Goal: Information Seeking & Learning: Find specific fact

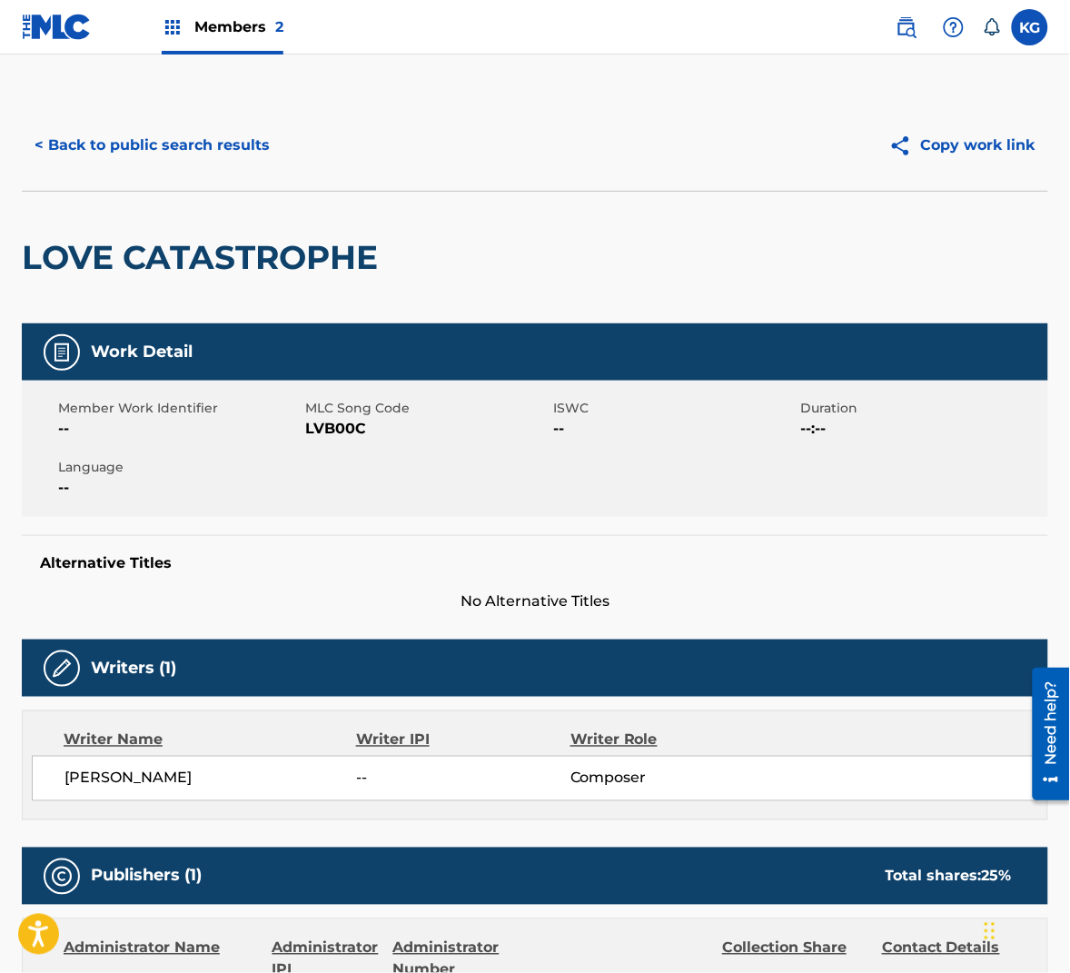
click at [193, 180] on div "< Back to public search results Copy work link" at bounding box center [535, 145] width 1026 height 91
click at [193, 161] on button "< Back to public search results" at bounding box center [152, 145] width 261 height 45
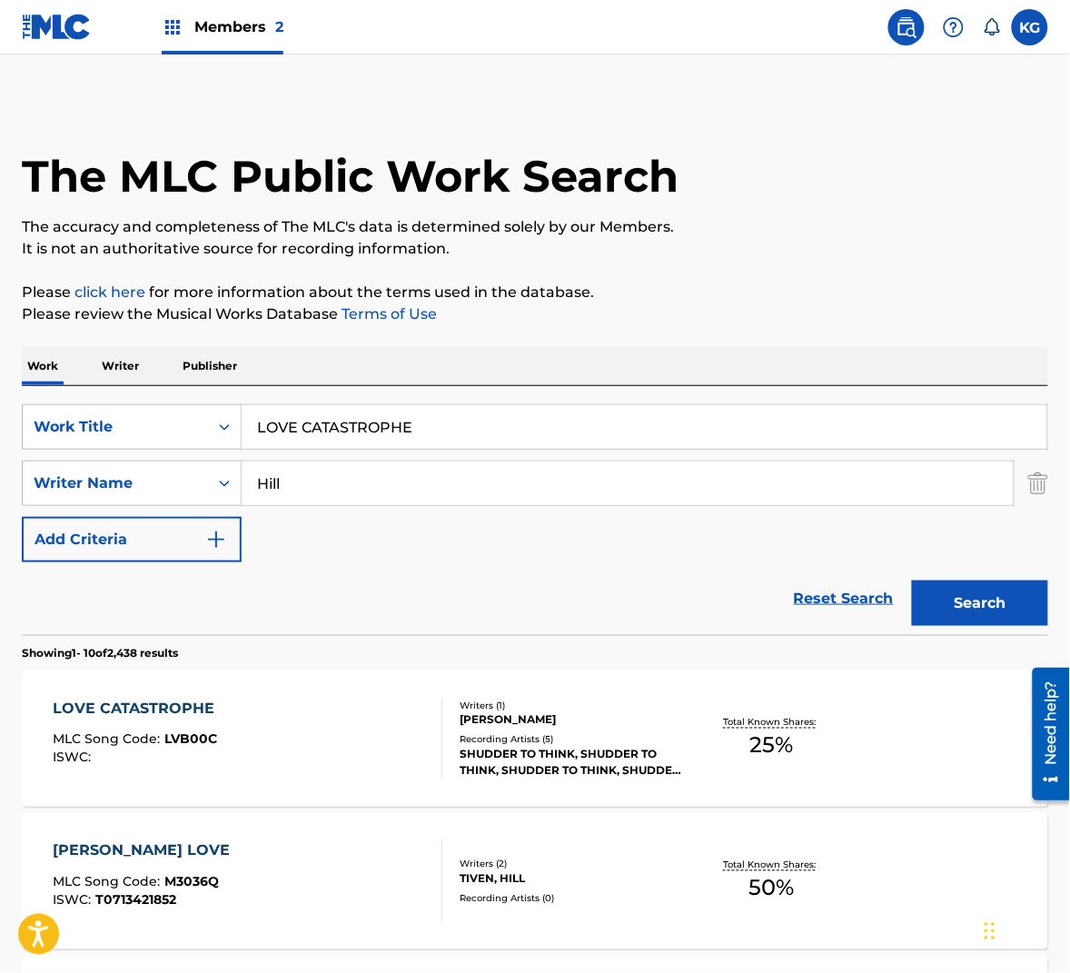
click at [301, 476] on input "Hill" at bounding box center [628, 483] width 772 height 44
paste input "Russe"
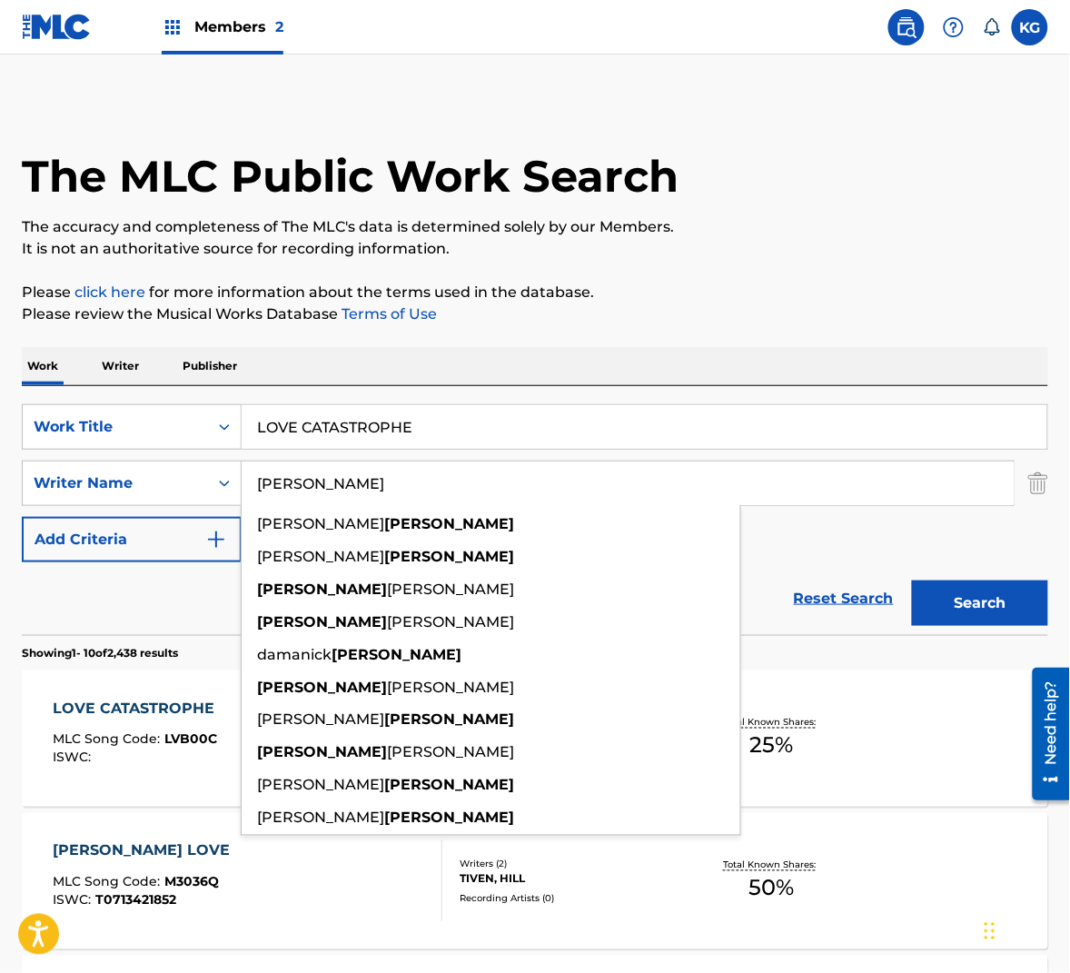
type input "[PERSON_NAME]"
click at [997, 618] on button "Search" at bounding box center [980, 602] width 136 height 45
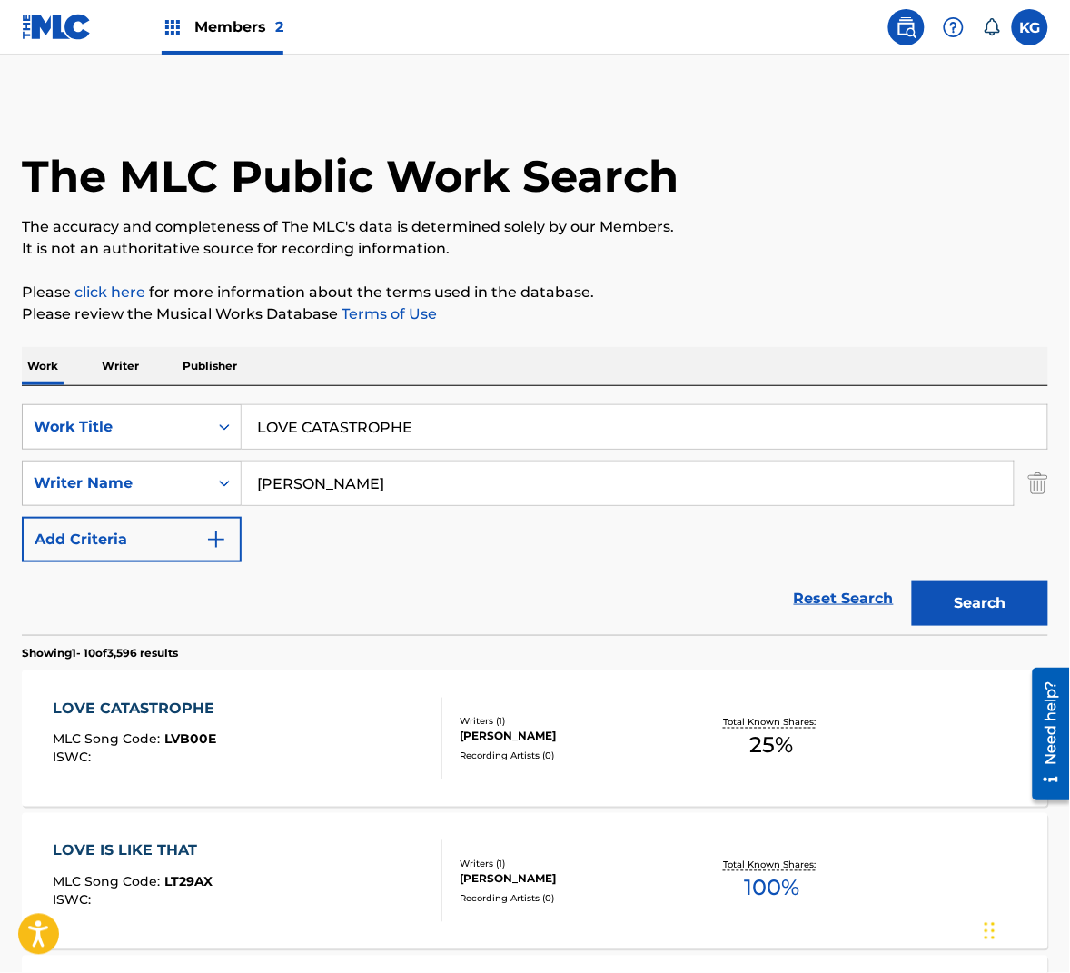
click at [580, 755] on div "Recording Artists ( 0 )" at bounding box center [573, 756] width 226 height 14
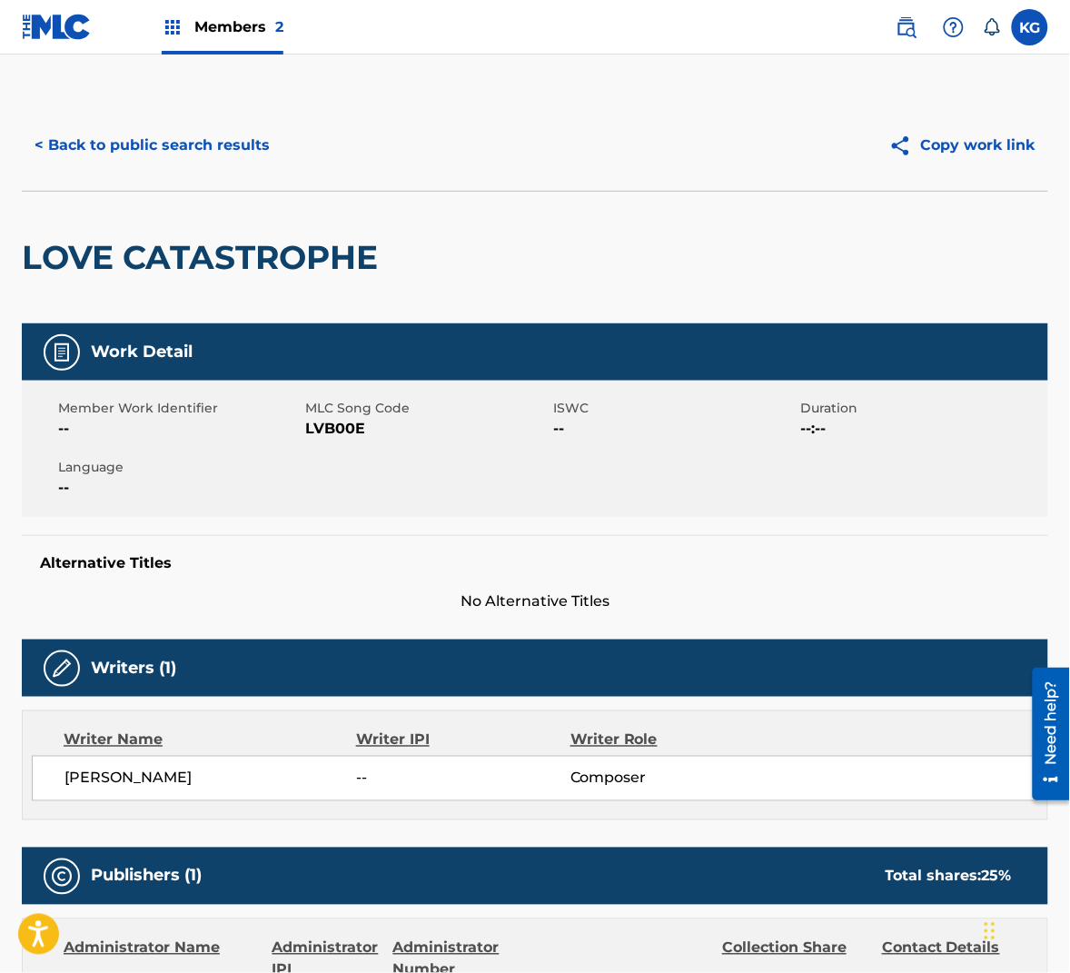
click at [343, 430] on span "LVB00E" at bounding box center [427, 429] width 243 height 22
copy span "LVB00E"
click at [194, 152] on button "< Back to public search results" at bounding box center [152, 145] width 261 height 45
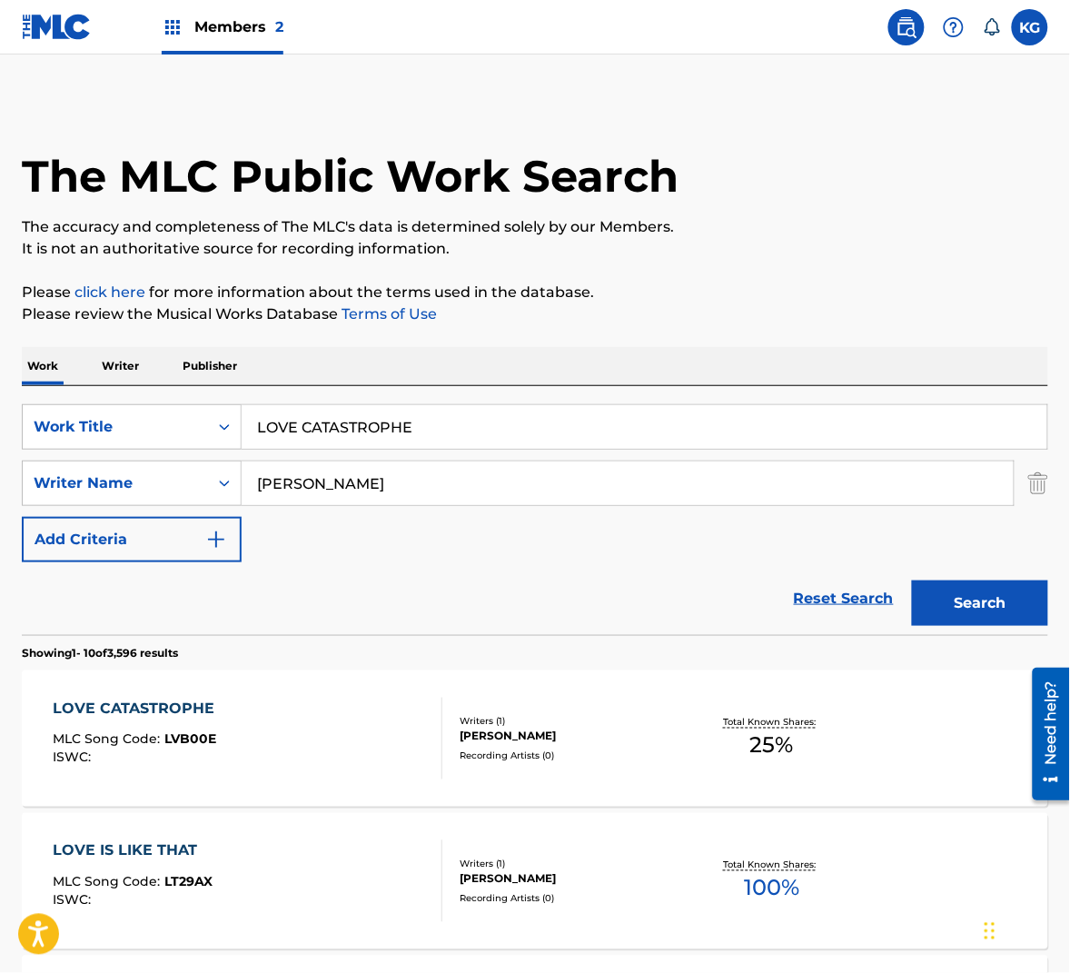
click at [359, 489] on input "[PERSON_NAME]" at bounding box center [628, 483] width 772 height 44
paste input "[PERSON_NAME]"
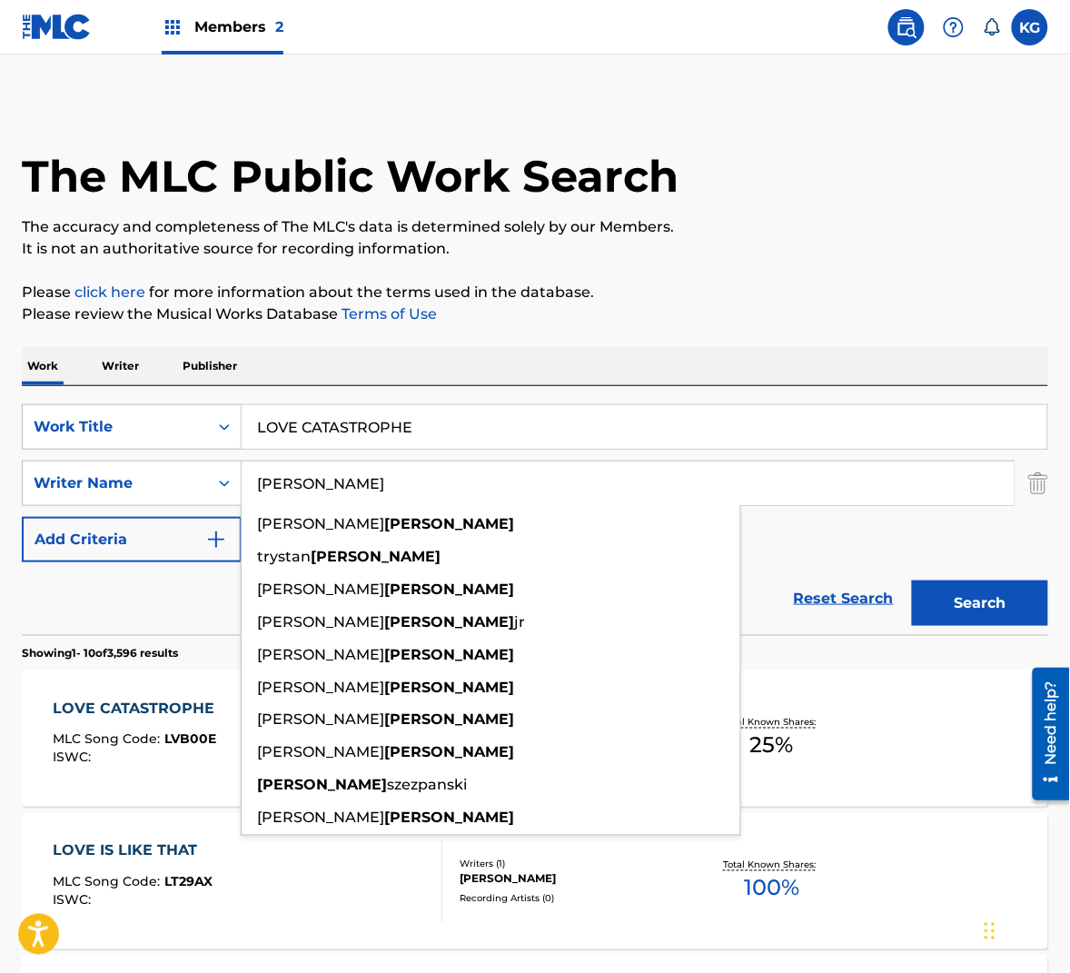
type input "[PERSON_NAME]"
click at [936, 604] on button "Search" at bounding box center [980, 602] width 136 height 45
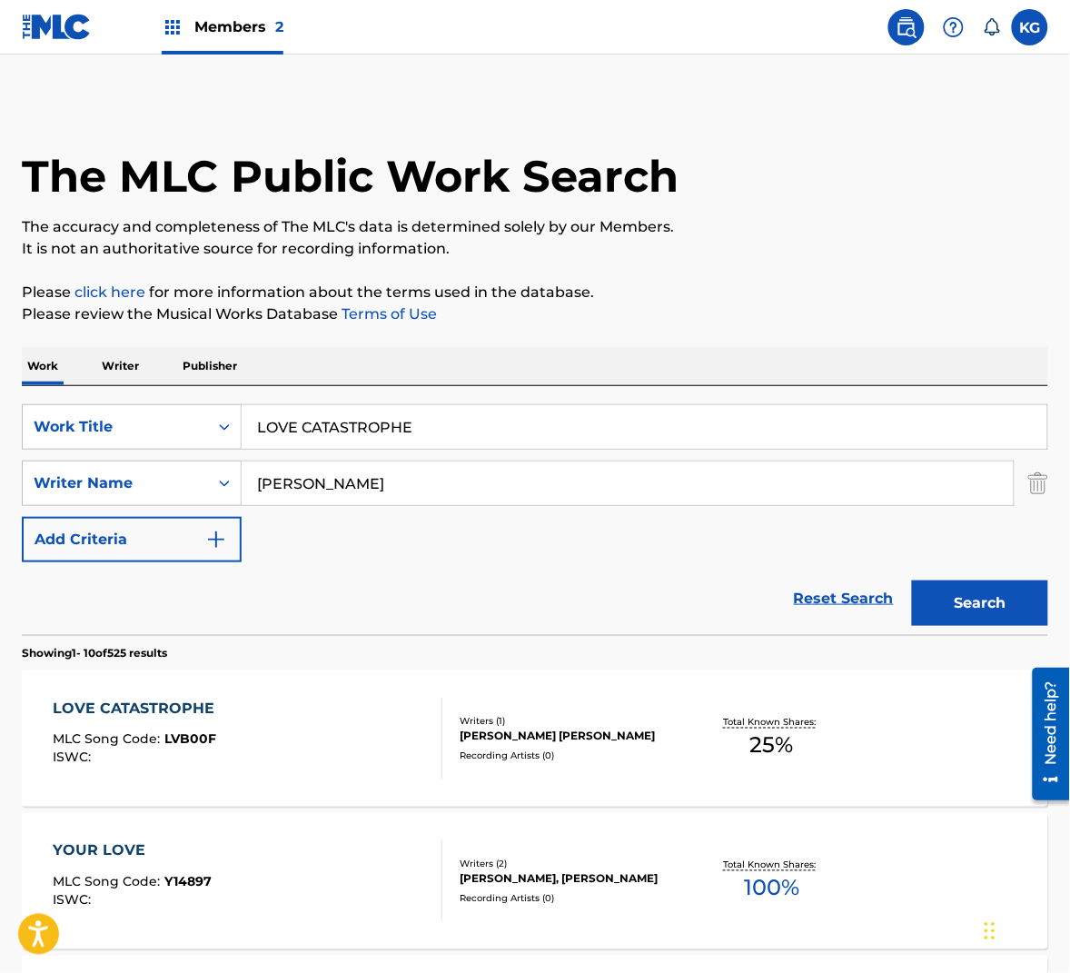
click at [403, 765] on div "LOVE CATASTROPHE MLC Song Code : LVB00F ISWC :" at bounding box center [248, 739] width 390 height 82
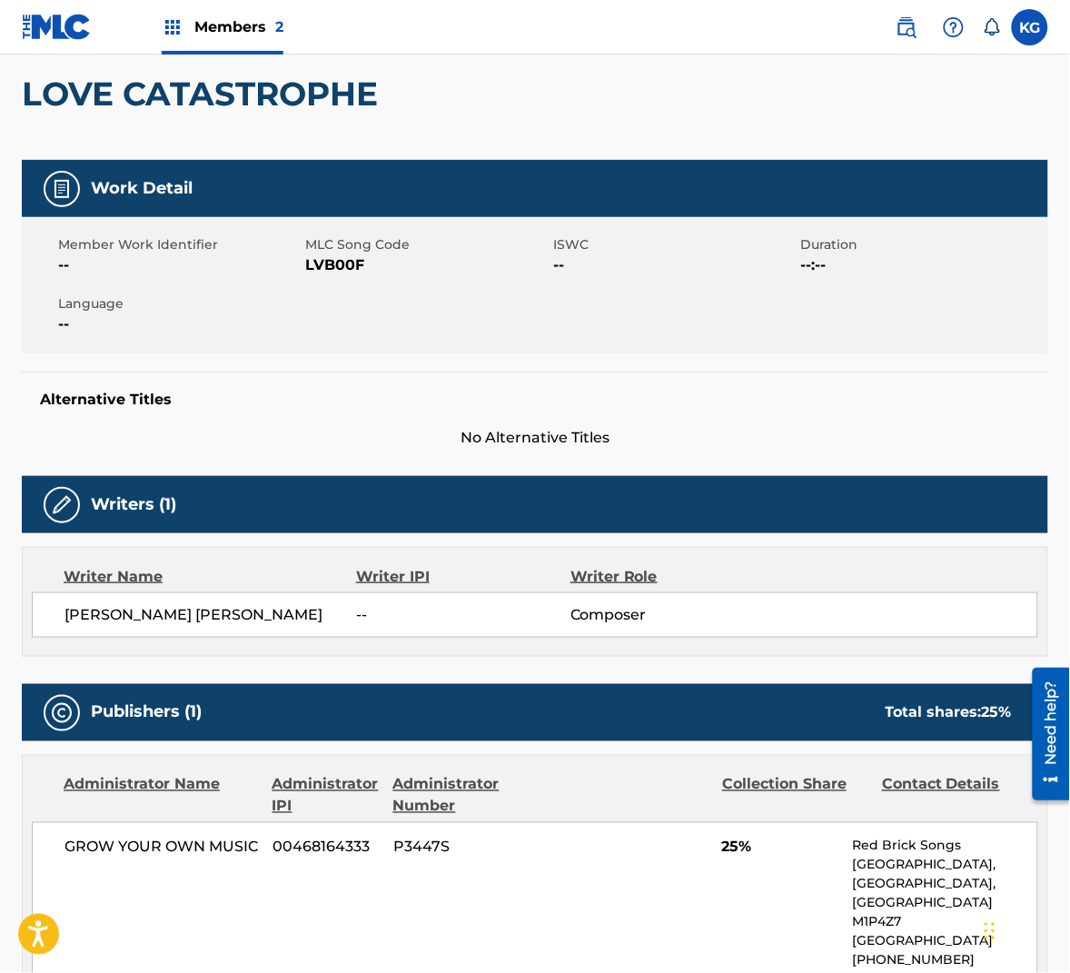
scroll to position [154, 0]
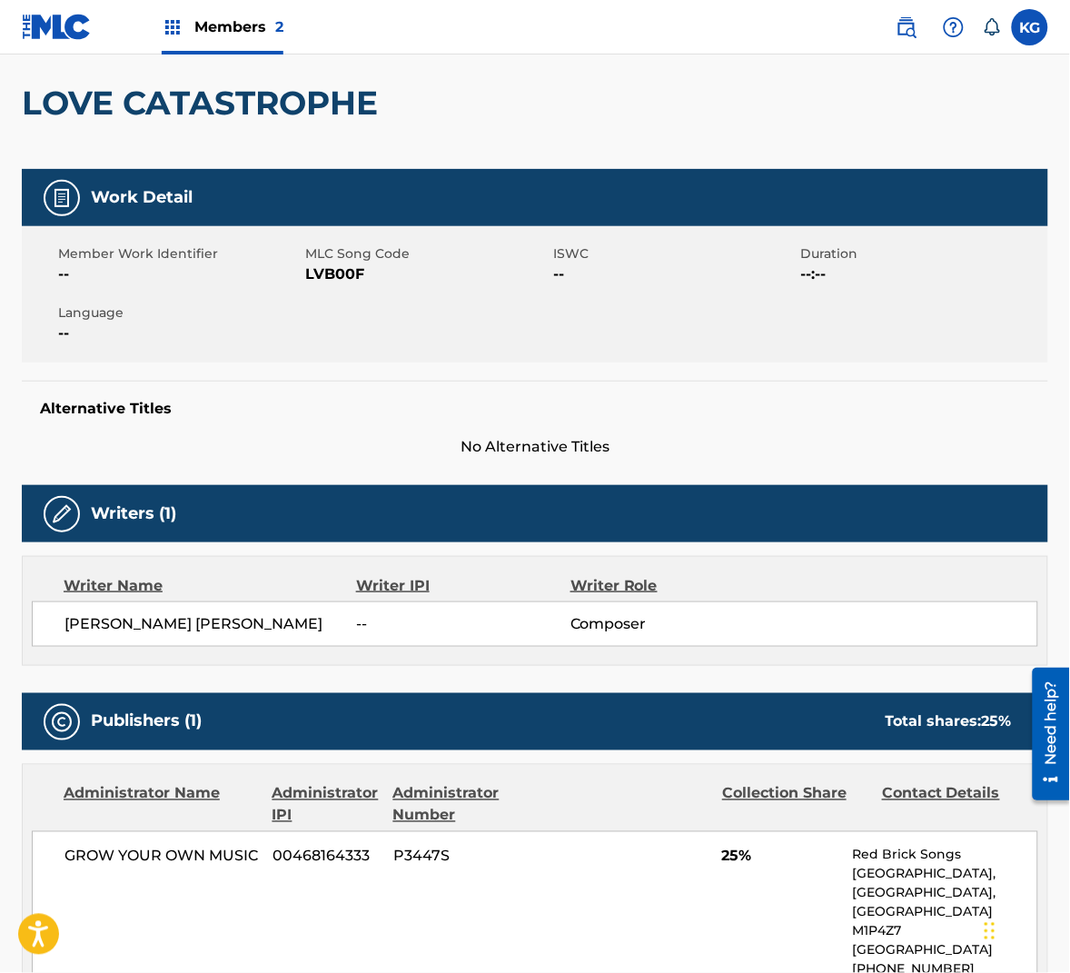
click at [332, 274] on span "LVB00F" at bounding box center [427, 274] width 243 height 22
copy span "LVB00F"
click at [905, 32] on img at bounding box center [907, 27] width 22 height 22
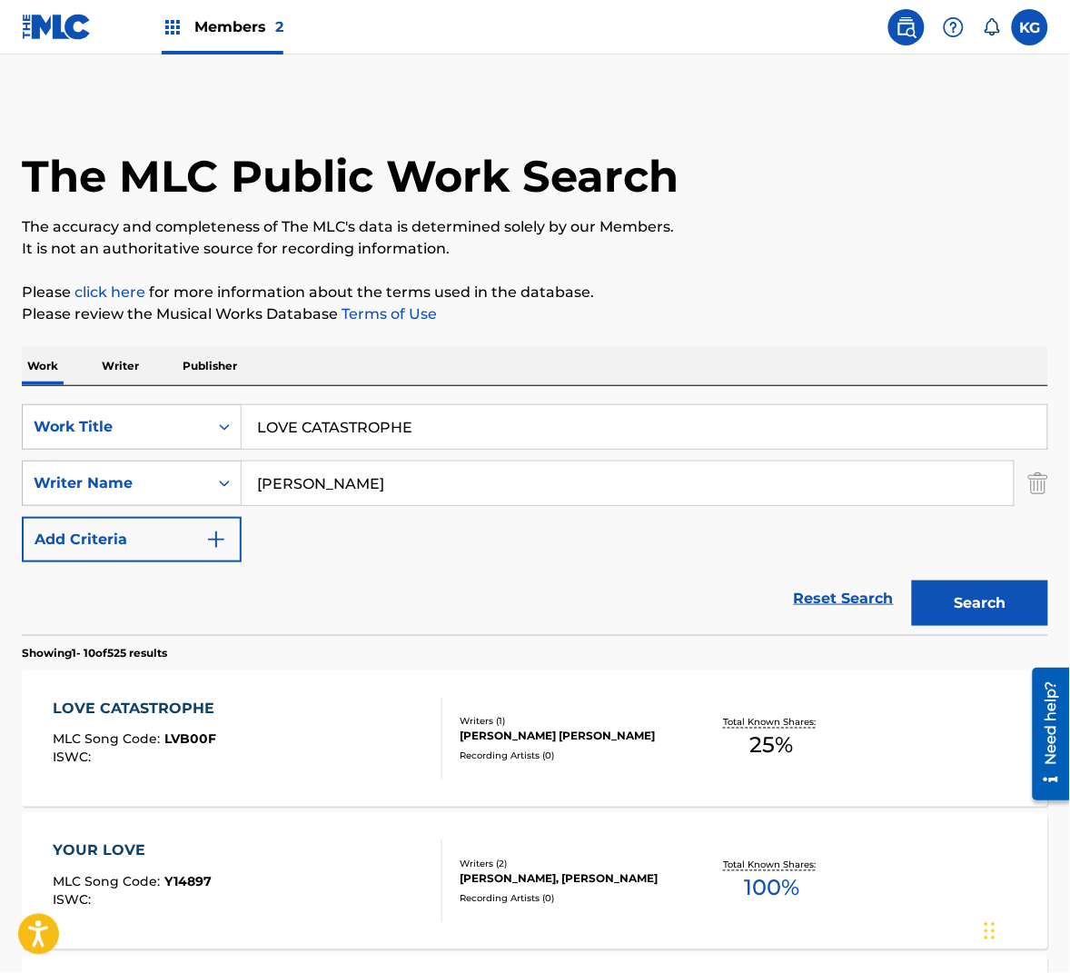
click at [362, 442] on input "LOVE CATASTROPHE" at bounding box center [645, 427] width 806 height 44
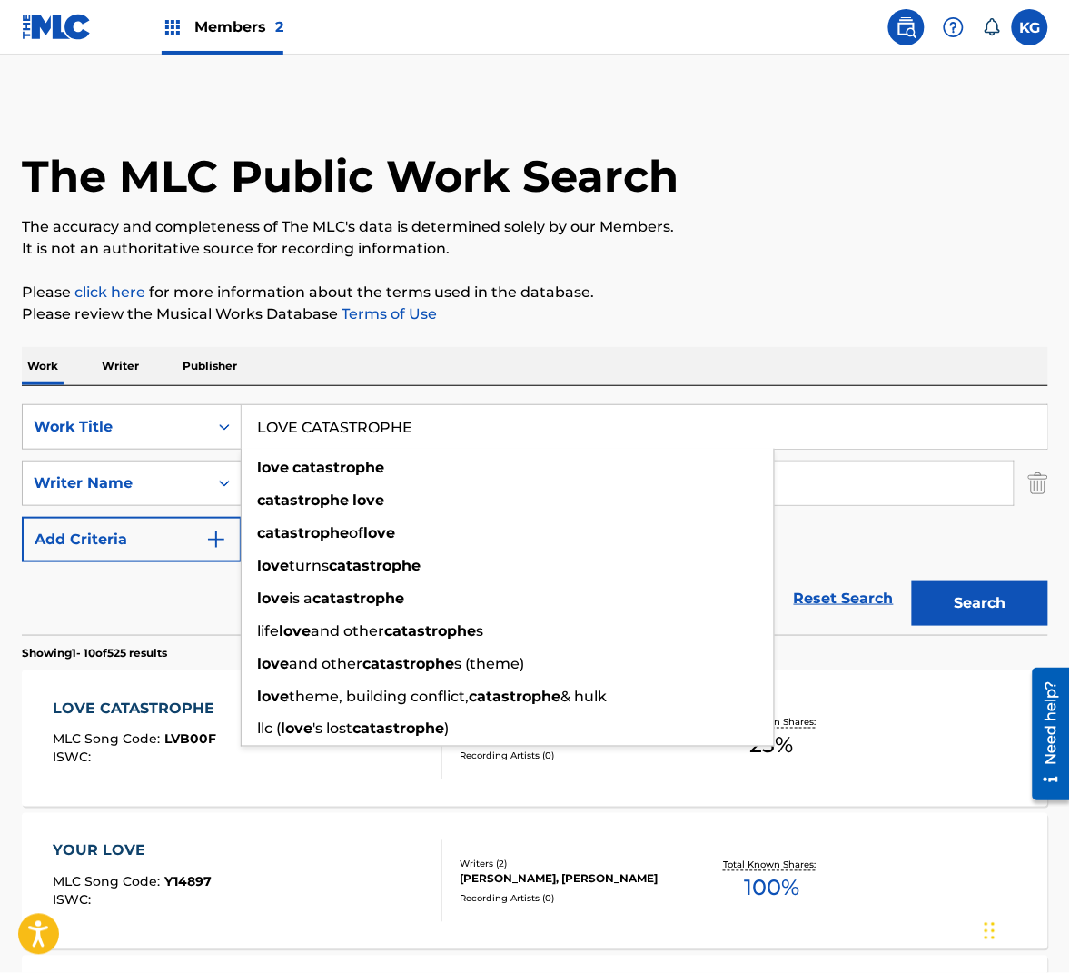
click at [362, 442] on input "LOVE CATASTROPHE" at bounding box center [645, 427] width 806 height 44
paste input "UV YOU TOO"
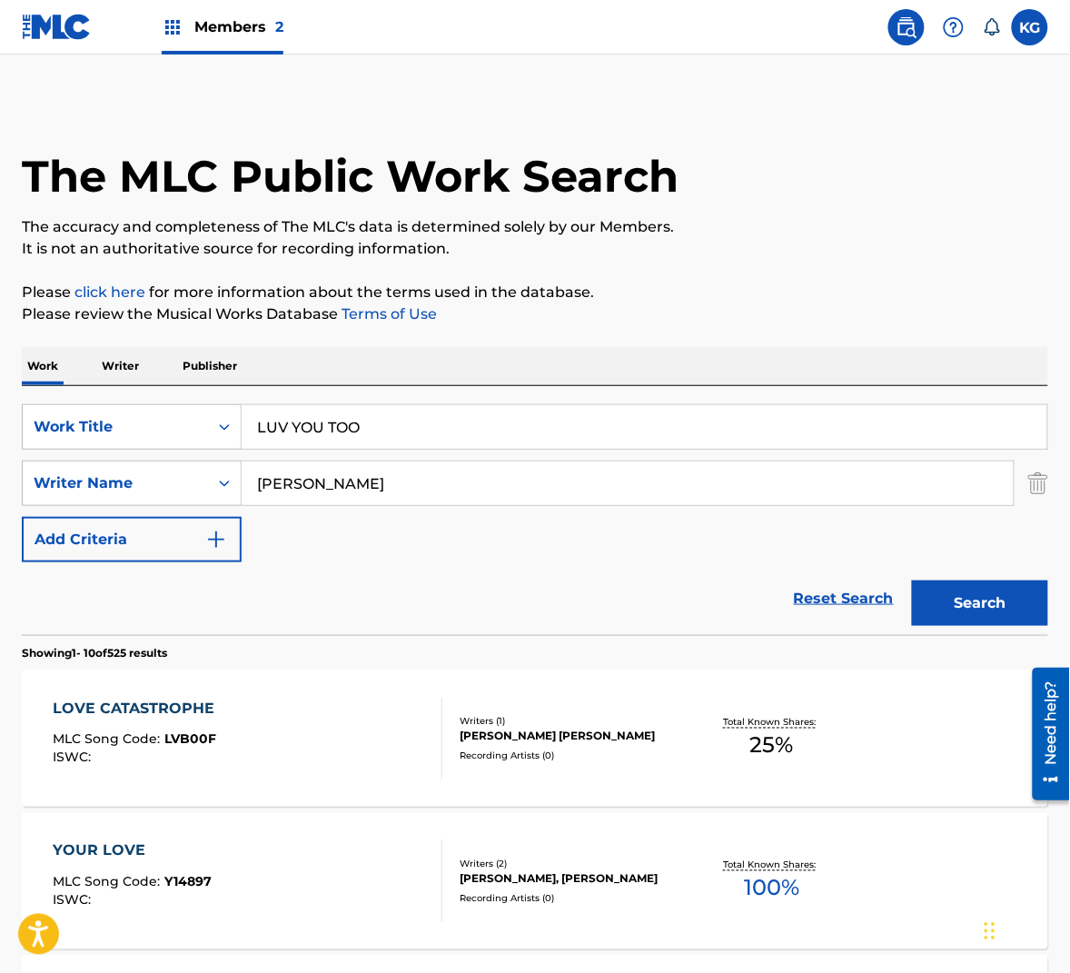
type input "luv you too"
click at [373, 470] on input "[PERSON_NAME]" at bounding box center [628, 483] width 772 height 44
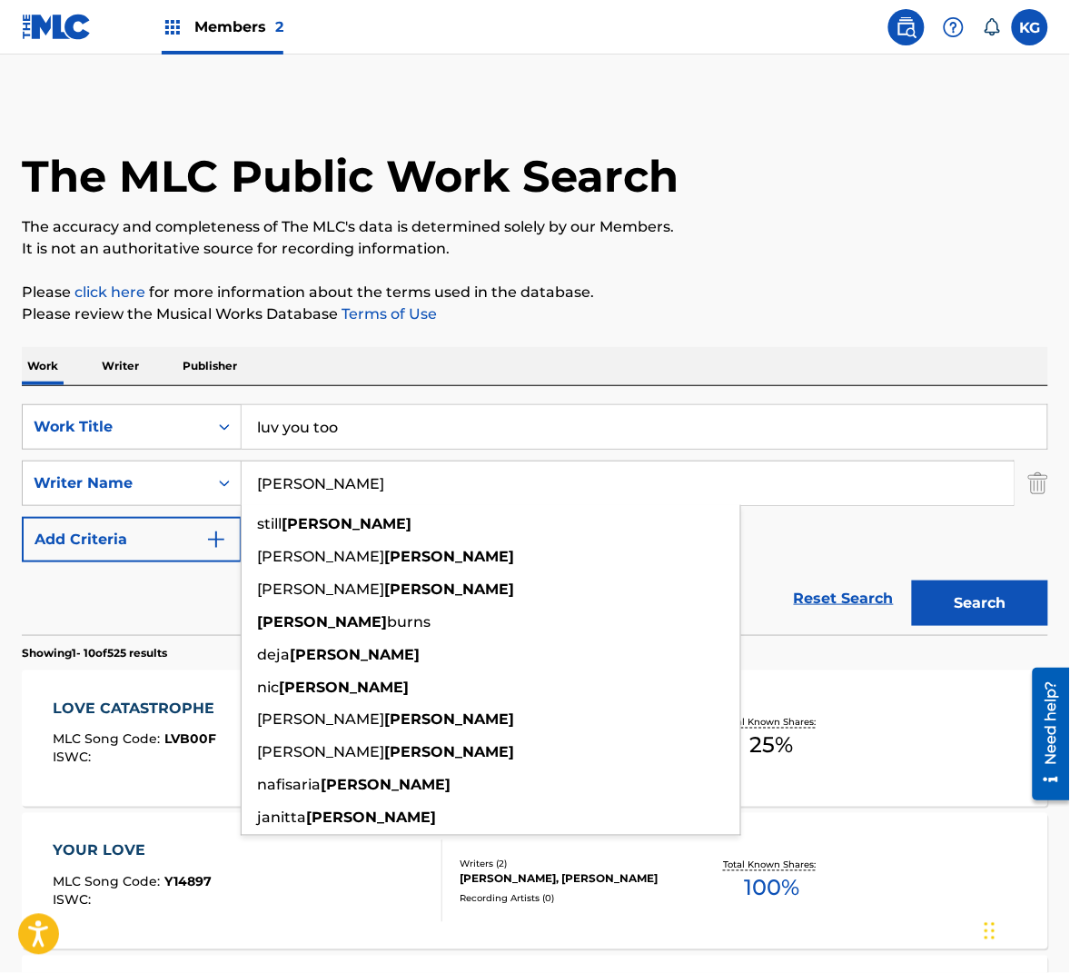
paste input "Wedren"
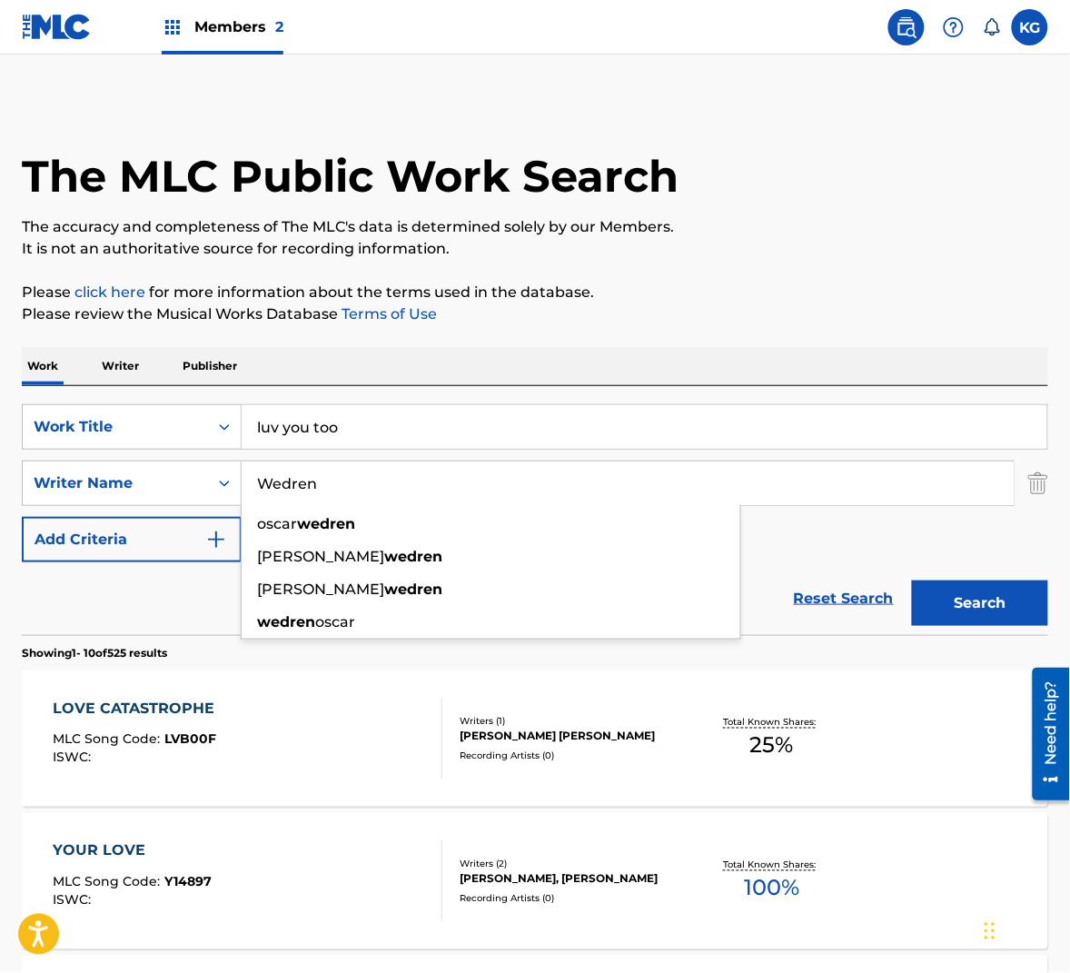
type input "Wedren"
click at [957, 589] on button "Search" at bounding box center [980, 602] width 136 height 45
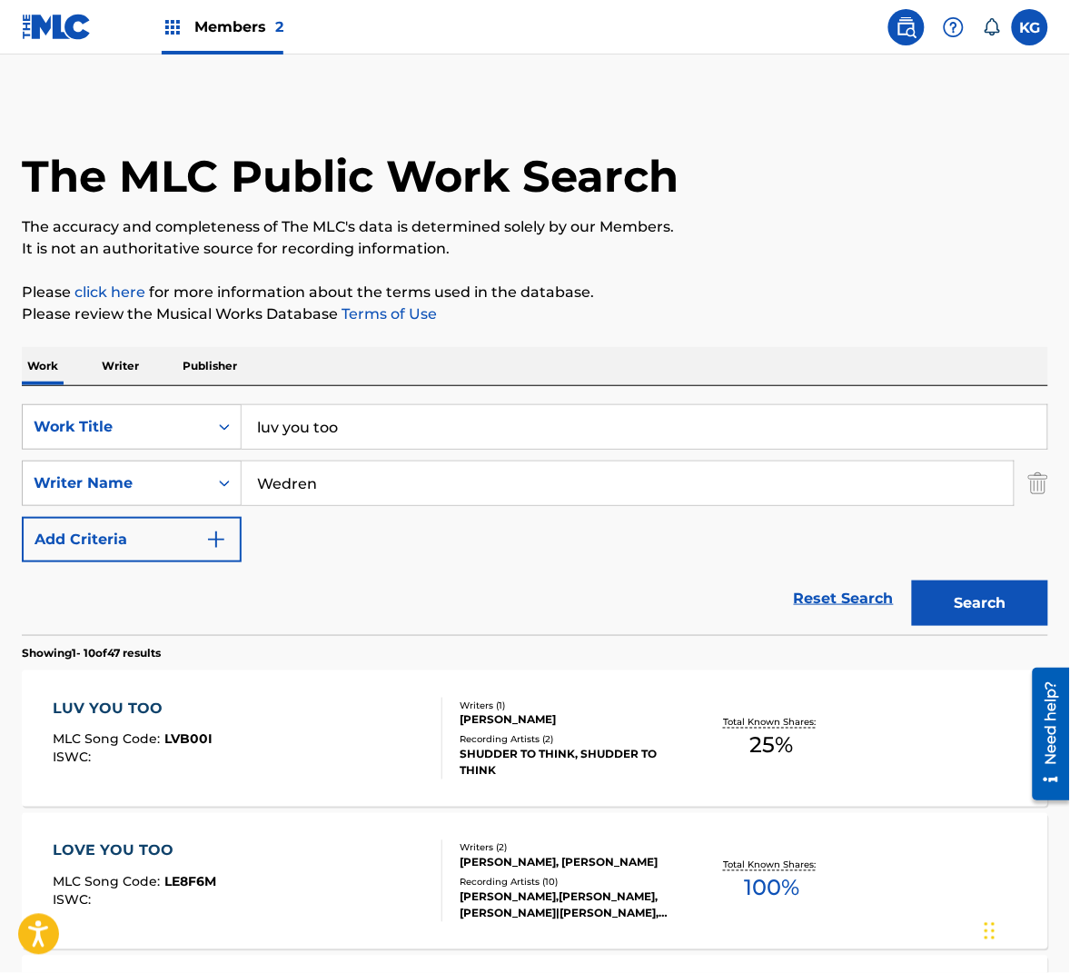
scroll to position [221, 0]
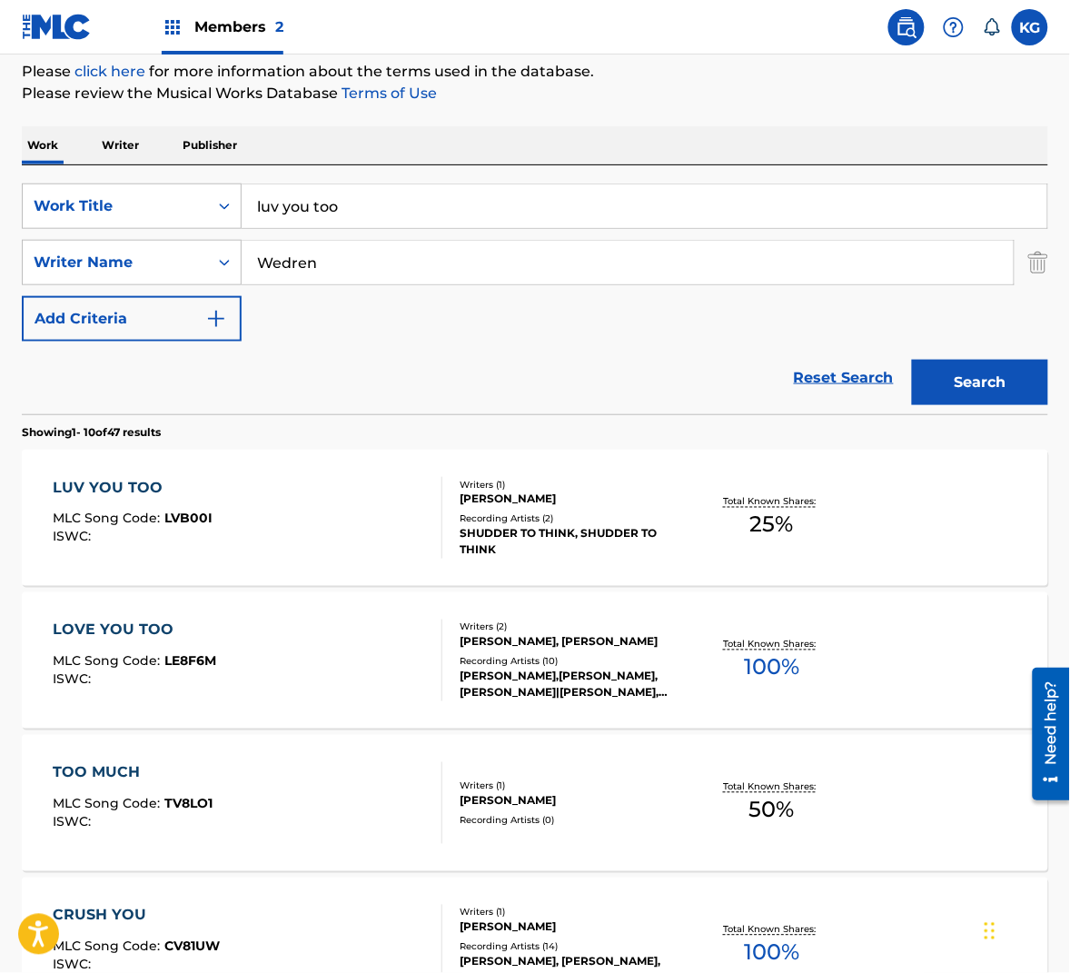
click at [331, 501] on div "LUV YOU TOO MLC Song Code : LVB00I ISWC :" at bounding box center [248, 518] width 390 height 82
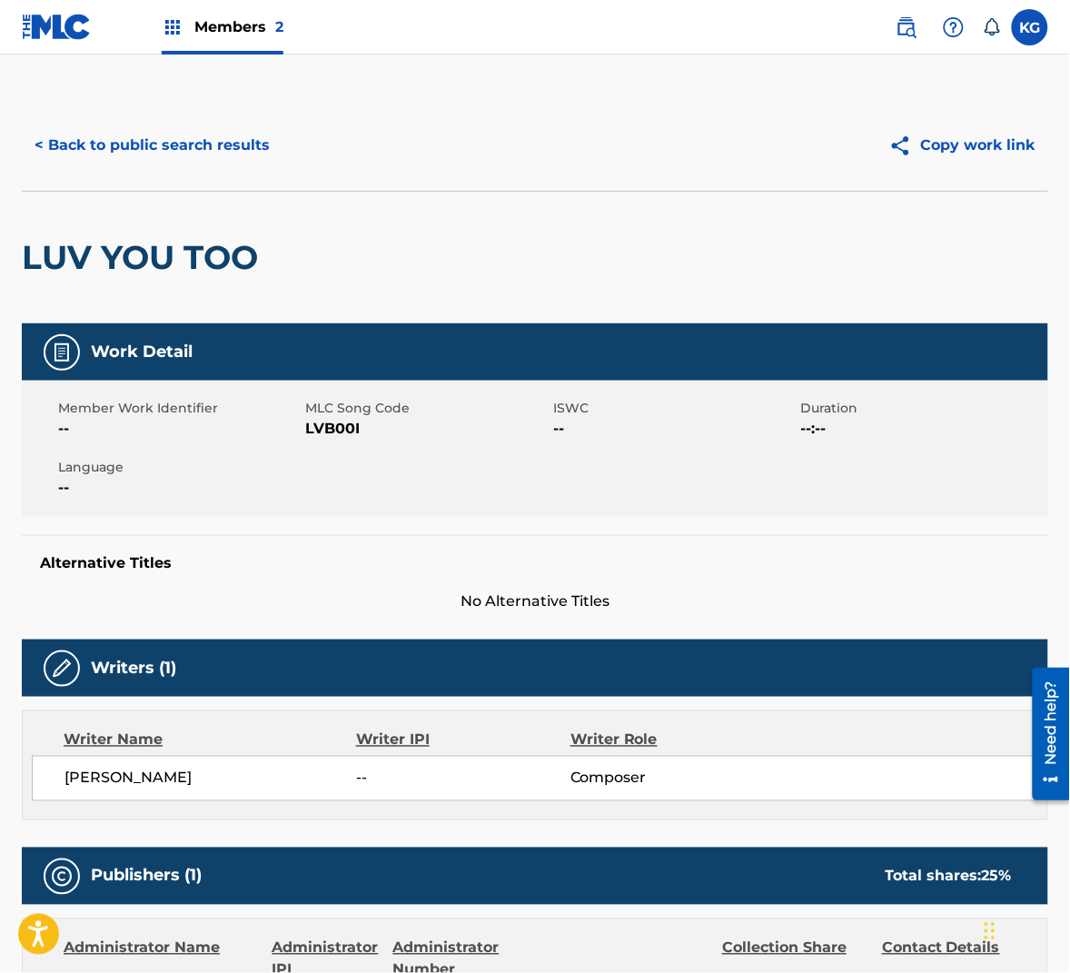
click at [342, 418] on span "LVB00I" at bounding box center [427, 429] width 243 height 22
copy span "LVB00I"
click at [190, 147] on button "< Back to public search results" at bounding box center [152, 145] width 261 height 45
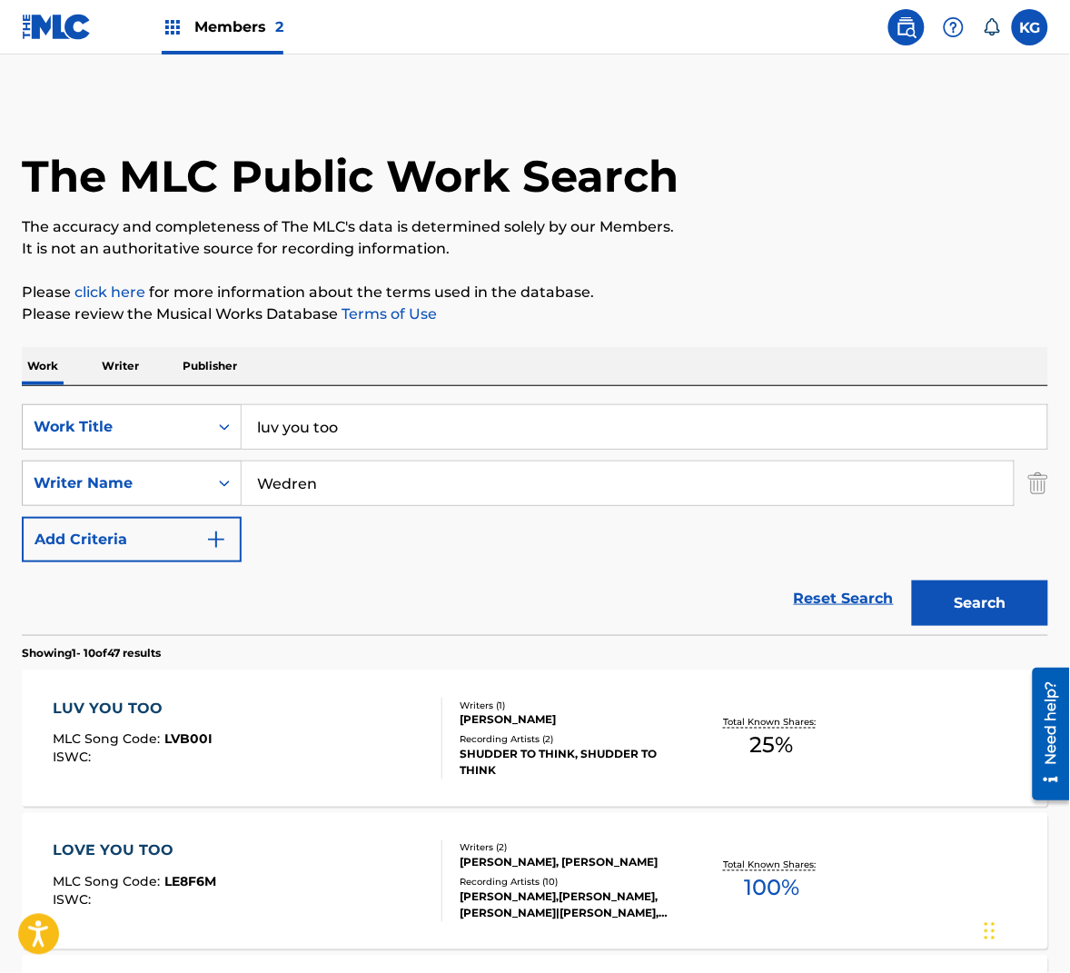
scroll to position [221, 0]
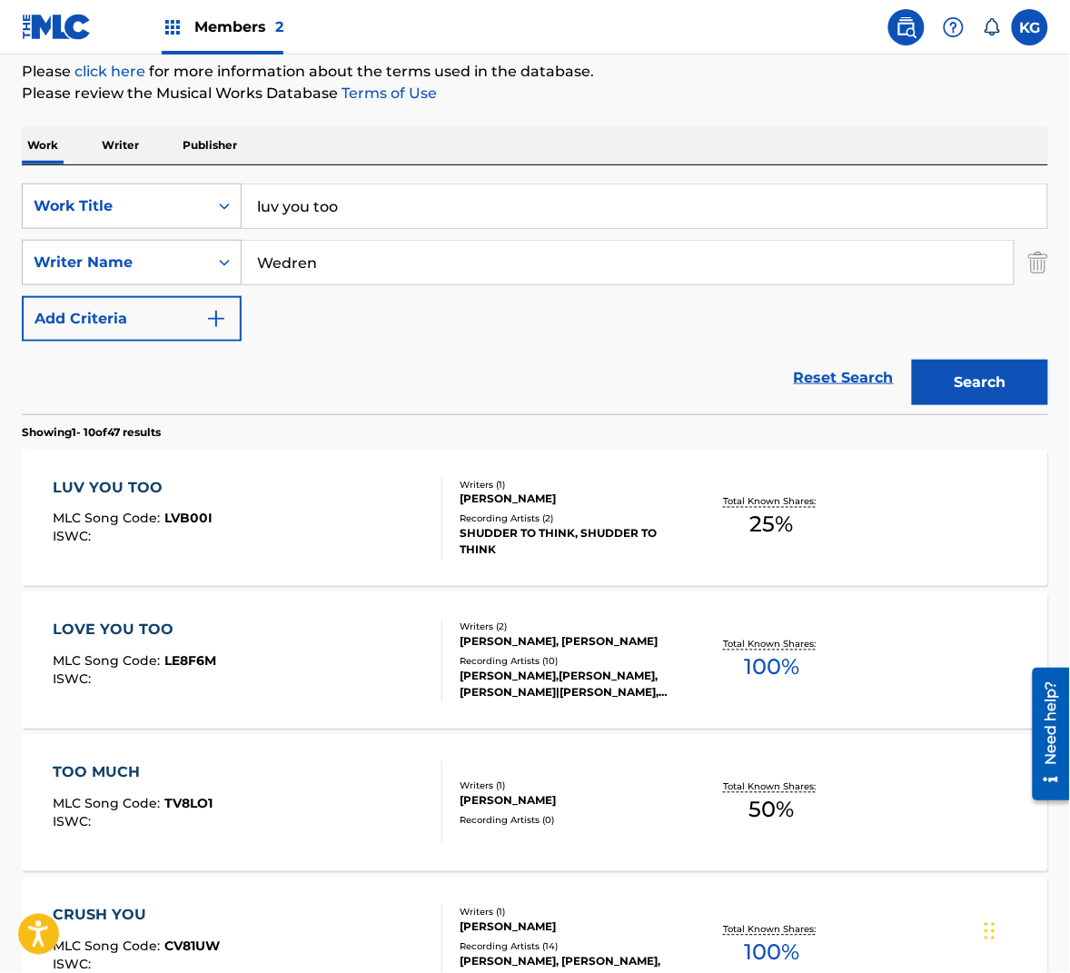
click at [331, 270] on input "Wedren" at bounding box center [628, 263] width 772 height 44
paste input "Hill"
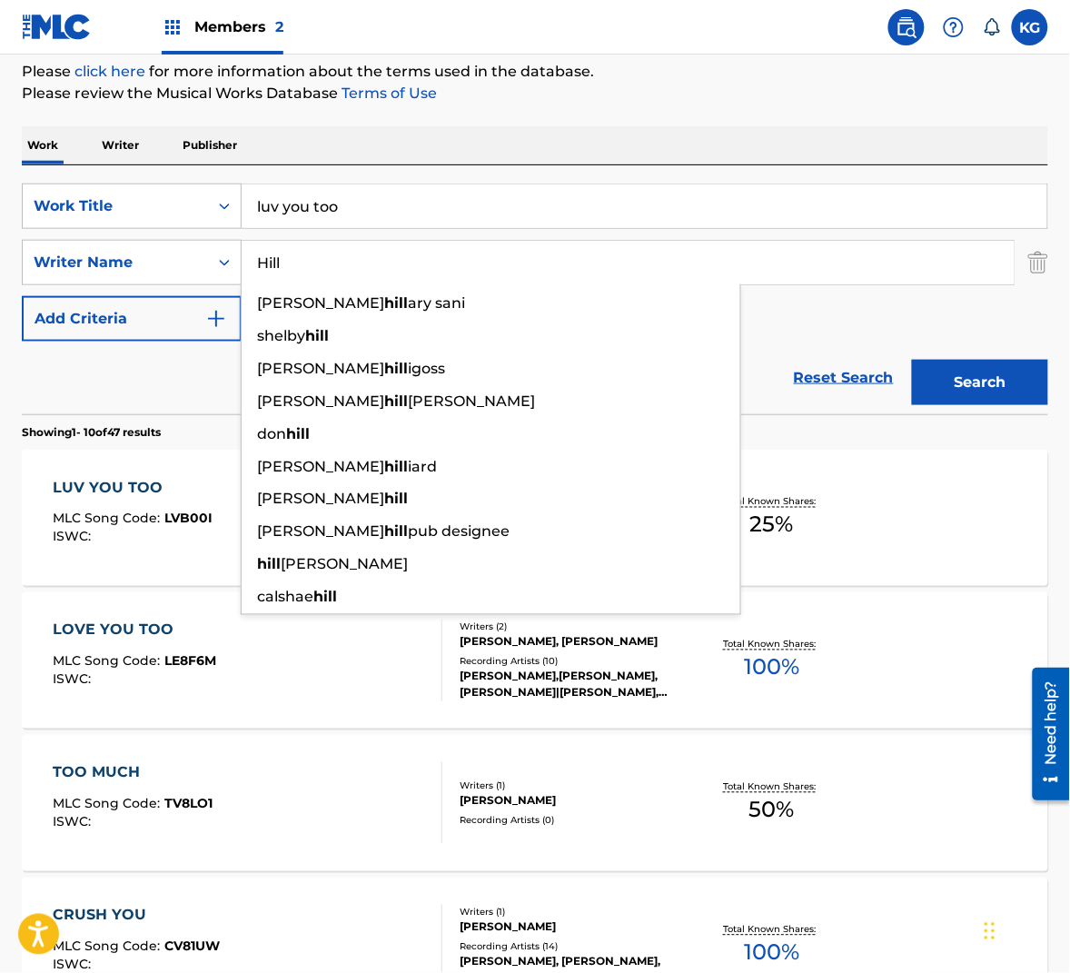
type input "Hill"
click at [973, 363] on button "Search" at bounding box center [980, 382] width 136 height 45
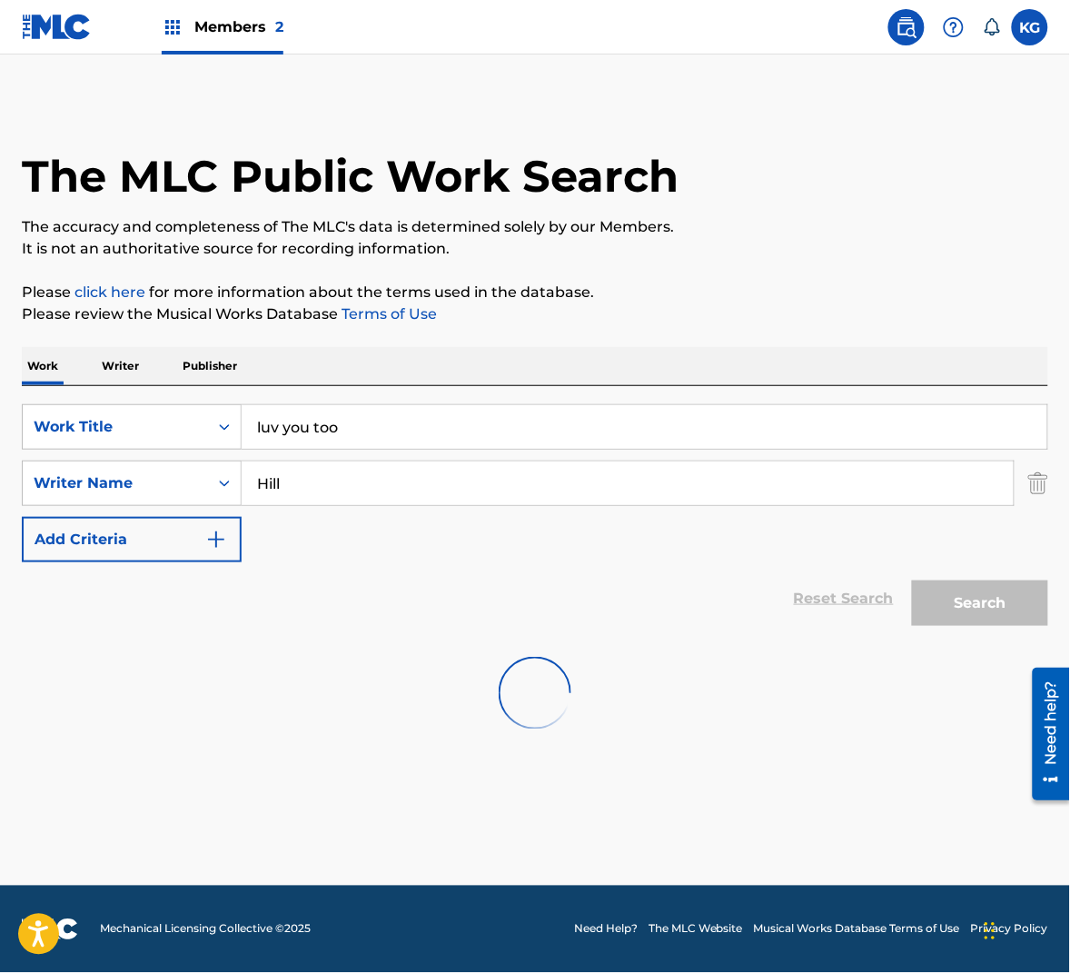
scroll to position [0, 0]
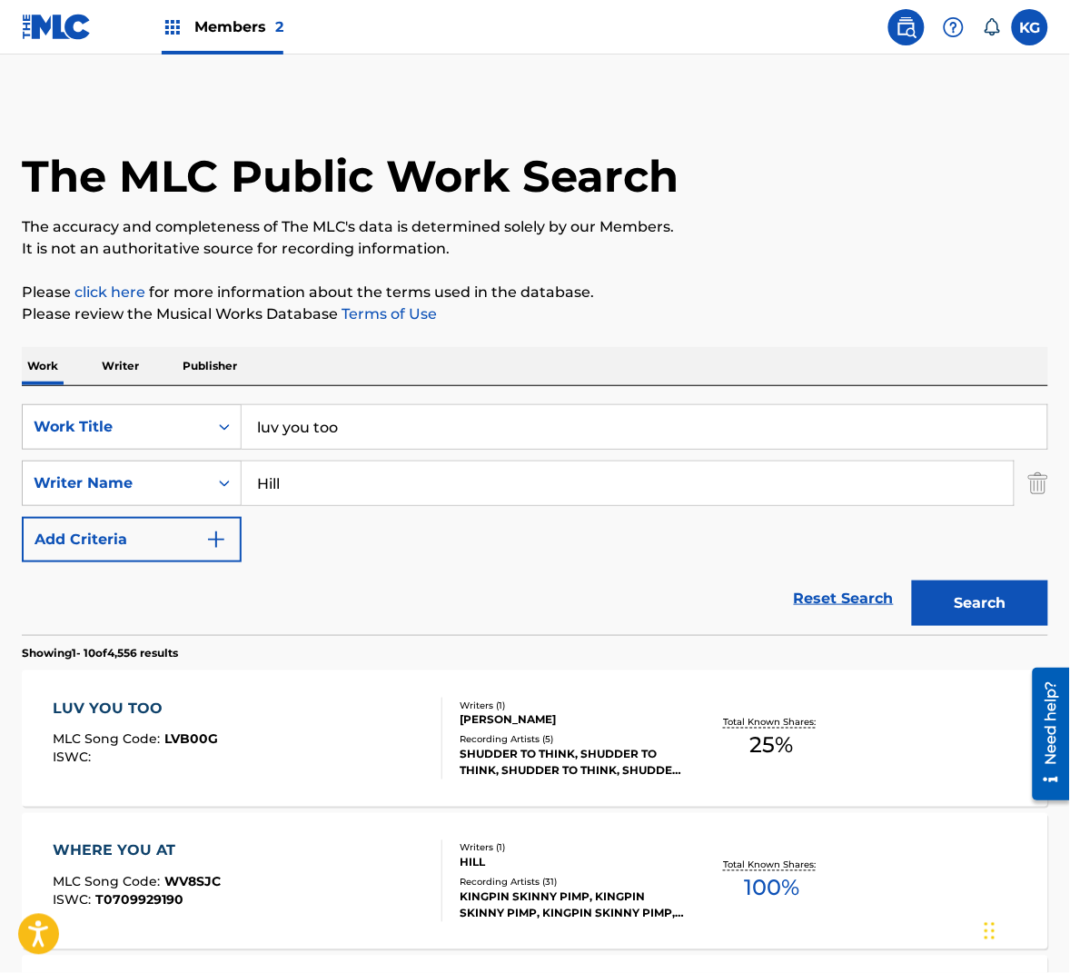
click at [327, 739] on div "LUV YOU TOO MLC Song Code : LVB00G ISWC :" at bounding box center [248, 739] width 390 height 82
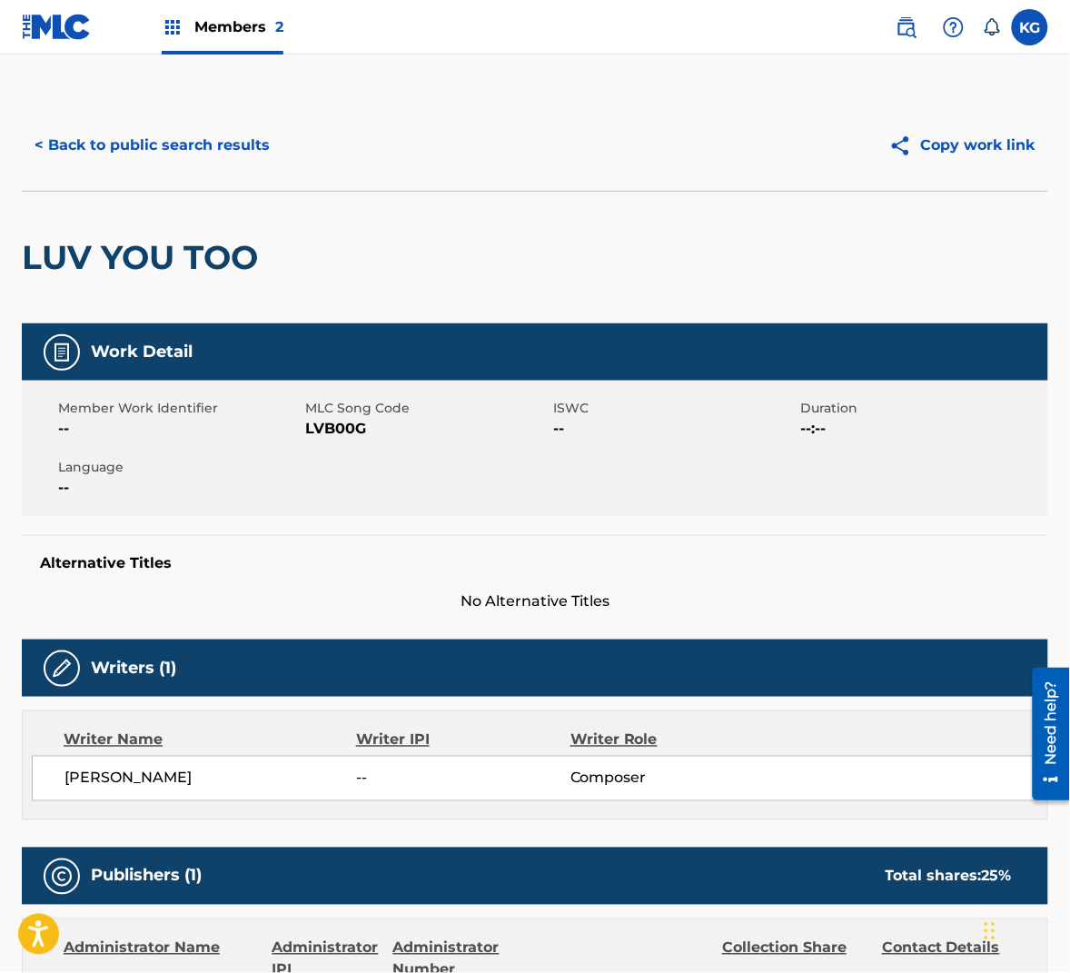
click at [347, 426] on span "LVB00G" at bounding box center [427, 429] width 243 height 22
copy span "LVB00G"
click at [222, 149] on button "< Back to public search results" at bounding box center [152, 145] width 261 height 45
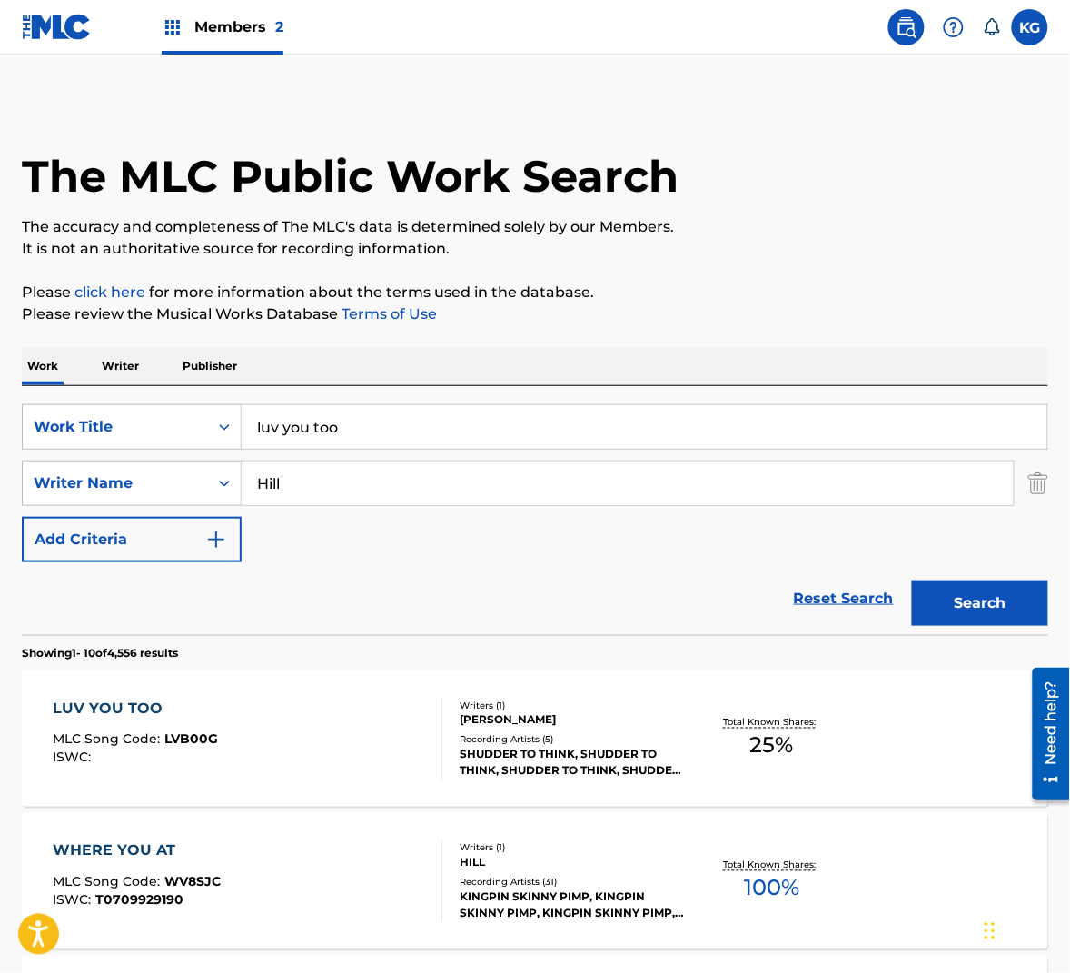
click at [323, 442] on input "luv you too" at bounding box center [645, 427] width 806 height 44
click at [326, 472] on input "Hill" at bounding box center [628, 483] width 772 height 44
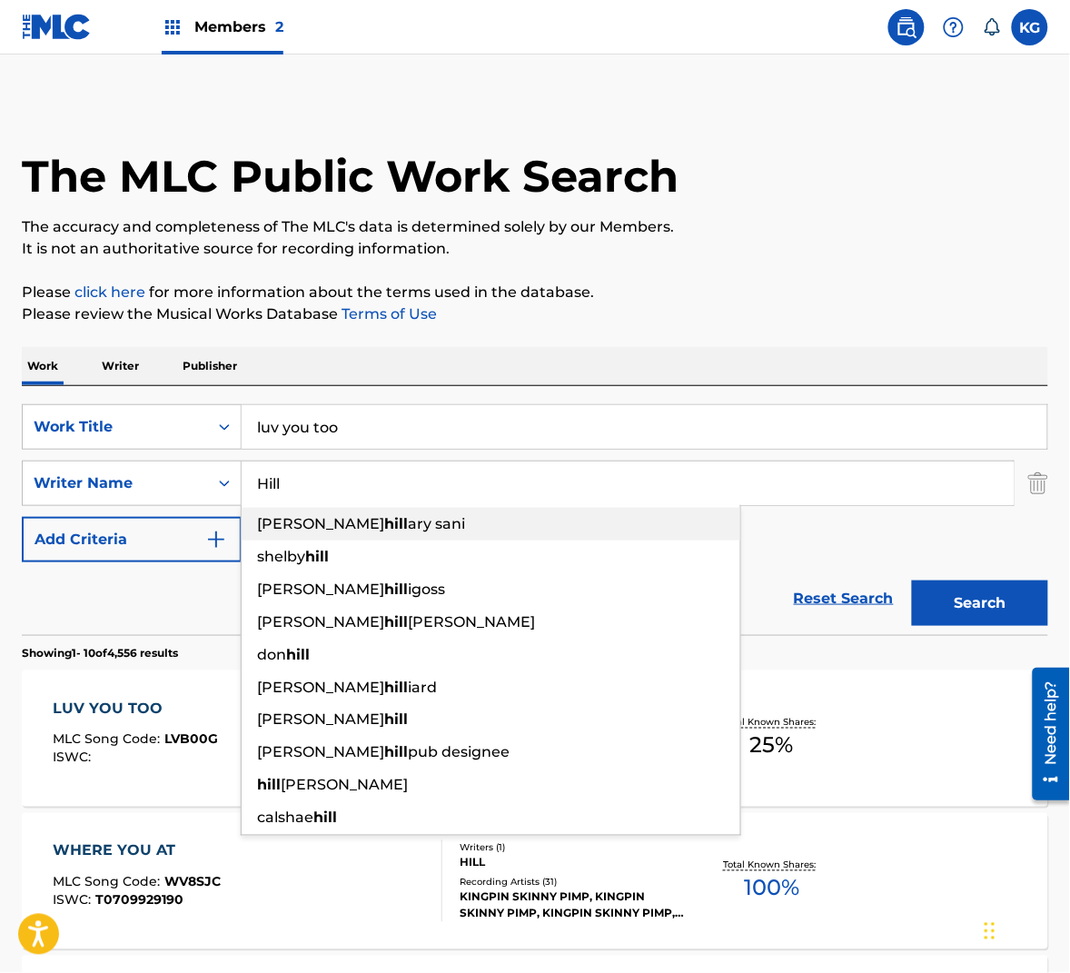
paste input "Russe"
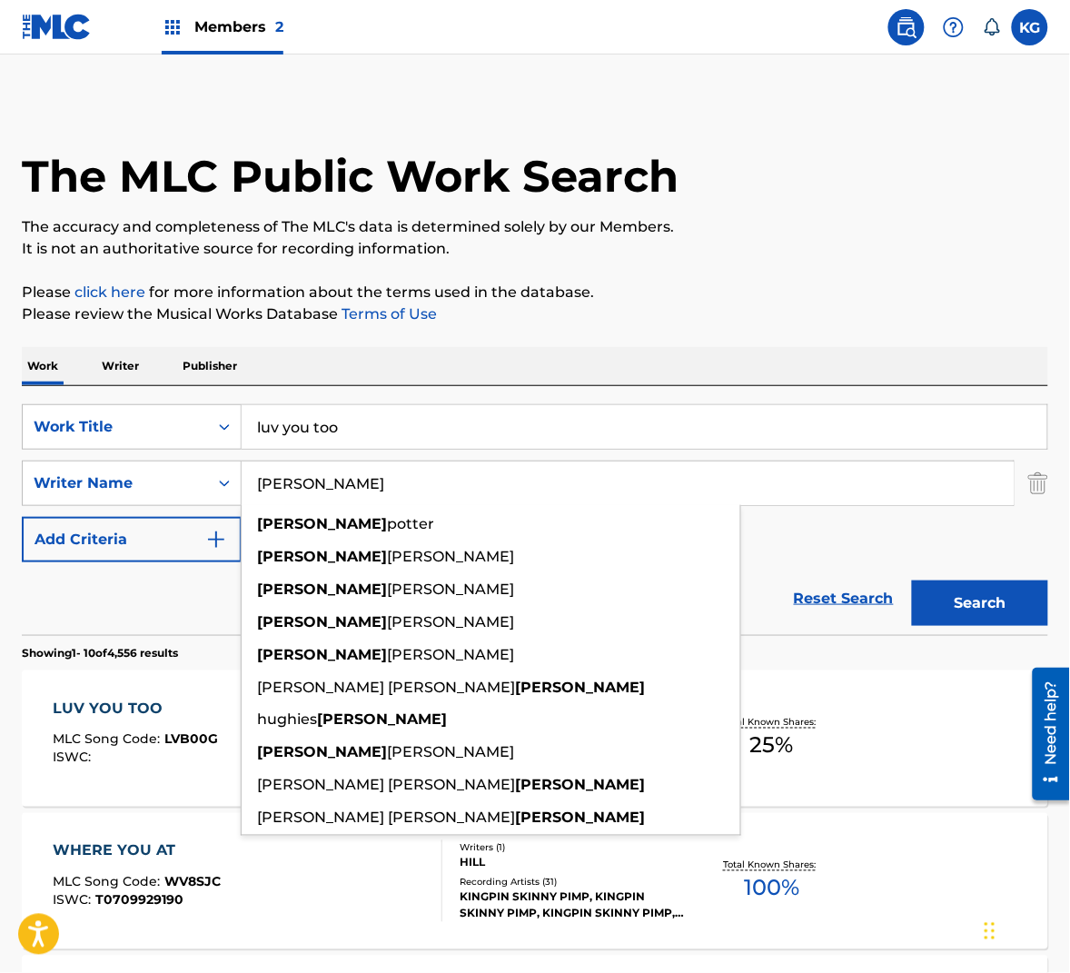
type input "[PERSON_NAME]"
click at [966, 590] on button "Search" at bounding box center [980, 602] width 136 height 45
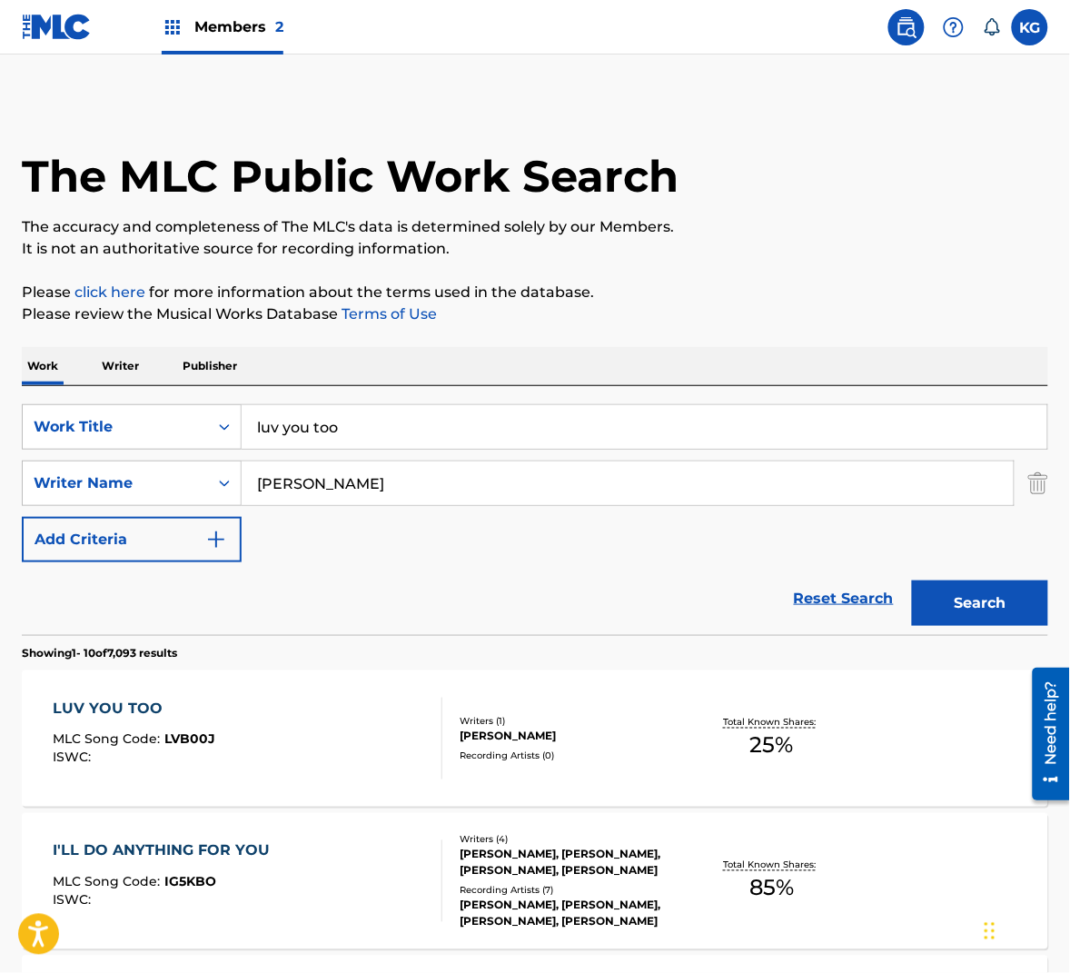
click at [411, 747] on div "LUV YOU TOO MLC Song Code : LVB00J ISWC :" at bounding box center [248, 739] width 390 height 82
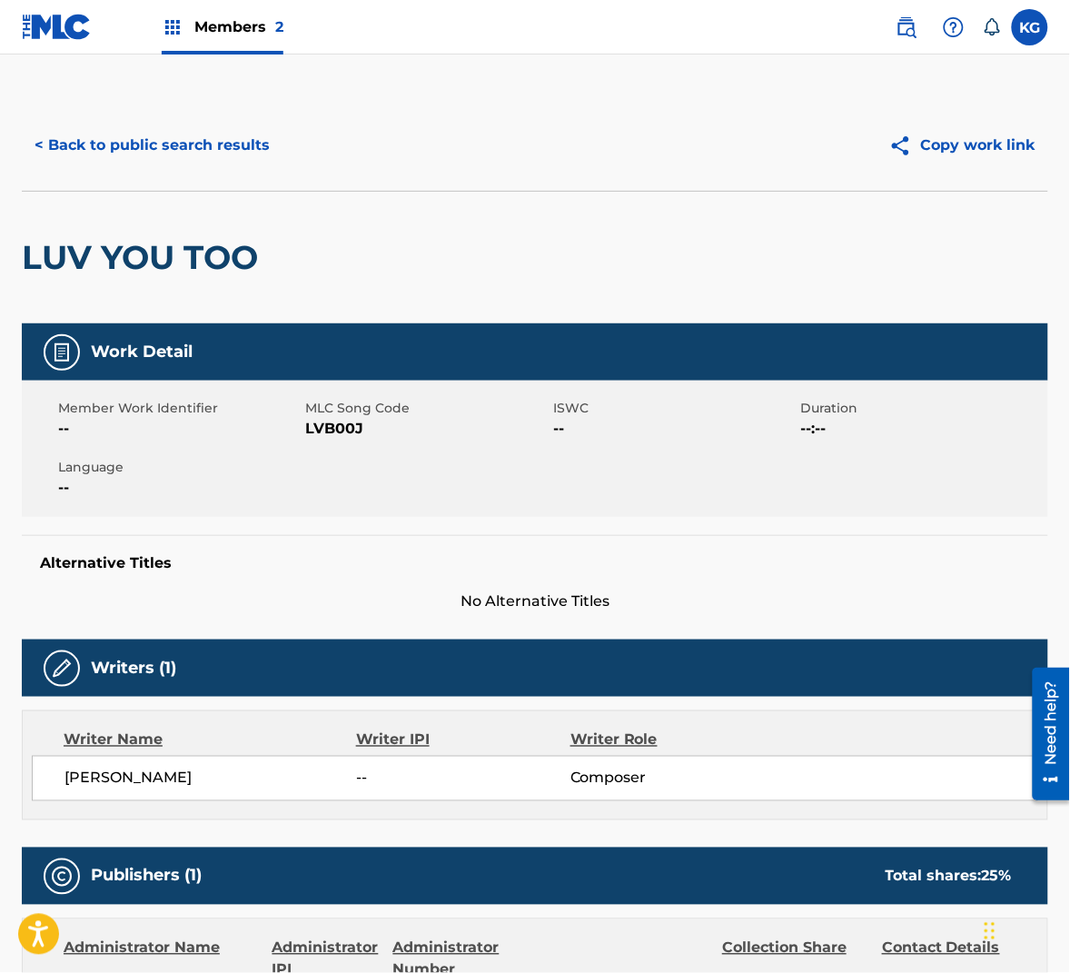
click at [332, 418] on span "LVB00J" at bounding box center [427, 429] width 243 height 22
copy span "LVB00J"
click at [189, 139] on button "< Back to public search results" at bounding box center [152, 145] width 261 height 45
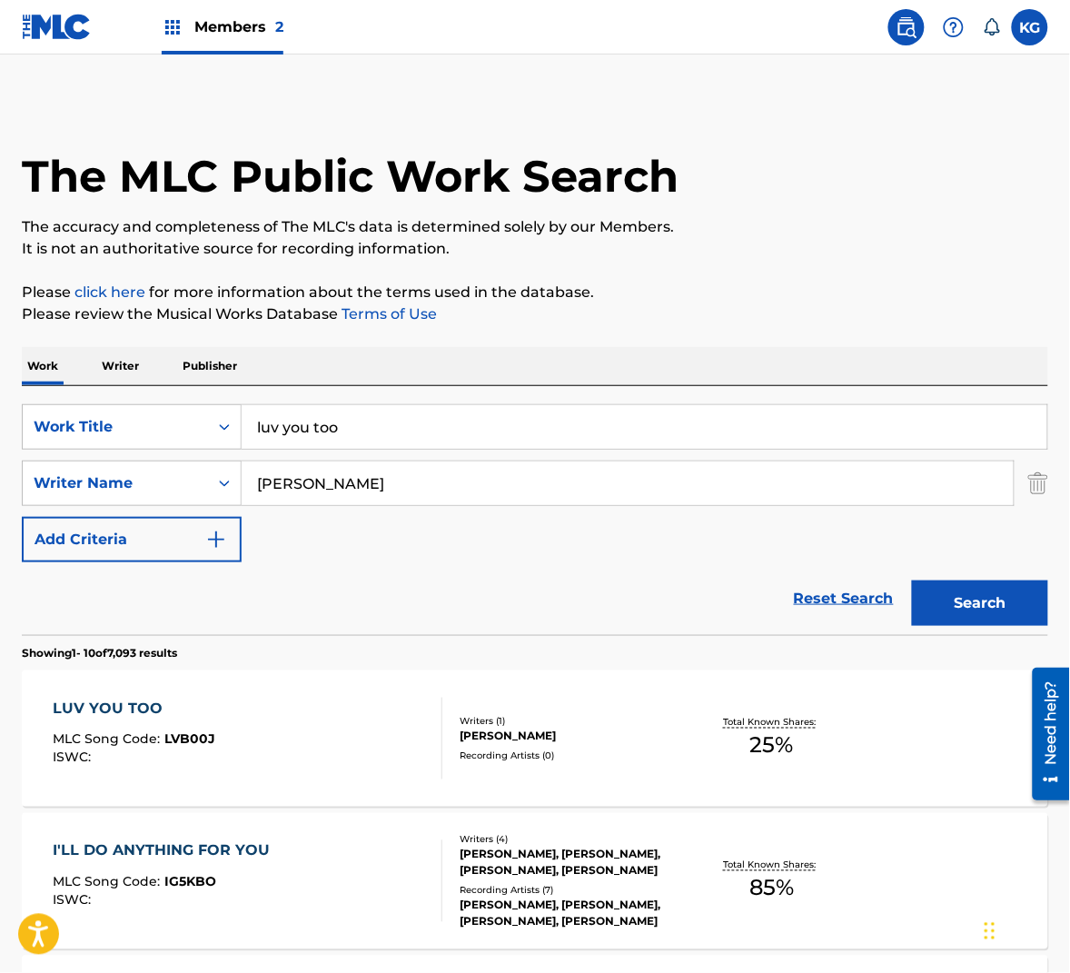
click at [403, 413] on input "luv you too" at bounding box center [645, 427] width 806 height 44
click at [606, 353] on div "Work Writer Publisher" at bounding box center [535, 366] width 1026 height 38
click at [490, 483] on input "[PERSON_NAME]" at bounding box center [628, 483] width 772 height 44
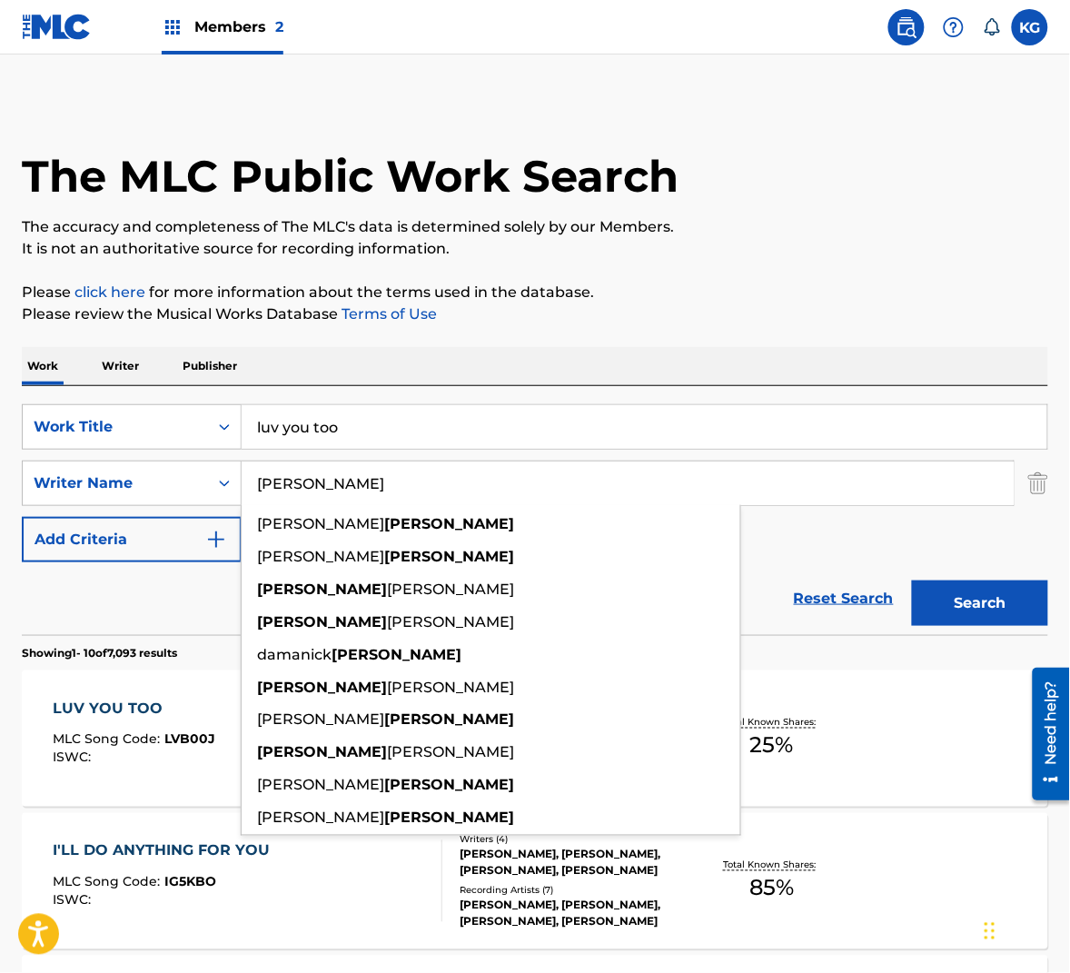
paste input "[PERSON_NAME]"
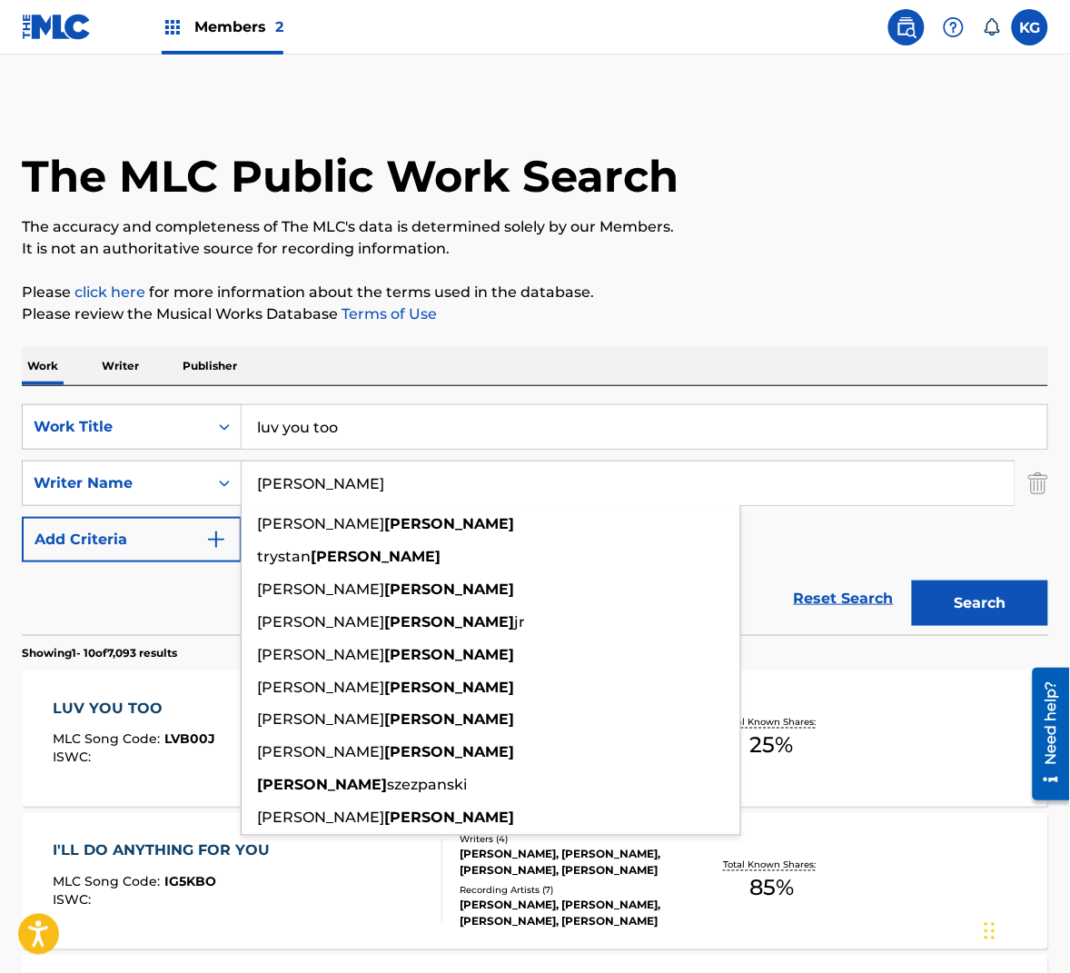
type input "[PERSON_NAME]"
click at [960, 584] on button "Search" at bounding box center [980, 602] width 136 height 45
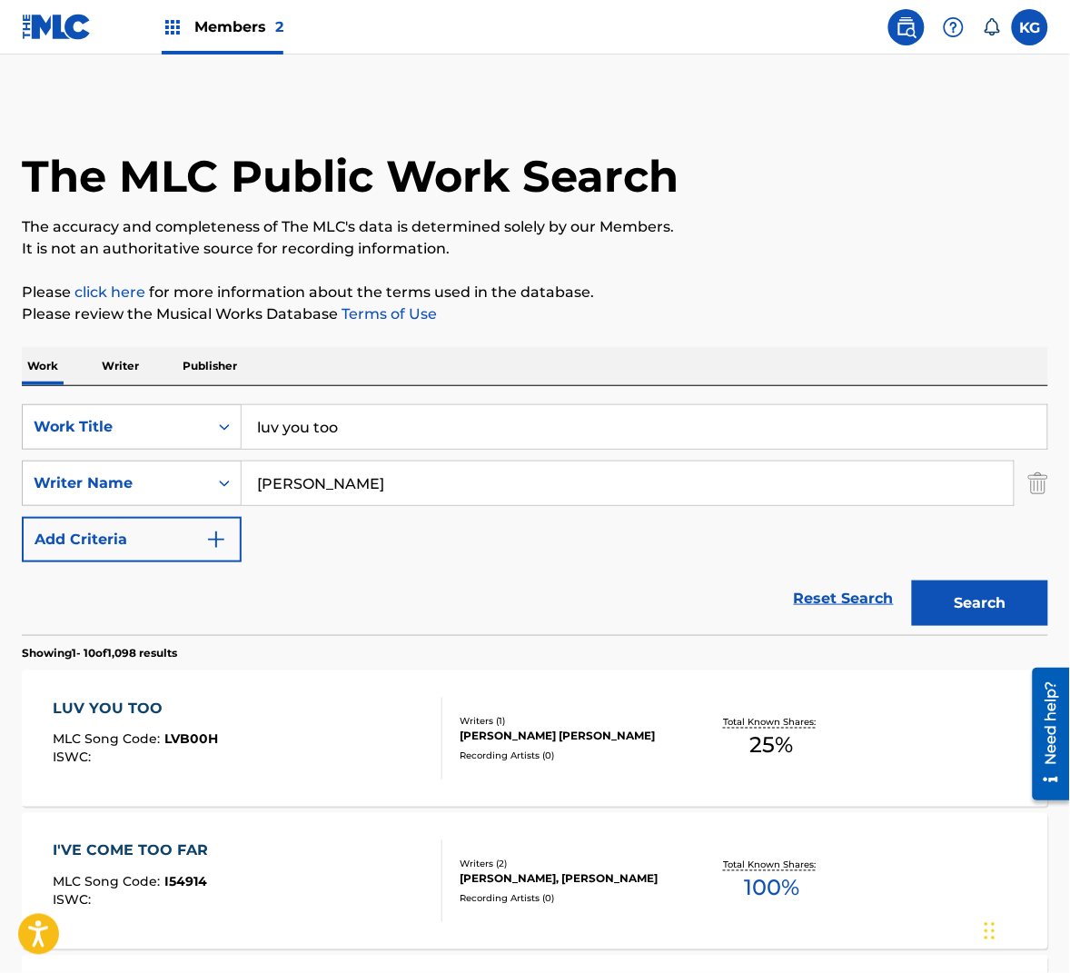
click at [321, 729] on div "LUV YOU TOO MLC Song Code : LVB00H ISWC :" at bounding box center [248, 739] width 390 height 82
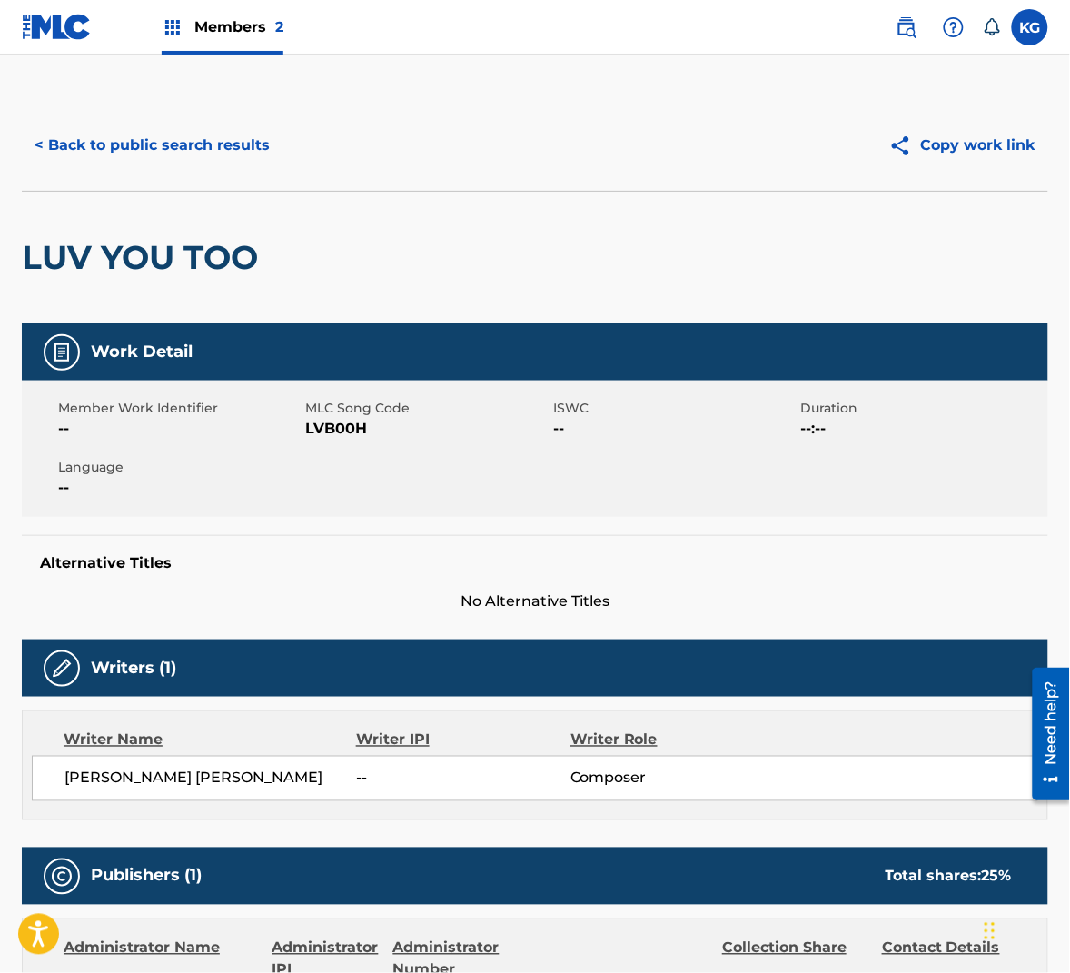
click at [321, 433] on span "LVB00H" at bounding box center [427, 429] width 243 height 22
drag, startPoint x: 321, startPoint y: 433, endPoint x: 1019, endPoint y: 560, distance: 710.0
click at [324, 433] on span "LVB00H" at bounding box center [427, 429] width 243 height 22
copy span "LVB00H"
click at [132, 136] on button "< Back to public search results" at bounding box center [152, 145] width 261 height 45
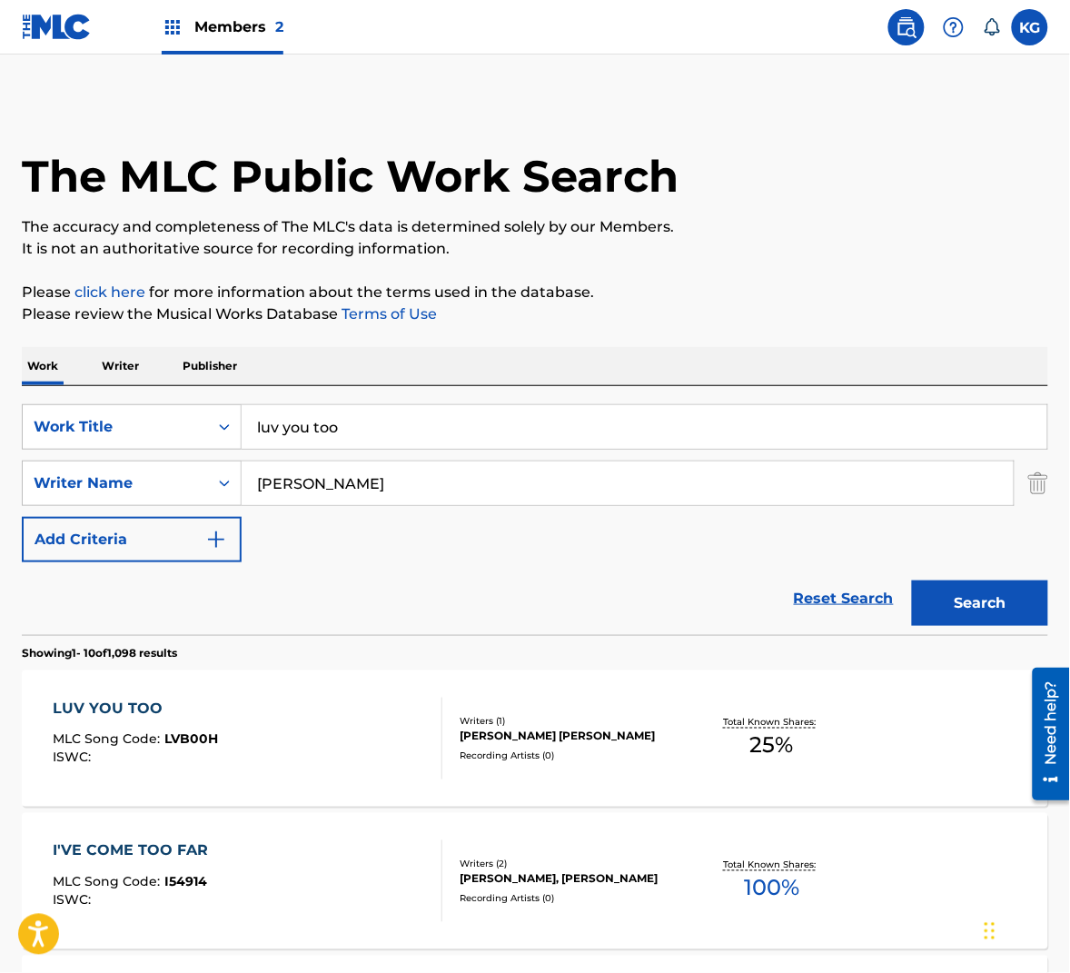
click at [308, 414] on input "luv you too" at bounding box center [645, 427] width 806 height 44
paste input "ON THE RAIN"
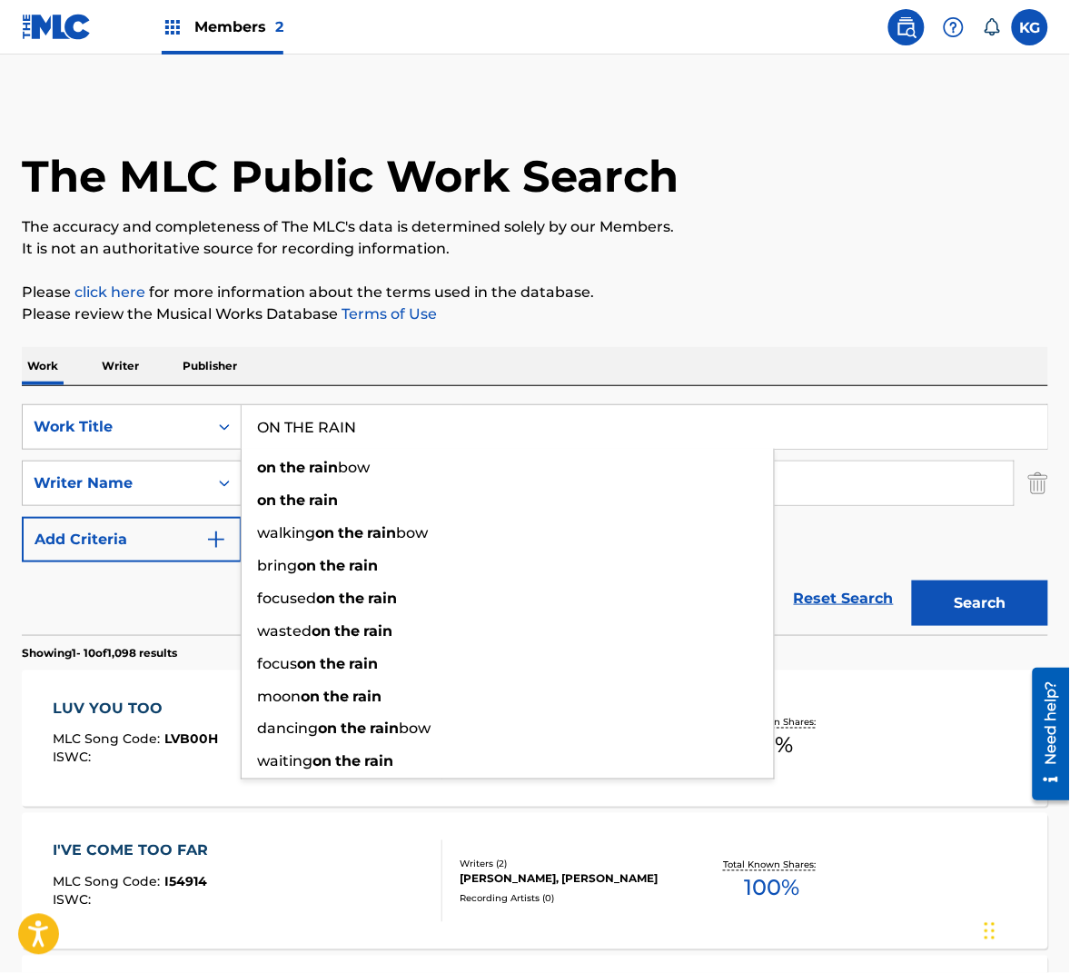
type input "ON THE RAIN"
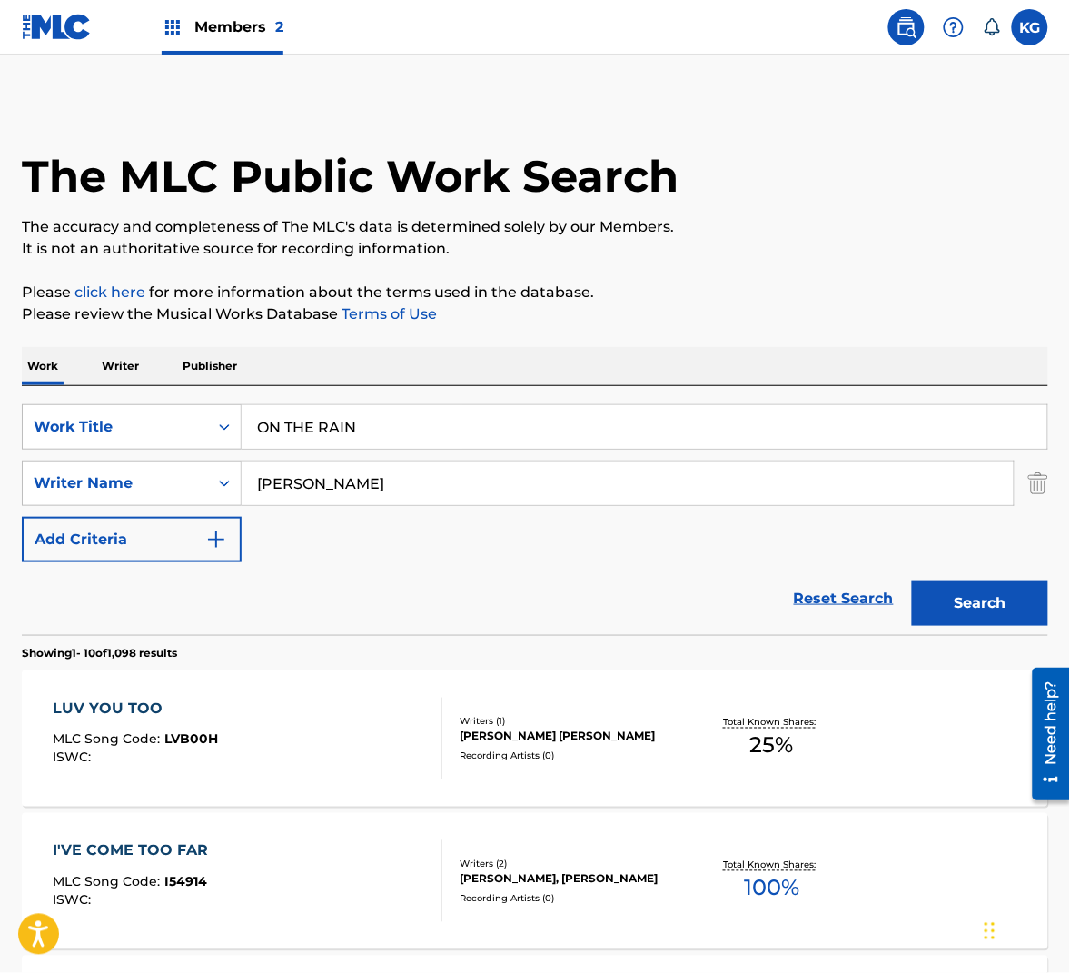
click at [1043, 613] on button "Search" at bounding box center [980, 602] width 136 height 45
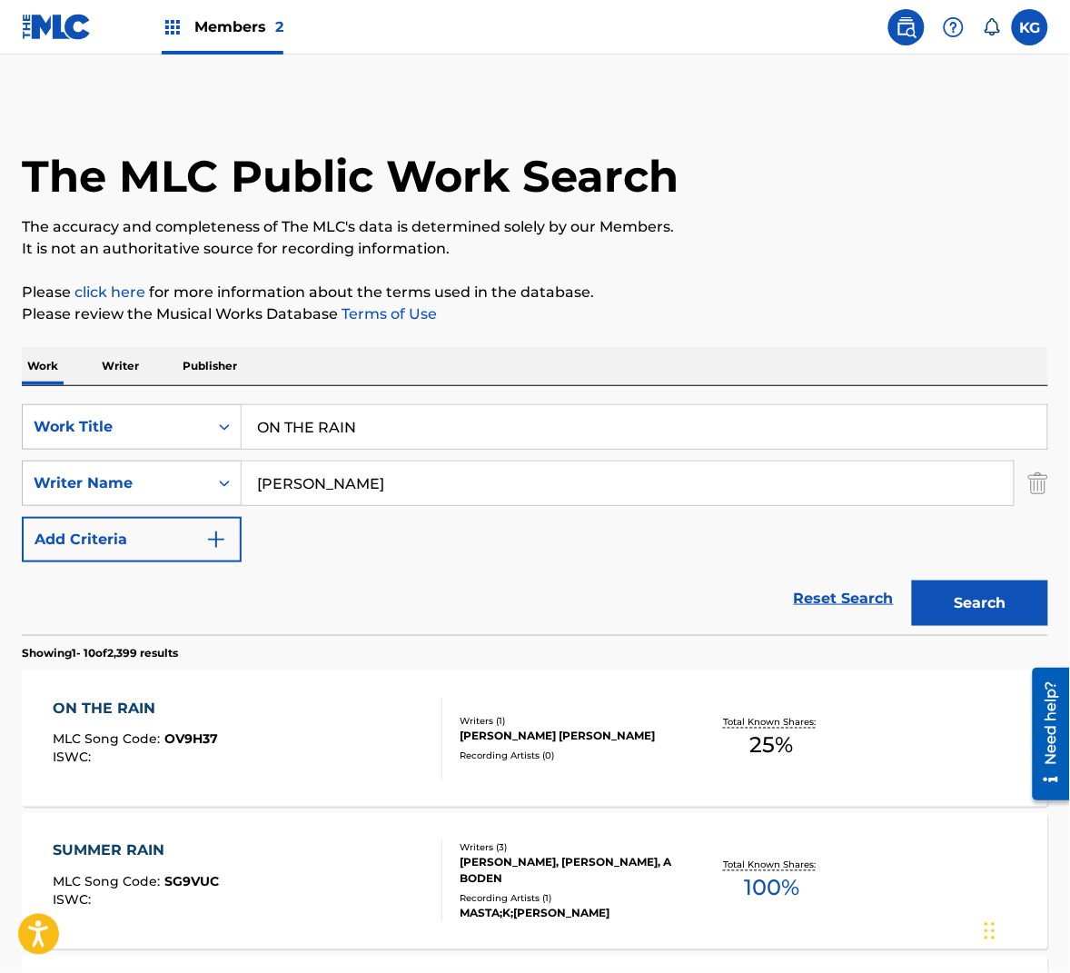
click at [273, 698] on div "ON THE RAIN MLC Song Code : OV9H37 ISWC :" at bounding box center [248, 739] width 390 height 82
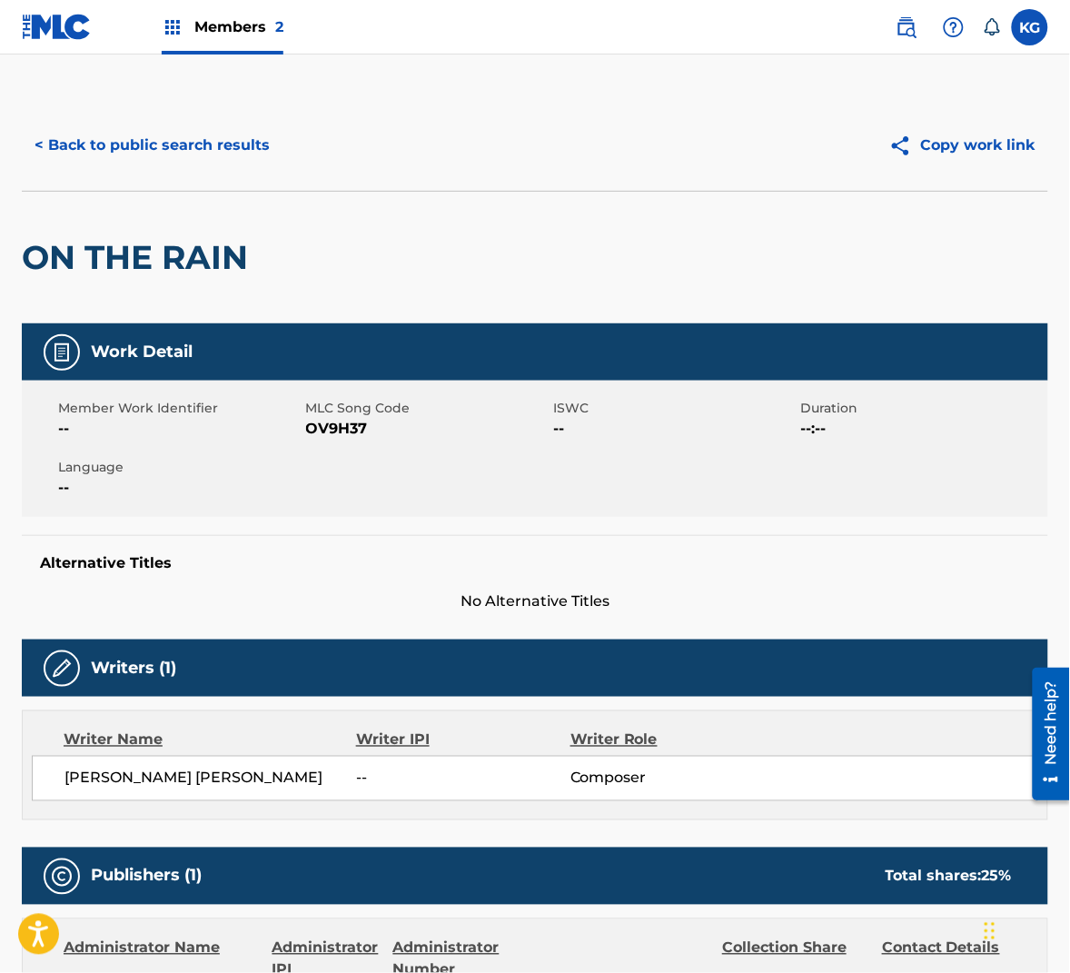
click at [350, 431] on span "OV9H37" at bounding box center [427, 429] width 243 height 22
copy span "OV9H37"
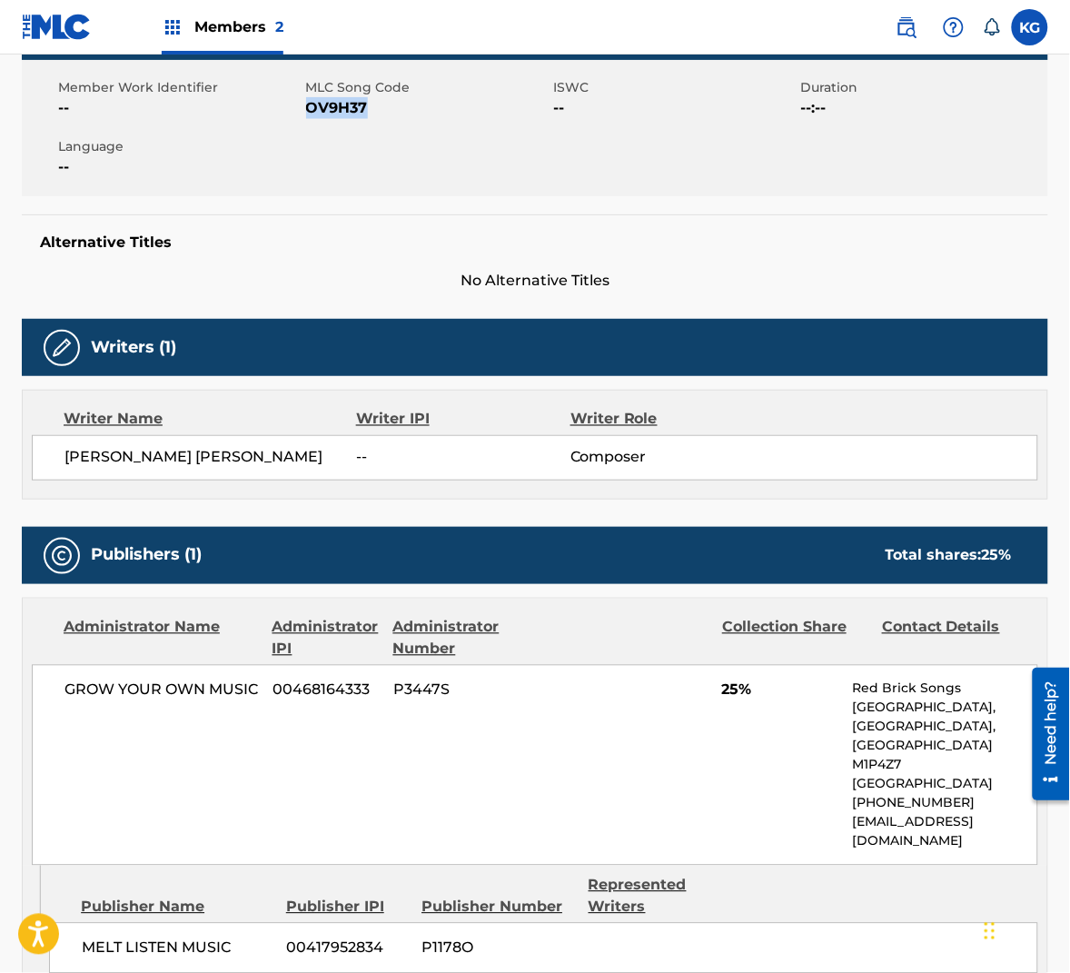
scroll to position [422, 0]
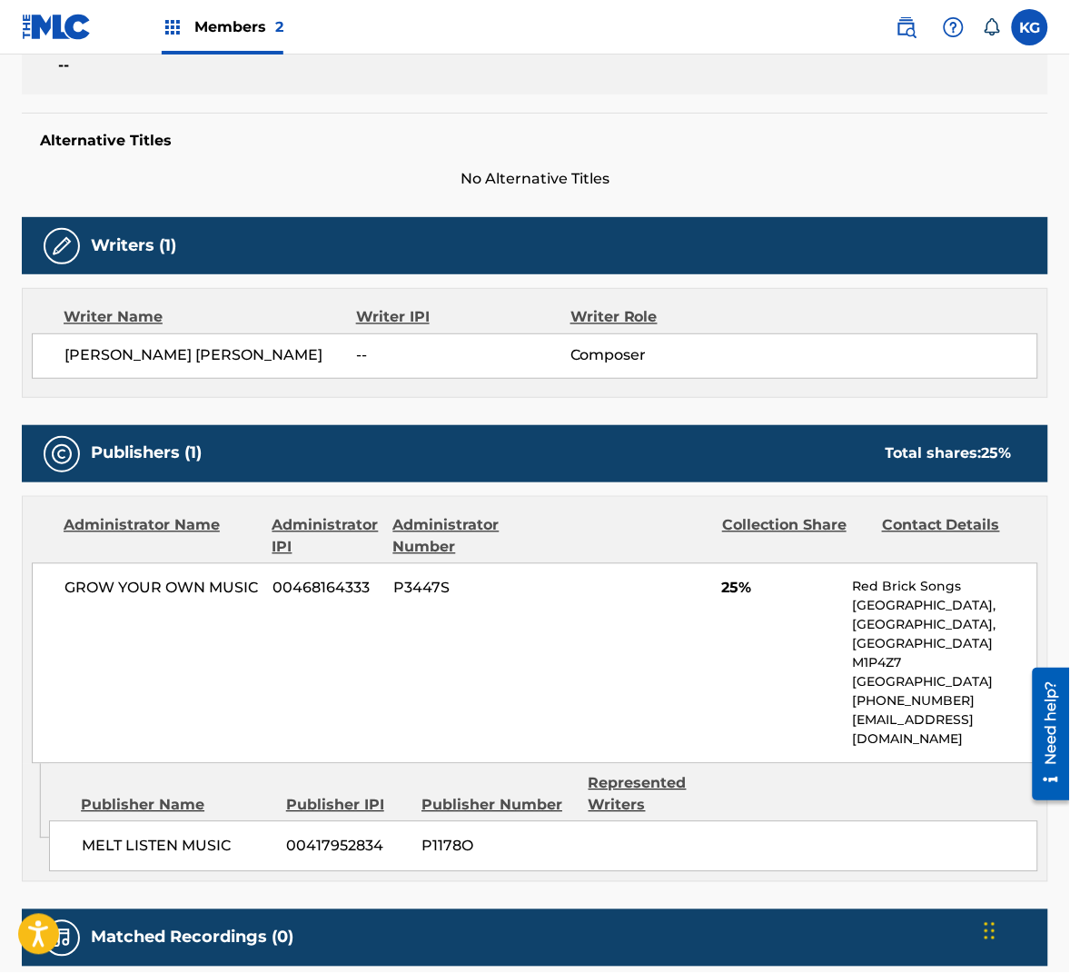
click at [152, 152] on div "Alternative Titles No Alternative Titles" at bounding box center [535, 151] width 1026 height 77
click at [147, 144] on h5 "Alternative Titles" at bounding box center [535, 141] width 990 height 18
click at [115, 130] on div "Alternative Titles No Alternative Titles" at bounding box center [535, 151] width 1026 height 77
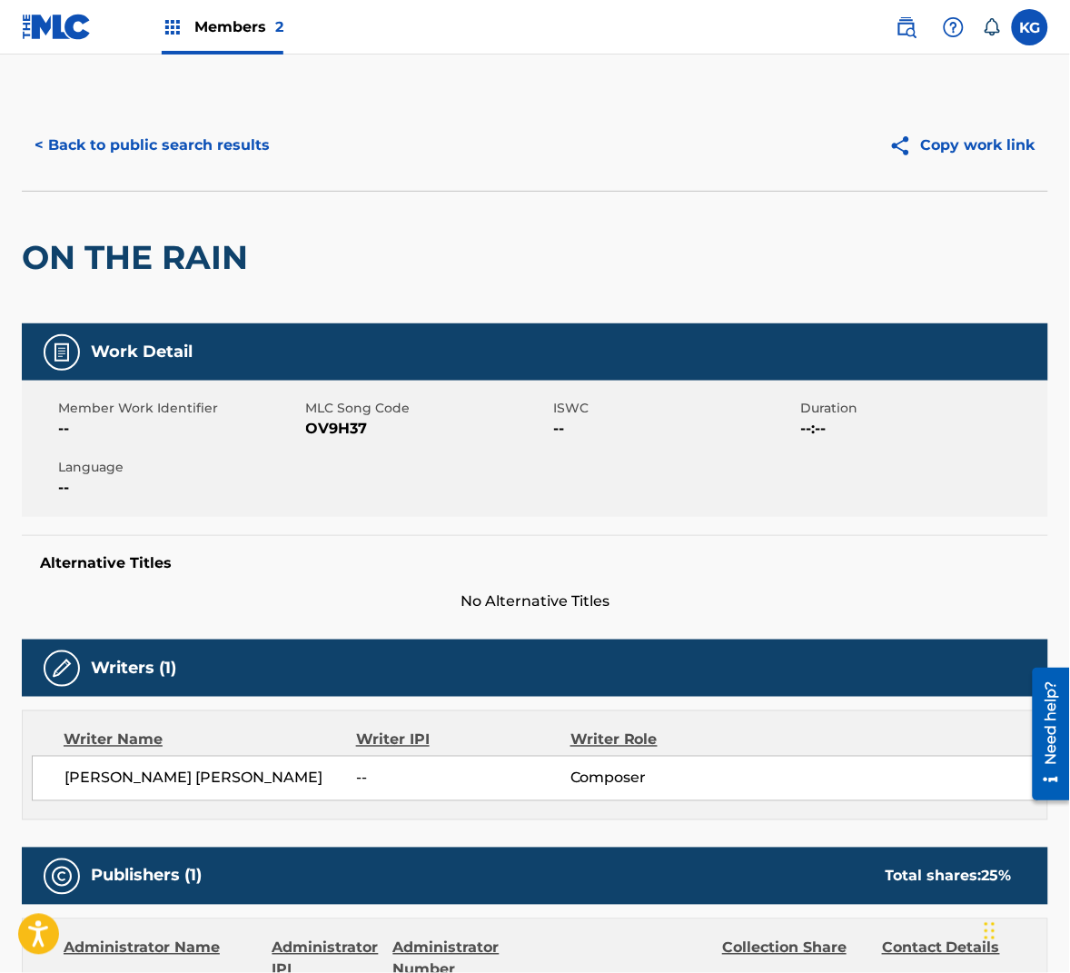
click at [166, 157] on button "< Back to public search results" at bounding box center [152, 145] width 261 height 45
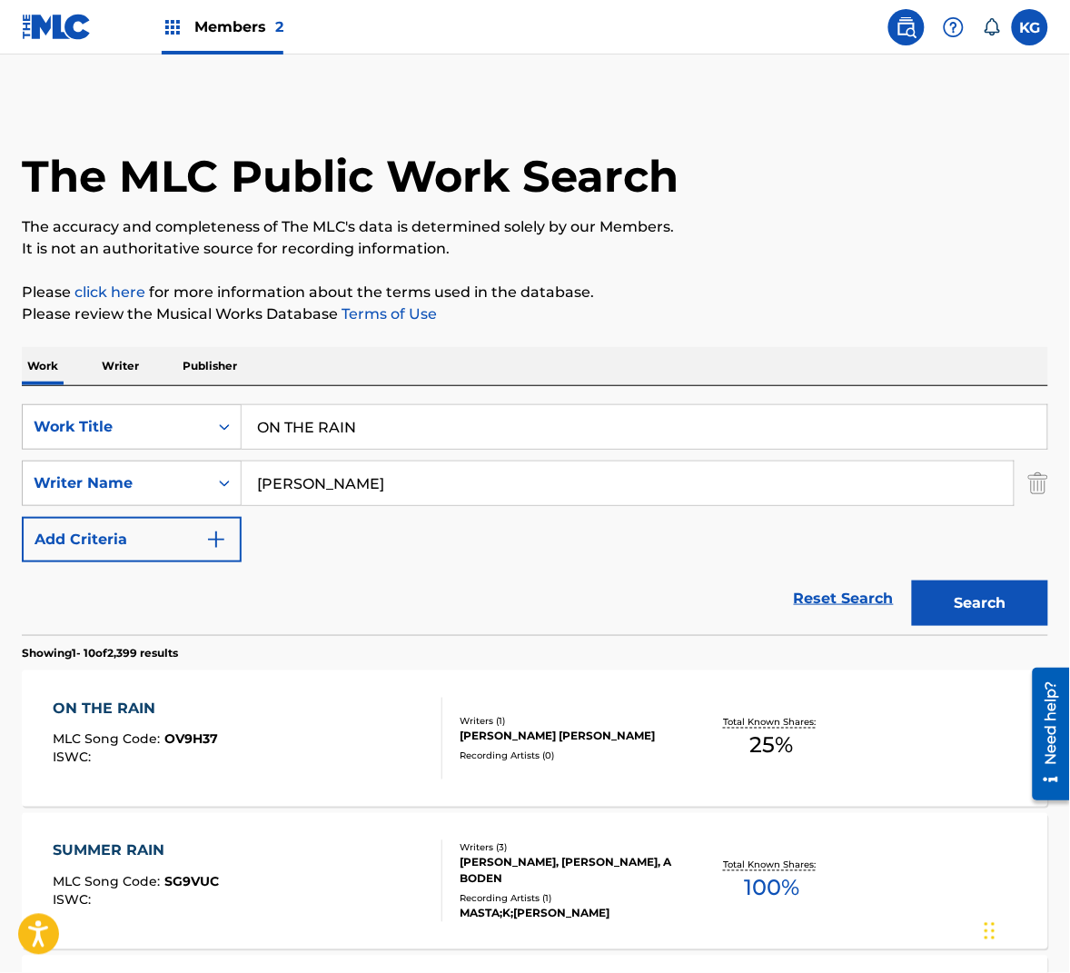
click at [365, 408] on input "ON THE RAIN" at bounding box center [645, 427] width 806 height 44
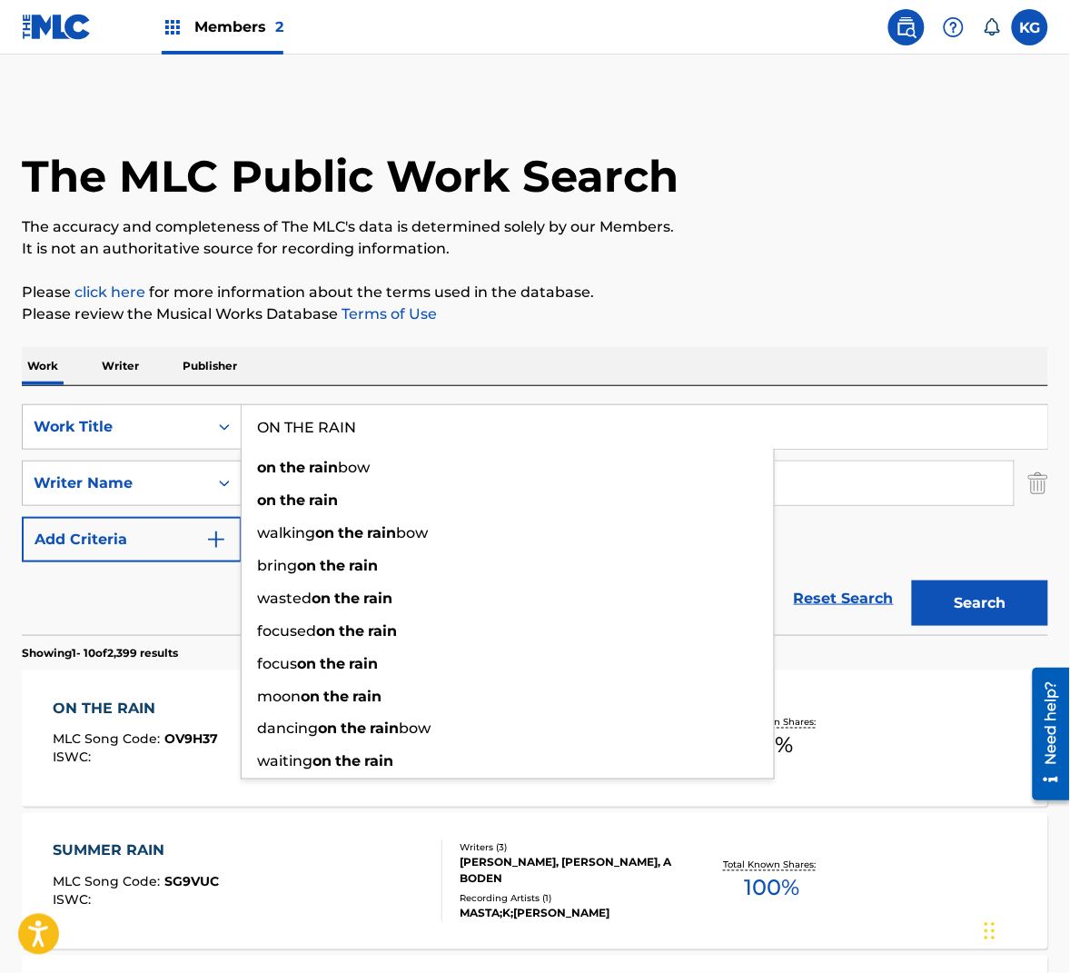
click at [365, 408] on input "ON THE RAIN" at bounding box center [645, 427] width 806 height 44
paste input "Wedren"
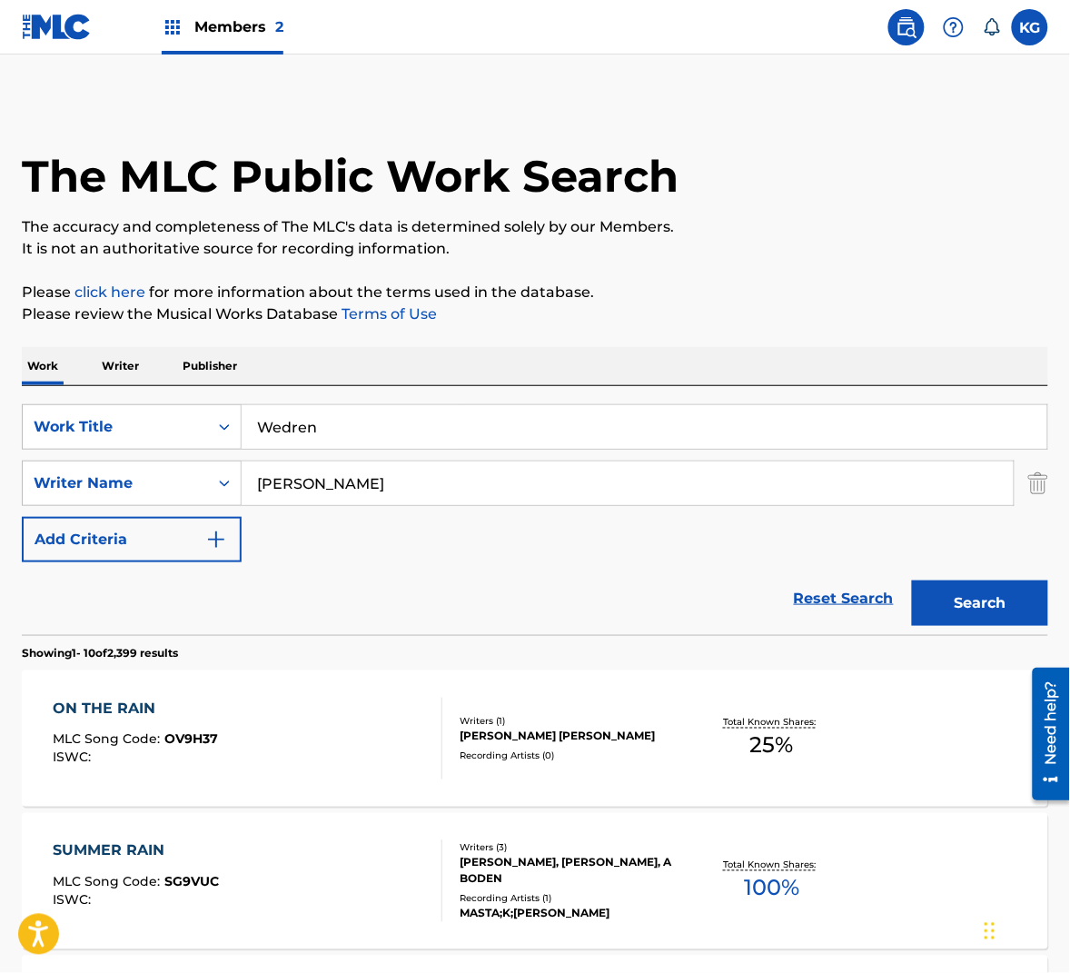
drag, startPoint x: 954, startPoint y: 586, endPoint x: 816, endPoint y: 322, distance: 297.4
click at [387, 431] on input "Wedren" at bounding box center [645, 427] width 806 height 44
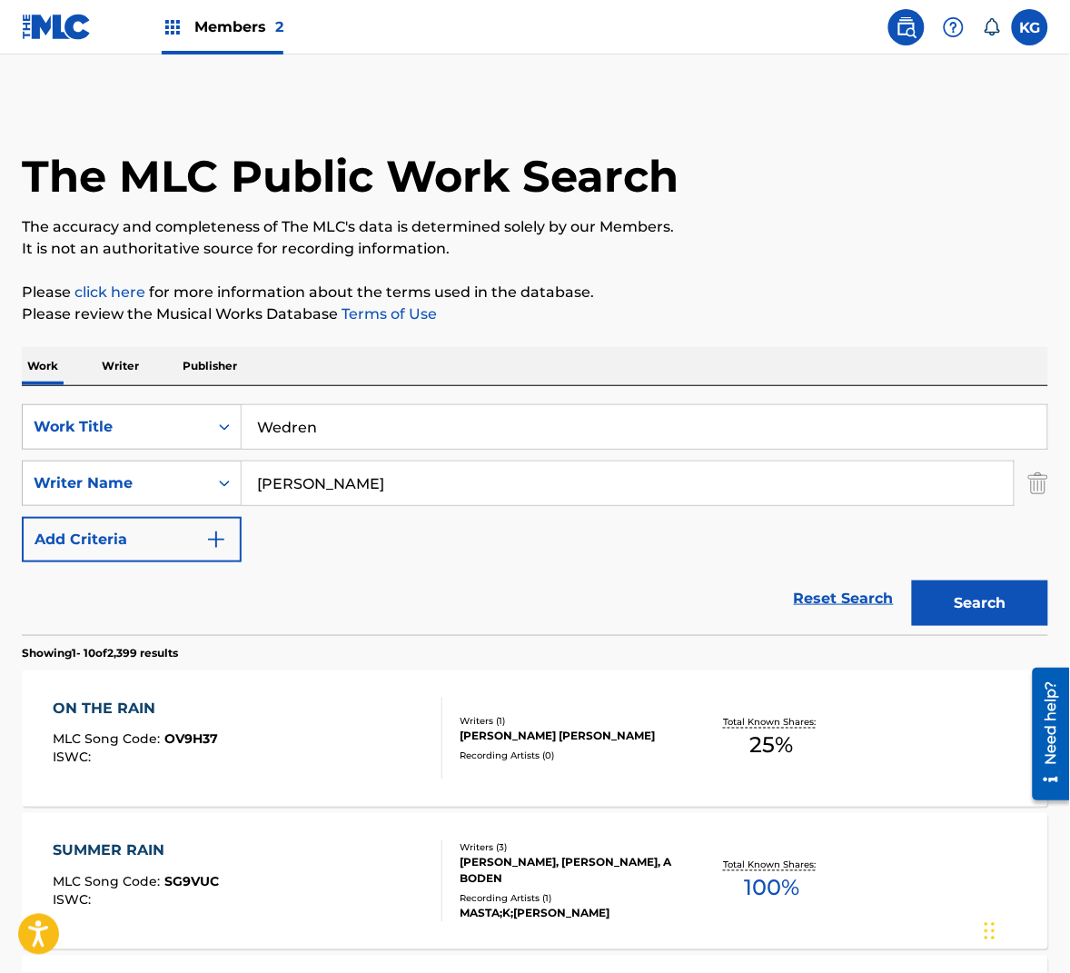
paste input "ON THE RAIN"
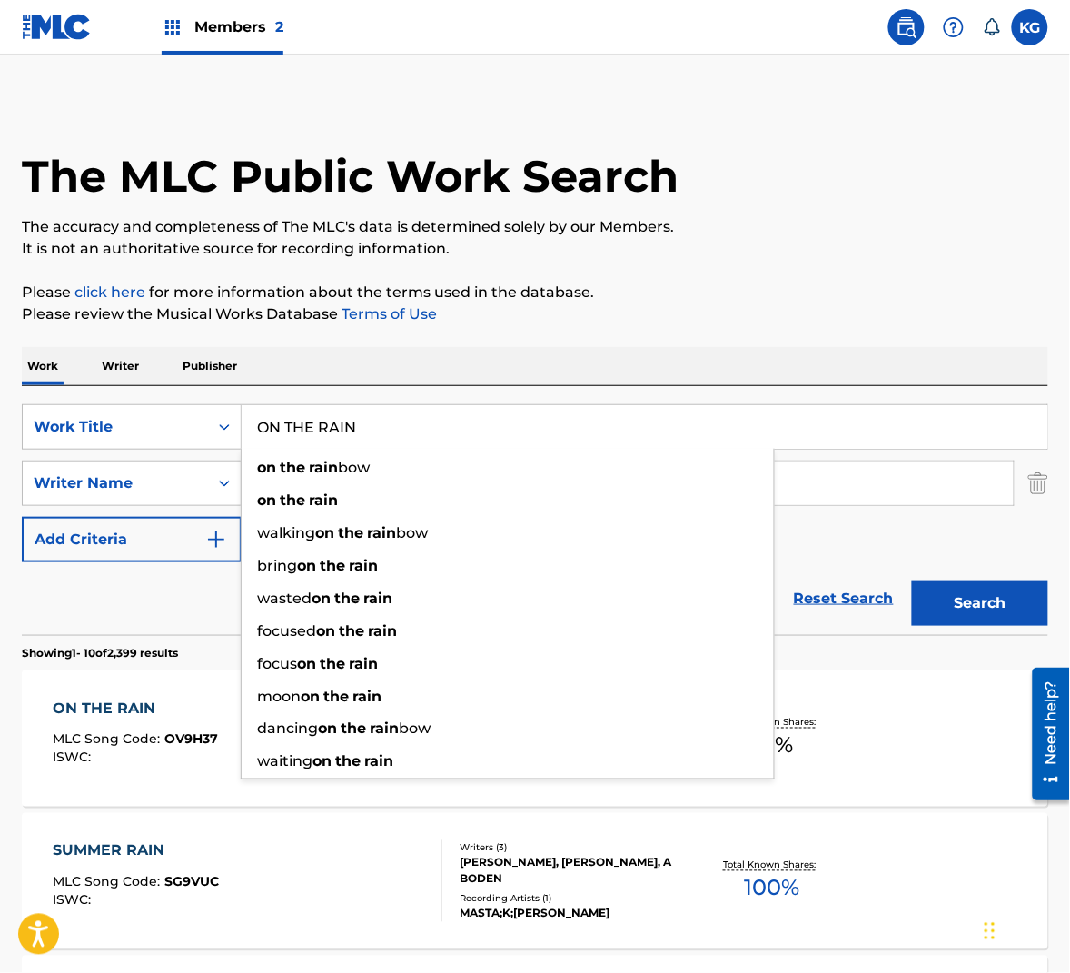
type input "ON THE RAIN"
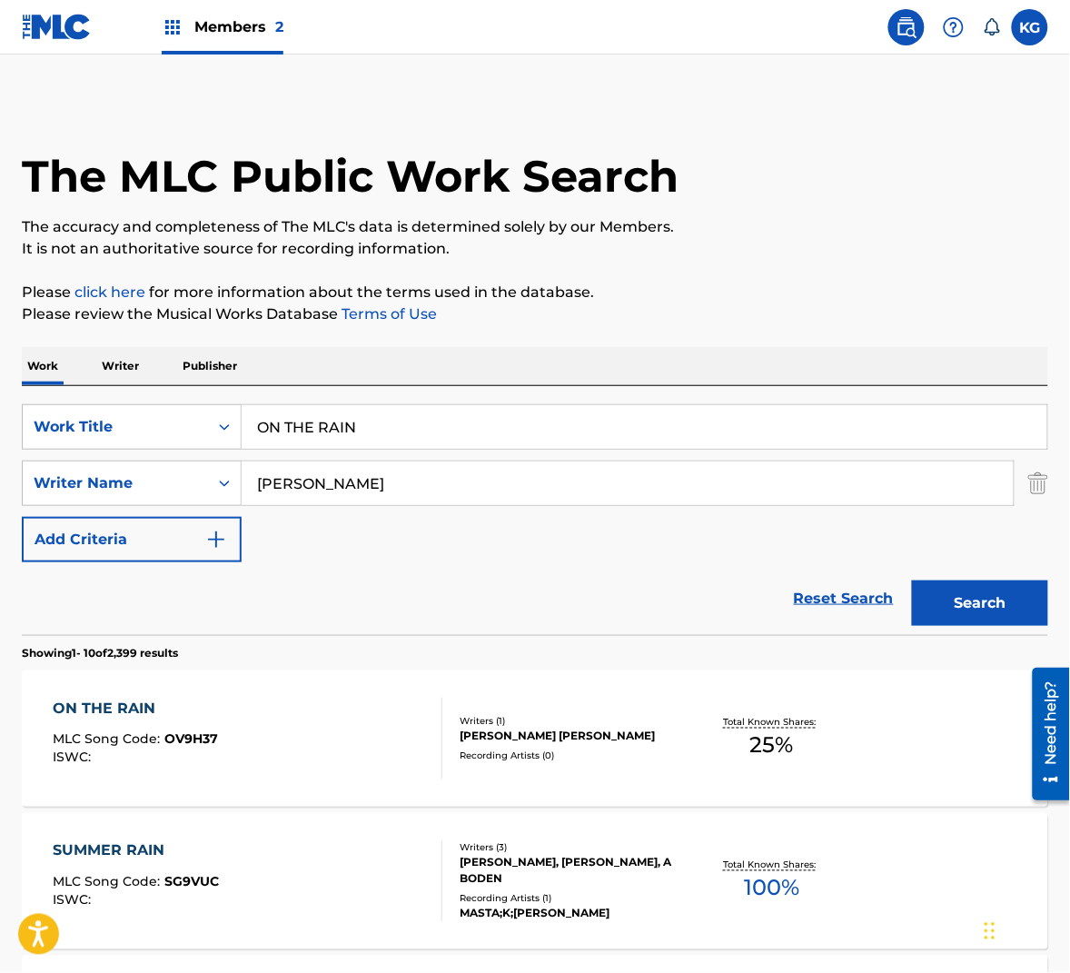
click at [507, 491] on input "[PERSON_NAME]" at bounding box center [628, 483] width 772 height 44
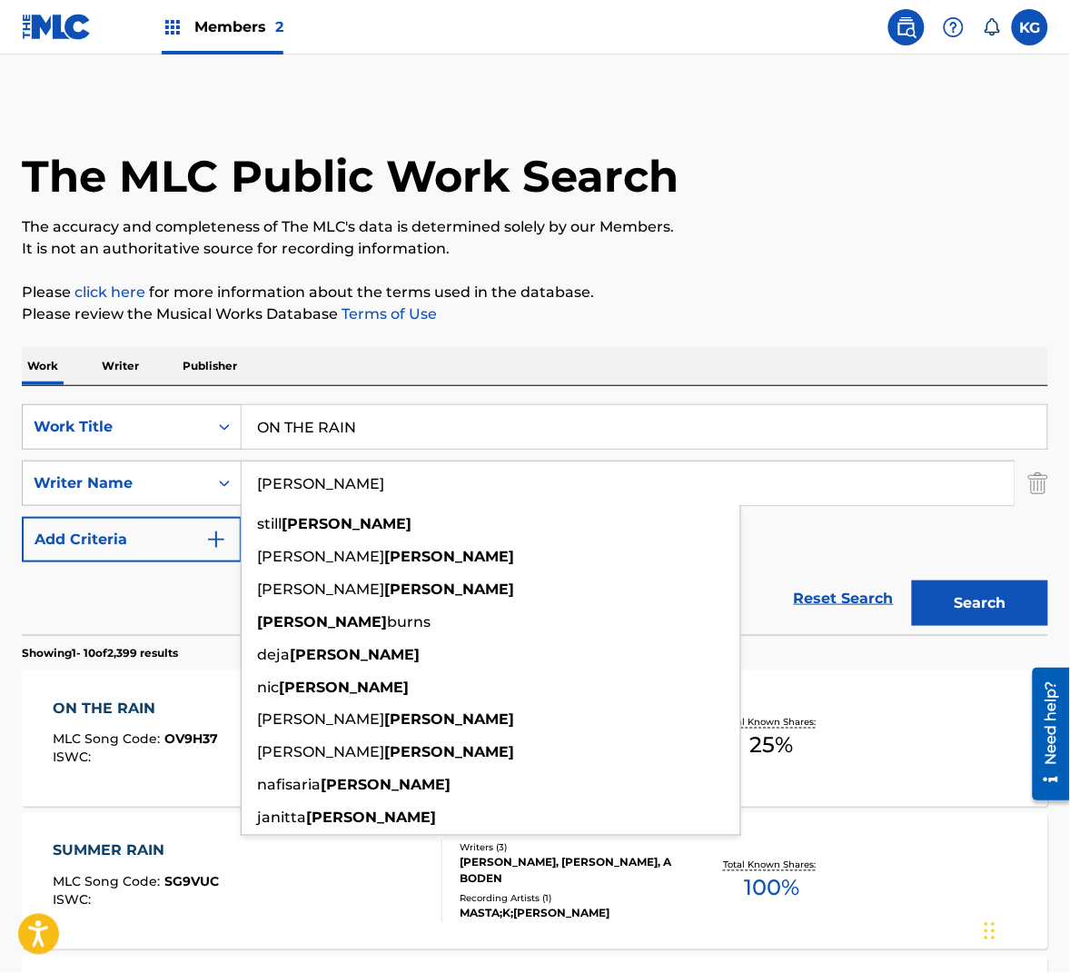
paste input "Wedren"
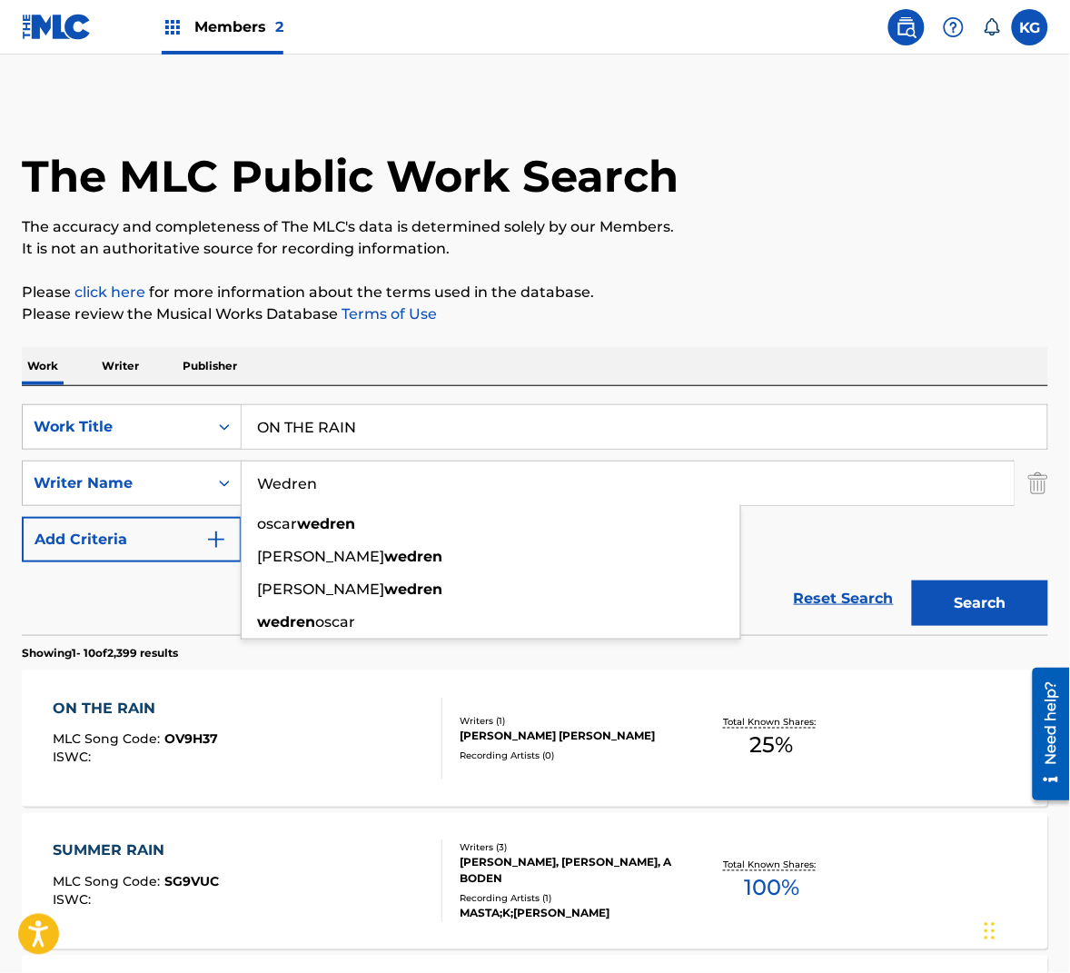
type input "Wedren"
click at [963, 600] on button "Search" at bounding box center [980, 602] width 136 height 45
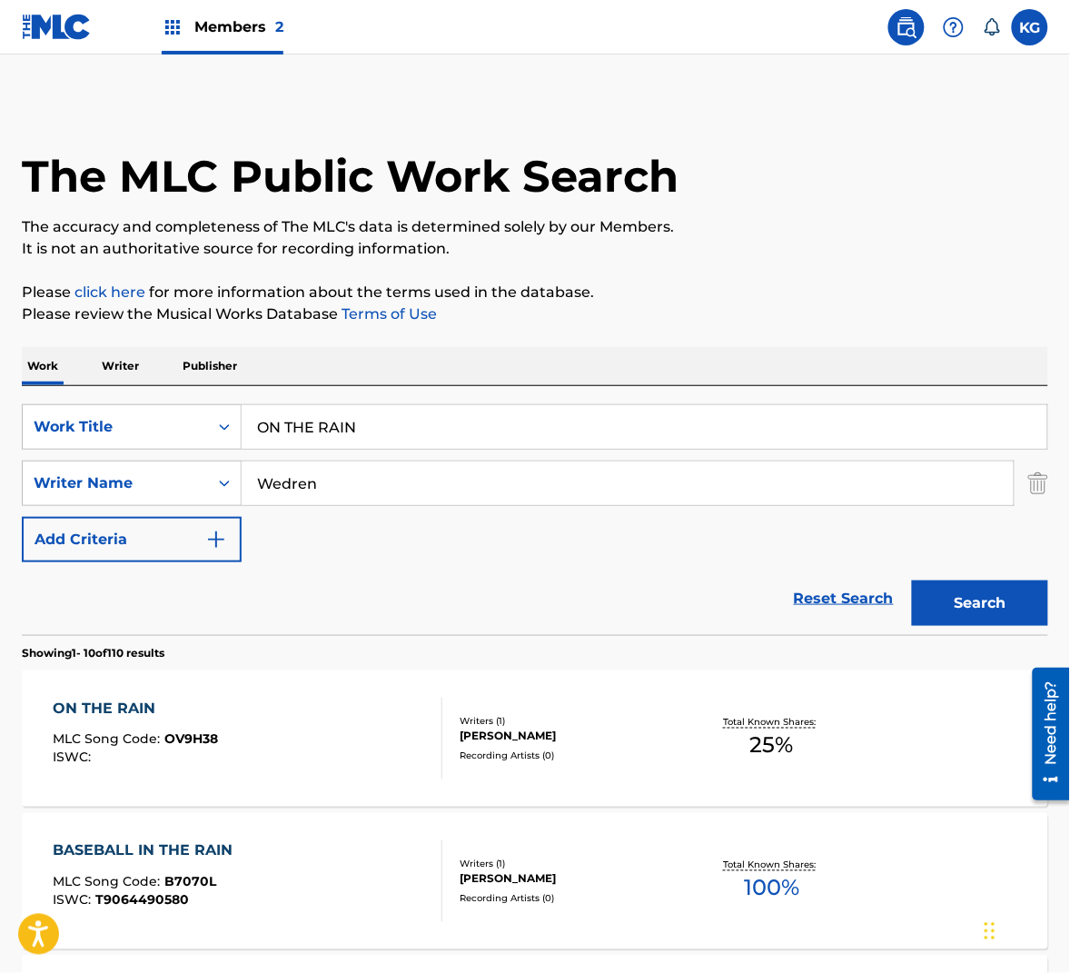
click at [385, 728] on div "ON THE RAIN MLC Song Code : OV9H38 ISWC :" at bounding box center [248, 739] width 390 height 82
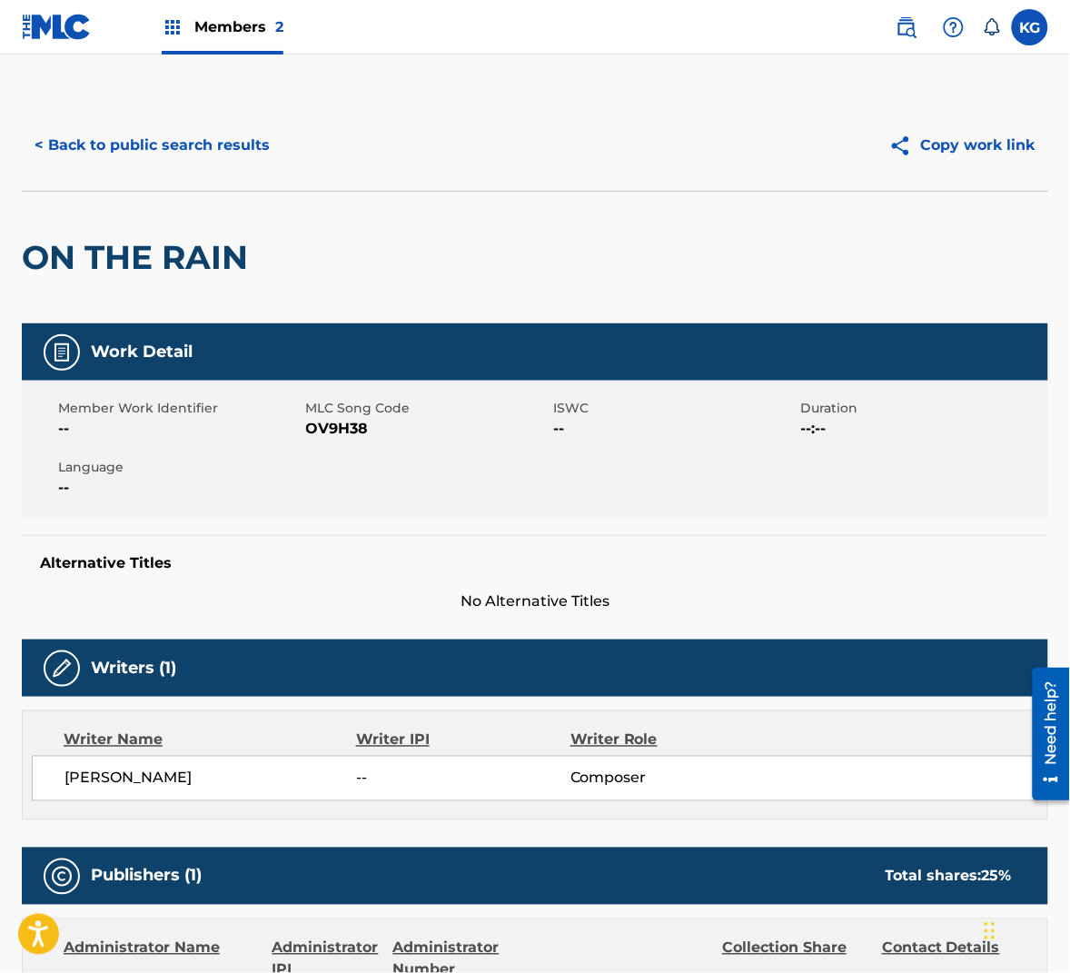
click at [344, 422] on span "OV9H38" at bounding box center [427, 429] width 243 height 22
copy span "OV9H38"
click at [222, 146] on button "< Back to public search results" at bounding box center [152, 145] width 261 height 45
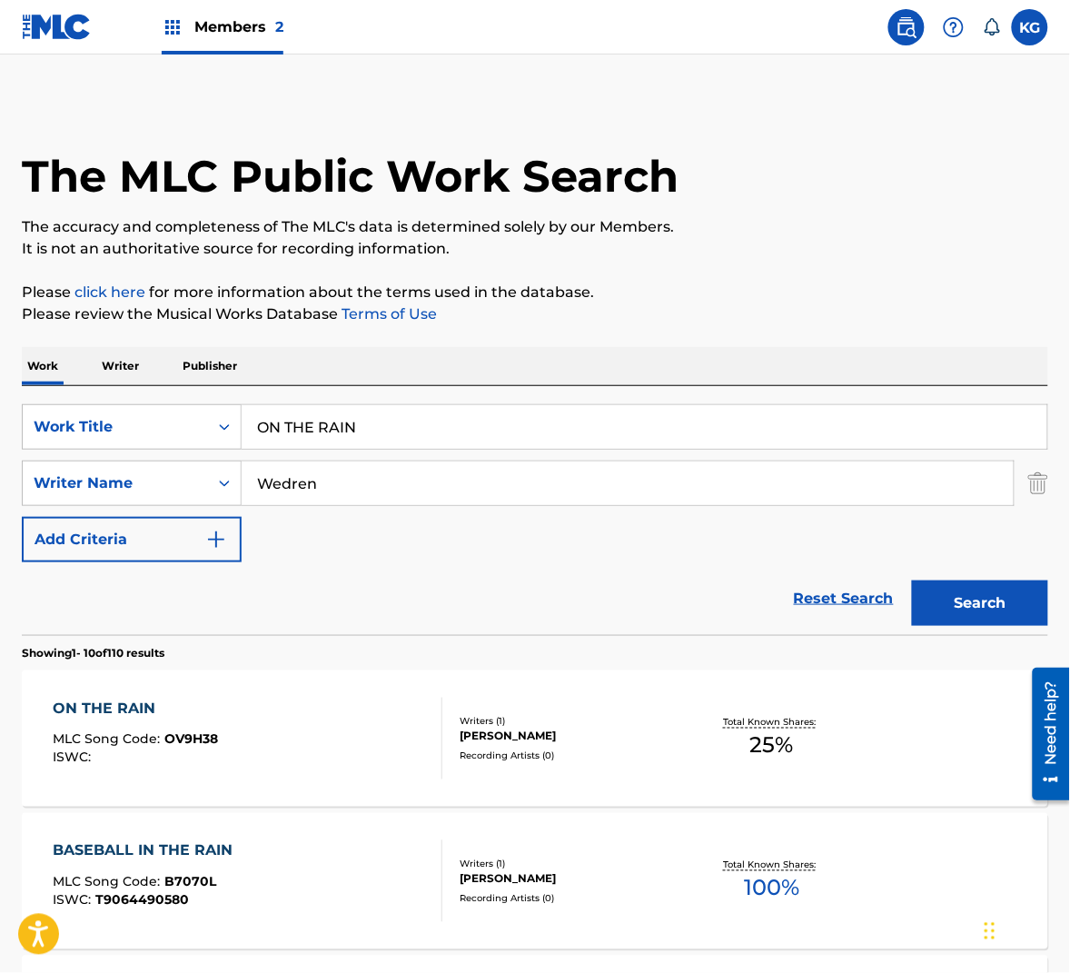
click at [312, 487] on input "Wedren" at bounding box center [628, 483] width 772 height 44
paste input "Hill"
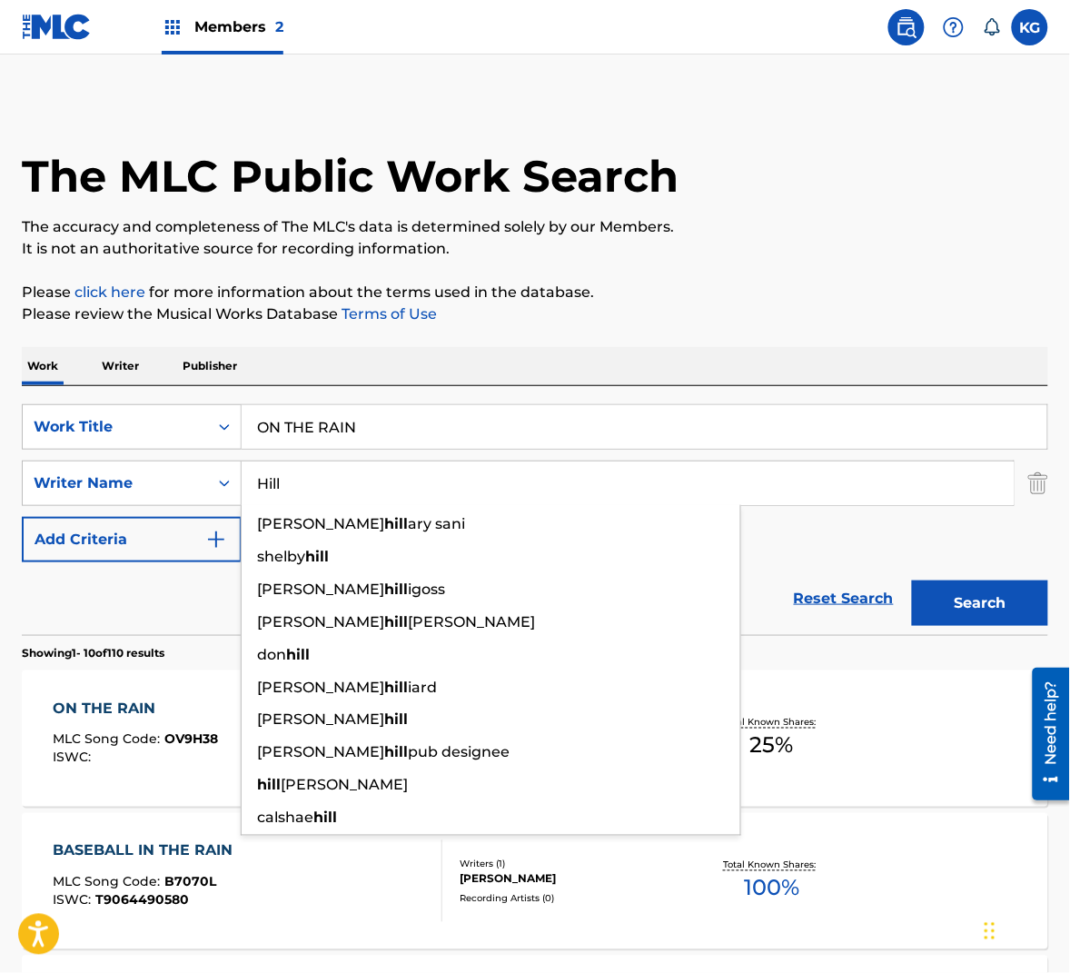
type input "Hill"
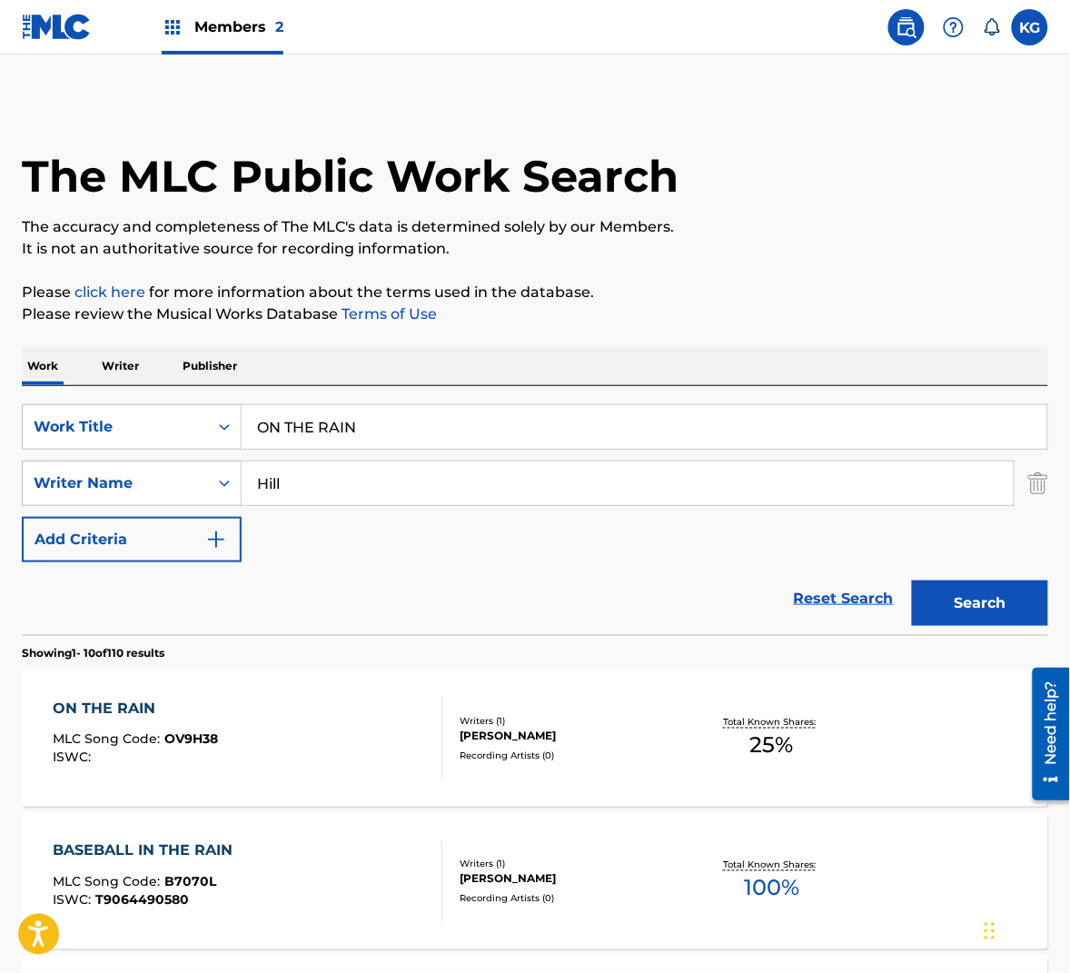
click at [1041, 607] on button "Search" at bounding box center [980, 602] width 136 height 45
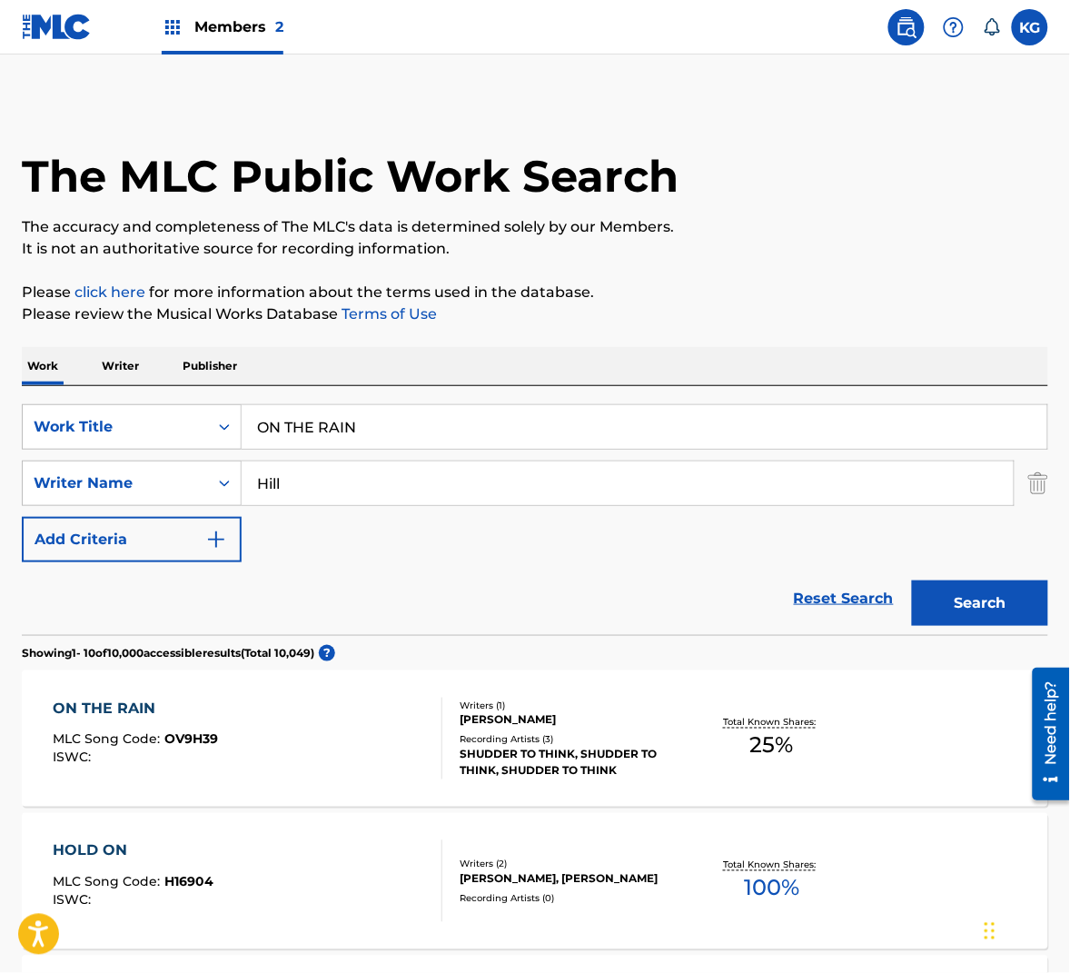
click at [291, 744] on div "ON THE RAIN MLC Song Code : OV9H39 ISWC :" at bounding box center [248, 739] width 390 height 82
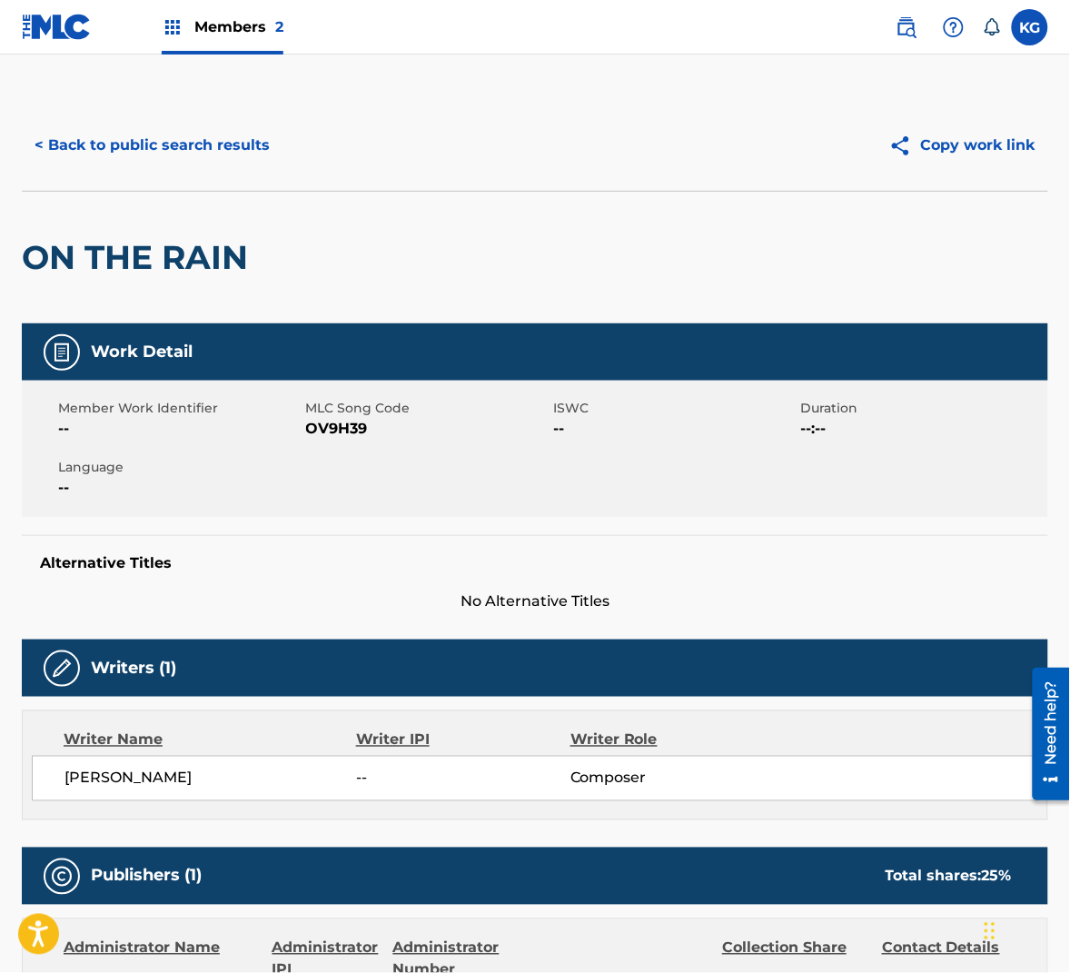
click at [330, 428] on span "OV9H39" at bounding box center [427, 429] width 243 height 22
copy span "OV9H39"
click at [175, 142] on button "< Back to public search results" at bounding box center [152, 145] width 261 height 45
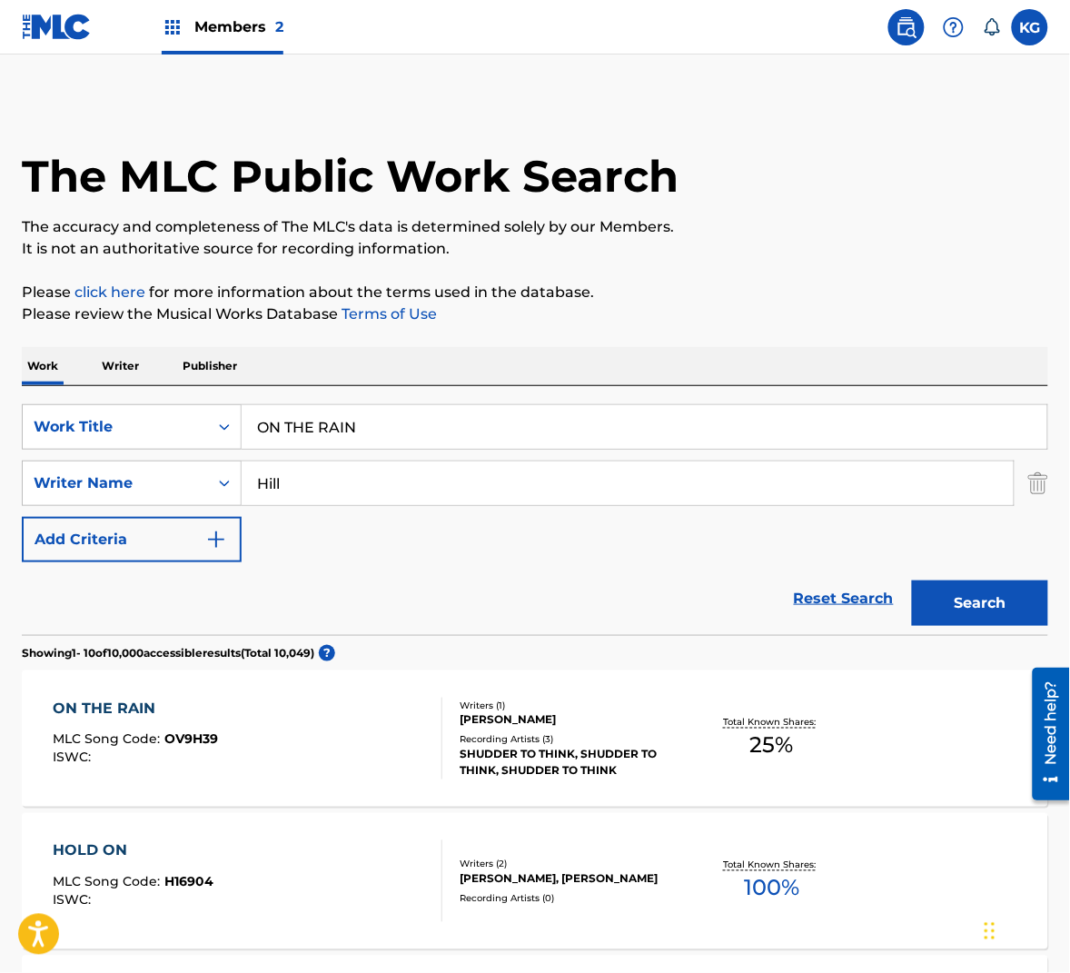
click at [283, 494] on input "Hill" at bounding box center [628, 483] width 772 height 44
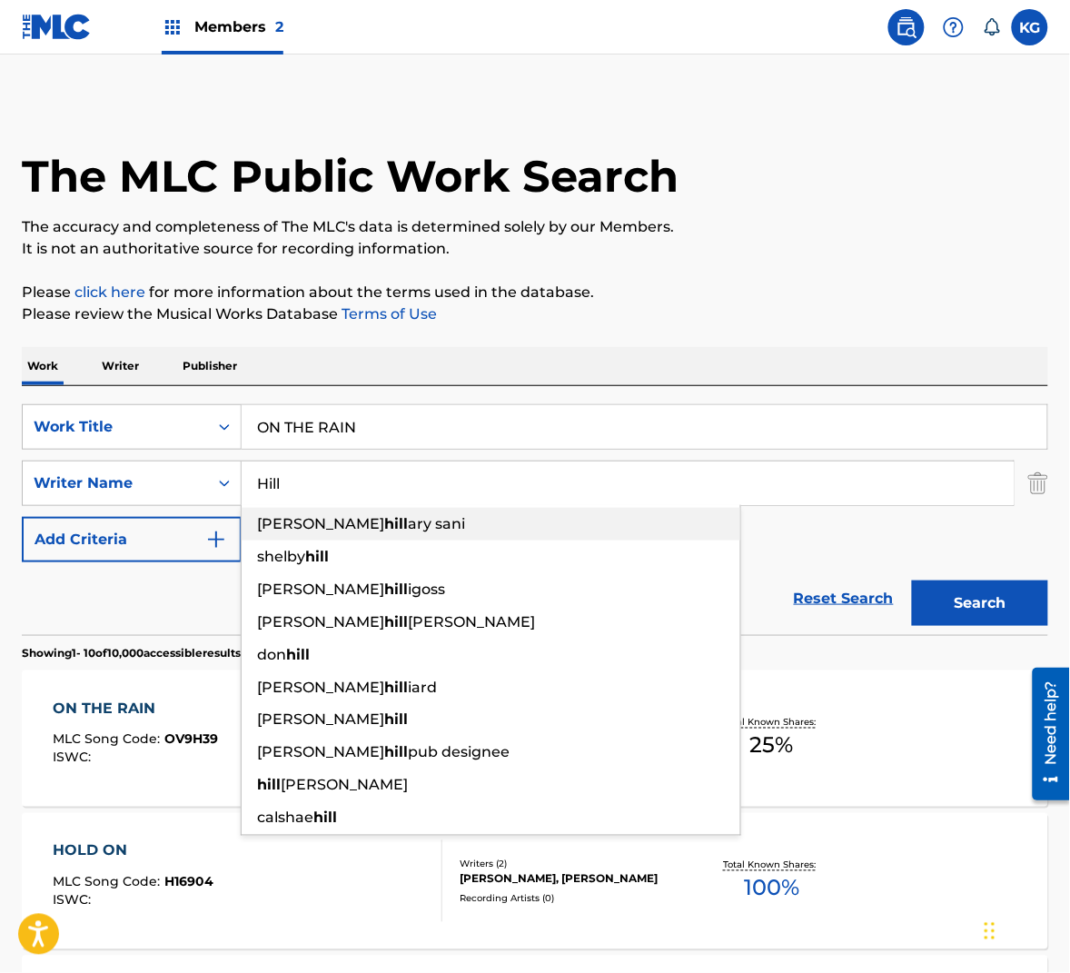
paste input "[PERSON_NAME]"
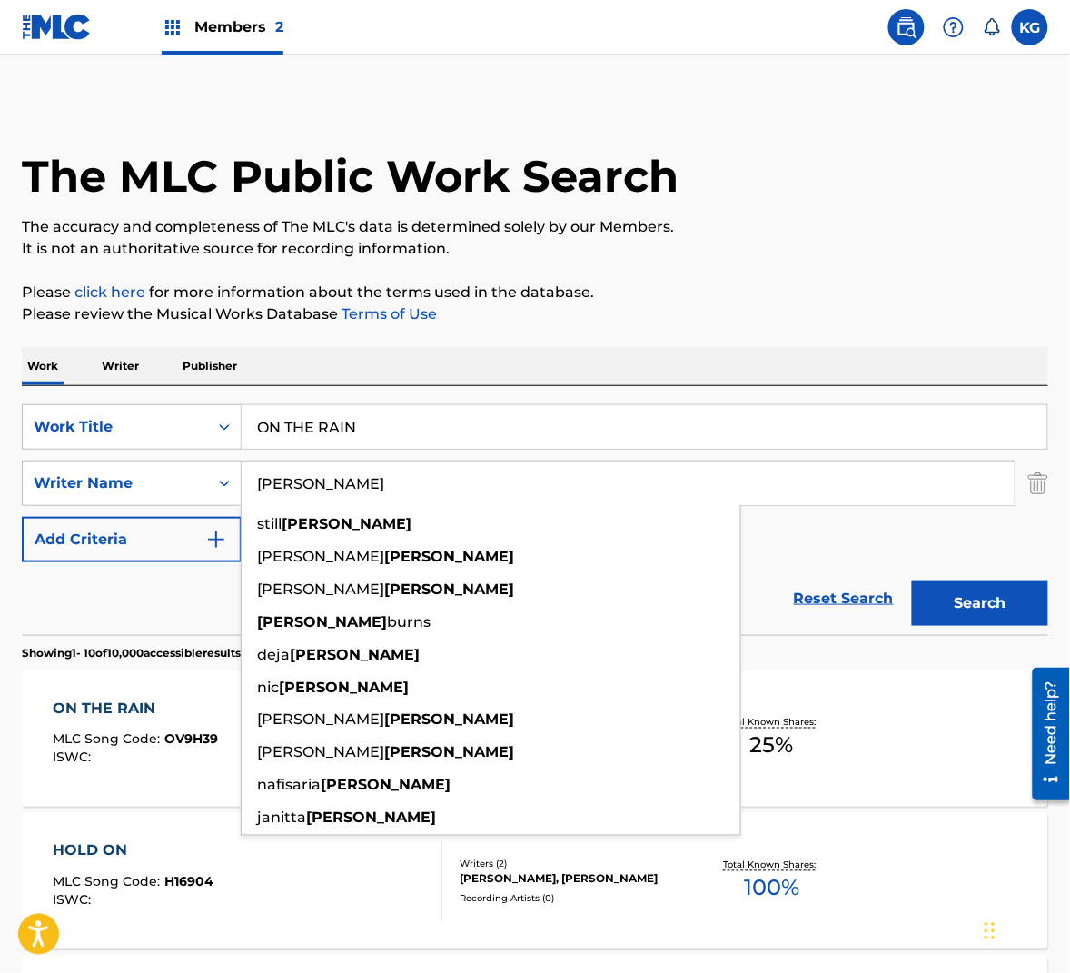
click at [974, 590] on button "Search" at bounding box center [980, 602] width 136 height 45
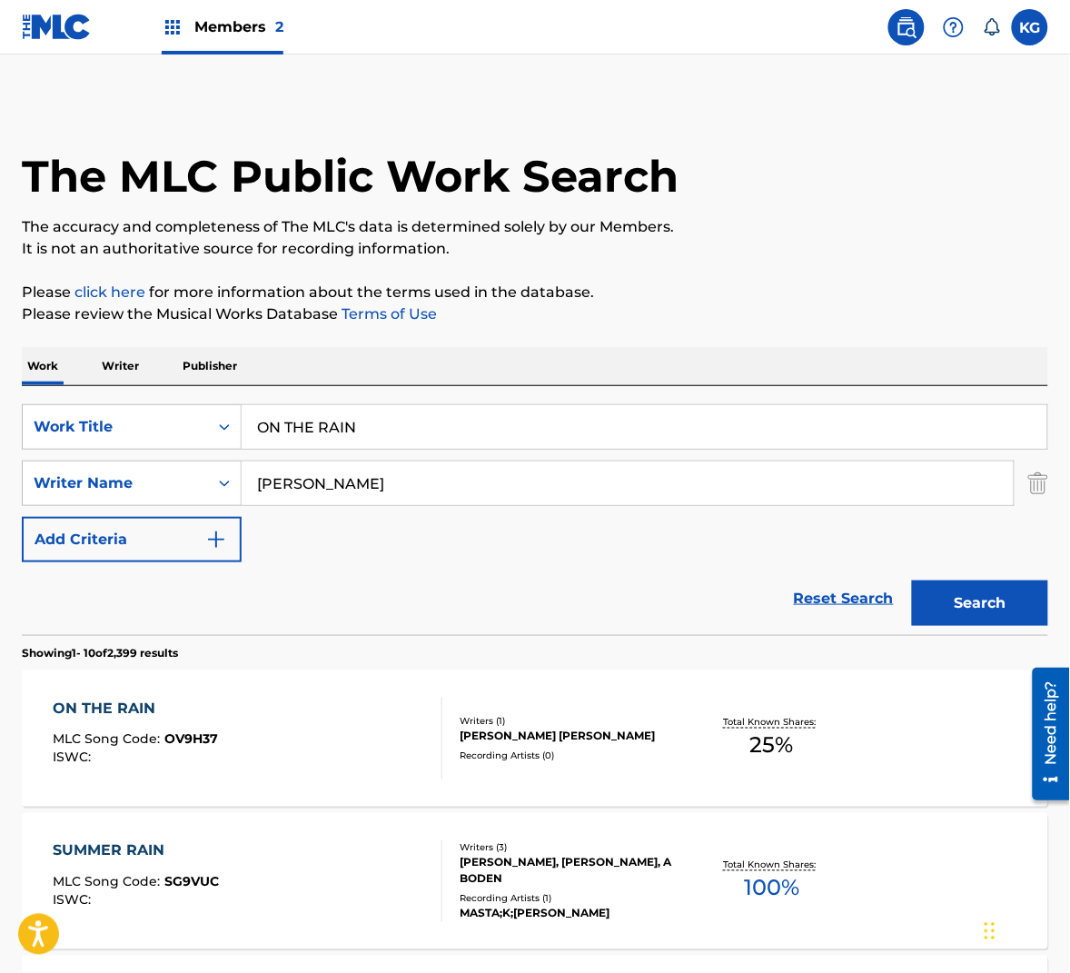
click at [441, 466] on input "[PERSON_NAME]" at bounding box center [628, 483] width 772 height 44
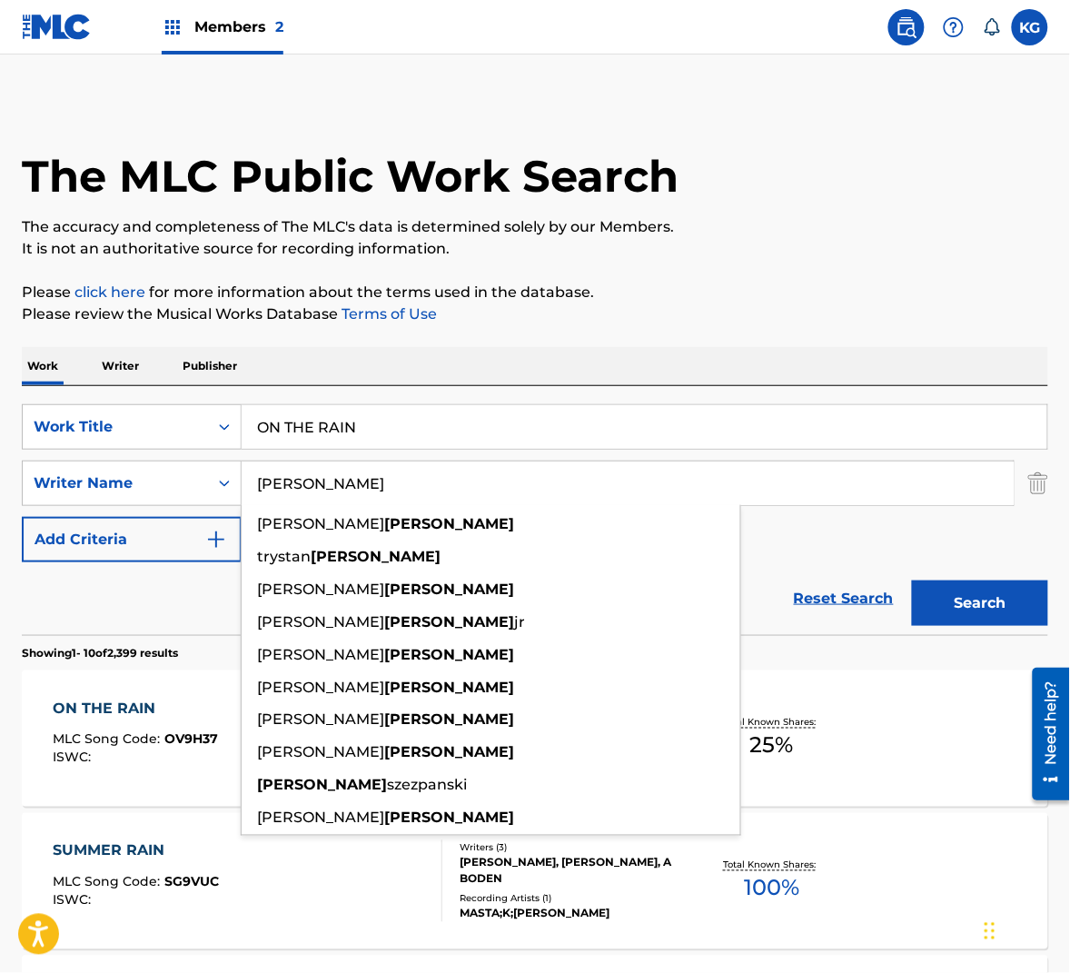
paste input "Wedren"
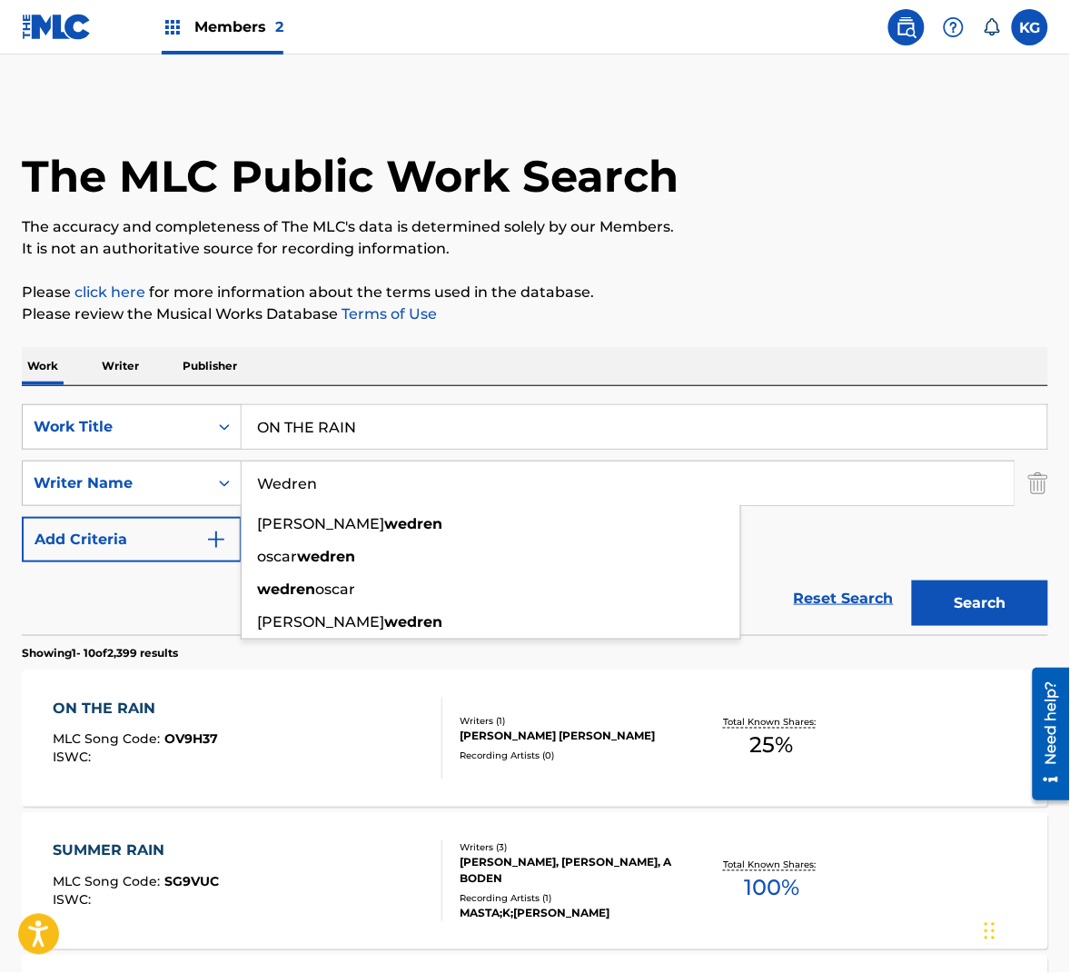
click at [964, 595] on button "Search" at bounding box center [980, 602] width 136 height 45
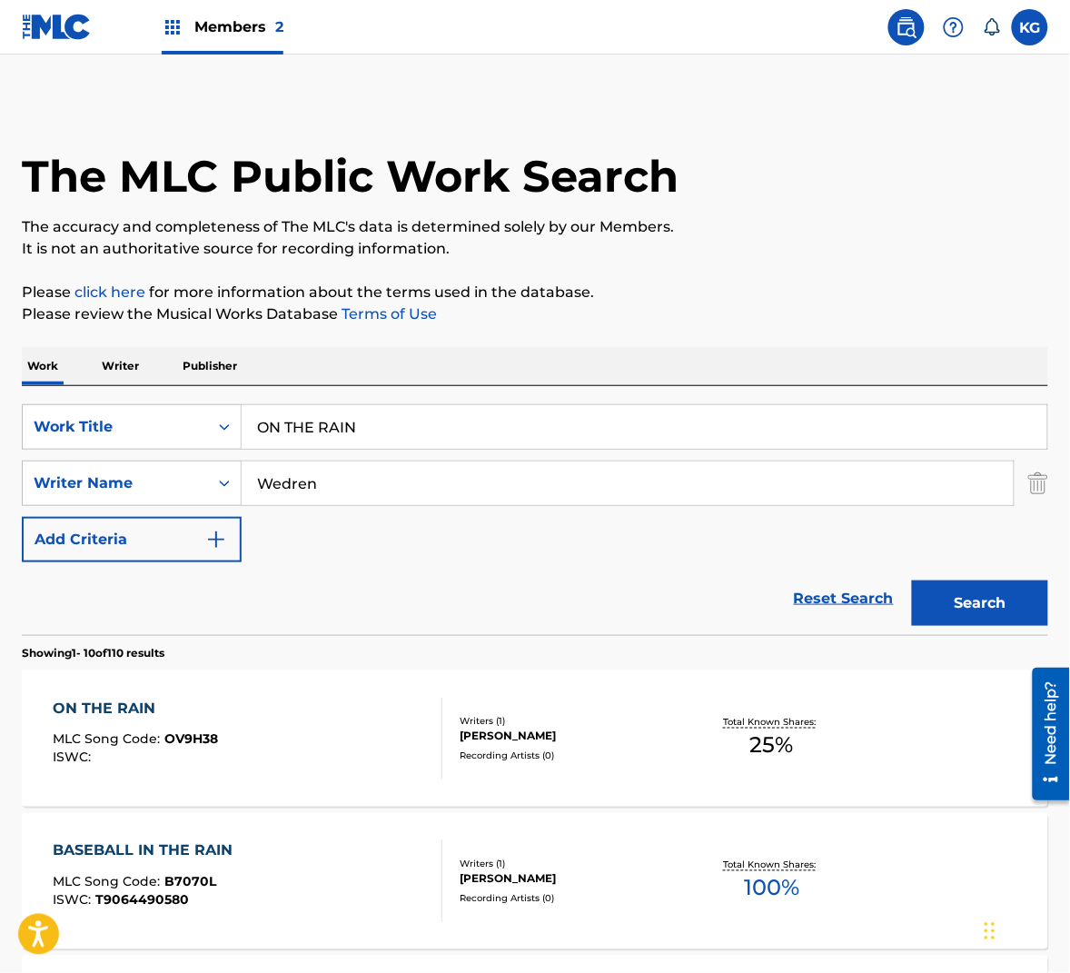
click at [392, 495] on input "Wedren" at bounding box center [628, 483] width 772 height 44
paste input "Hill"
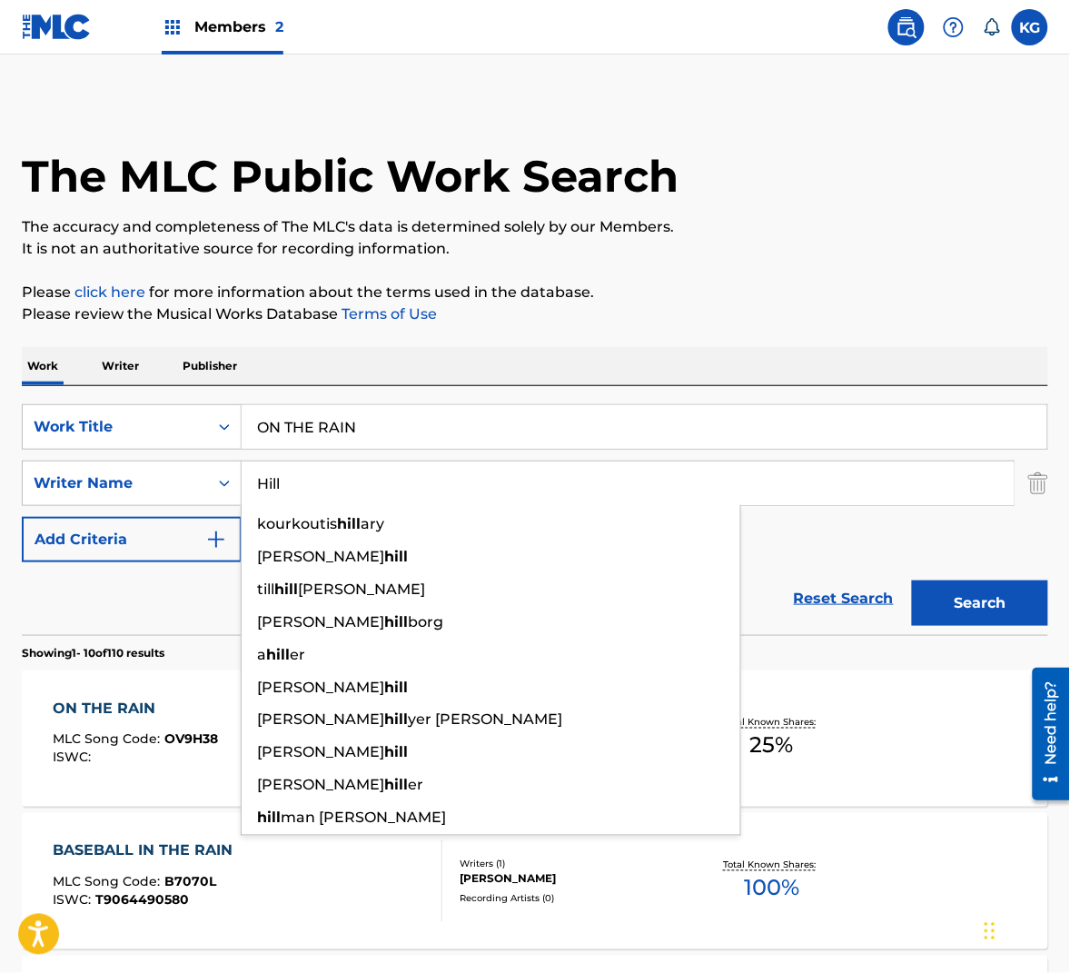
click at [1009, 598] on button "Search" at bounding box center [980, 602] width 136 height 45
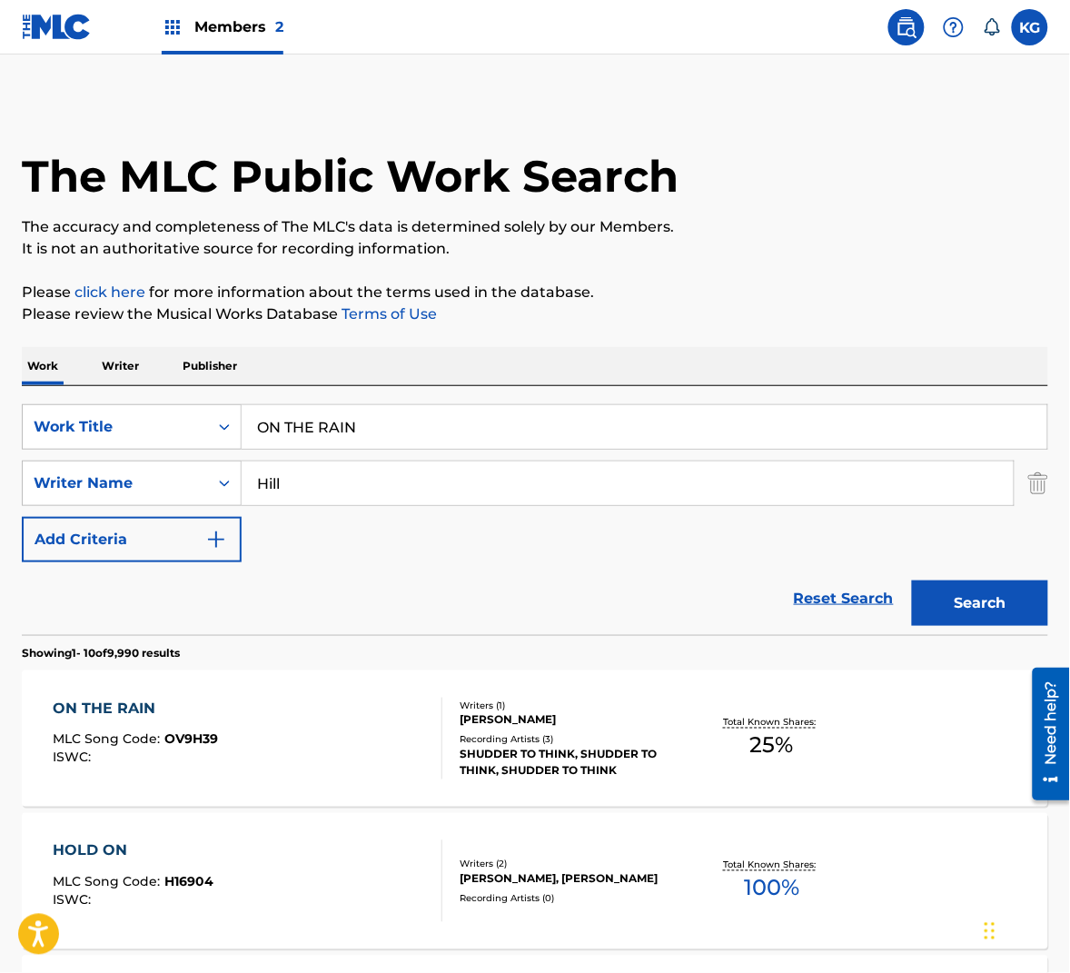
click at [291, 481] on input "Hill" at bounding box center [628, 483] width 772 height 44
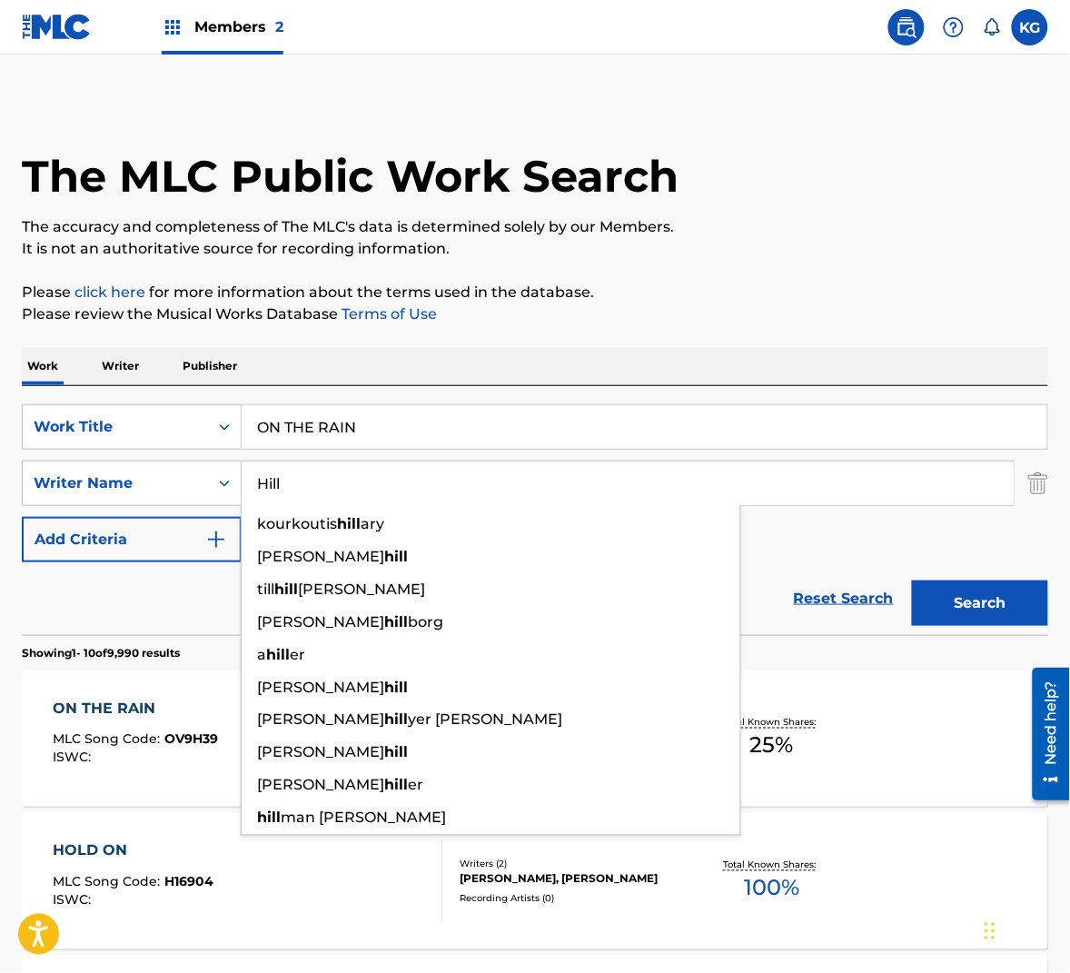
paste input "Russe"
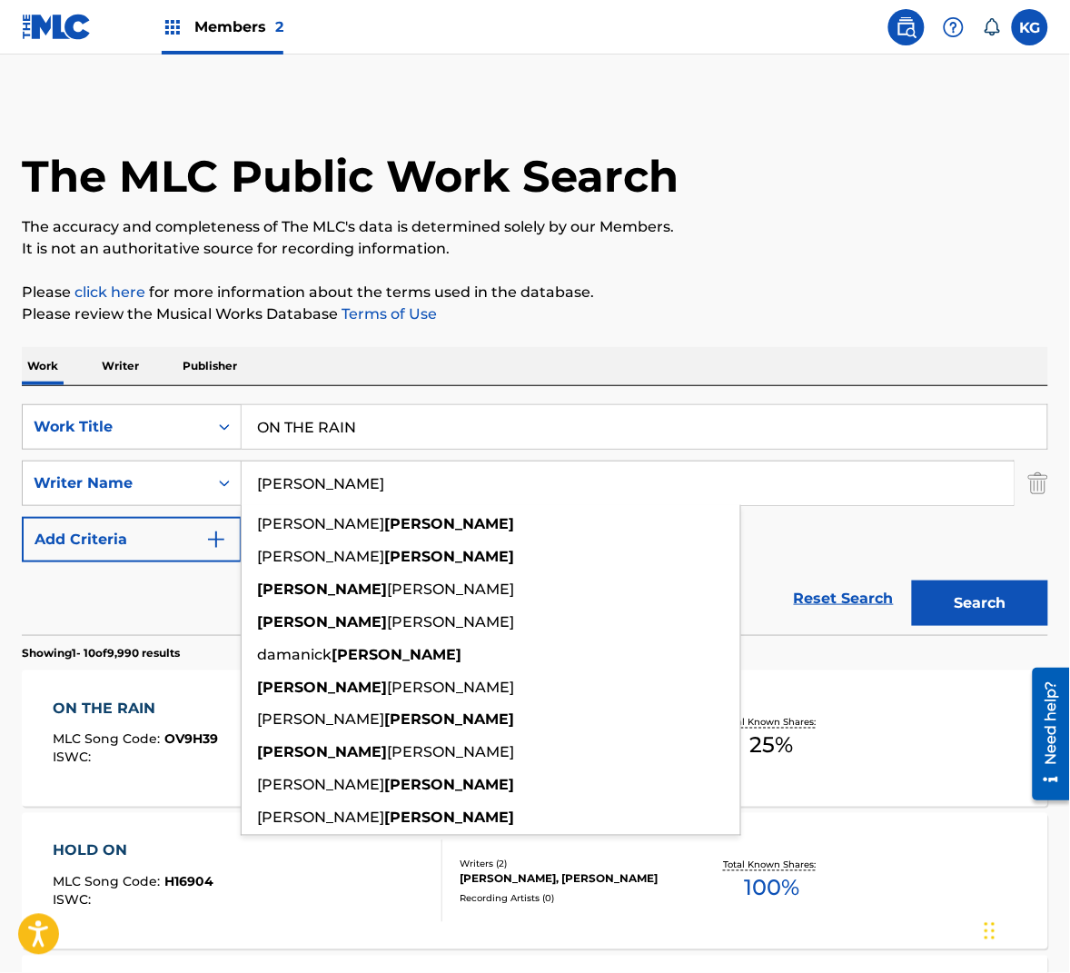
type input "[PERSON_NAME]"
click at [974, 592] on button "Search" at bounding box center [980, 602] width 136 height 45
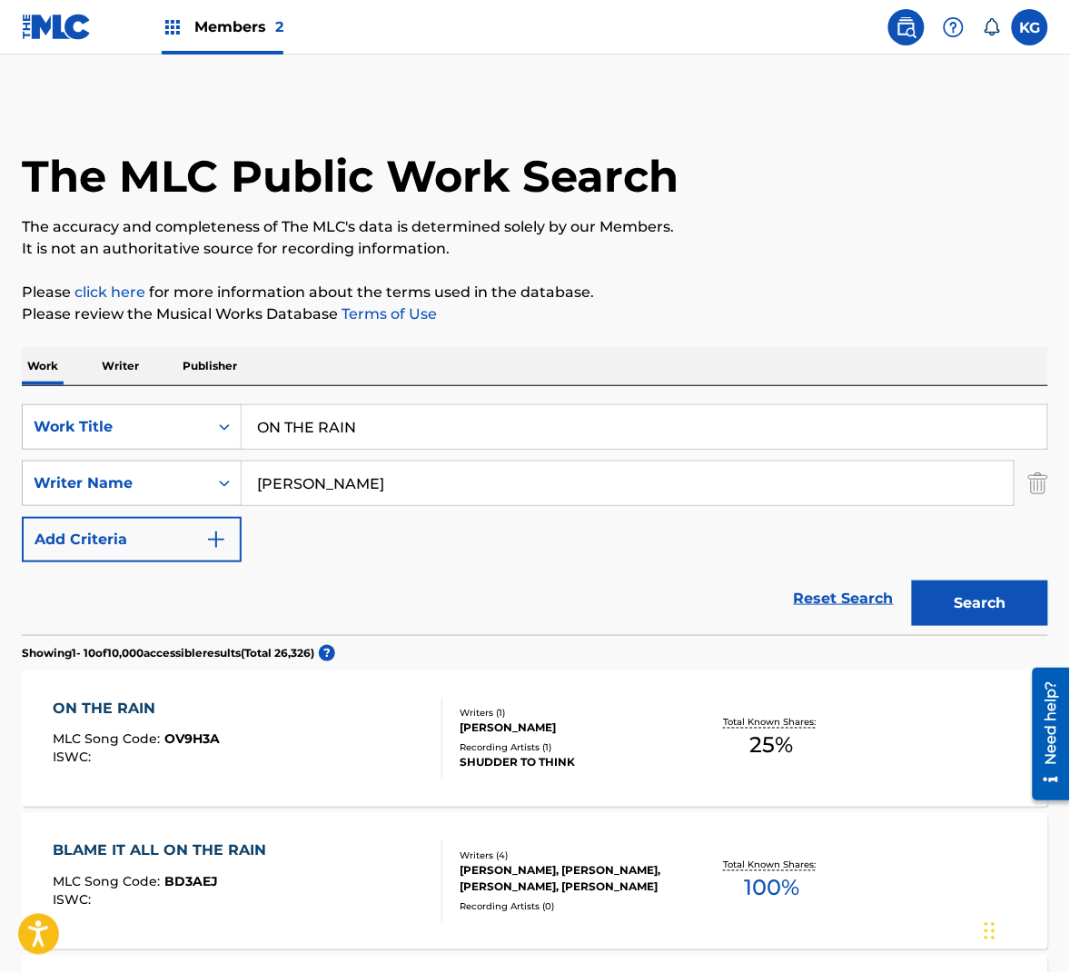
click at [343, 737] on div "ON THE RAIN MLC Song Code : OV9H3A ISWC :" at bounding box center [248, 739] width 390 height 82
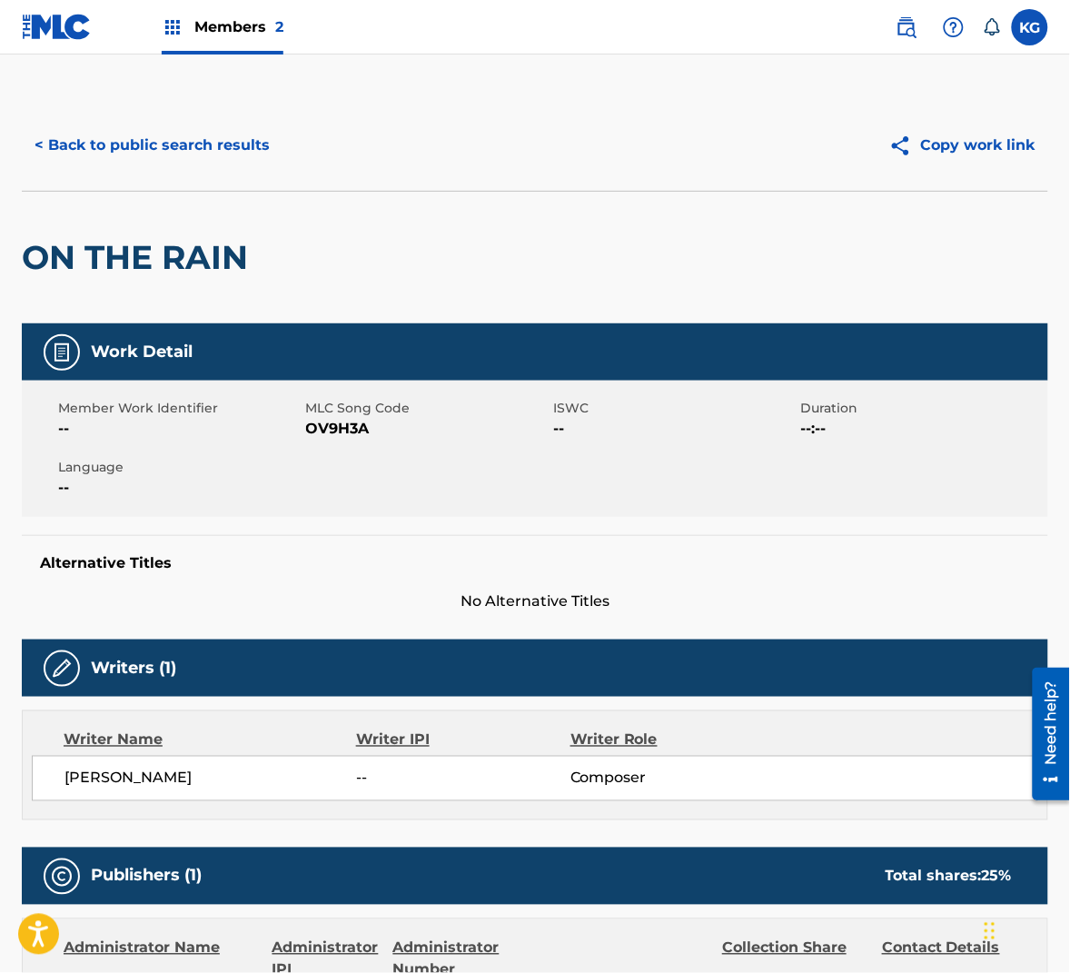
click at [358, 431] on span "OV9H3A" at bounding box center [427, 429] width 243 height 22
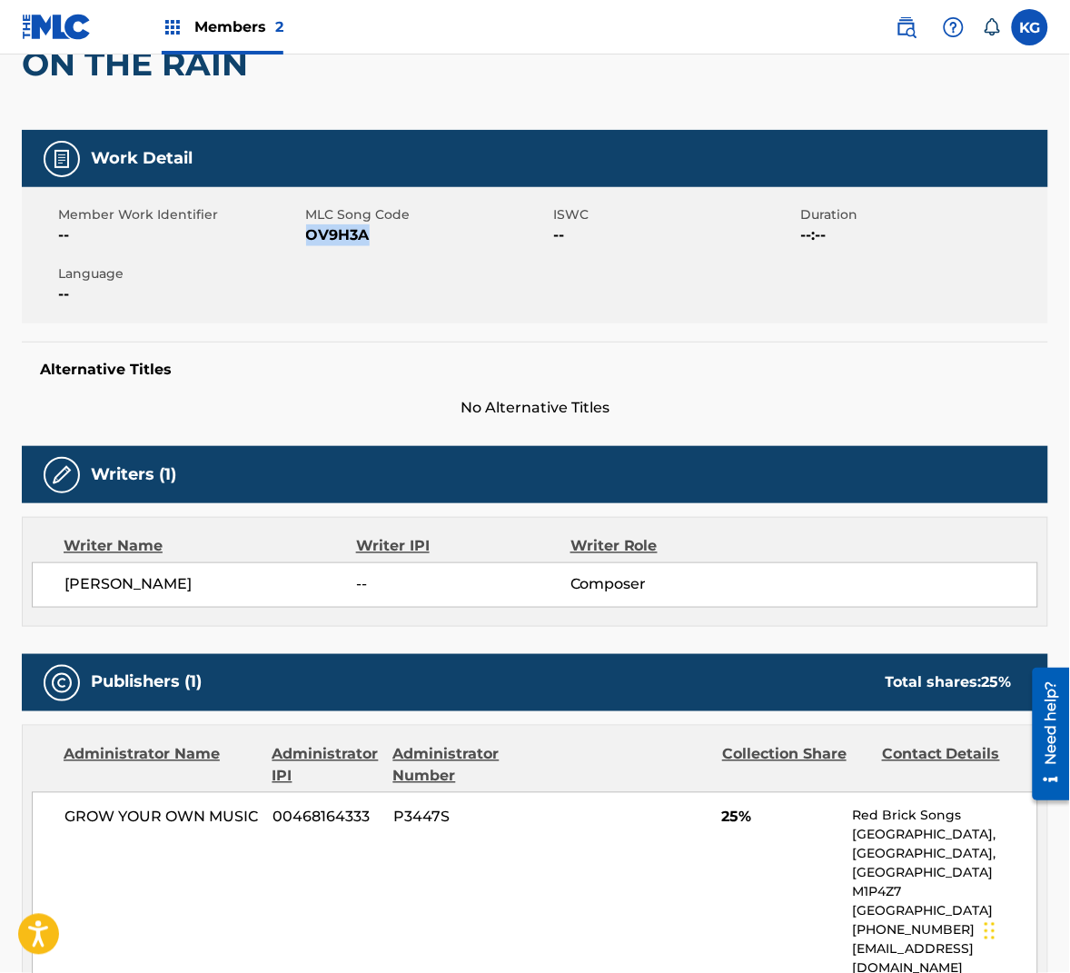
scroll to position [334, 0]
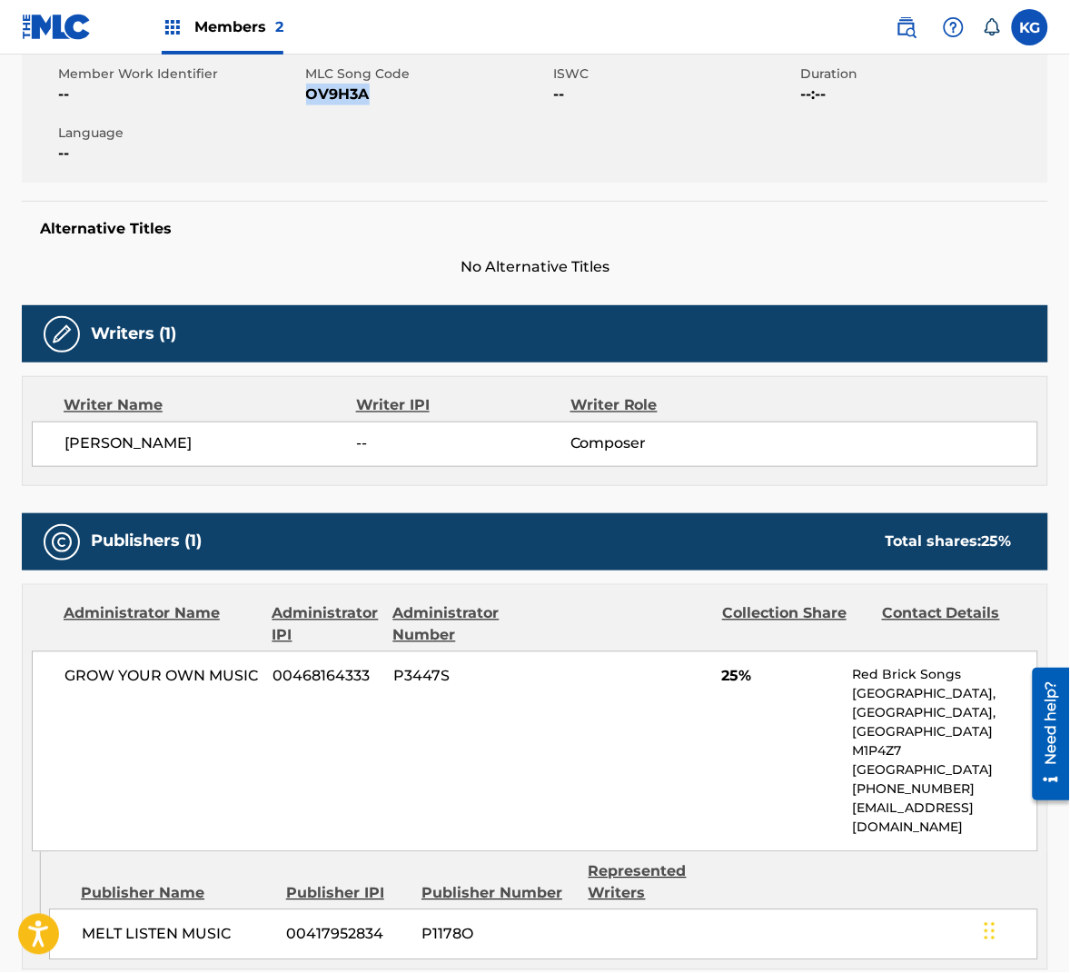
click at [352, 96] on span "OV9H3A" at bounding box center [427, 95] width 243 height 22
copy span "OV9H3A"
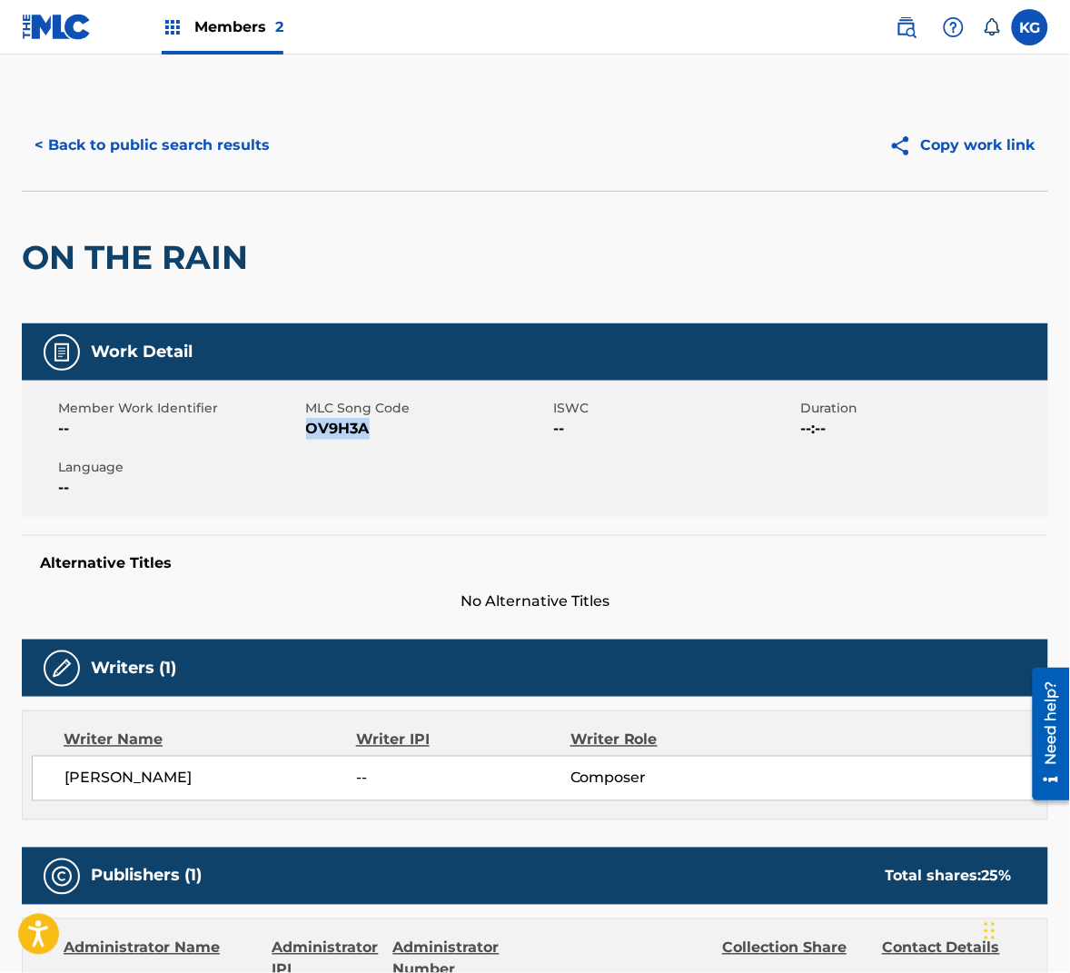
click at [155, 133] on button "< Back to public search results" at bounding box center [152, 145] width 261 height 45
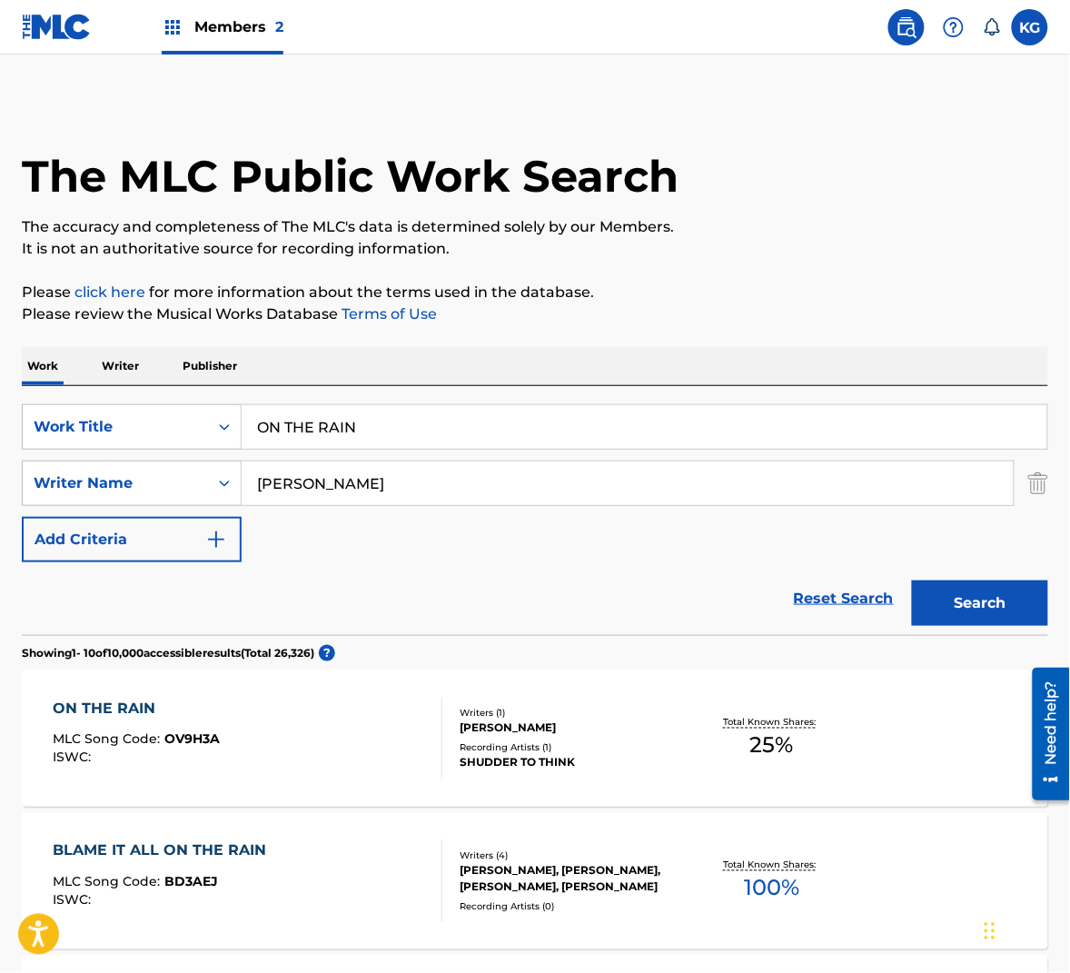
click at [369, 429] on input "ON THE RAIN" at bounding box center [645, 427] width 806 height 44
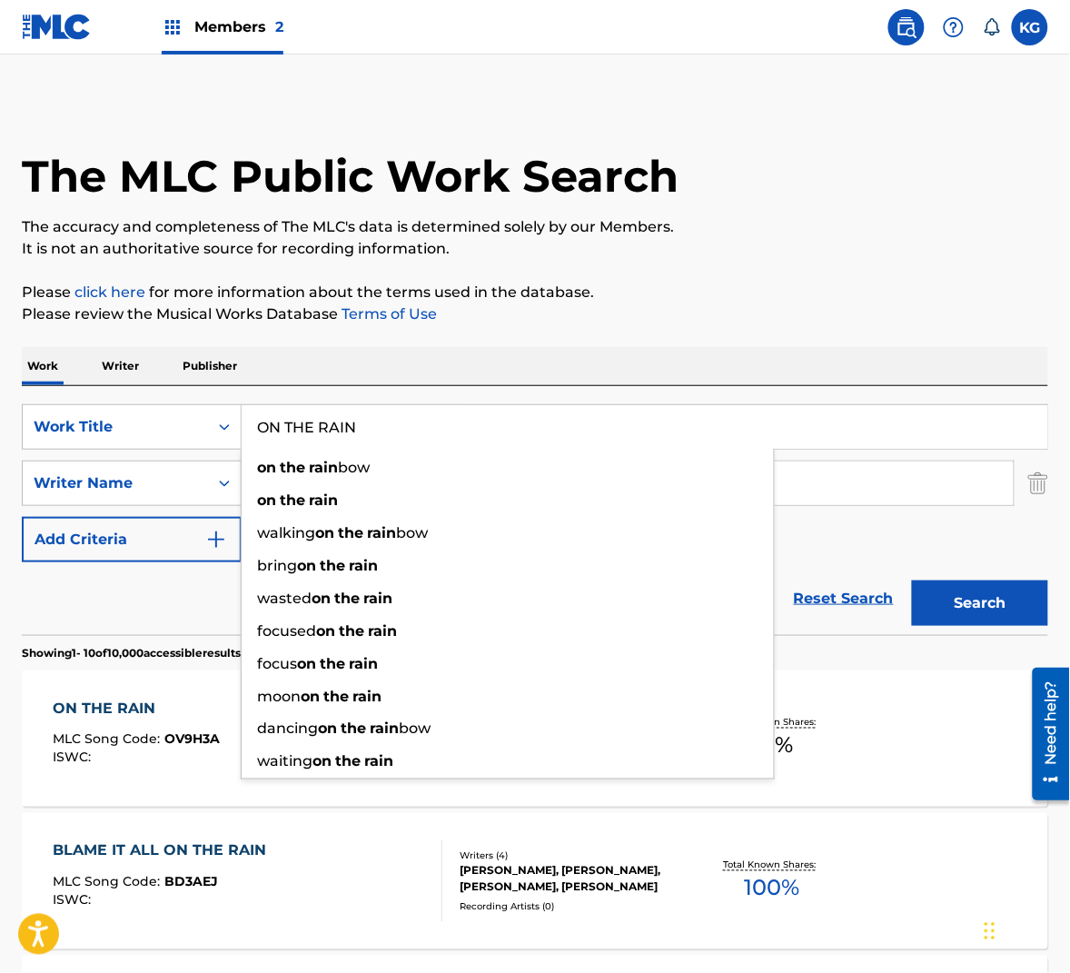
click at [369, 429] on input "ON THE RAIN" at bounding box center [645, 427] width 806 height 44
paste input "PEBBLES"
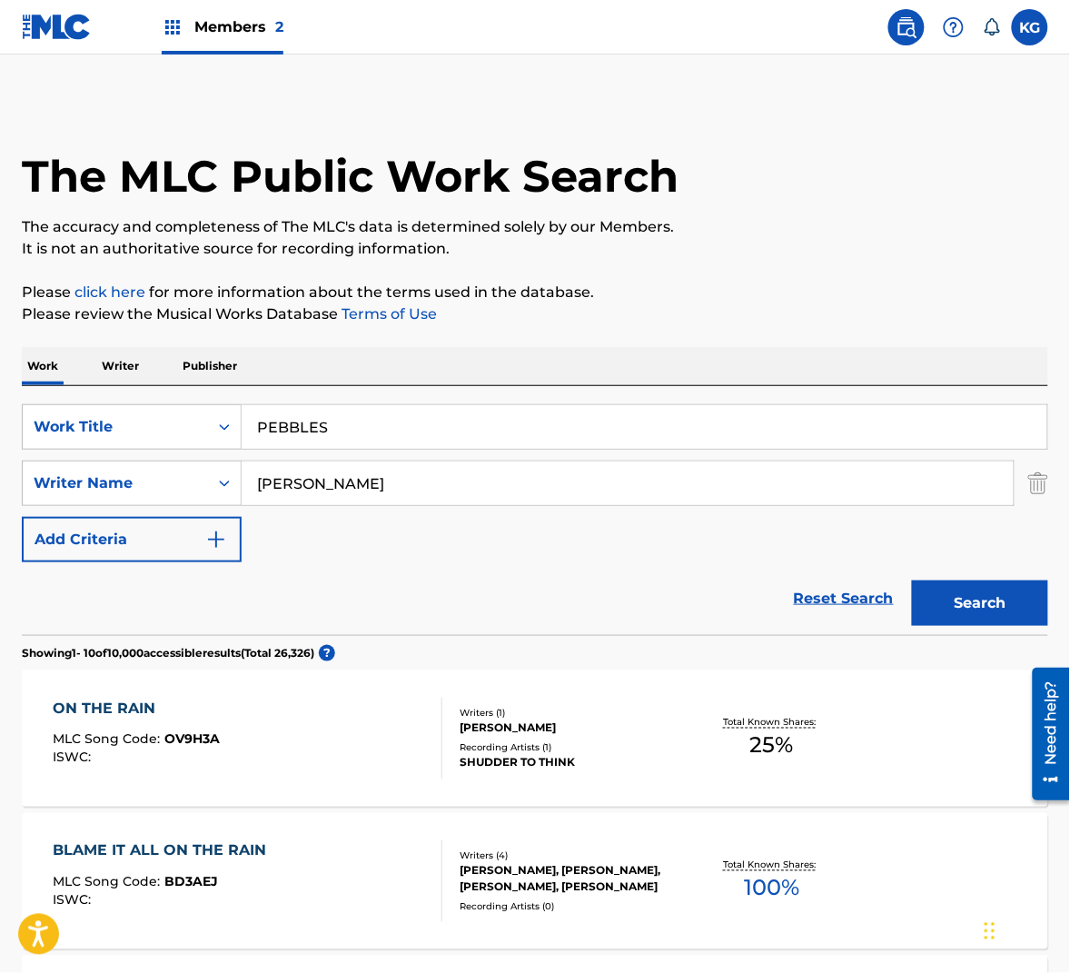
type input "pebbles ii aalibrary"
click at [512, 474] on input "[PERSON_NAME]" at bounding box center [628, 483] width 772 height 44
paste input "Wedren"
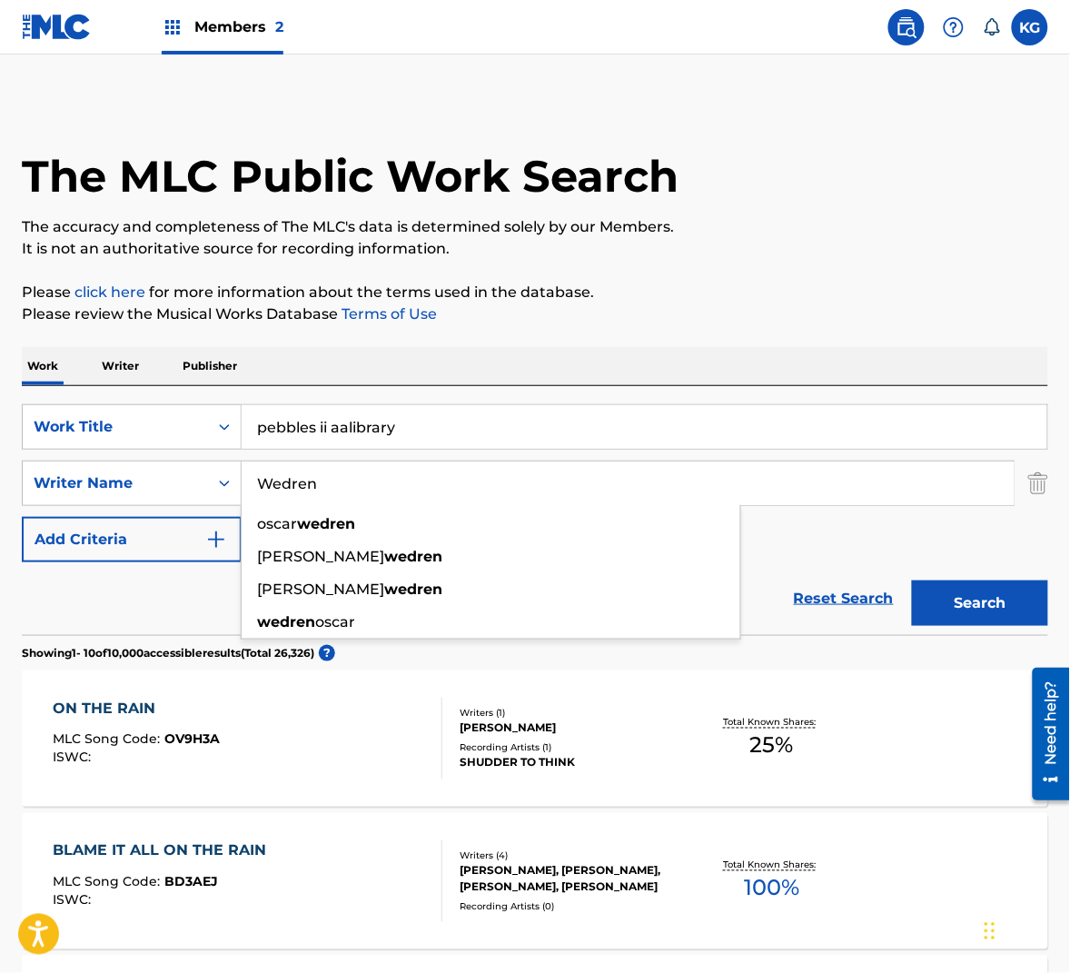
type input "Wedren"
drag, startPoint x: 952, startPoint y: 596, endPoint x: 1070, endPoint y: 525, distance: 137.7
click at [517, 530] on form "SearchWithCriteriae7b2727b-74ec-4b20-a0d4-b74a31ec9f10 Work Title pebbles ii aa…" at bounding box center [535, 519] width 1026 height 231
drag, startPoint x: 502, startPoint y: 427, endPoint x: 165, endPoint y: 400, distance: 338.1
click at [168, 401] on div "SearchWithCriteriae7b2727b-74ec-4b20-a0d4-b74a31ec9f10 Work Title pebbles ii aa…" at bounding box center [535, 510] width 1026 height 249
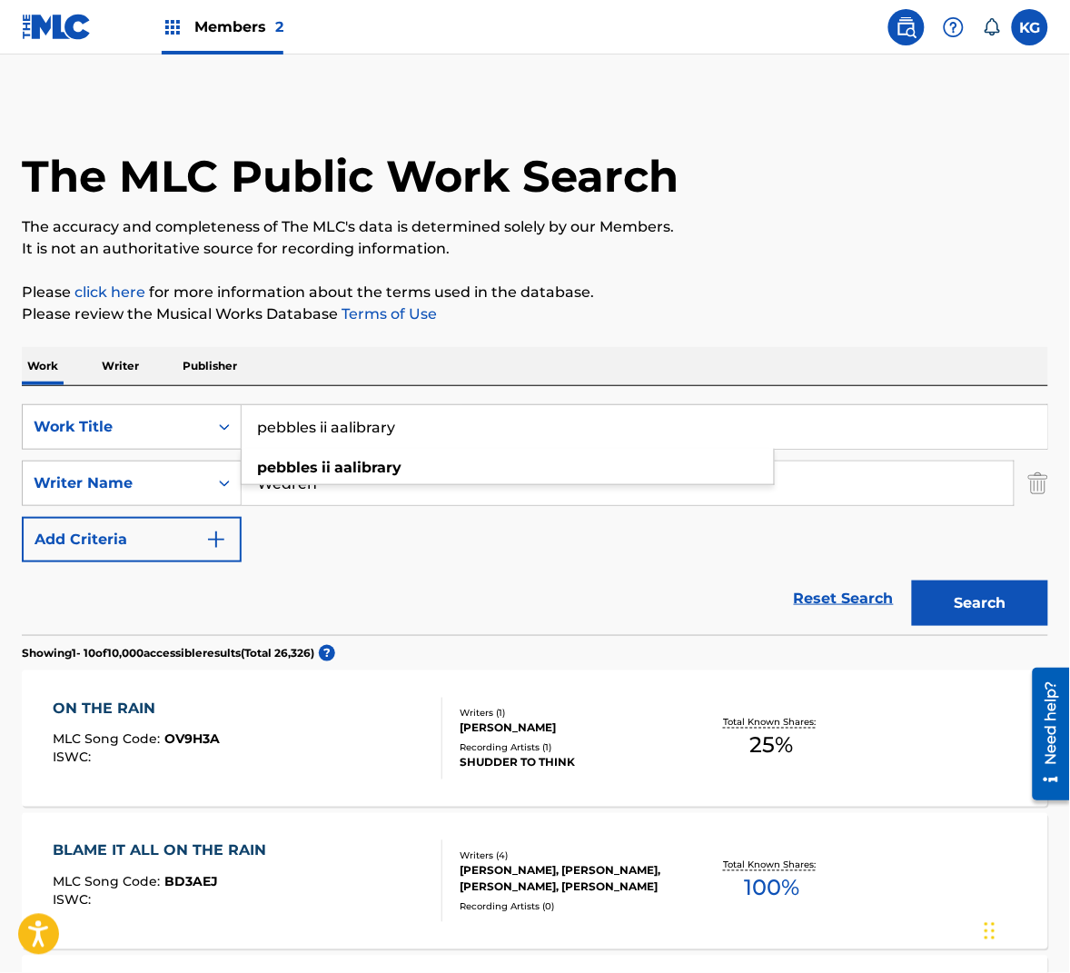
paste input "PEBBLES"
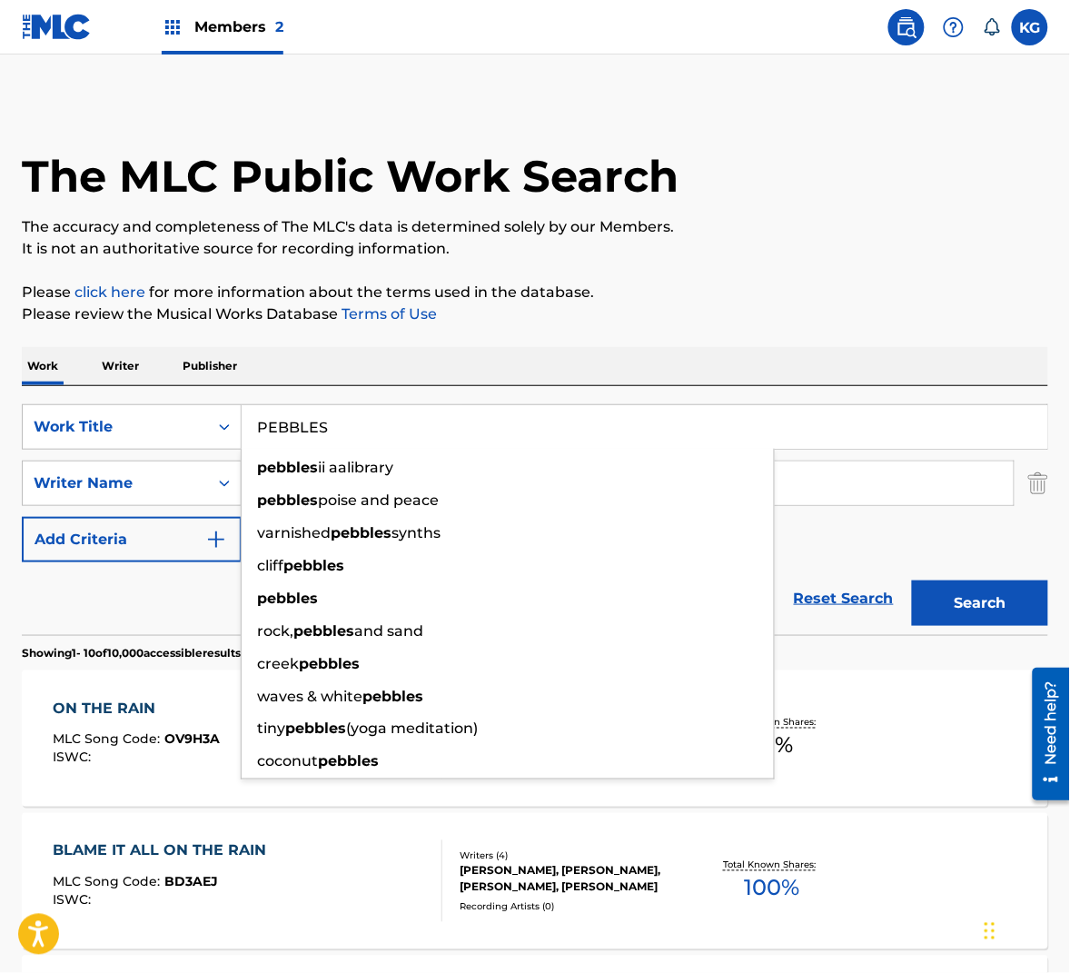
type input "PEBBLES"
click at [968, 591] on button "Search" at bounding box center [980, 602] width 136 height 45
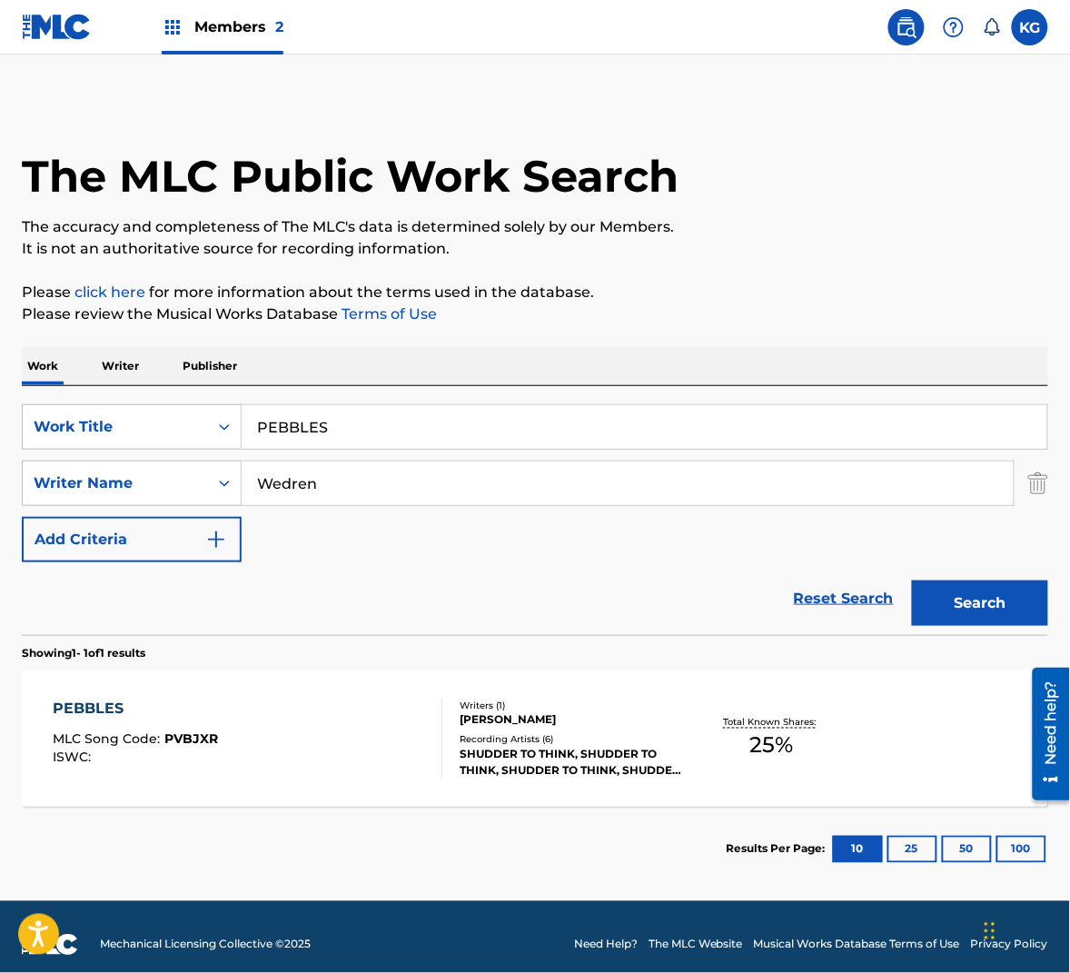
click at [659, 759] on div "SHUDDER TO THINK, SHUDDER TO THINK, SHUDDER TO THINK, SHUDDER TO THINK, SHUDDER…" at bounding box center [573, 763] width 226 height 33
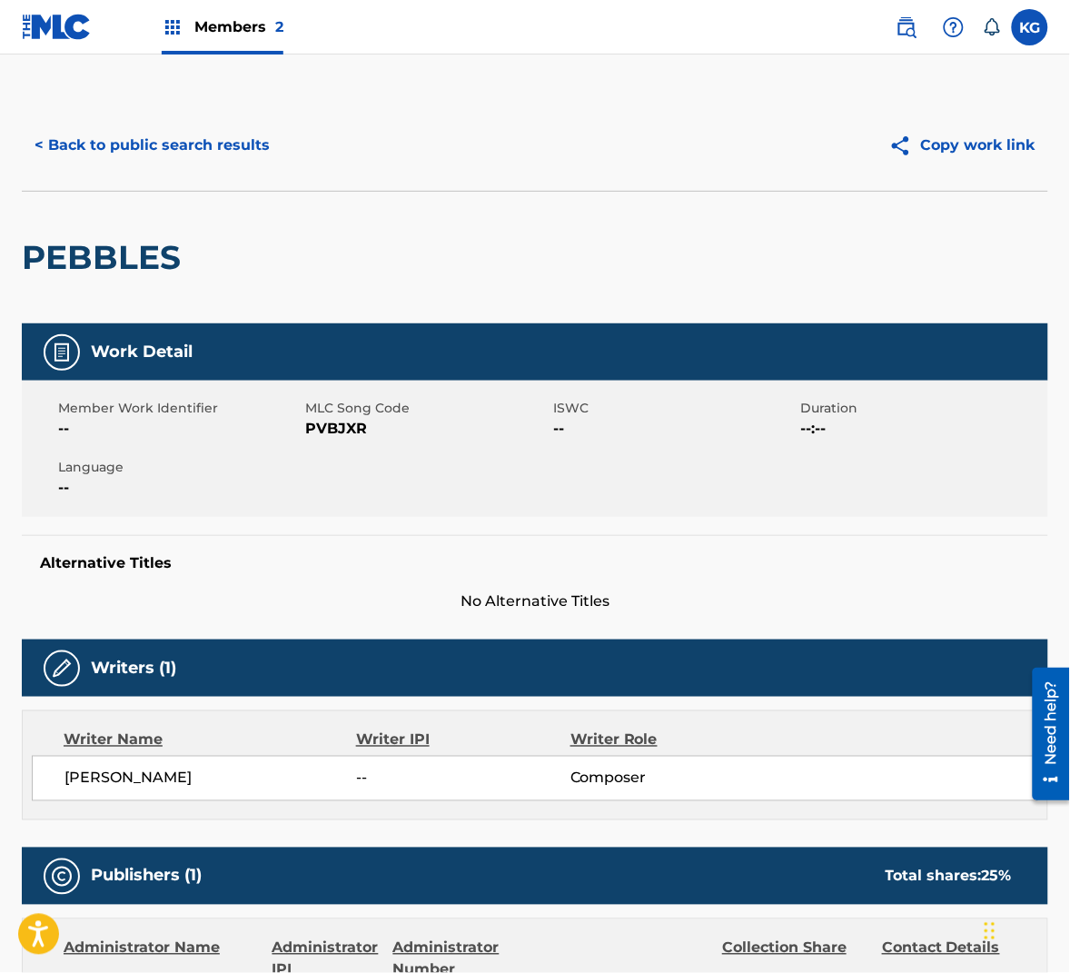
click at [354, 431] on span "PVBJXR" at bounding box center [427, 429] width 243 height 22
click at [158, 155] on button "< Back to public search results" at bounding box center [152, 145] width 261 height 45
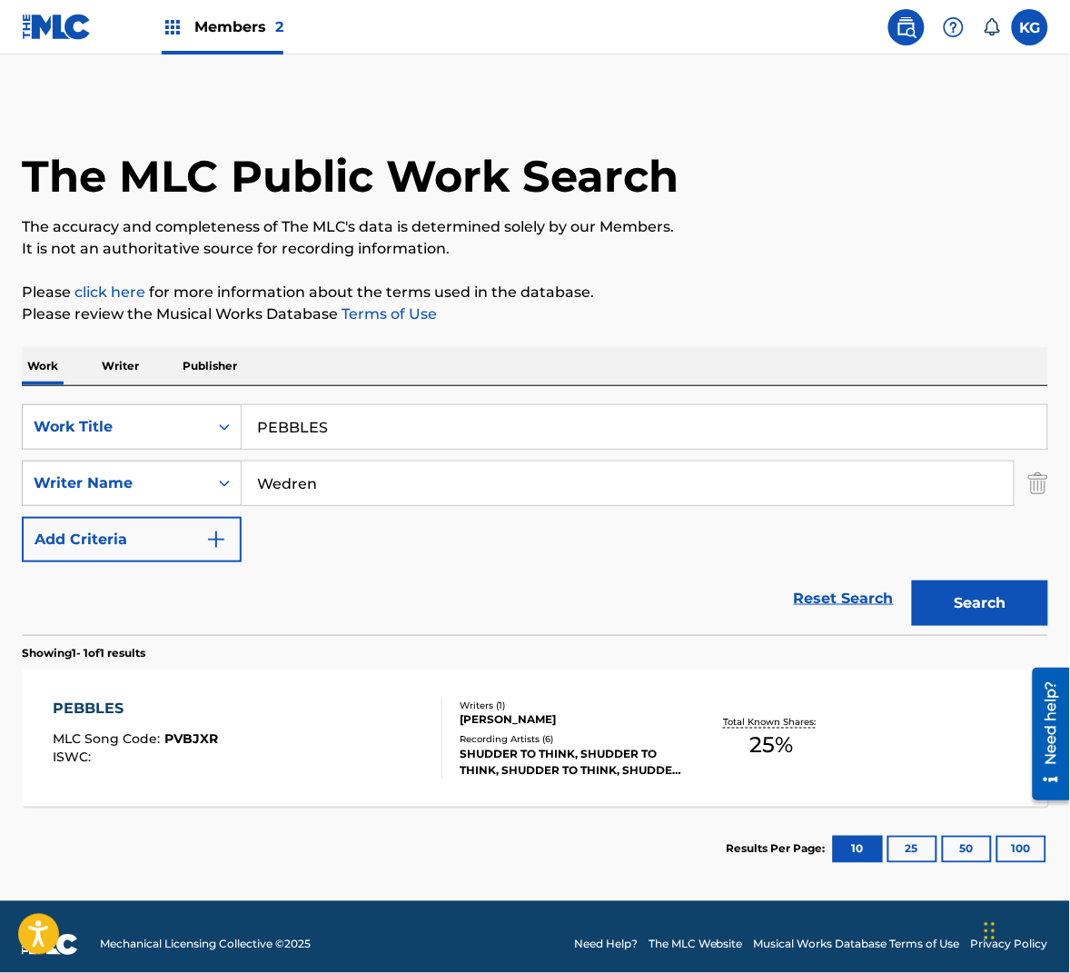
click at [356, 431] on input "PEBBLES" at bounding box center [645, 427] width 806 height 44
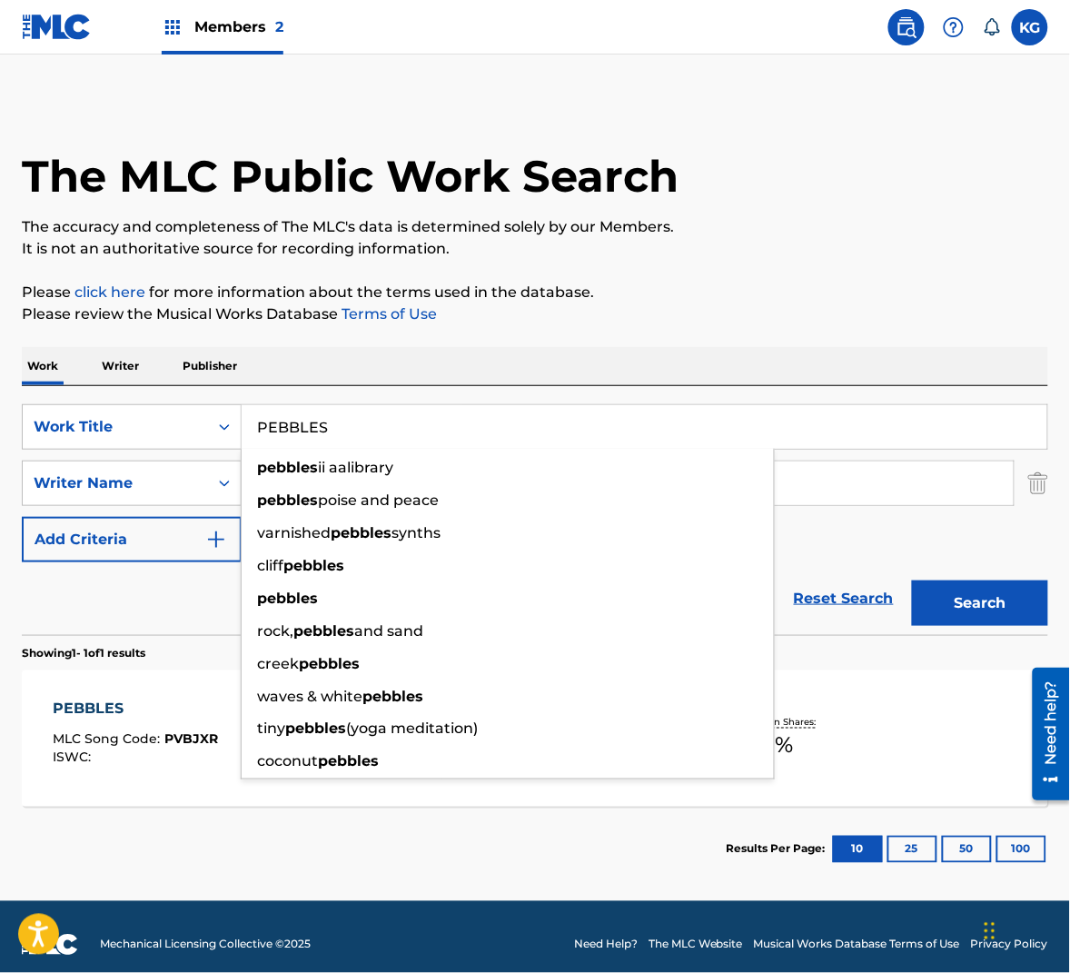
paste input "Hill"
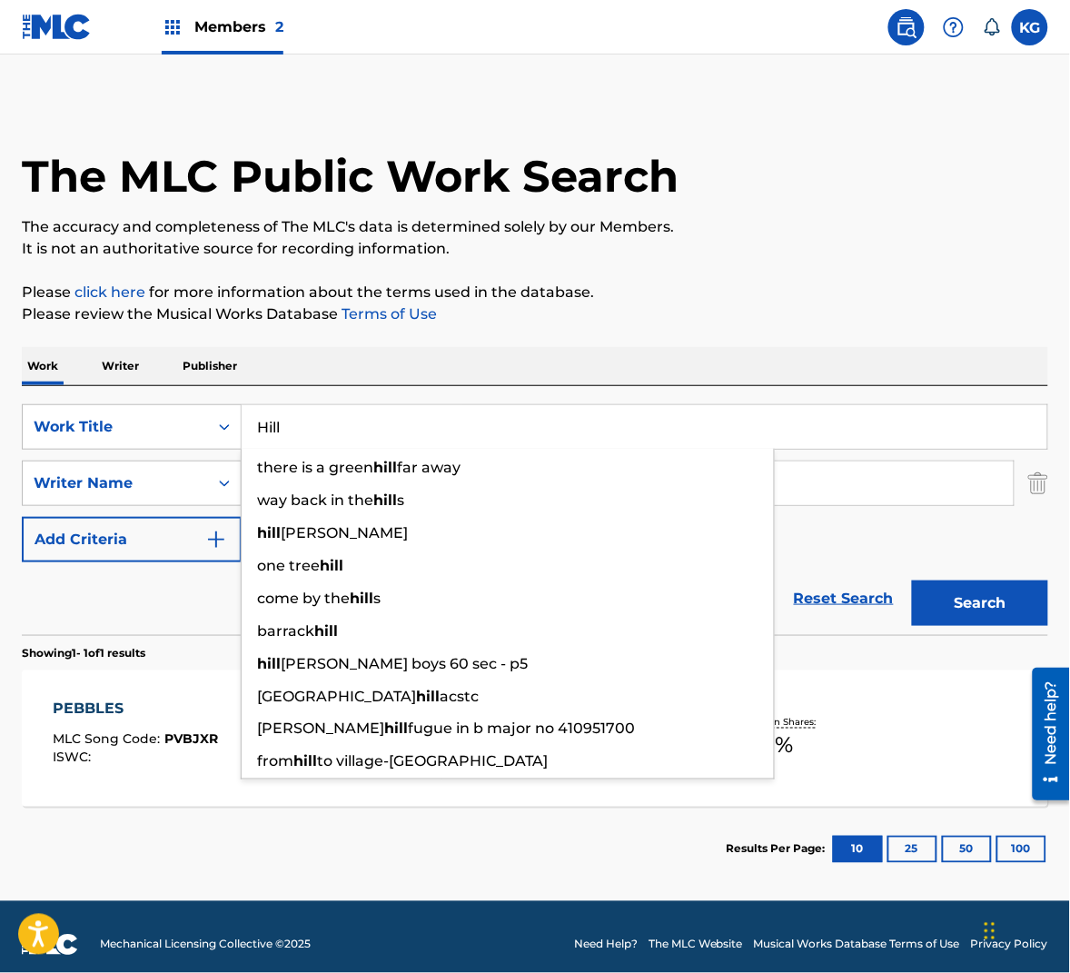
type input "PEBBLES"
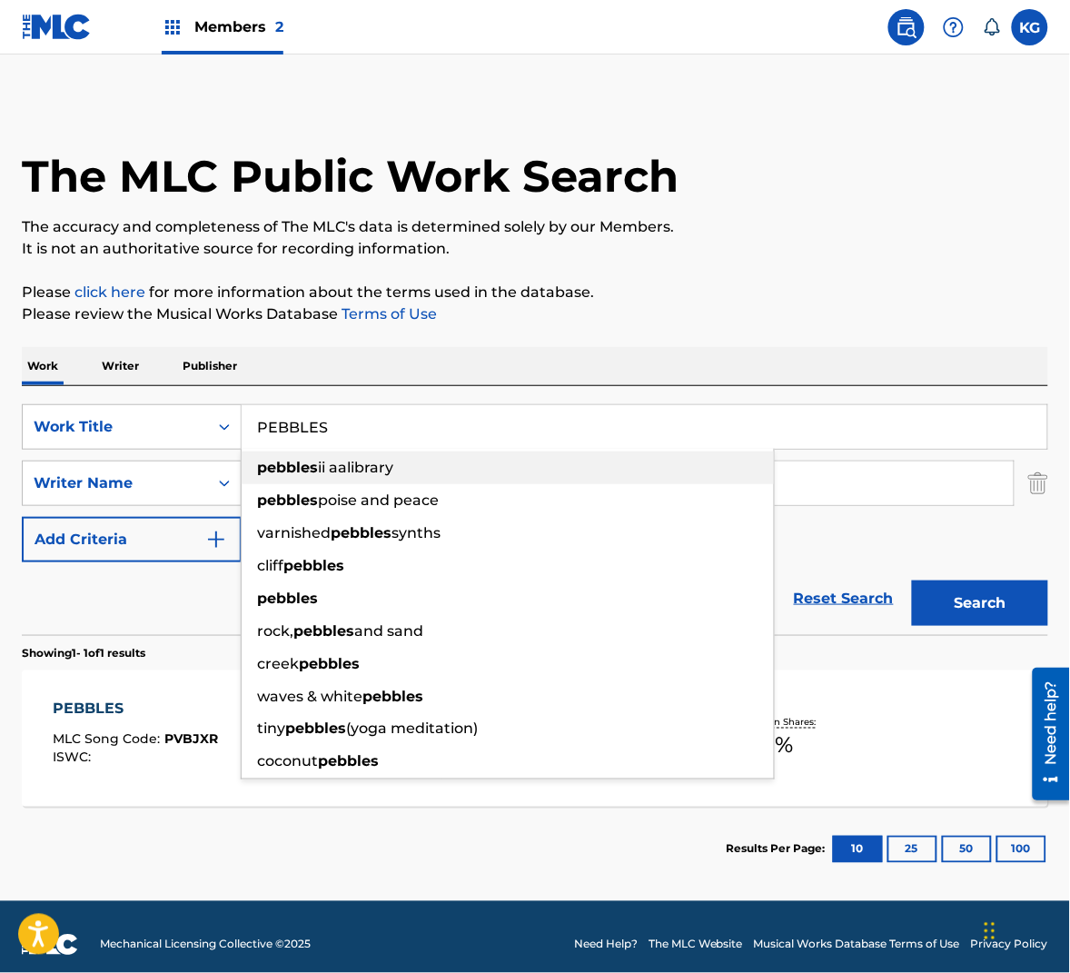
click at [769, 317] on p "Please review the Musical Works Database Terms of Use" at bounding box center [535, 314] width 1026 height 22
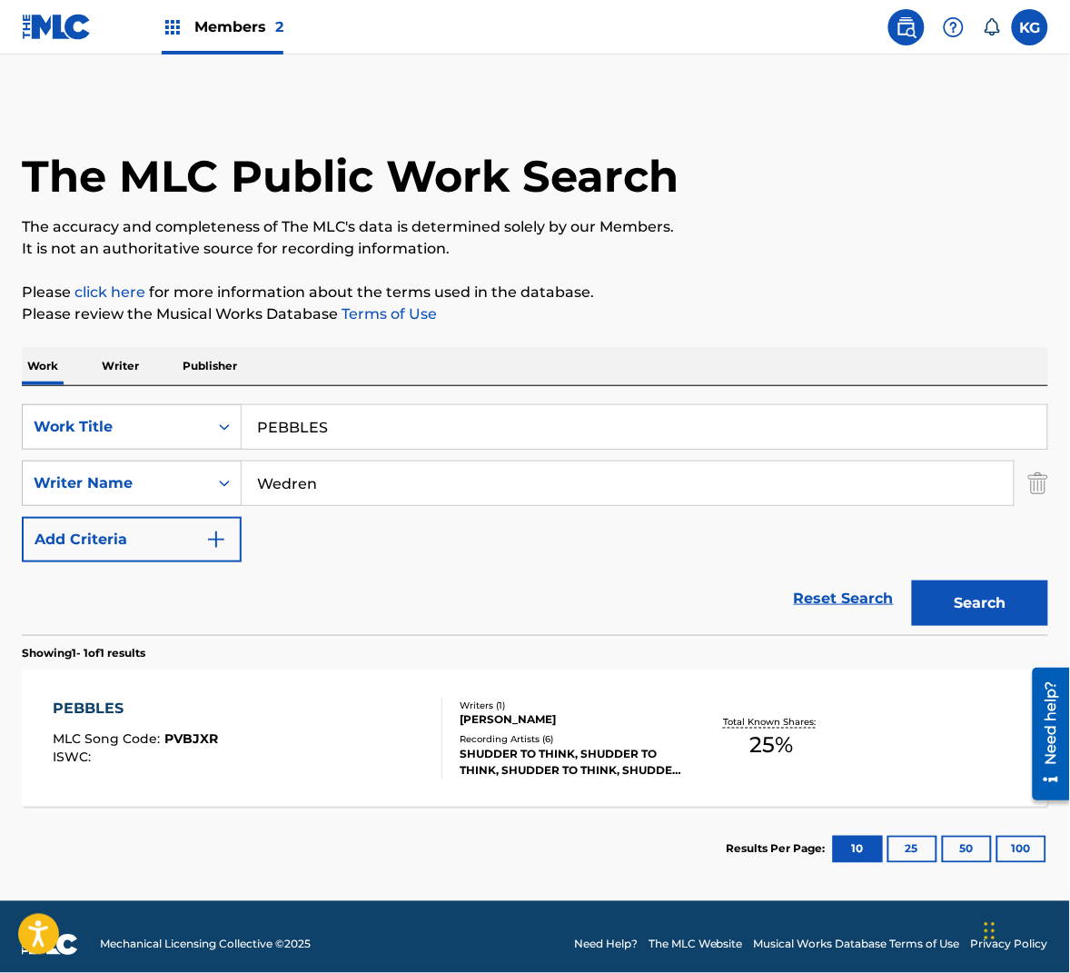
click at [496, 504] on input "Wedren" at bounding box center [628, 483] width 772 height 44
click at [494, 503] on div "Wedren" at bounding box center [628, 483] width 772 height 44
paste input "Hill"
click at [515, 491] on input "WedrenHill" at bounding box center [628, 483] width 772 height 44
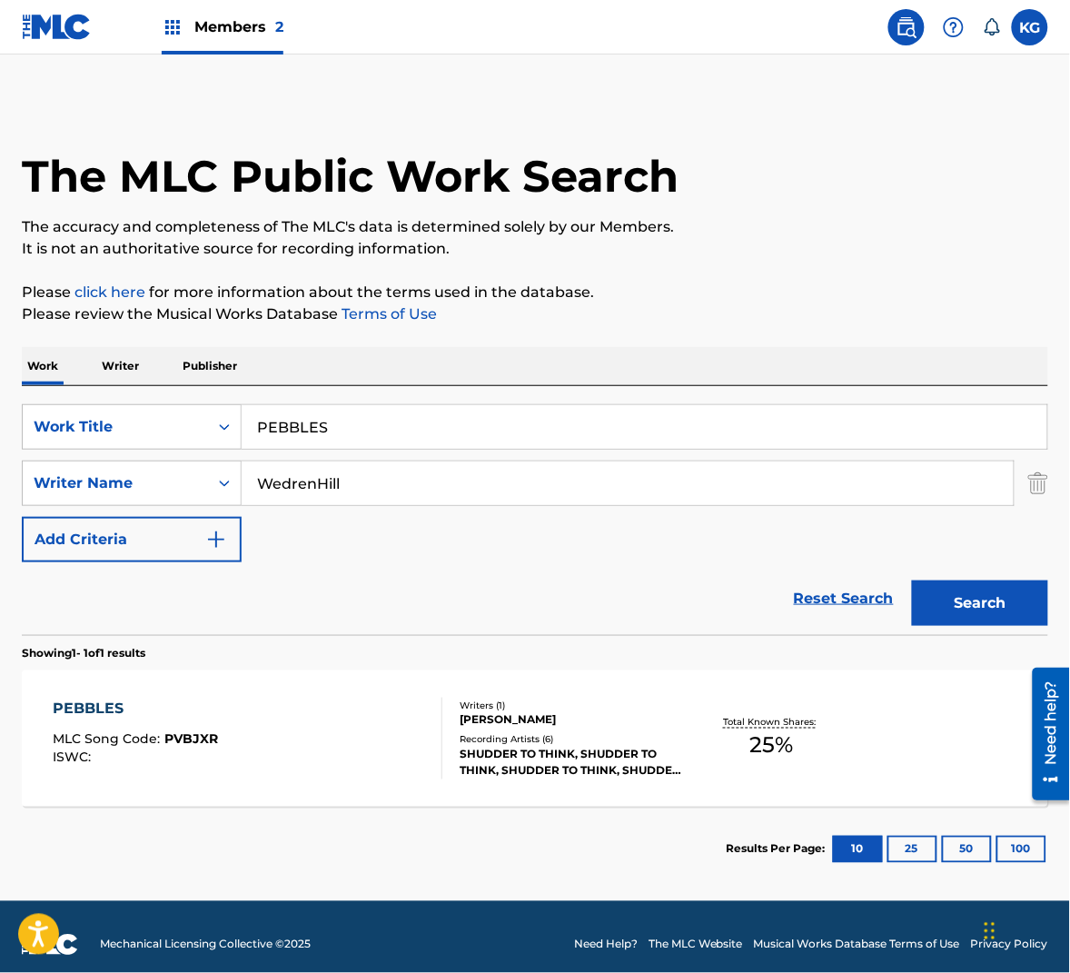
click at [515, 491] on input "WedrenHill" at bounding box center [628, 483] width 772 height 44
paste input "Search Form"
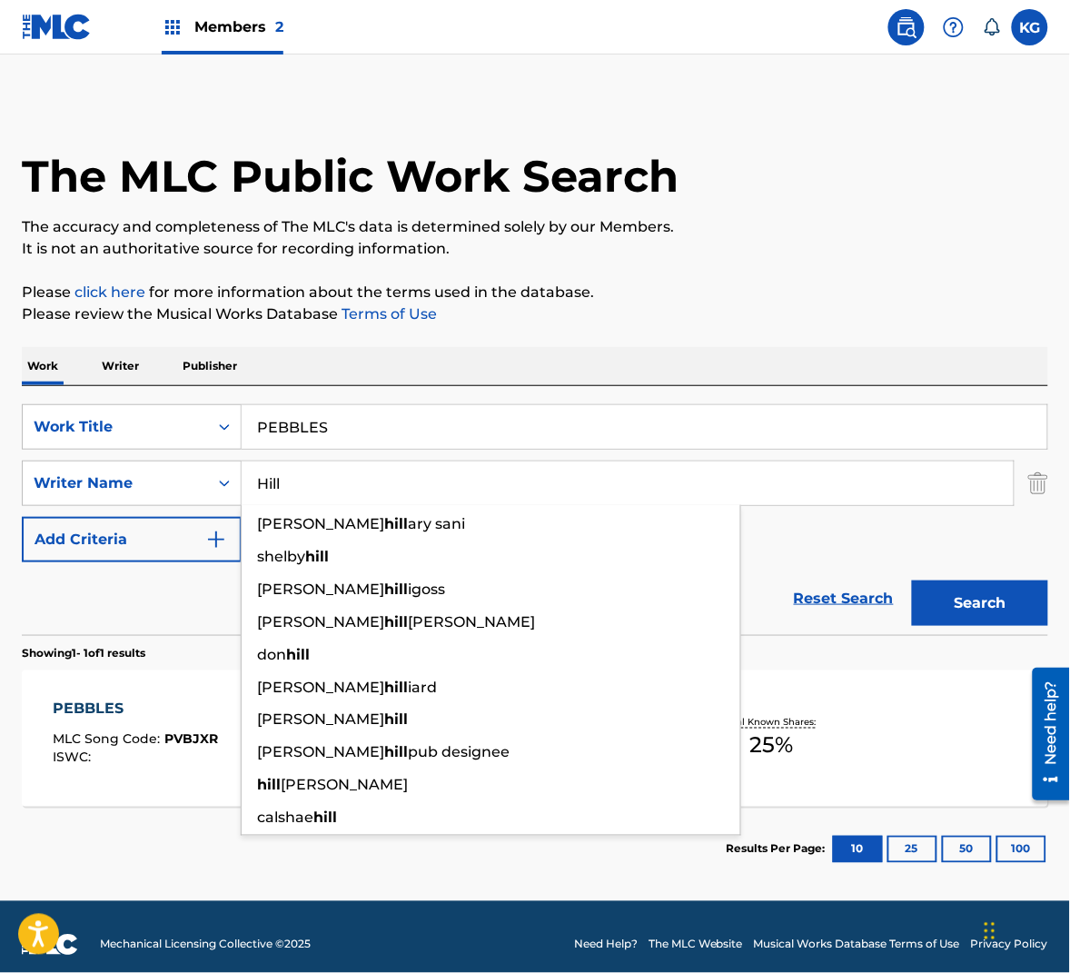
type input "Hill"
click at [1024, 602] on button "Search" at bounding box center [980, 602] width 136 height 45
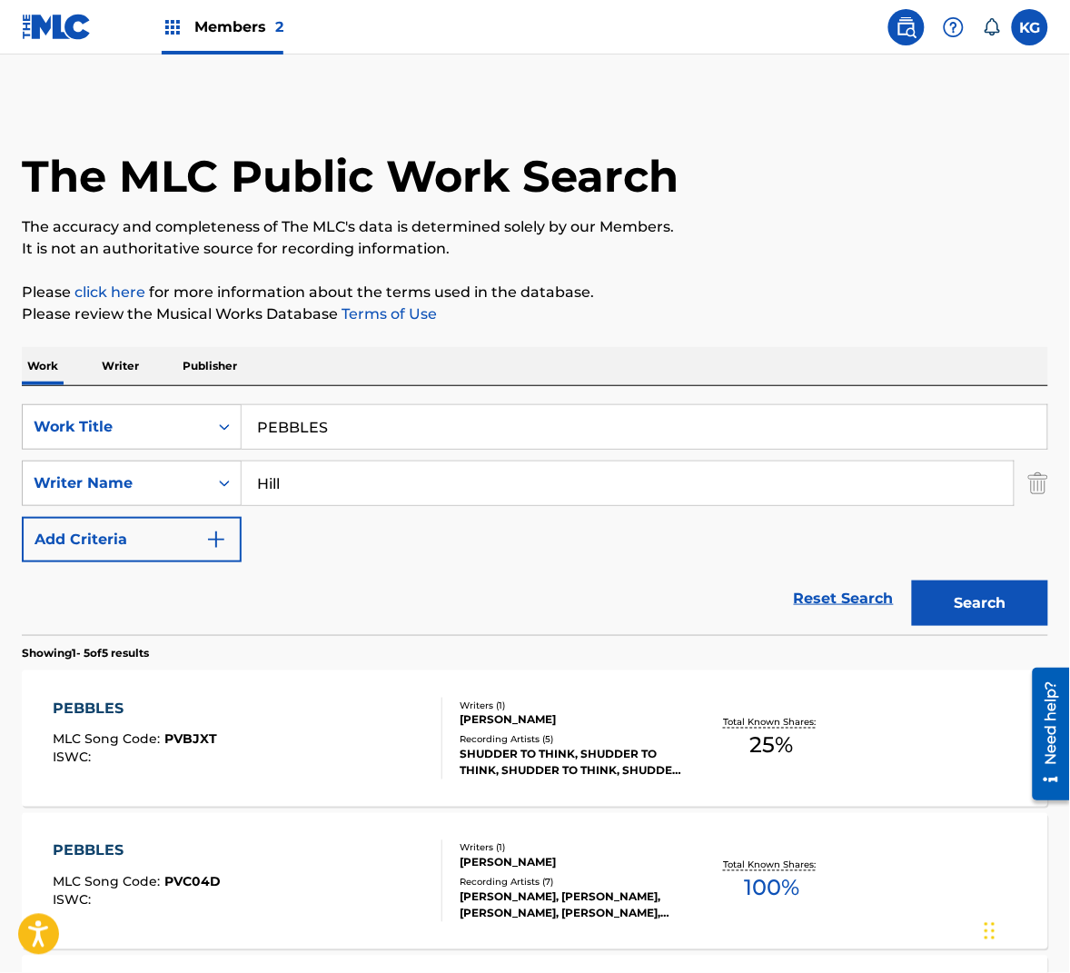
click at [358, 701] on div "PEBBLES MLC Song Code : PVBJXT ISWC :" at bounding box center [248, 739] width 390 height 82
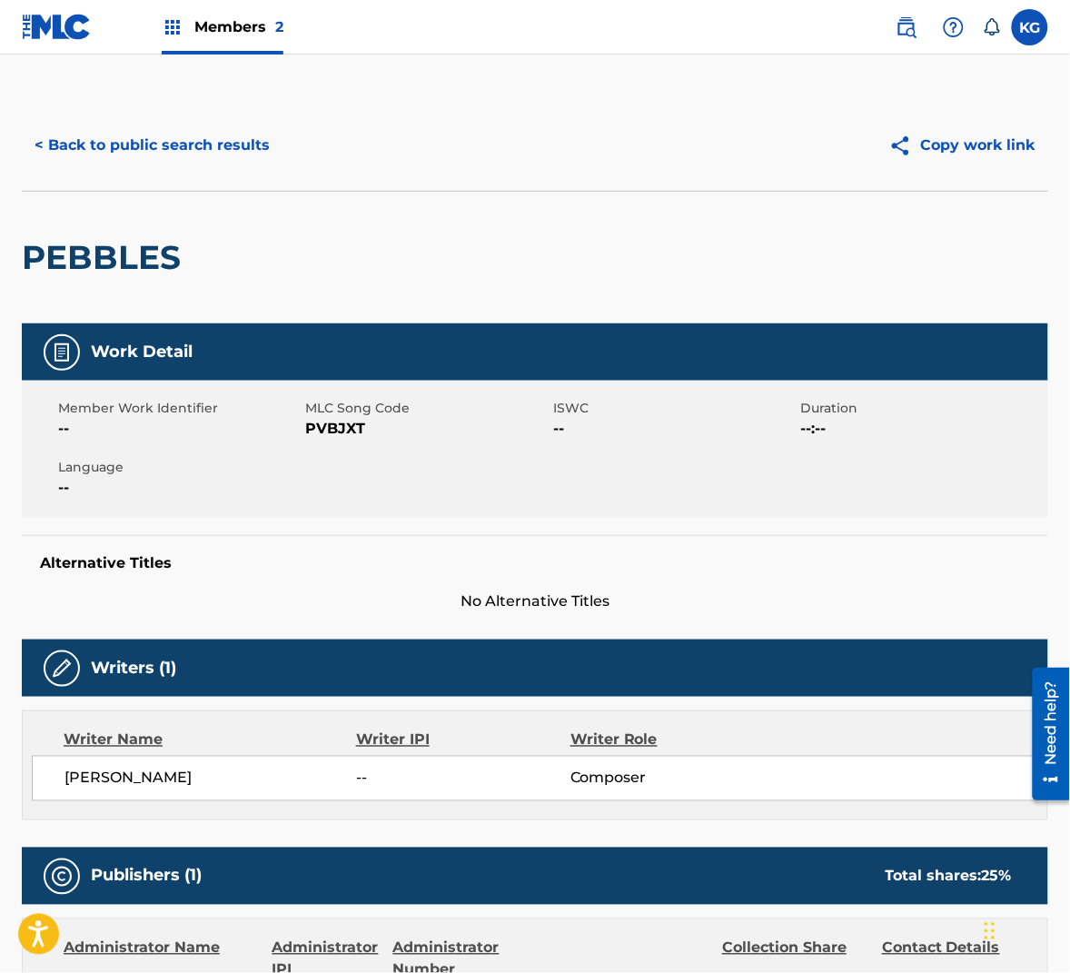
click at [342, 426] on span "PVBJXT" at bounding box center [427, 429] width 243 height 22
click at [221, 165] on button "< Back to public search results" at bounding box center [152, 145] width 261 height 45
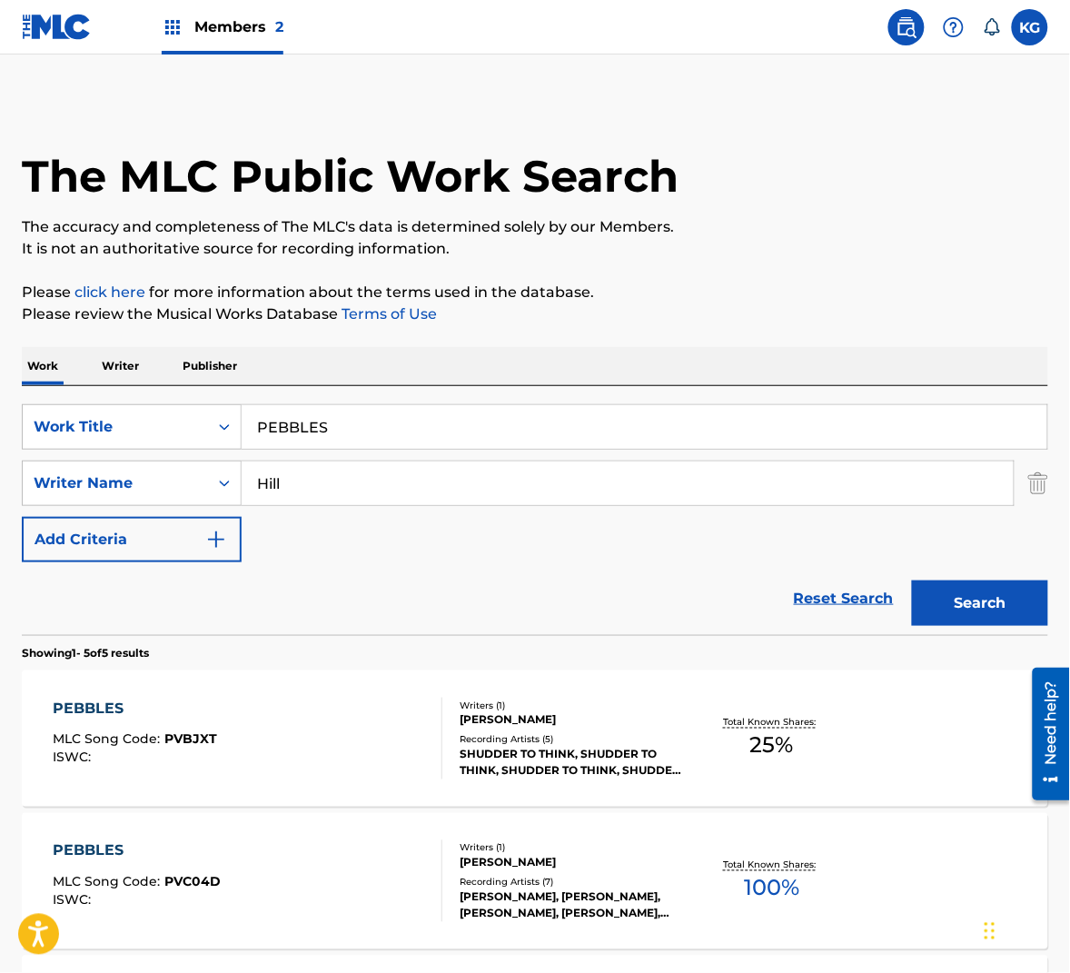
click at [325, 422] on input "PEBBLES" at bounding box center [645, 427] width 806 height 44
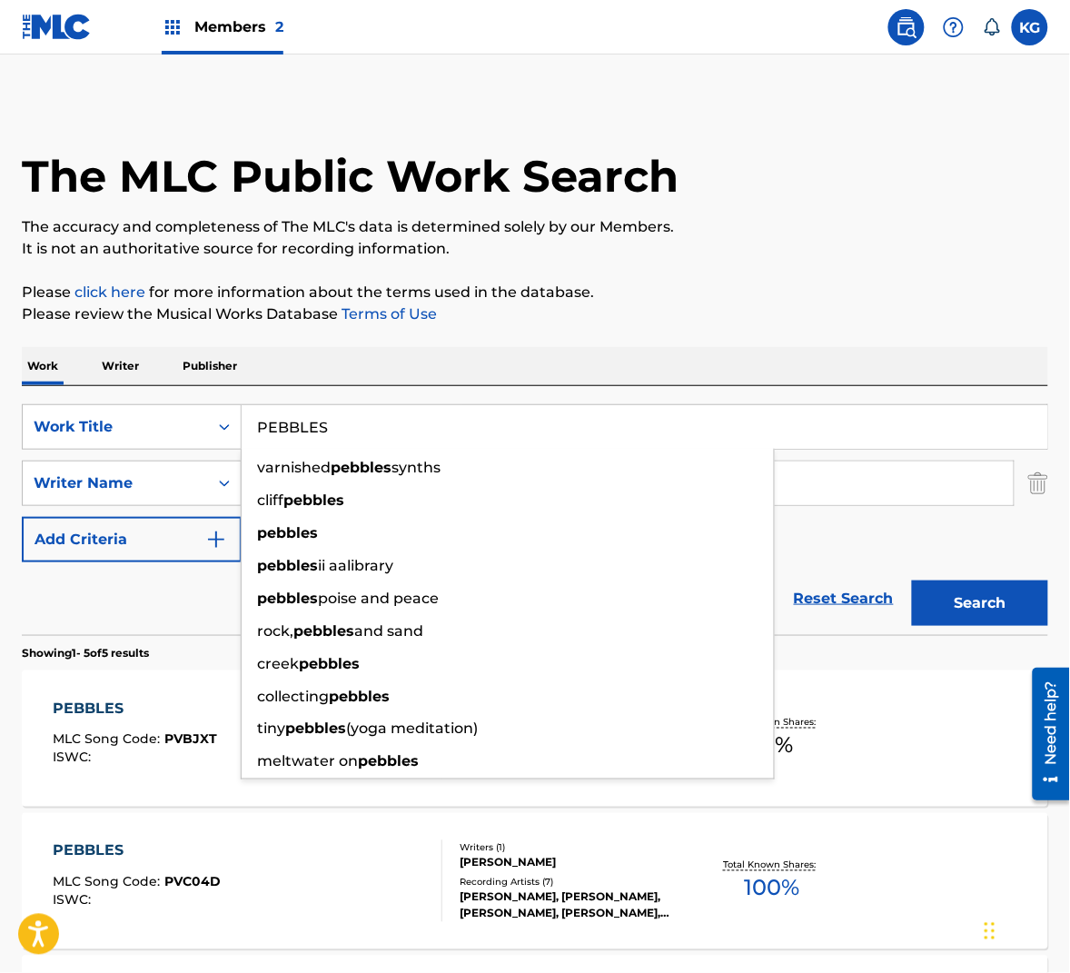
click at [695, 386] on div "SearchWithCriteriae7b2727b-74ec-4b20-a0d4-b74a31ec9f10 Work Title PEBBLES varni…" at bounding box center [535, 510] width 1026 height 249
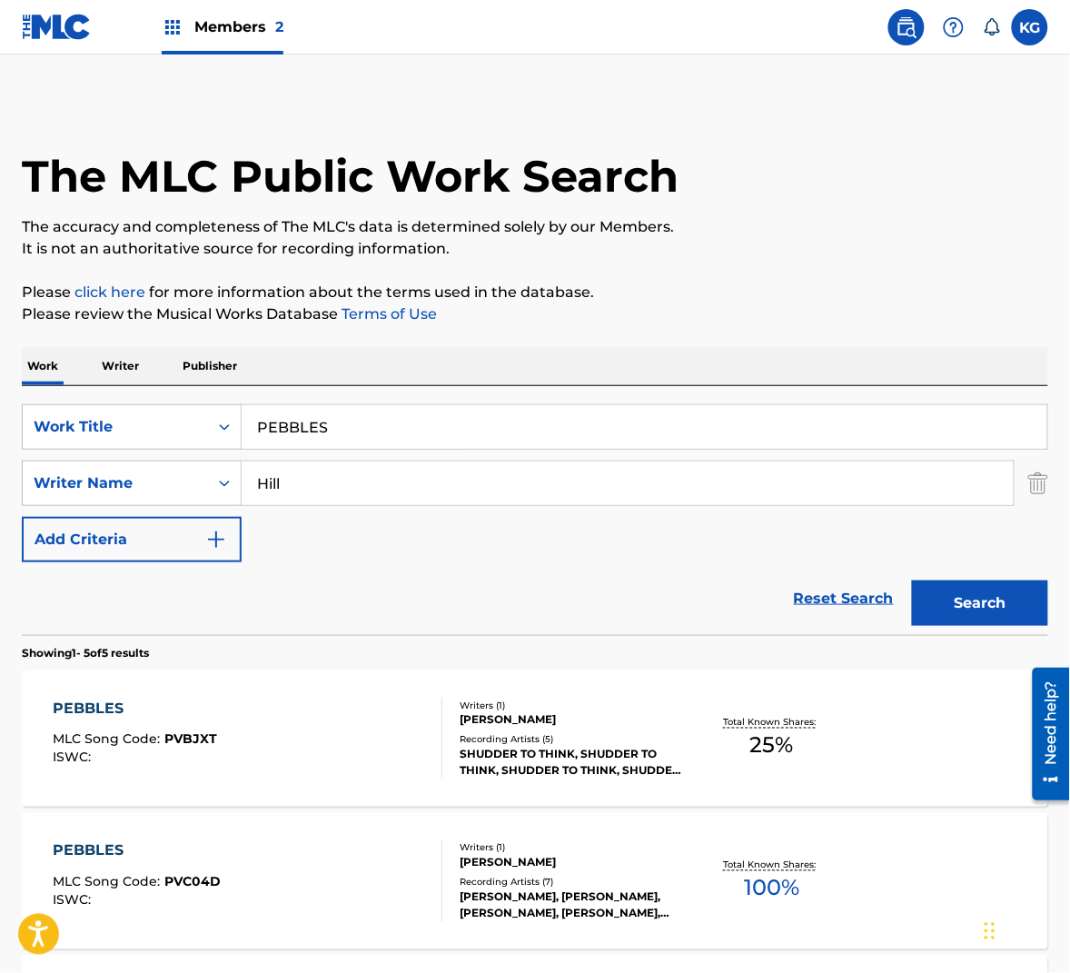
click at [569, 492] on input "Hill" at bounding box center [628, 483] width 772 height 44
paste input "Russe"
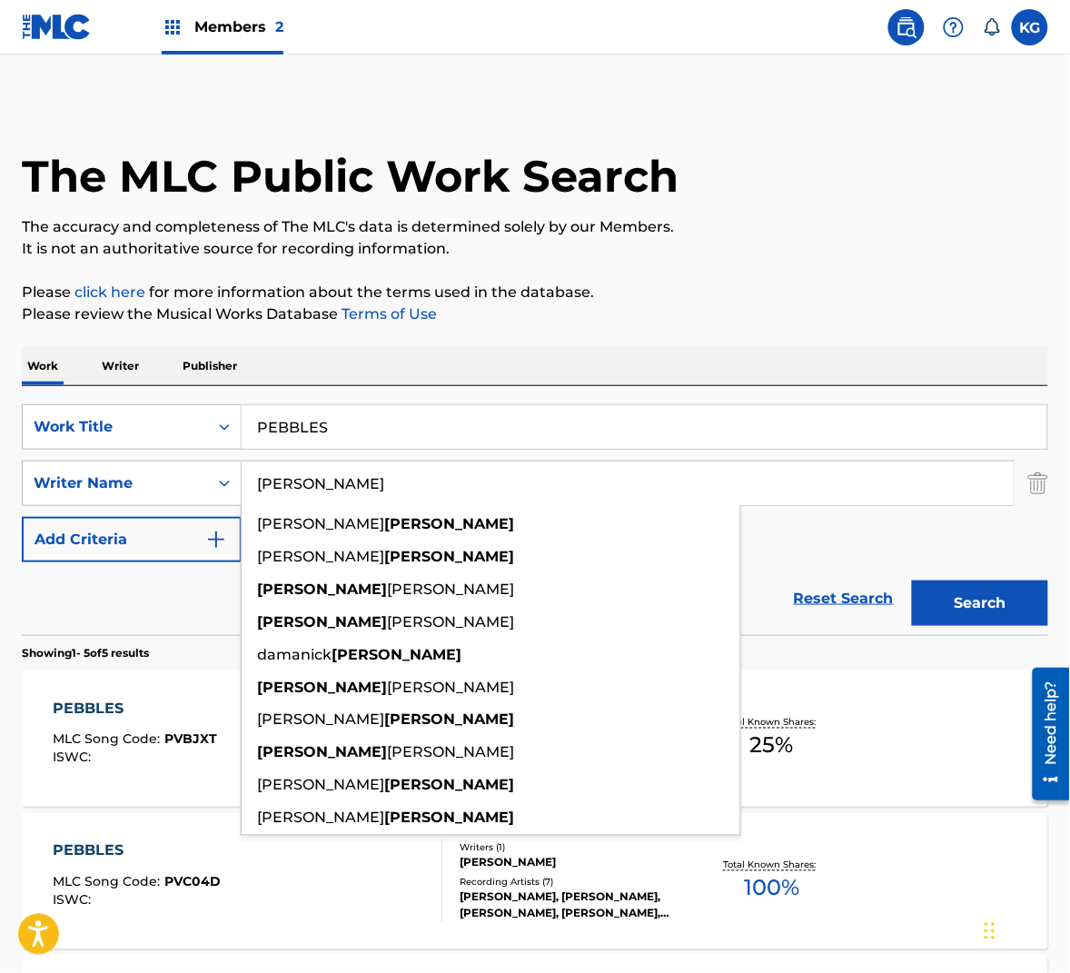
type input "[PERSON_NAME]"
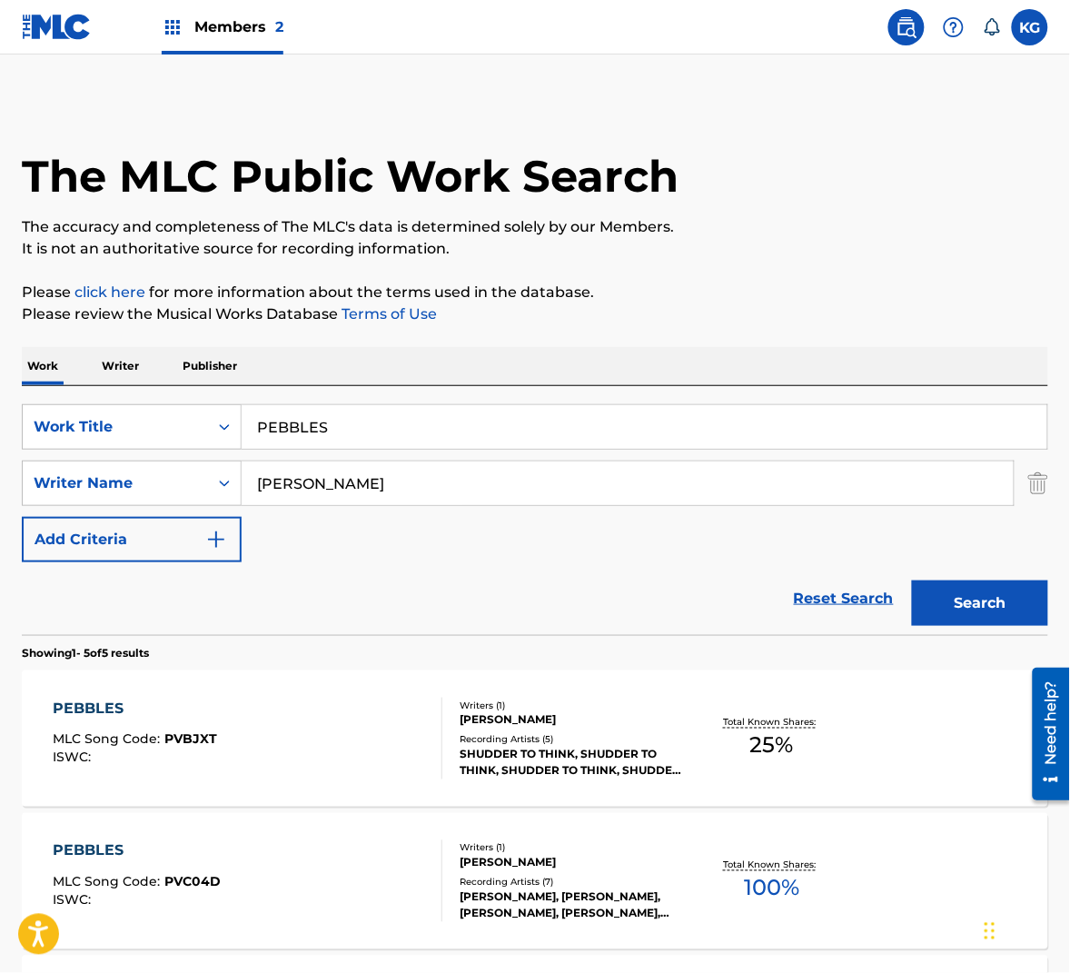
click at [974, 589] on button "Search" at bounding box center [980, 602] width 136 height 45
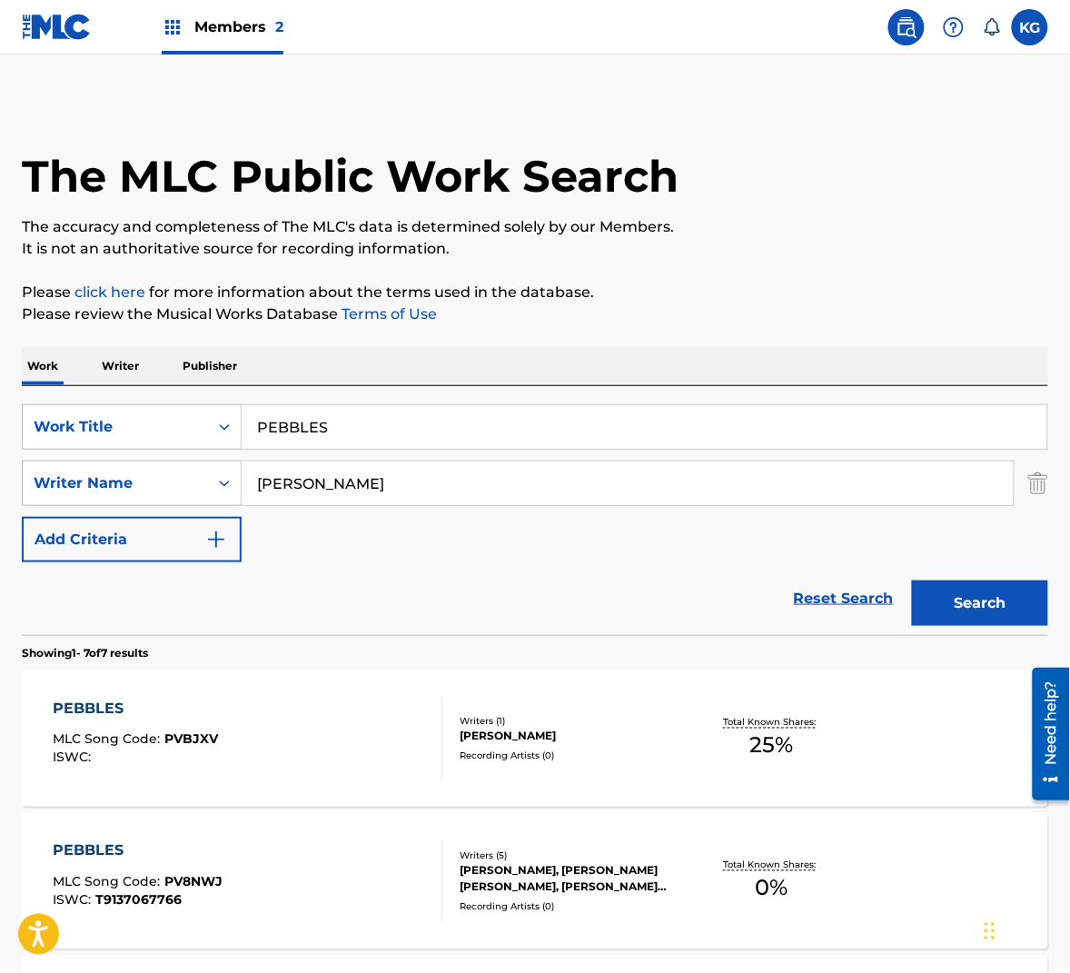
click at [396, 717] on div "PEBBLES MLC Song Code : PVBJXV ISWC :" at bounding box center [248, 739] width 390 height 82
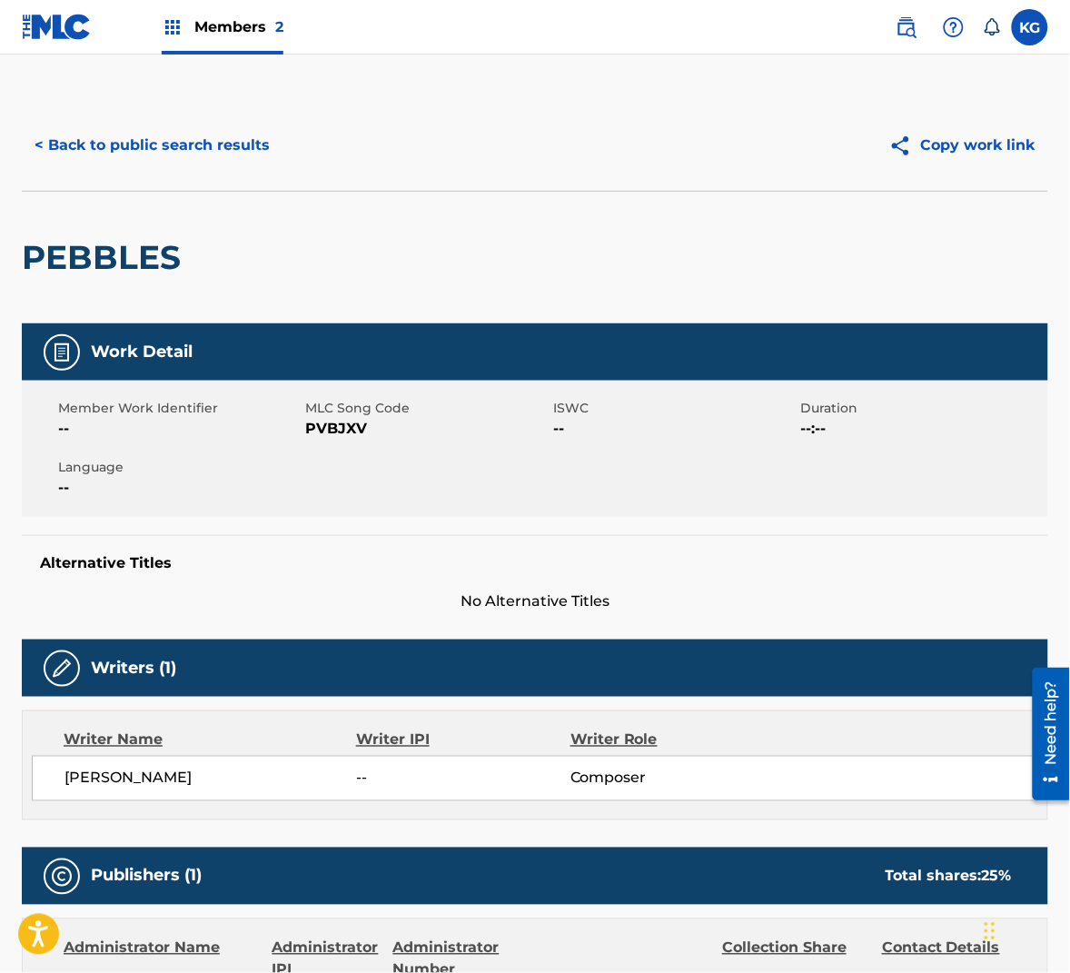
click at [342, 431] on span "PVBJXV" at bounding box center [427, 429] width 243 height 22
click at [238, 154] on button "< Back to public search results" at bounding box center [152, 145] width 261 height 45
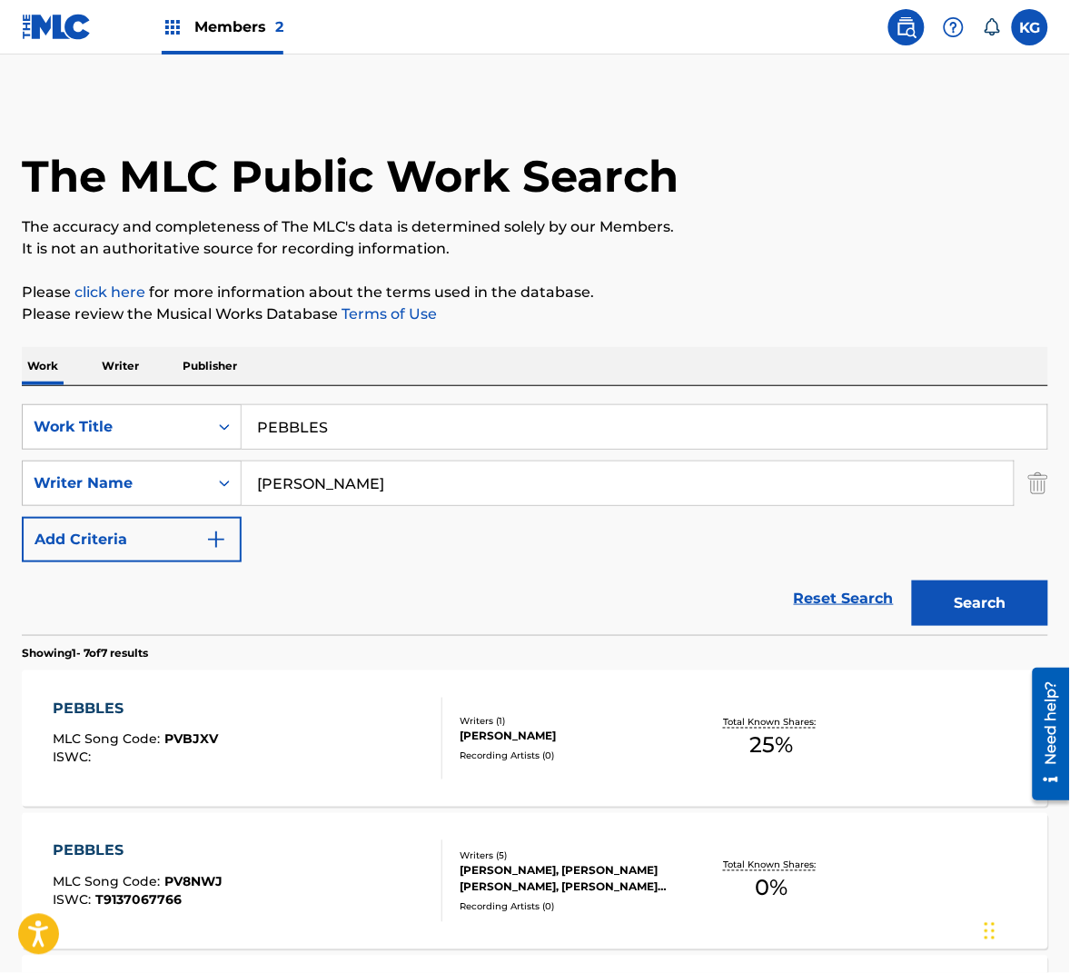
click at [357, 430] on input "PEBBLES" at bounding box center [645, 427] width 806 height 44
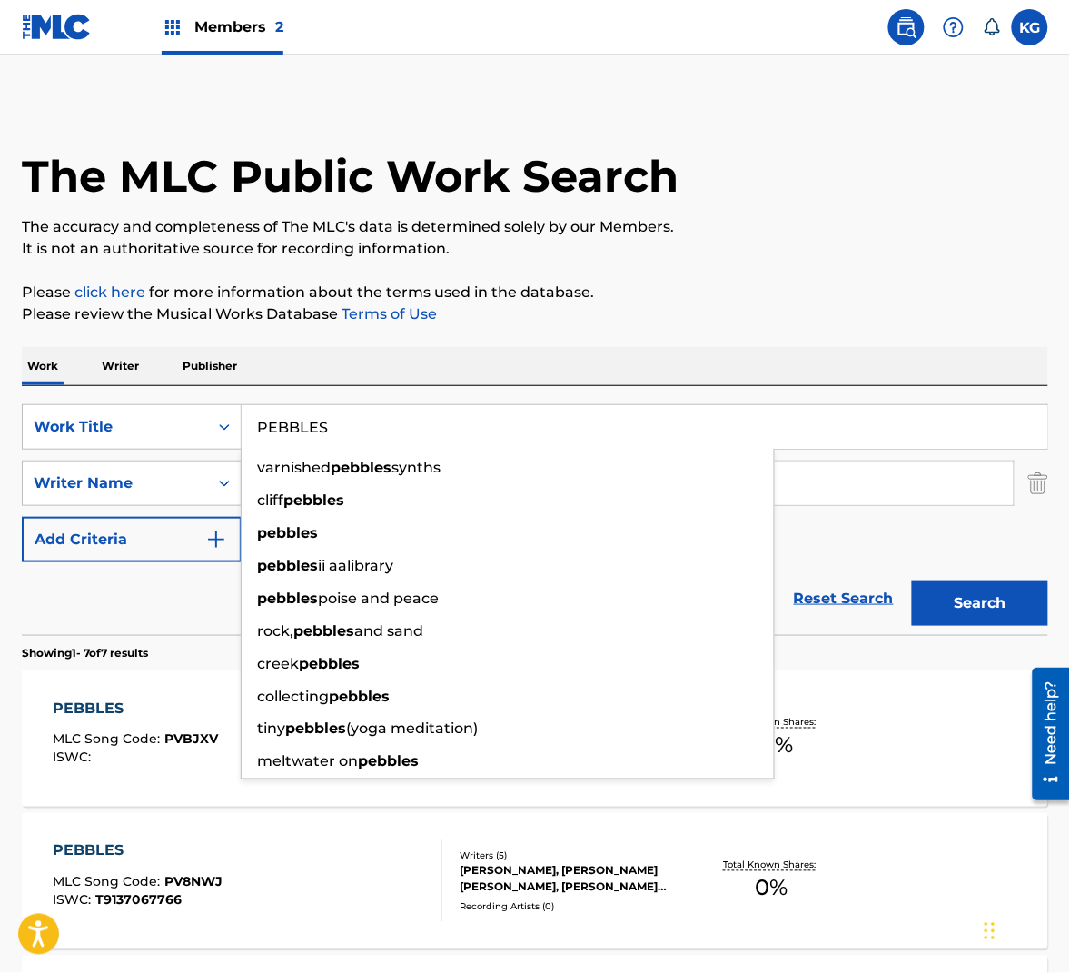
click at [507, 299] on p "Please click here for more information about the terms used in the database." at bounding box center [535, 293] width 1026 height 22
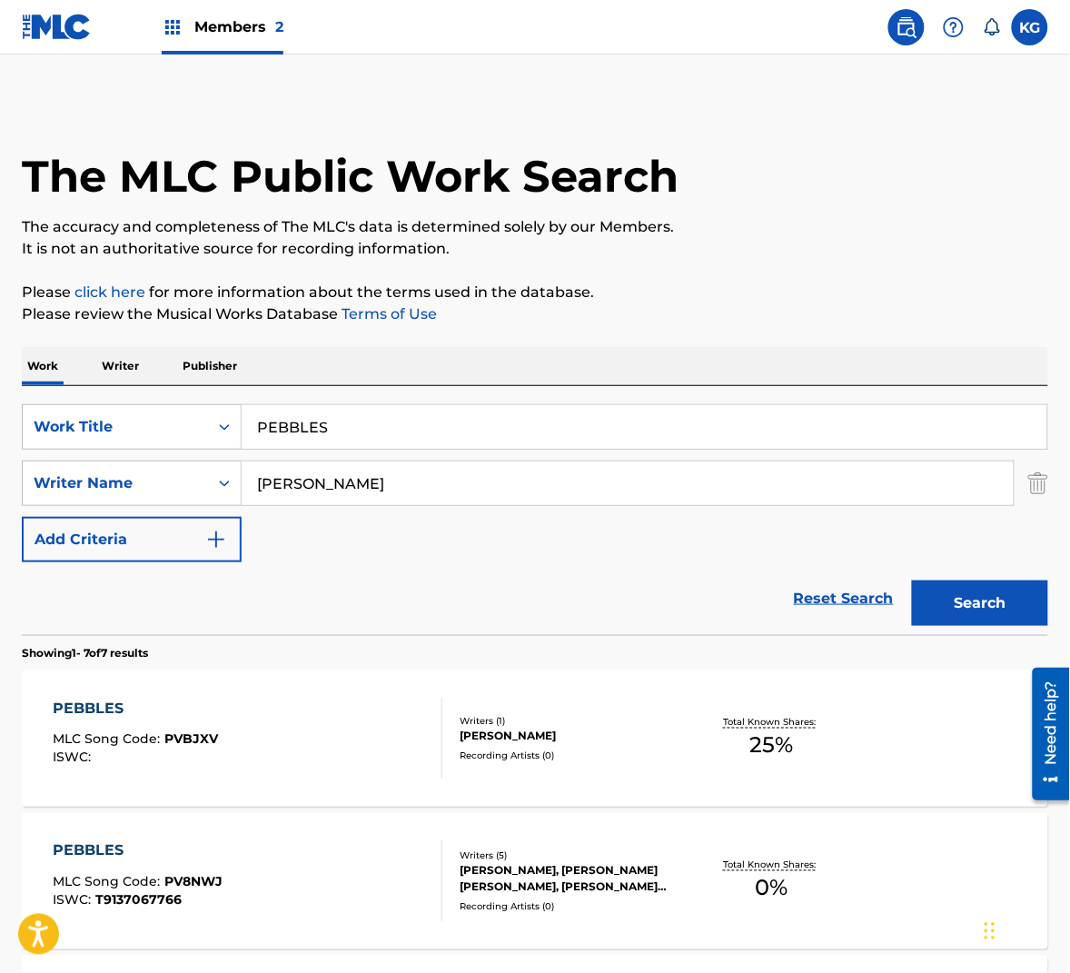
click at [345, 496] on input "[PERSON_NAME]" at bounding box center [628, 483] width 772 height 44
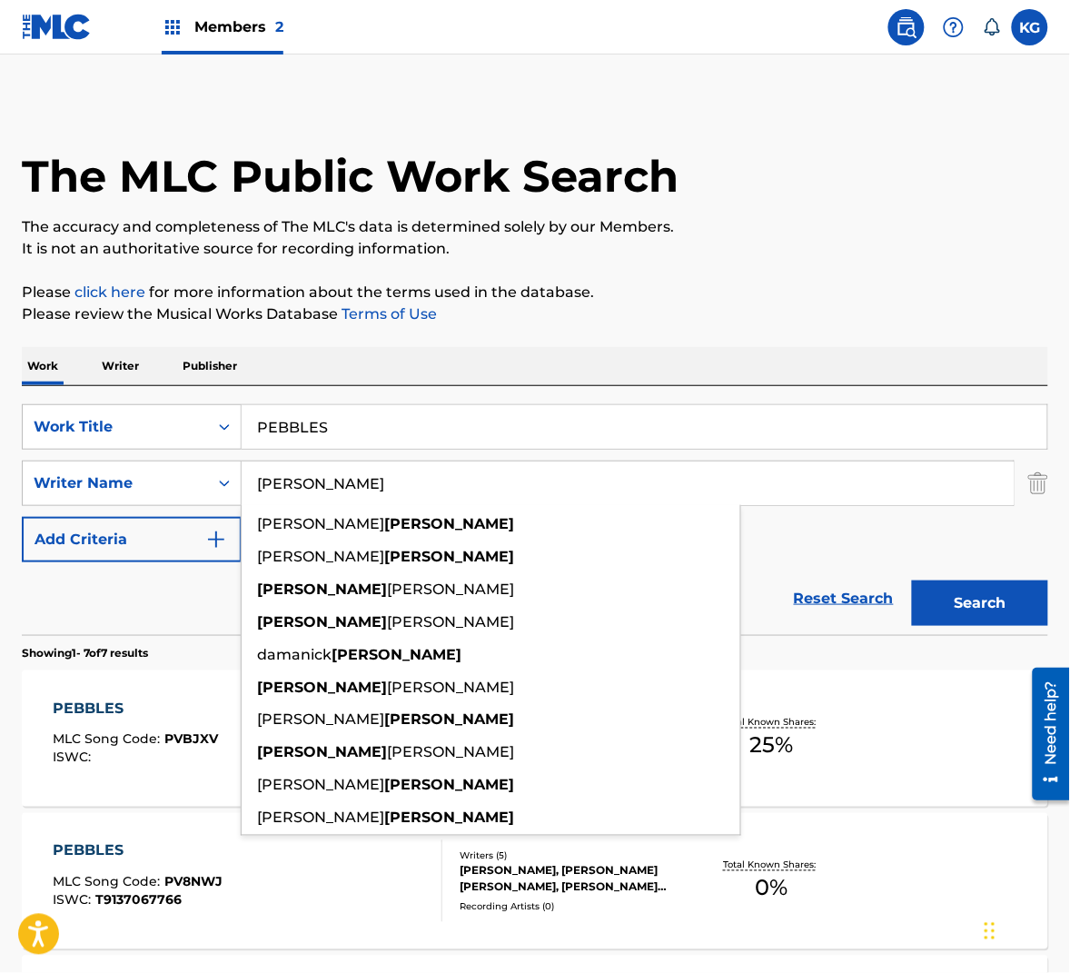
click at [345, 496] on input "[PERSON_NAME]" at bounding box center [628, 483] width 772 height 44
paste input "[PERSON_NAME]"
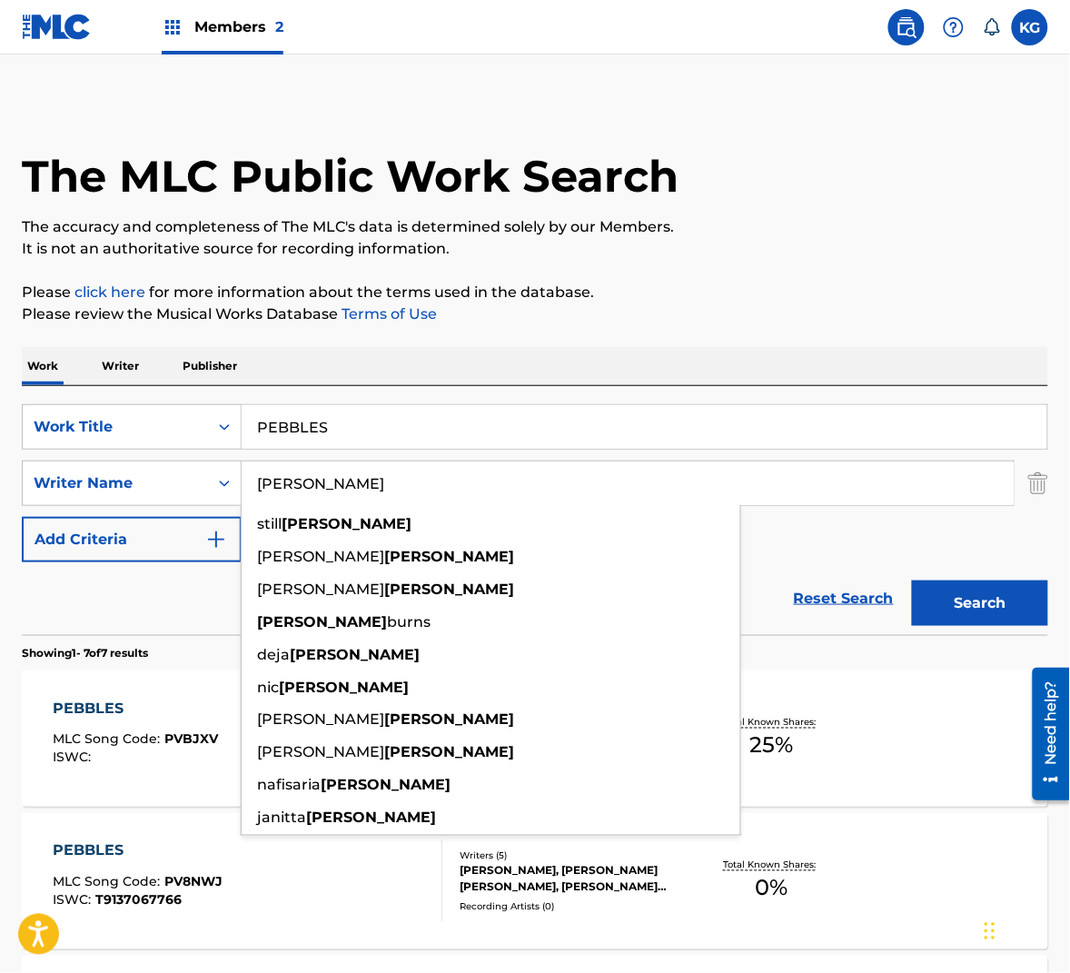
type input "[PERSON_NAME]"
click at [991, 602] on button "Search" at bounding box center [980, 602] width 136 height 45
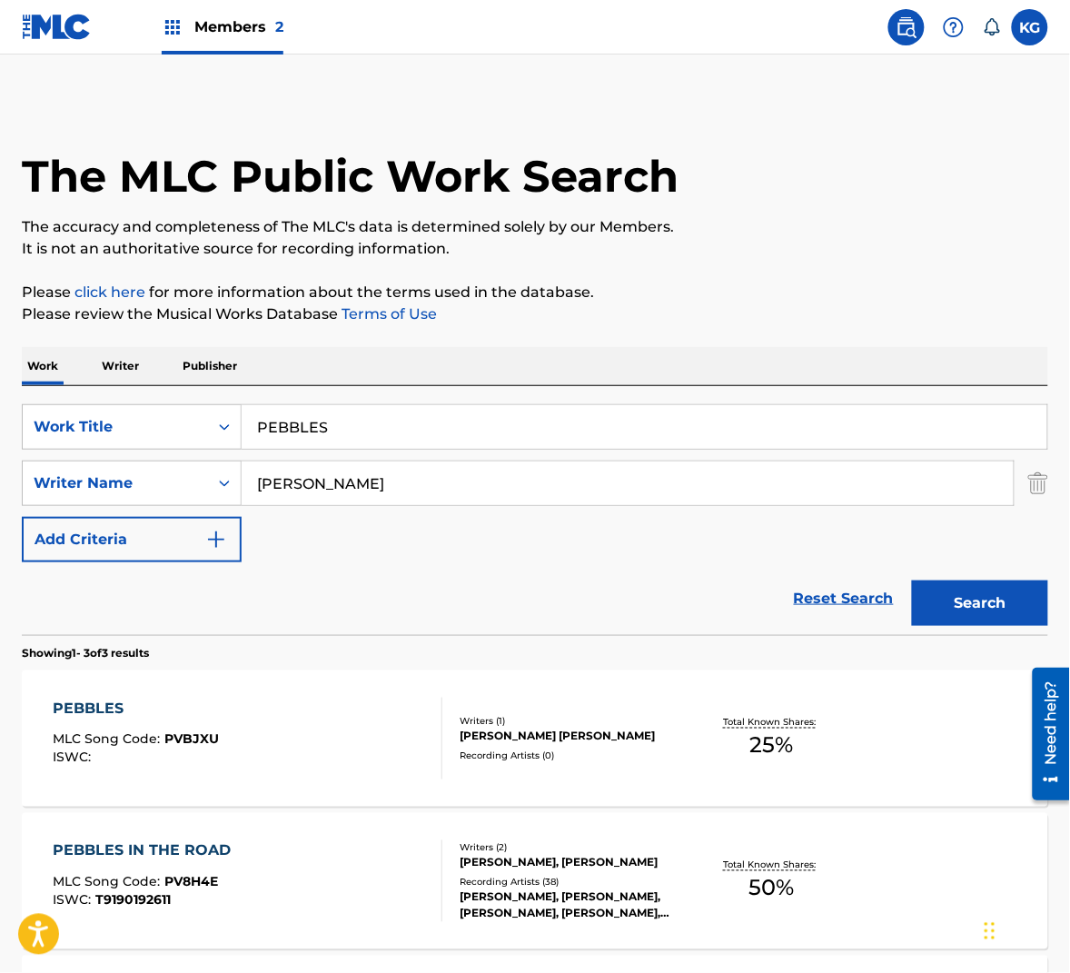
click at [342, 744] on div "PEBBLES MLC Song Code : PVBJXU ISWC :" at bounding box center [248, 739] width 390 height 82
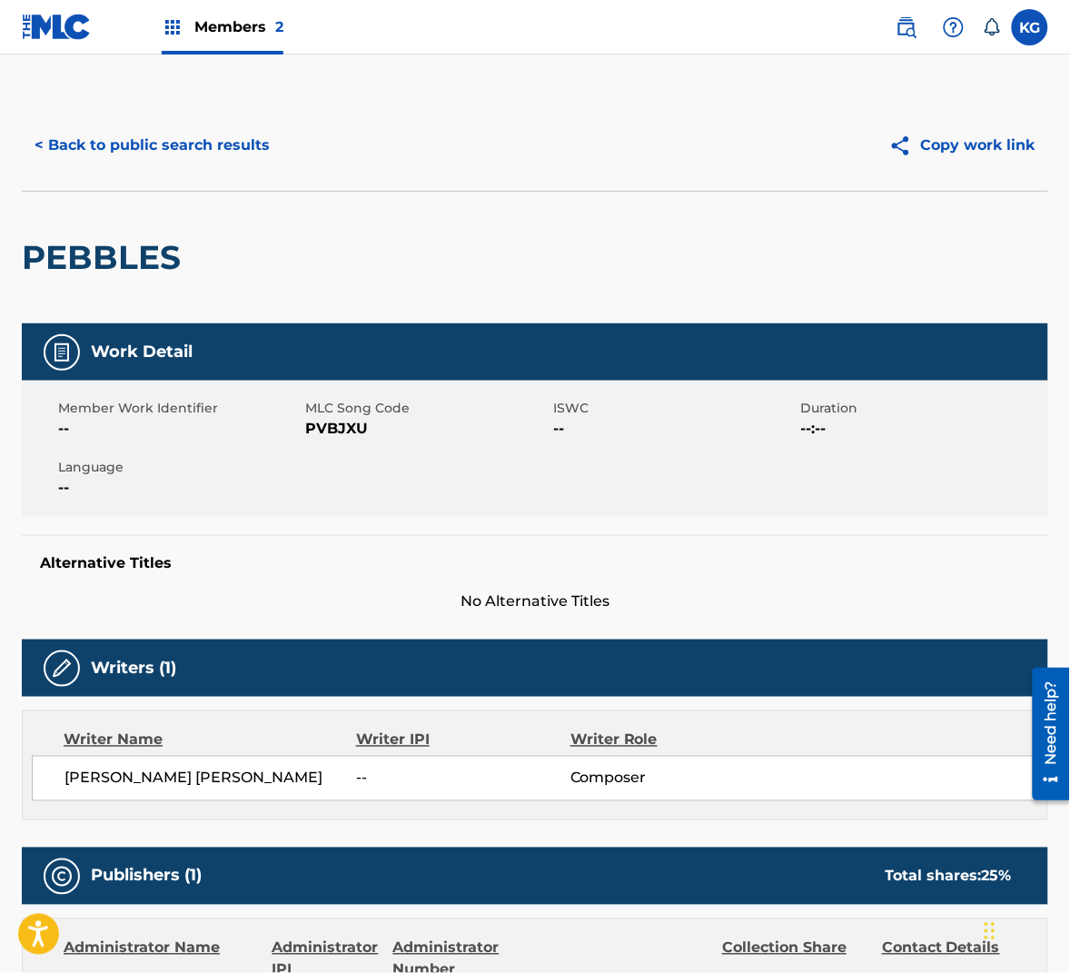
click at [346, 437] on span "PVBJXU" at bounding box center [427, 429] width 243 height 22
click at [212, 167] on div "< Back to public search results Copy work link" at bounding box center [535, 145] width 1026 height 91
click at [211, 155] on button "< Back to public search results" at bounding box center [152, 145] width 261 height 45
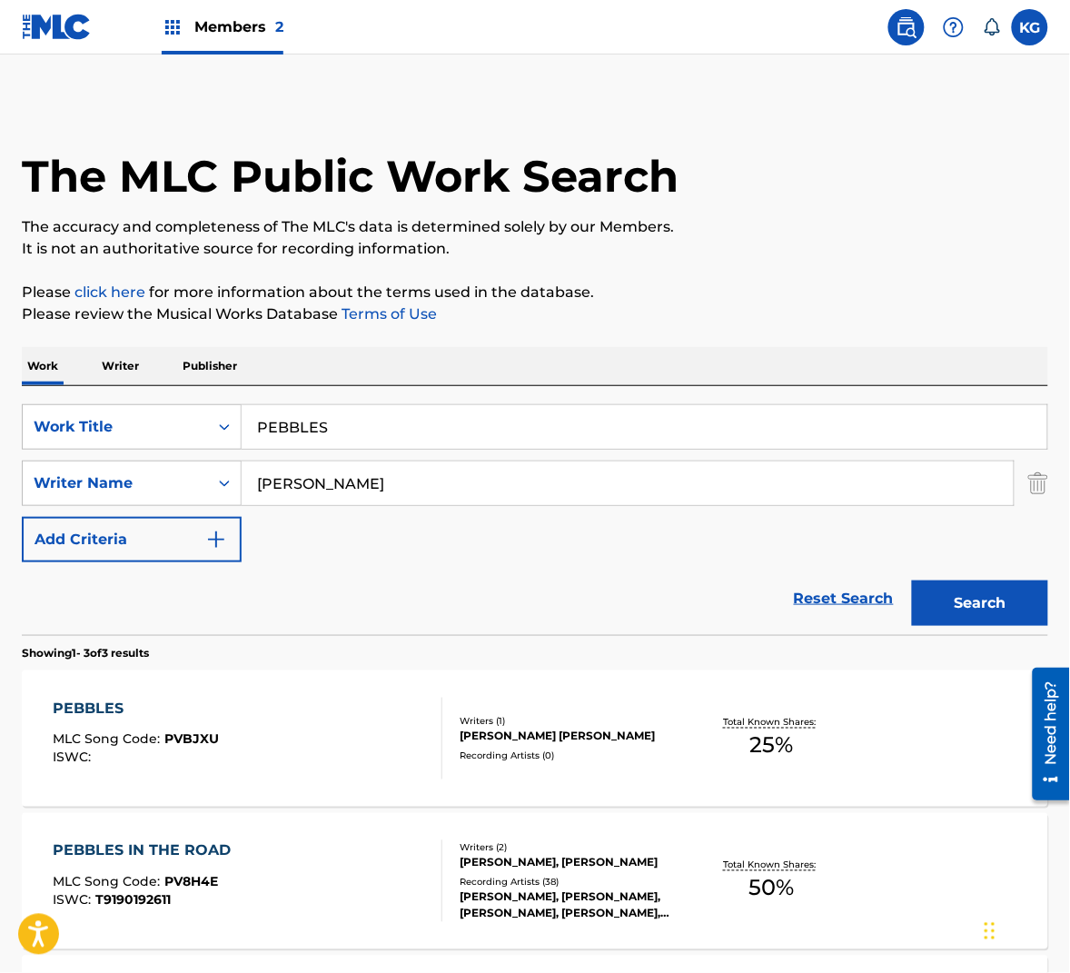
click at [464, 430] on input "PEBBLES" at bounding box center [645, 427] width 806 height 44
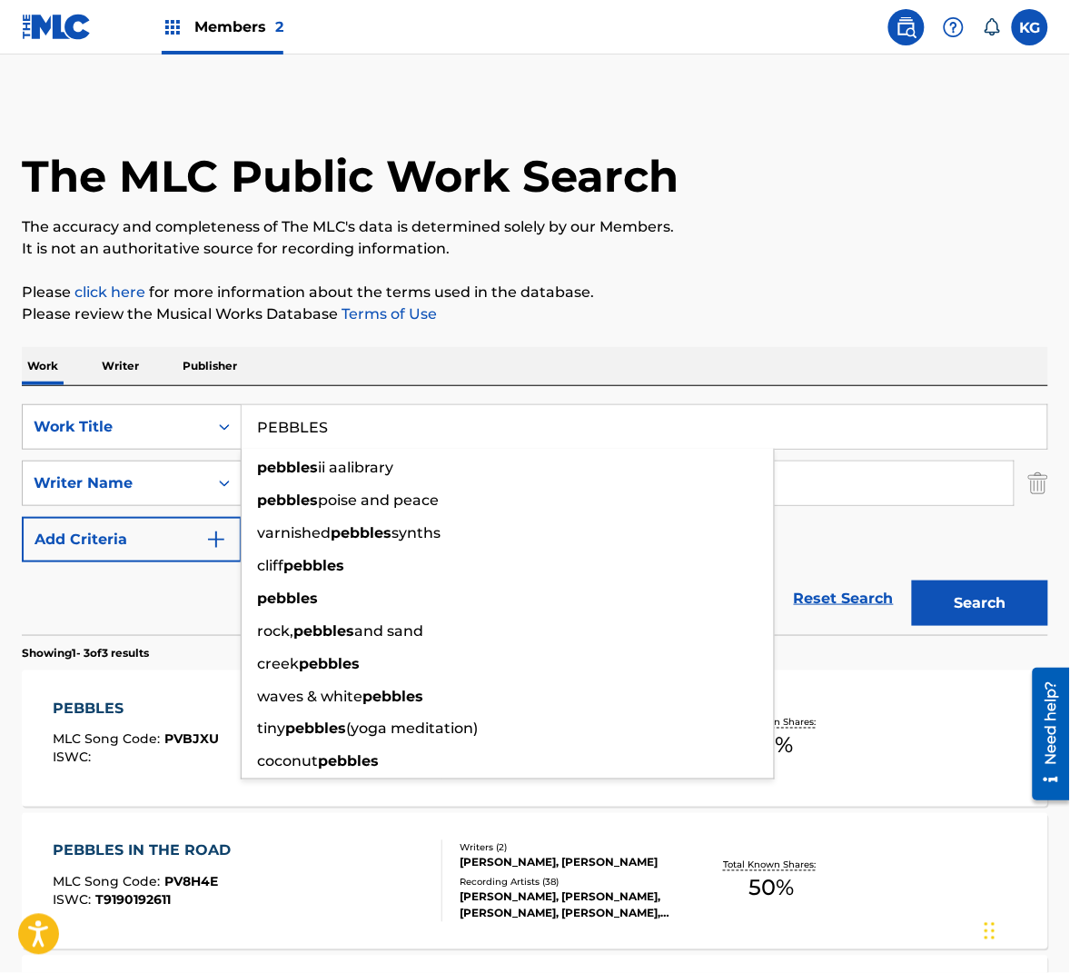
click at [463, 430] on input "PEBBLES" at bounding box center [645, 427] width 806 height 44
paste input "QUESTIONABLE"
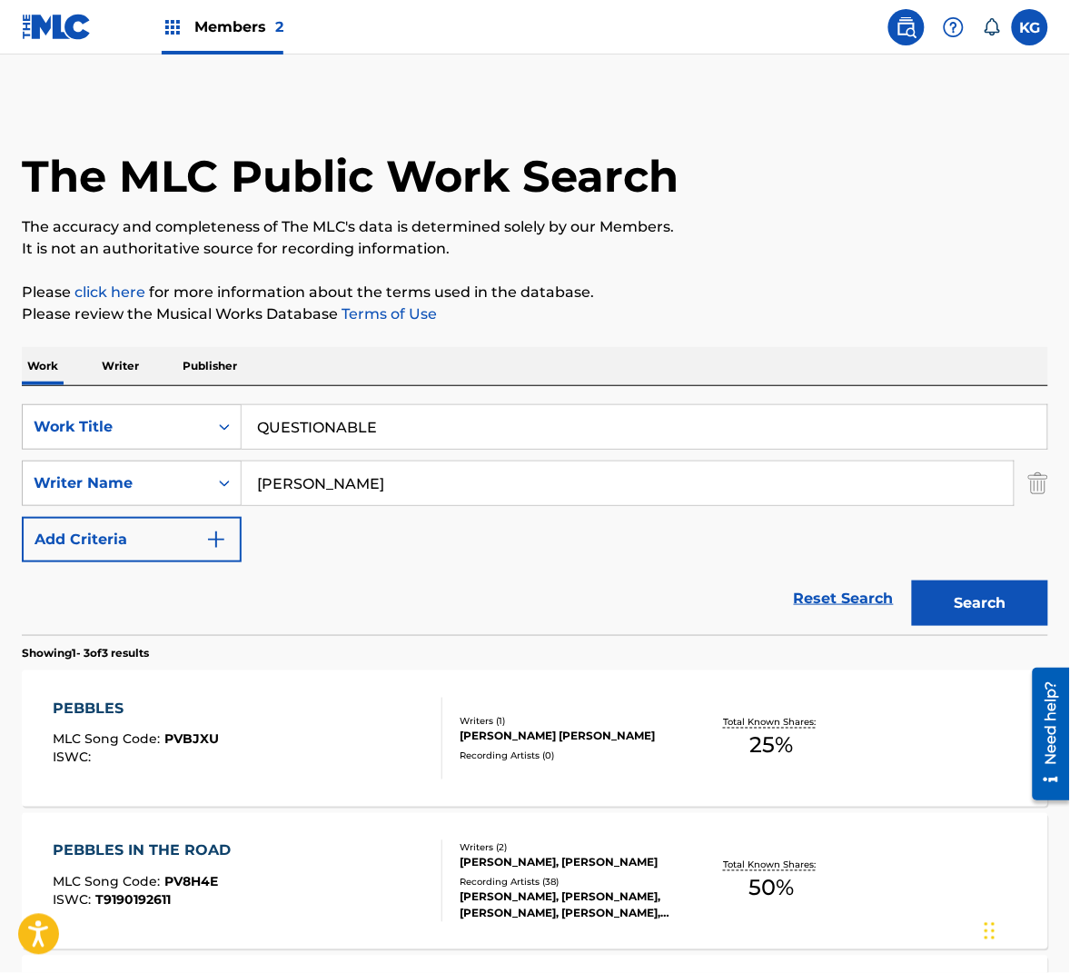
type input "questionable airways"
drag, startPoint x: 1051, startPoint y: 574, endPoint x: 436, endPoint y: 492, distance: 620.4
click at [415, 482] on input "[PERSON_NAME]" at bounding box center [628, 483] width 772 height 44
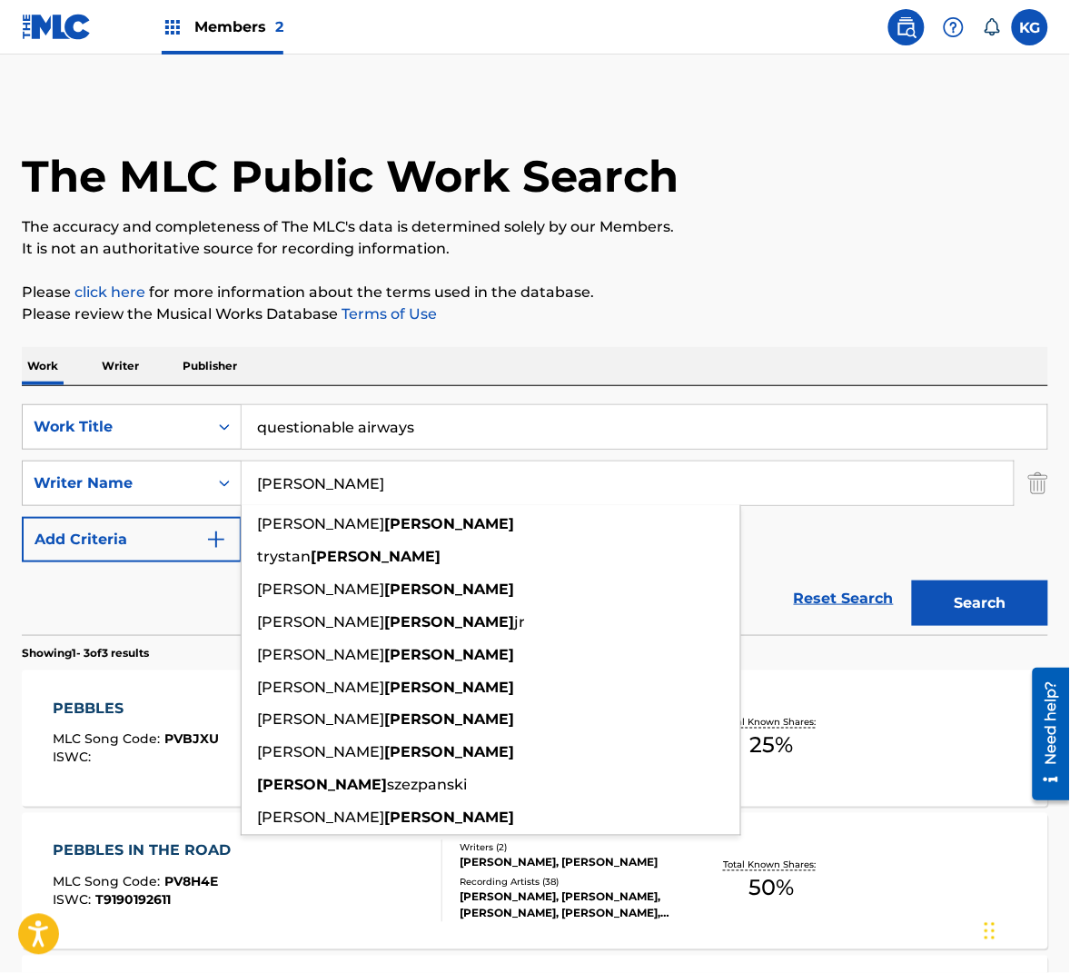
paste input "Wedren"
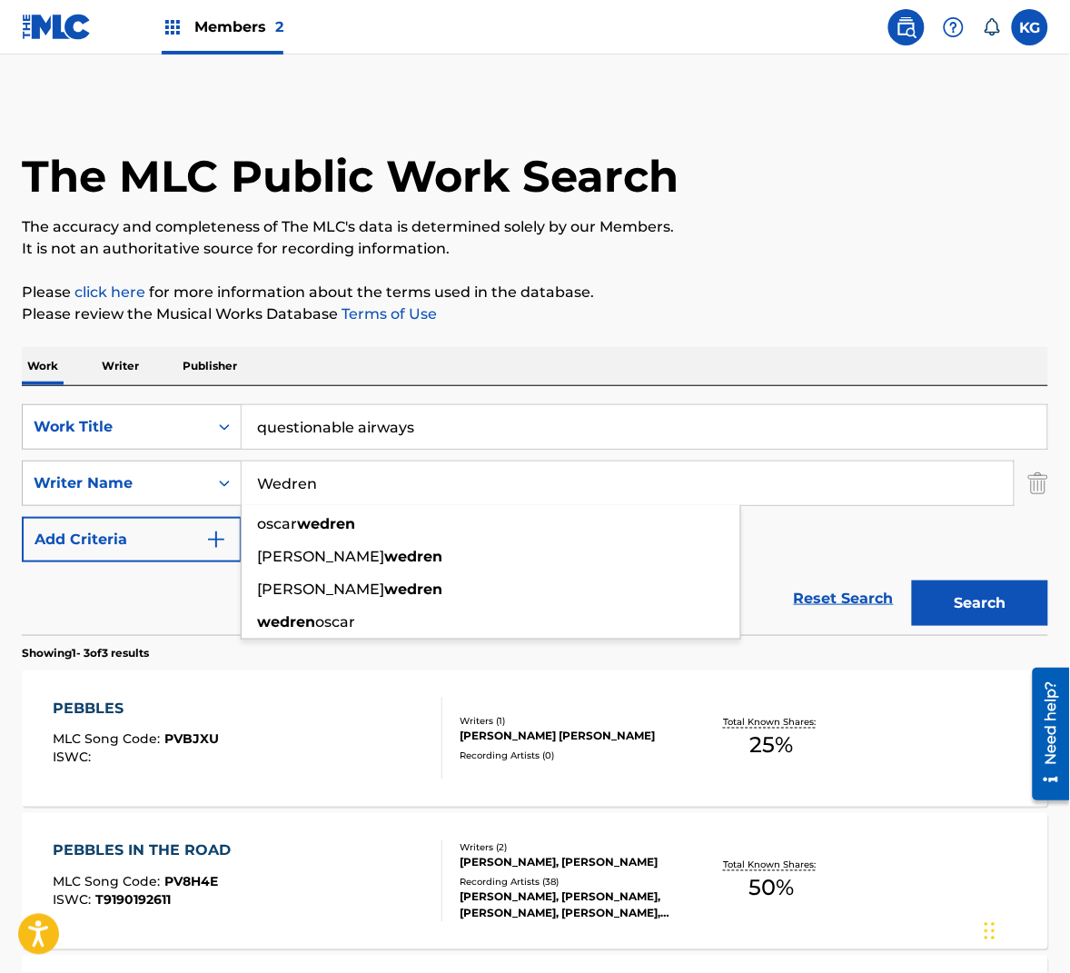
type input "Wedren"
click at [960, 616] on button "Search" at bounding box center [980, 602] width 136 height 45
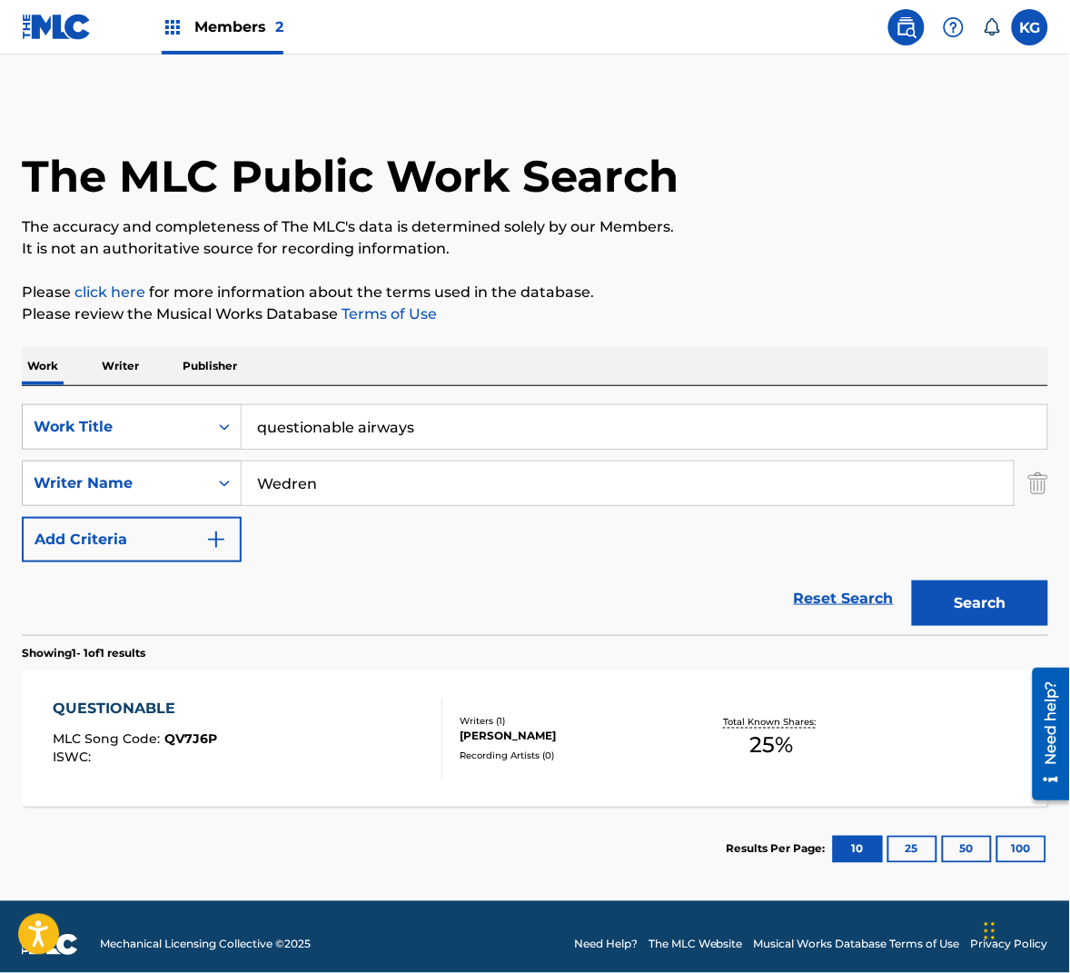
click at [319, 738] on div "QUESTIONABLE MLC Song Code : QV7J6P ISWC :" at bounding box center [248, 739] width 390 height 82
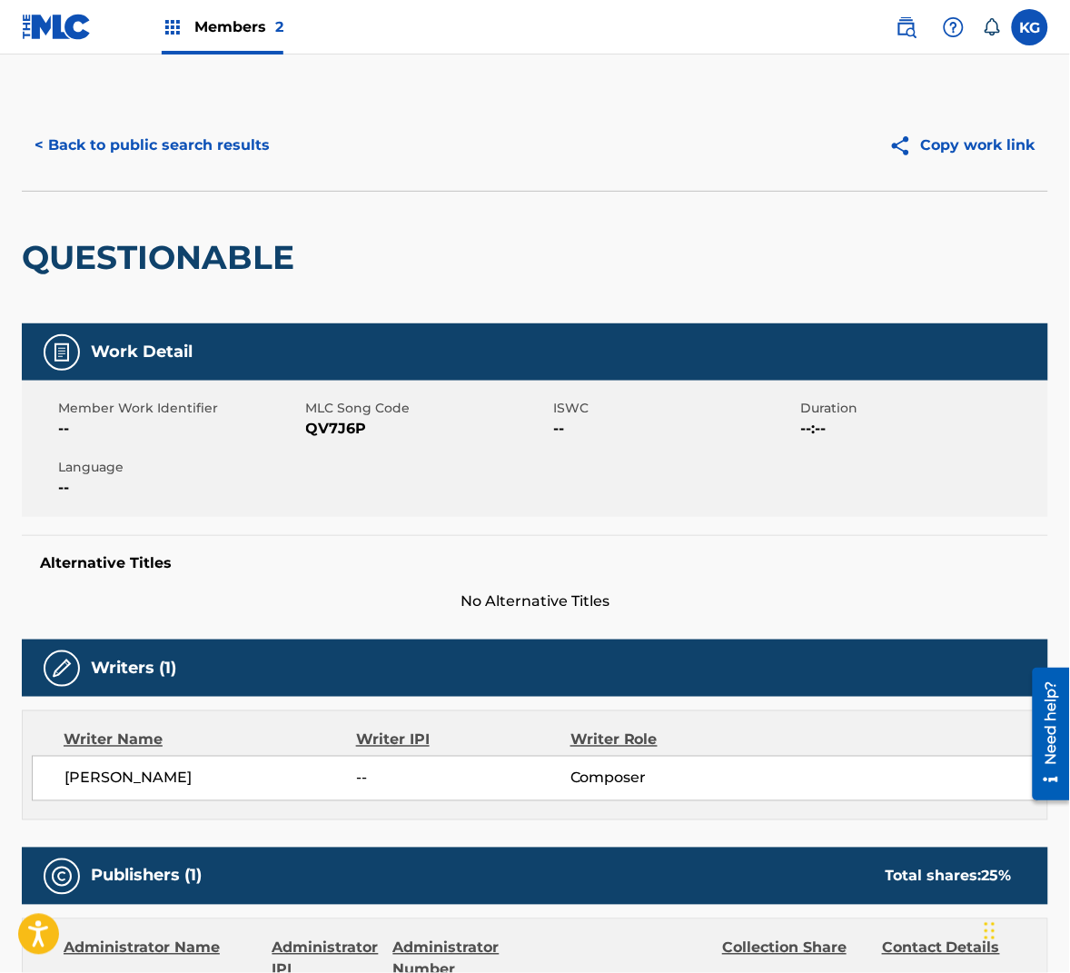
click at [336, 425] on span "QV7J6P" at bounding box center [427, 429] width 243 height 22
click at [182, 161] on button "< Back to public search results" at bounding box center [152, 145] width 261 height 45
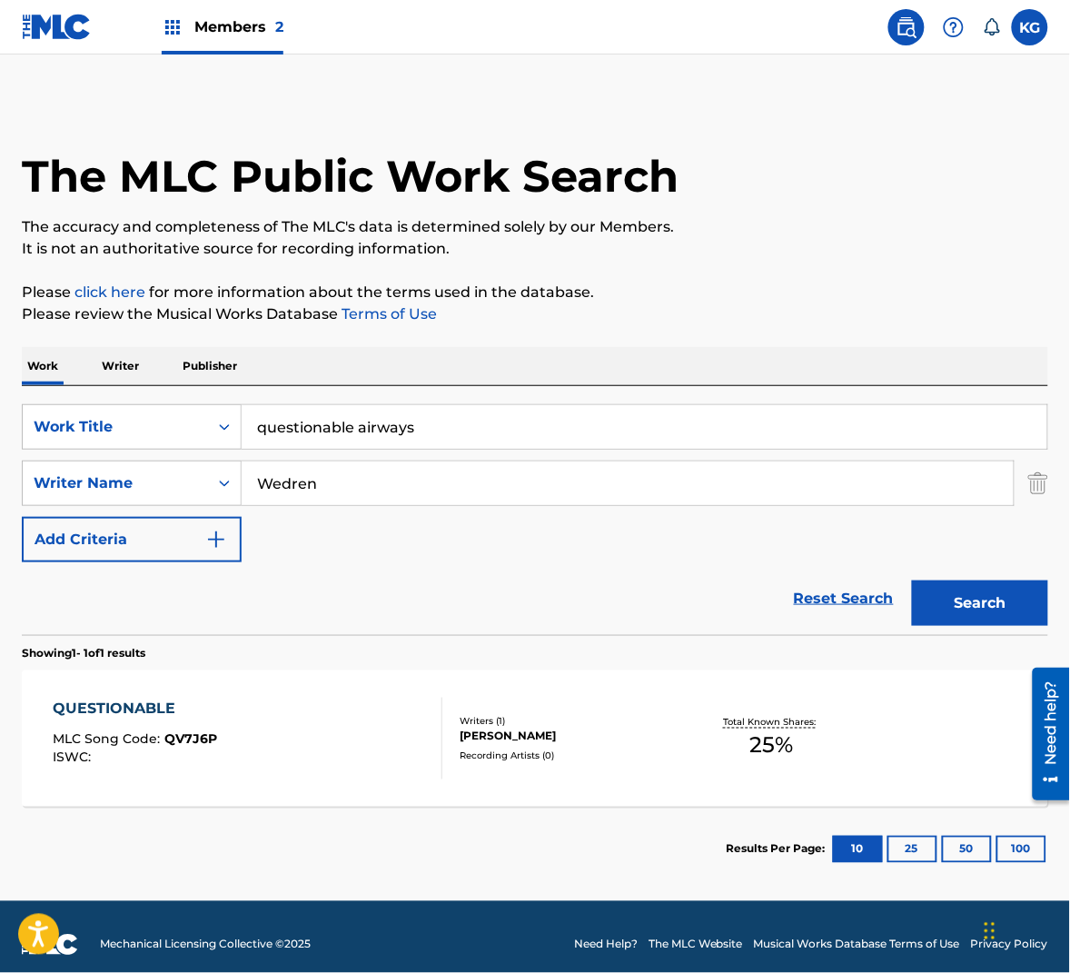
click at [520, 485] on input "Wedren" at bounding box center [628, 483] width 772 height 44
paste input "Hill"
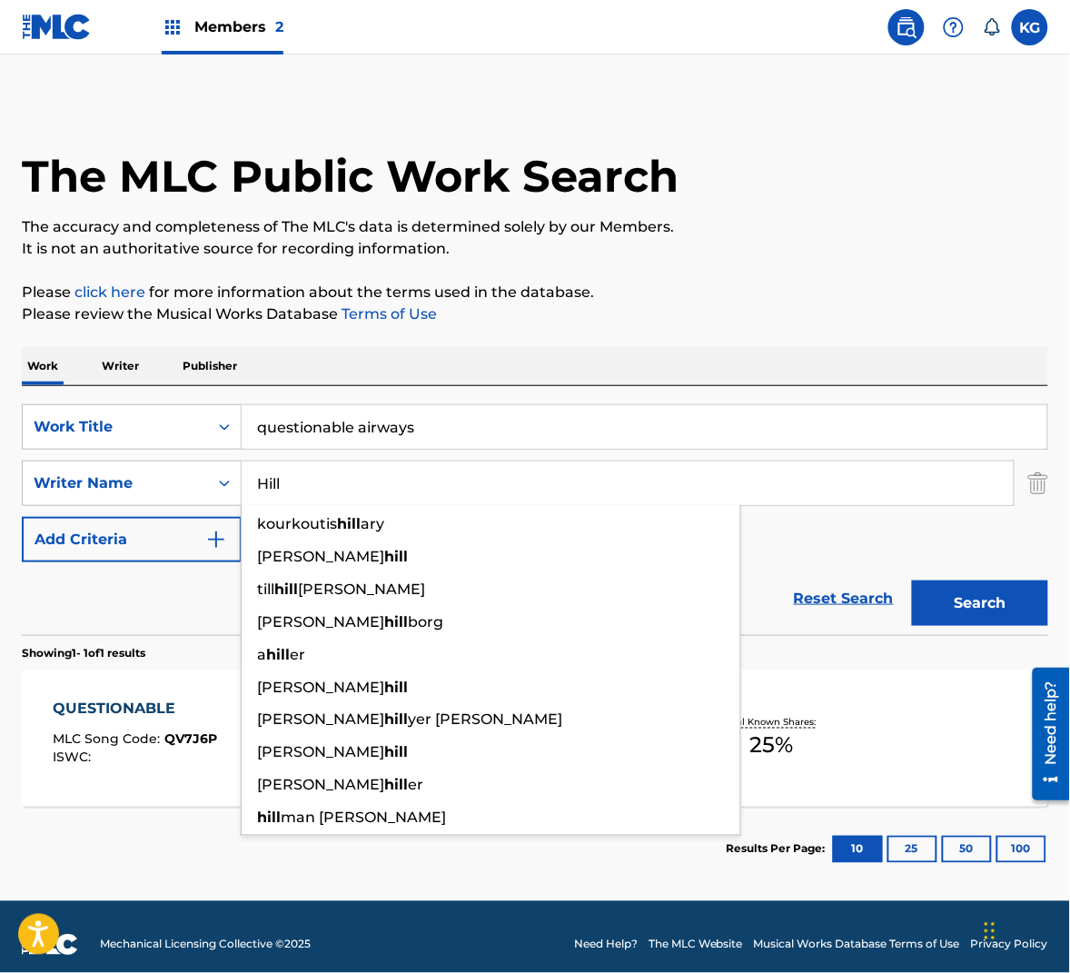
type input "Hill"
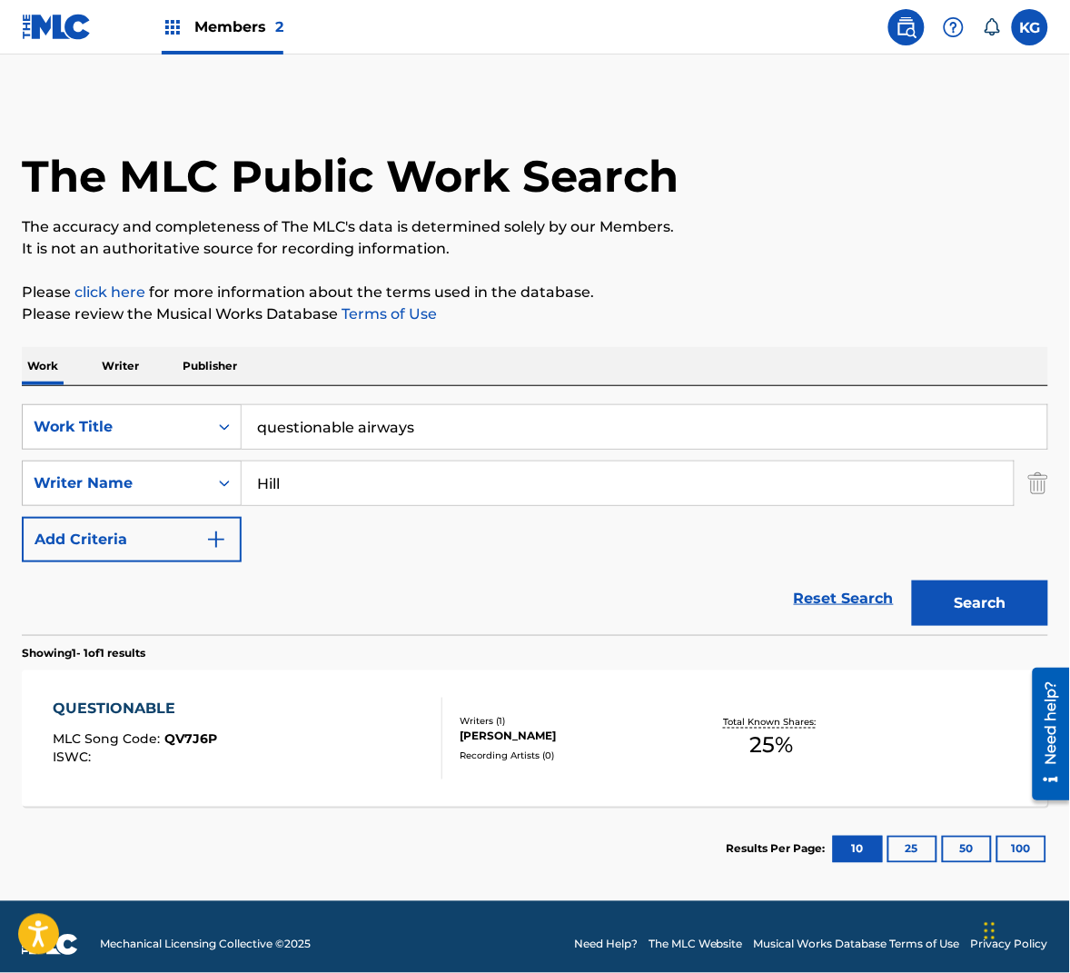
click at [976, 596] on button "Search" at bounding box center [980, 602] width 136 height 45
click at [269, 718] on div "QUESTIONABLE MLC Song Code : QV7J6Q ISWC :" at bounding box center [248, 739] width 390 height 82
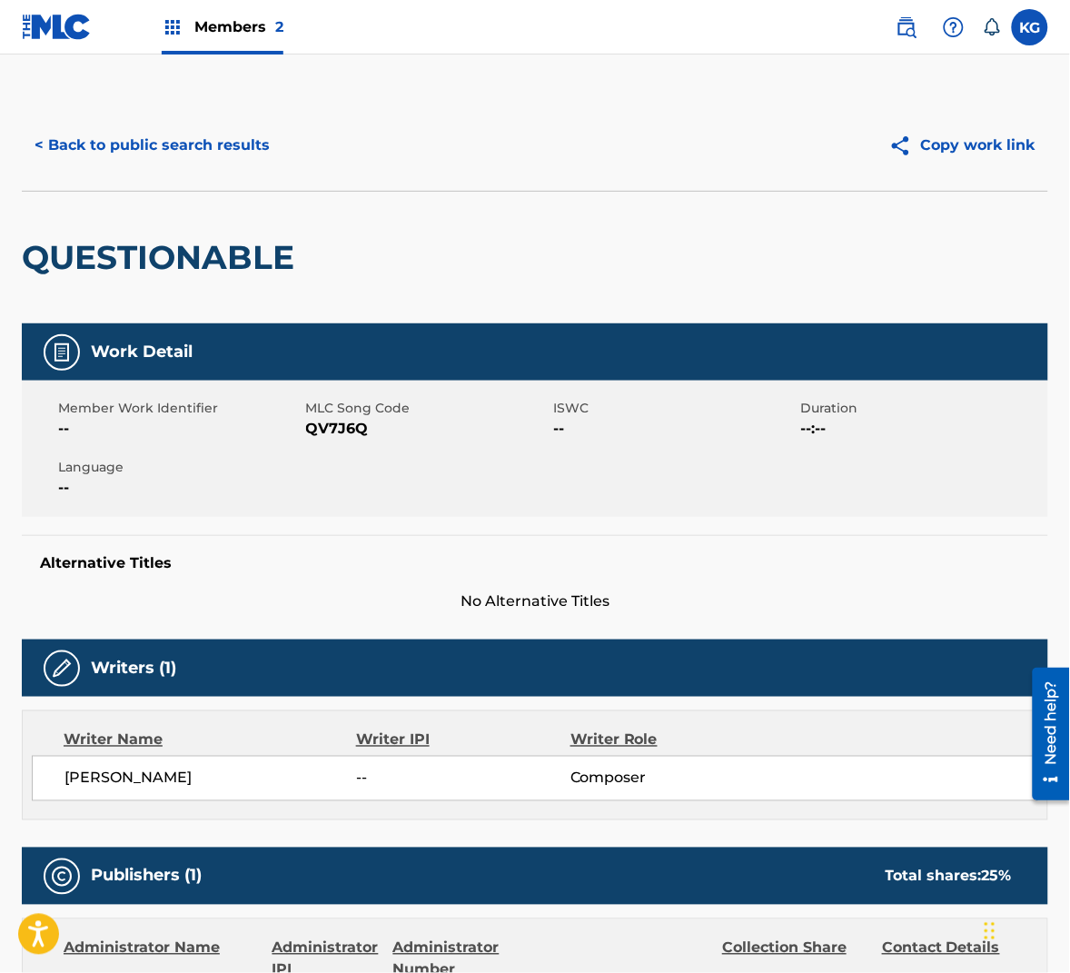
click at [337, 433] on span "QV7J6Q" at bounding box center [427, 429] width 243 height 22
click at [213, 144] on button "< Back to public search results" at bounding box center [152, 145] width 261 height 45
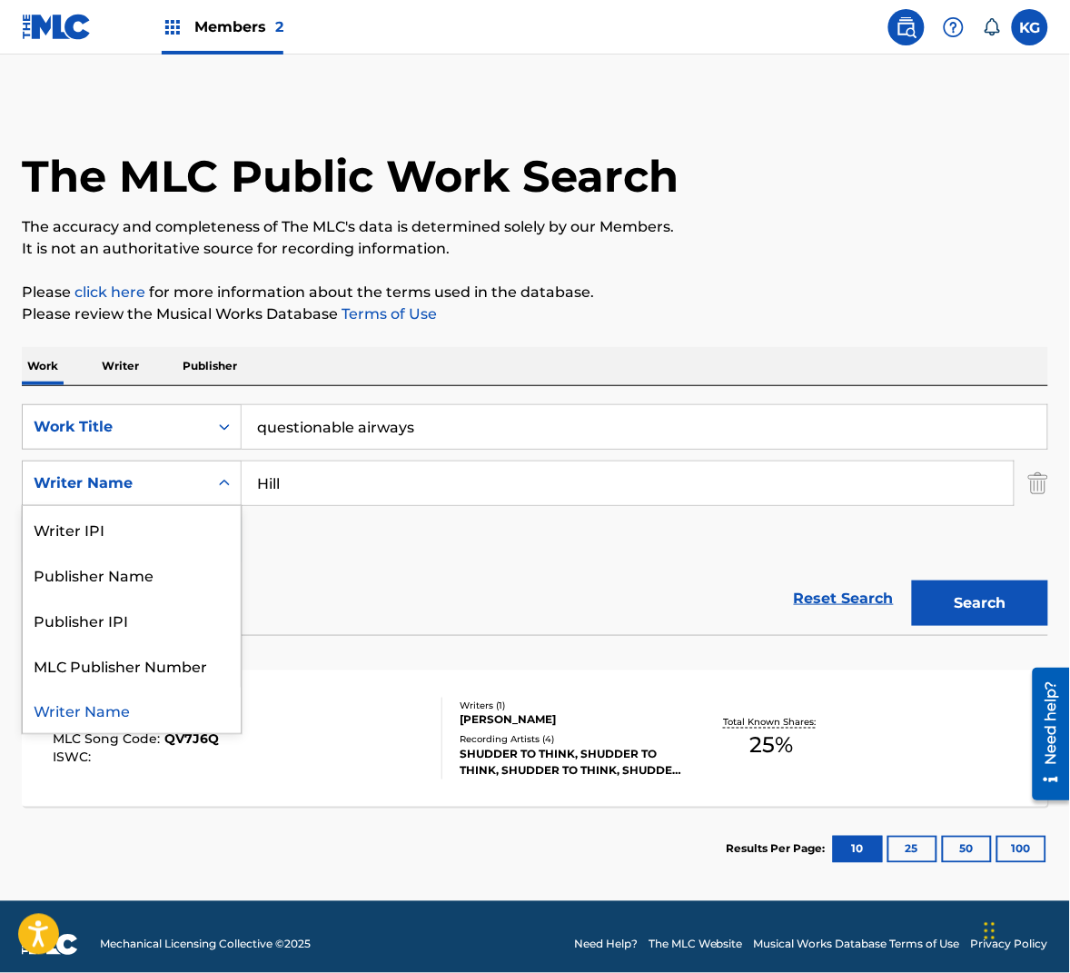
click at [237, 485] on div "Search Form" at bounding box center [224, 483] width 33 height 33
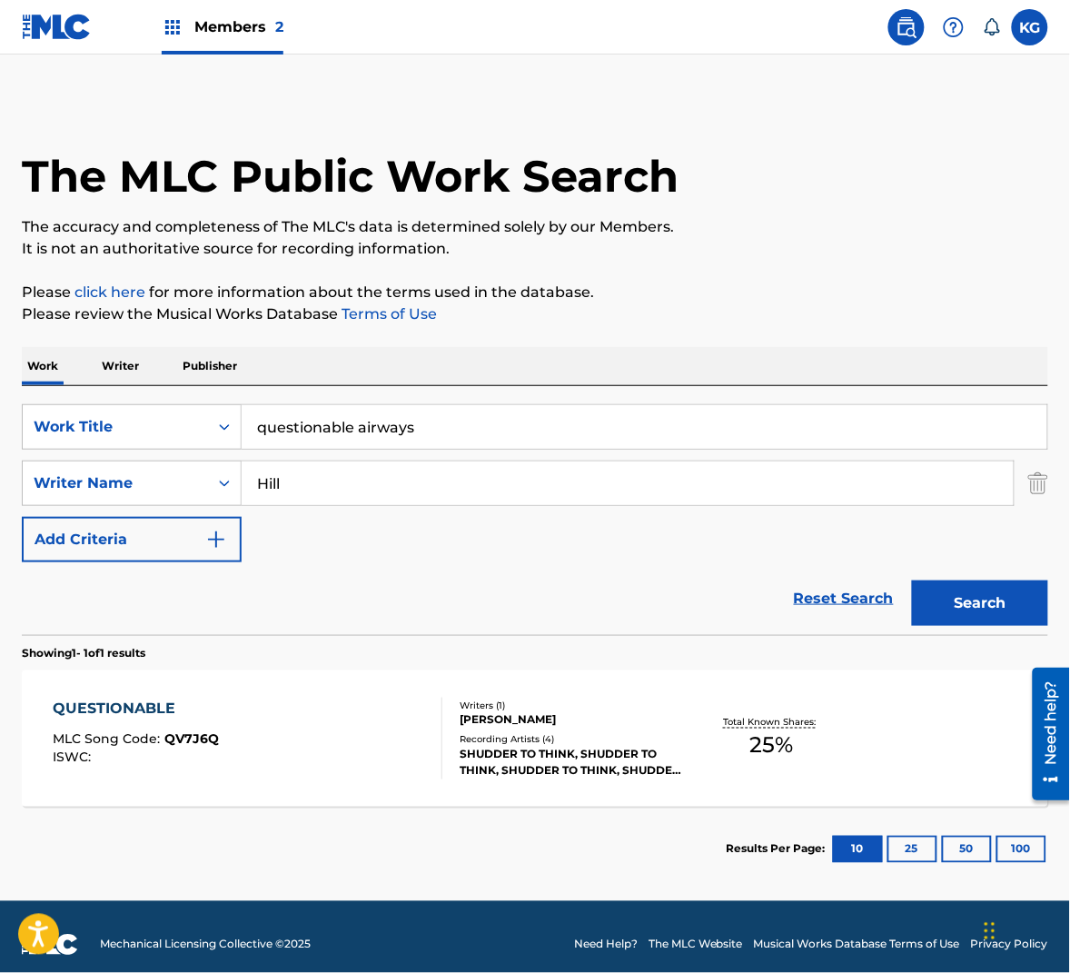
click at [298, 492] on input "Hill" at bounding box center [628, 483] width 772 height 44
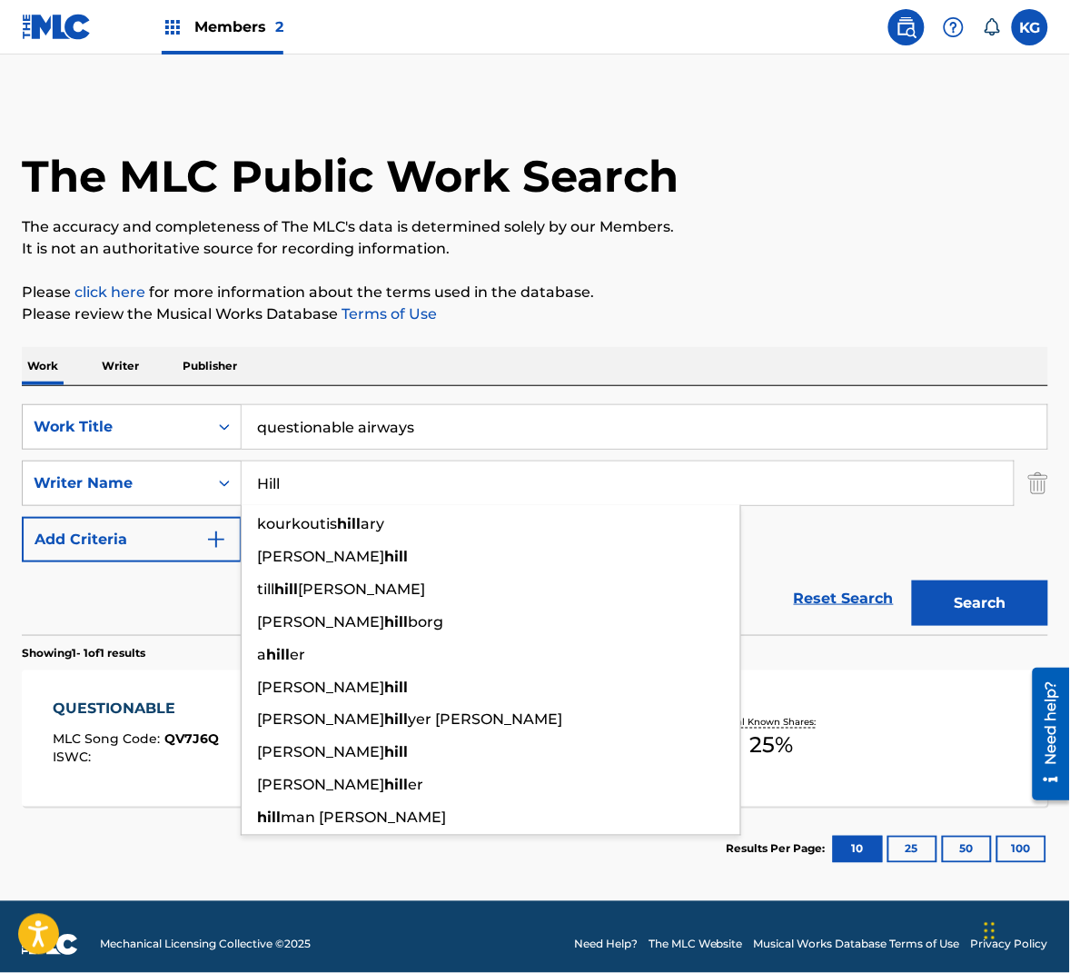
click at [298, 492] on input "Hill" at bounding box center [628, 483] width 772 height 44
paste input "Russe"
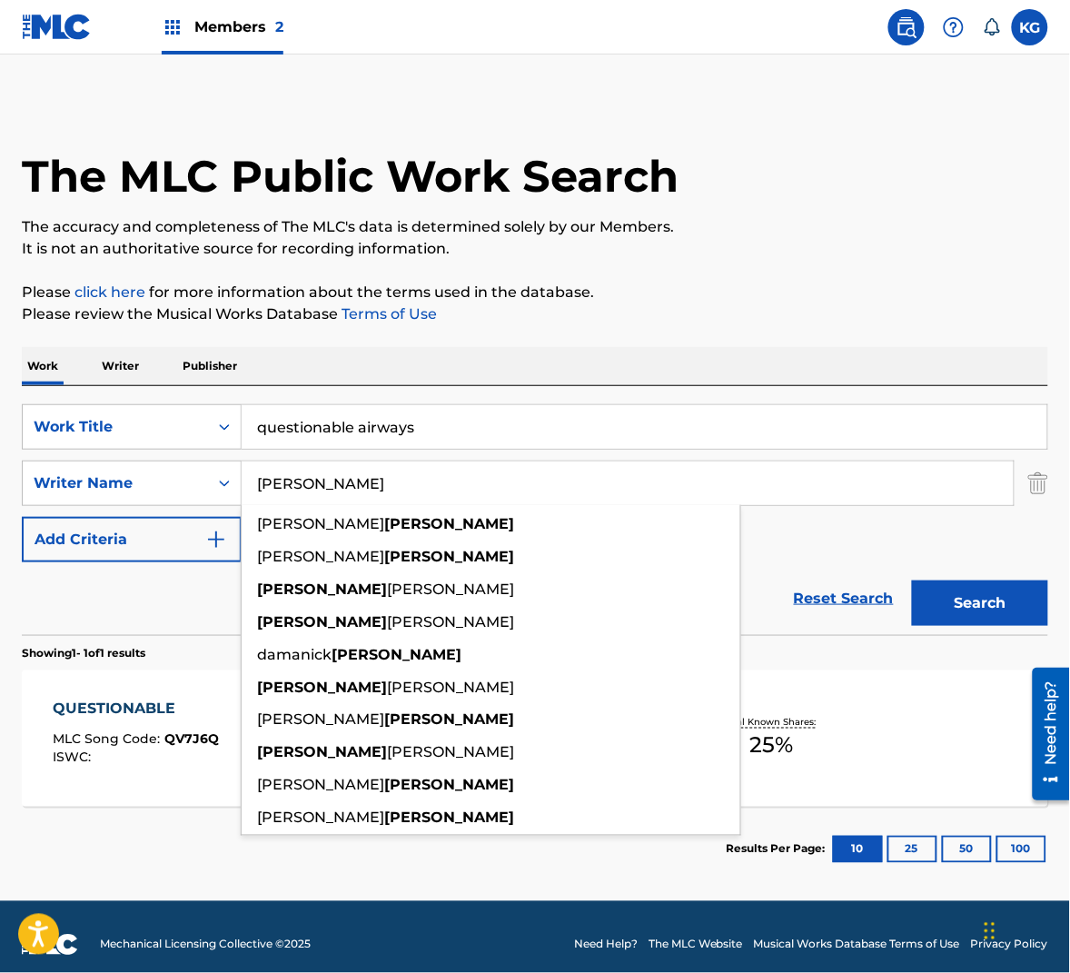
type input "[PERSON_NAME]"
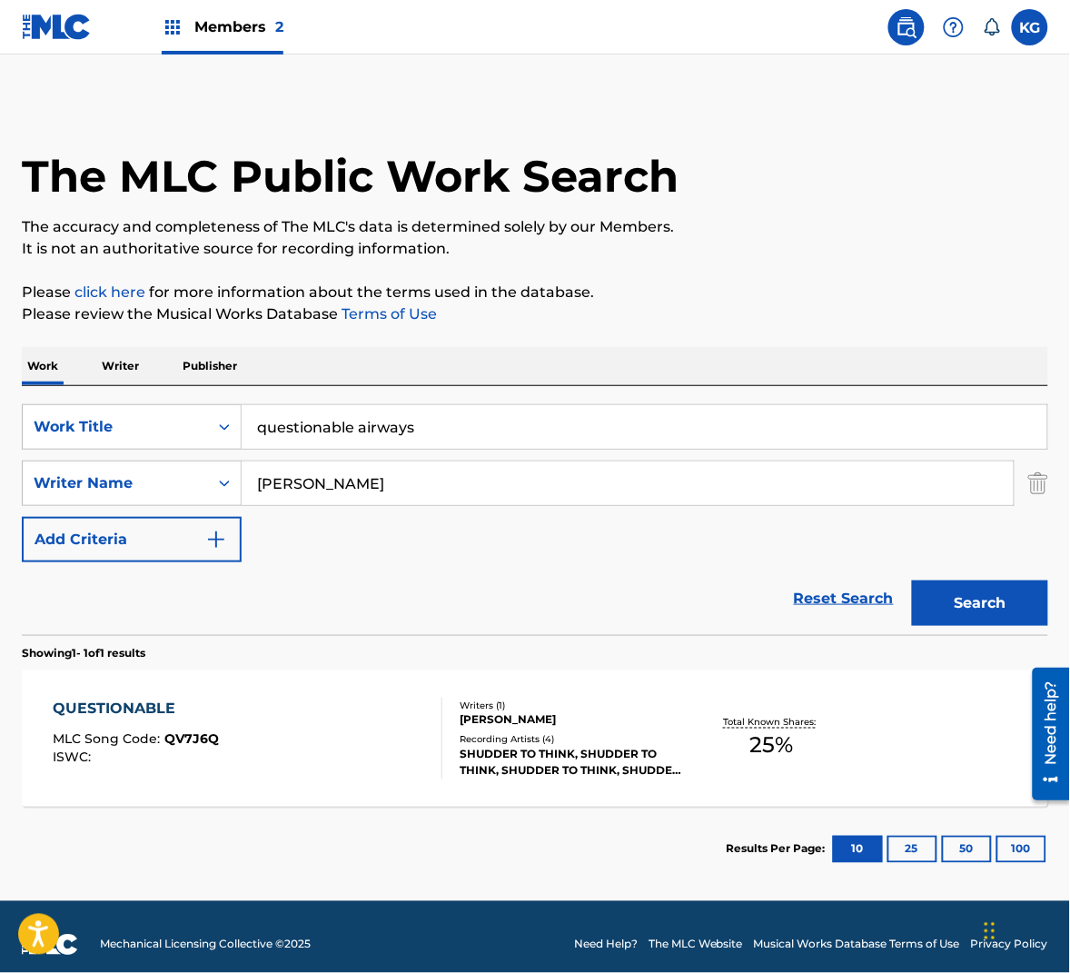
click at [959, 612] on button "Search" at bounding box center [980, 602] width 136 height 45
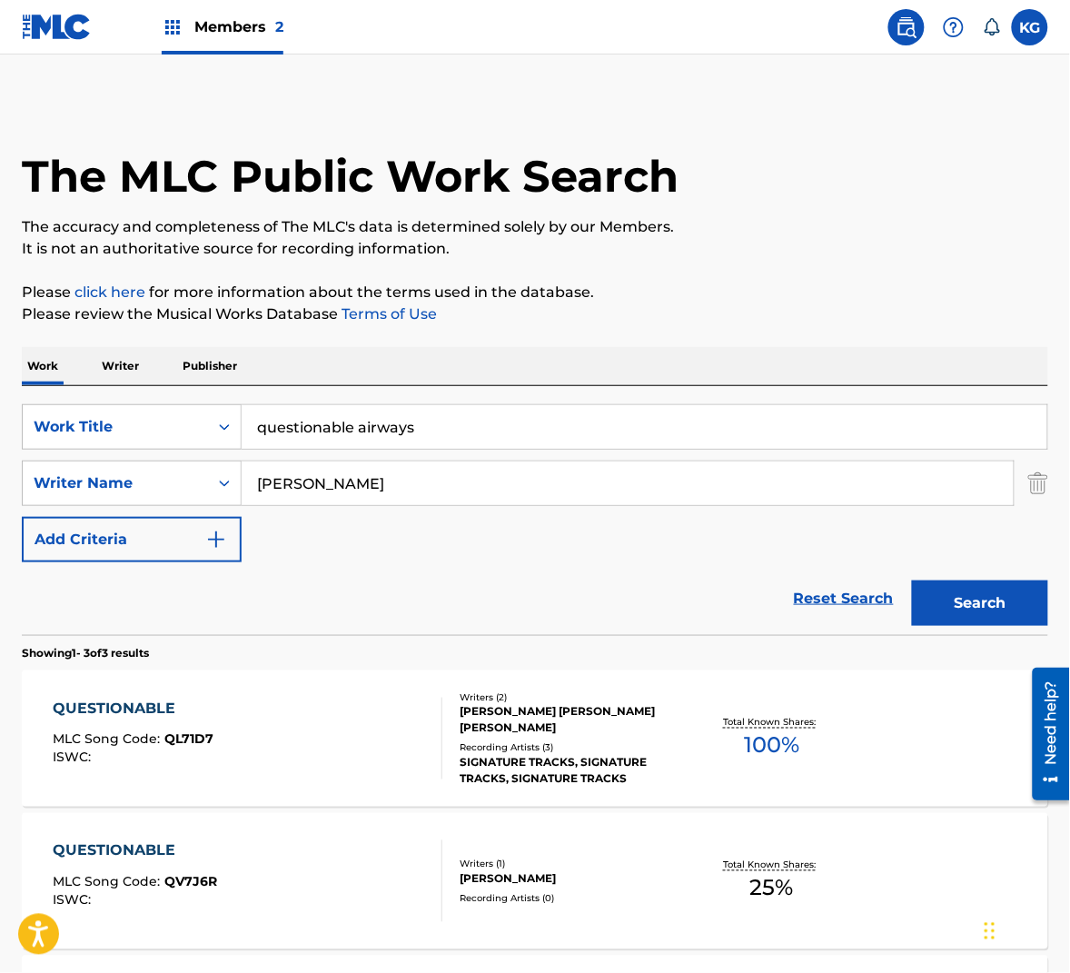
click at [361, 713] on div "QUESTIONABLE MLC Song Code : QL71D7 ISWC :" at bounding box center [248, 739] width 390 height 82
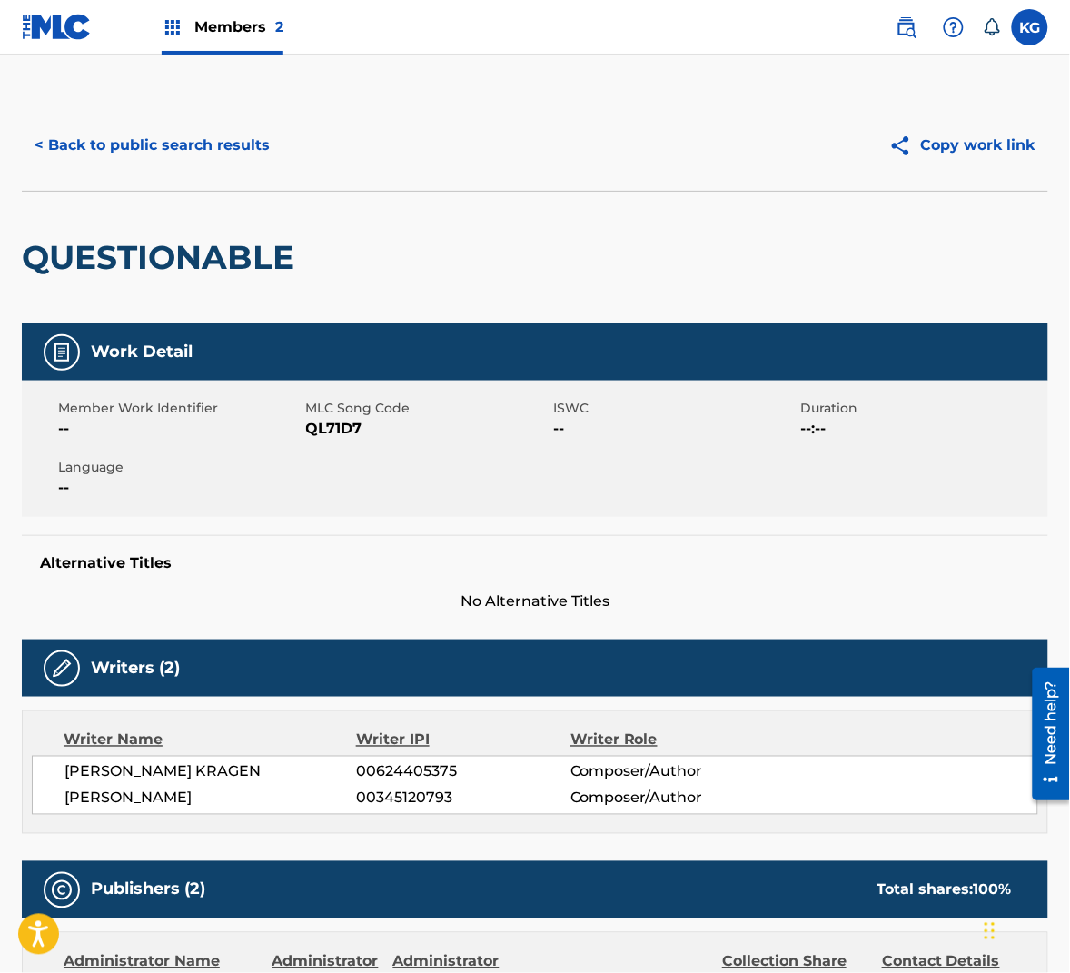
click at [193, 156] on button "< Back to public search results" at bounding box center [152, 145] width 261 height 45
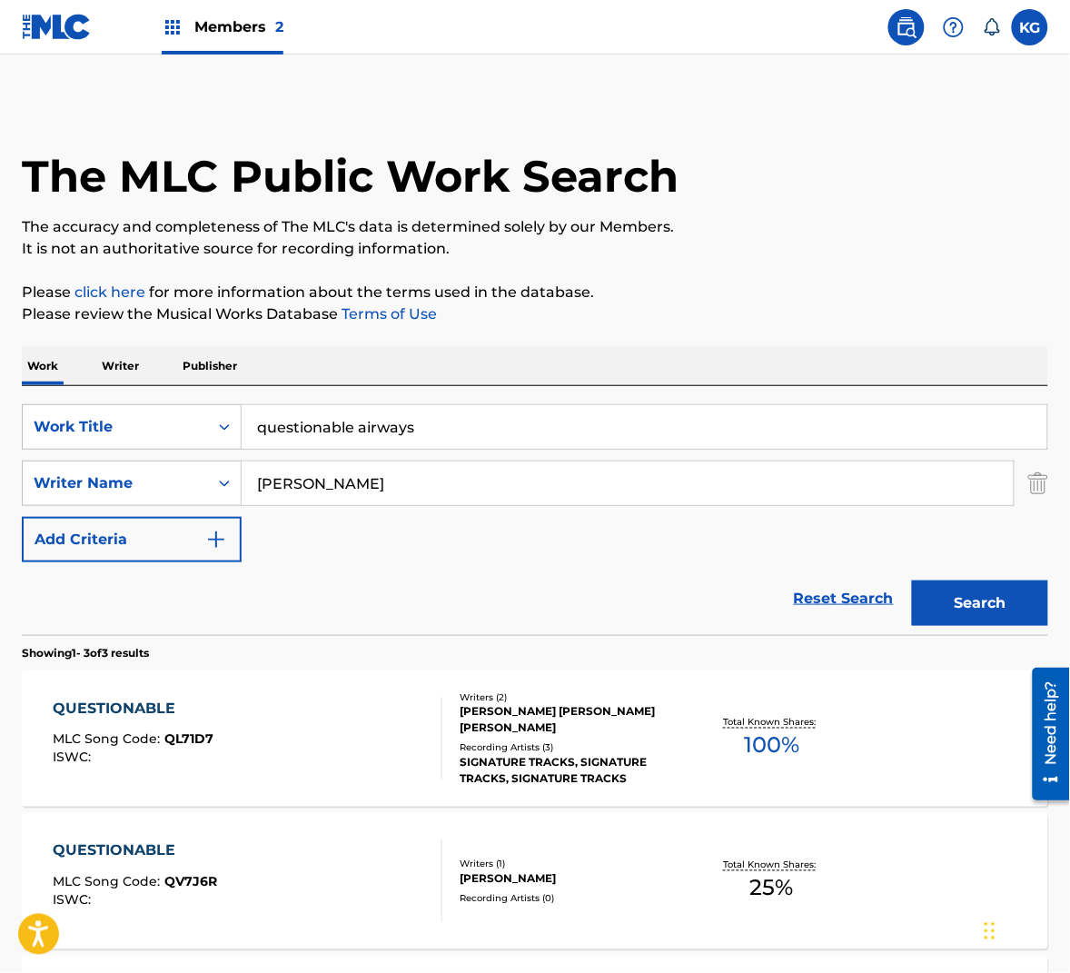
click at [440, 887] on div at bounding box center [434, 881] width 15 height 82
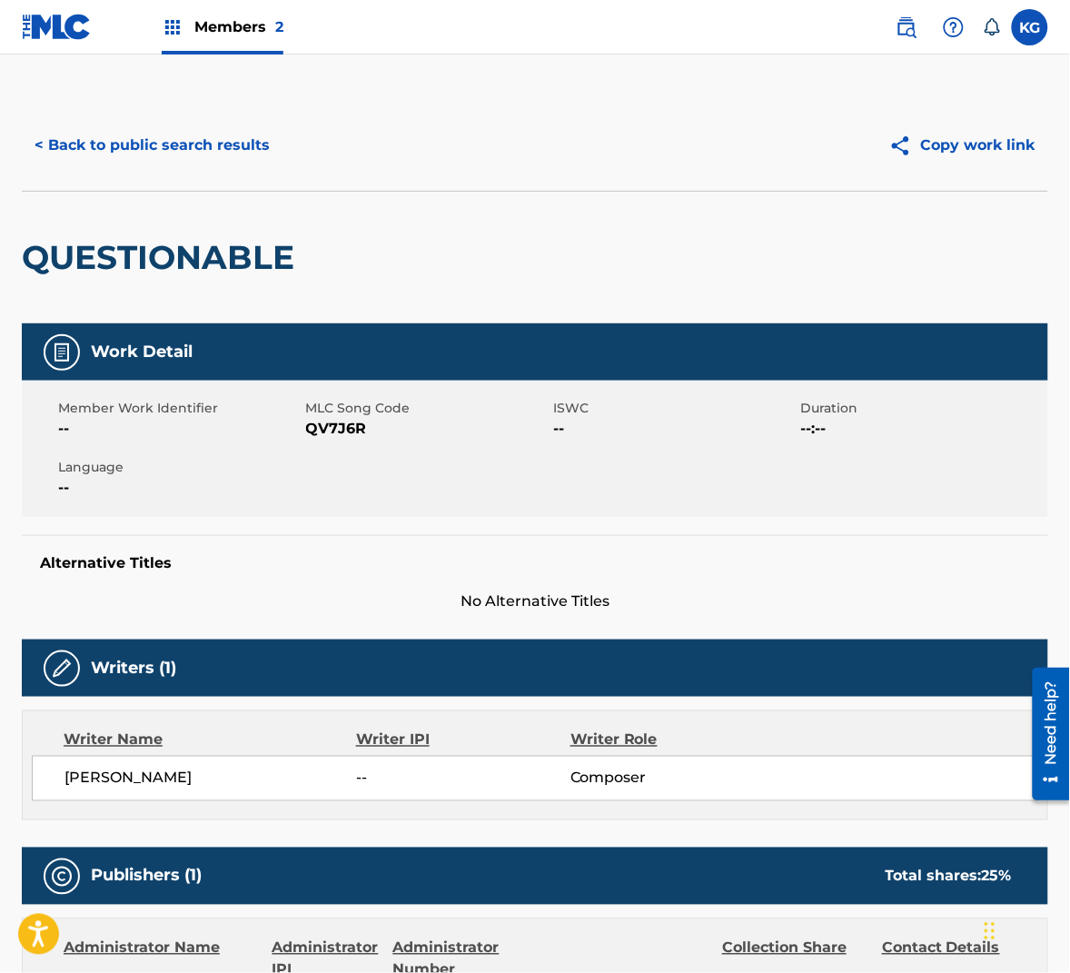
click at [335, 431] on span "QV7J6R" at bounding box center [427, 429] width 243 height 22
click at [230, 157] on button "< Back to public search results" at bounding box center [152, 145] width 261 height 45
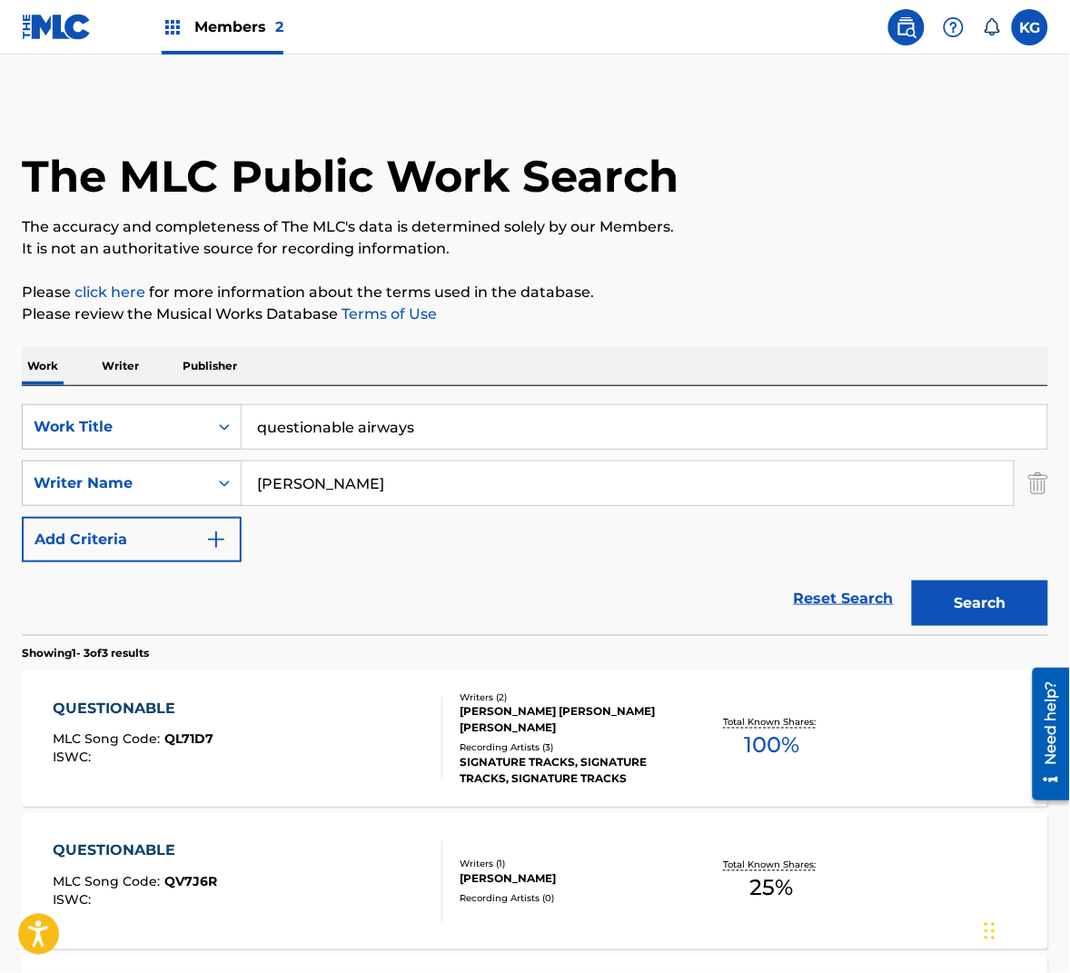
click at [313, 478] on input "[PERSON_NAME]" at bounding box center [628, 483] width 772 height 44
drag, startPoint x: 313, startPoint y: 478, endPoint x: 440, endPoint y: 503, distance: 128.8
click at [313, 478] on input "[PERSON_NAME]" at bounding box center [628, 483] width 772 height 44
paste input "[PERSON_NAME]"
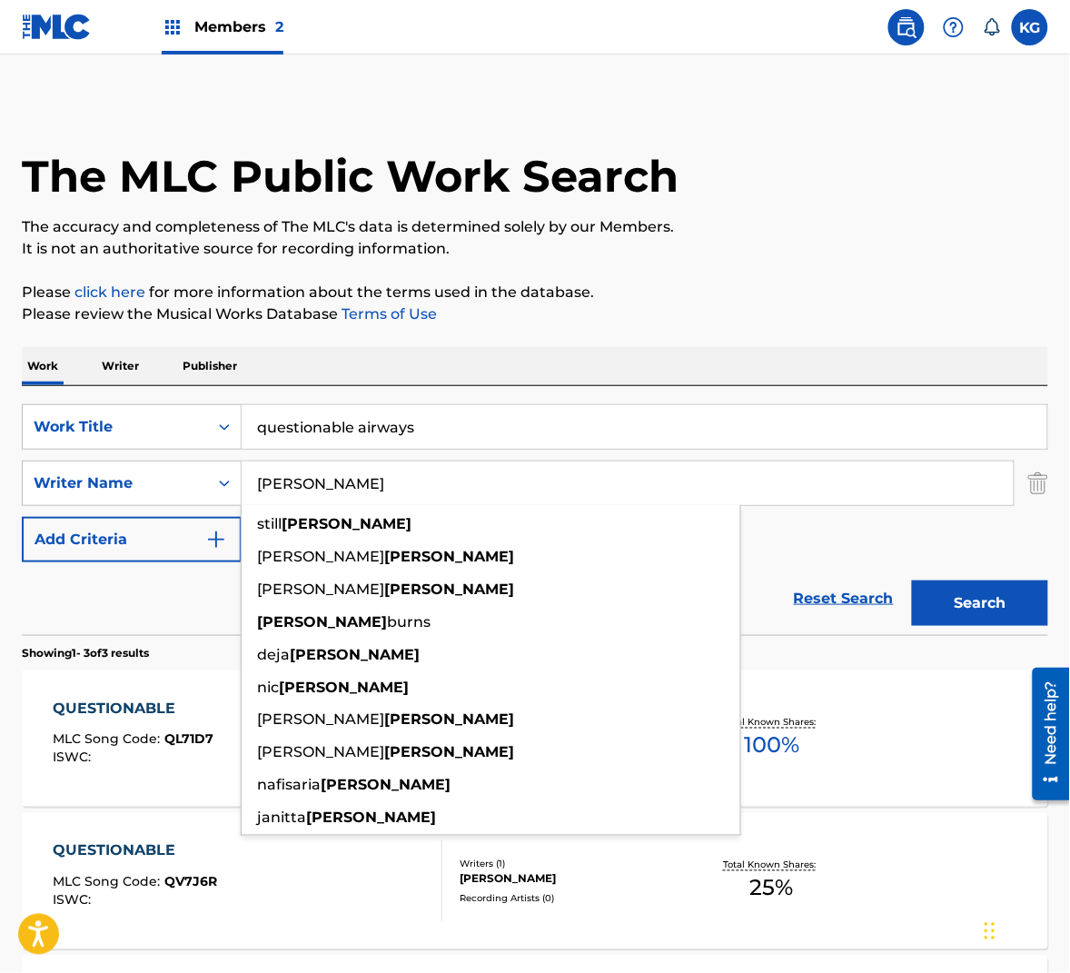
type input "[PERSON_NAME]"
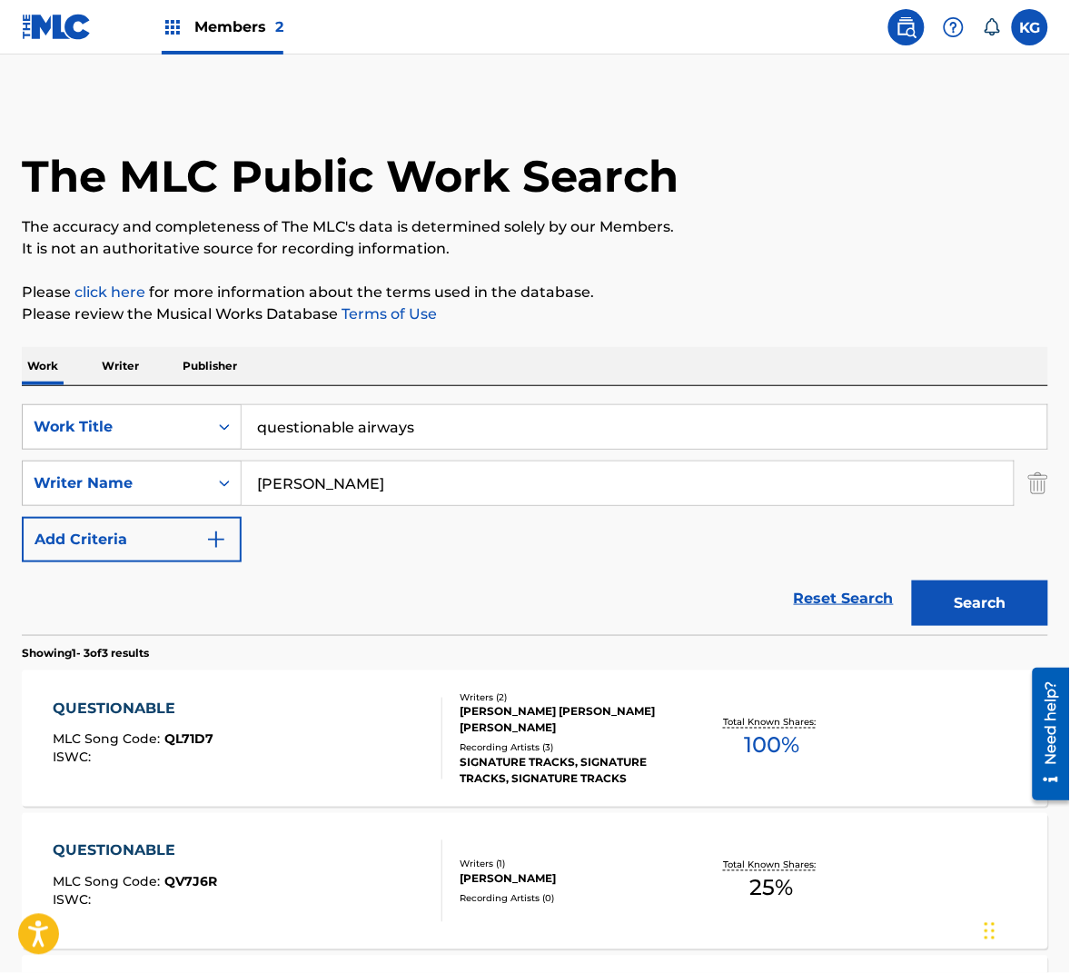
click at [1023, 610] on button "Search" at bounding box center [980, 602] width 136 height 45
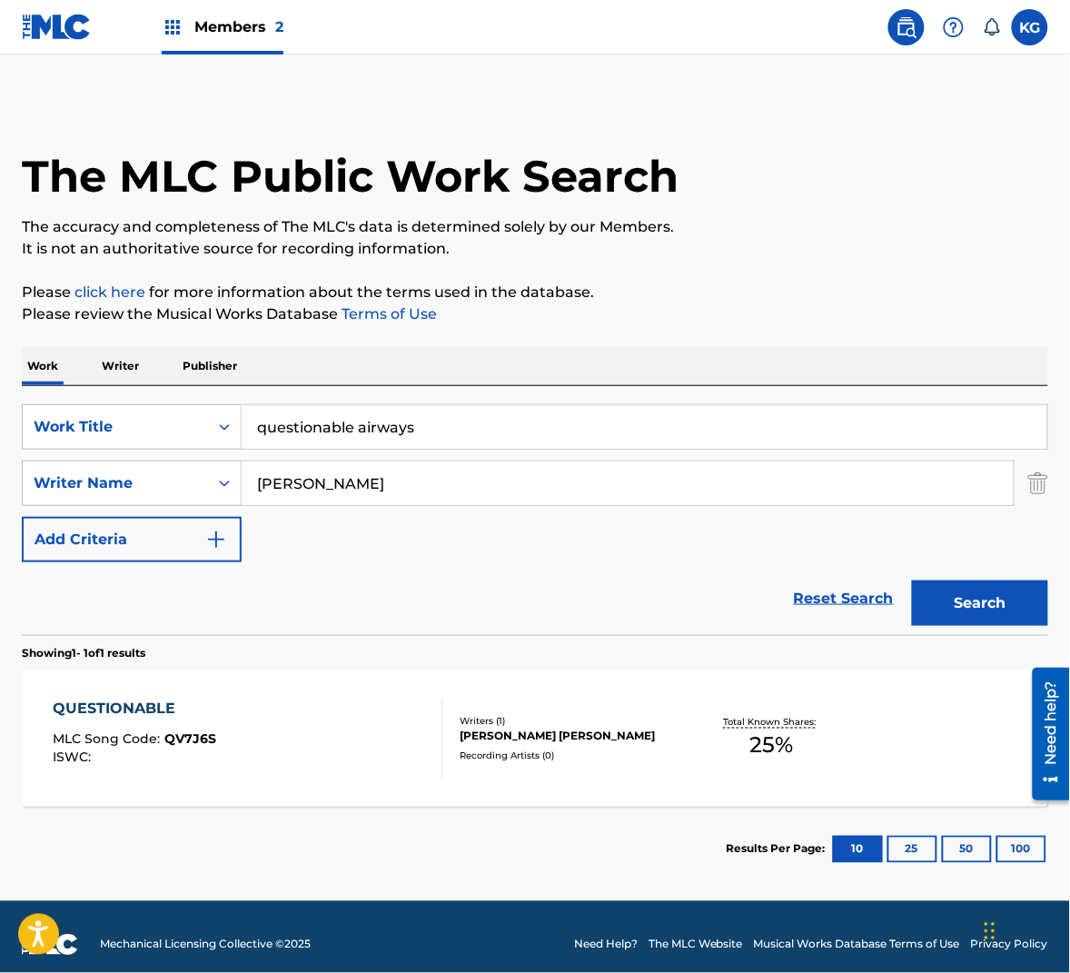
click at [260, 709] on div "QUESTIONABLE MLC Song Code : QV7J6S ISWC :" at bounding box center [248, 739] width 390 height 82
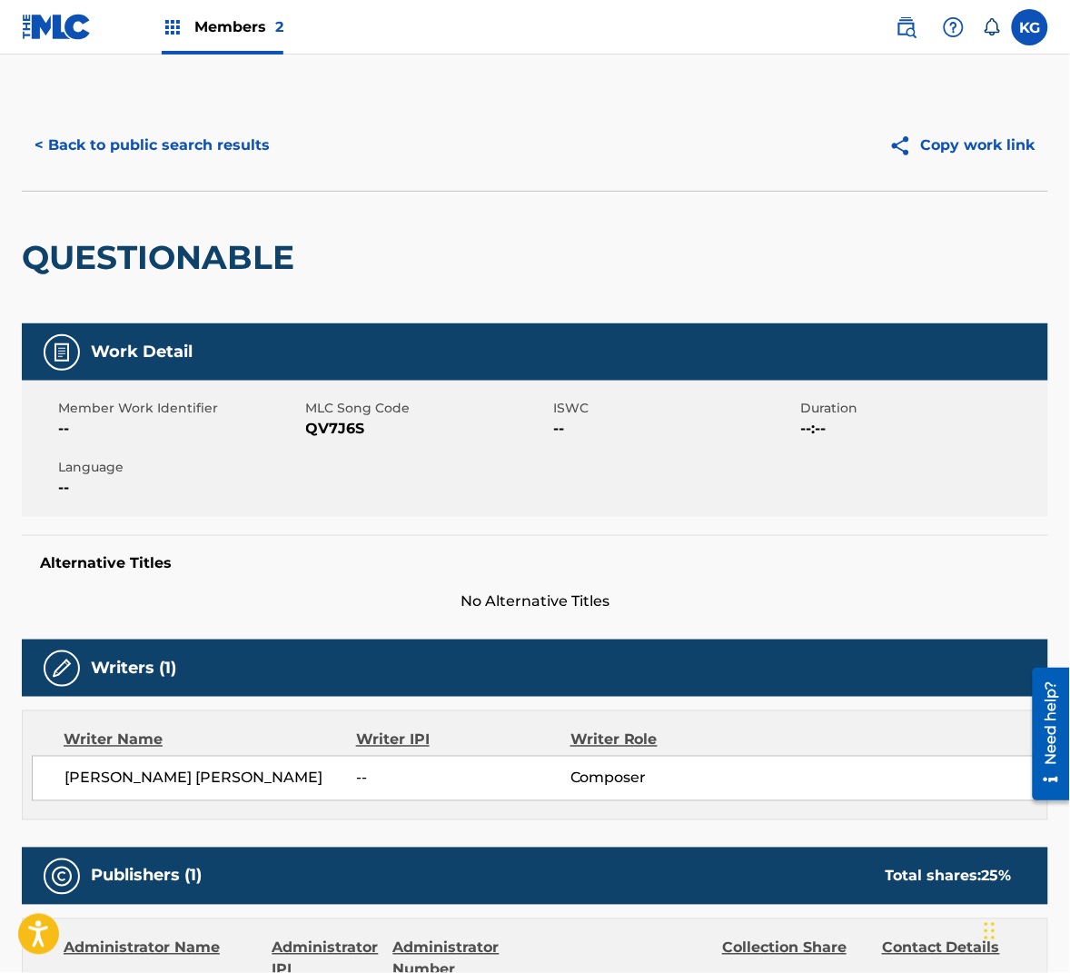
click at [350, 438] on span "QV7J6S" at bounding box center [427, 429] width 243 height 22
click at [229, 149] on button "< Back to public search results" at bounding box center [152, 145] width 261 height 45
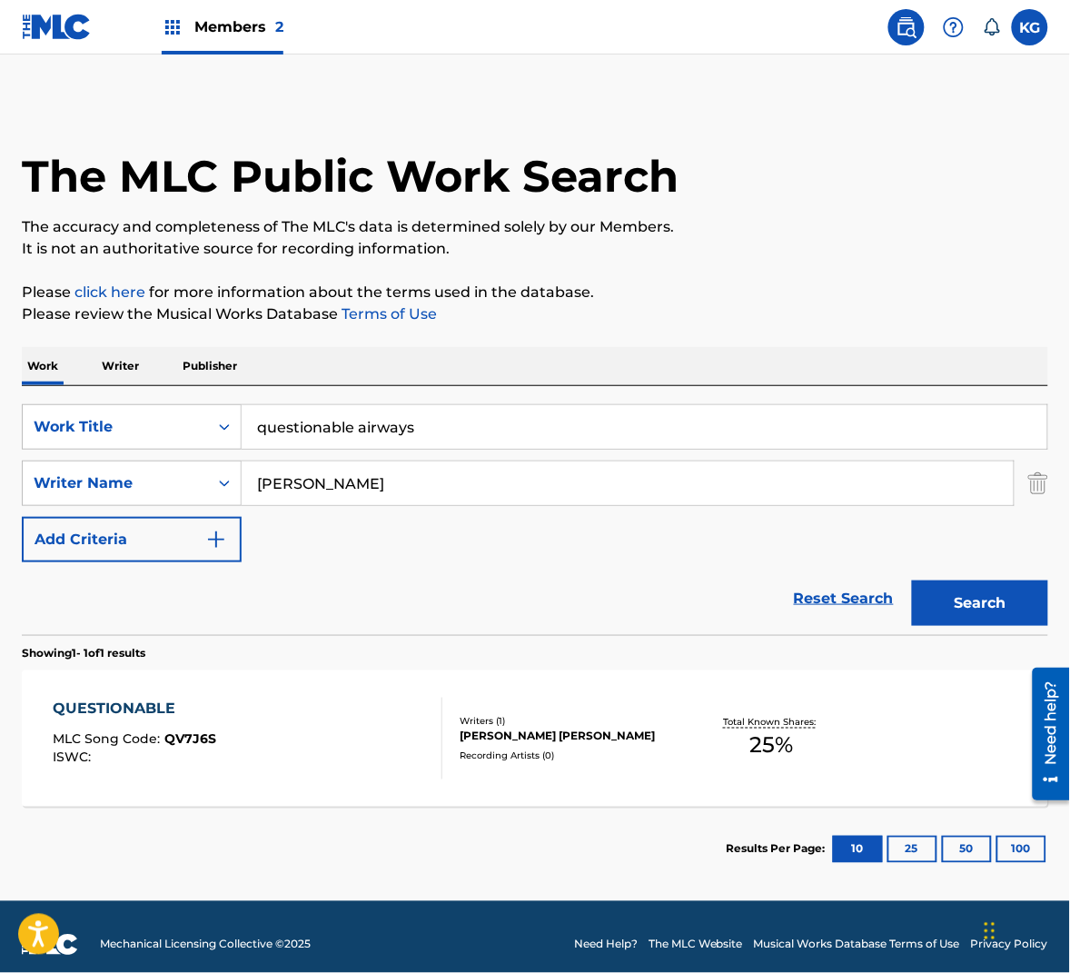
click at [348, 432] on input "questionable airways" at bounding box center [645, 427] width 806 height 44
paste input "RAG"
type input "[PERSON_NAME]: [PERSON_NAME]: riposate vezzose ragazze - [PERSON_NAME]"
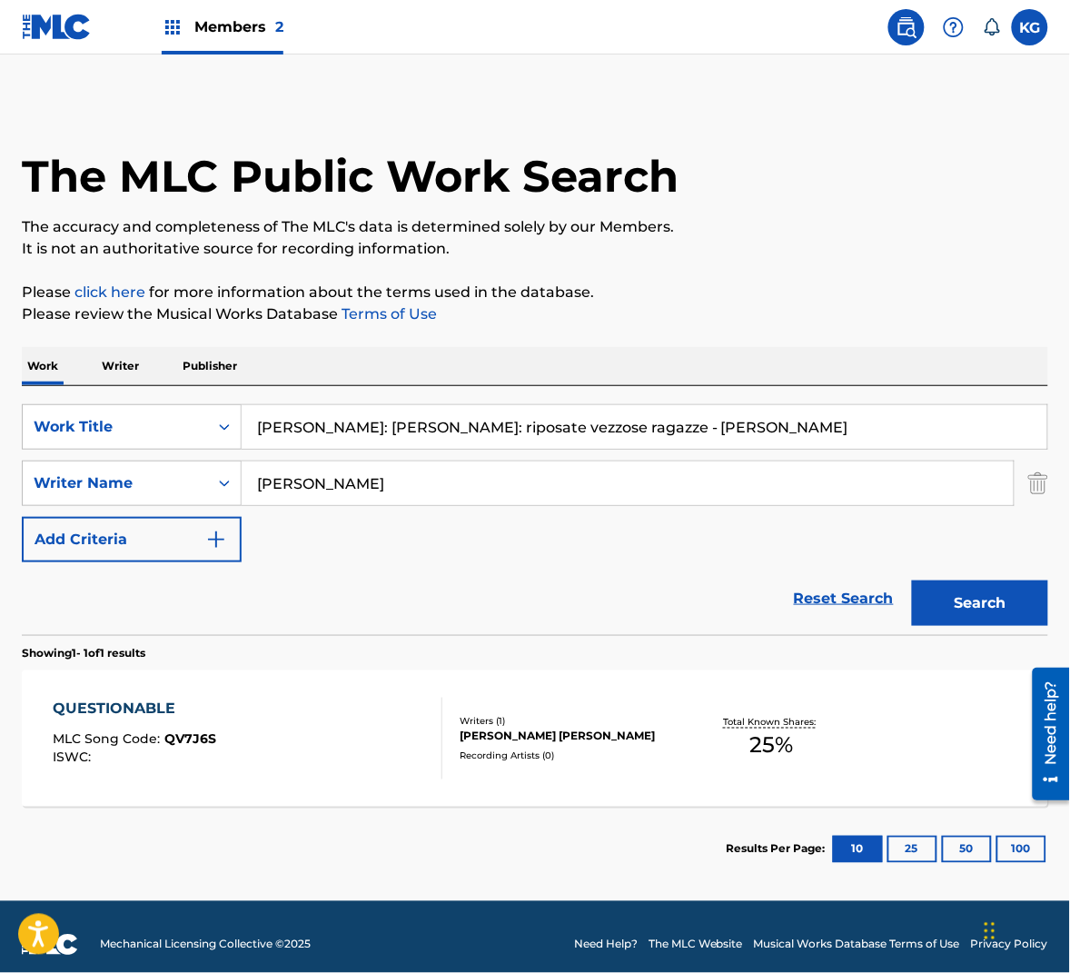
click at [331, 476] on input "[PERSON_NAME]" at bounding box center [628, 483] width 772 height 44
paste input "Wedren"
type input "Wedren"
click at [488, 422] on input "[PERSON_NAME]: [PERSON_NAME]: riposate vezzose ragazze - [PERSON_NAME]" at bounding box center [645, 427] width 806 height 44
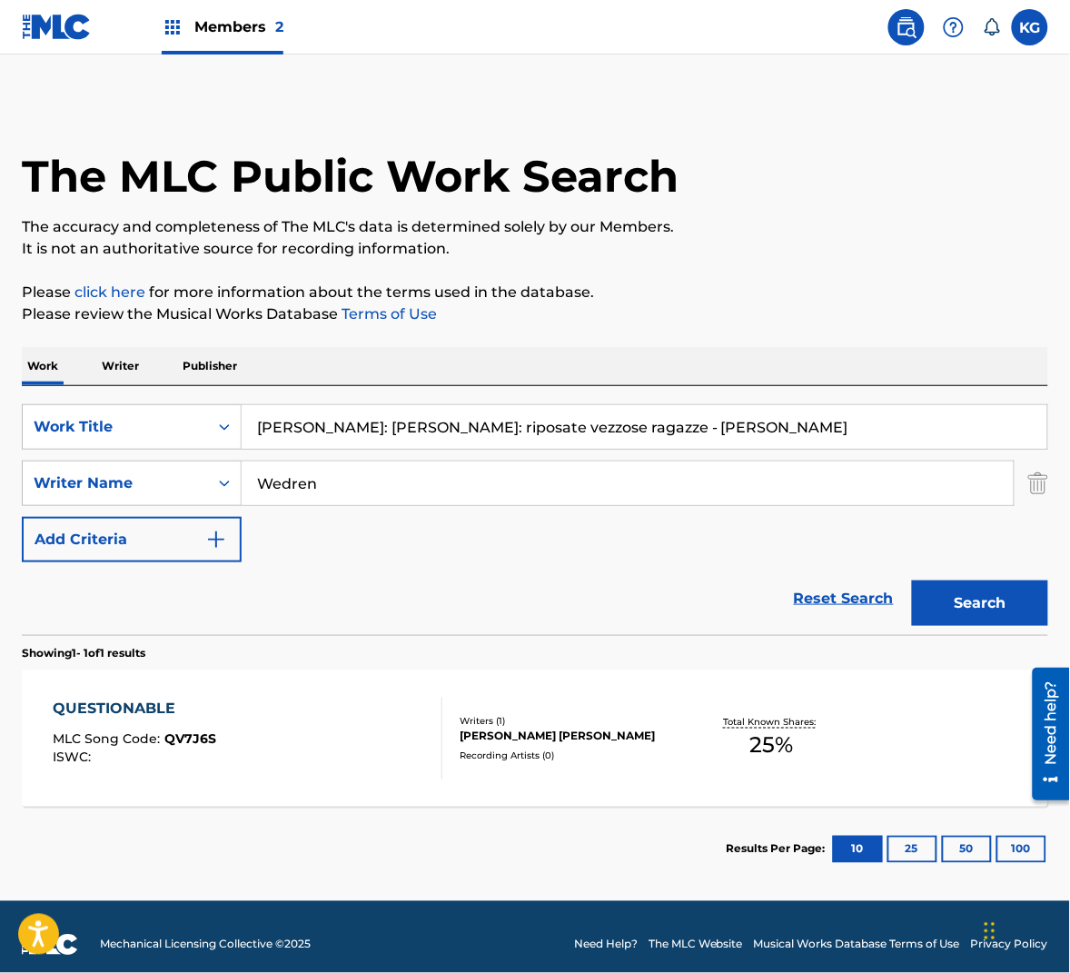
click at [488, 422] on input "[PERSON_NAME]: [PERSON_NAME]: riposate vezzose ragazze - [PERSON_NAME]" at bounding box center [645, 427] width 806 height 44
paste input "QUESTIONABLE"
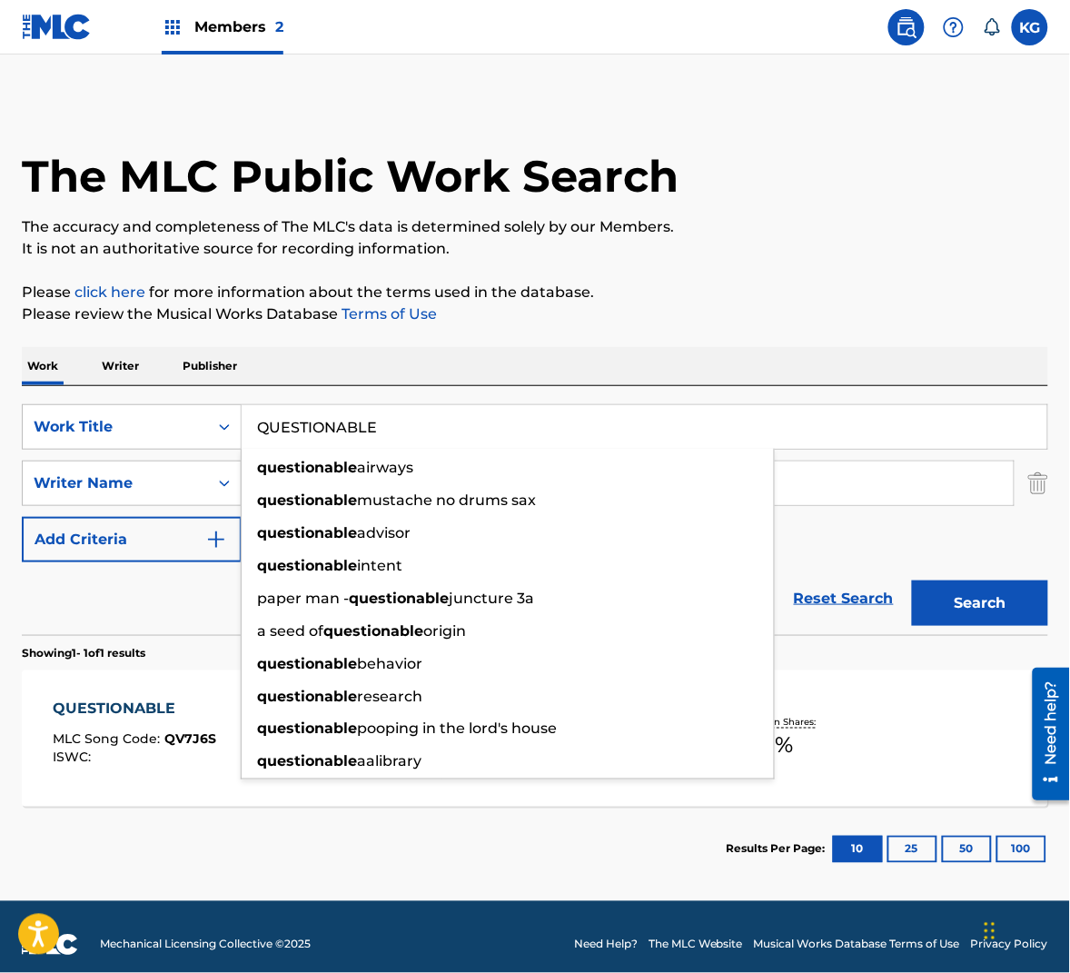
type input "QUESTIONABLE"
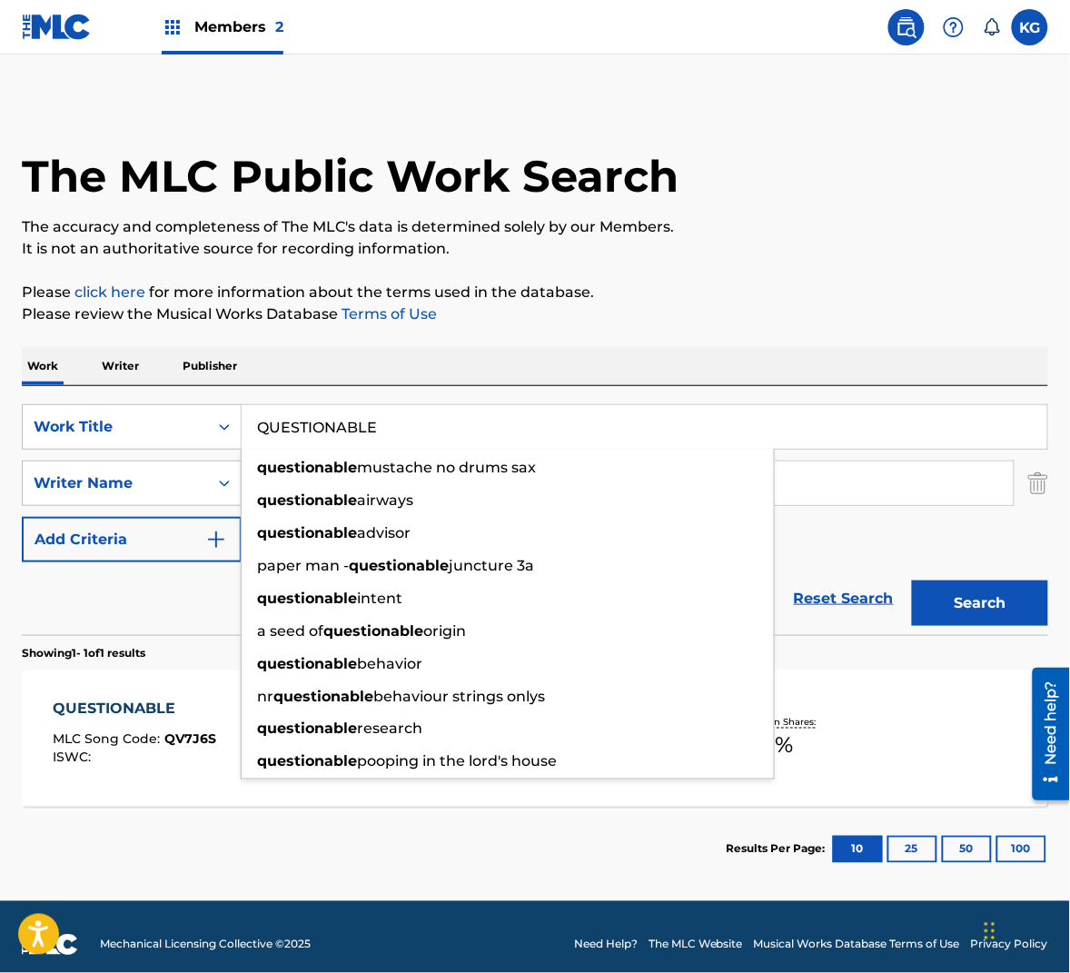
click at [984, 600] on button "Search" at bounding box center [980, 602] width 136 height 45
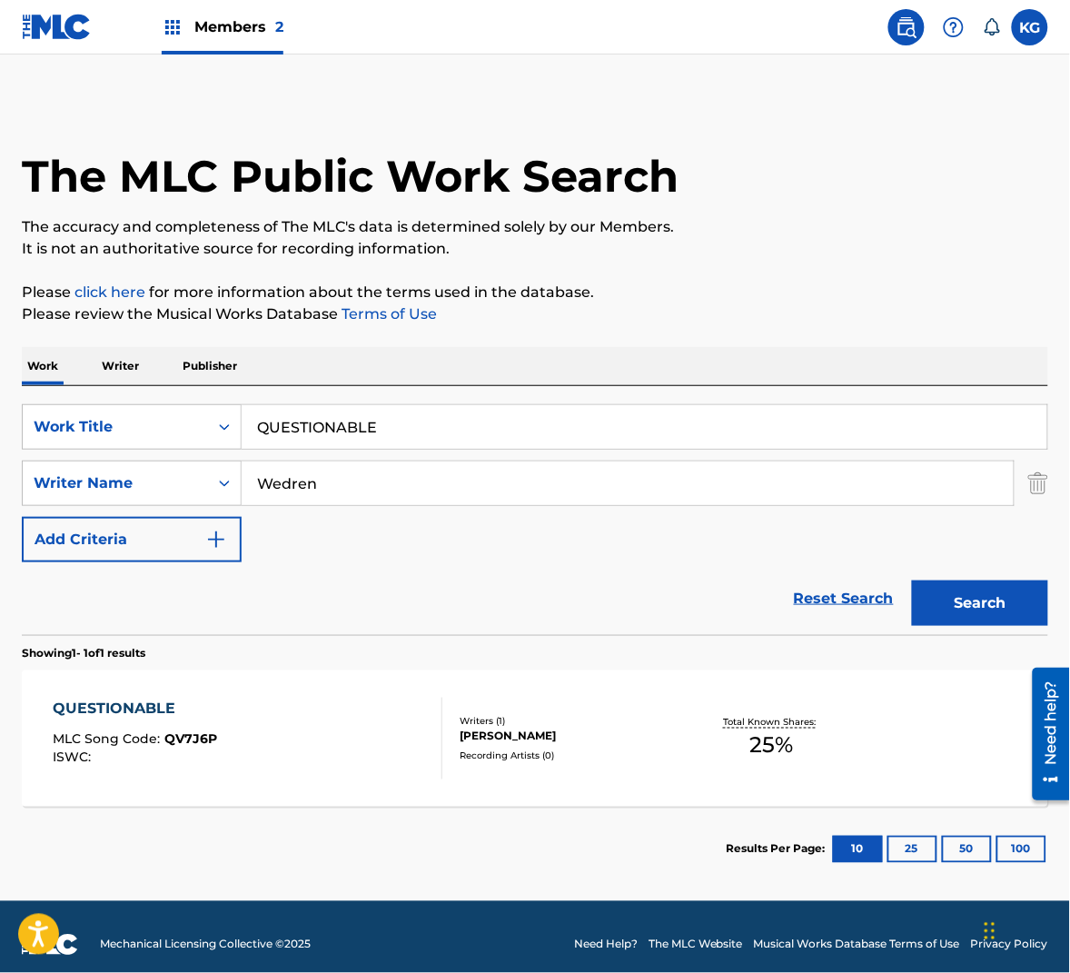
click at [383, 719] on div "QUESTIONABLE MLC Song Code : QV7J6P ISWC :" at bounding box center [248, 739] width 390 height 82
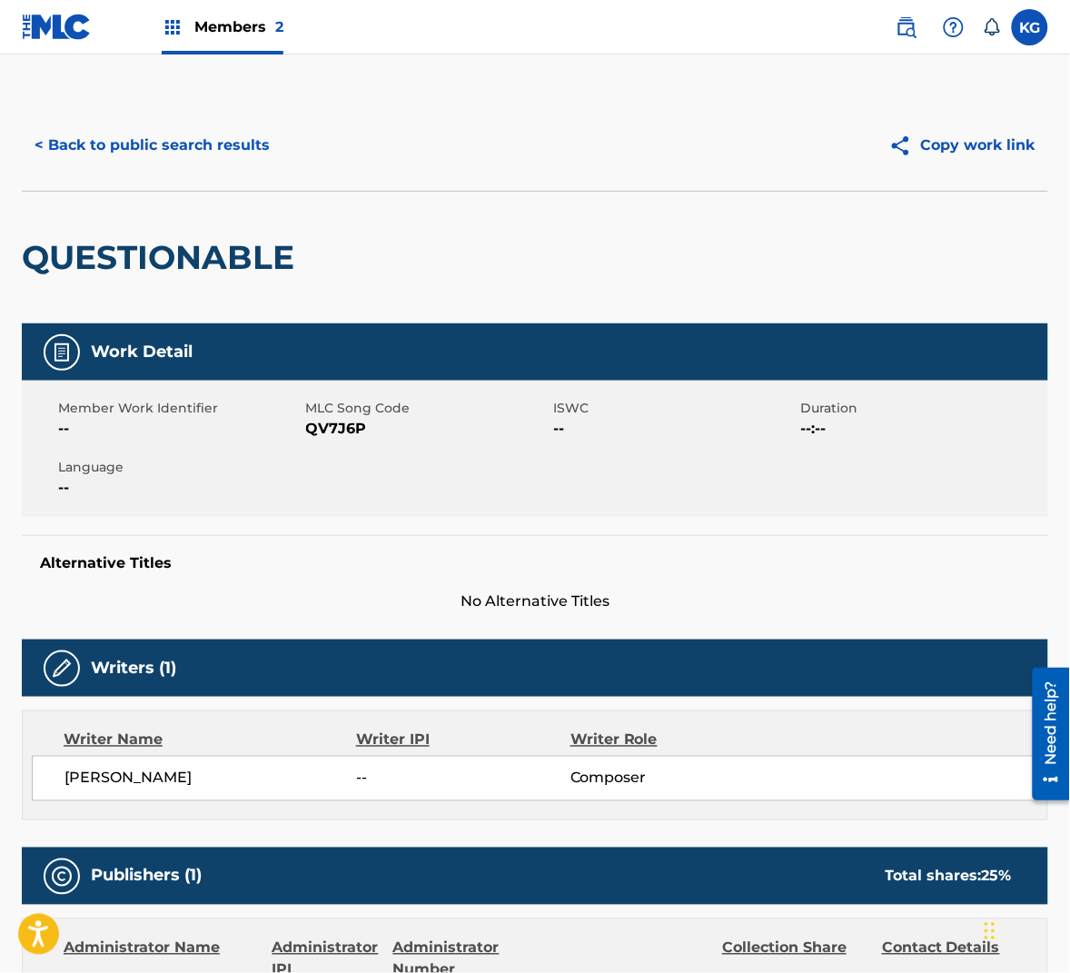
click at [335, 433] on span "QV7J6P" at bounding box center [427, 429] width 243 height 22
drag, startPoint x: 335, startPoint y: 433, endPoint x: 437, endPoint y: 441, distance: 102.1
click at [336, 433] on span "QV7J6P" at bounding box center [427, 429] width 243 height 22
click at [191, 161] on button "< Back to public search results" at bounding box center [152, 145] width 261 height 45
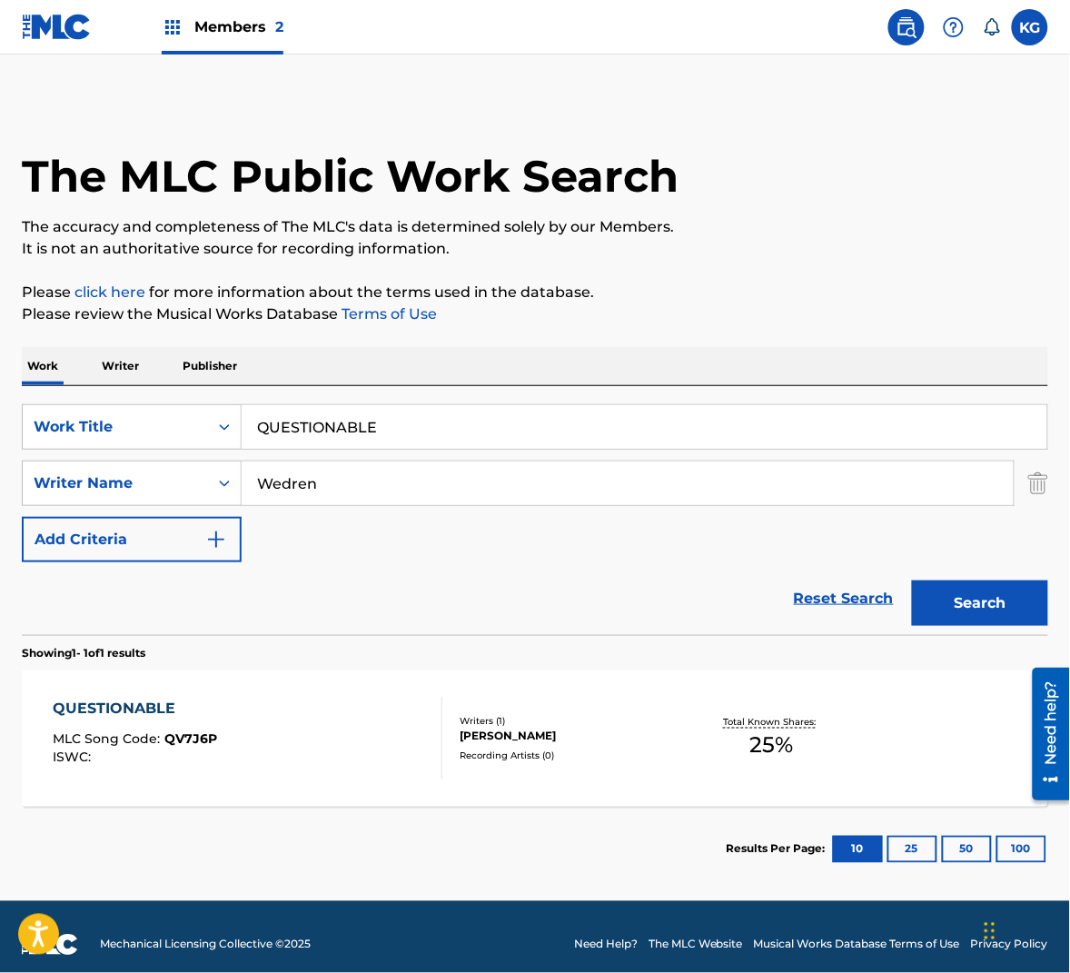
click at [325, 434] on input "QUESTIONABLE" at bounding box center [645, 427] width 806 height 44
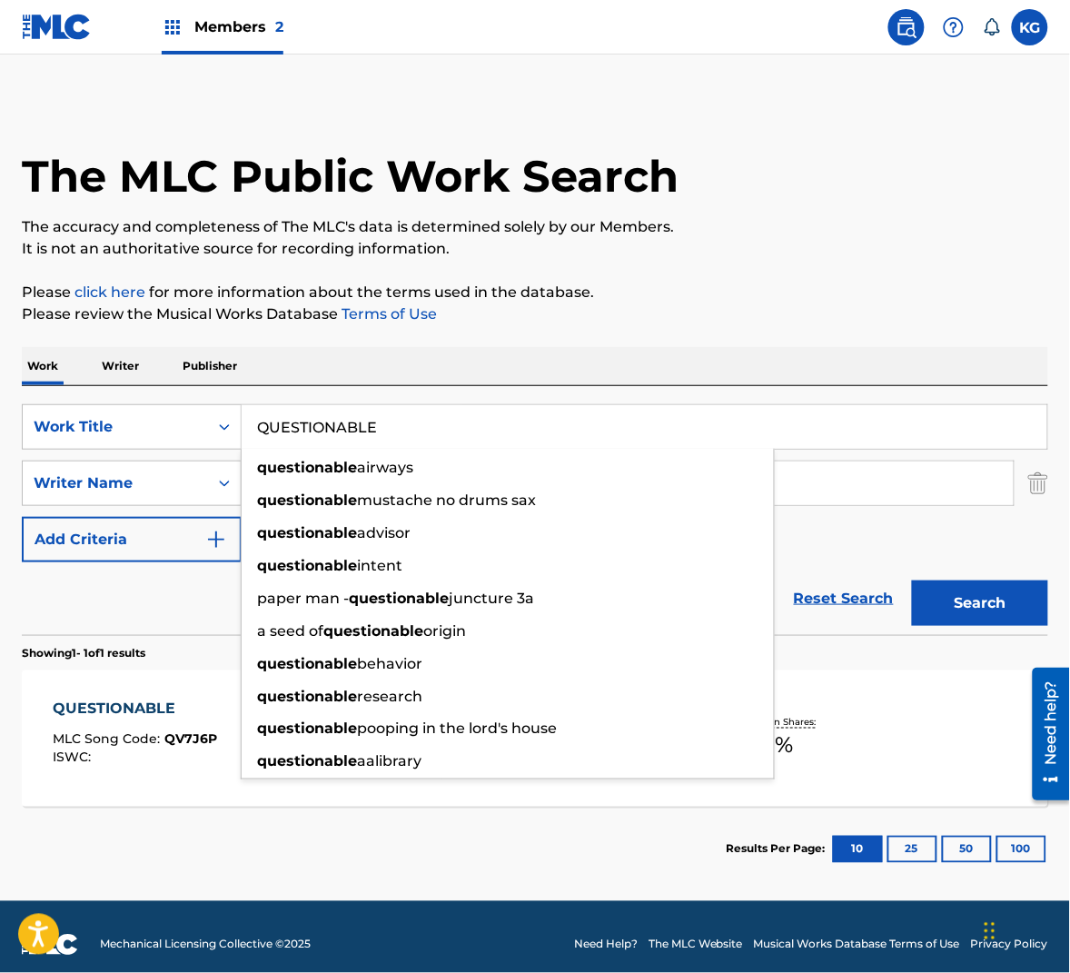
click at [325, 433] on input "QUESTIONABLE" at bounding box center [645, 427] width 806 height 44
paste input "RAG"
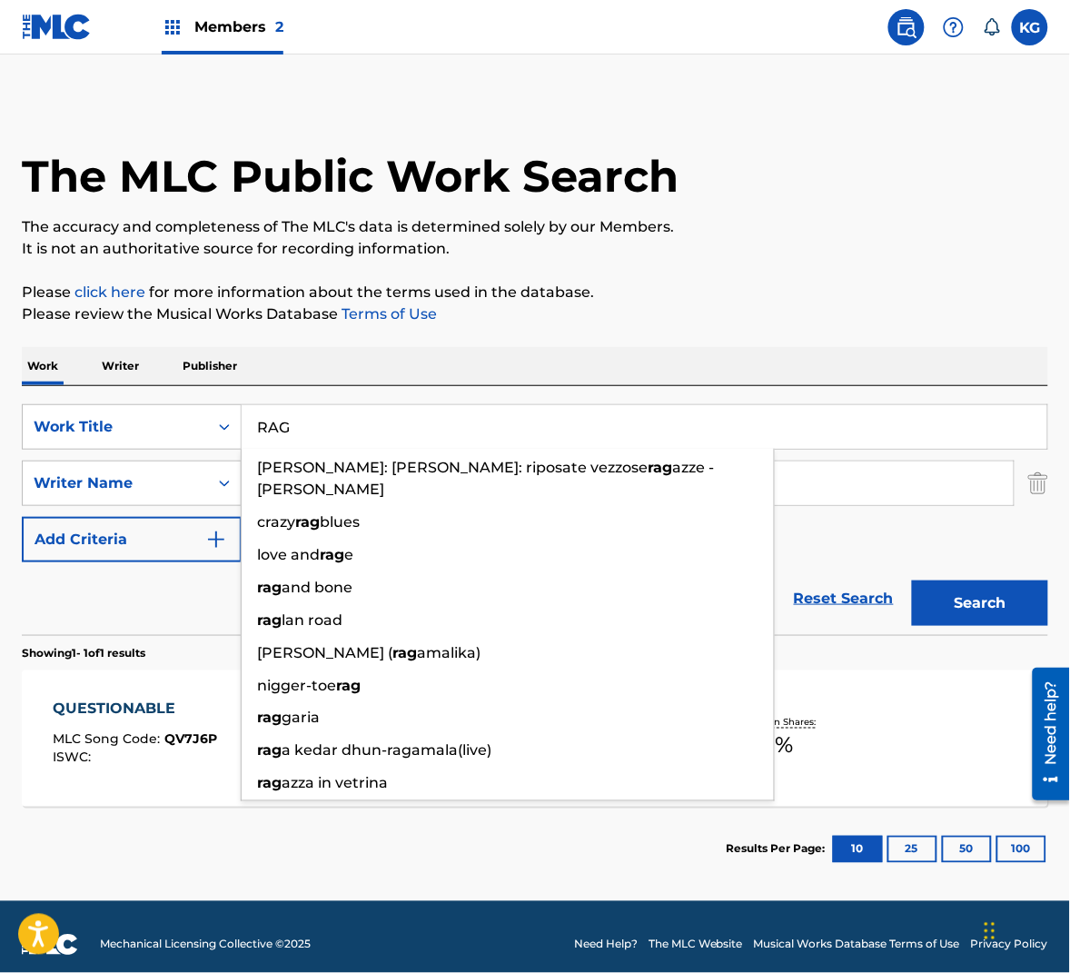
type input "RAG"
click at [987, 639] on section "Showing 1 - 1 of 1 results" at bounding box center [535, 648] width 1026 height 26
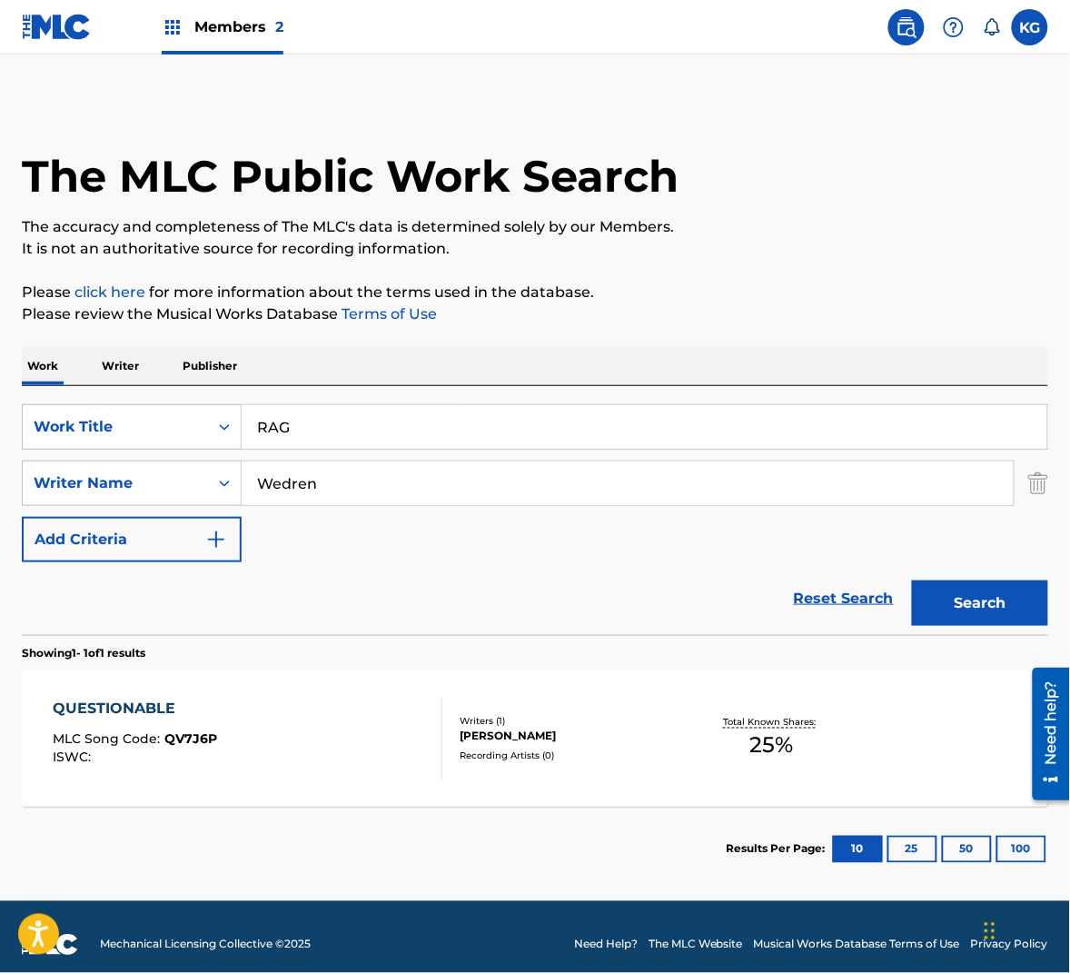
click at [986, 609] on button "Search" at bounding box center [980, 602] width 136 height 45
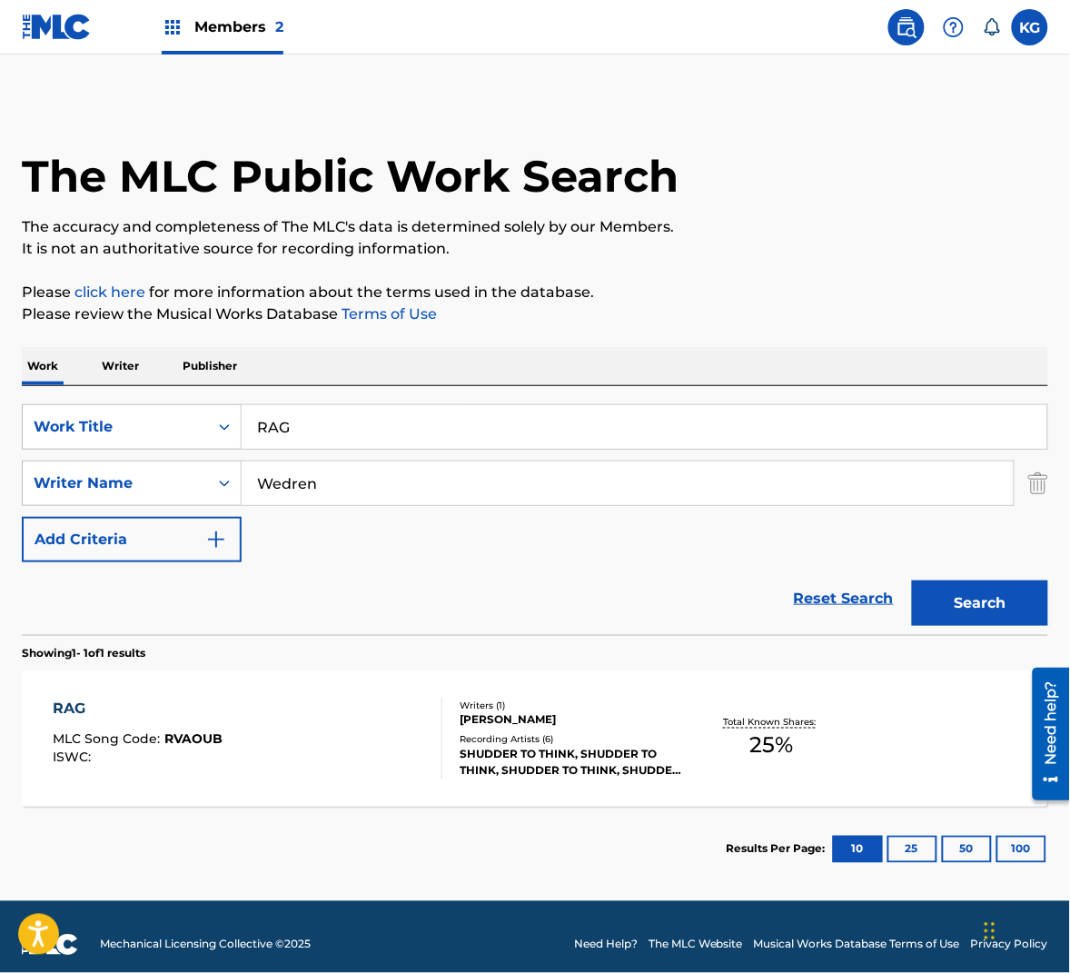
click at [377, 735] on div "RAG MLC Song Code : RVAOUB ISWC :" at bounding box center [248, 739] width 390 height 82
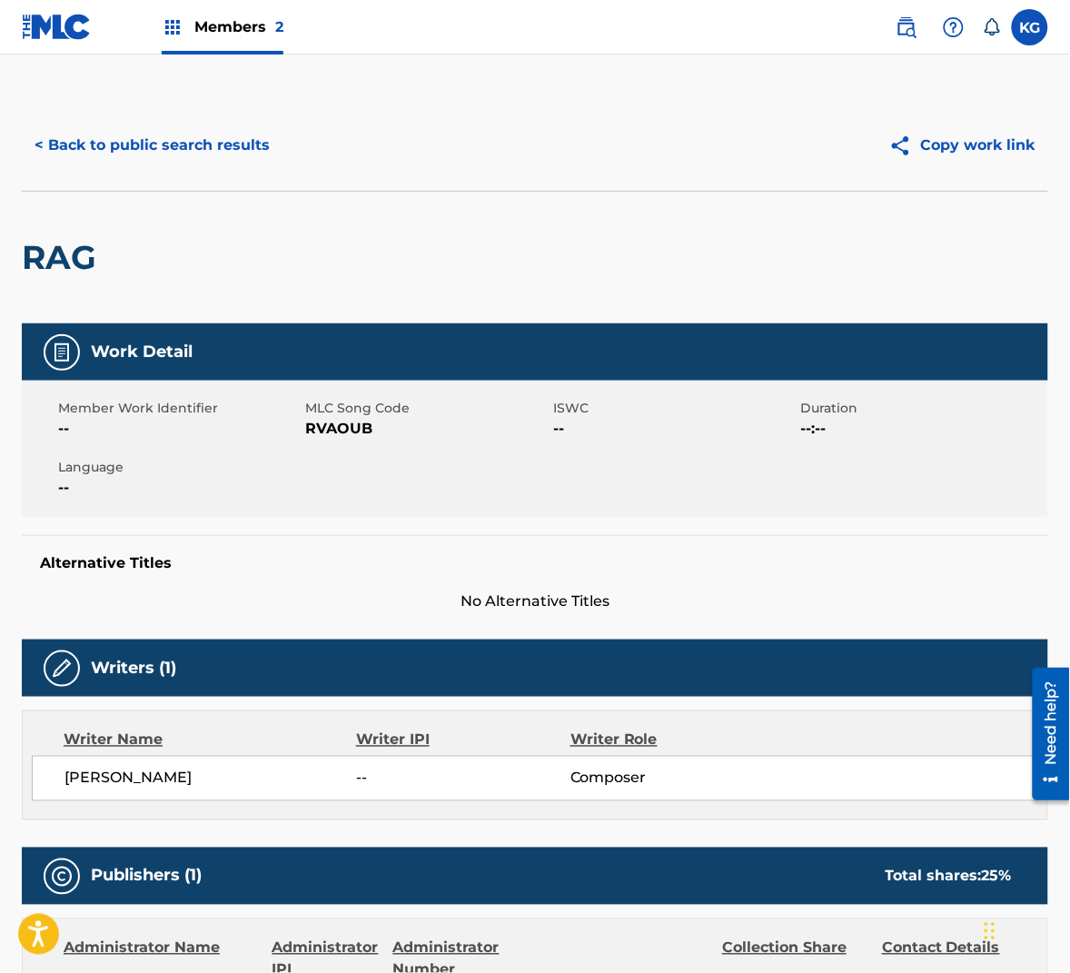
click at [341, 432] on span "RVAOUB" at bounding box center [427, 429] width 243 height 22
click at [196, 154] on button "< Back to public search results" at bounding box center [152, 145] width 261 height 45
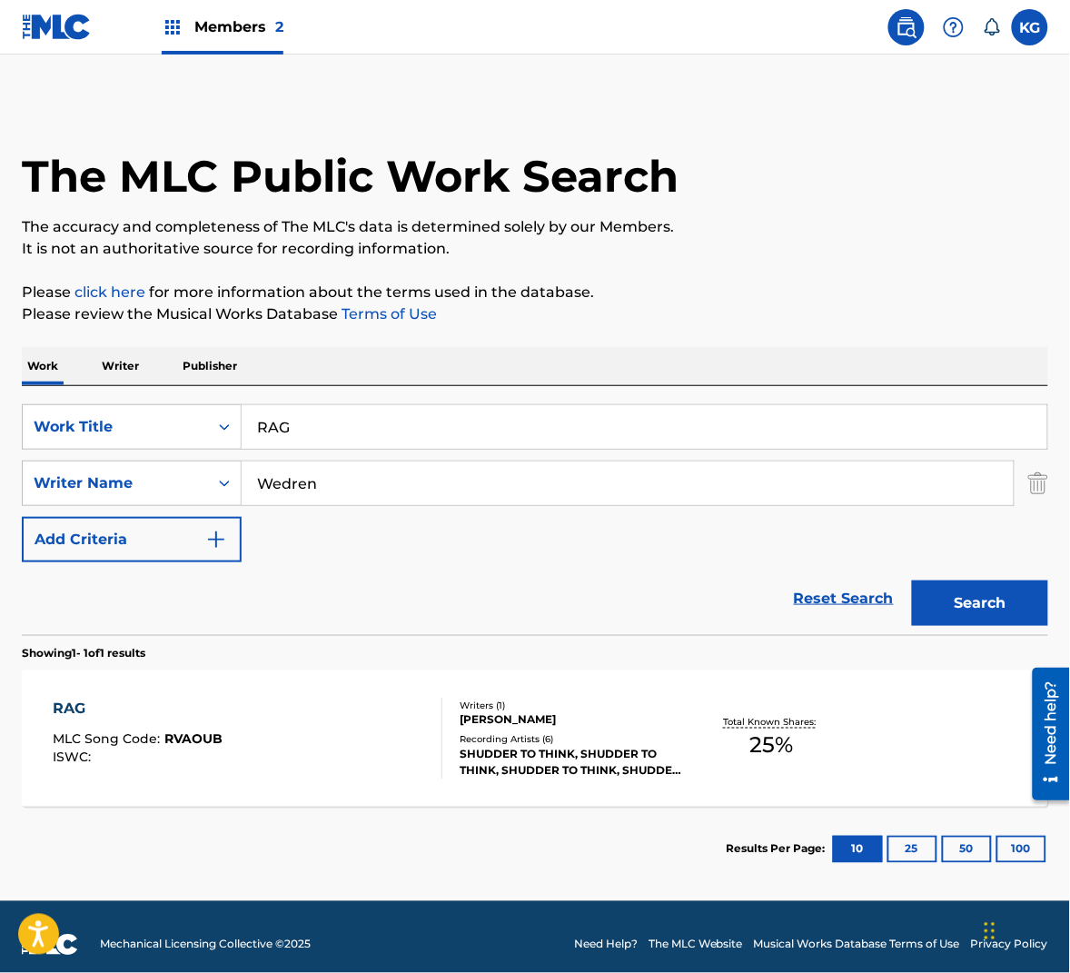
click at [435, 441] on input "RAG" at bounding box center [645, 427] width 806 height 44
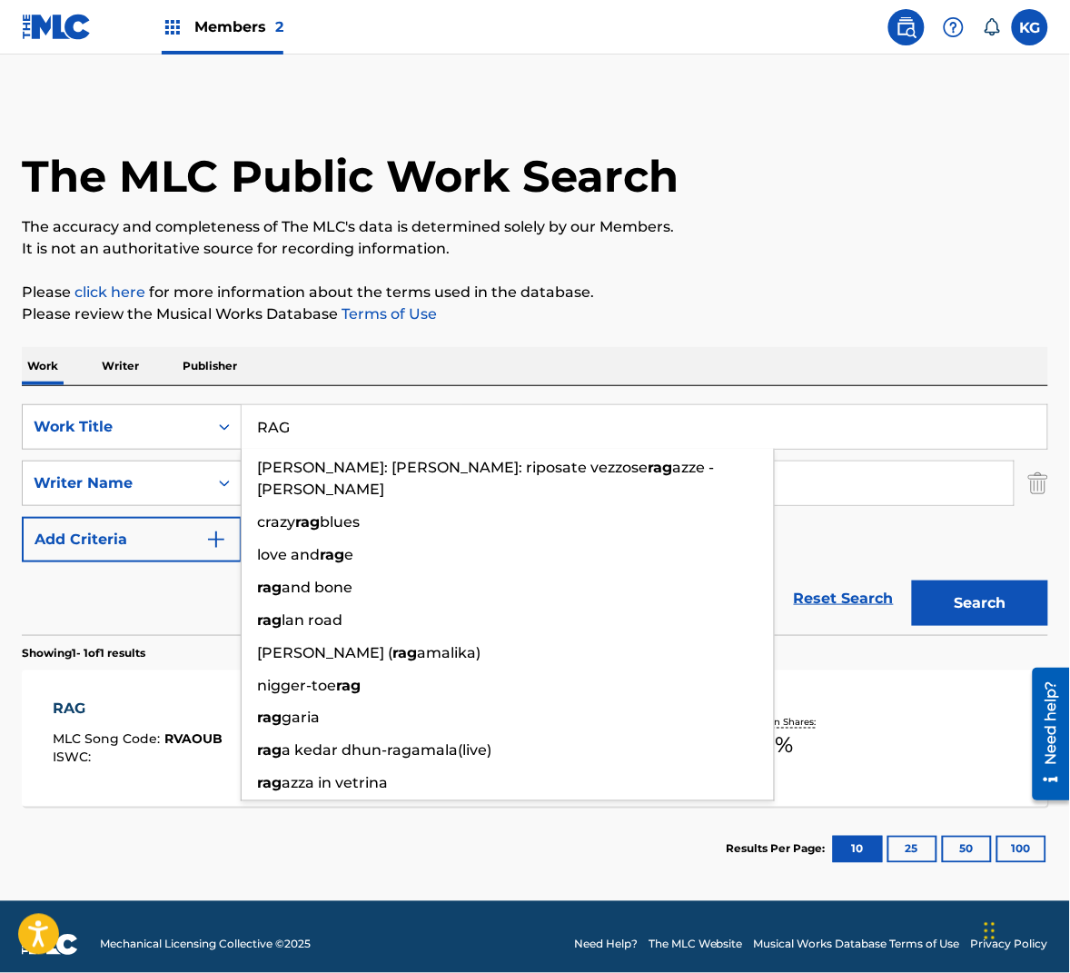
click at [577, 328] on div "The MLC Public Work Search The accuracy and completeness of The MLC's data is d…" at bounding box center [535, 496] width 1070 height 792
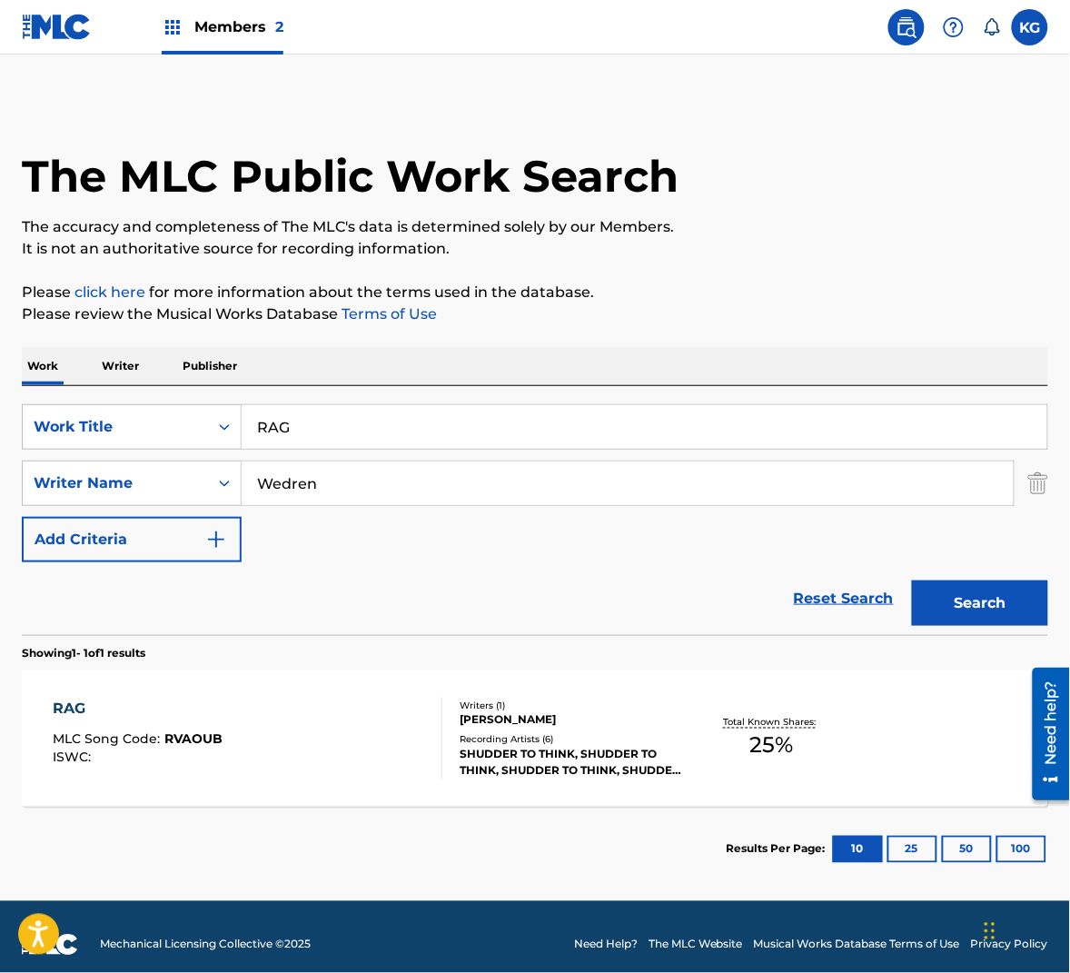
click at [459, 477] on input "Wedren" at bounding box center [628, 483] width 772 height 44
drag, startPoint x: 459, startPoint y: 477, endPoint x: 475, endPoint y: 484, distance: 17.9
click at [459, 477] on input "Wedren" at bounding box center [628, 483] width 772 height 44
paste input "Hill"
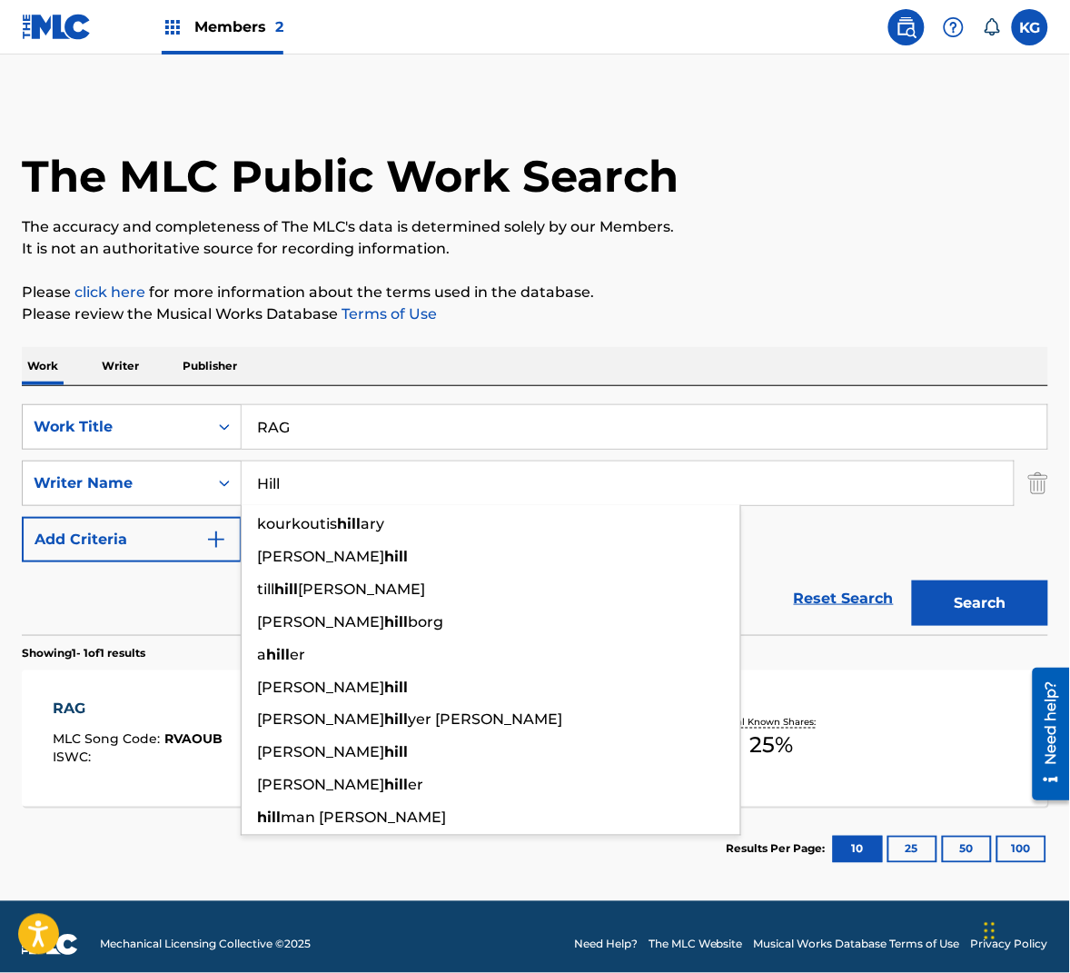
type input "Hill"
click at [995, 590] on button "Search" at bounding box center [980, 602] width 136 height 45
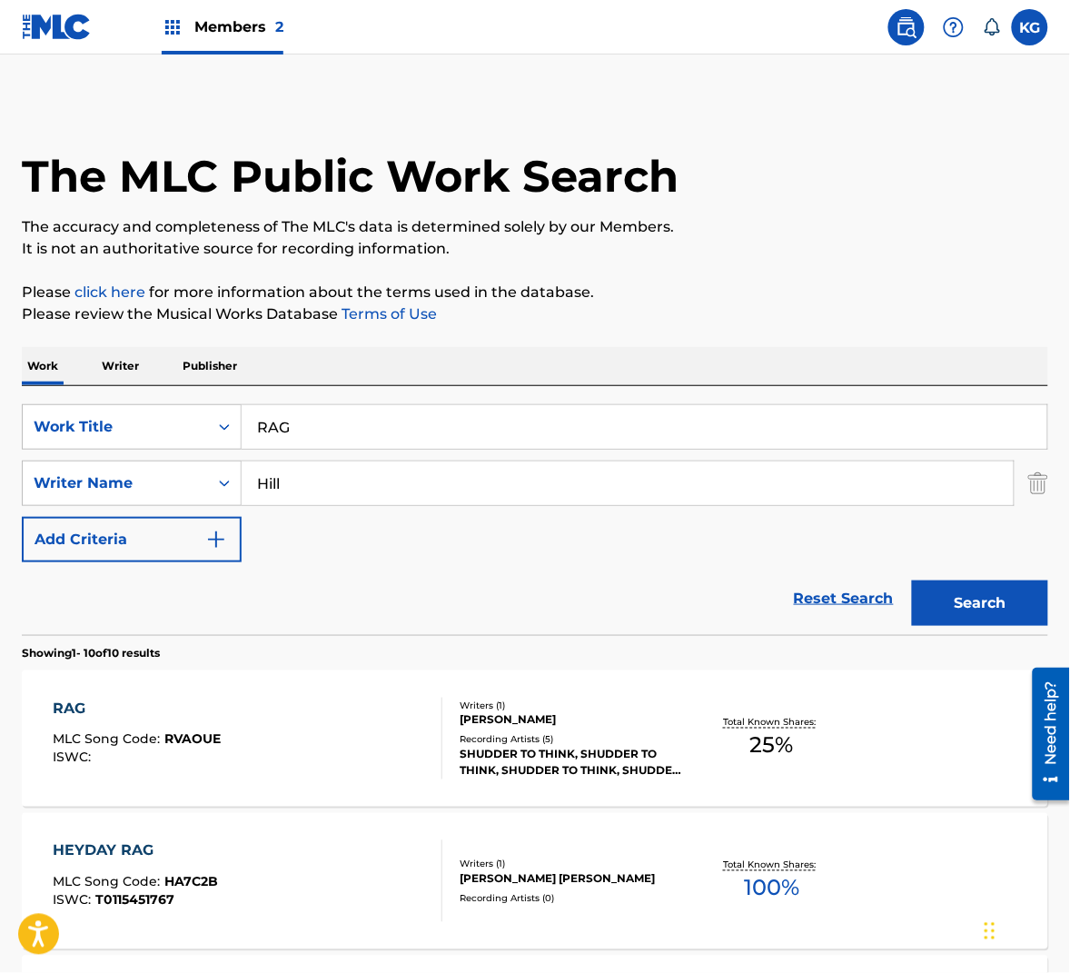
click at [325, 705] on div "RAG MLC Song Code : RVAOUE ISWC :" at bounding box center [248, 739] width 390 height 82
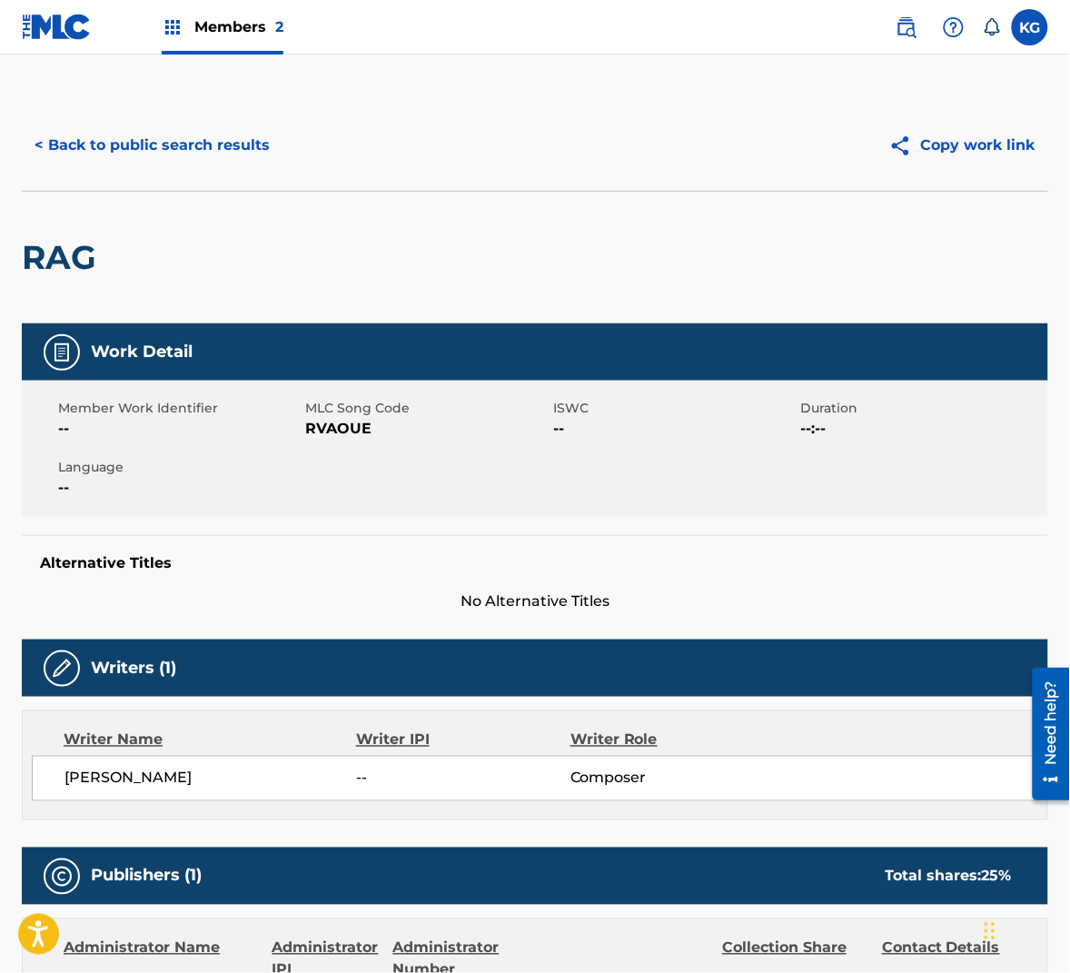
click at [339, 410] on span "MLC Song Code" at bounding box center [427, 408] width 243 height 19
click at [339, 432] on span "RVAOUE" at bounding box center [427, 429] width 243 height 22
click at [220, 144] on button "< Back to public search results" at bounding box center [152, 145] width 261 height 45
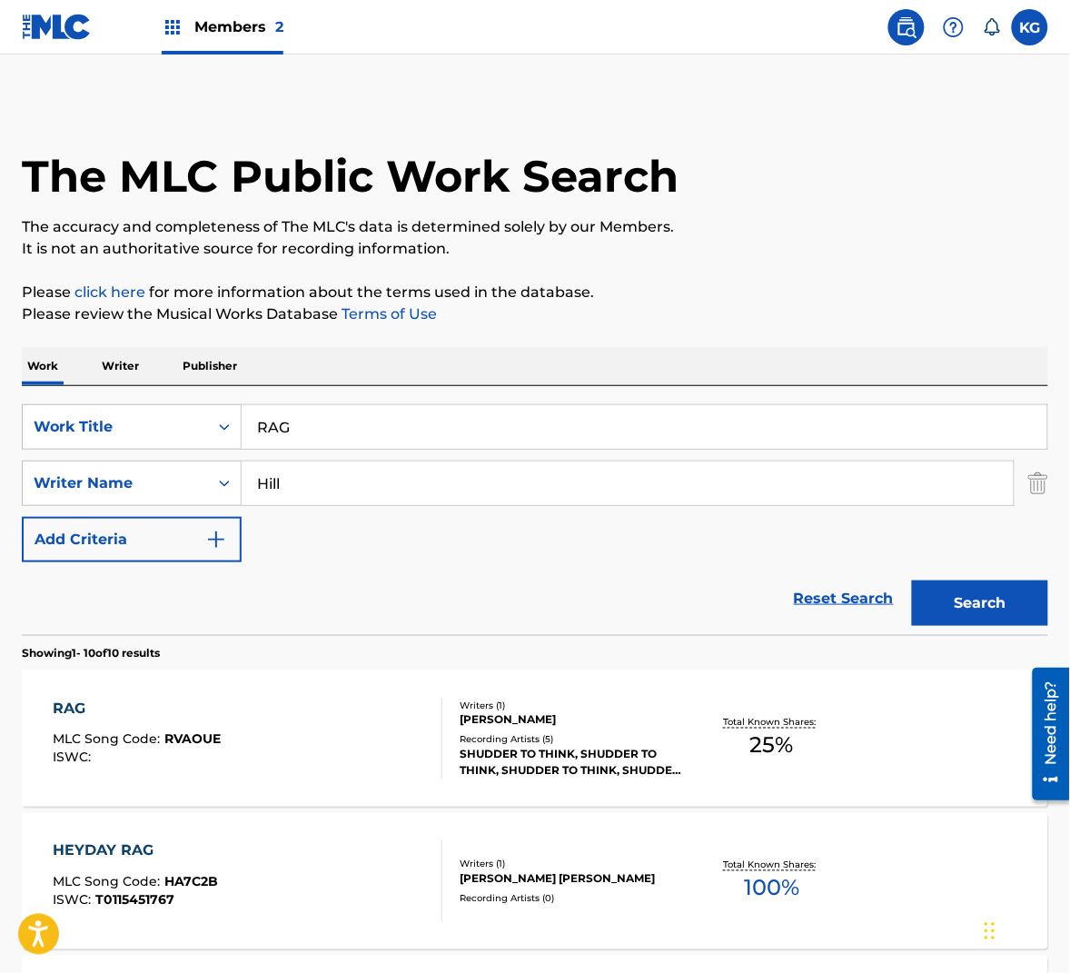
click at [390, 469] on input "Hill" at bounding box center [628, 483] width 772 height 44
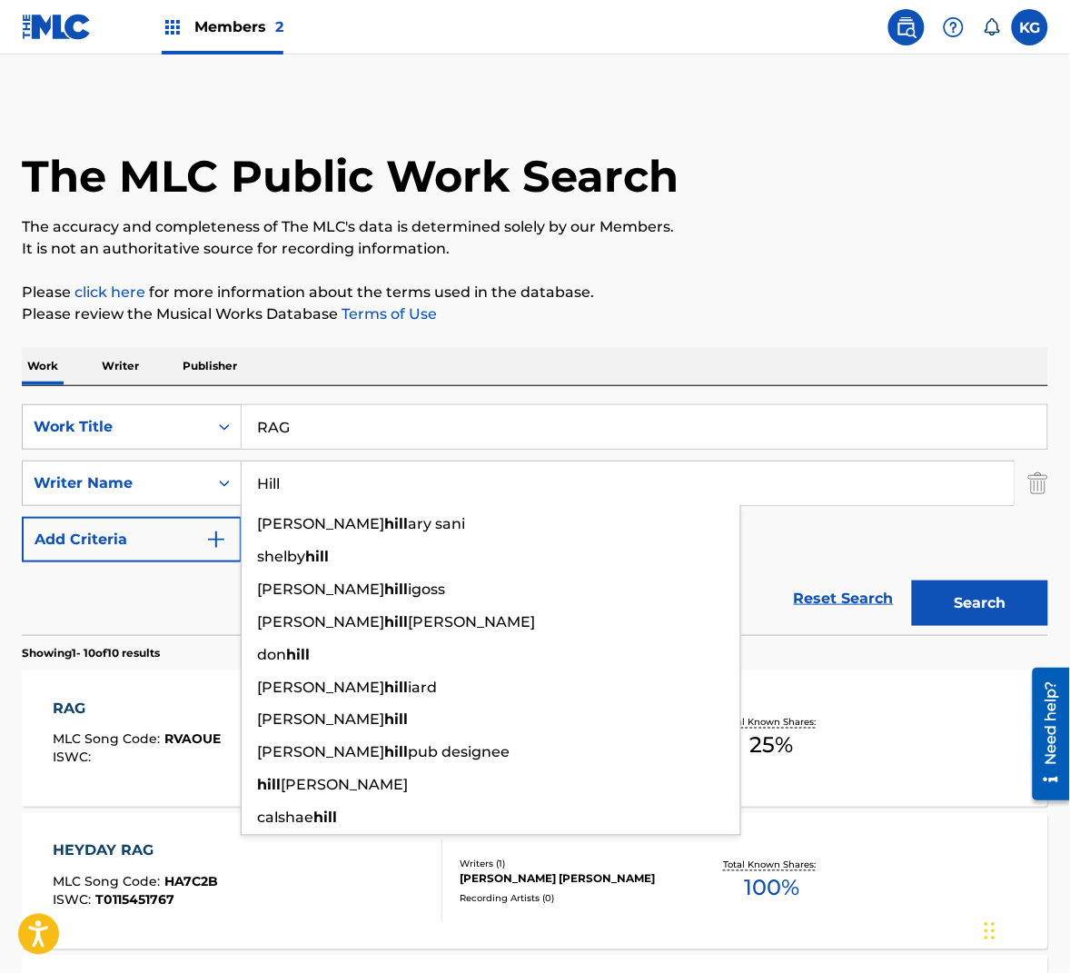
paste input "Russe"
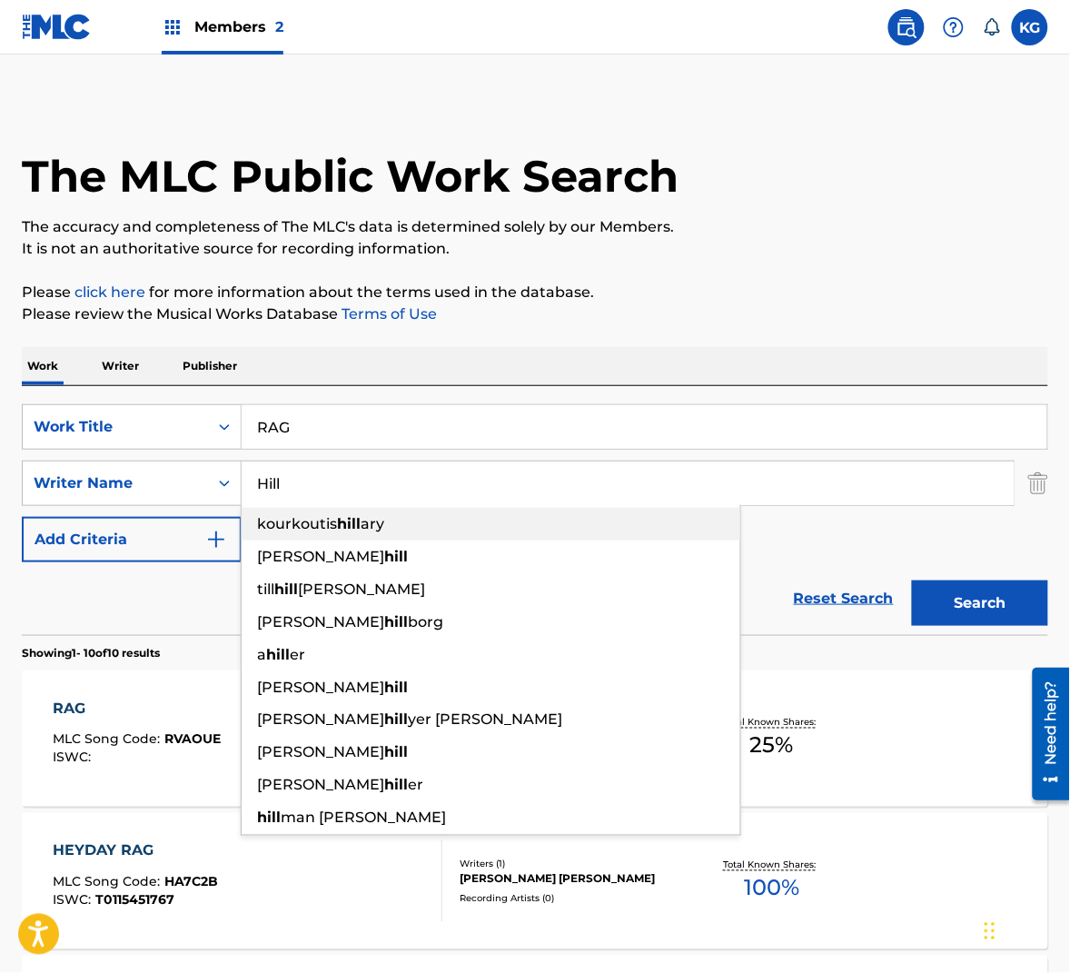
paste input "Russe"
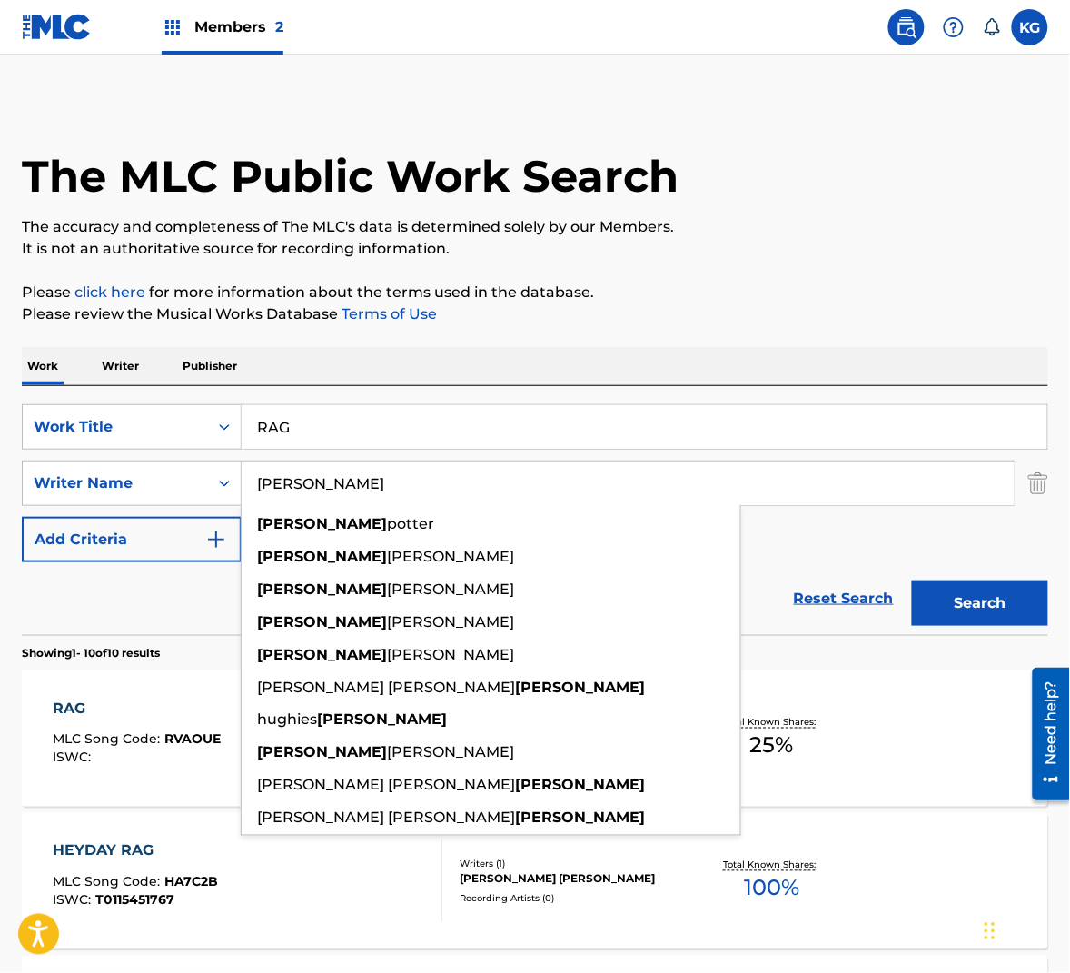
type input "[PERSON_NAME]"
click at [975, 591] on button "Search" at bounding box center [980, 602] width 136 height 45
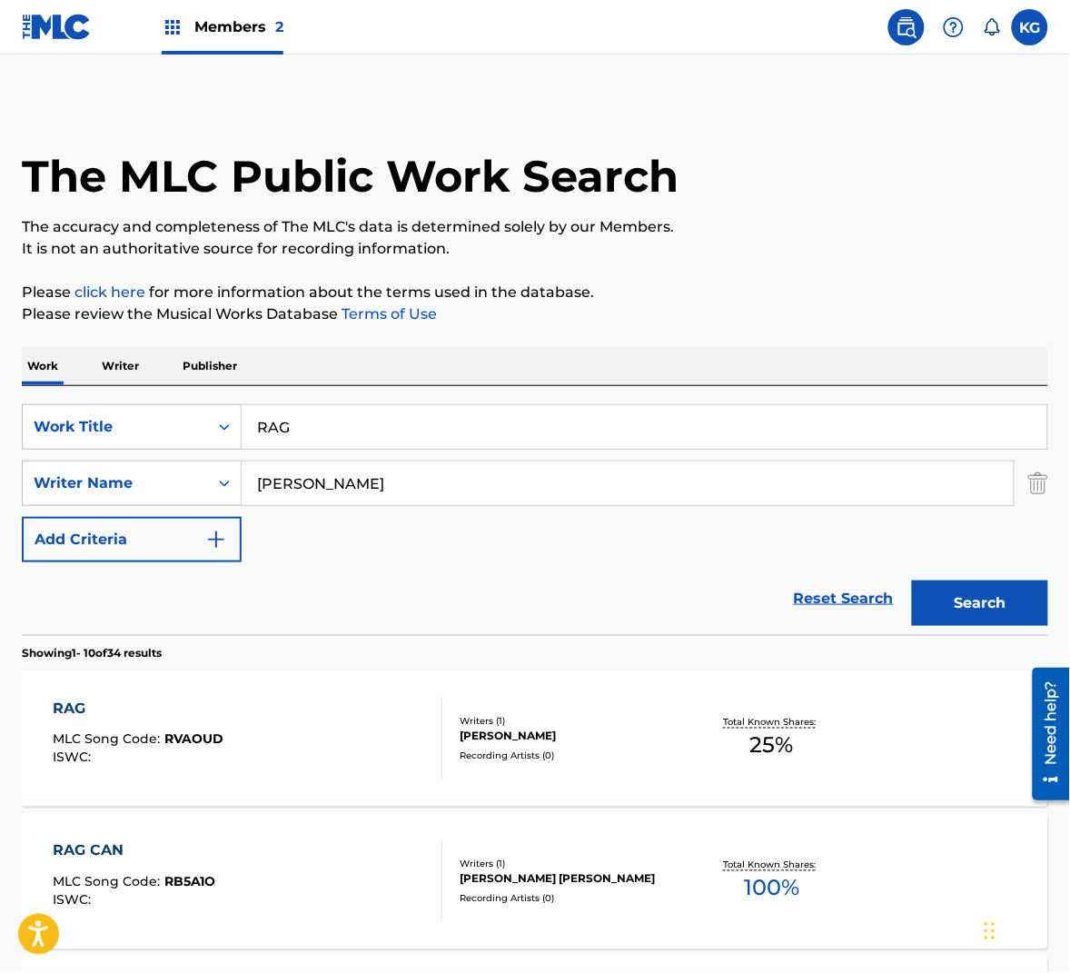
click at [325, 755] on div "RAG MLC Song Code : RVAOUD ISWC :" at bounding box center [248, 739] width 390 height 82
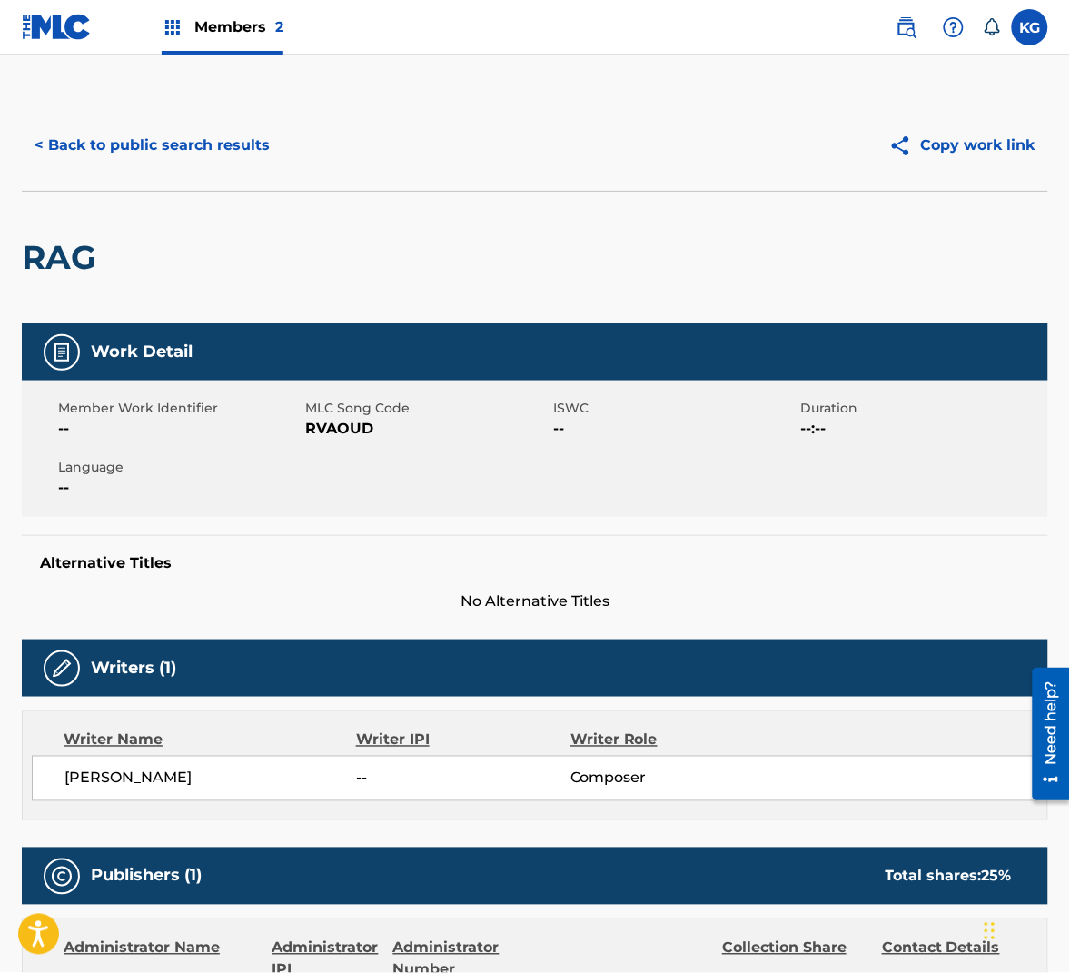
click at [351, 433] on span "RVAOUD" at bounding box center [427, 429] width 243 height 22
click at [183, 152] on button "< Back to public search results" at bounding box center [152, 145] width 261 height 45
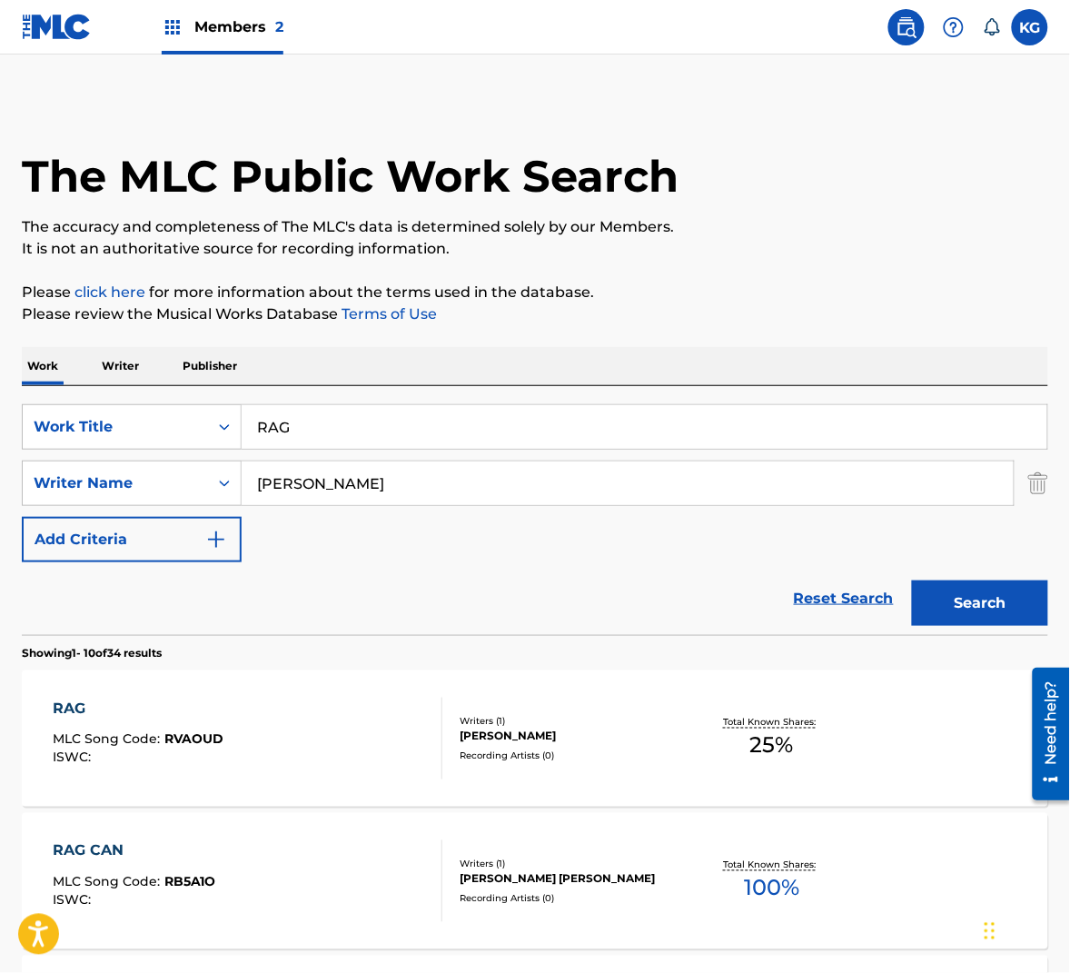
click at [329, 475] on input "[PERSON_NAME]" at bounding box center [628, 483] width 772 height 44
paste input "[PERSON_NAME]"
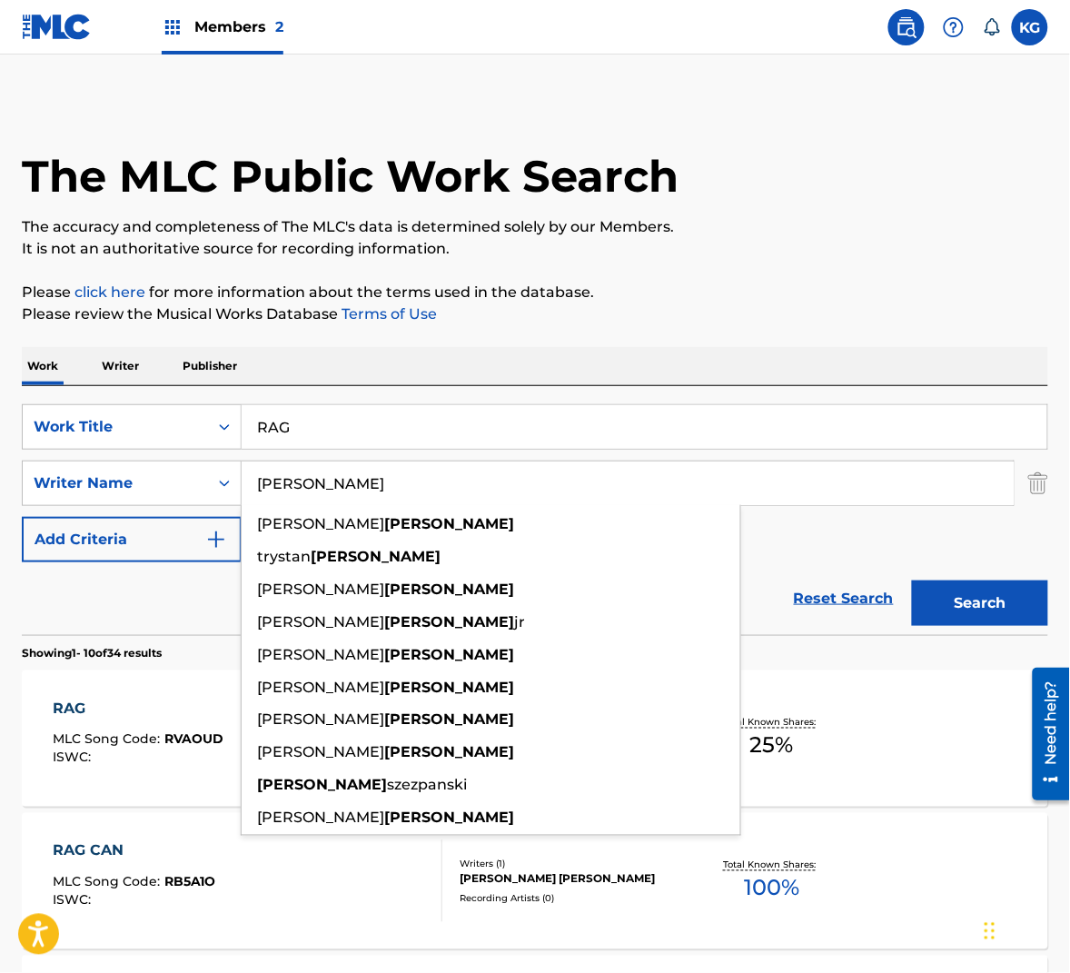
type input "[PERSON_NAME]"
click at [997, 590] on button "Search" at bounding box center [980, 602] width 136 height 45
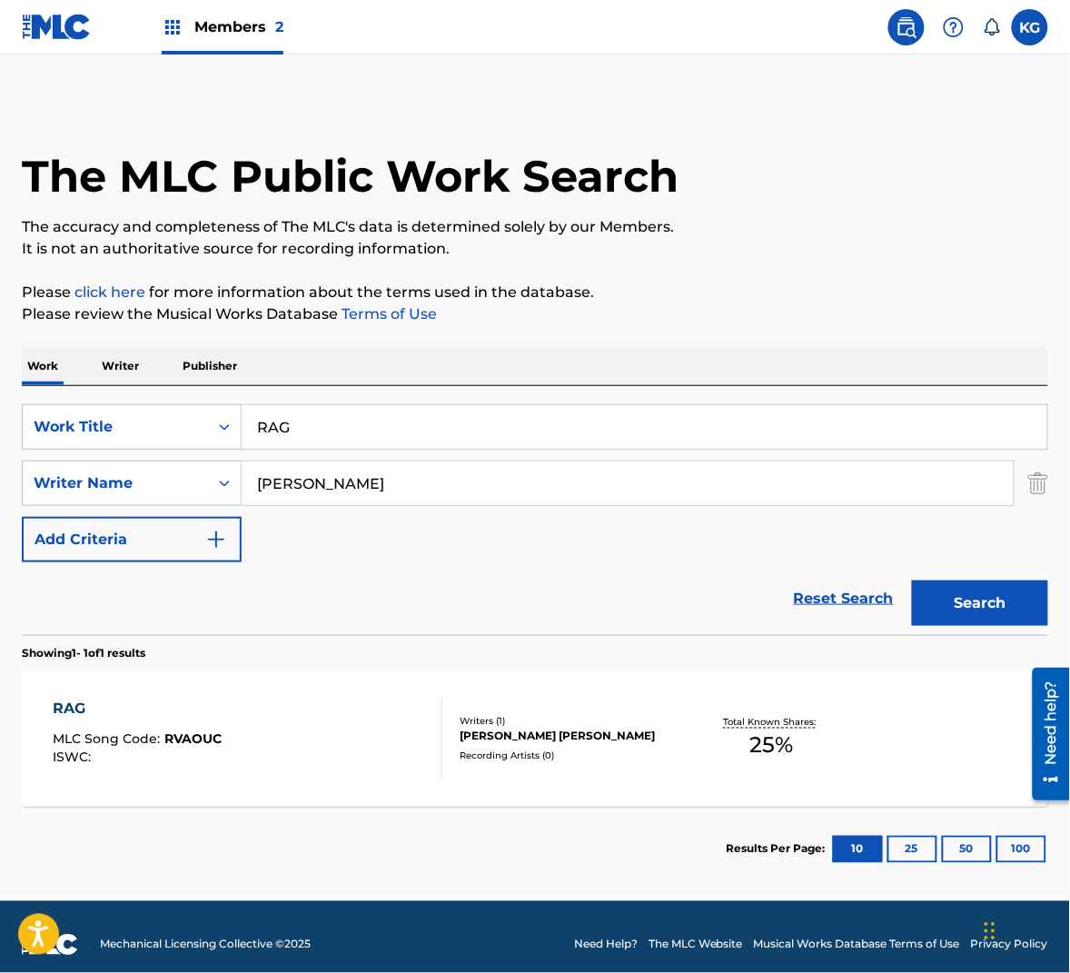
click at [495, 675] on div "RAG MLC Song Code : RVAOUC ISWC : Writers ( 1 ) [PERSON_NAME] [PERSON_NAME] Rec…" at bounding box center [535, 738] width 1026 height 136
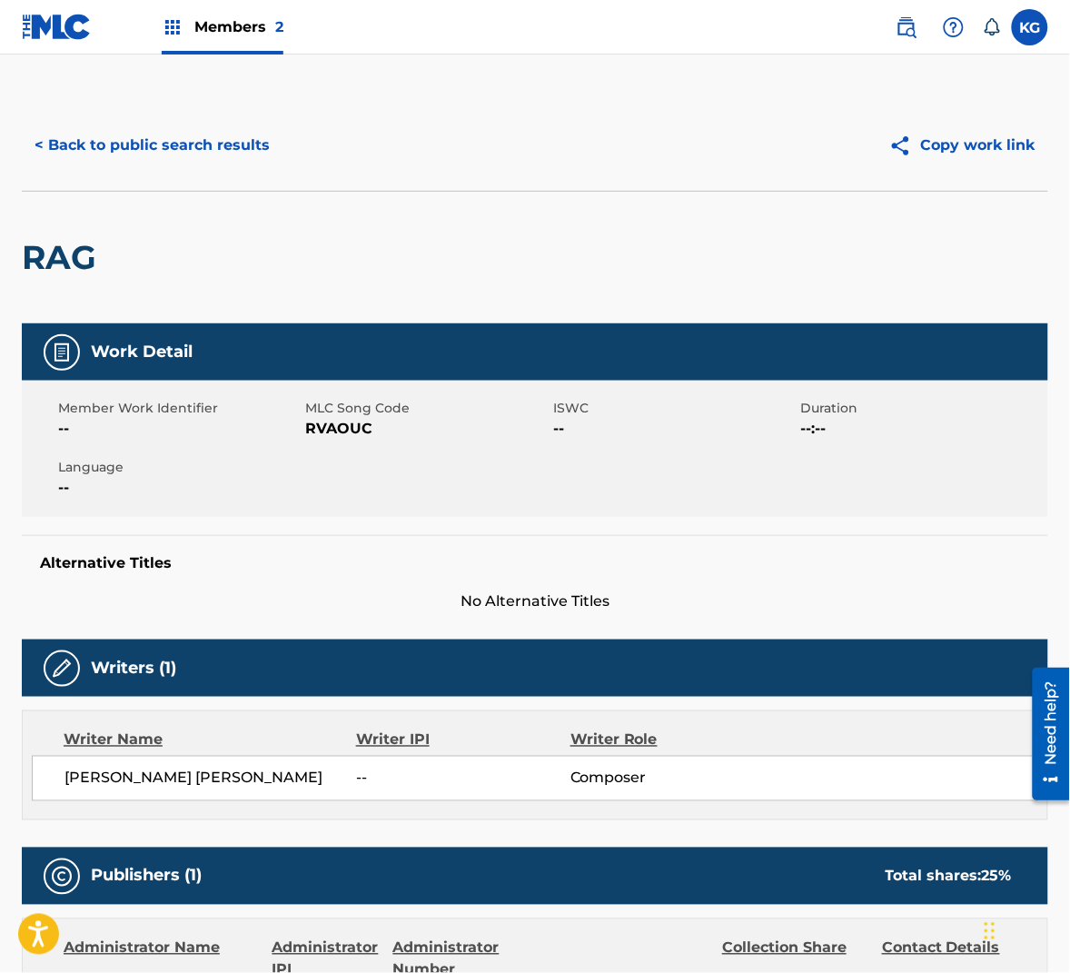
click at [346, 436] on span "RVAOUC" at bounding box center [427, 429] width 243 height 22
click at [212, 146] on button "< Back to public search results" at bounding box center [152, 145] width 261 height 45
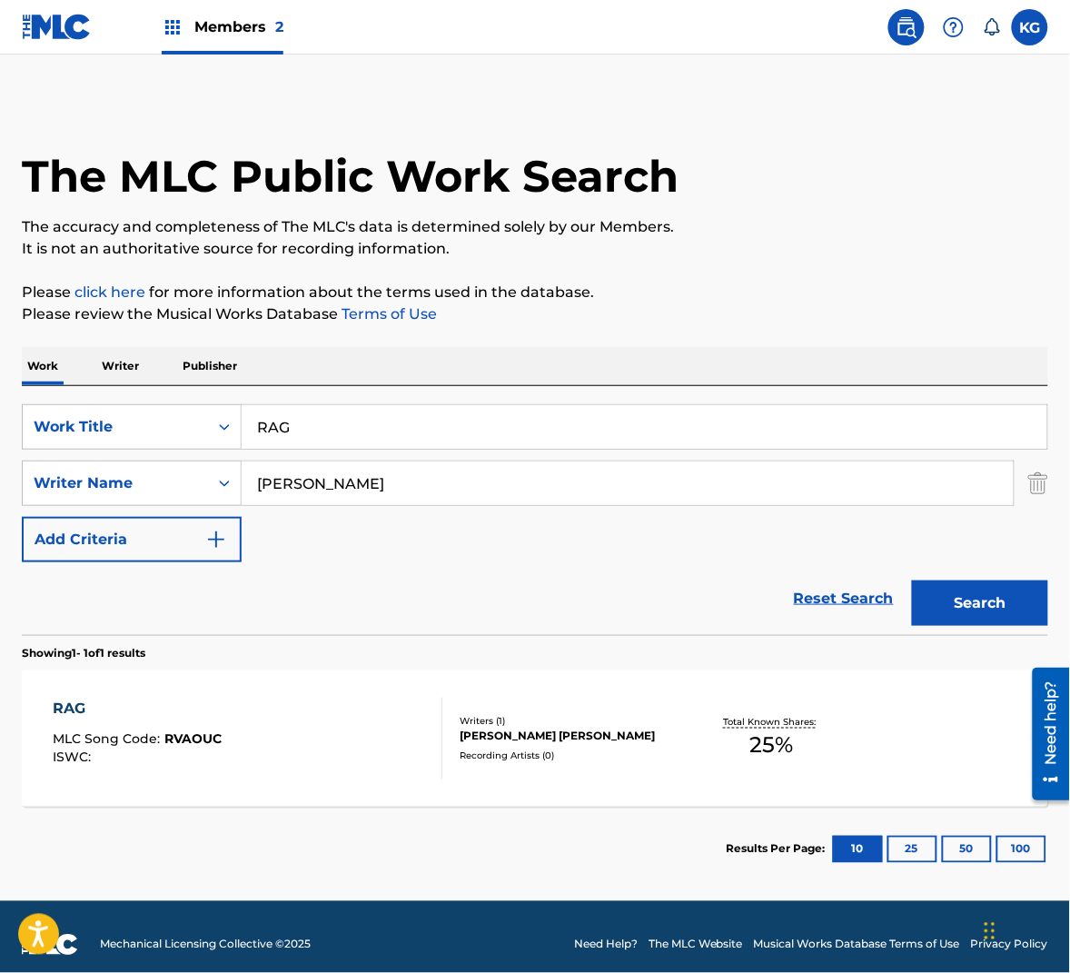
click at [319, 417] on input "RAG" at bounding box center [645, 427] width 806 height 44
paste input "IN-COVERED CAT"
type input "RAIN-COVERED CAT"
click at [534, 485] on input "[PERSON_NAME]" at bounding box center [628, 483] width 772 height 44
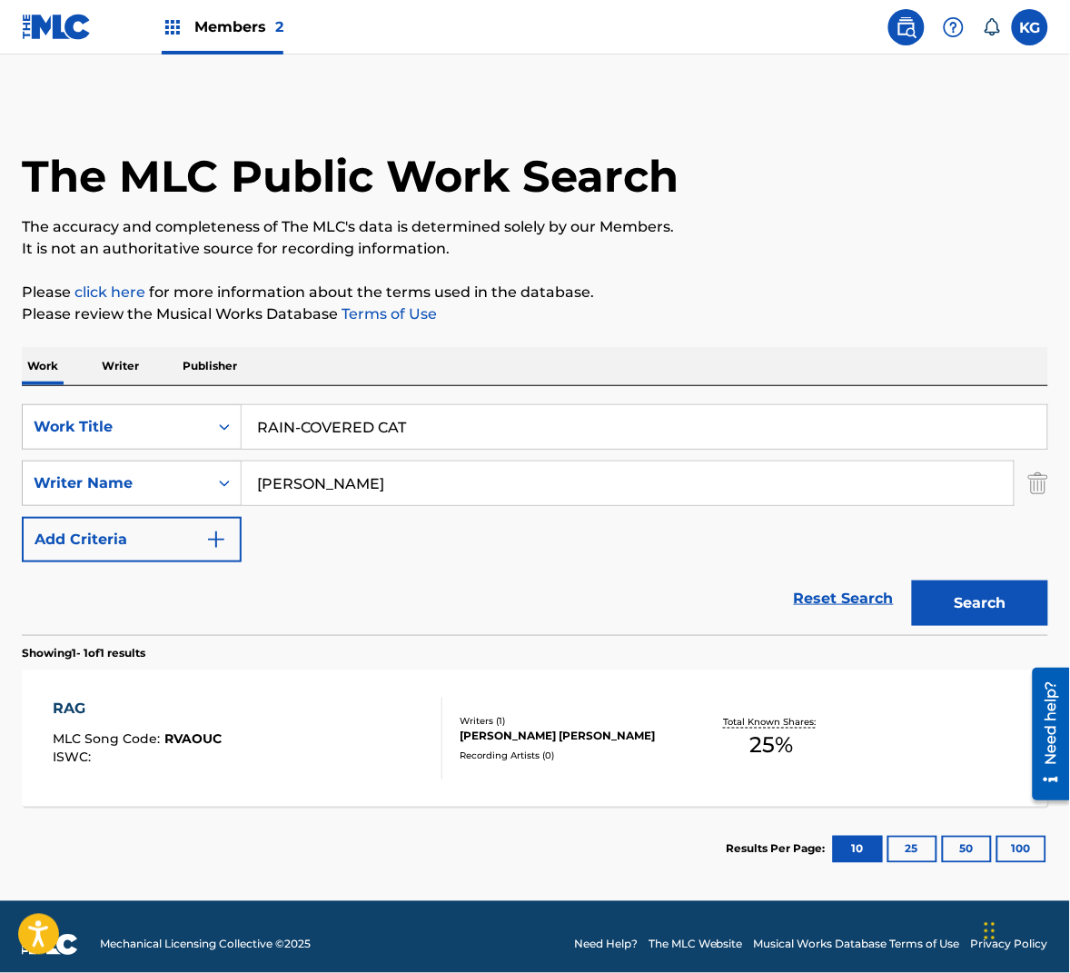
click at [534, 485] on input "[PERSON_NAME]" at bounding box center [628, 483] width 772 height 44
paste input "Wedren"
type input "Wedren"
click at [1027, 611] on button "Search" at bounding box center [980, 602] width 136 height 45
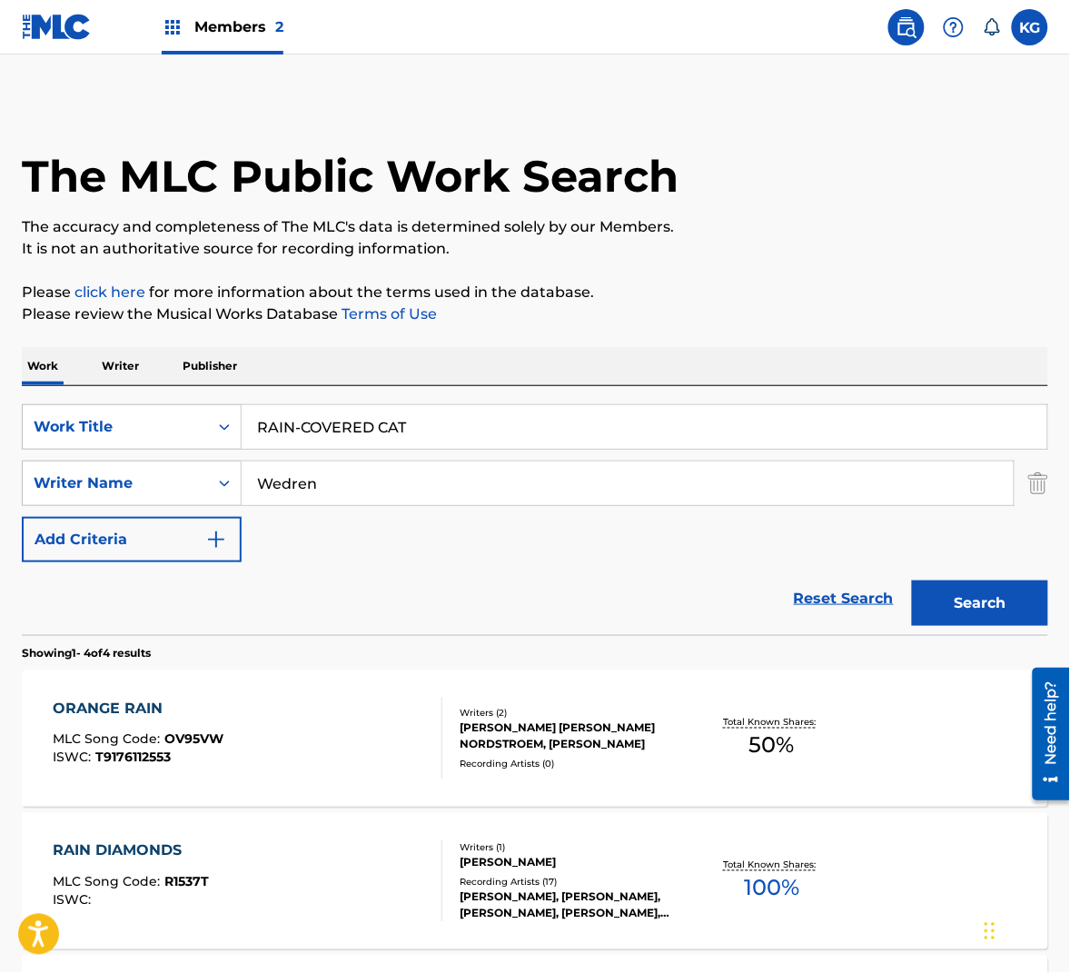
click at [1008, 609] on button "Search" at bounding box center [980, 602] width 136 height 45
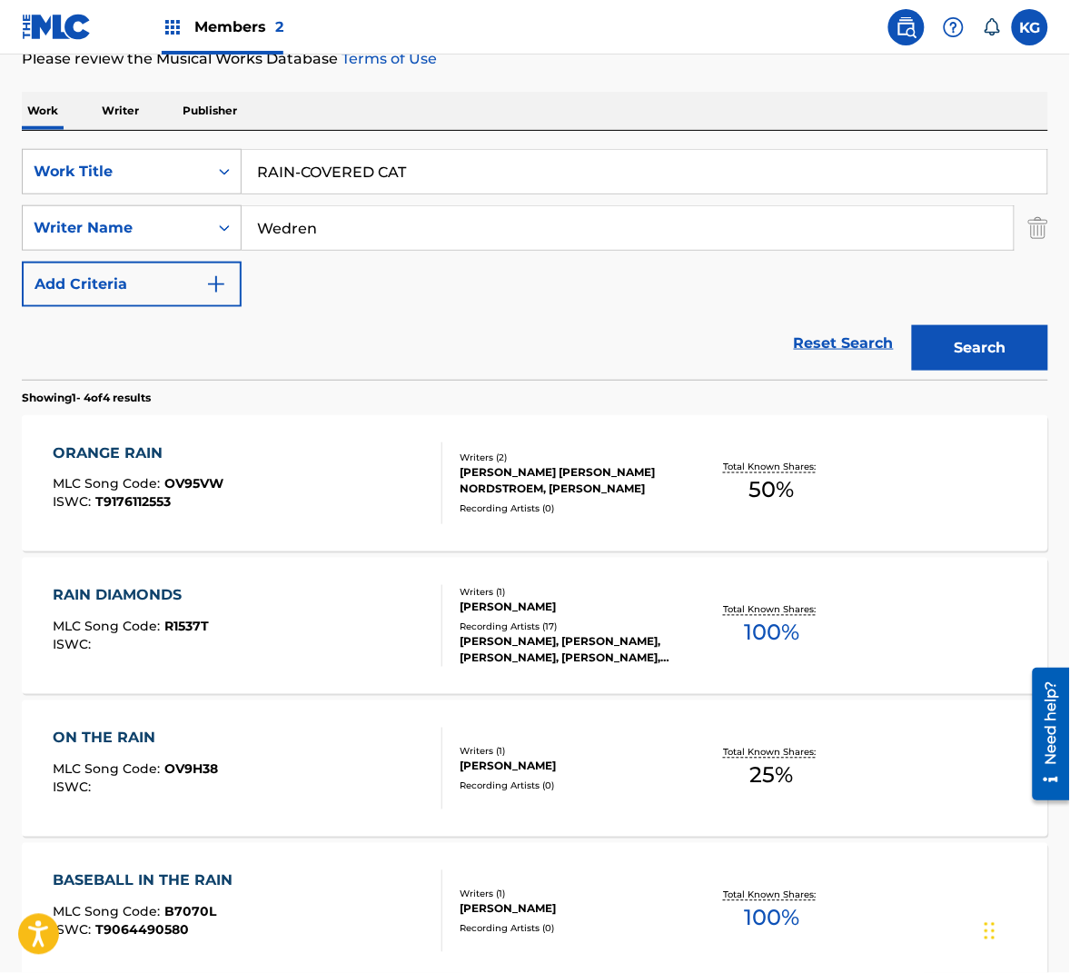
scroll to position [253, 0]
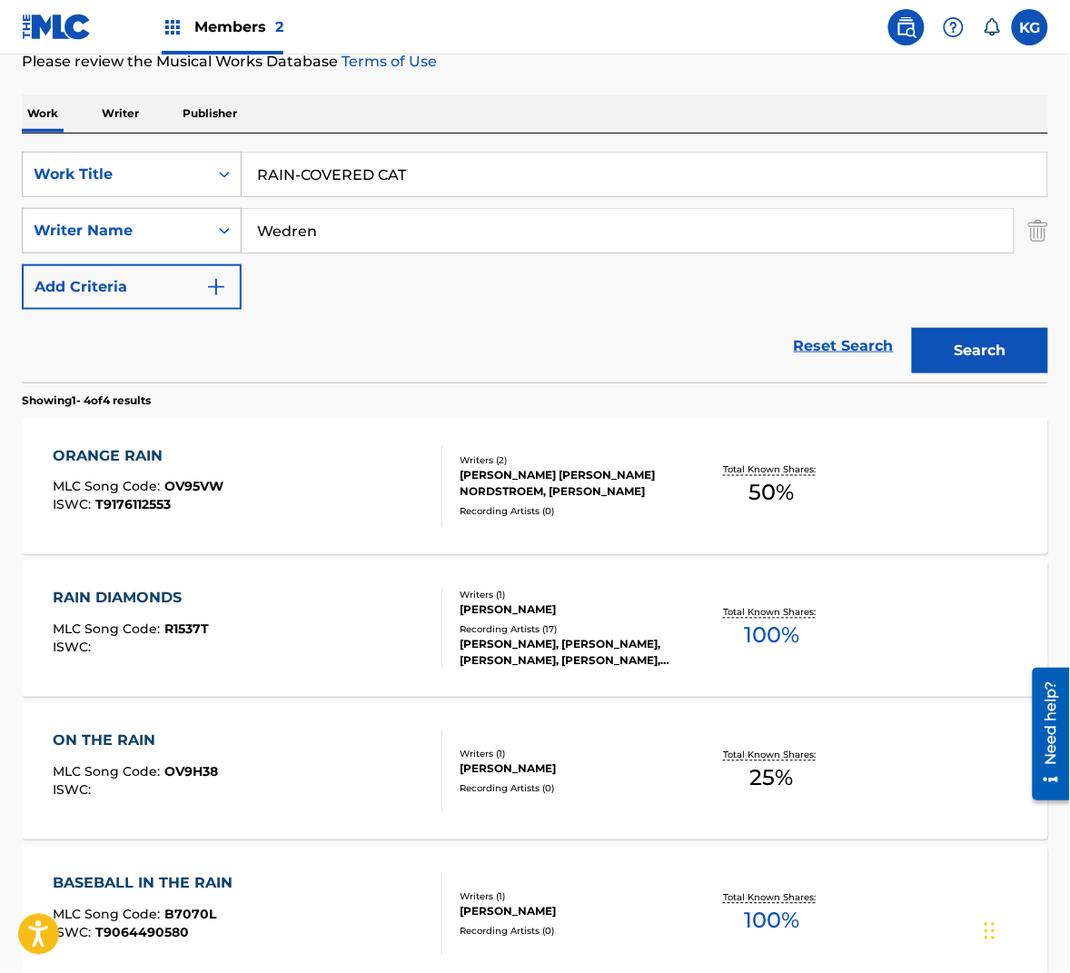
click at [301, 179] on input "RAIN-COVERED CAT" at bounding box center [645, 175] width 806 height 44
click at [912, 328] on button "Search" at bounding box center [980, 350] width 136 height 45
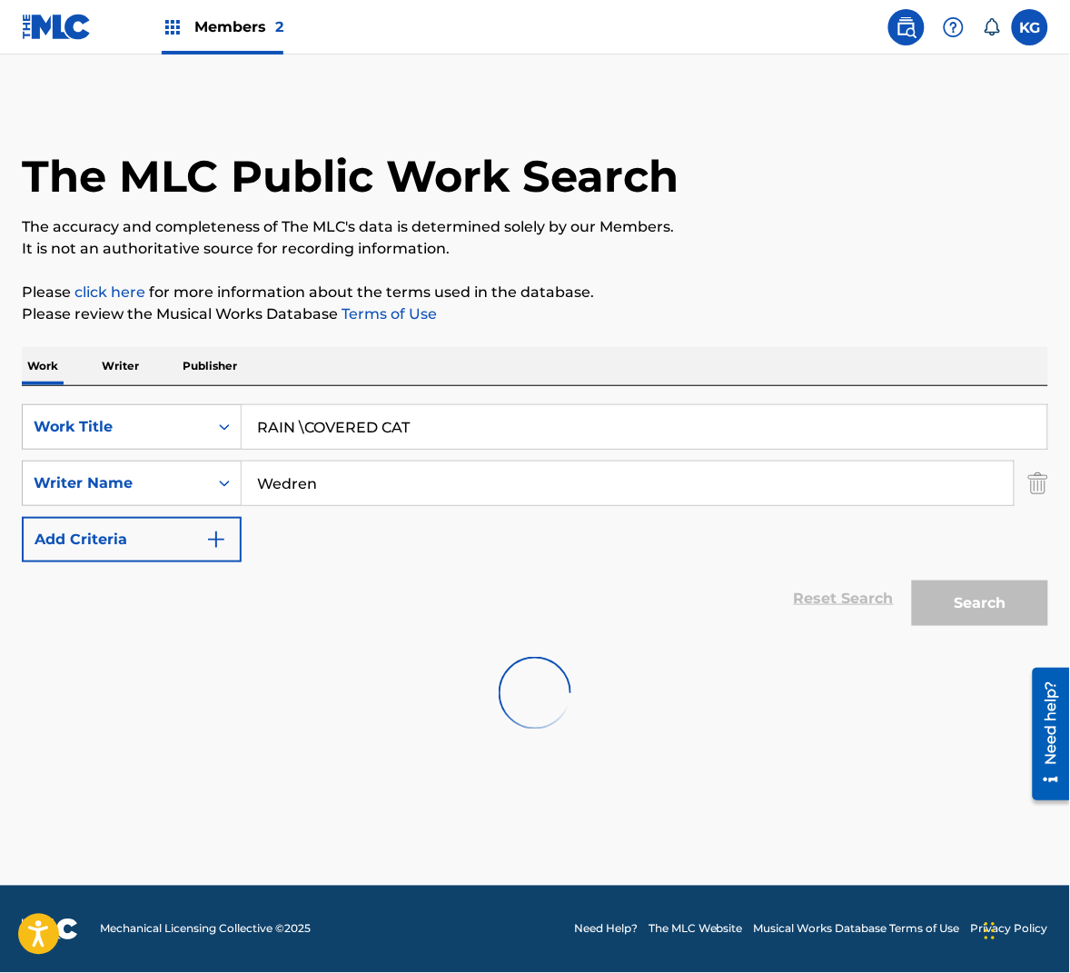
scroll to position [0, 0]
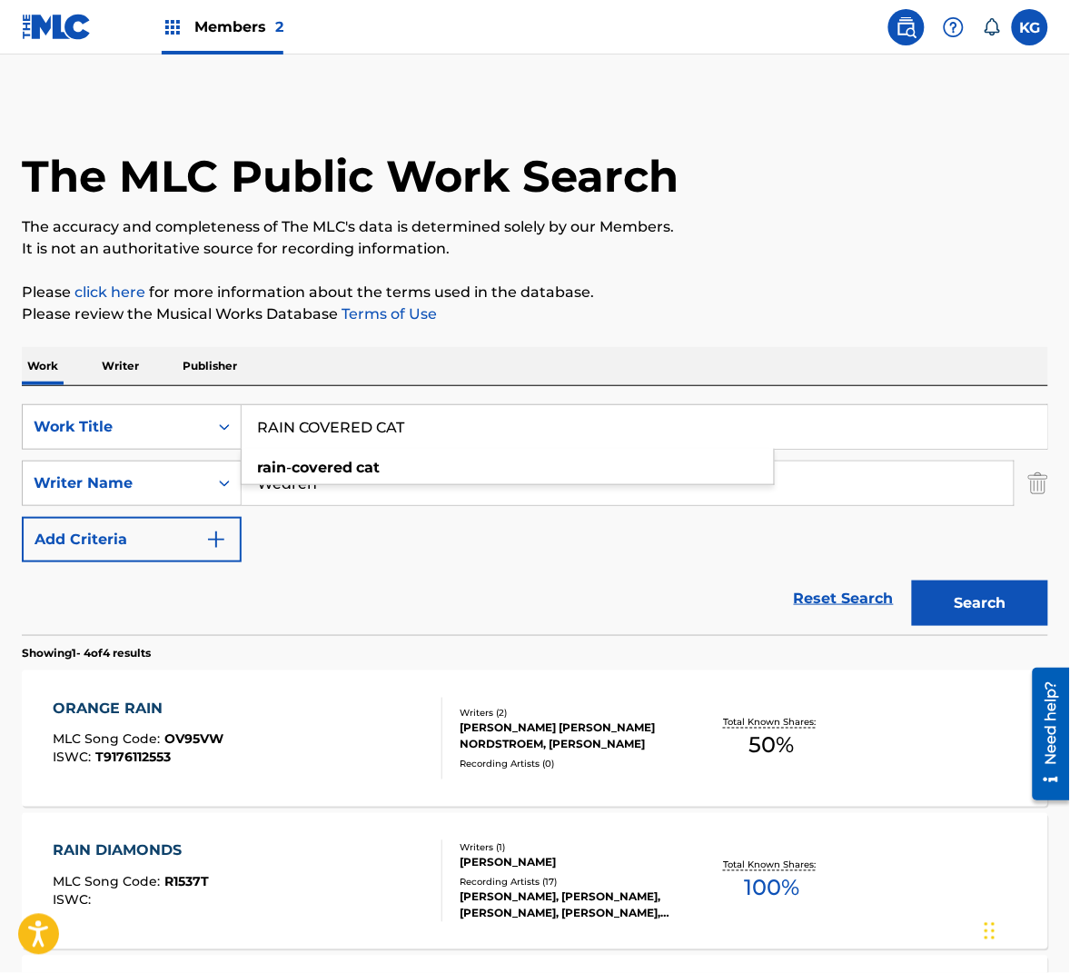
type input "RAIN COVERED CAT"
click at [912, 580] on button "Search" at bounding box center [980, 602] width 136 height 45
click at [471, 461] on input "Wedren" at bounding box center [628, 483] width 772 height 44
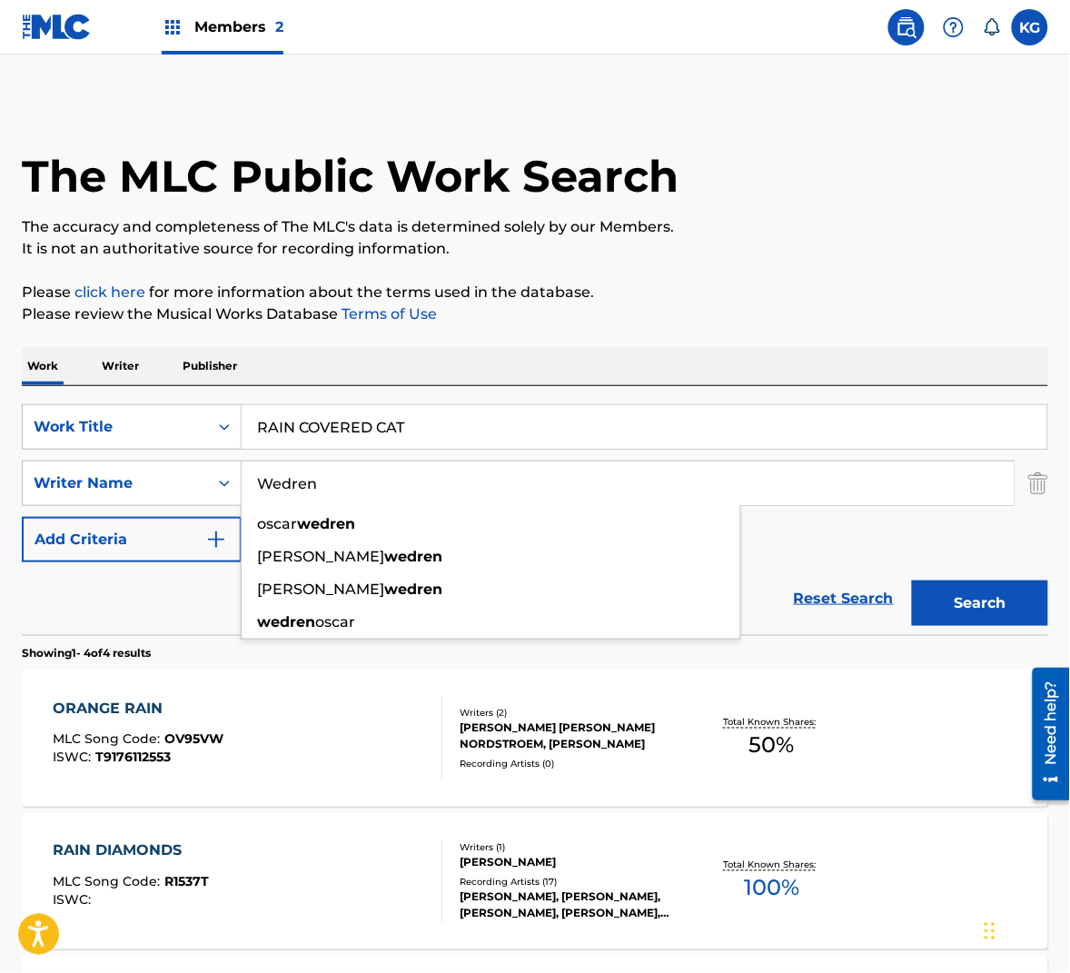
click at [444, 457] on div "SearchWithCriteriae7b2727b-74ec-4b20-a0d4-b74a31ec9f10 Work Title RAIN COVERED …" at bounding box center [535, 483] width 1026 height 158
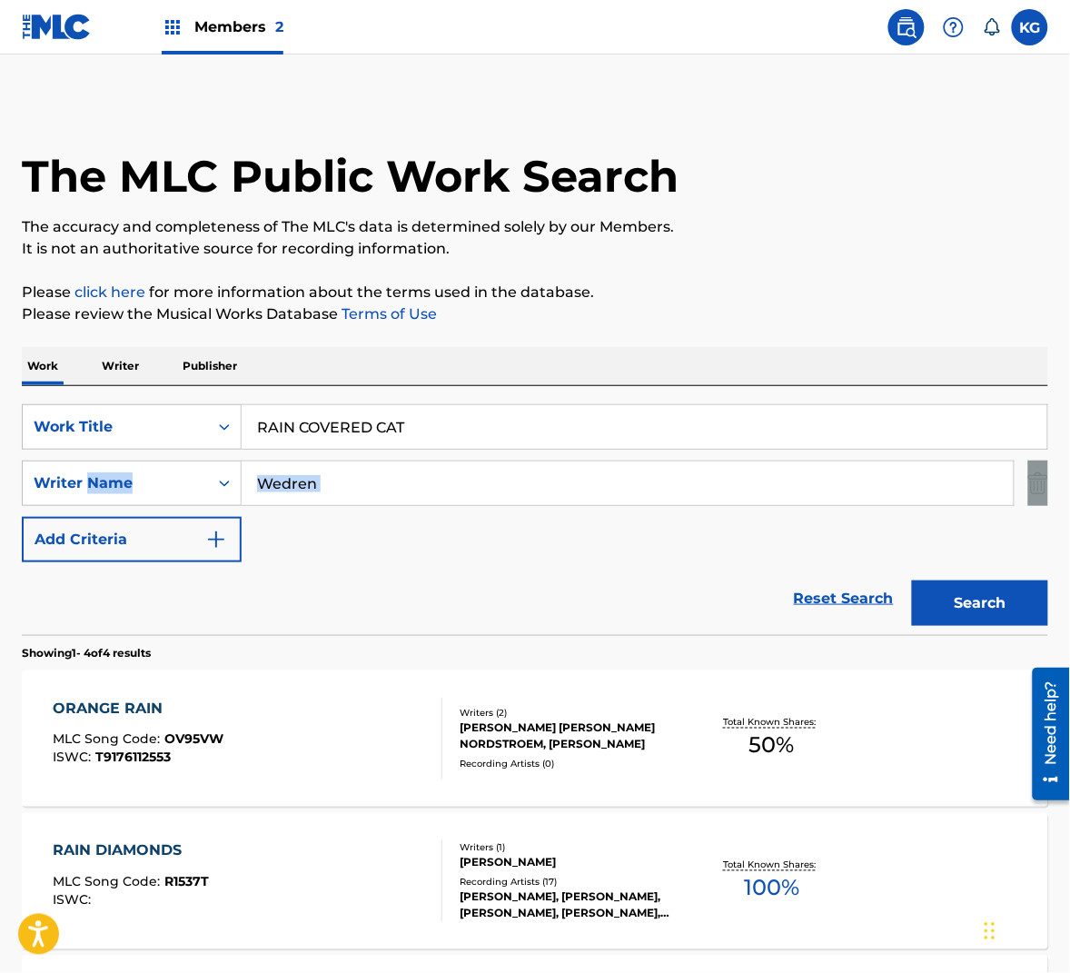
click at [443, 457] on div "SearchWithCriteriae7b2727b-74ec-4b20-a0d4-b74a31ec9f10 Work Title RAIN COVERED …" at bounding box center [535, 483] width 1026 height 158
click at [426, 474] on input "Wedren" at bounding box center [628, 483] width 772 height 44
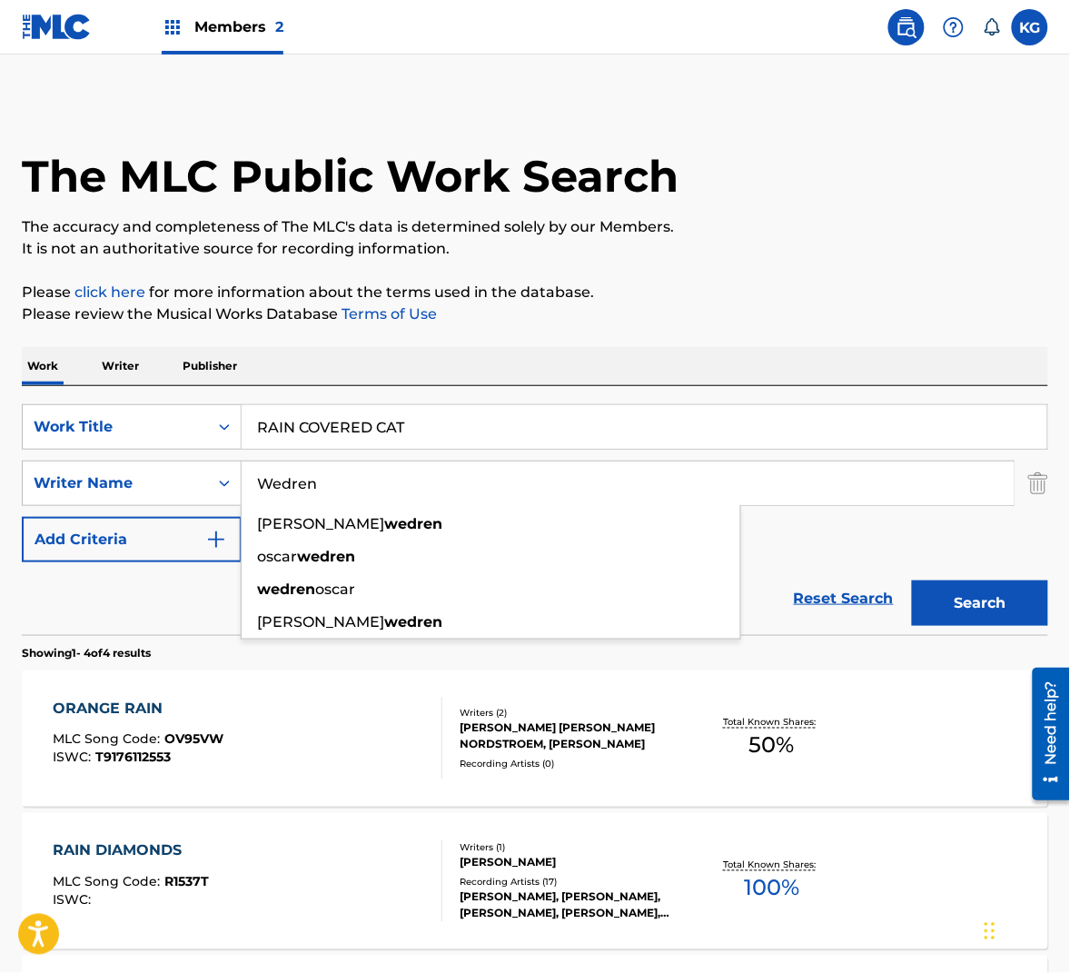
click at [426, 474] on input "Wedren" at bounding box center [628, 483] width 772 height 44
click at [955, 600] on button "Search" at bounding box center [980, 602] width 136 height 45
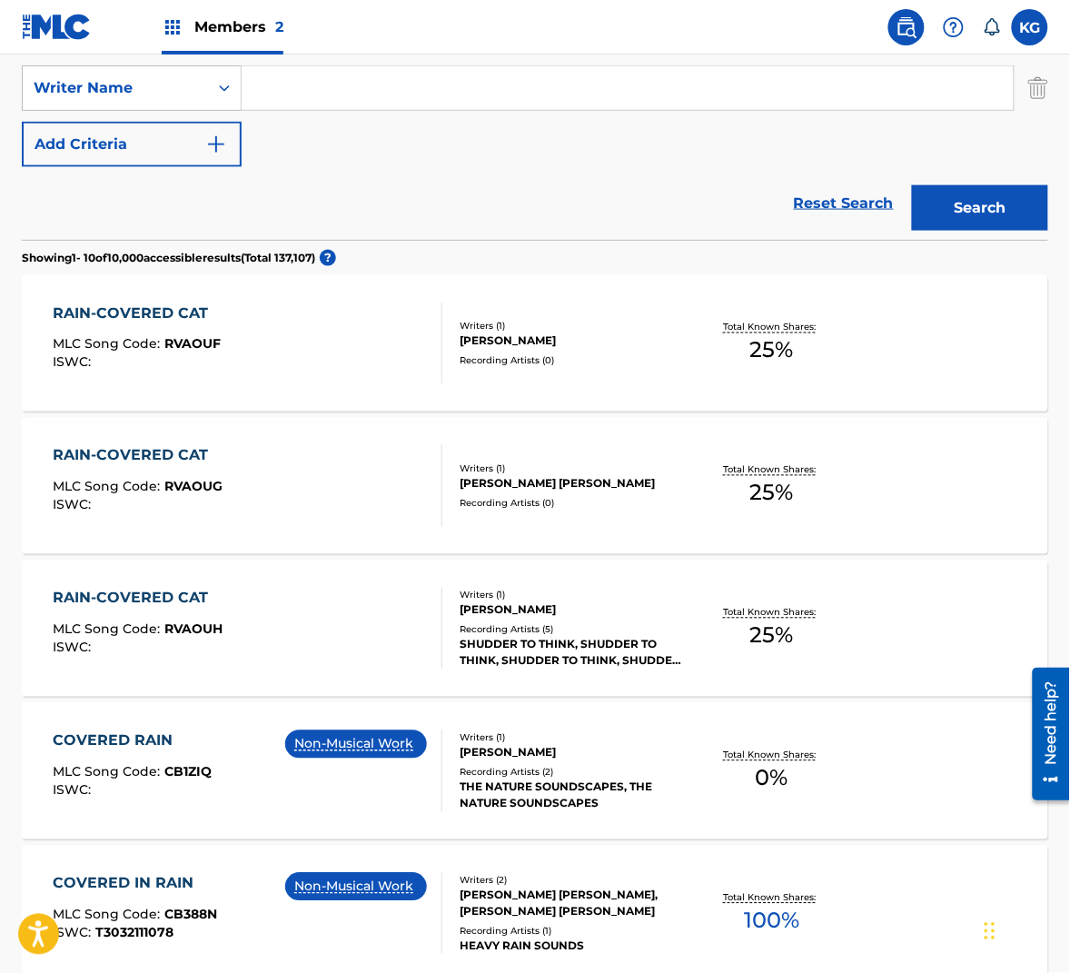
scroll to position [414, 0]
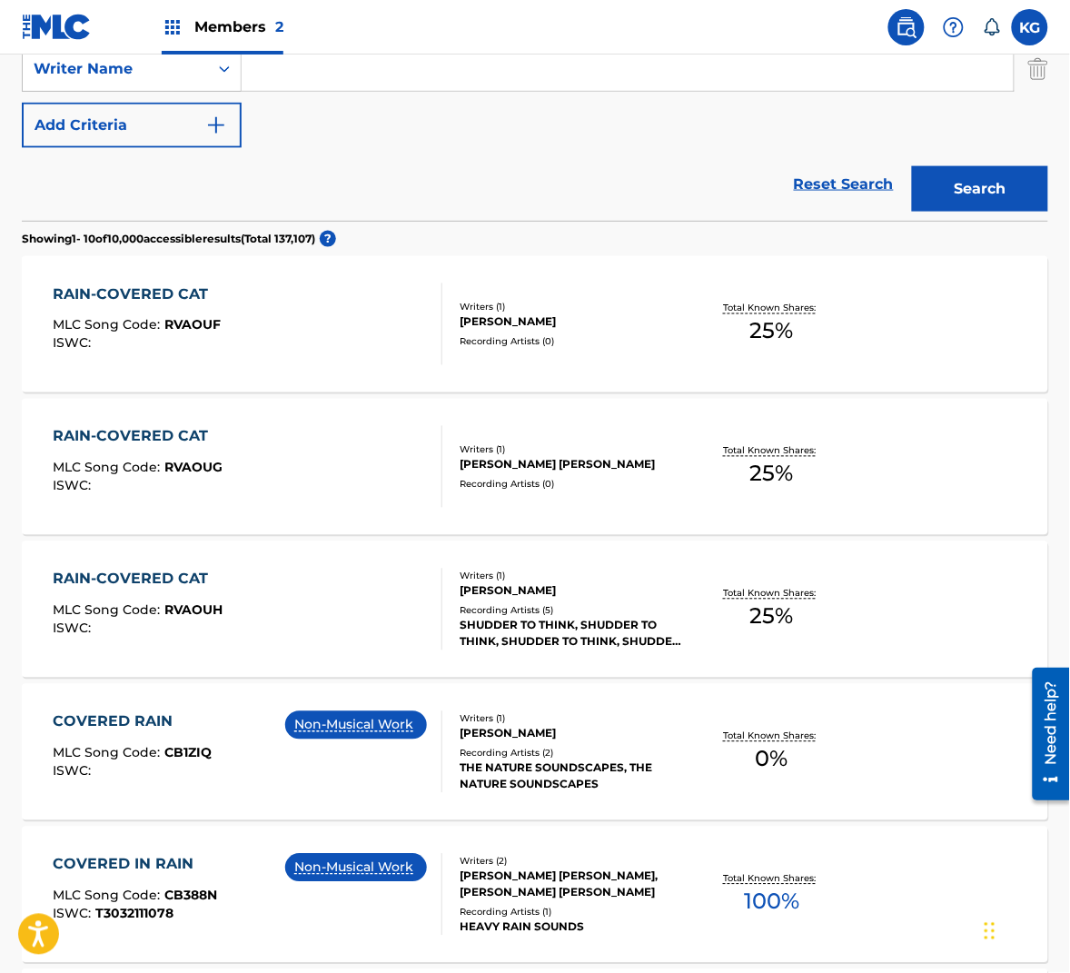
click at [591, 349] on div "RAIN-COVERED CAT MLC Song Code : RVAOUF ISWC : Writers ( 1 ) [PERSON_NAME] Reco…" at bounding box center [535, 324] width 1026 height 136
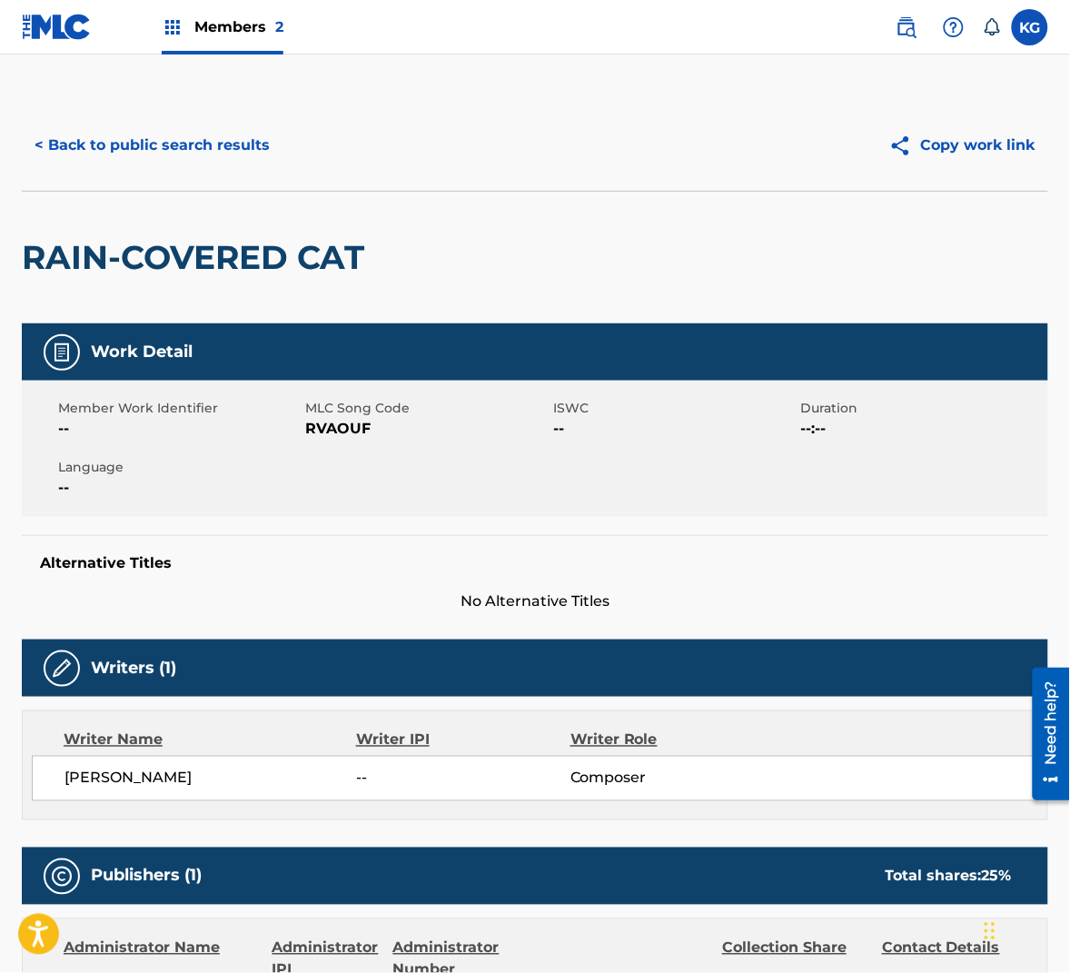
click at [351, 421] on span "RVAOUF" at bounding box center [427, 429] width 243 height 22
click at [208, 146] on button "< Back to public search results" at bounding box center [152, 145] width 261 height 45
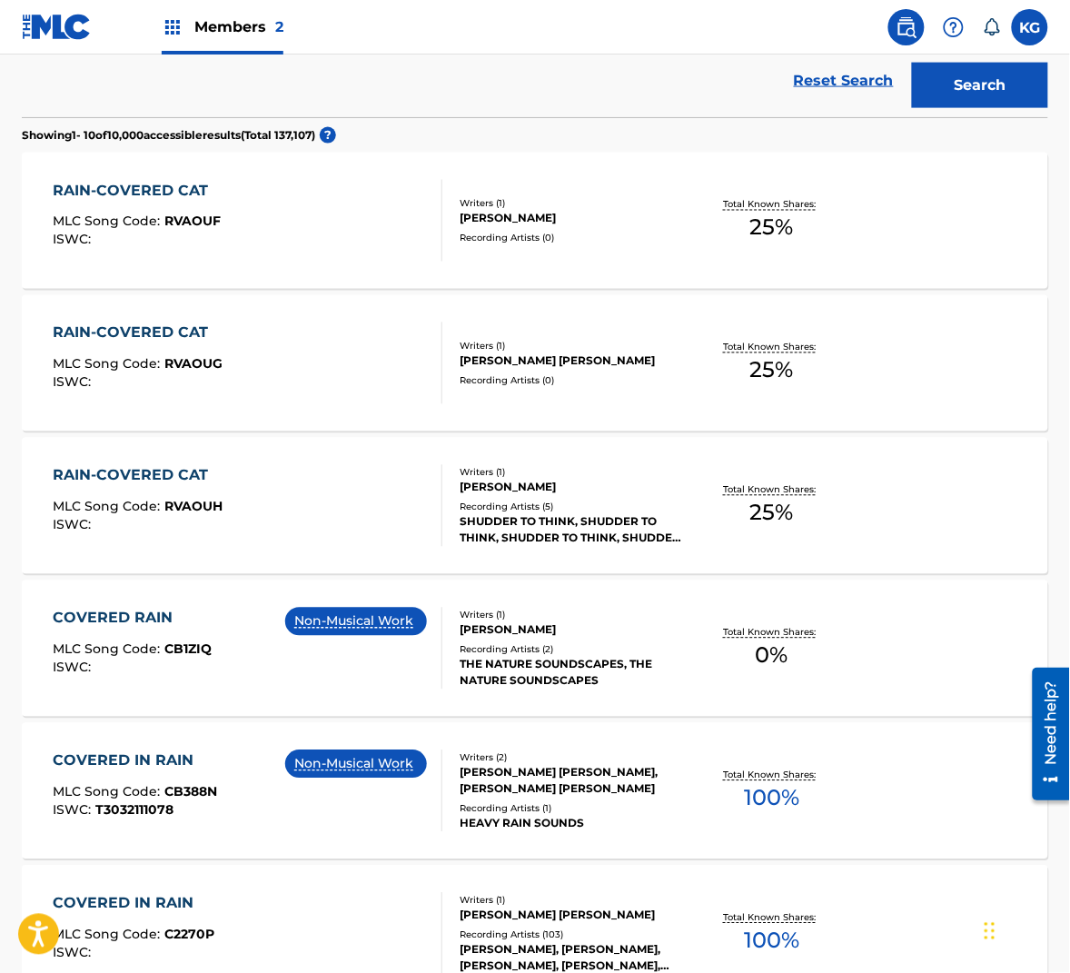
click at [609, 378] on div "Recording Artists ( 0 )" at bounding box center [573, 381] width 226 height 14
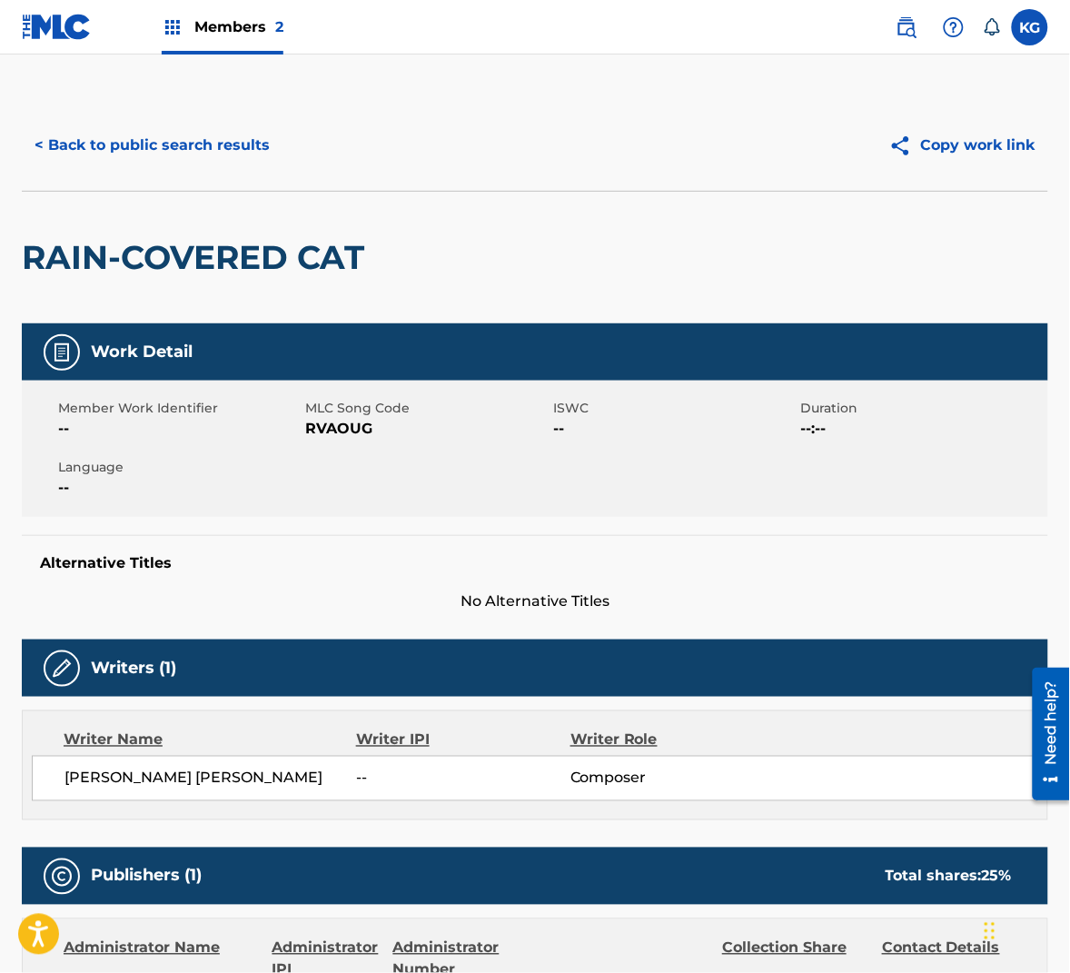
click at [350, 423] on span "RVAOUG" at bounding box center [427, 429] width 243 height 22
click at [142, 140] on button "< Back to public search results" at bounding box center [152, 145] width 261 height 45
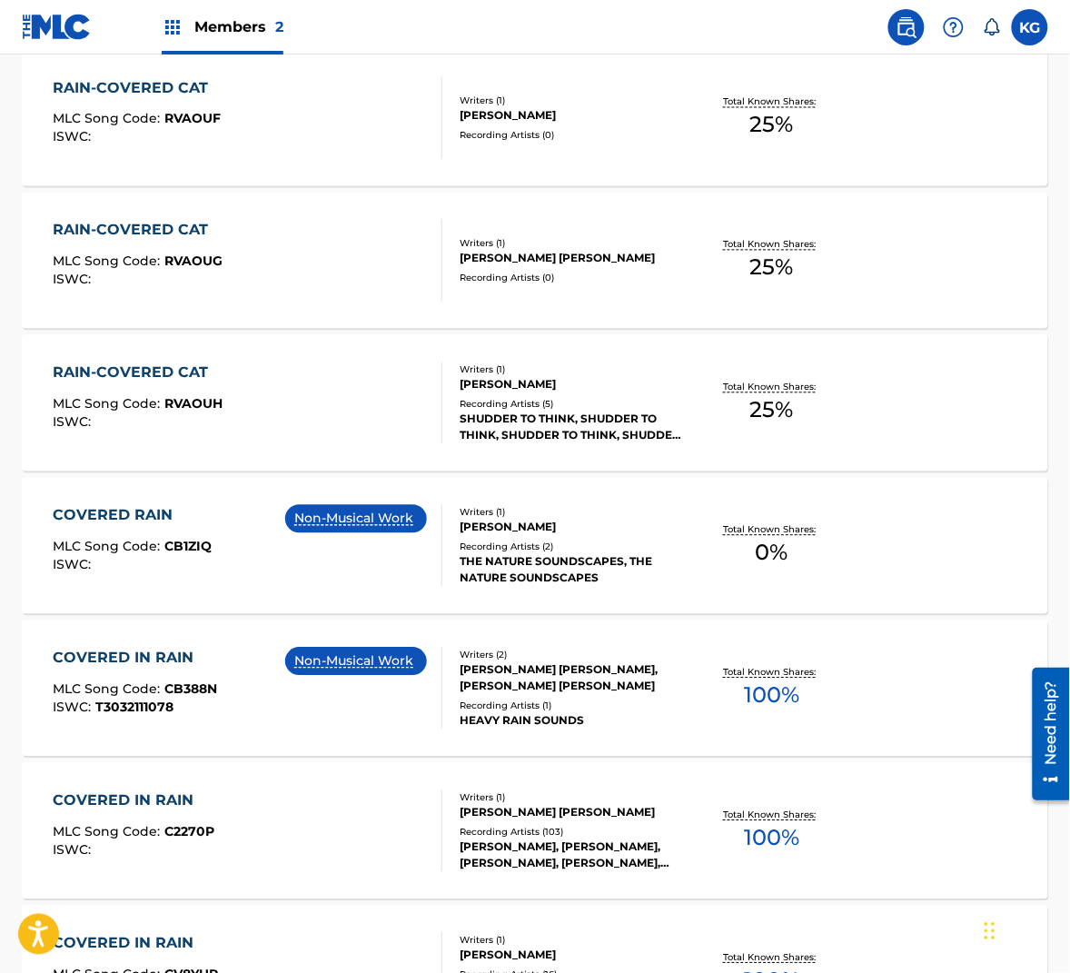
click at [572, 418] on div "SHUDDER TO THINK, SHUDDER TO THINK, SHUDDER TO THINK, SHUDDER TO THINK, SHUDDER…" at bounding box center [573, 428] width 226 height 33
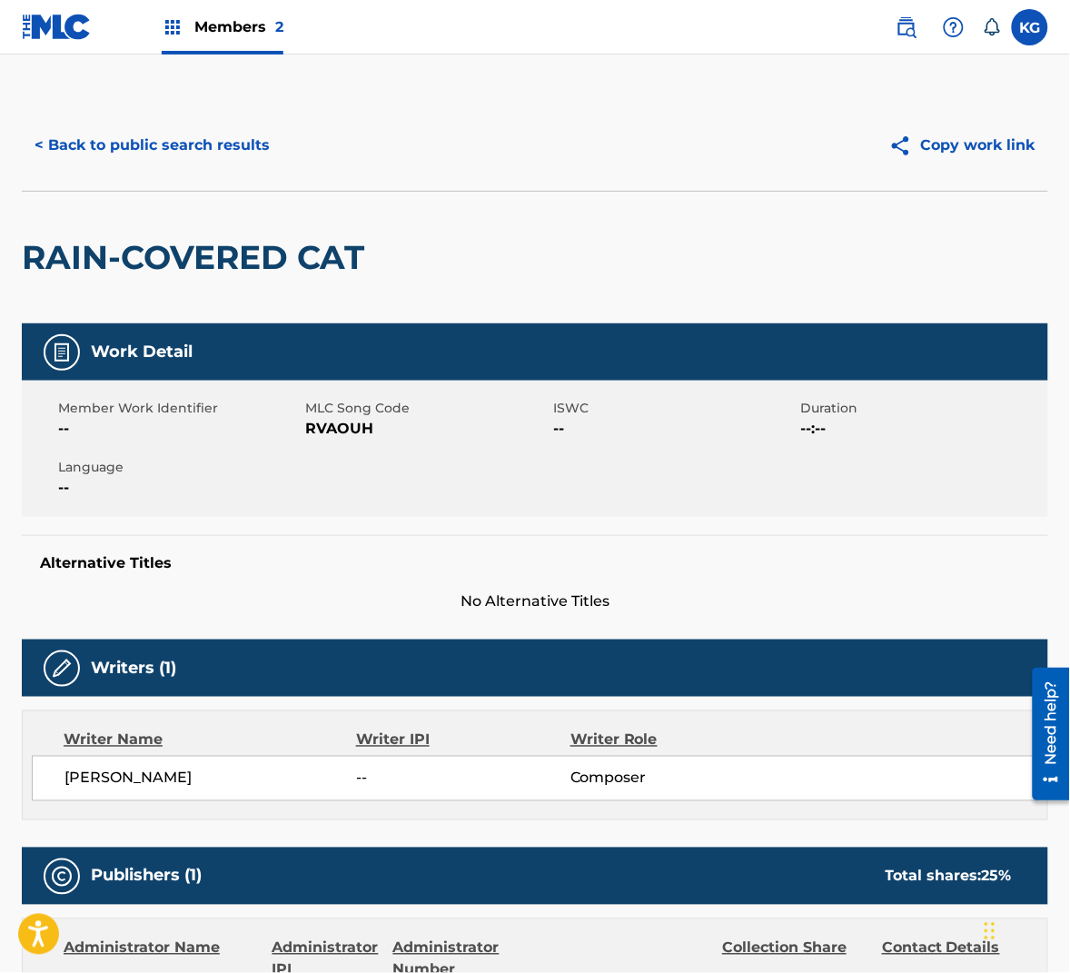
click at [332, 421] on span "RVAOUH" at bounding box center [427, 429] width 243 height 22
click at [186, 140] on button "< Back to public search results" at bounding box center [152, 145] width 261 height 45
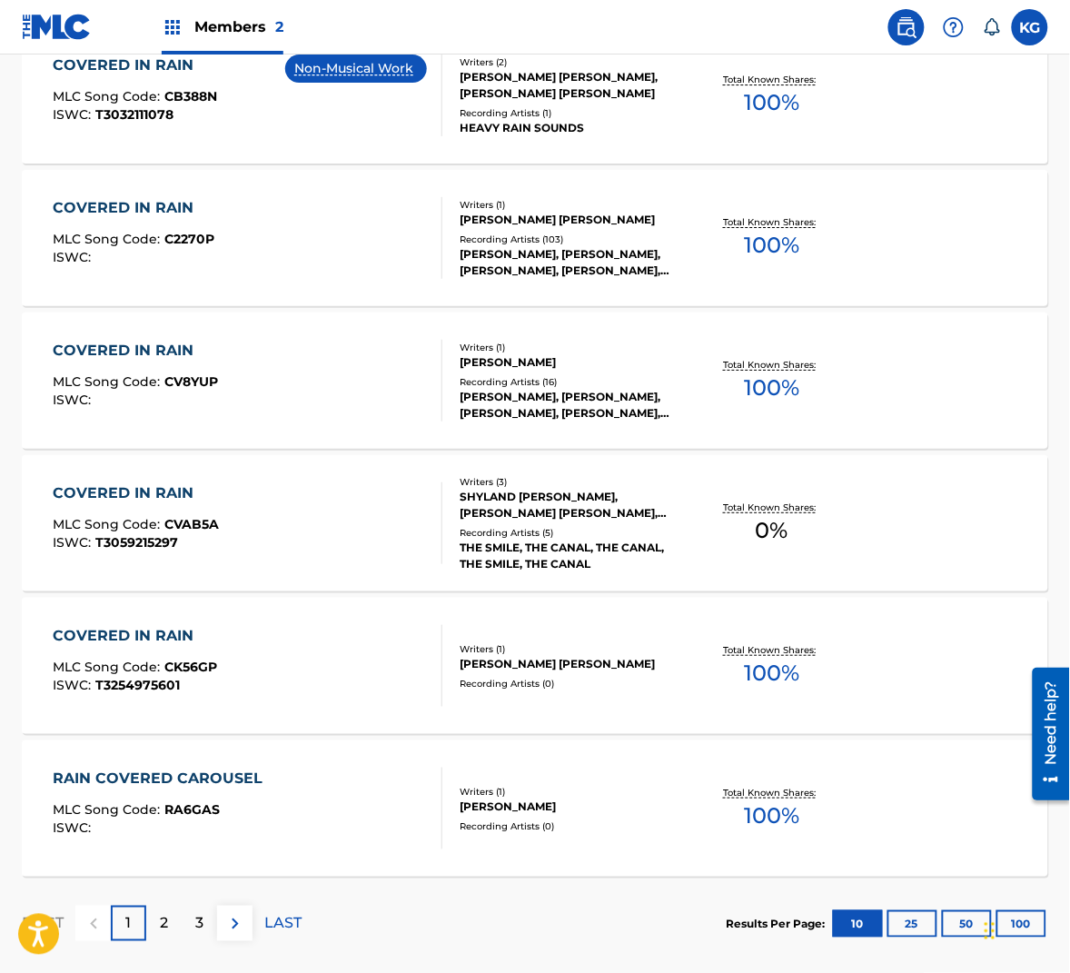
scroll to position [1306, 0]
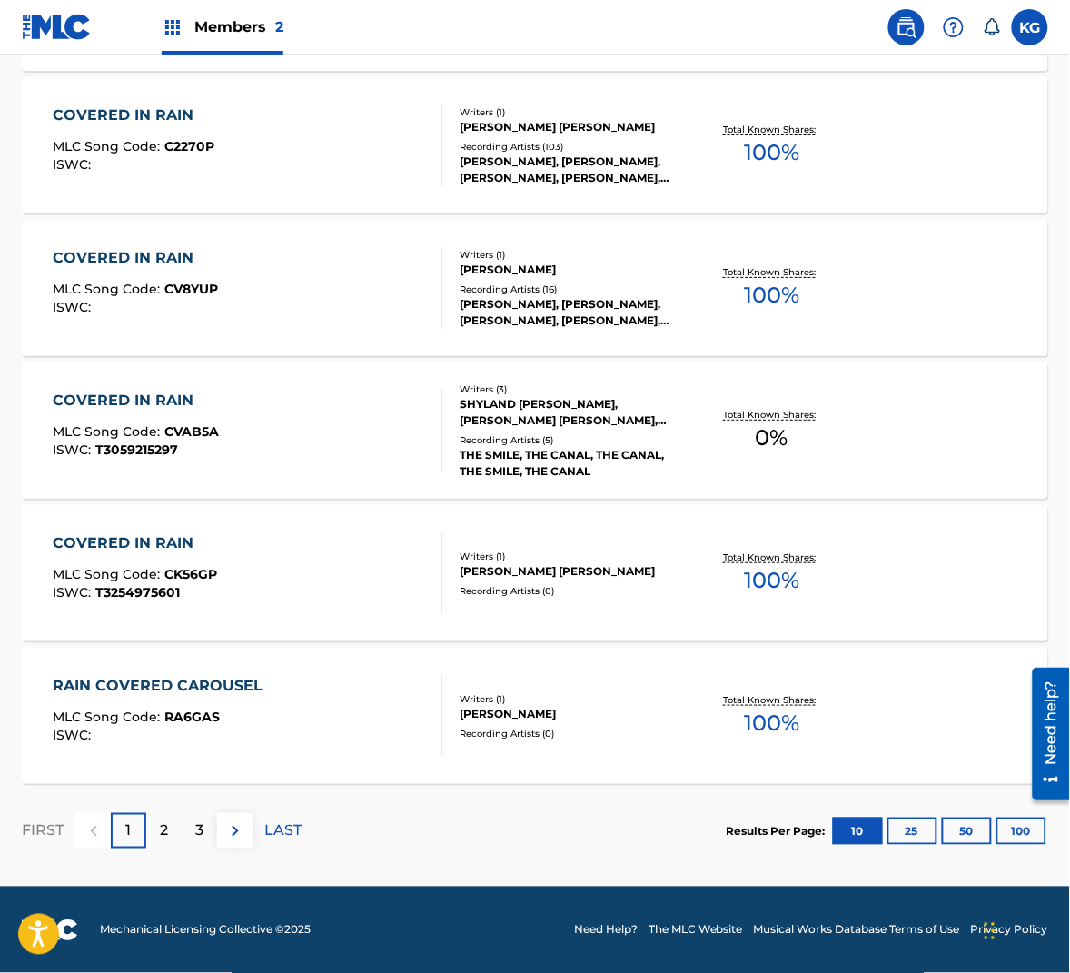
click at [160, 838] on p "2" at bounding box center [164, 831] width 8 height 22
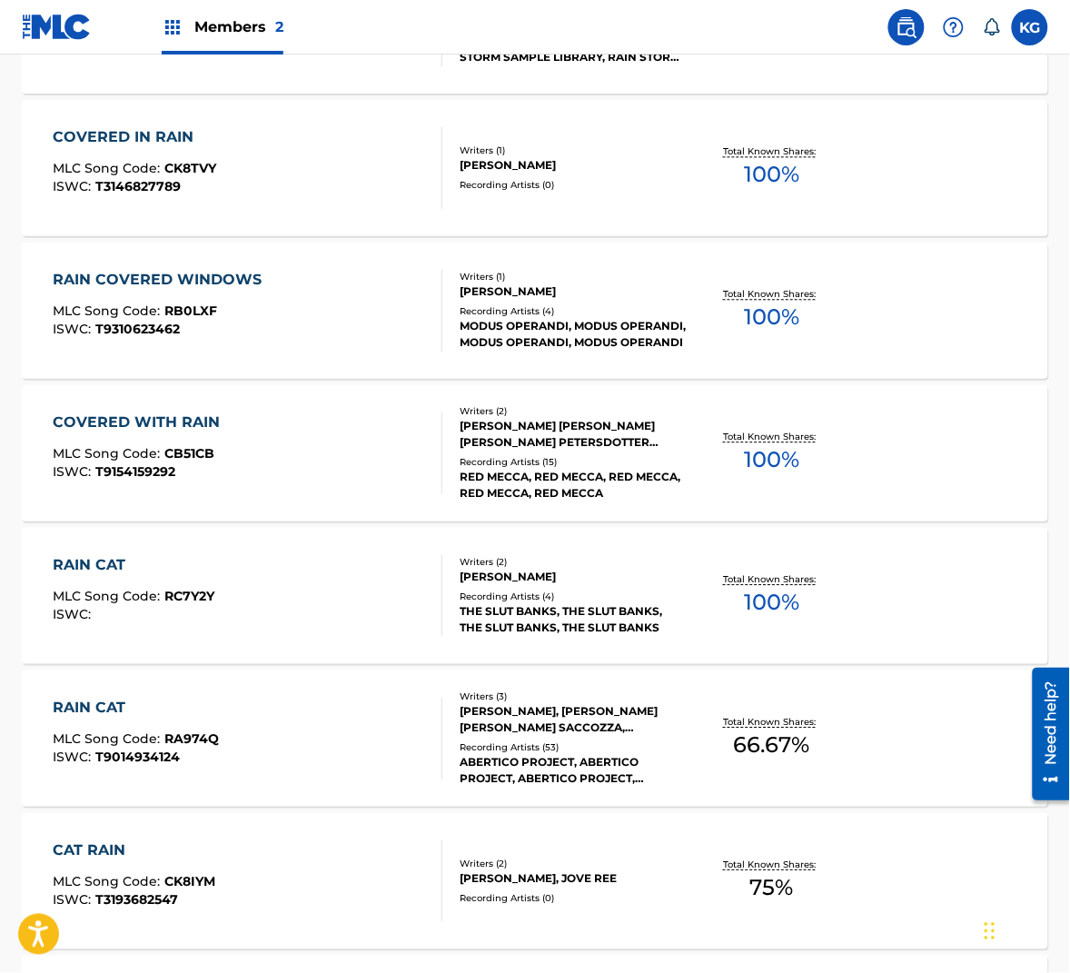
scroll to position [0, 0]
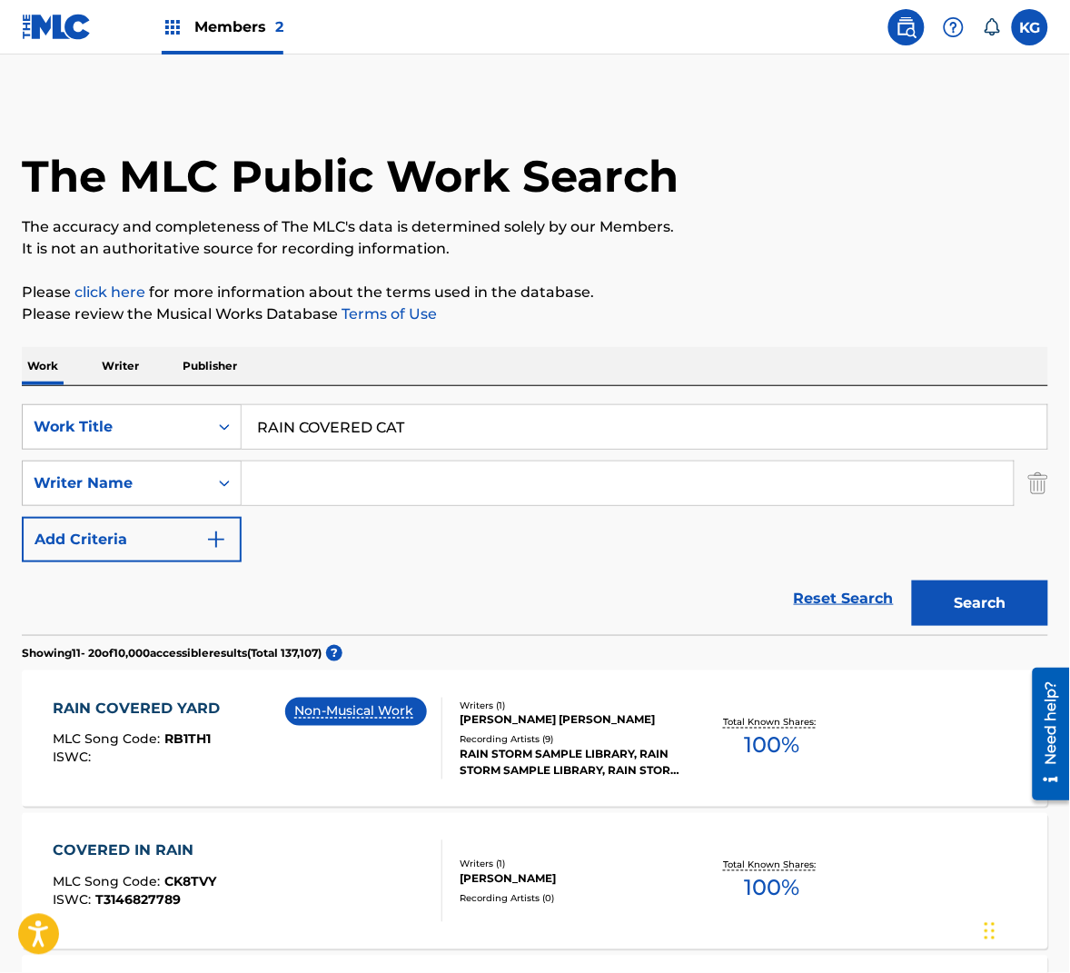
click at [428, 419] on input "RAIN COVERED CAT" at bounding box center [645, 427] width 806 height 44
click at [431, 421] on input "RAIN COVERED CAT" at bounding box center [645, 427] width 806 height 44
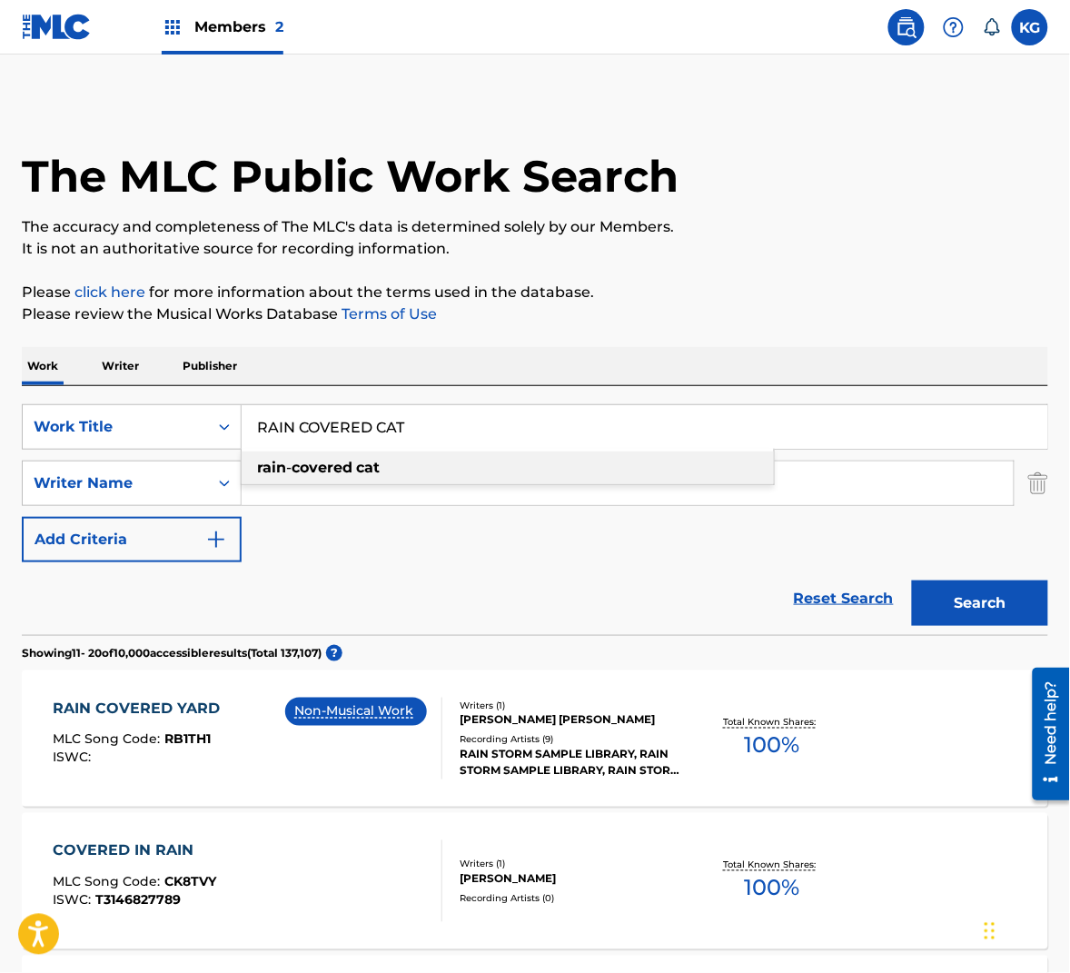
click at [388, 464] on div "rain - covered cat" at bounding box center [508, 467] width 532 height 33
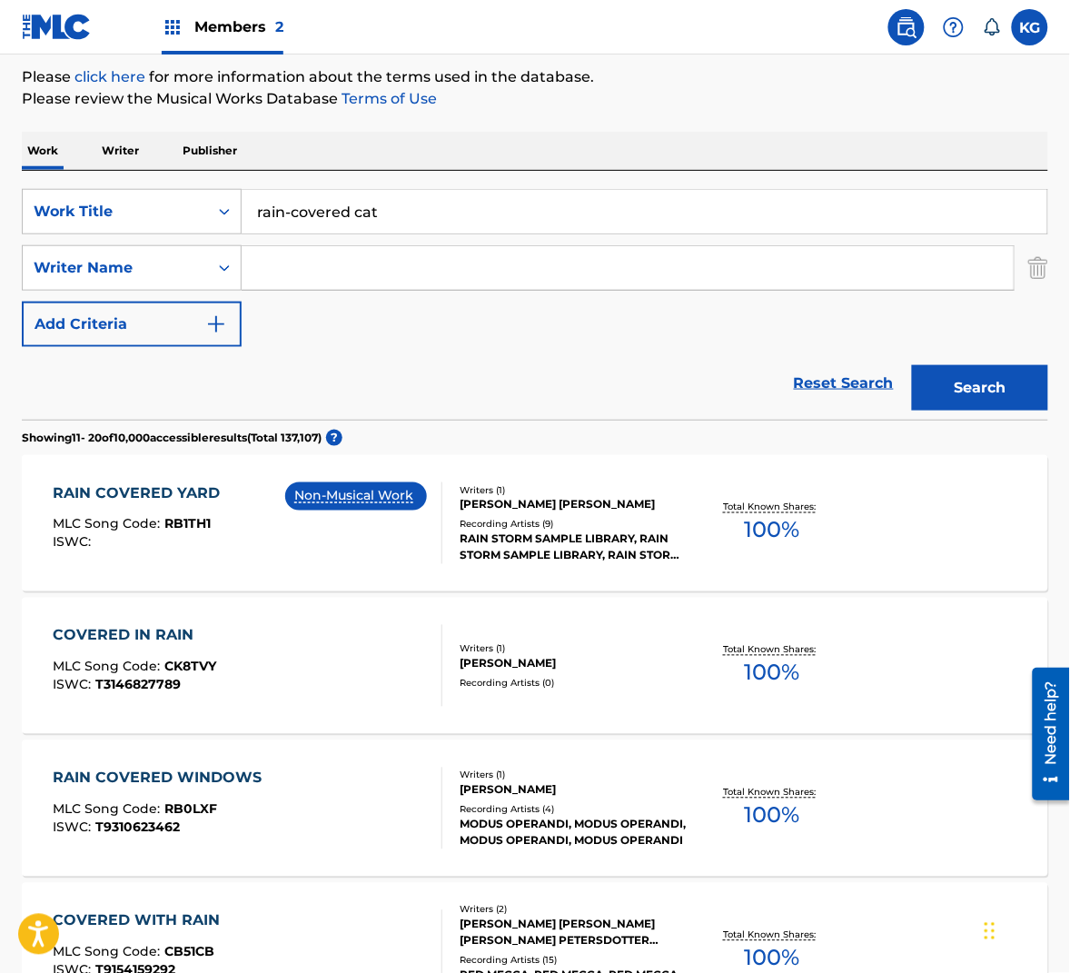
scroll to position [1306, 0]
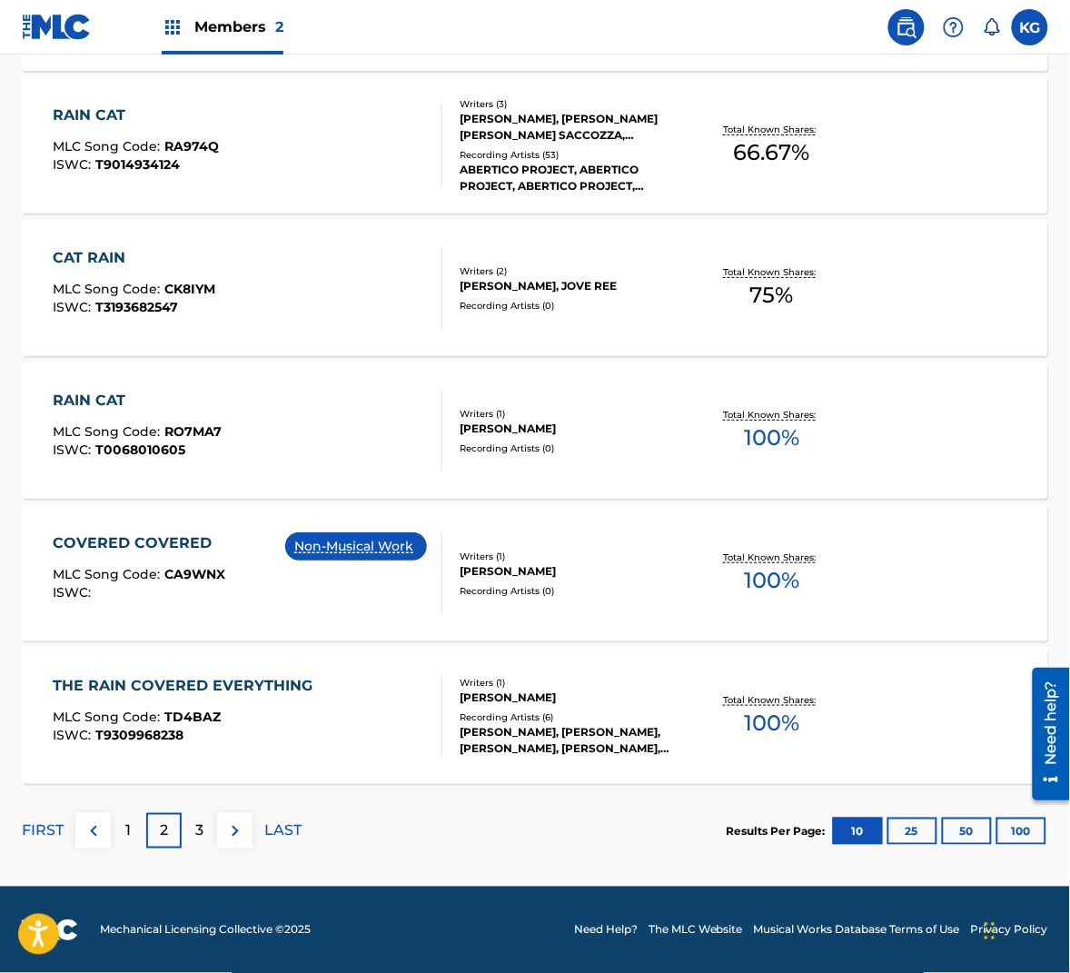
click at [83, 834] on img at bounding box center [94, 831] width 22 height 22
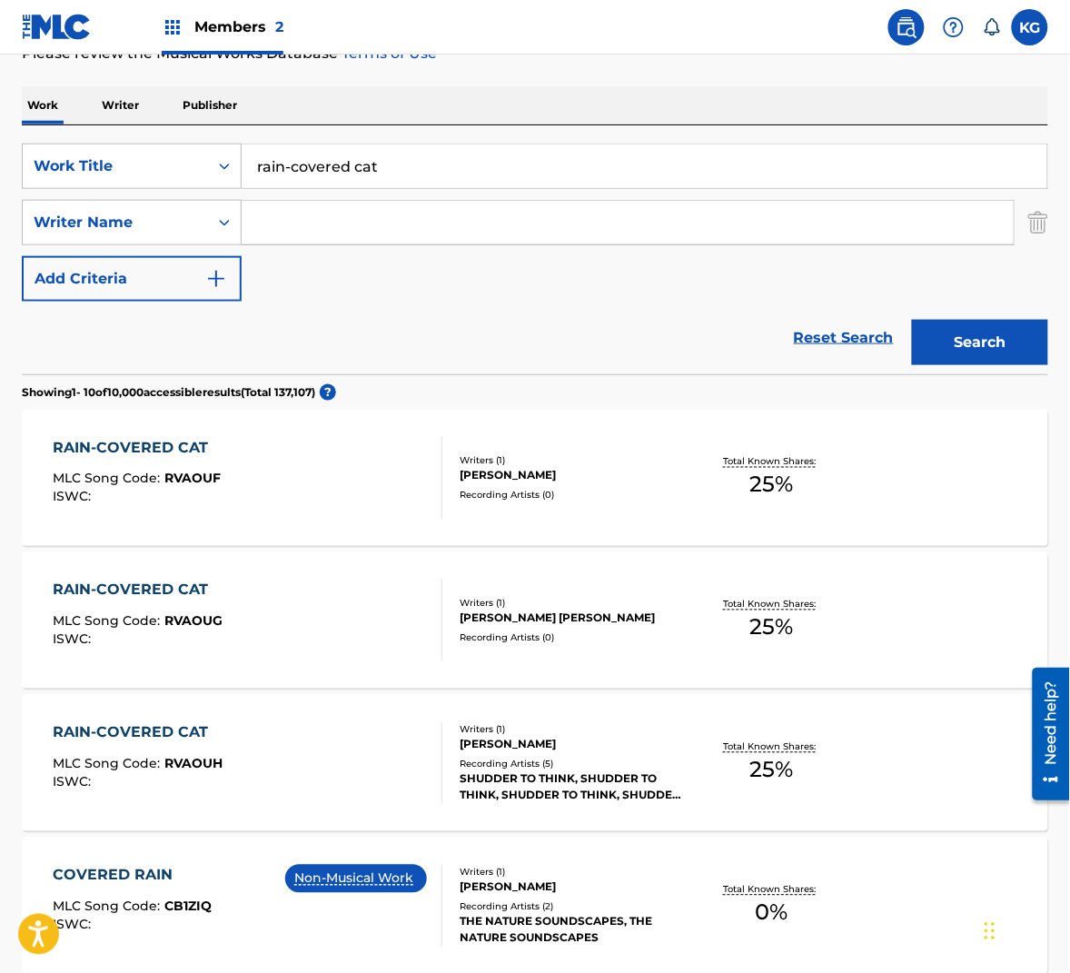
scroll to position [0, 0]
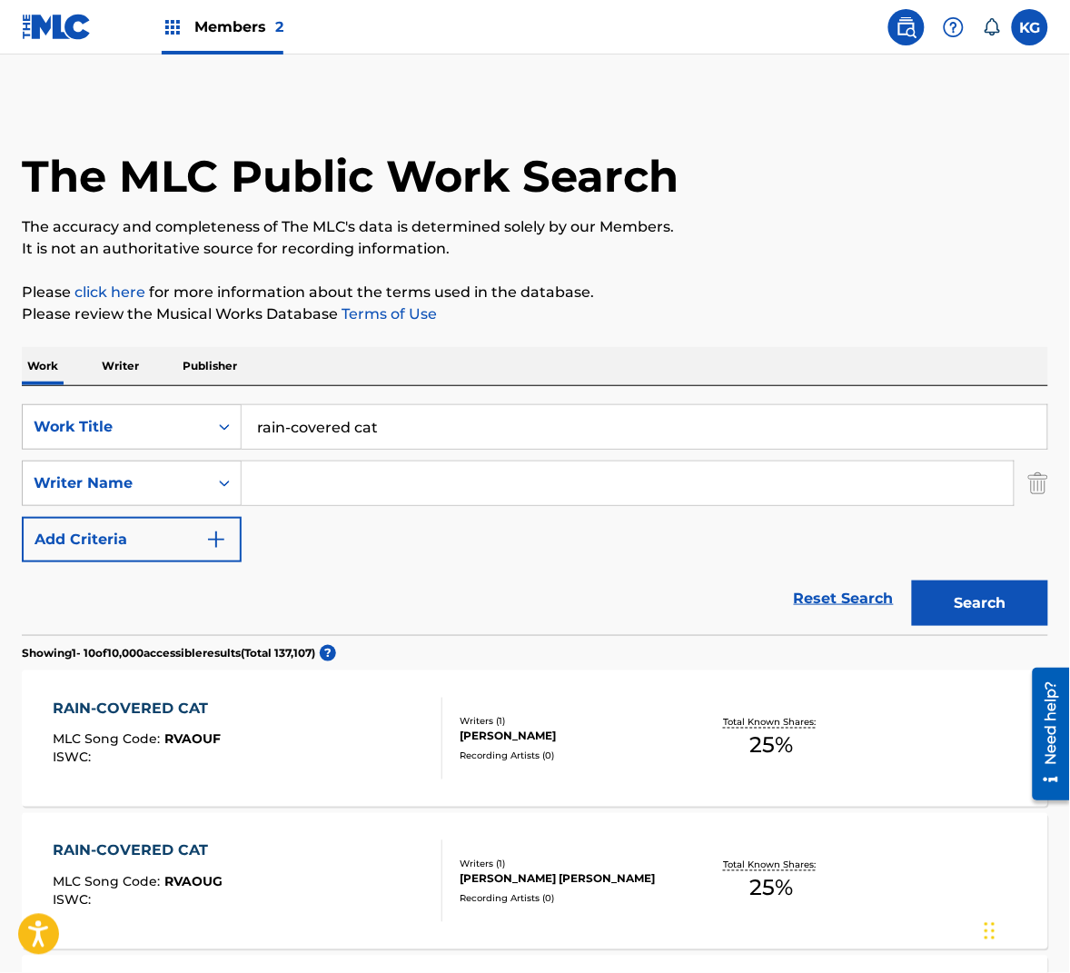
click at [396, 428] on input "rain-covered cat" at bounding box center [645, 427] width 806 height 44
click at [912, 580] on button "Search" at bounding box center [980, 602] width 136 height 45
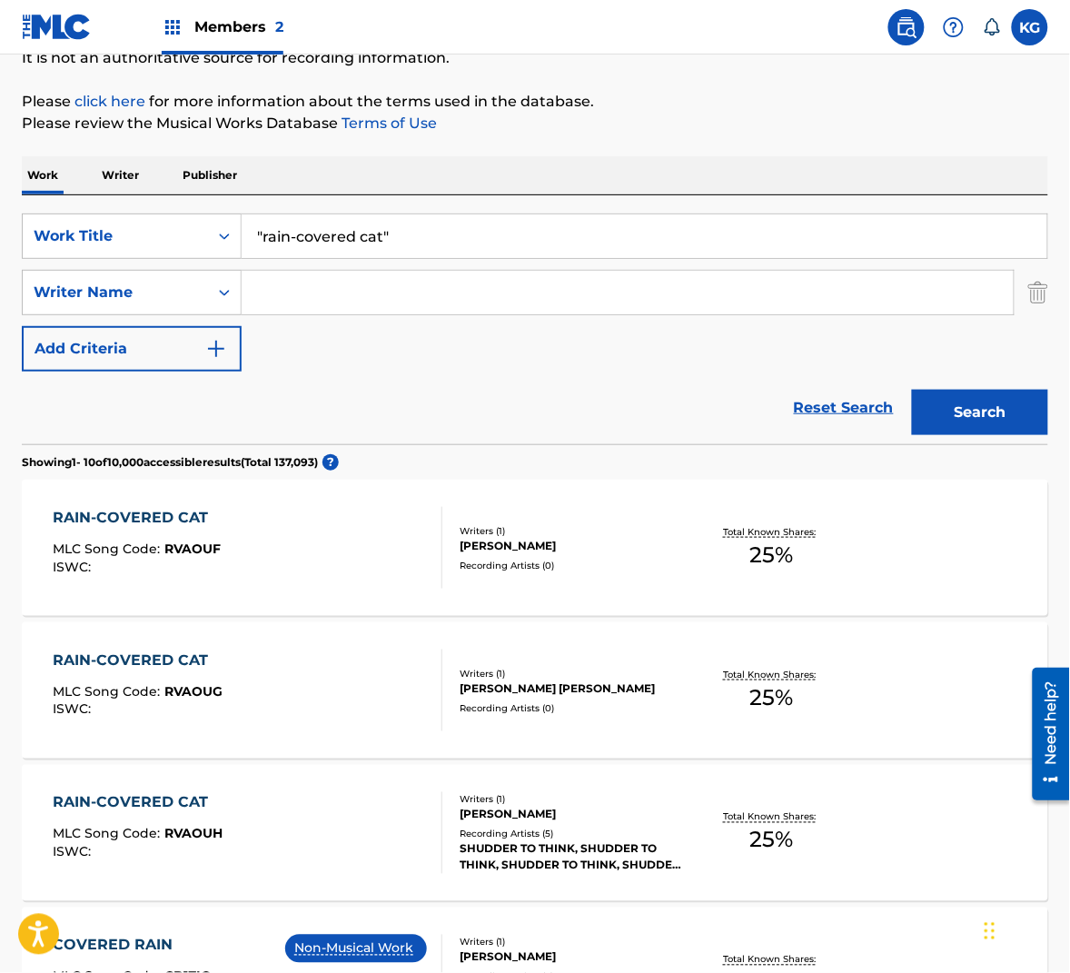
scroll to position [75, 0]
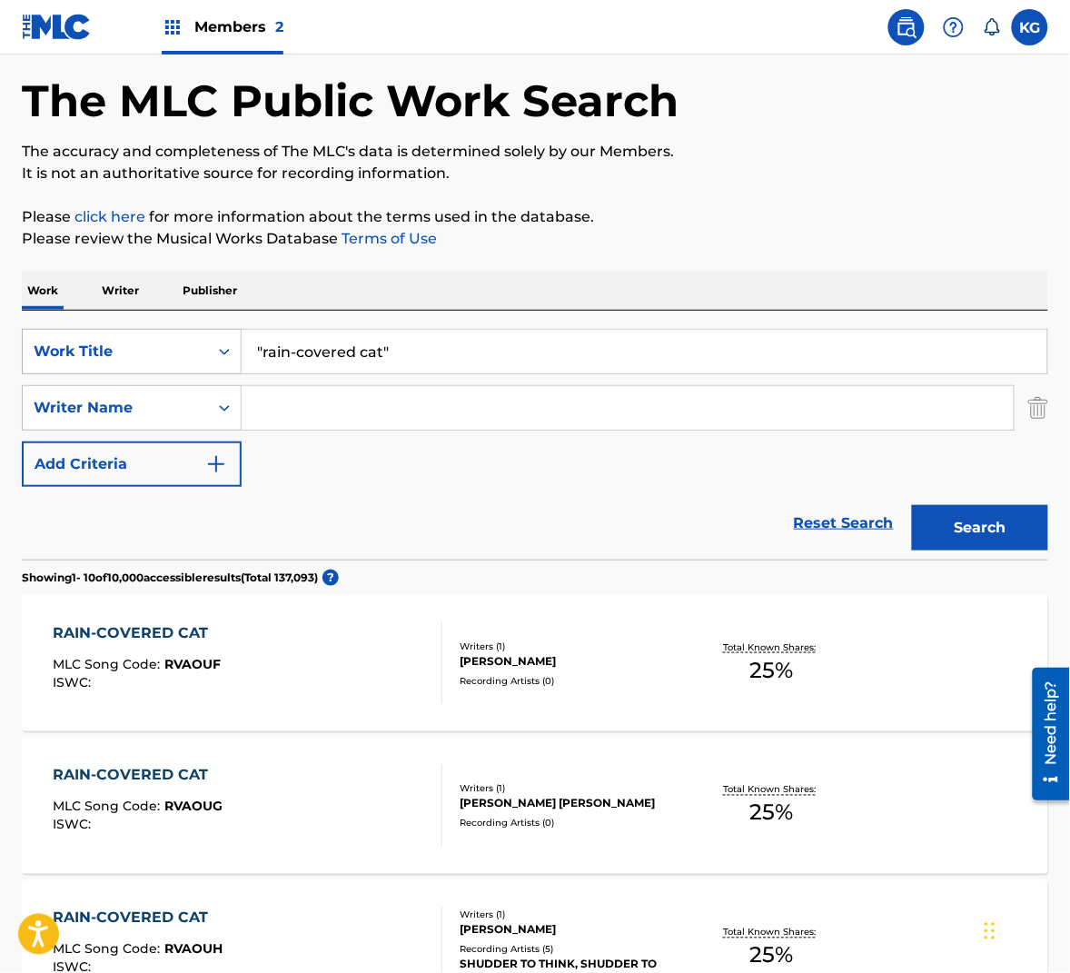
drag, startPoint x: 222, startPoint y: 341, endPoint x: 143, endPoint y: 333, distance: 79.4
click at [143, 333] on div "SearchWithCriteriae7b2727b-74ec-4b20-a0d4-b74a31ec9f10 Work Title "rain-covered…" at bounding box center [535, 351] width 1026 height 45
type input "bratz catz"
click at [431, 410] on input "Search Form" at bounding box center [628, 408] width 772 height 44
paste input "Wedren"
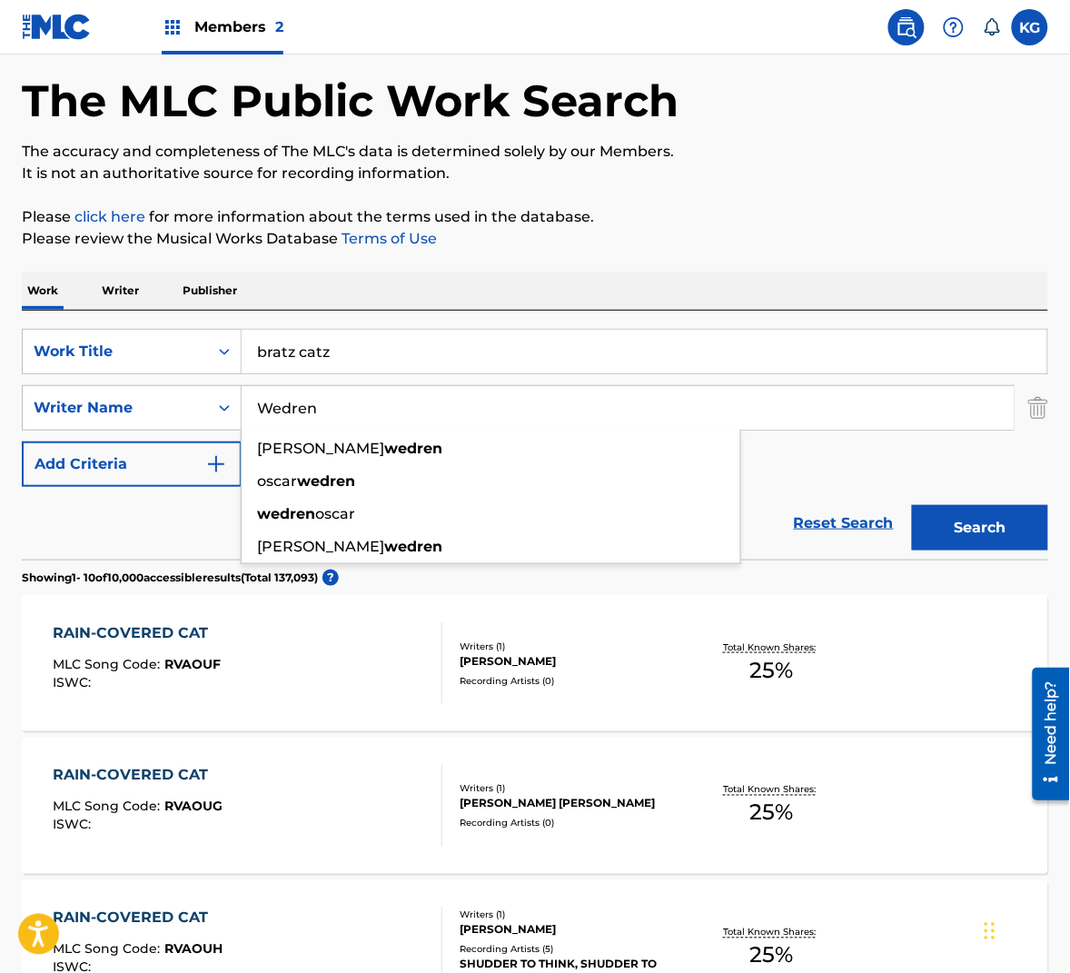
type input "Wedren"
click at [522, 353] on input "bratz catz" at bounding box center [645, 352] width 806 height 44
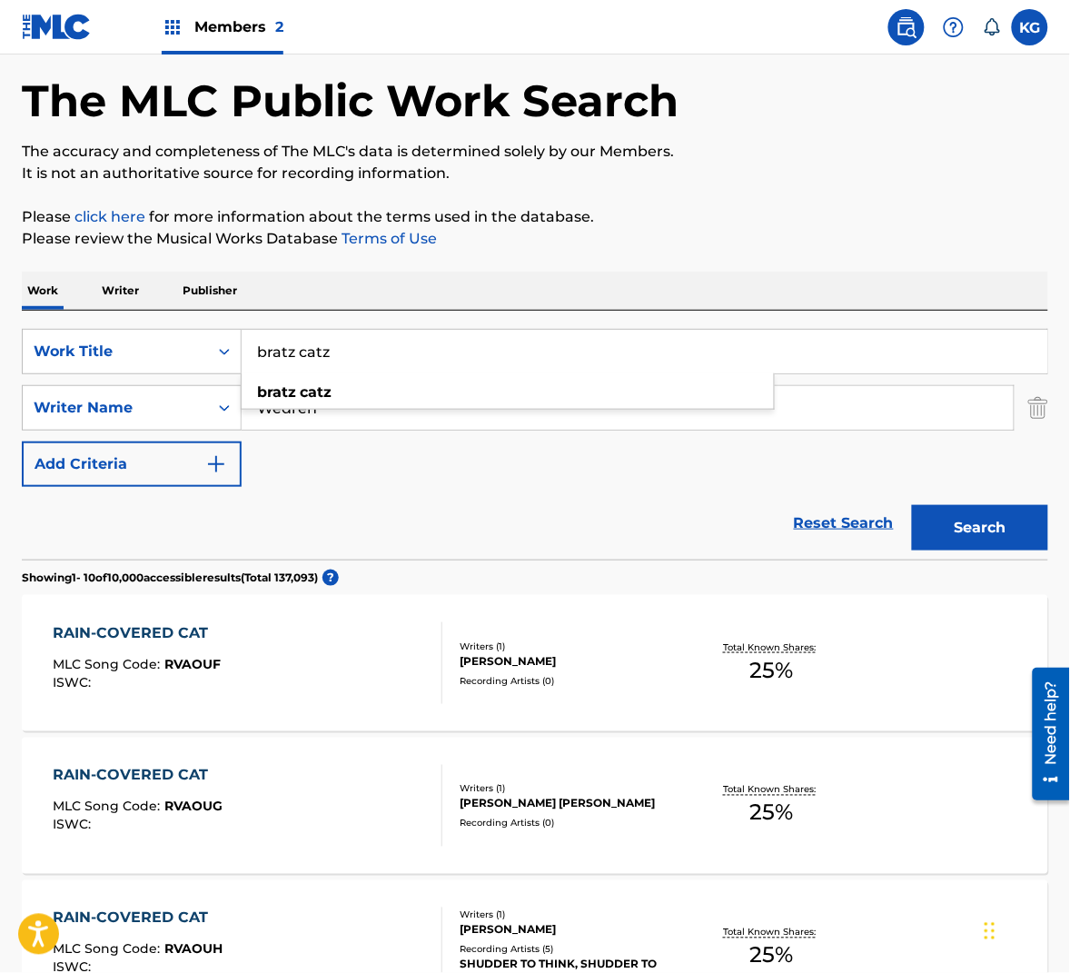
click at [522, 353] on input "bratz catz" at bounding box center [645, 352] width 806 height 44
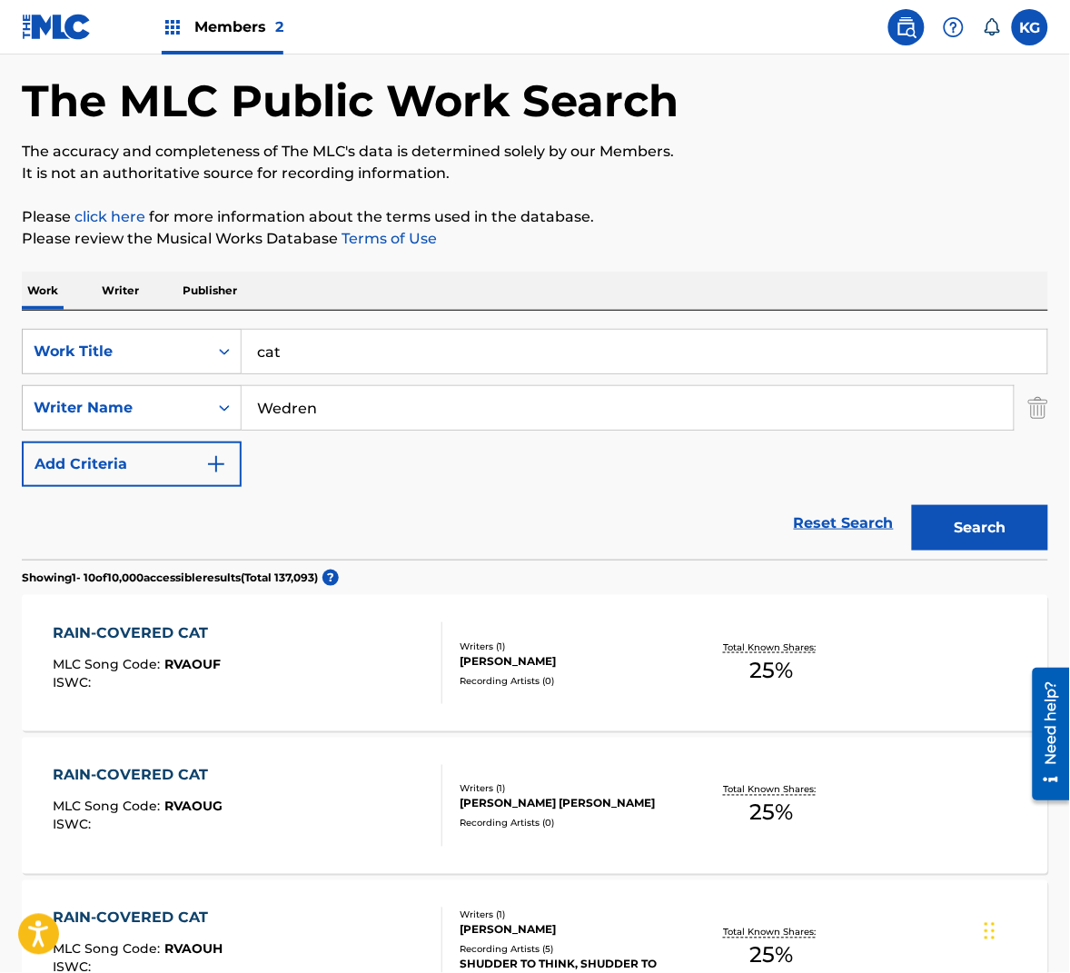
click at [1027, 522] on button "Search" at bounding box center [980, 527] width 136 height 45
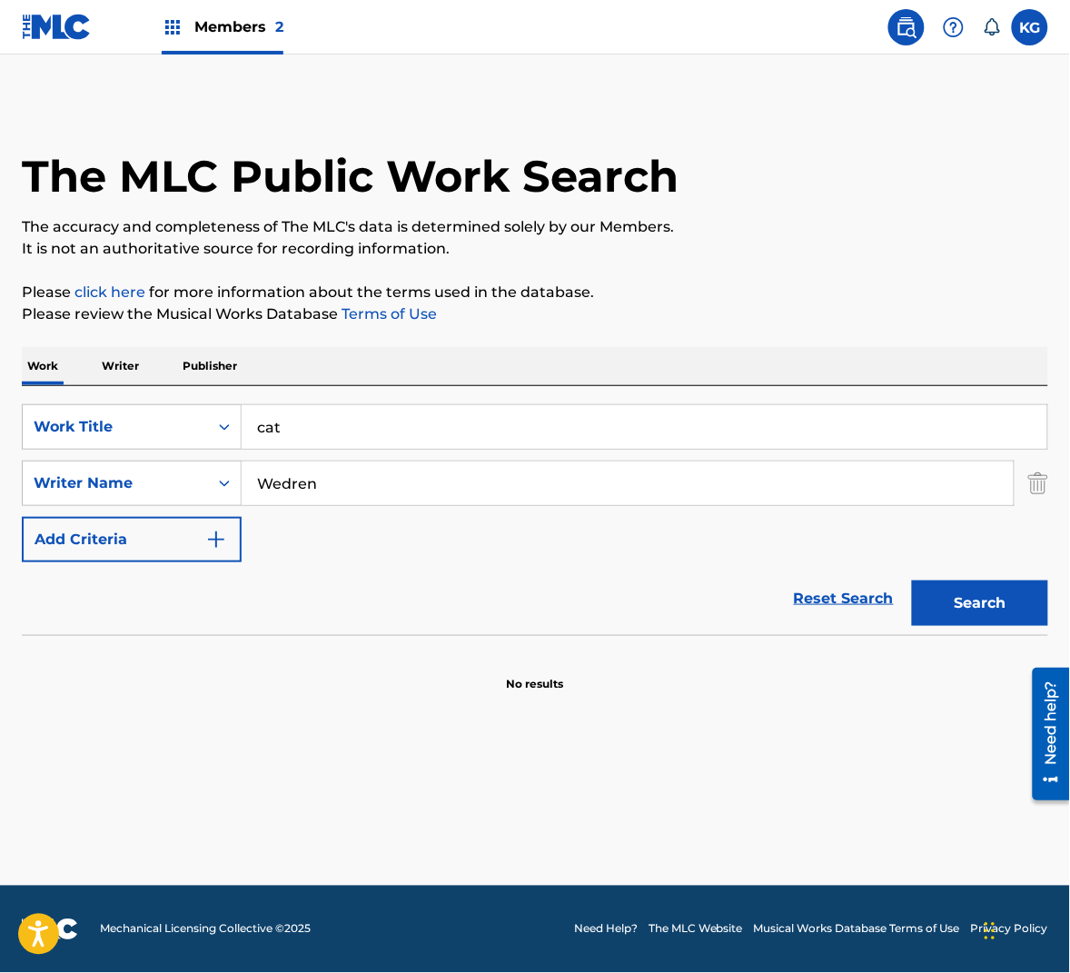
click at [394, 428] on input "cat" at bounding box center [645, 427] width 806 height 44
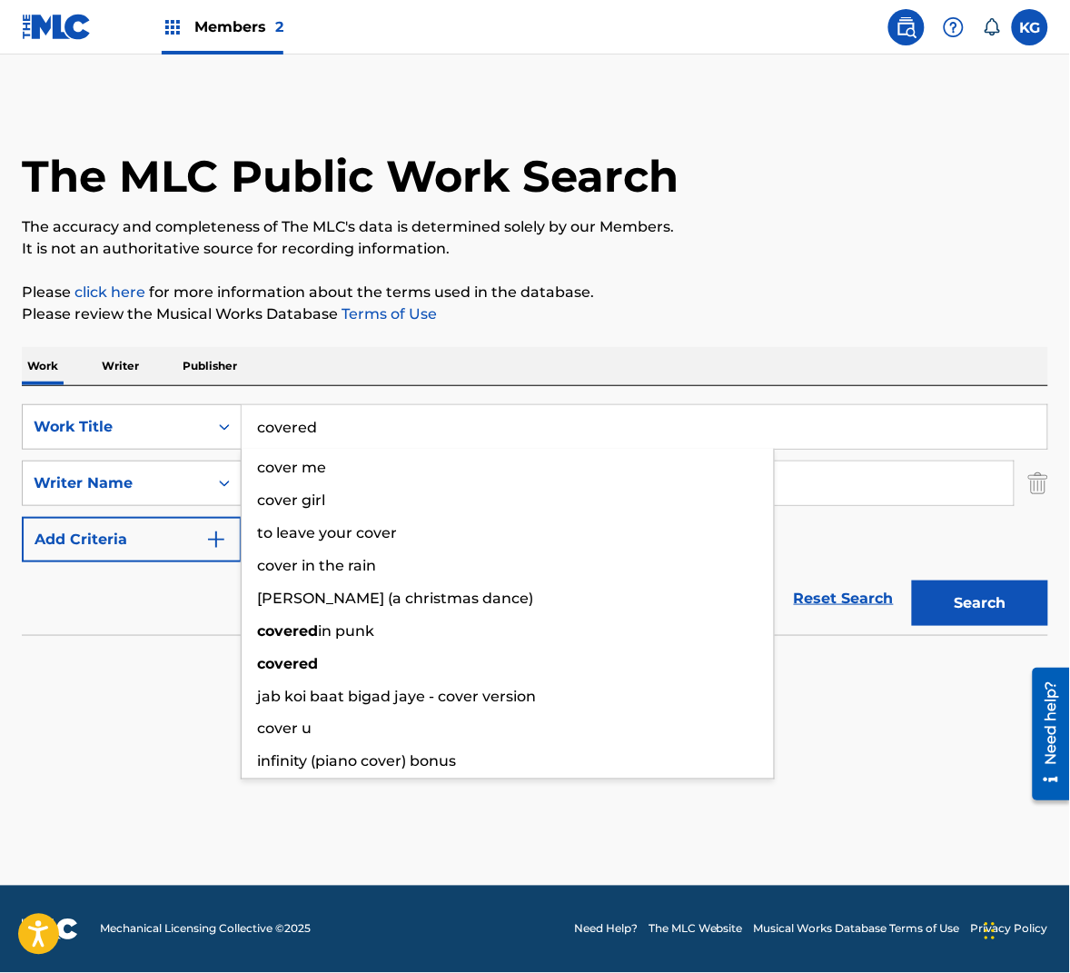
click at [912, 580] on button "Search" at bounding box center [980, 602] width 136 height 45
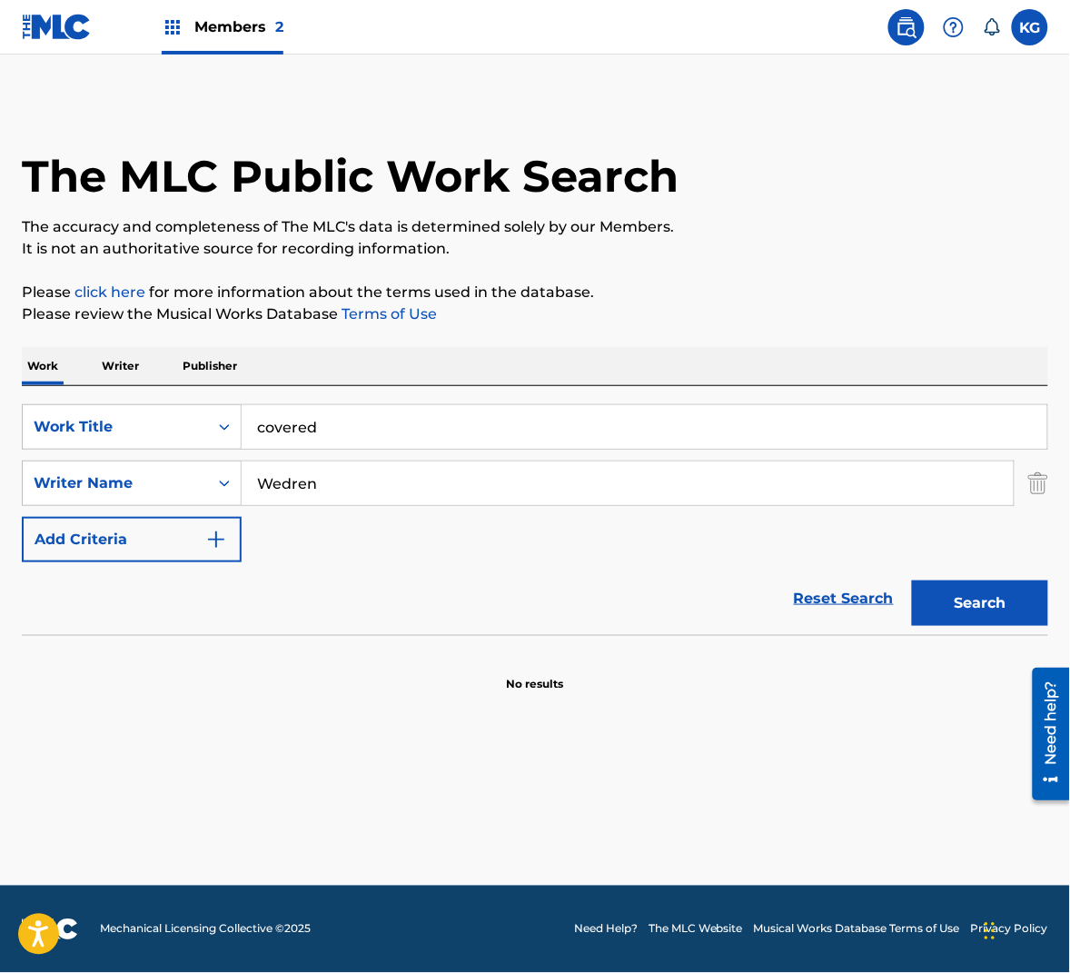
drag, startPoint x: 386, startPoint y: 295, endPoint x: 324, endPoint y: 351, distance: 83.0
click at [385, 296] on p "Please click here for more information about the terms used in the database." at bounding box center [535, 293] width 1026 height 22
click at [301, 431] on input "covered" at bounding box center [645, 427] width 806 height 44
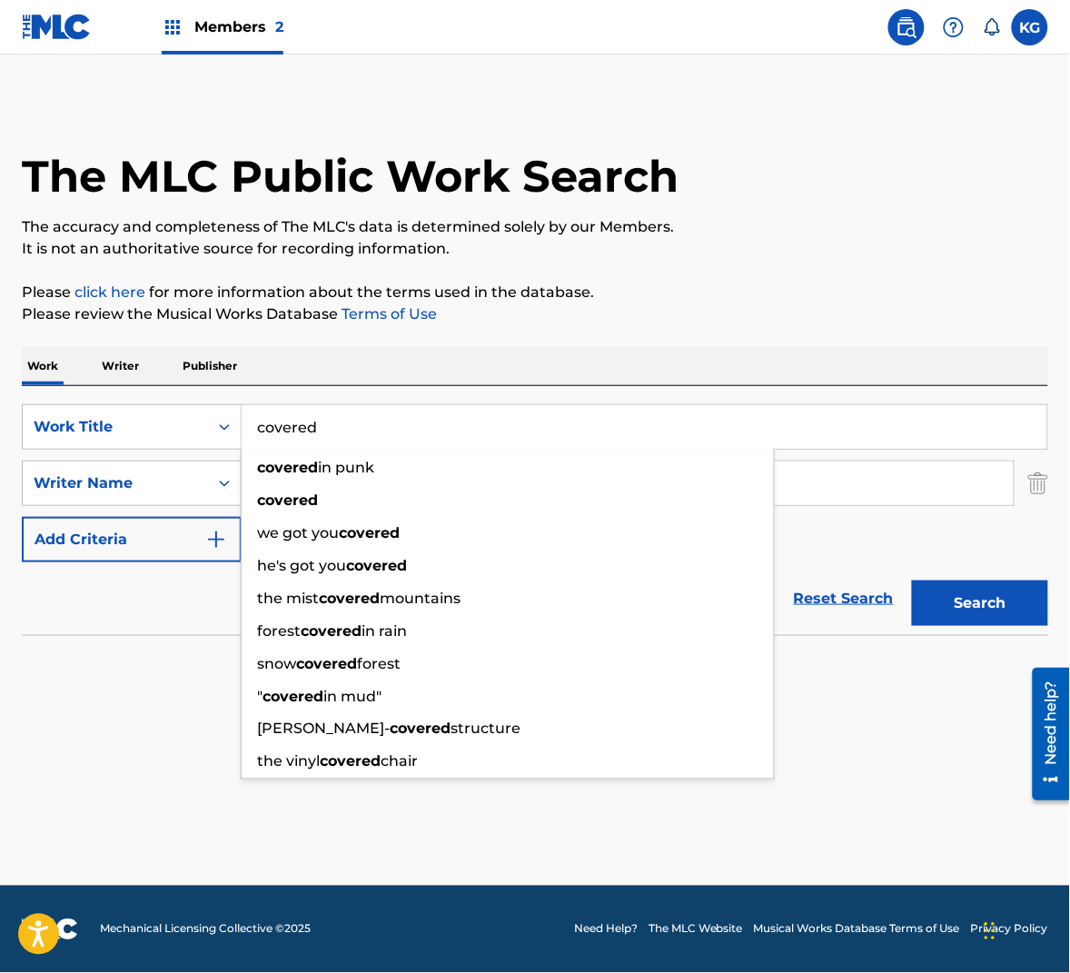
paste input "RO"
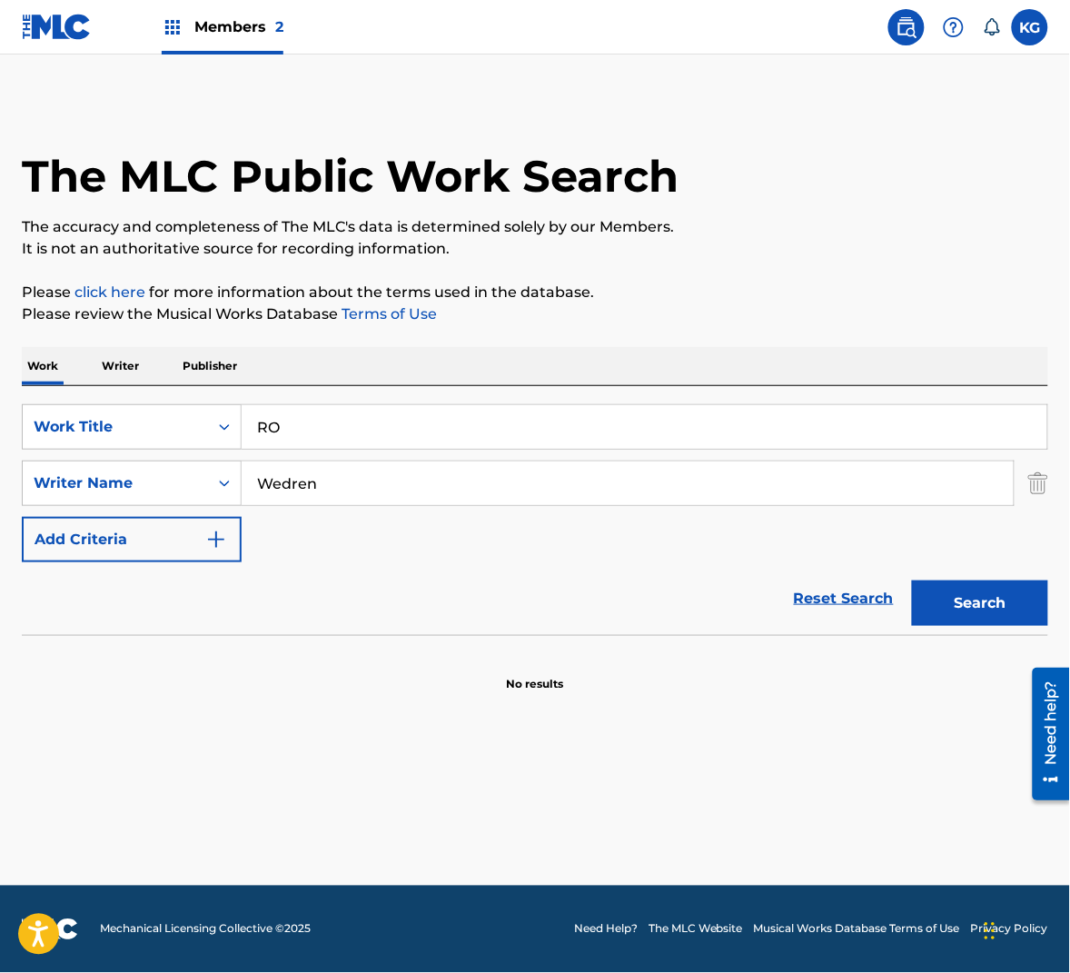
type input "RO"
click at [947, 609] on button "Search" at bounding box center [980, 602] width 136 height 45
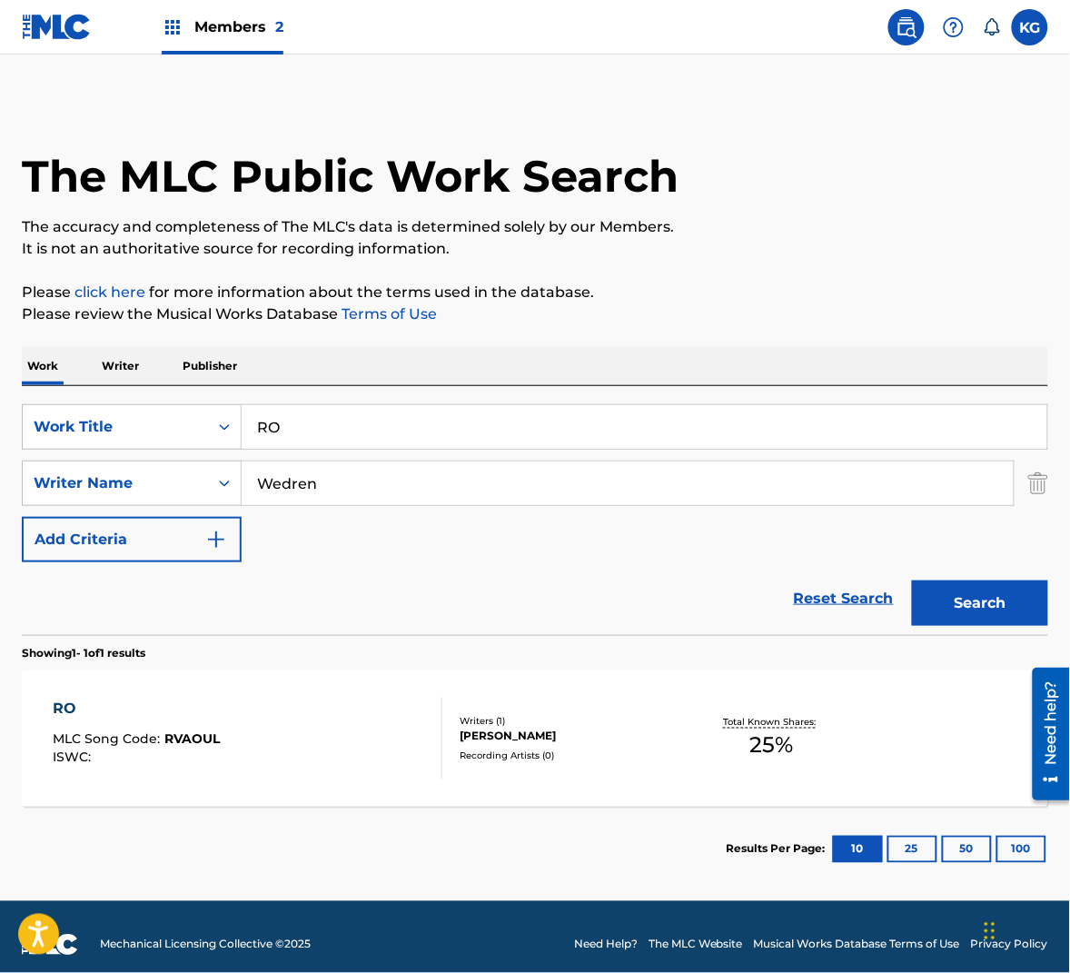
click at [622, 730] on div "[PERSON_NAME]" at bounding box center [573, 737] width 226 height 16
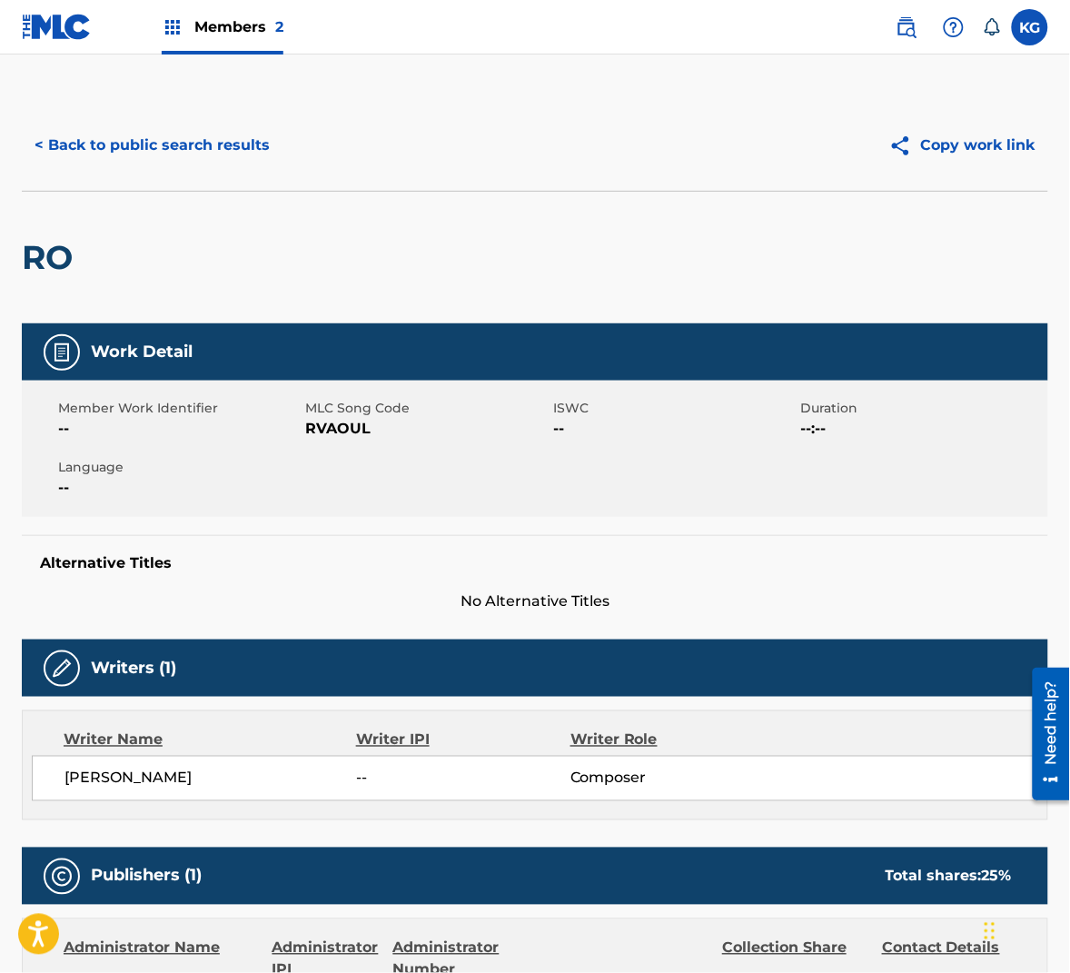
click at [352, 429] on span "RVAOUL" at bounding box center [427, 429] width 243 height 22
click at [199, 131] on button "< Back to public search results" at bounding box center [152, 145] width 261 height 45
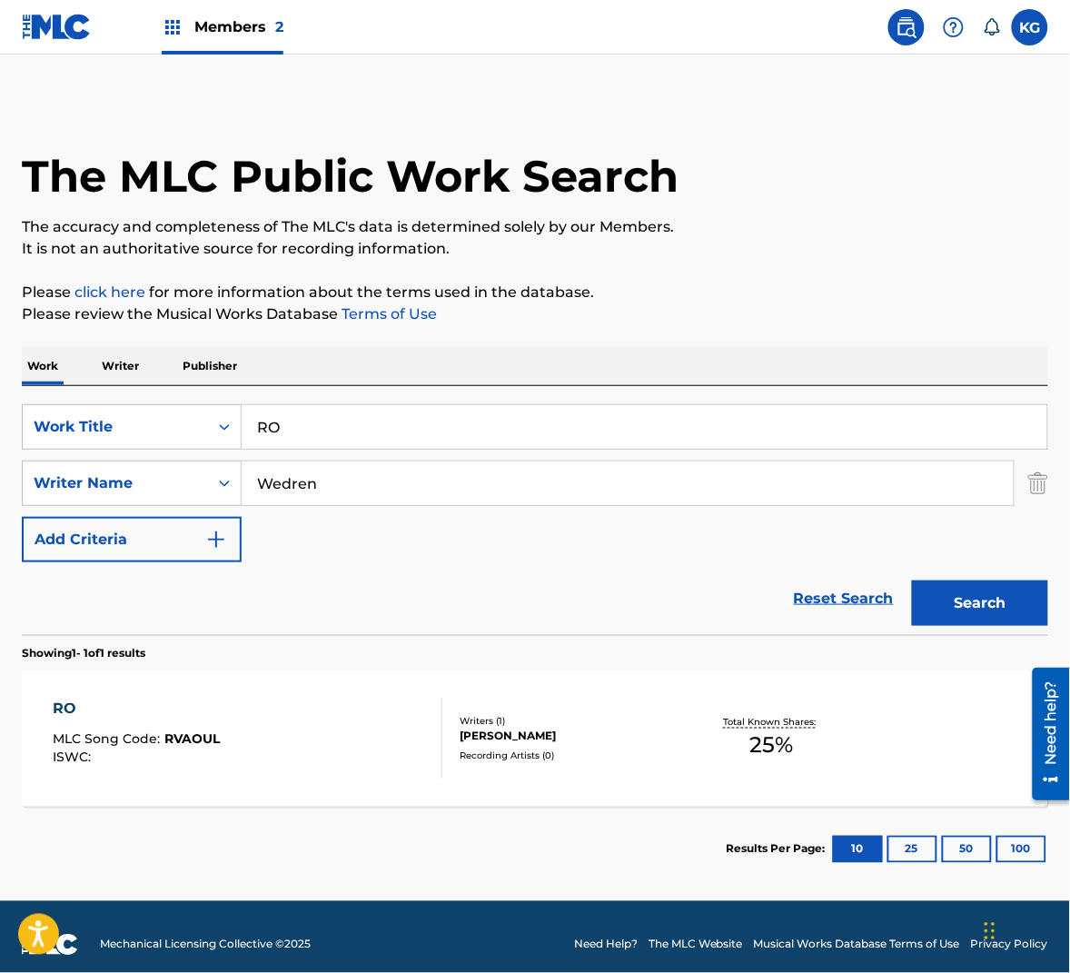
click at [547, 498] on input "Wedren" at bounding box center [628, 483] width 772 height 44
paste input "Hill"
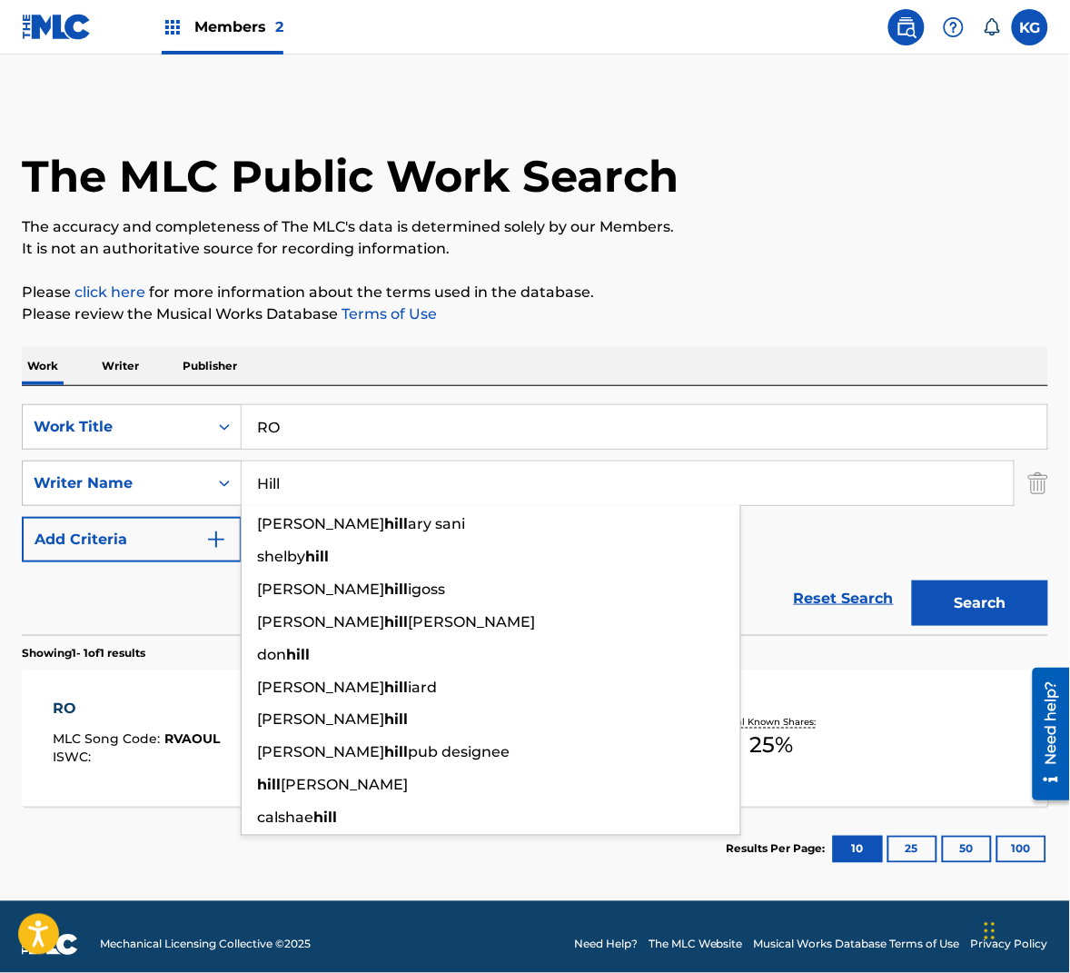
type input "Hill"
click at [992, 592] on button "Search" at bounding box center [980, 602] width 136 height 45
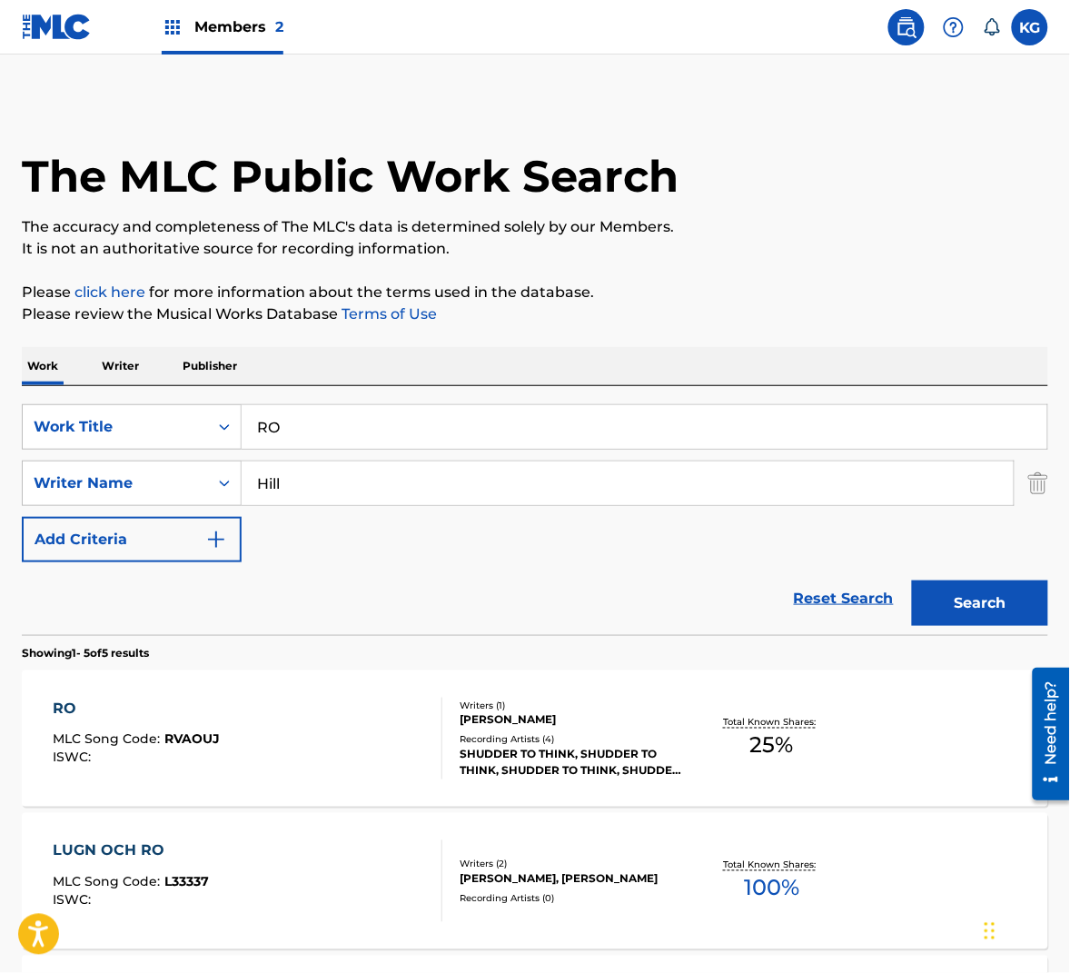
click at [293, 727] on div "RO MLC Song Code : RVAOUJ ISWC :" at bounding box center [248, 739] width 390 height 82
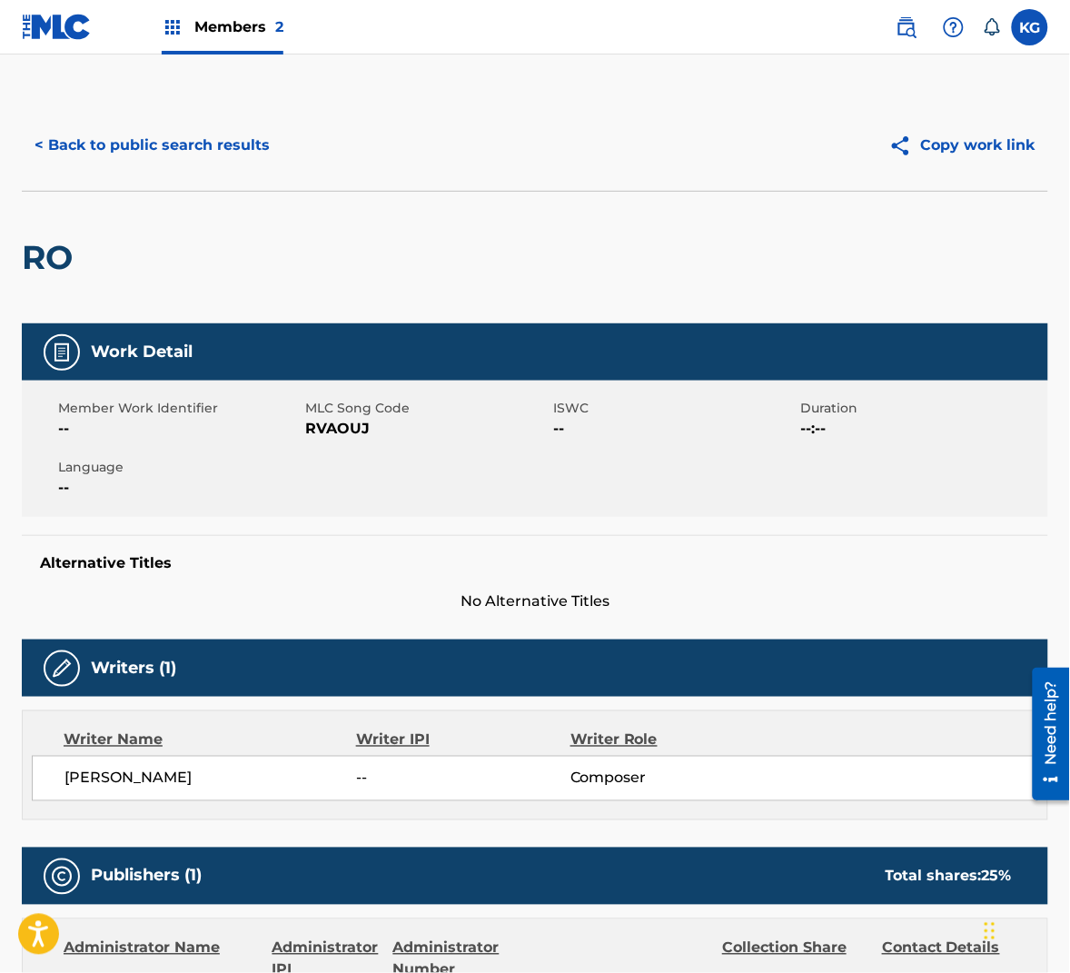
click at [332, 427] on span "RVAOUJ" at bounding box center [427, 429] width 243 height 22
click at [218, 156] on button "< Back to public search results" at bounding box center [152, 145] width 261 height 45
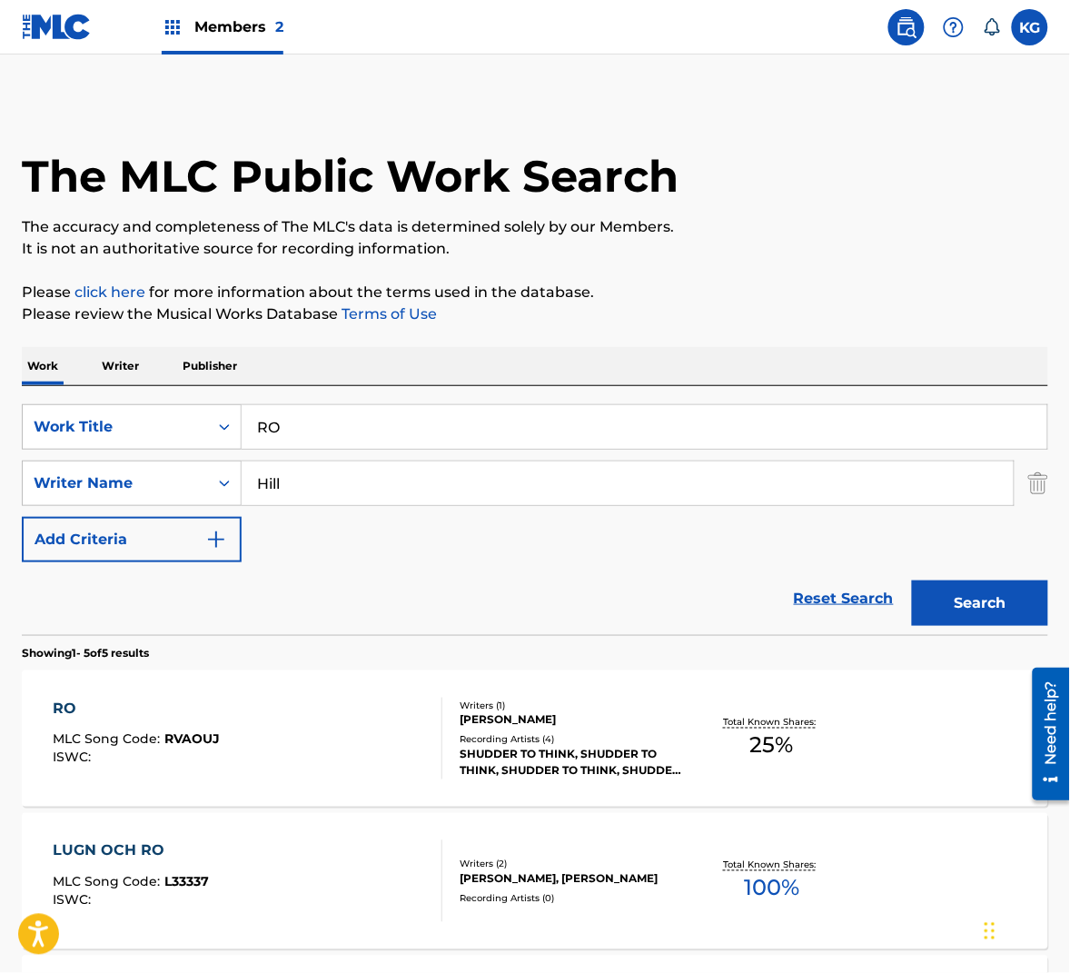
click at [369, 412] on input "RO" at bounding box center [645, 427] width 806 height 44
click at [345, 431] on input "RO" at bounding box center [645, 427] width 806 height 44
drag, startPoint x: 345, startPoint y: 431, endPoint x: 517, endPoint y: 500, distance: 185.0
click at [345, 431] on input "RO" at bounding box center [645, 427] width 806 height 44
paste input "ussell"
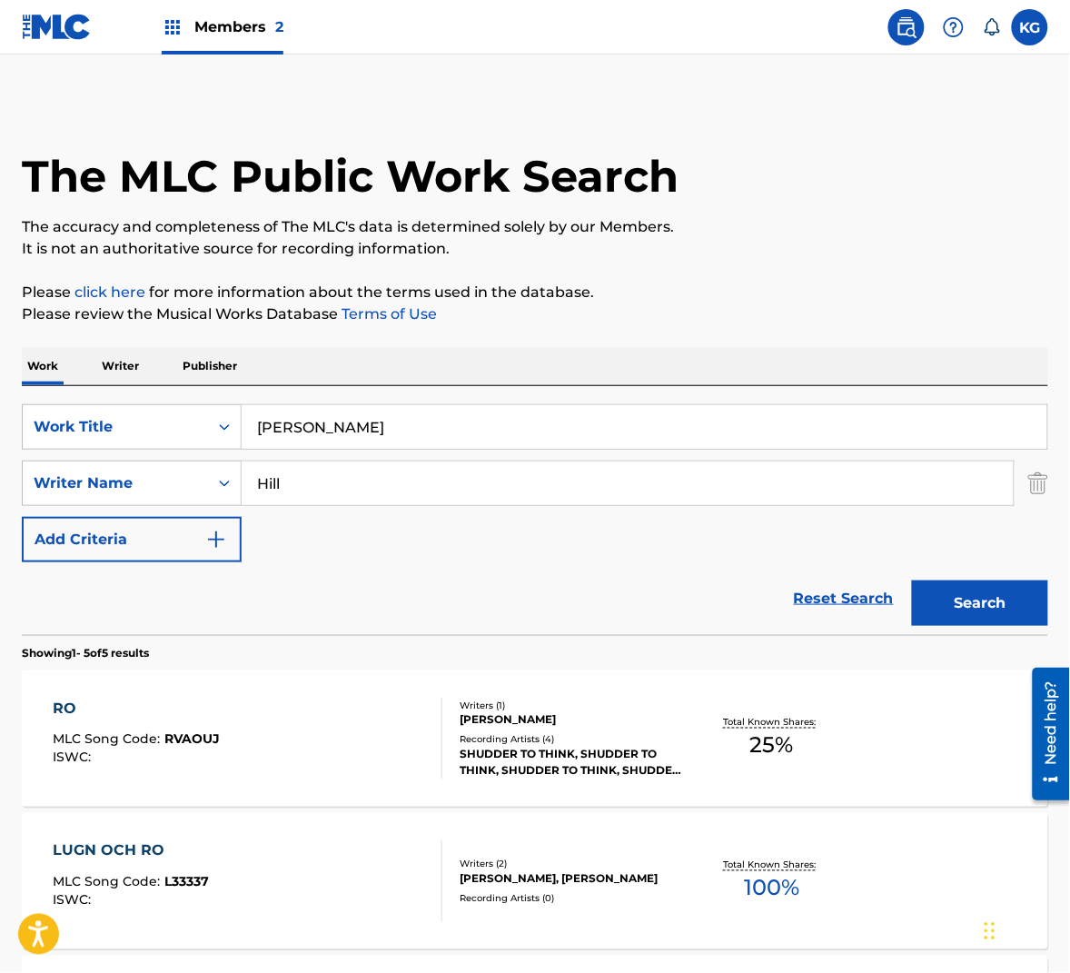
click at [749, 331] on div "The MLC Public Work Search The accuracy and completeness of The MLC's data is d…" at bounding box center [535, 781] width 1070 height 1363
type input "RO"
click at [421, 461] on input "Hill" at bounding box center [628, 483] width 772 height 44
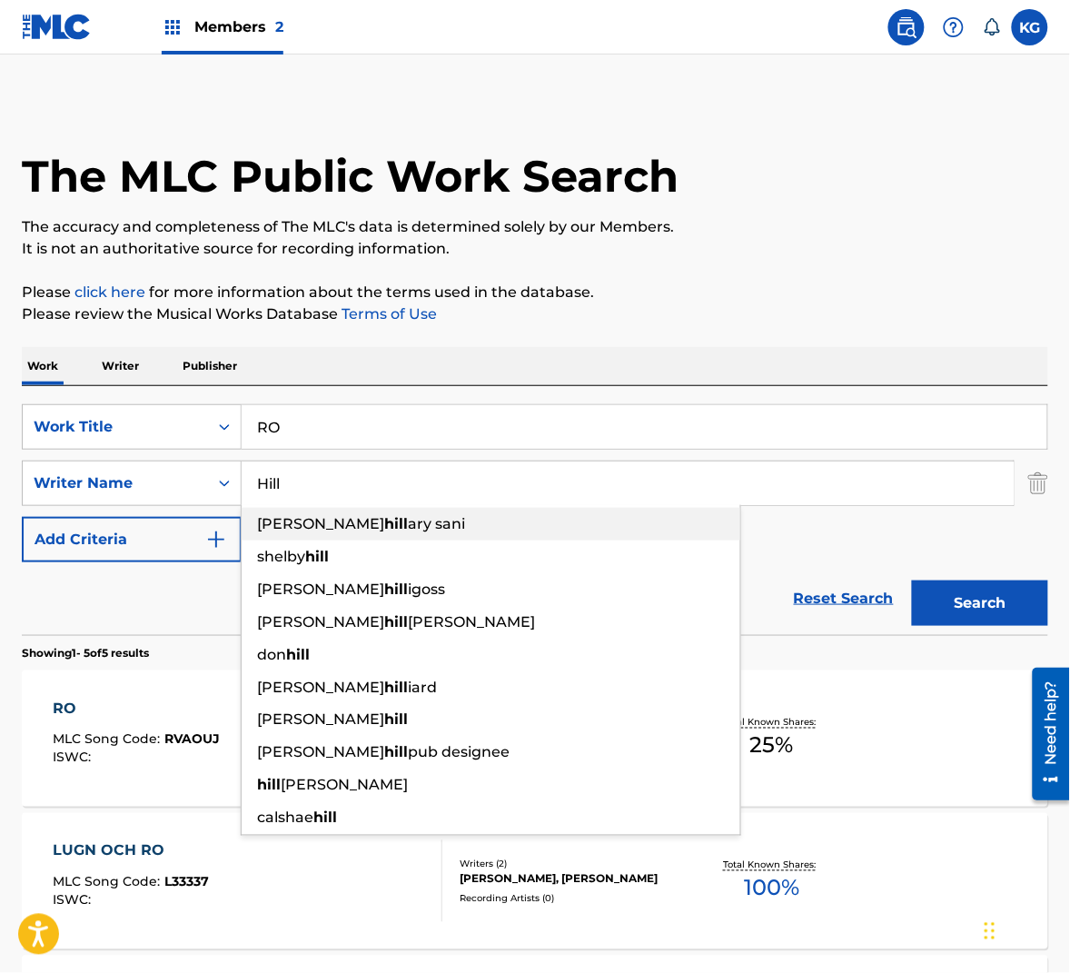
paste input "Russe"
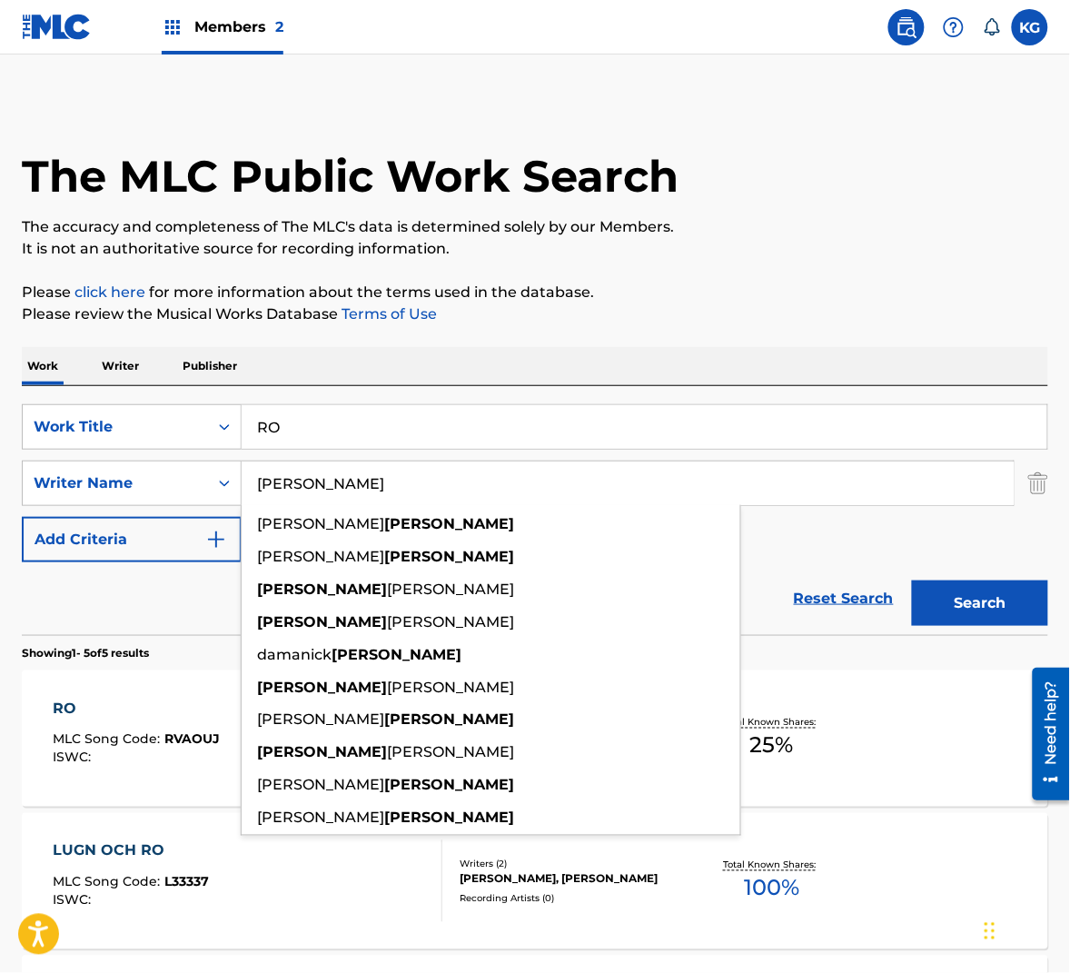
type input "[PERSON_NAME]"
click at [991, 609] on button "Search" at bounding box center [980, 602] width 136 height 45
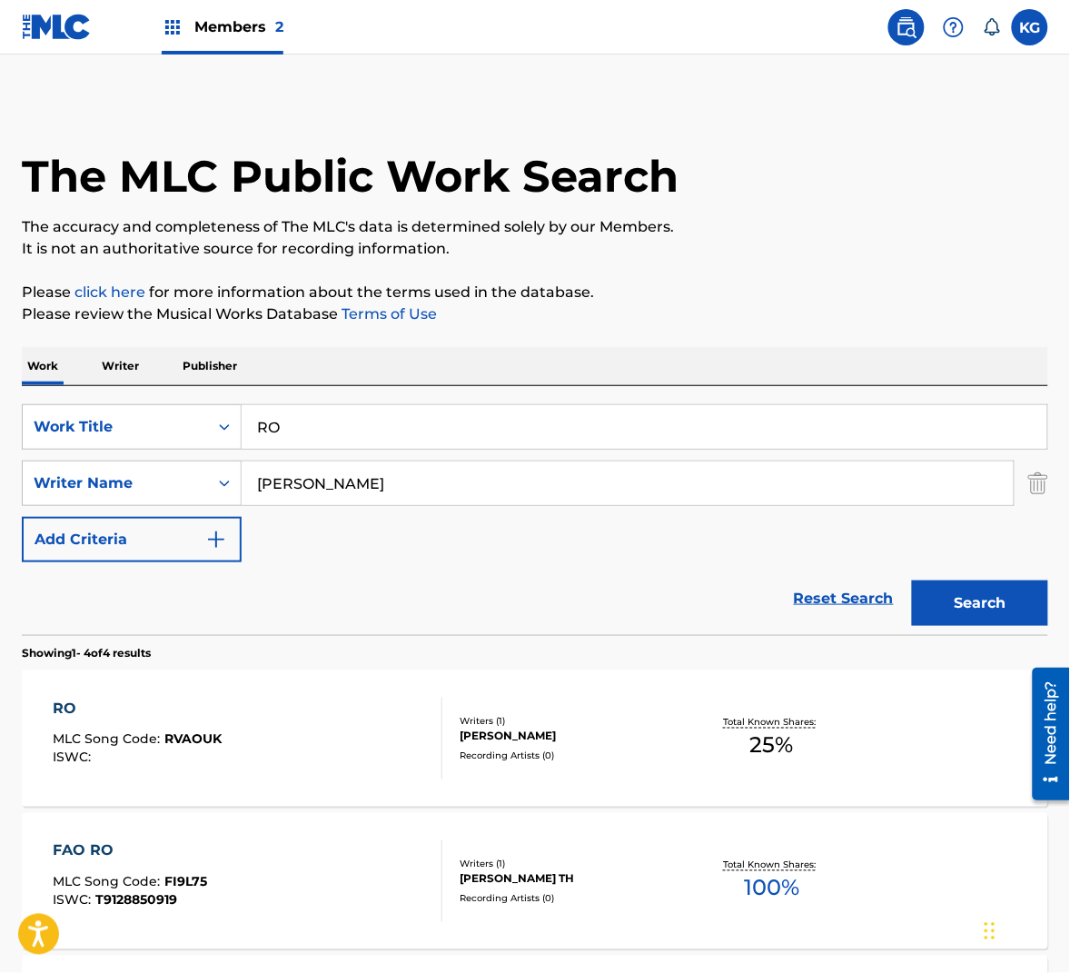
click at [354, 754] on div "RO MLC Song Code : RVAOUK ISWC :" at bounding box center [248, 739] width 390 height 82
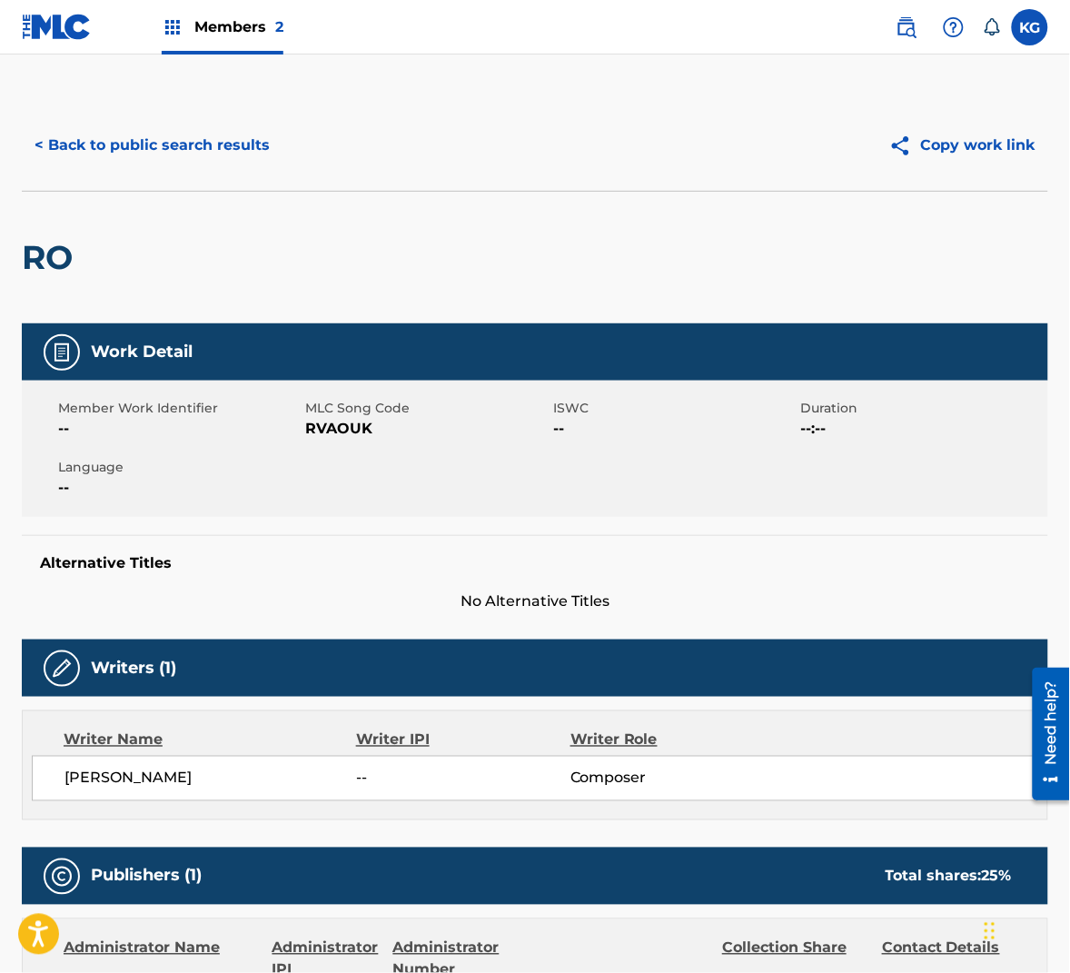
click at [342, 435] on span "RVAOUK" at bounding box center [427, 429] width 243 height 22
click at [225, 142] on button "< Back to public search results" at bounding box center [152, 145] width 261 height 45
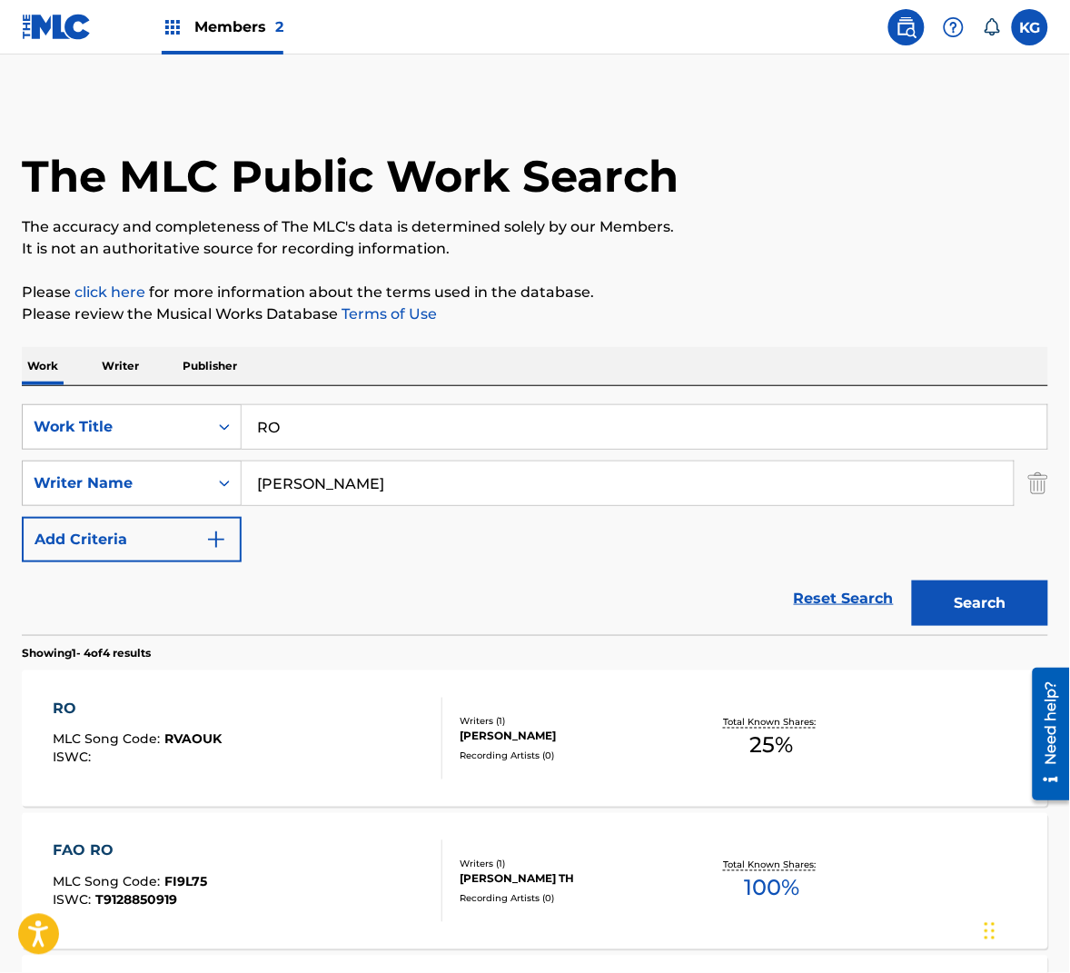
click at [400, 433] on input "RO" at bounding box center [645, 427] width 806 height 44
click at [531, 491] on input "[PERSON_NAME]" at bounding box center [628, 483] width 772 height 44
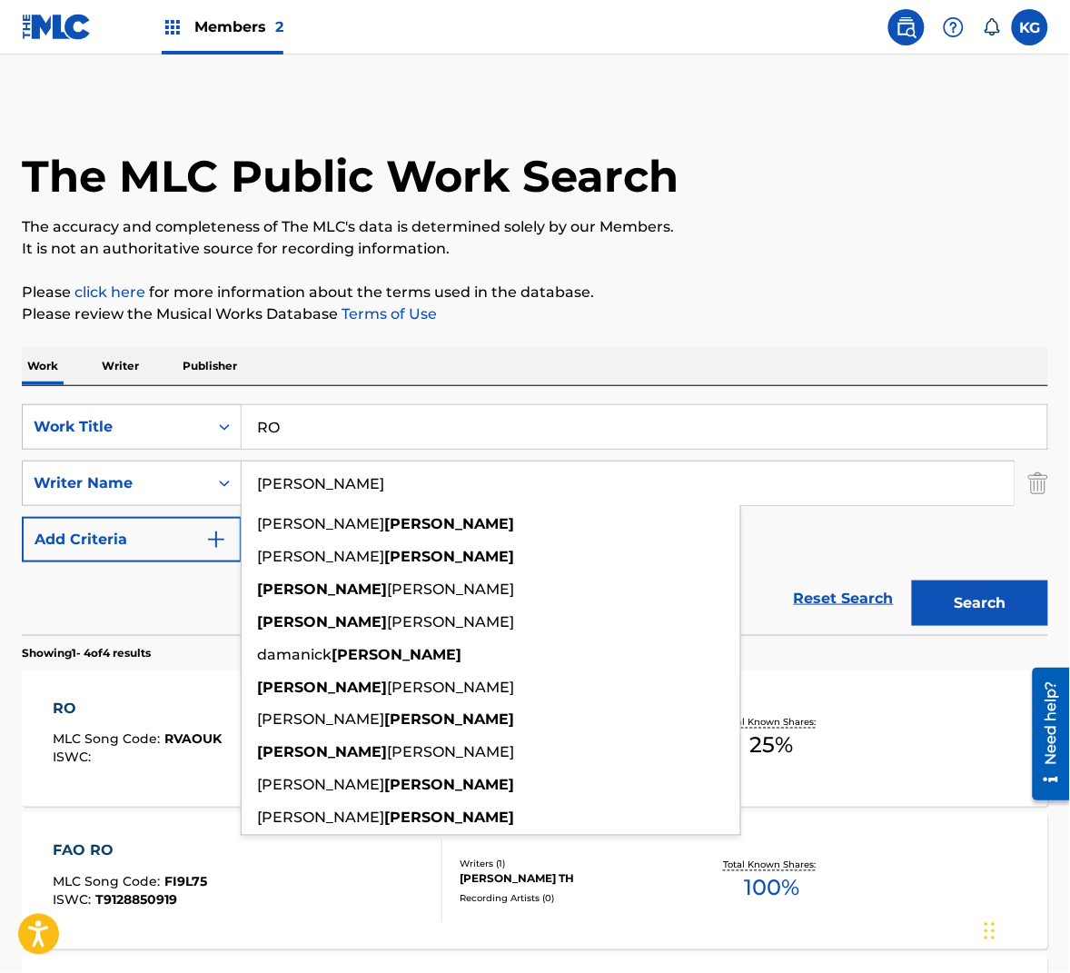
click at [531, 491] on input "[PERSON_NAME]" at bounding box center [628, 483] width 772 height 44
paste input "[PERSON_NAME]"
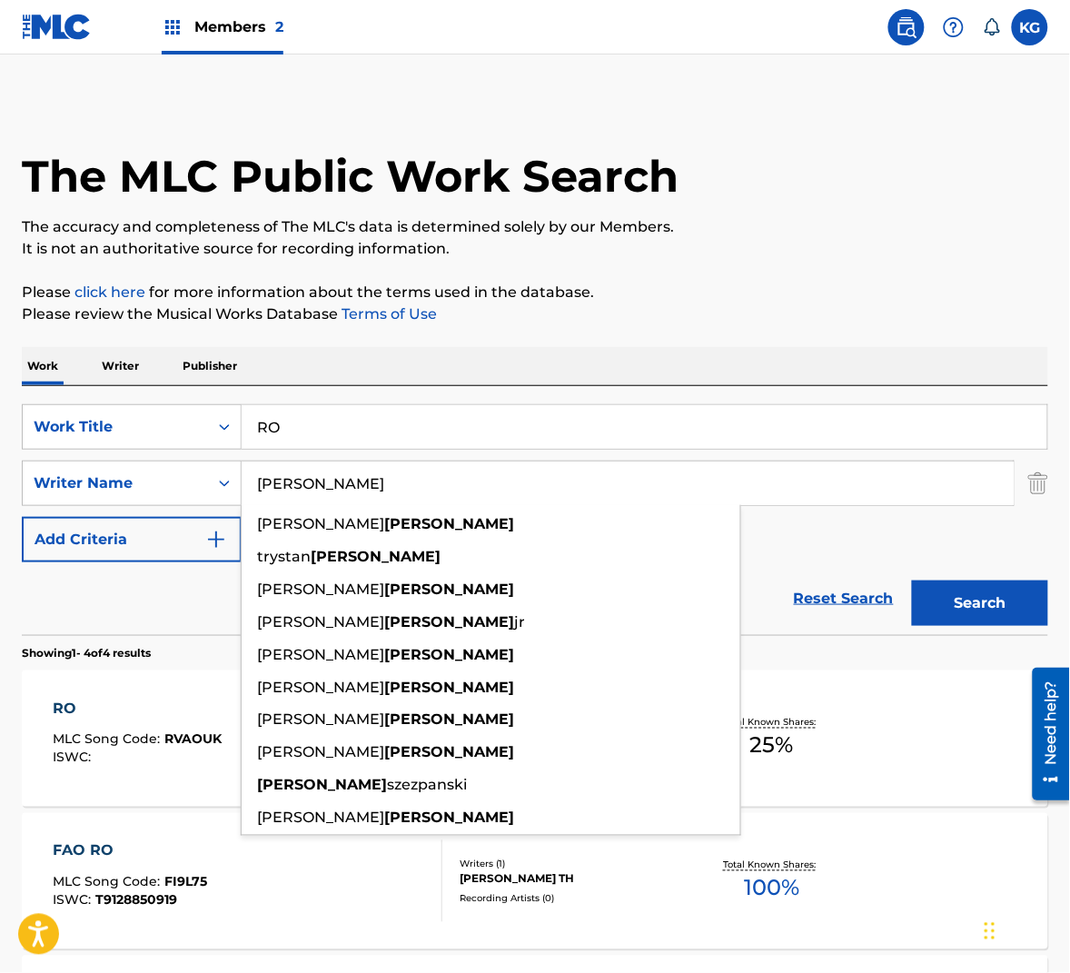
type input "[PERSON_NAME]"
click at [1001, 616] on button "Search" at bounding box center [980, 602] width 136 height 45
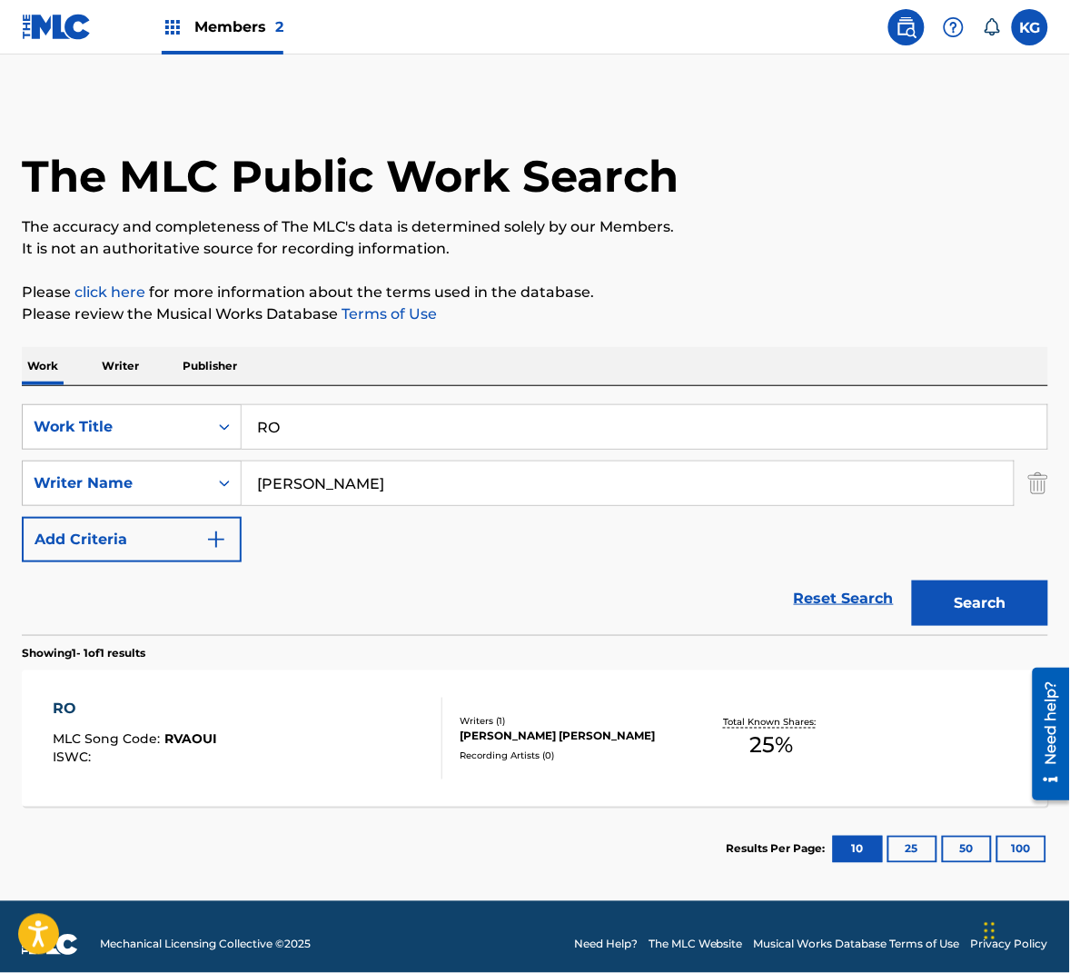
click at [650, 772] on div "RO MLC Song Code : RVAOUI ISWC : Writers ( 1 ) [PERSON_NAME] [PERSON_NAME] Reco…" at bounding box center [535, 738] width 1026 height 136
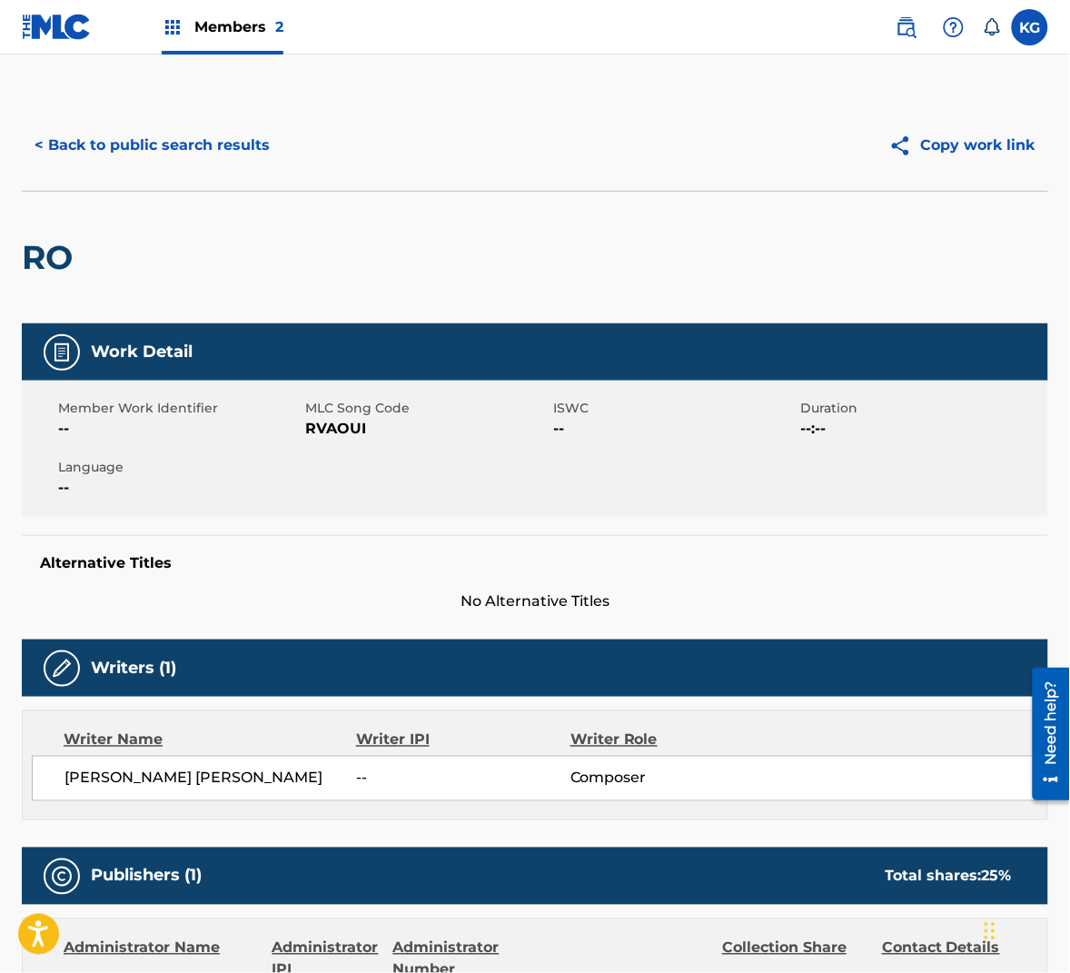
click at [338, 422] on span "RVAOUI" at bounding box center [427, 429] width 243 height 22
click at [174, 144] on button "< Back to public search results" at bounding box center [152, 145] width 261 height 45
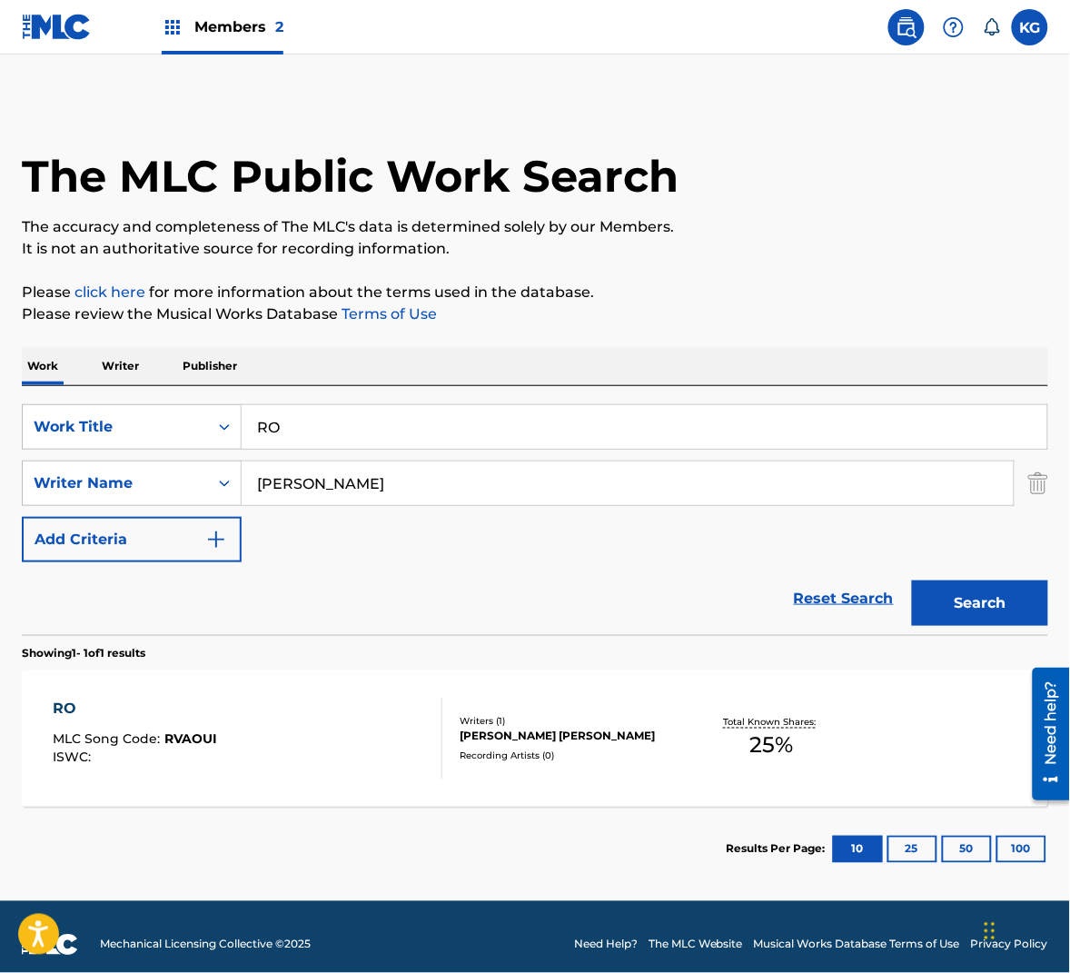
click at [339, 447] on input "RO" at bounding box center [645, 427] width 806 height 44
paste input "SHAKE YOUR HALO DOWN"
type input "SHAKE YOUR HALO DOWN"
click at [380, 482] on input "[PERSON_NAME]" at bounding box center [628, 483] width 772 height 44
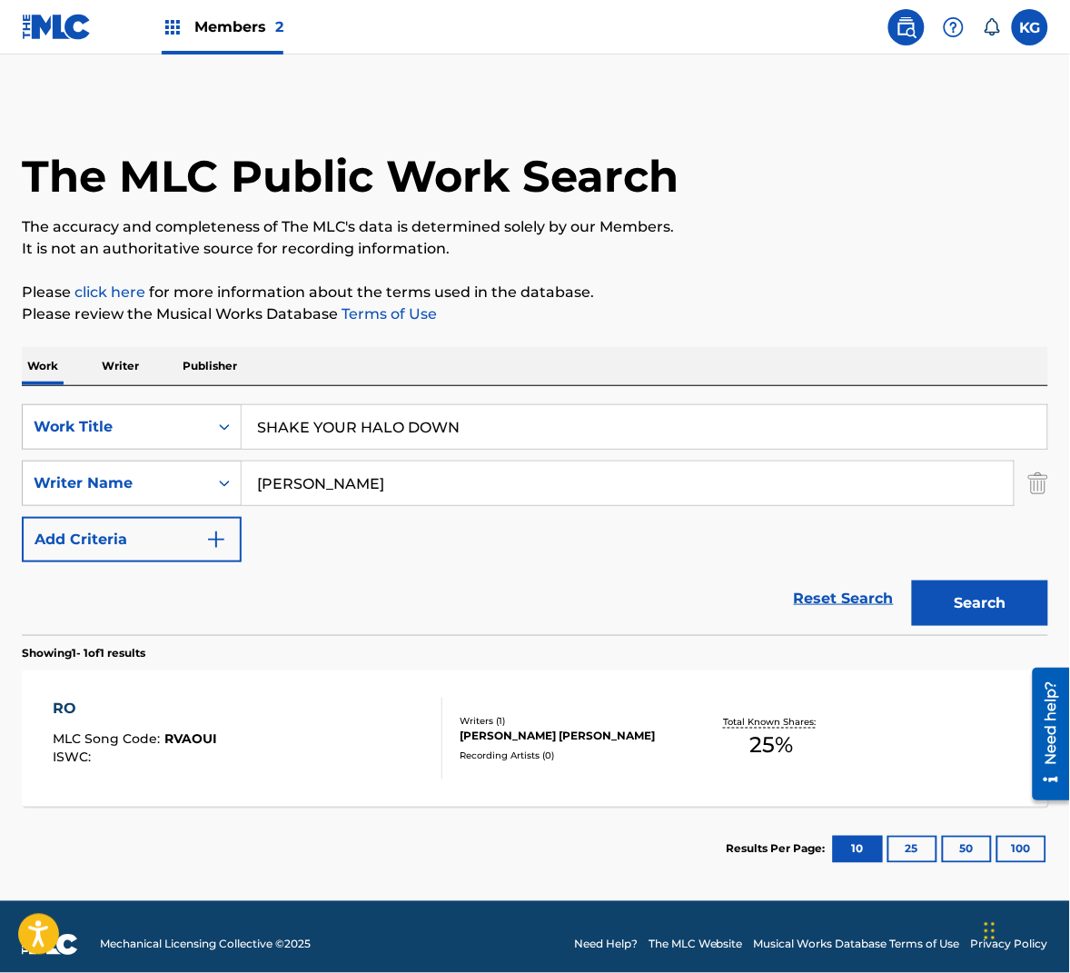
click at [380, 482] on input "[PERSON_NAME]" at bounding box center [628, 483] width 772 height 44
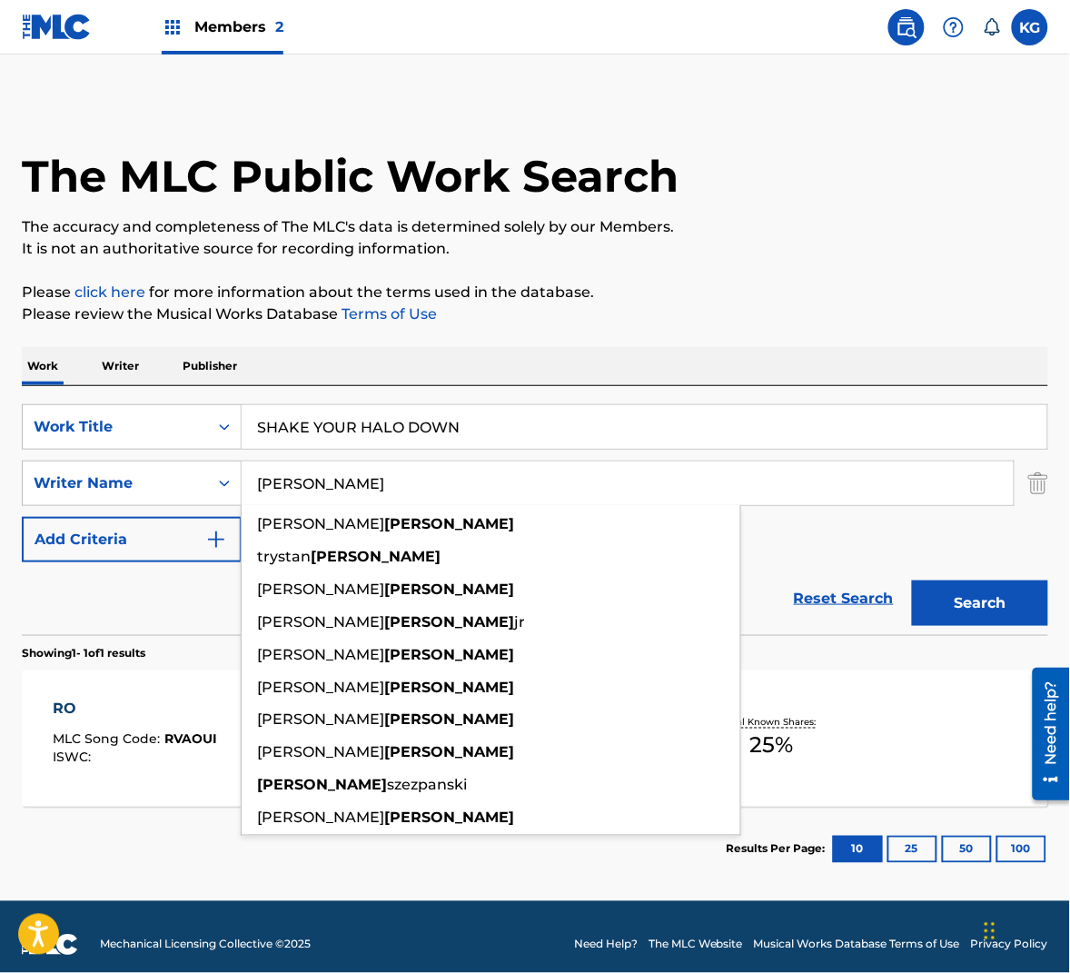
paste input "Wedren"
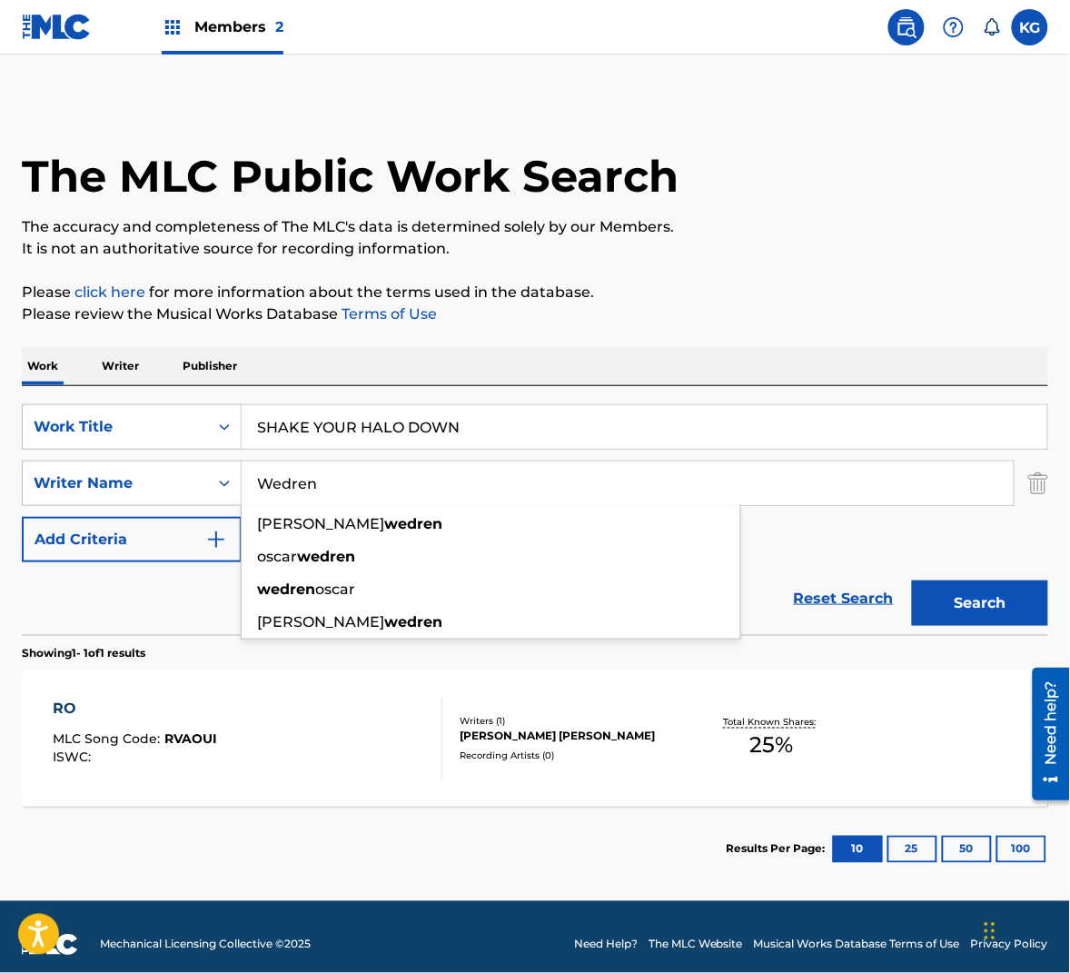
type input "Wedren"
click at [987, 597] on button "Search" at bounding box center [980, 602] width 136 height 45
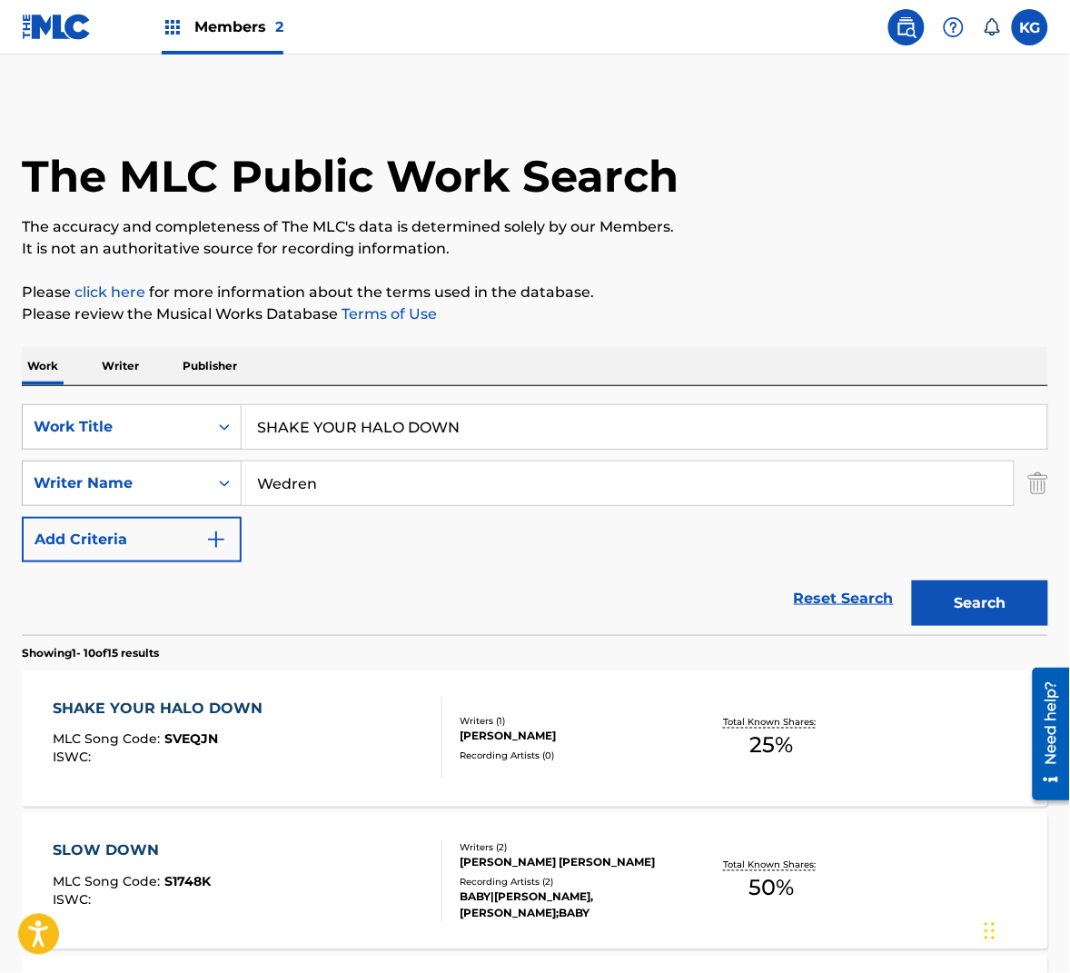
click at [325, 707] on div "SHAKE YOUR HALO DOWN MLC Song Code : SVEQJN ISWC :" at bounding box center [248, 739] width 390 height 82
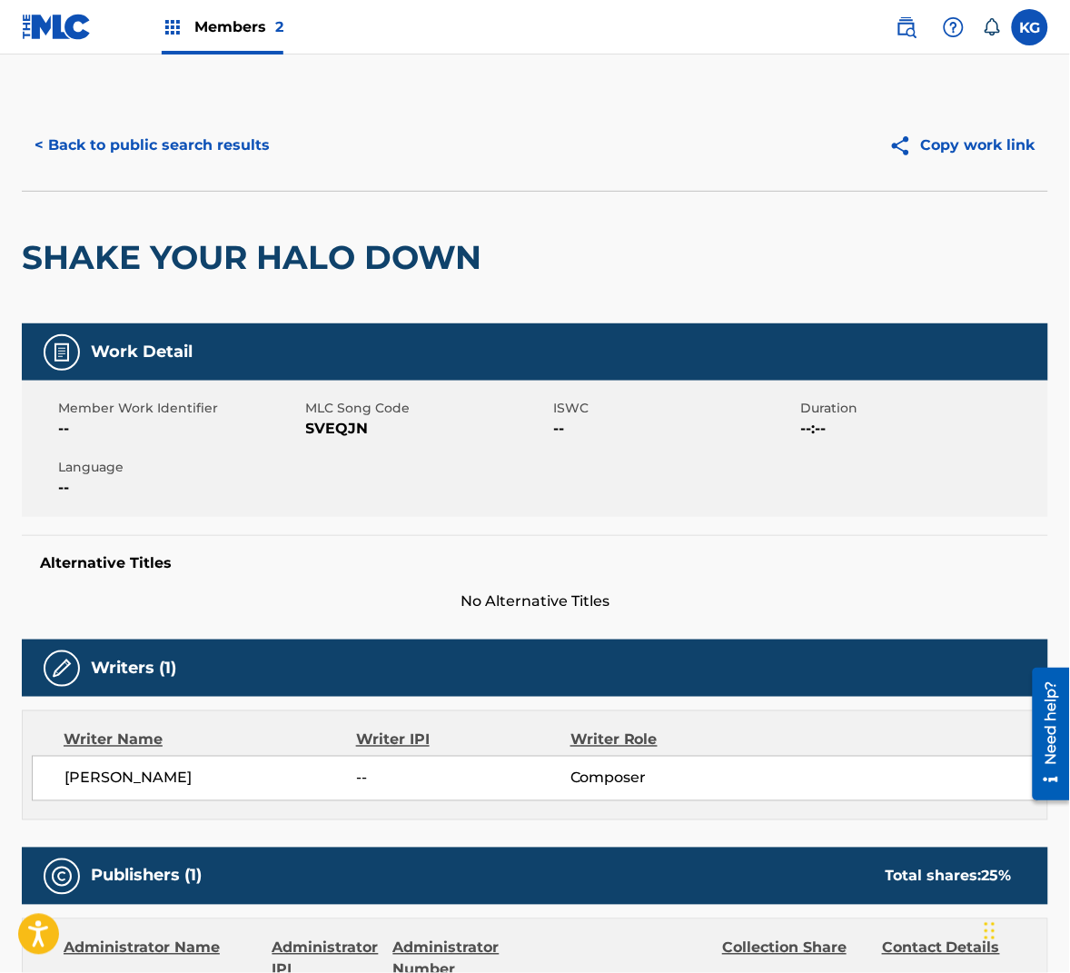
click at [332, 441] on div "Member Work Identifier -- MLC Song Code SVEQJN ISWC -- Duration --:-- Language …" at bounding box center [535, 449] width 1026 height 136
click at [218, 125] on button "< Back to public search results" at bounding box center [152, 145] width 261 height 45
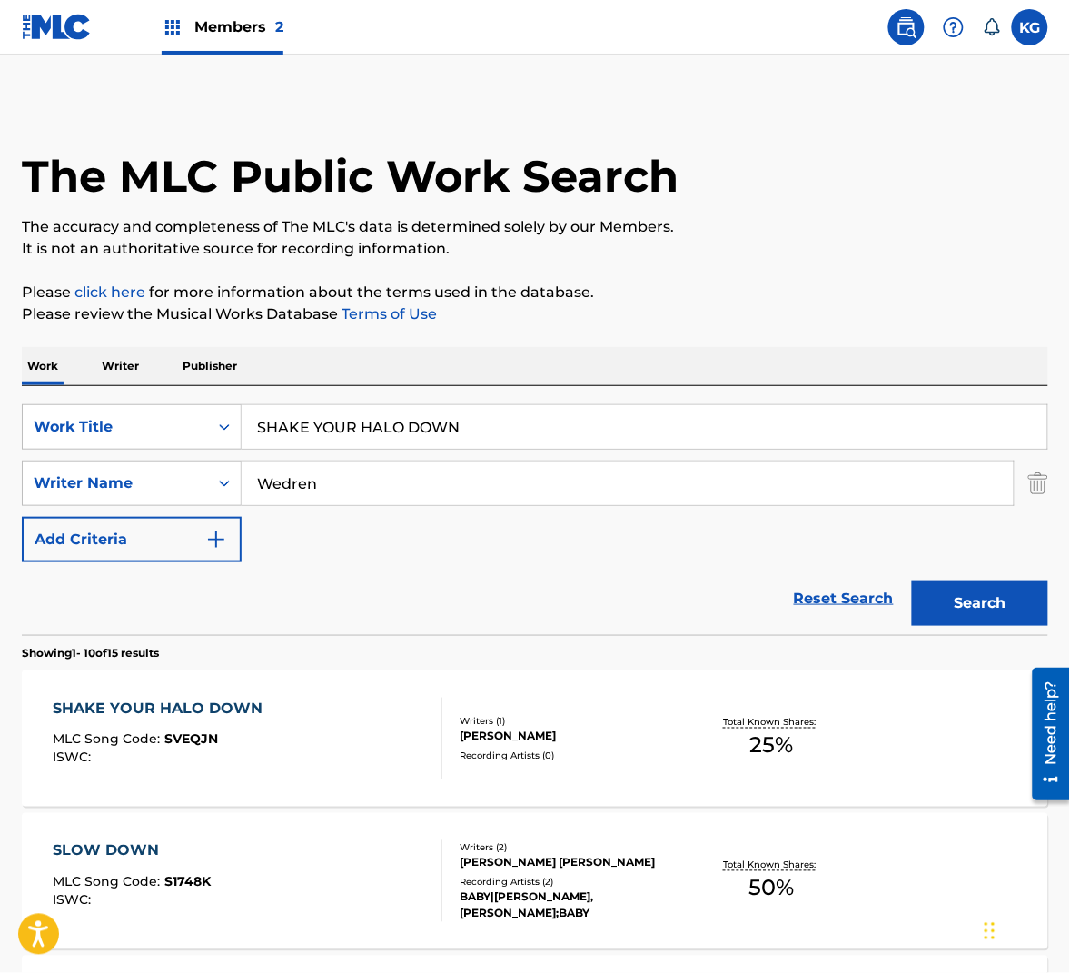
click at [328, 473] on input "Wedren" at bounding box center [628, 483] width 772 height 44
paste input "Hill"
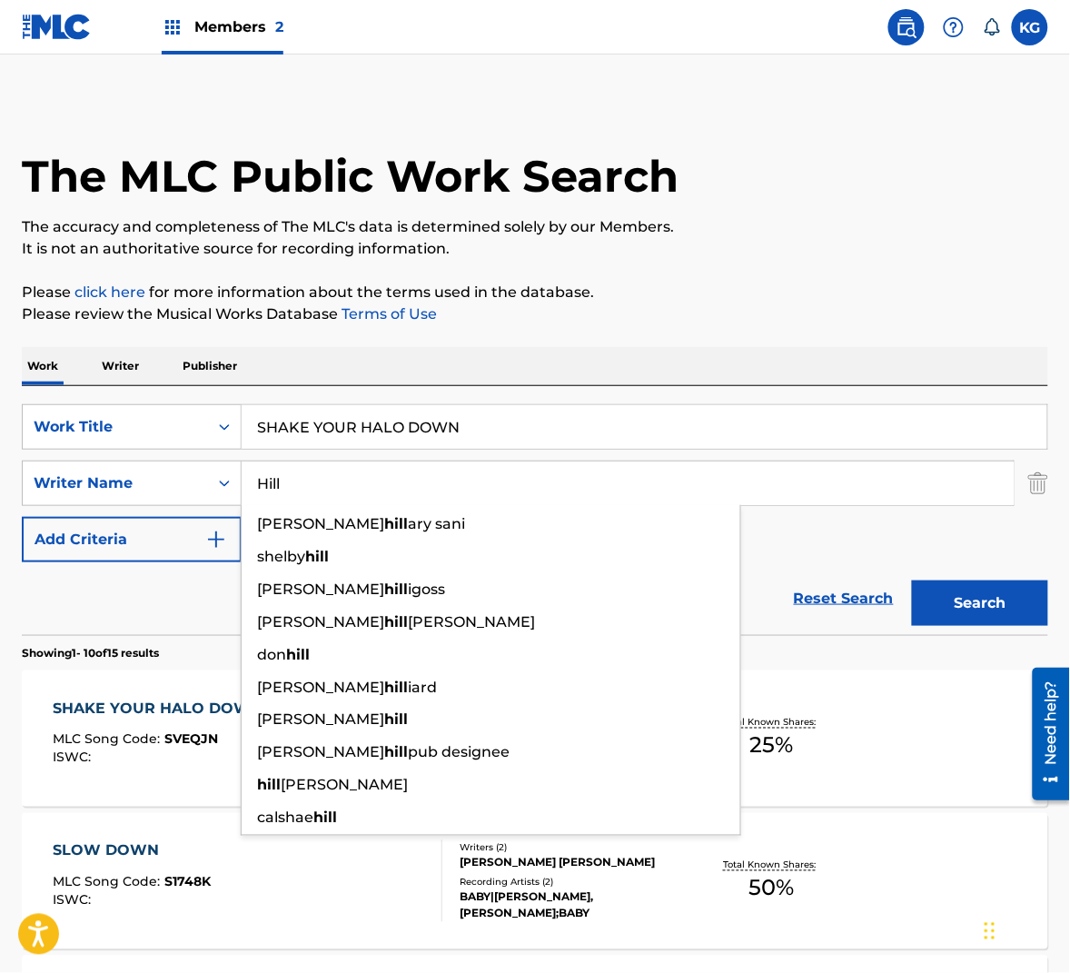
type input "Hill"
click at [986, 605] on button "Search" at bounding box center [980, 602] width 136 height 45
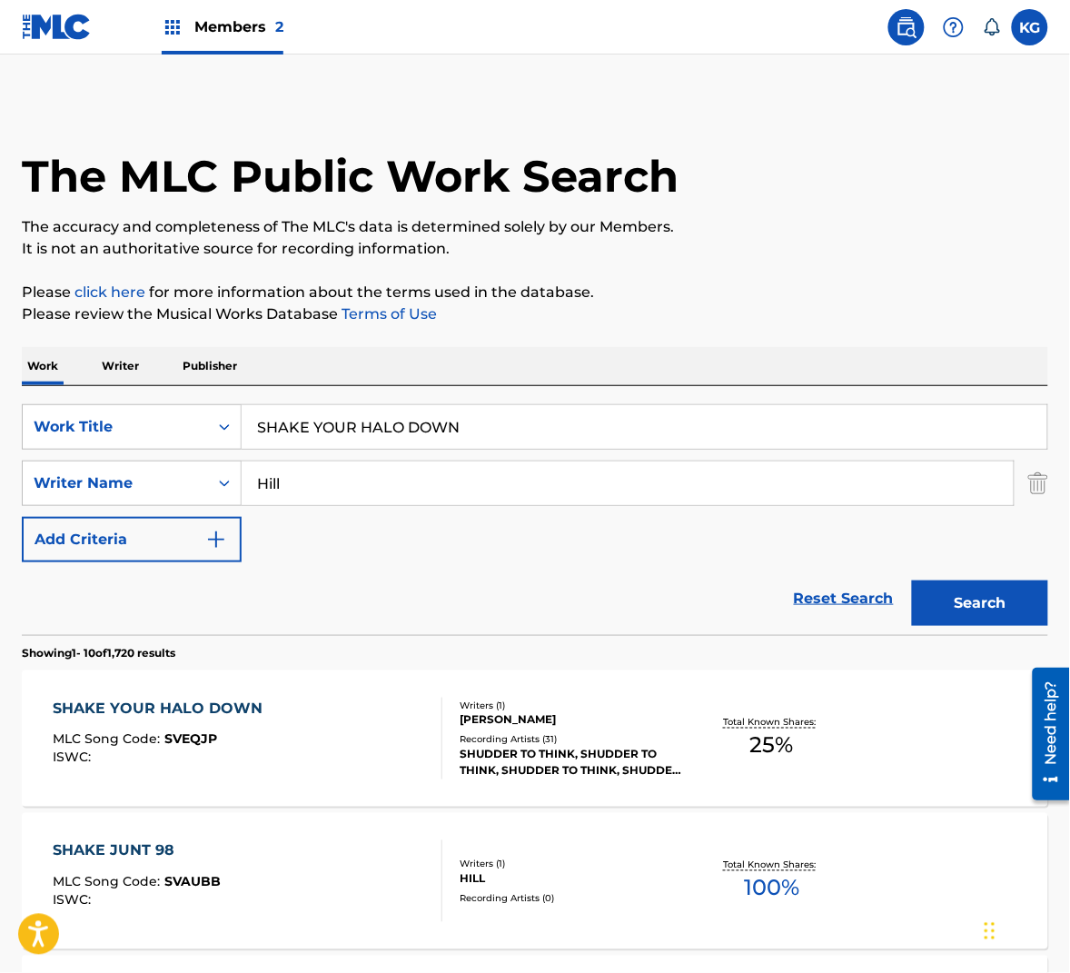
click at [320, 487] on input "Hill" at bounding box center [628, 483] width 772 height 44
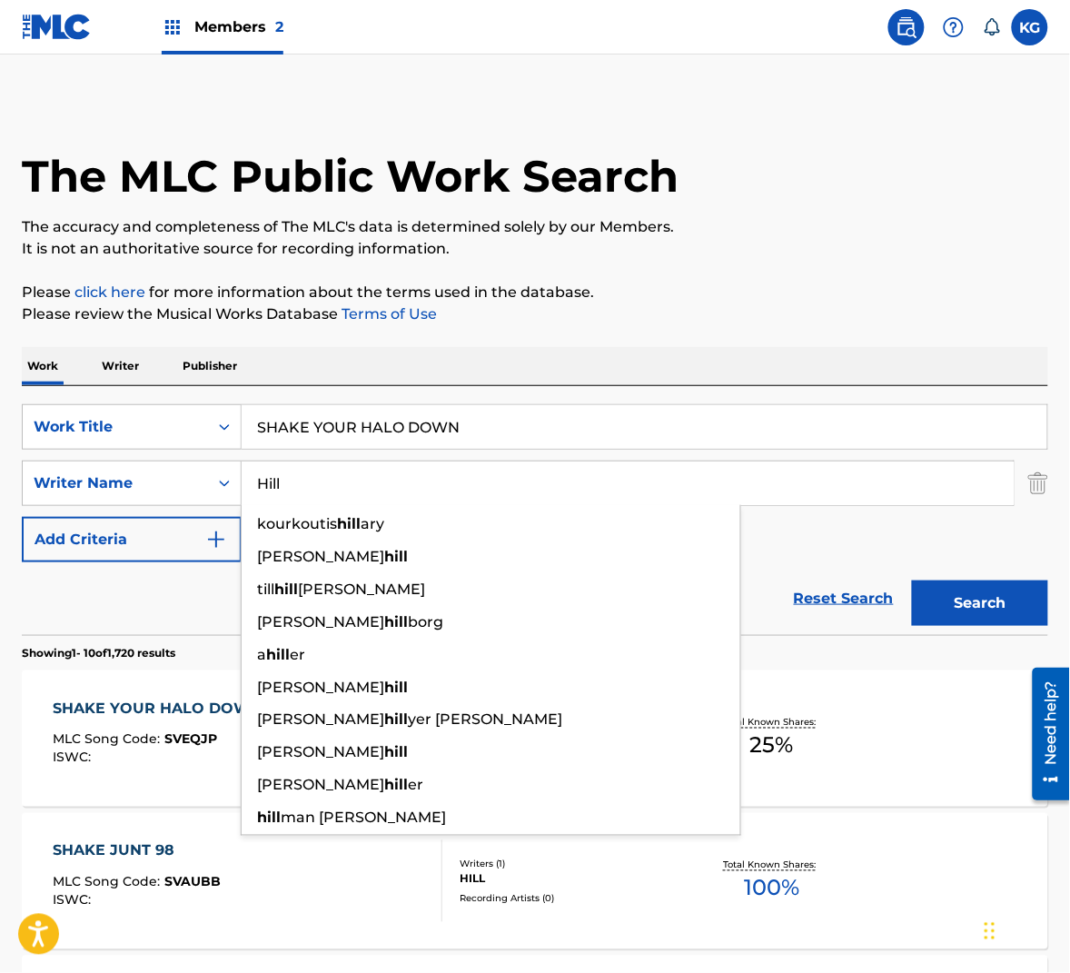
click at [320, 487] on input "Hill" at bounding box center [628, 483] width 772 height 44
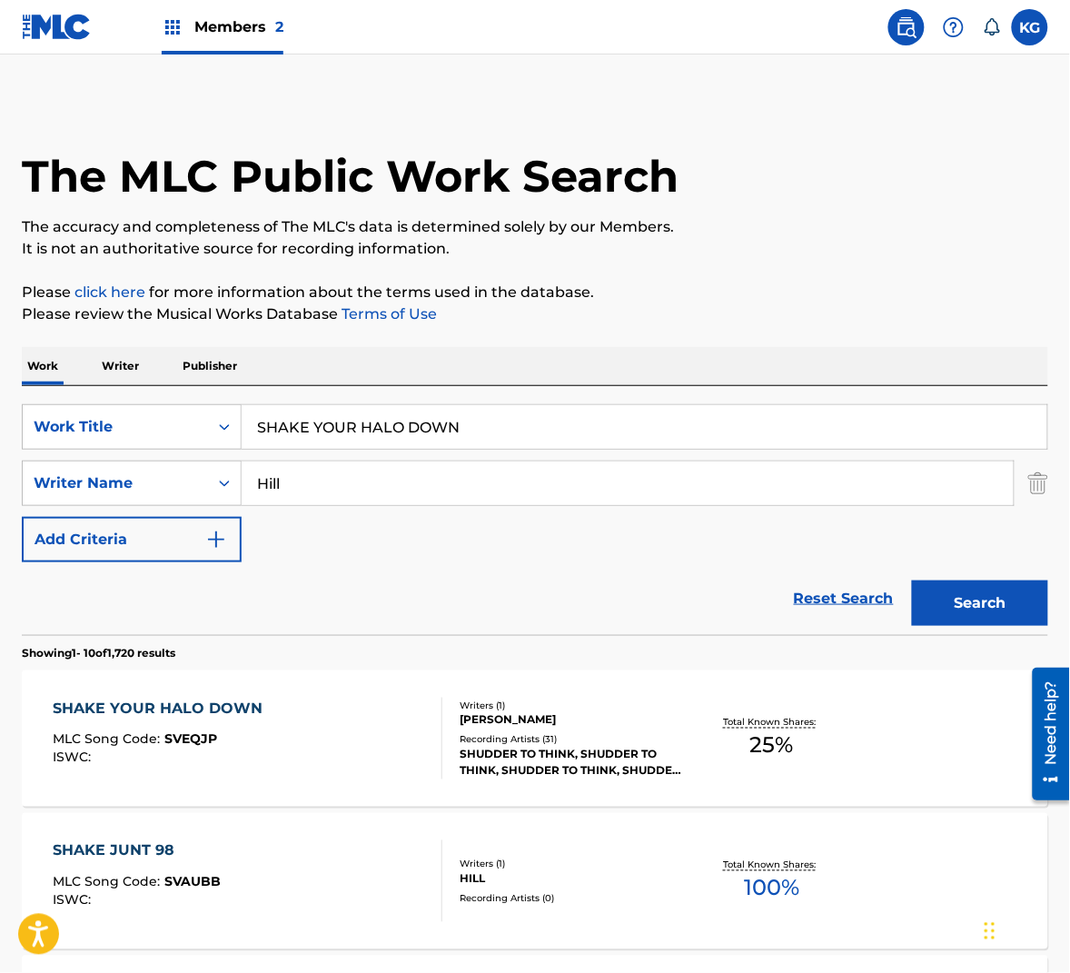
click at [967, 589] on button "Search" at bounding box center [980, 602] width 136 height 45
click at [309, 707] on div "SHAKE YOUR HALO DOWN MLC Song Code : SVEQJP ISWC :" at bounding box center [248, 739] width 390 height 82
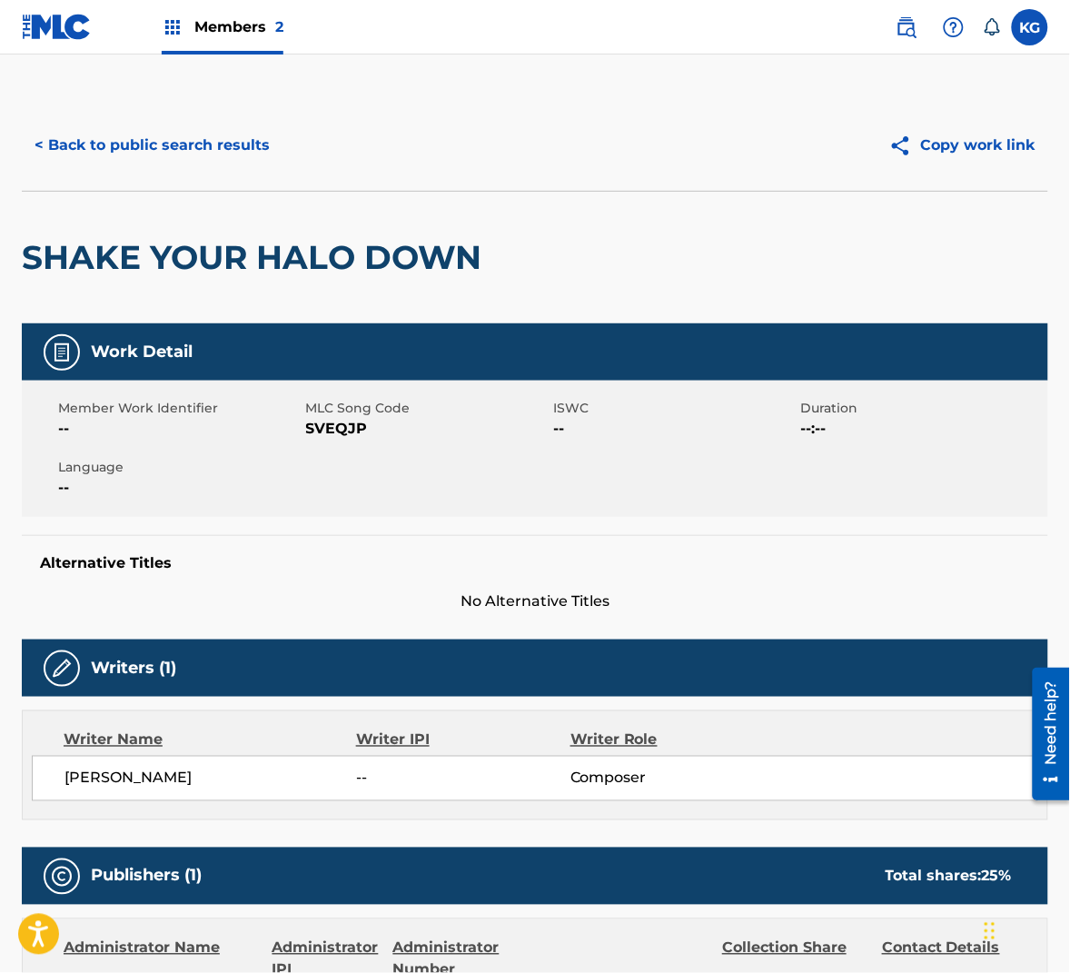
click at [325, 429] on span "SVEQJP" at bounding box center [427, 429] width 243 height 22
click at [185, 145] on button "< Back to public search results" at bounding box center [152, 145] width 261 height 45
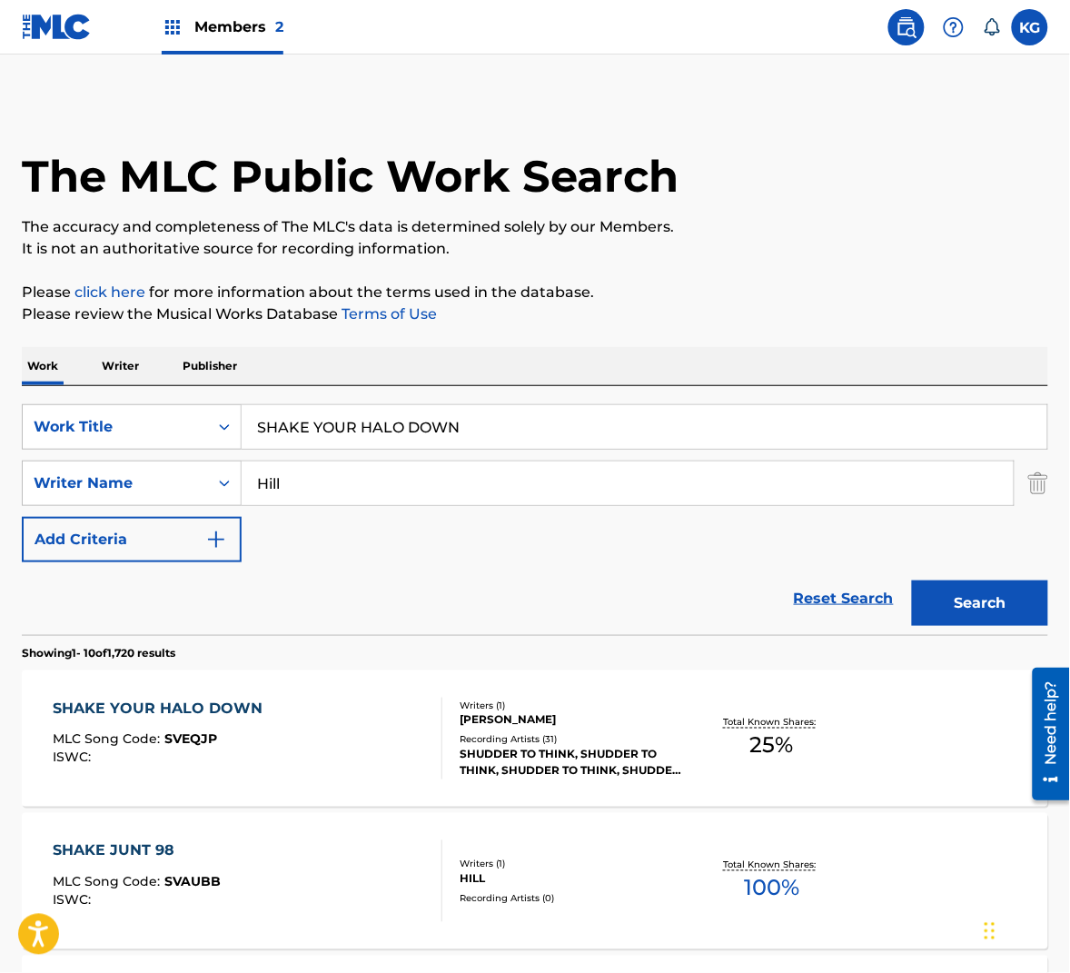
click at [331, 470] on input "Hill" at bounding box center [628, 483] width 772 height 44
paste input "Wedren"
type input "Wedren"
click at [969, 596] on button "Search" at bounding box center [980, 602] width 136 height 45
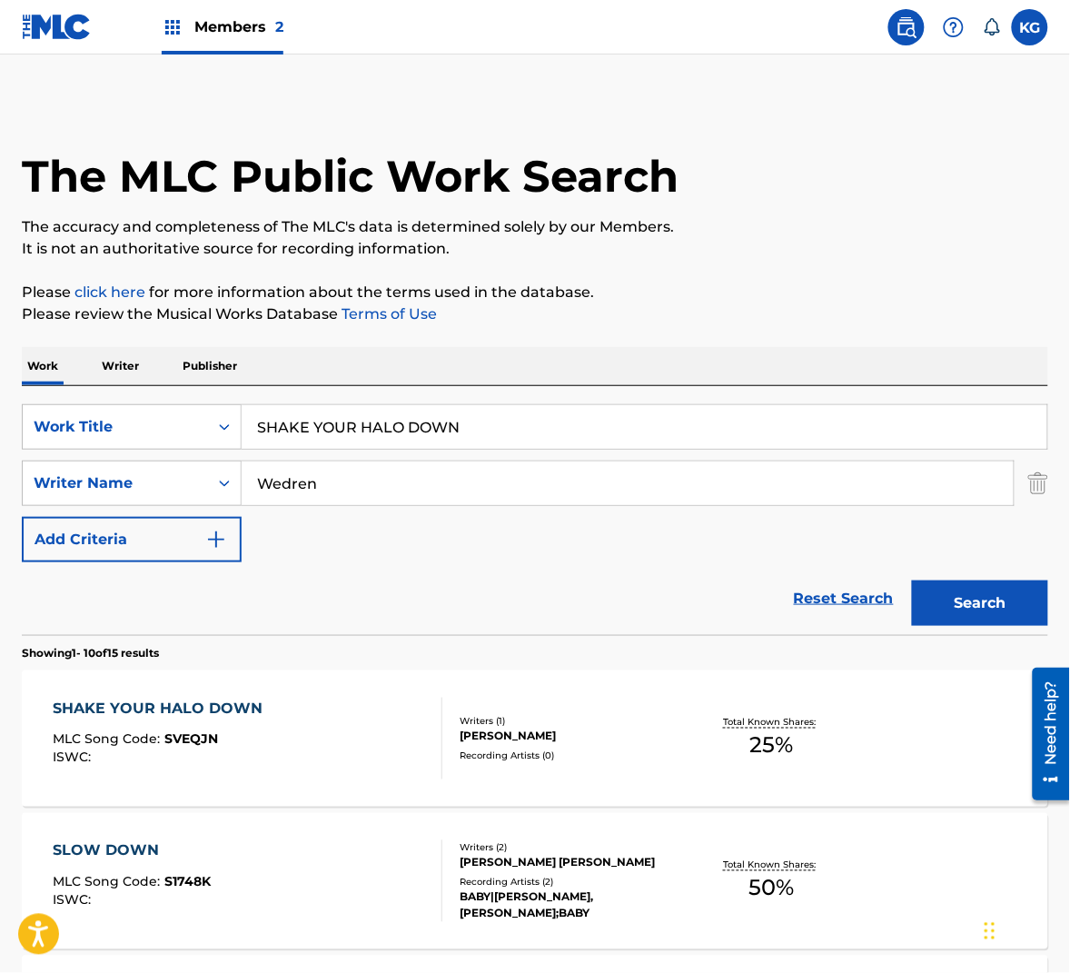
click at [315, 719] on div "SHAKE YOUR HALO DOWN MLC Song Code : SVEQJN ISWC :" at bounding box center [248, 739] width 390 height 82
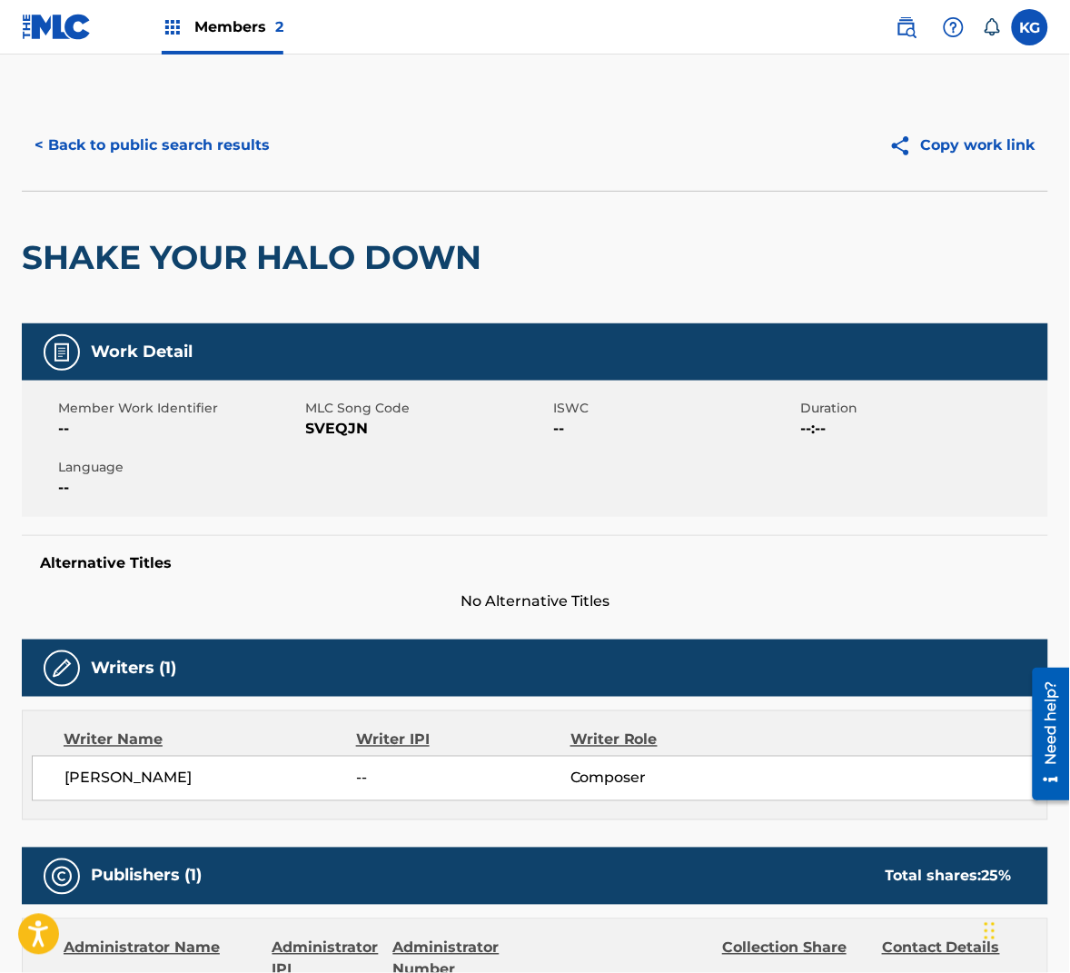
click at [322, 432] on span "SVEQJN" at bounding box center [427, 429] width 243 height 22
click at [245, 140] on button "< Back to public search results" at bounding box center [152, 145] width 261 height 45
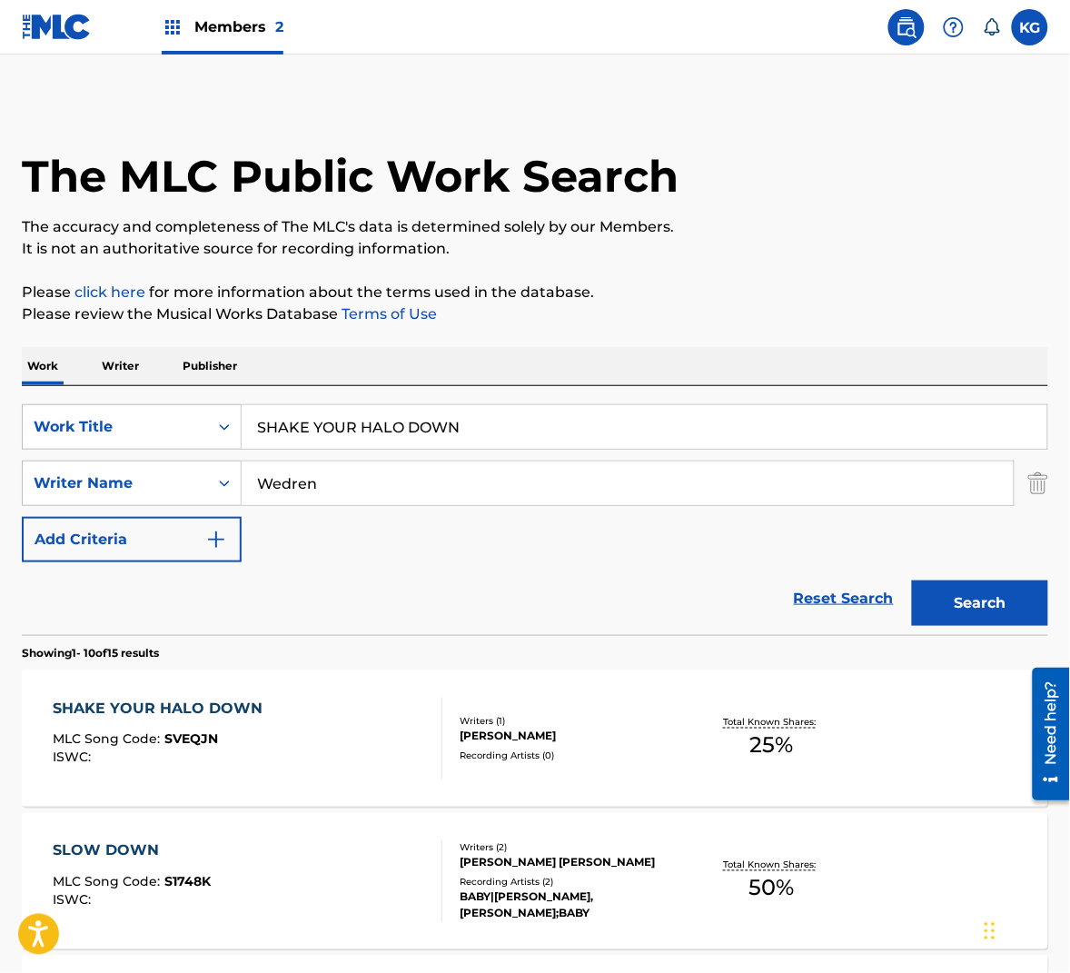
click at [294, 484] on input "Wedren" at bounding box center [628, 483] width 772 height 44
drag, startPoint x: 294, startPoint y: 484, endPoint x: 356, endPoint y: 493, distance: 62.4
click at [294, 484] on input "Wedren" at bounding box center [628, 483] width 772 height 44
paste input "[PERSON_NAME]"
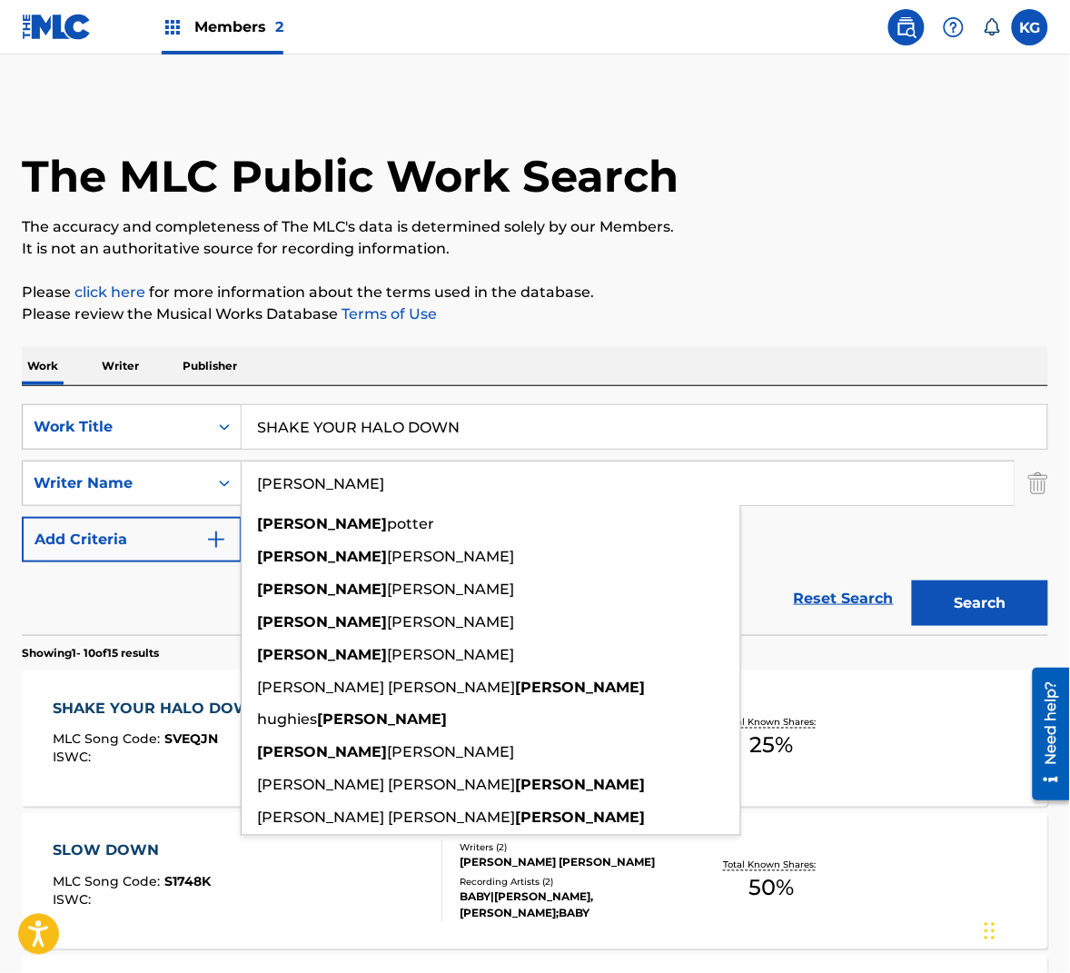
type input "[PERSON_NAME]"
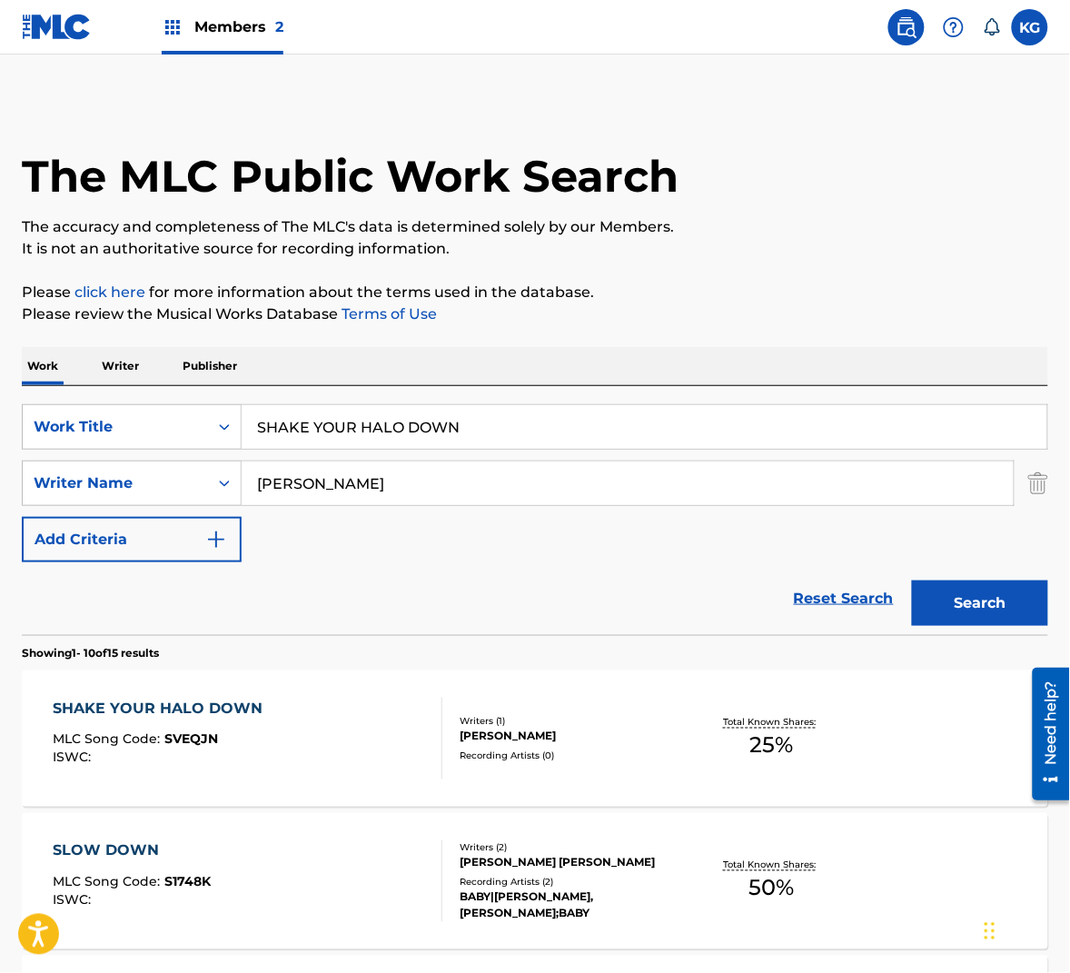
click at [1006, 605] on button "Search" at bounding box center [980, 602] width 136 height 45
click at [395, 739] on div "SHAKE YOUR HALO DOWN MLC Song Code : SVEQJO ISWC :" at bounding box center [248, 739] width 390 height 82
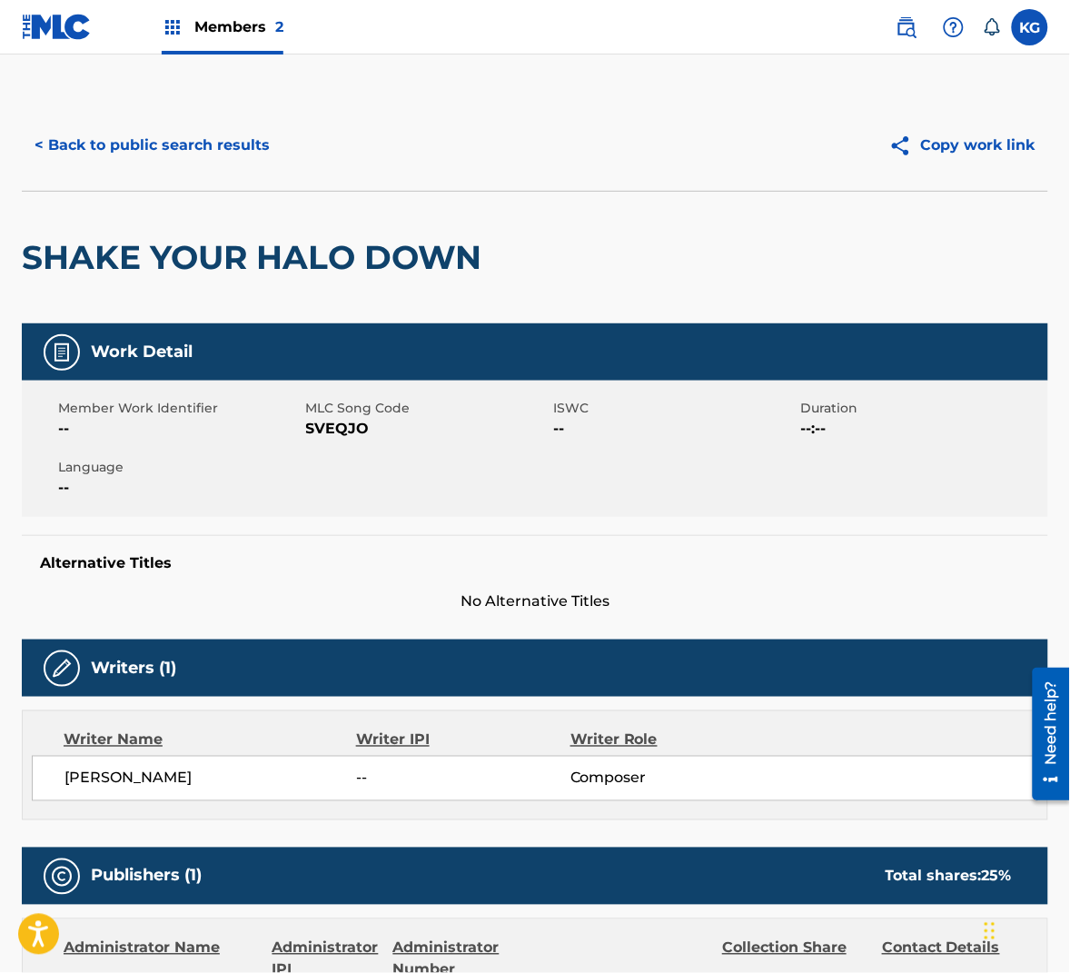
click at [336, 426] on span "SVEQJO" at bounding box center [427, 429] width 243 height 22
click at [203, 133] on button "< Back to public search results" at bounding box center [152, 145] width 261 height 45
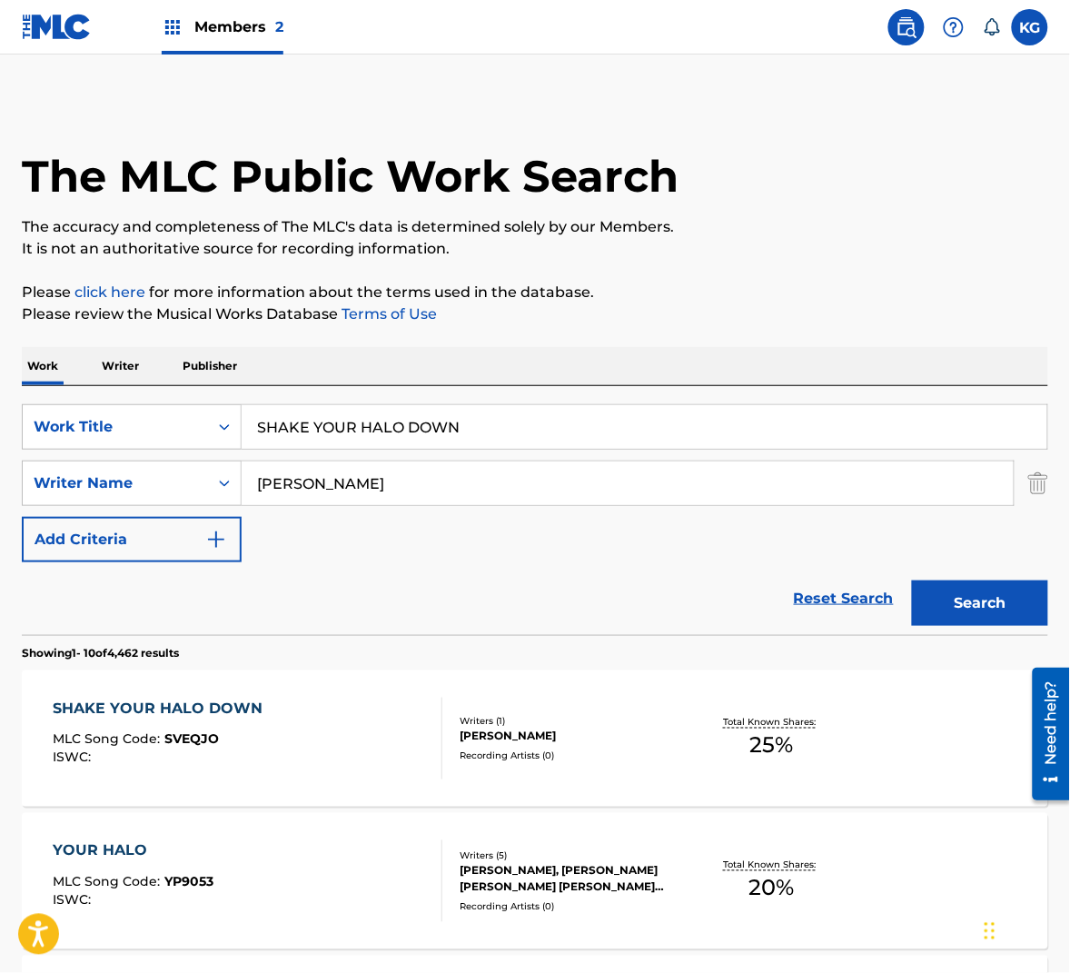
click at [445, 491] on input "[PERSON_NAME]" at bounding box center [628, 483] width 772 height 44
paste input "[PERSON_NAME]"
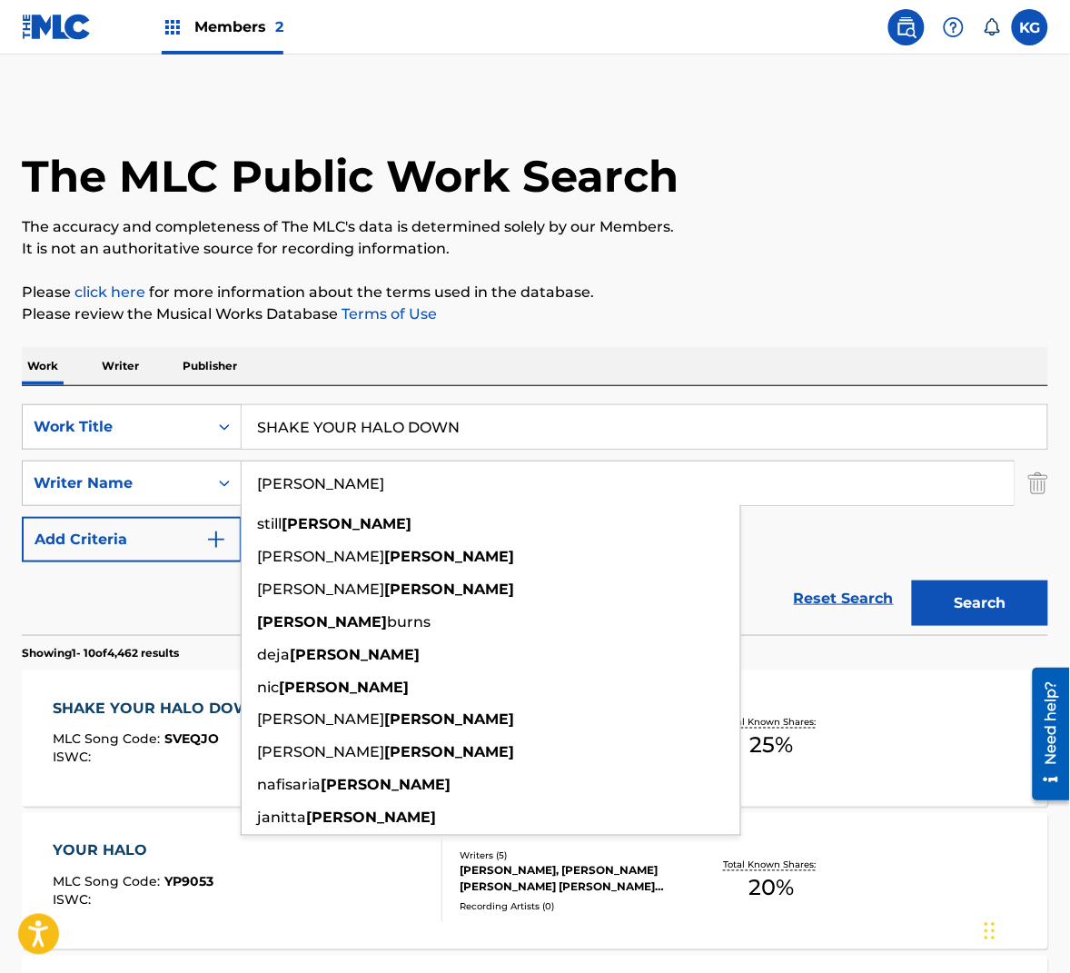
type input "[PERSON_NAME]"
click at [995, 609] on button "Search" at bounding box center [980, 602] width 136 height 45
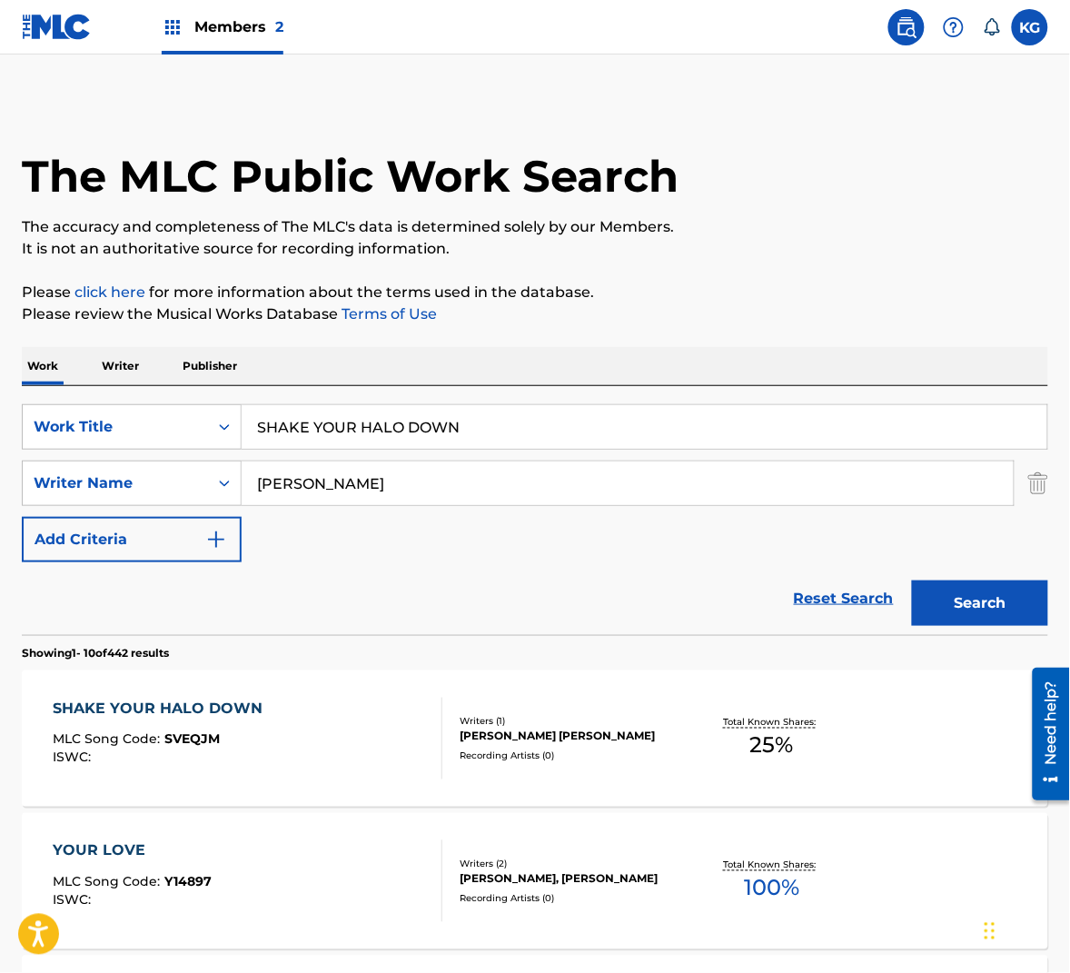
click at [448, 764] on div "SHAKE YOUR HALO DOWN MLC Song Code : SVEQJM ISWC : Writers ( 1 ) [PERSON_NAME] …" at bounding box center [535, 738] width 1026 height 136
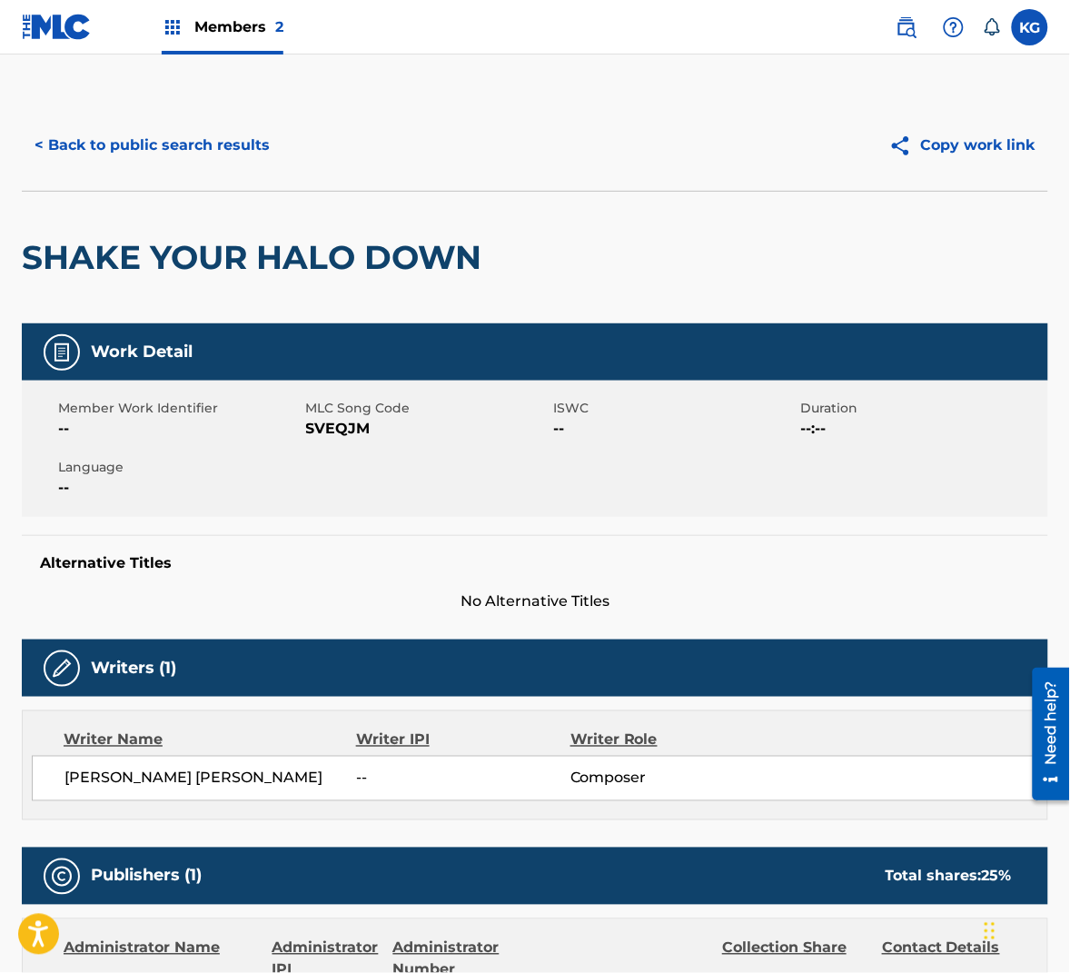
click at [332, 429] on span "SVEQJM" at bounding box center [427, 429] width 243 height 22
click at [233, 163] on button "< Back to public search results" at bounding box center [152, 145] width 261 height 45
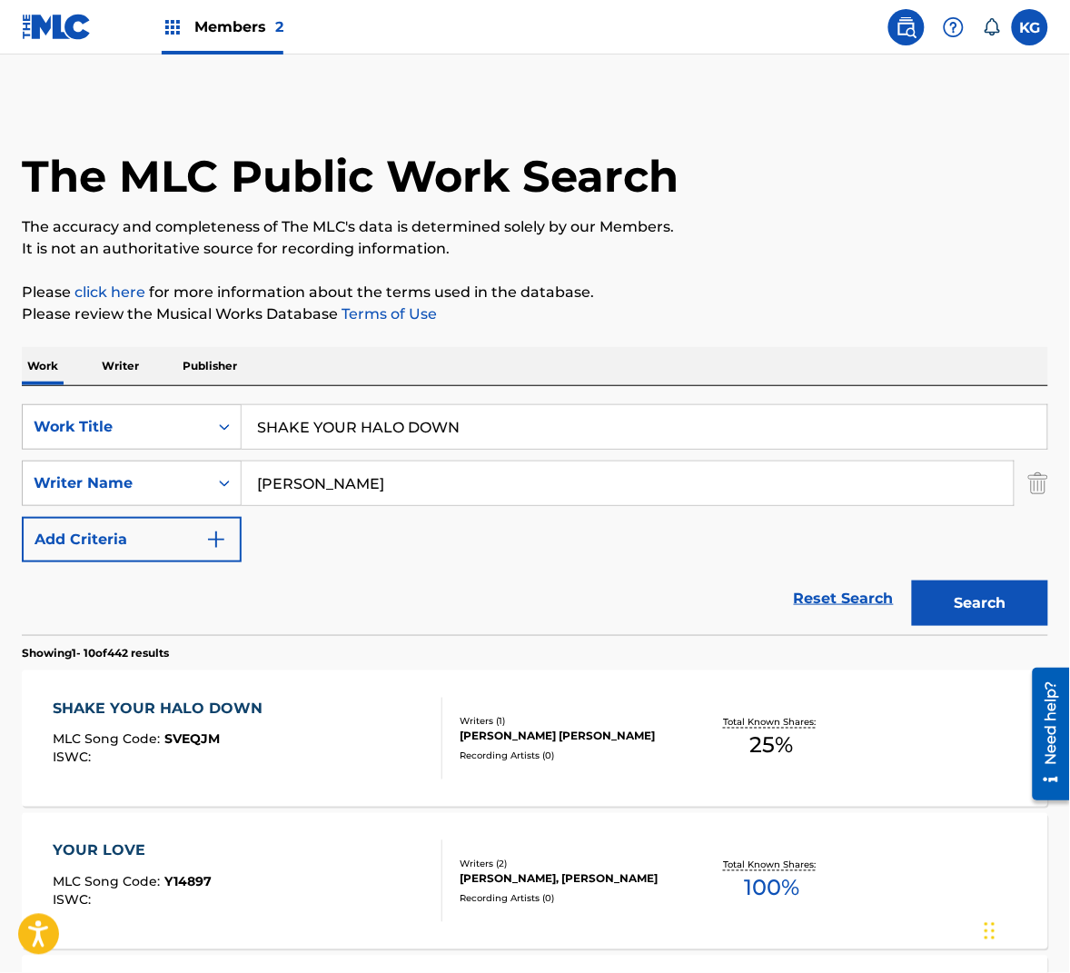
click at [357, 446] on input "SHAKE YOUR HALO DOWN" at bounding box center [645, 427] width 806 height 44
paste input "E WEARS HE-HAREM"
type input "SHE WEARS HE-HAREM"
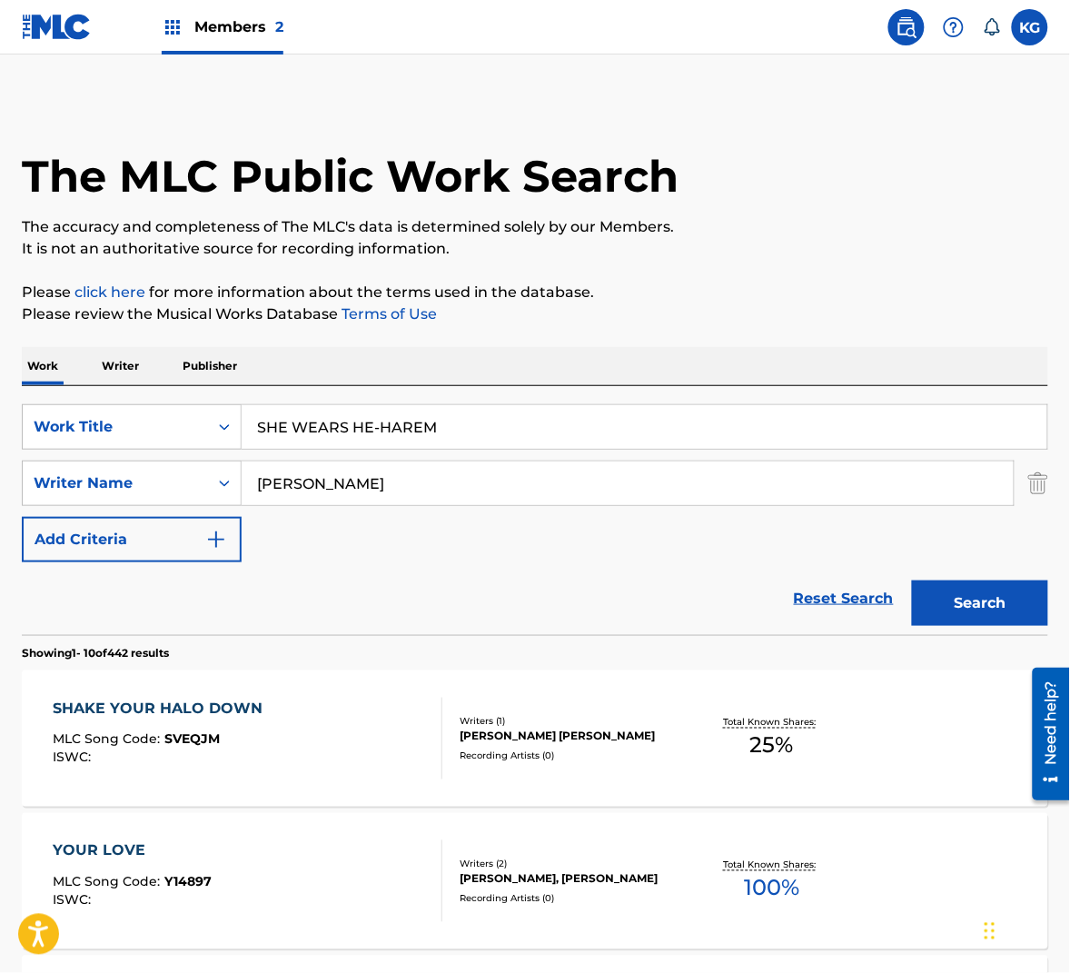
click at [522, 494] on input "[PERSON_NAME]" at bounding box center [628, 483] width 772 height 44
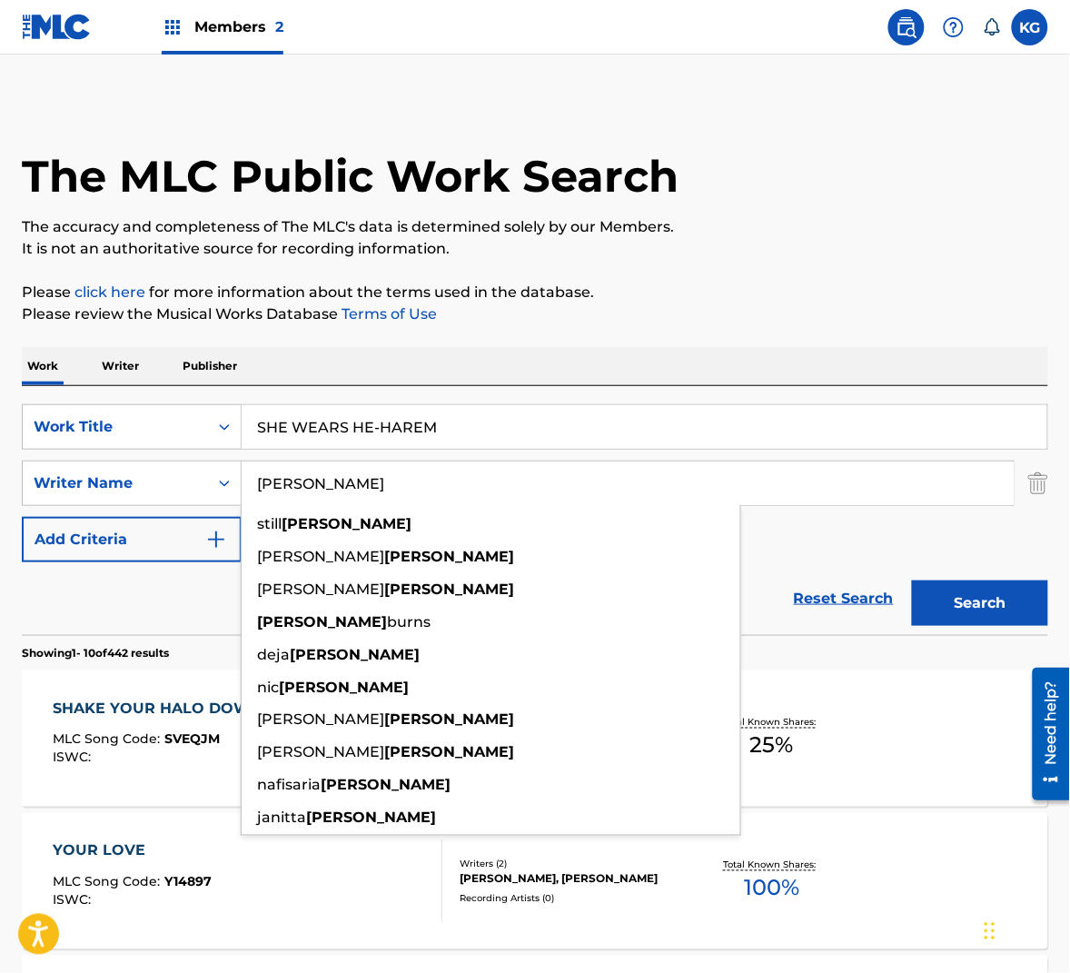
paste input "Wedren"
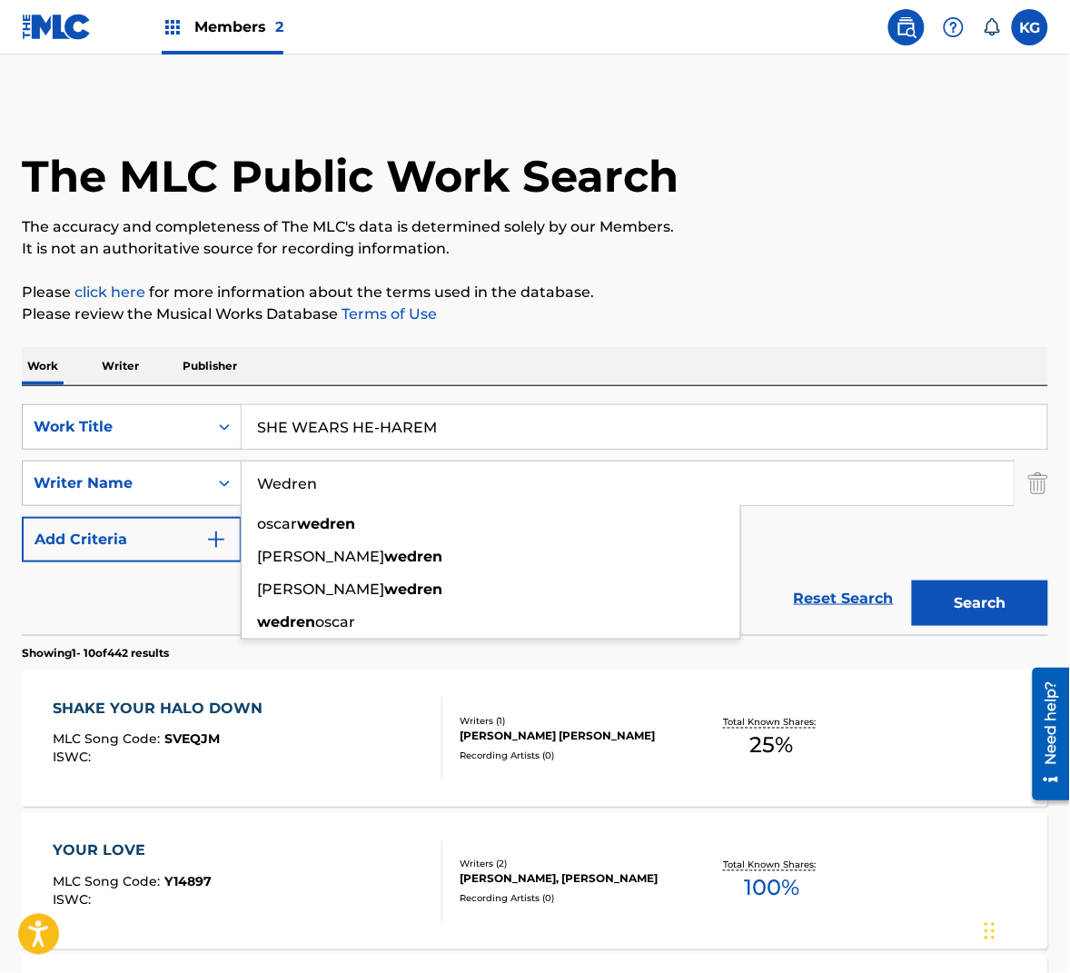
type input "Wedren"
click at [996, 613] on button "Search" at bounding box center [980, 602] width 136 height 45
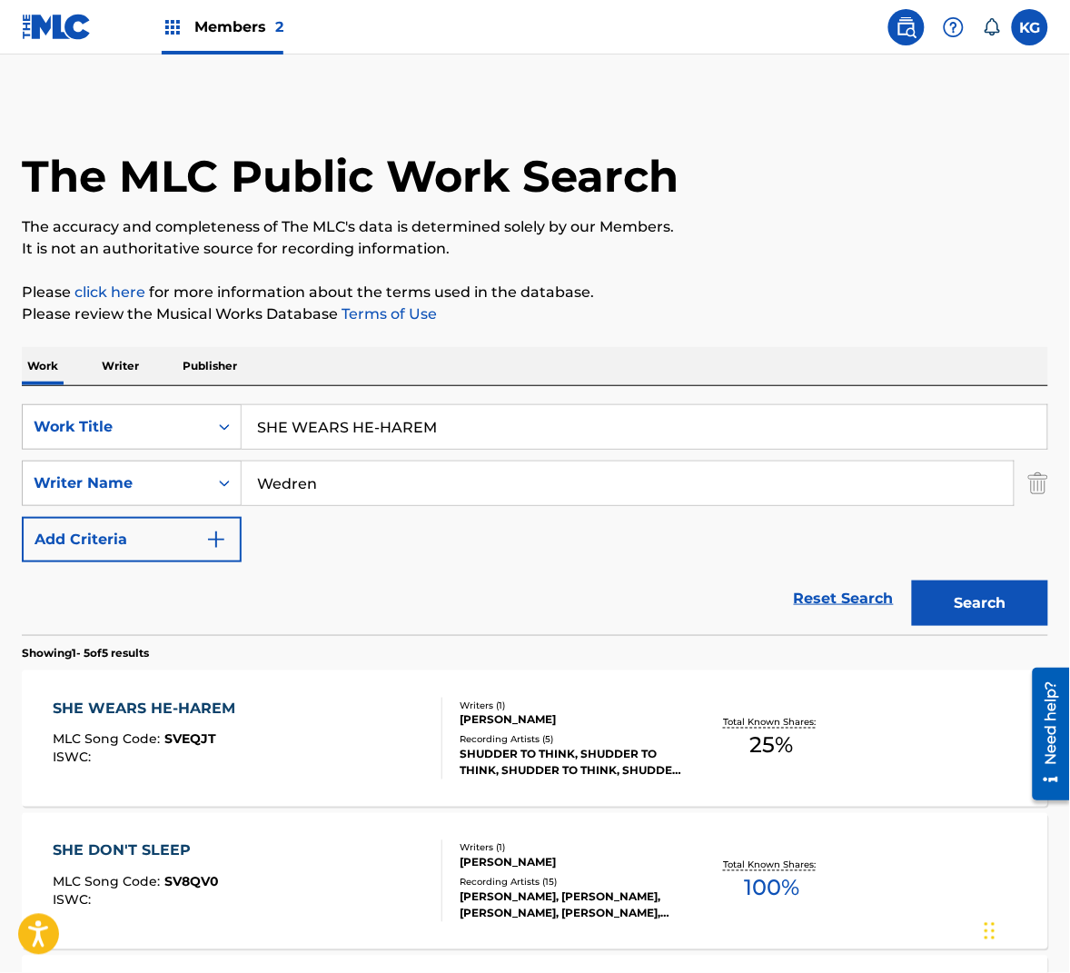
click at [378, 717] on div "SHE WEARS HE-HAREM MLC Song Code : SVEQJT ISWC :" at bounding box center [248, 739] width 390 height 82
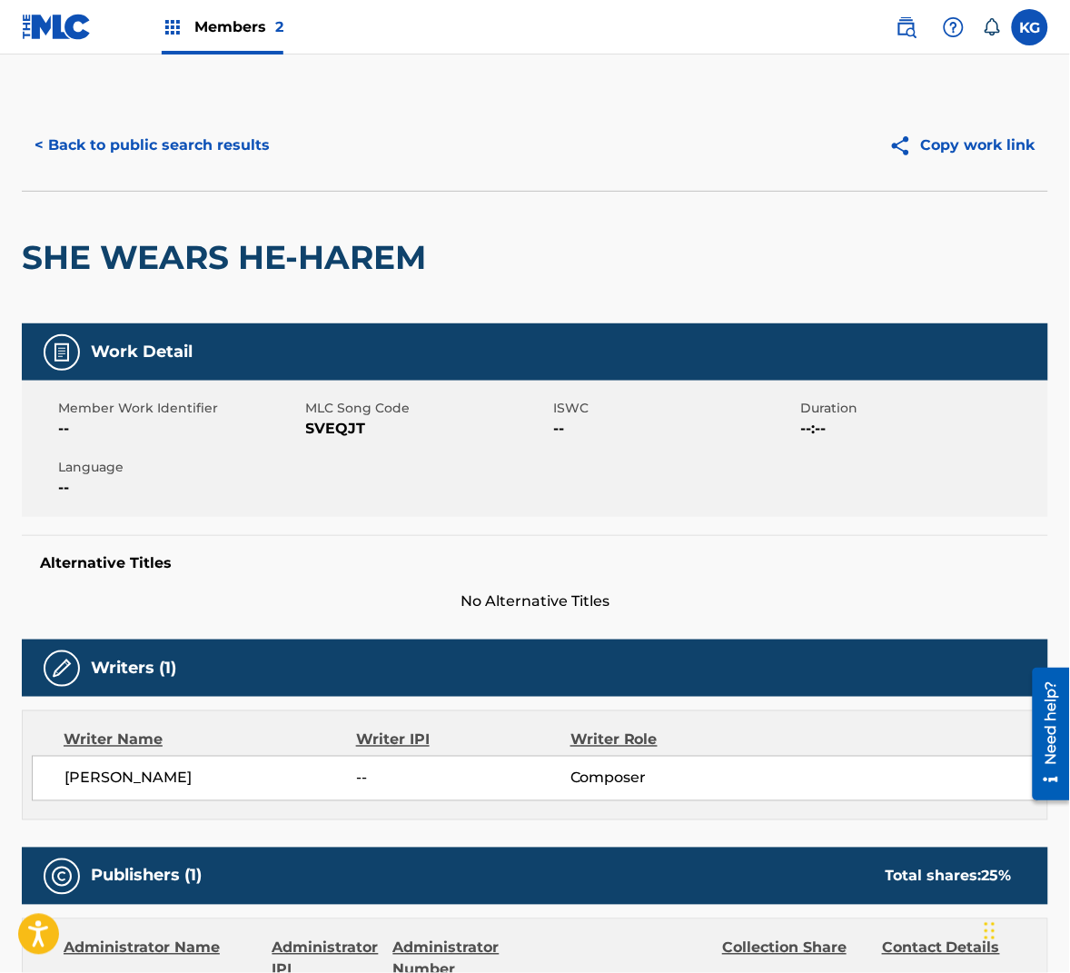
click at [337, 426] on span "SVEQJT" at bounding box center [427, 429] width 243 height 22
click at [195, 147] on button "< Back to public search results" at bounding box center [152, 145] width 261 height 45
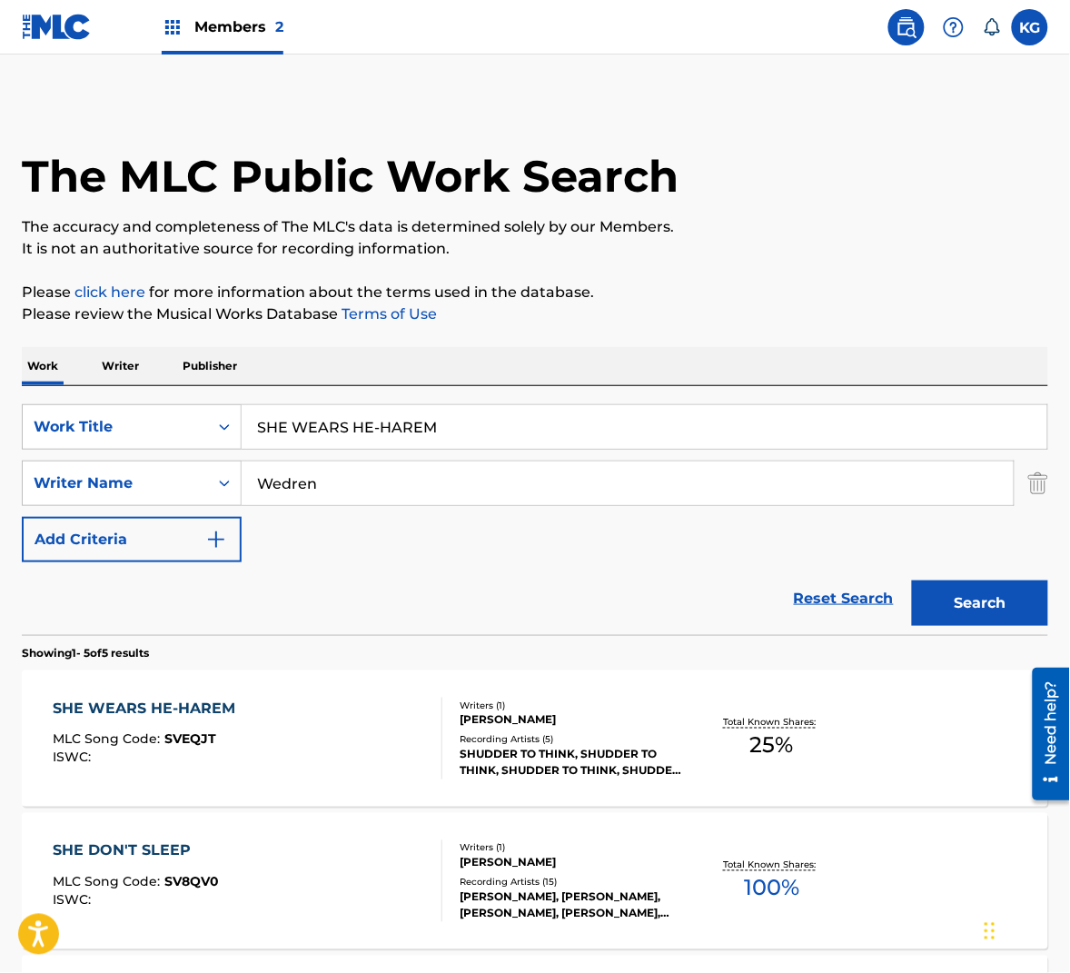
click at [456, 511] on div "SearchWithCriteriae7b2727b-74ec-4b20-a0d4-b74a31ec9f10 Work Title SHE WEARS HE-…" at bounding box center [535, 483] width 1026 height 158
click at [441, 489] on input "Wedren" at bounding box center [628, 483] width 772 height 44
paste input "Hill"
type input "Hill"
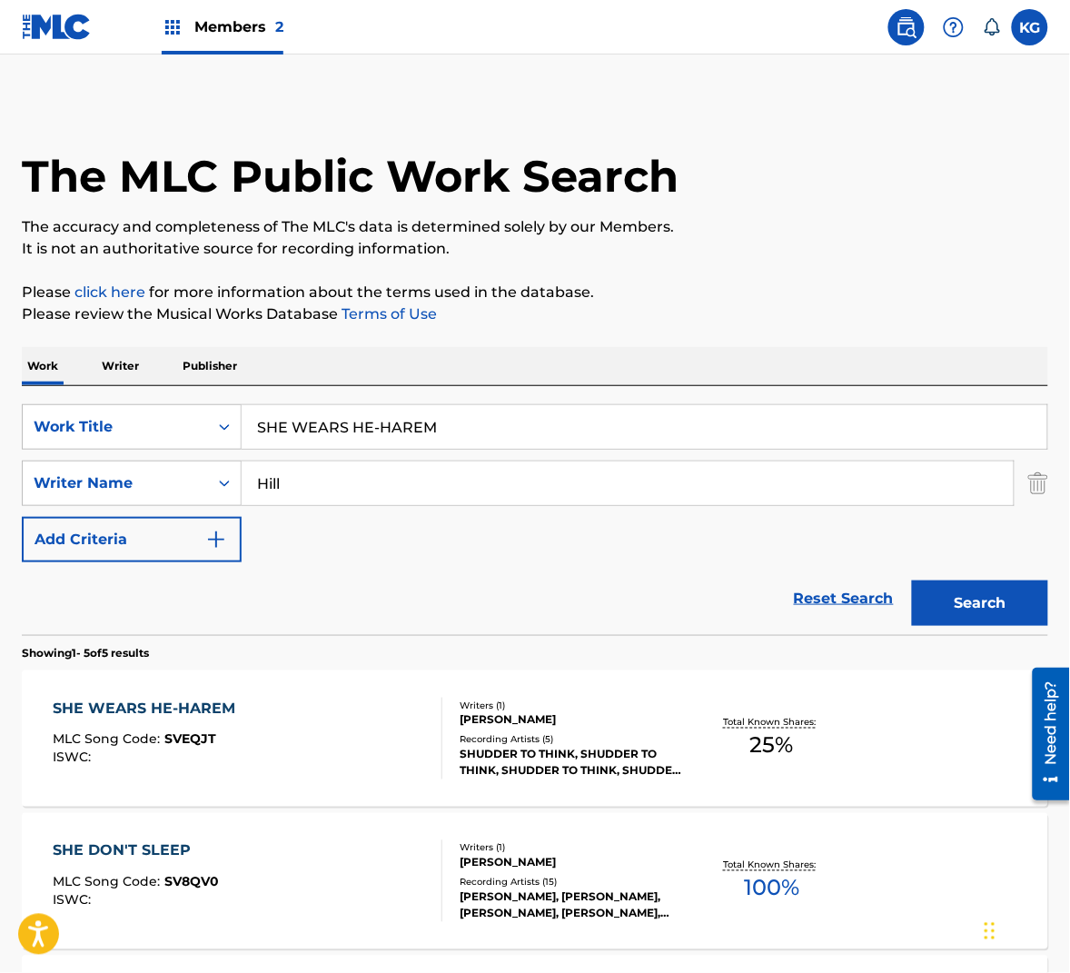
click at [933, 601] on button "Search" at bounding box center [980, 602] width 136 height 45
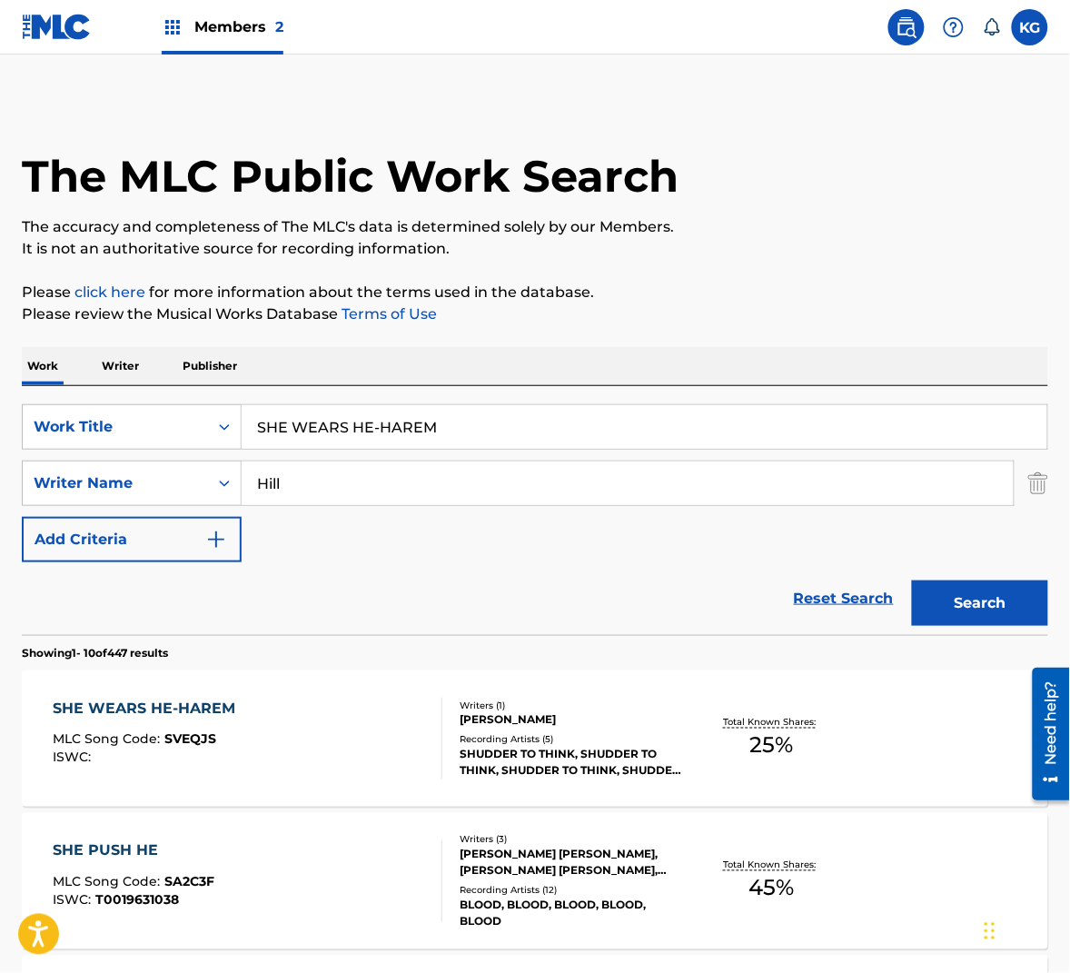
click at [412, 714] on div "SHE WEARS HE-HAREM MLC Song Code : SVEQJS ISWC :" at bounding box center [248, 739] width 390 height 82
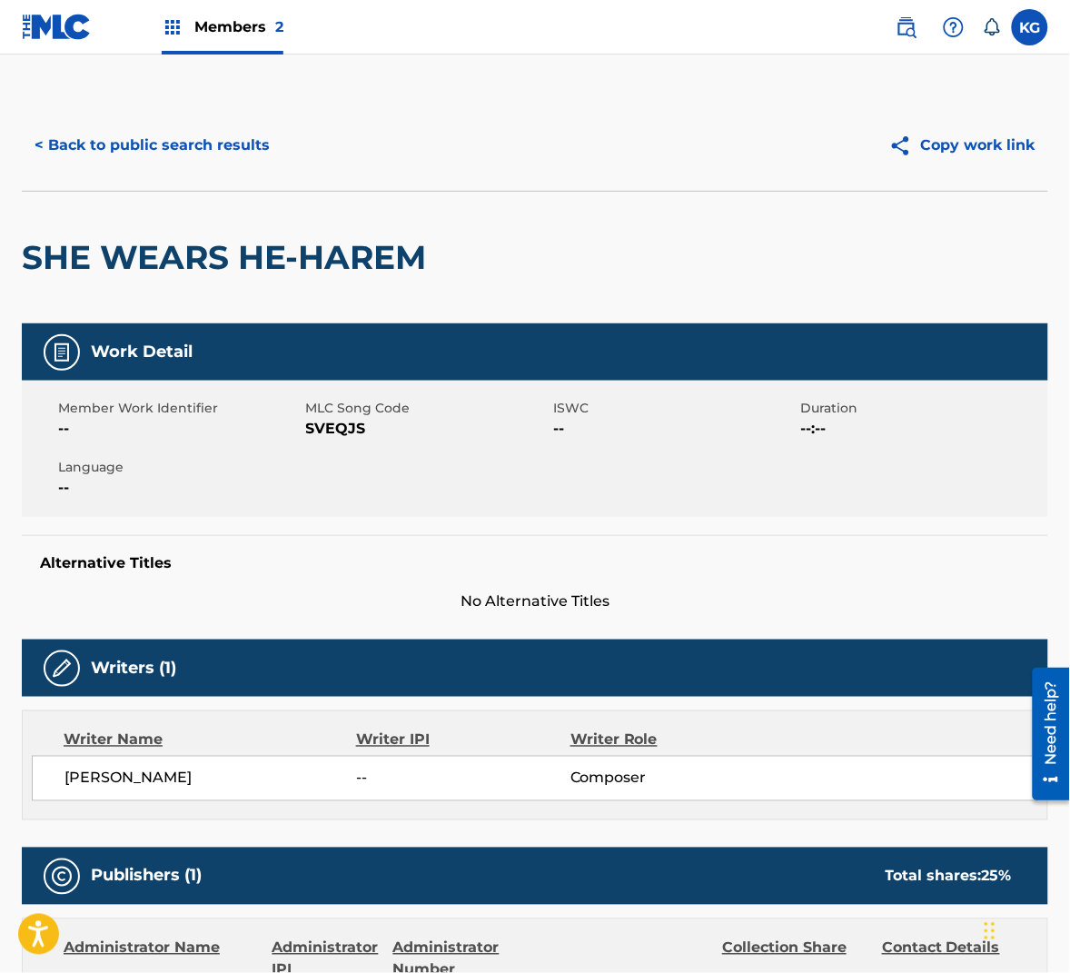
click at [352, 438] on span "SVEQJS" at bounding box center [427, 429] width 243 height 22
click at [344, 431] on span "SVEQJS" at bounding box center [427, 429] width 243 height 22
click at [151, 143] on button "< Back to public search results" at bounding box center [152, 145] width 261 height 45
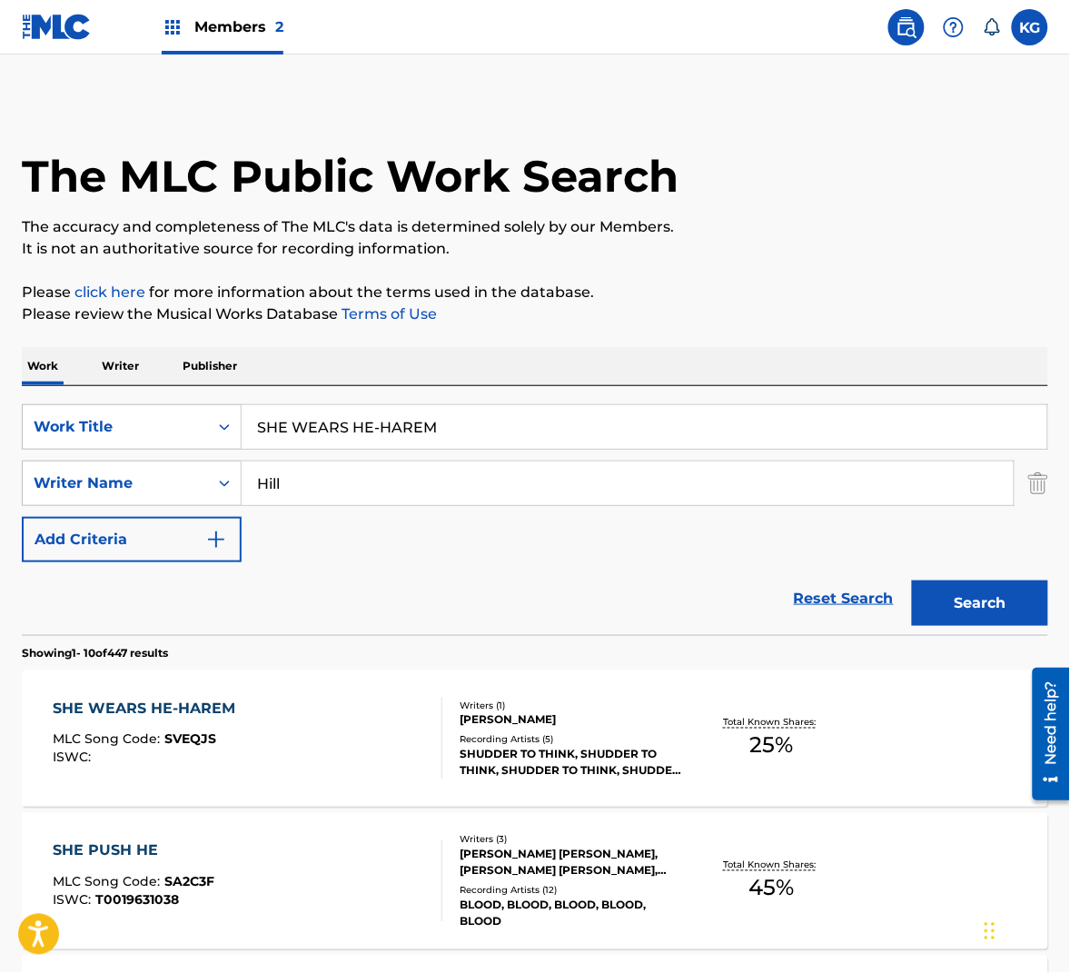
click at [353, 477] on input "Hill" at bounding box center [628, 483] width 772 height 44
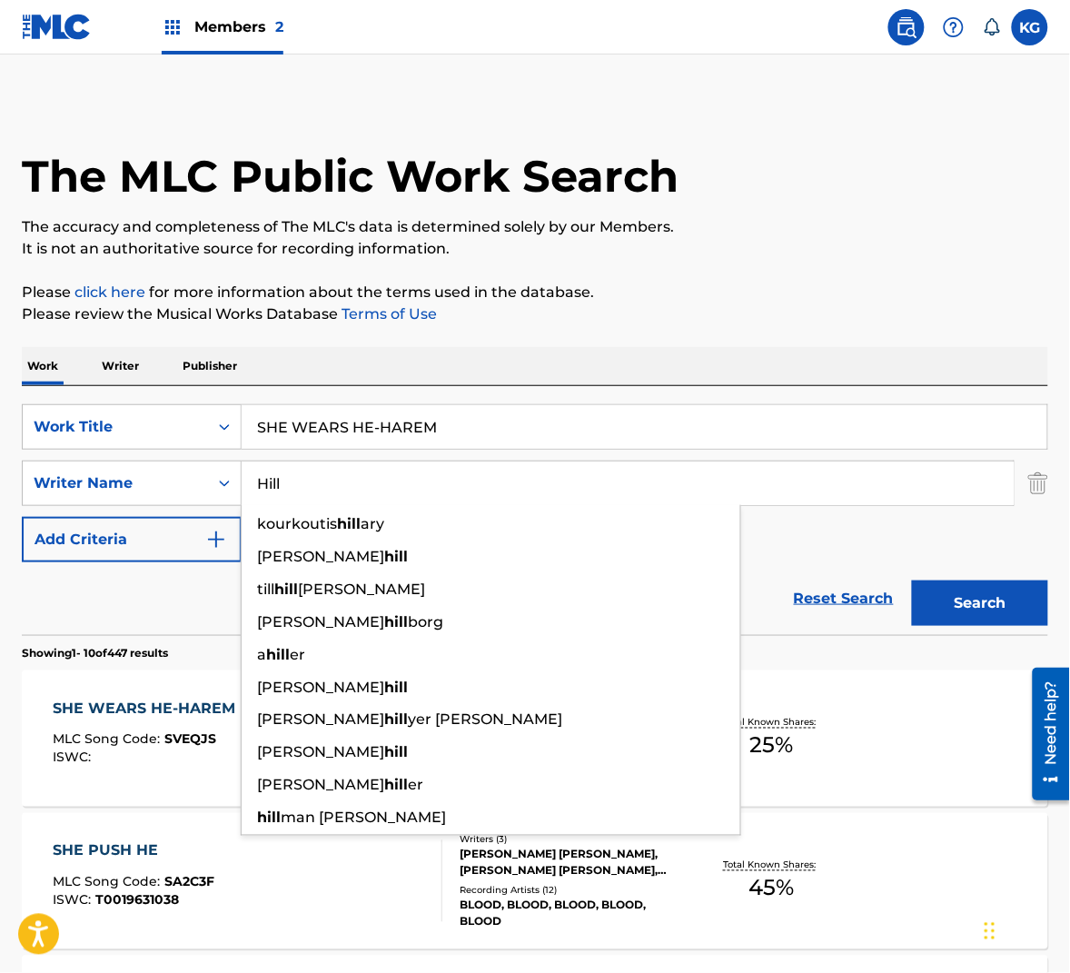
paste input "Russe"
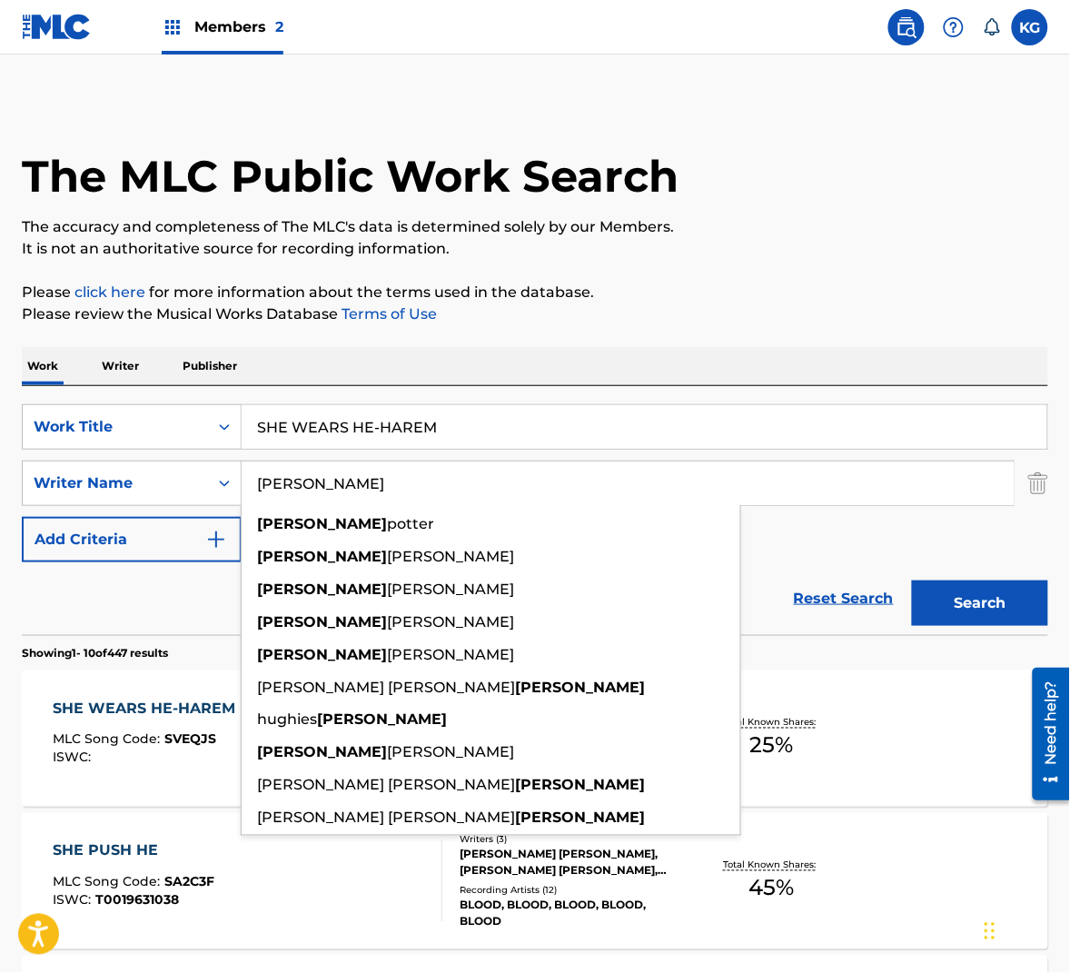
type input "[PERSON_NAME]"
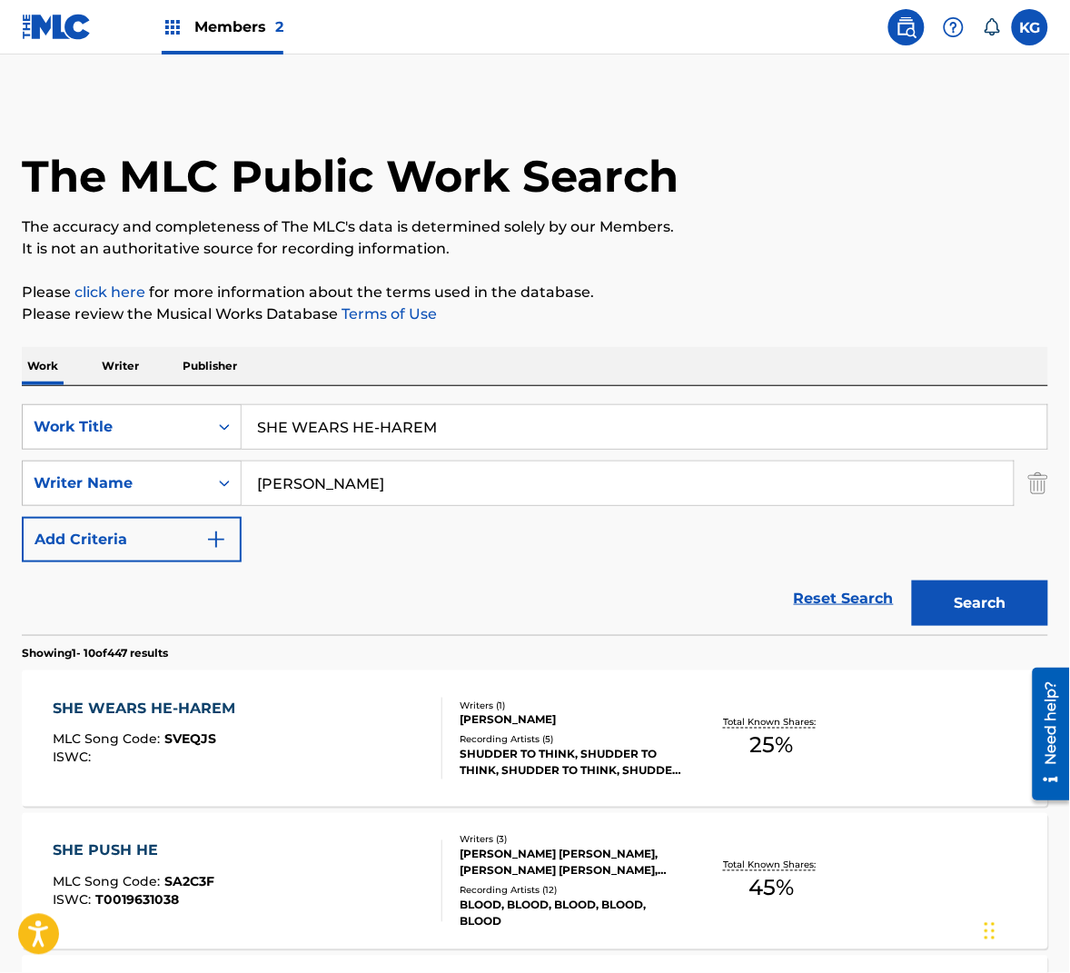
click at [957, 581] on button "Search" at bounding box center [980, 602] width 136 height 45
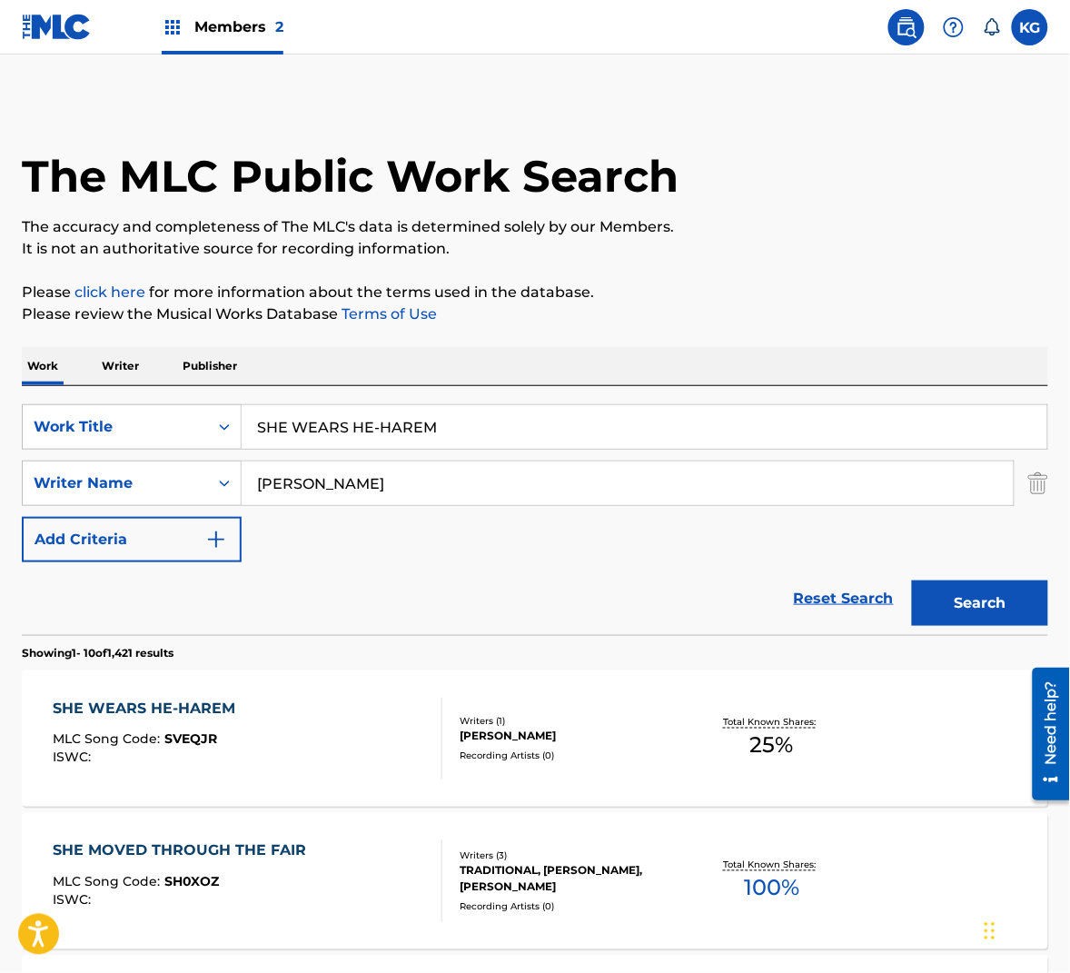
click at [333, 729] on div "SHE WEARS HE-HAREM MLC Song Code : SVEQJR ISWC :" at bounding box center [248, 739] width 390 height 82
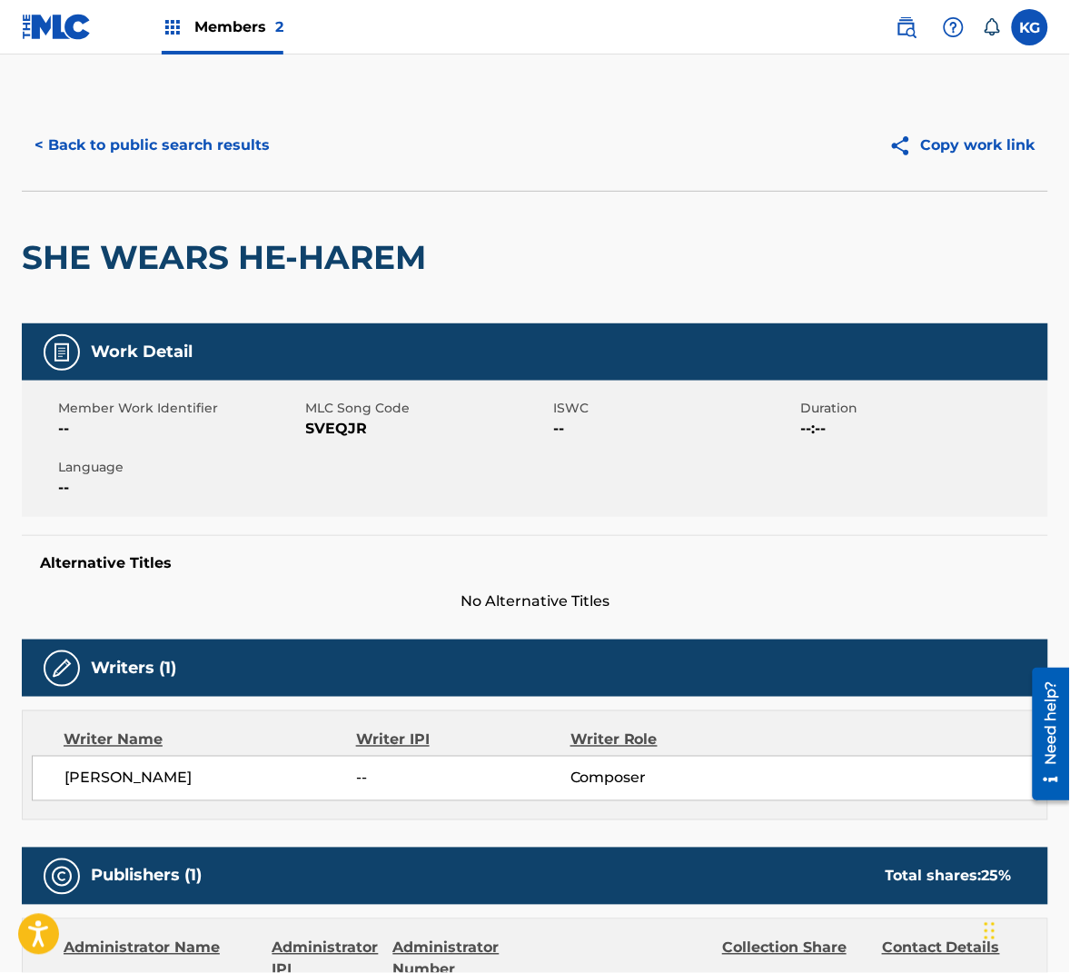
click at [346, 432] on span "SVEQJR" at bounding box center [427, 429] width 243 height 22
click at [230, 147] on button "< Back to public search results" at bounding box center [152, 145] width 261 height 45
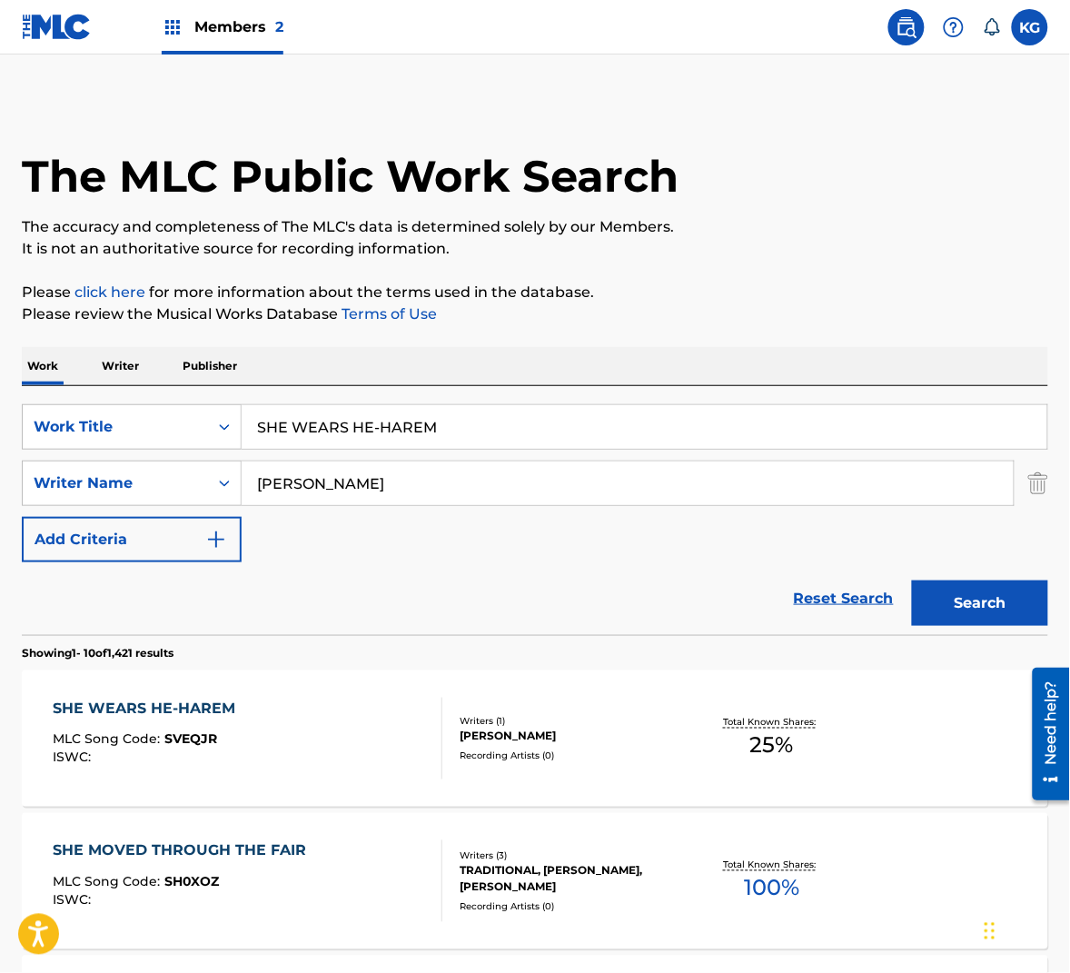
click at [425, 478] on input "[PERSON_NAME]" at bounding box center [628, 483] width 772 height 44
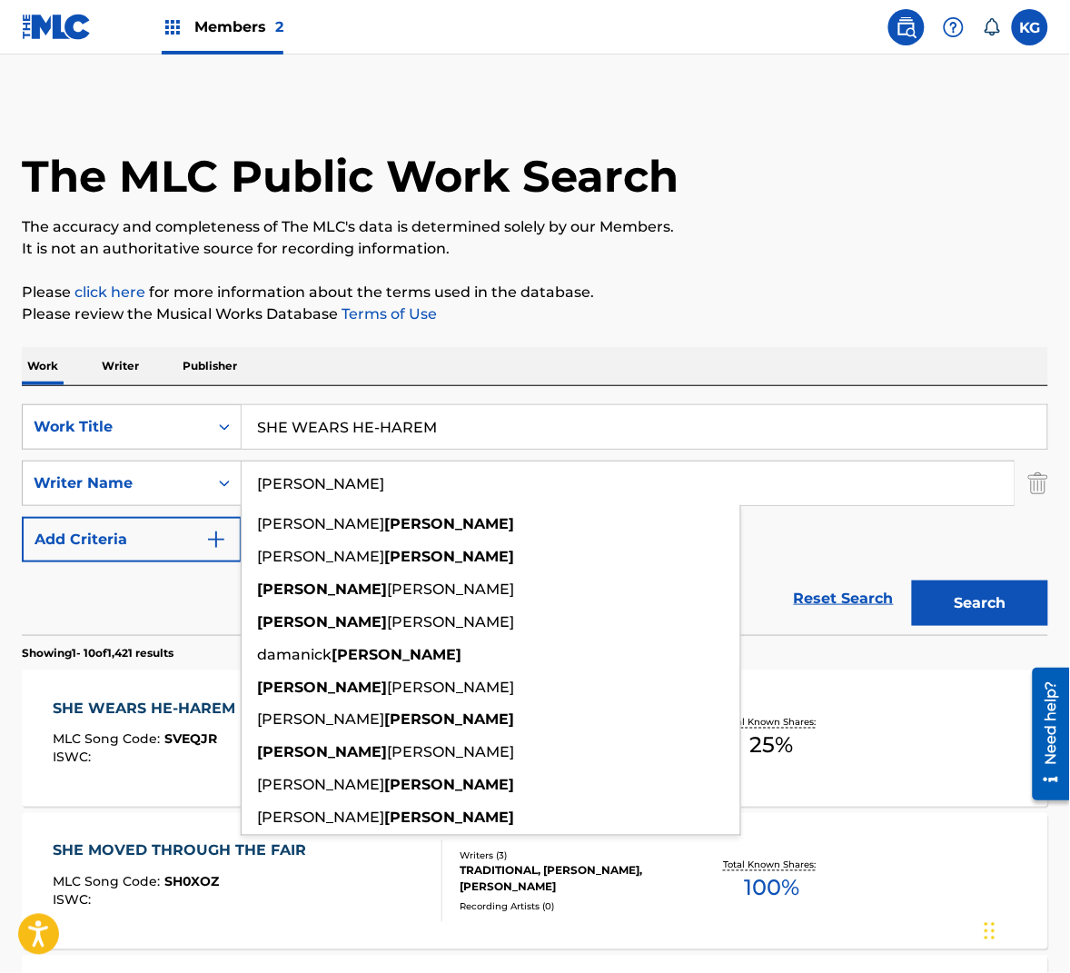
click at [425, 478] on input "[PERSON_NAME]" at bounding box center [628, 483] width 772 height 44
paste input "[PERSON_NAME]"
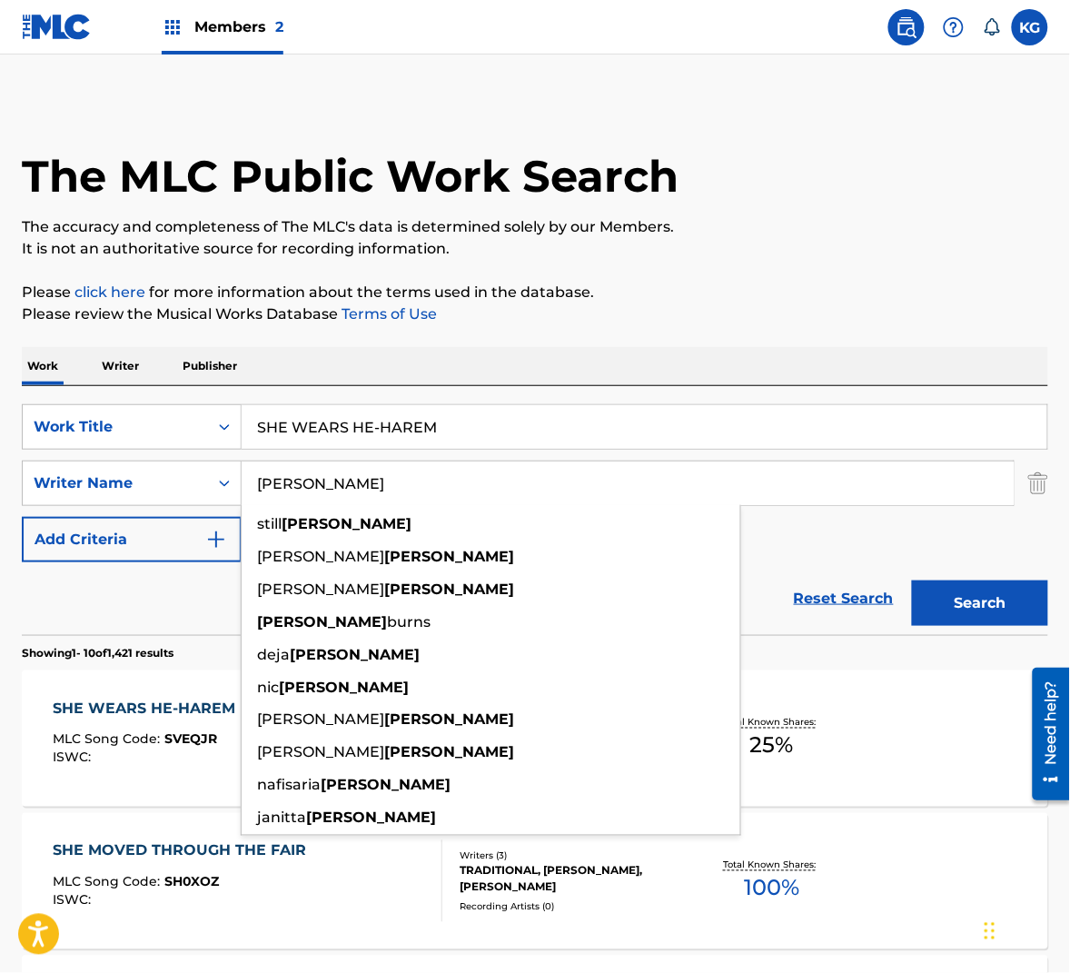
type input "[PERSON_NAME]"
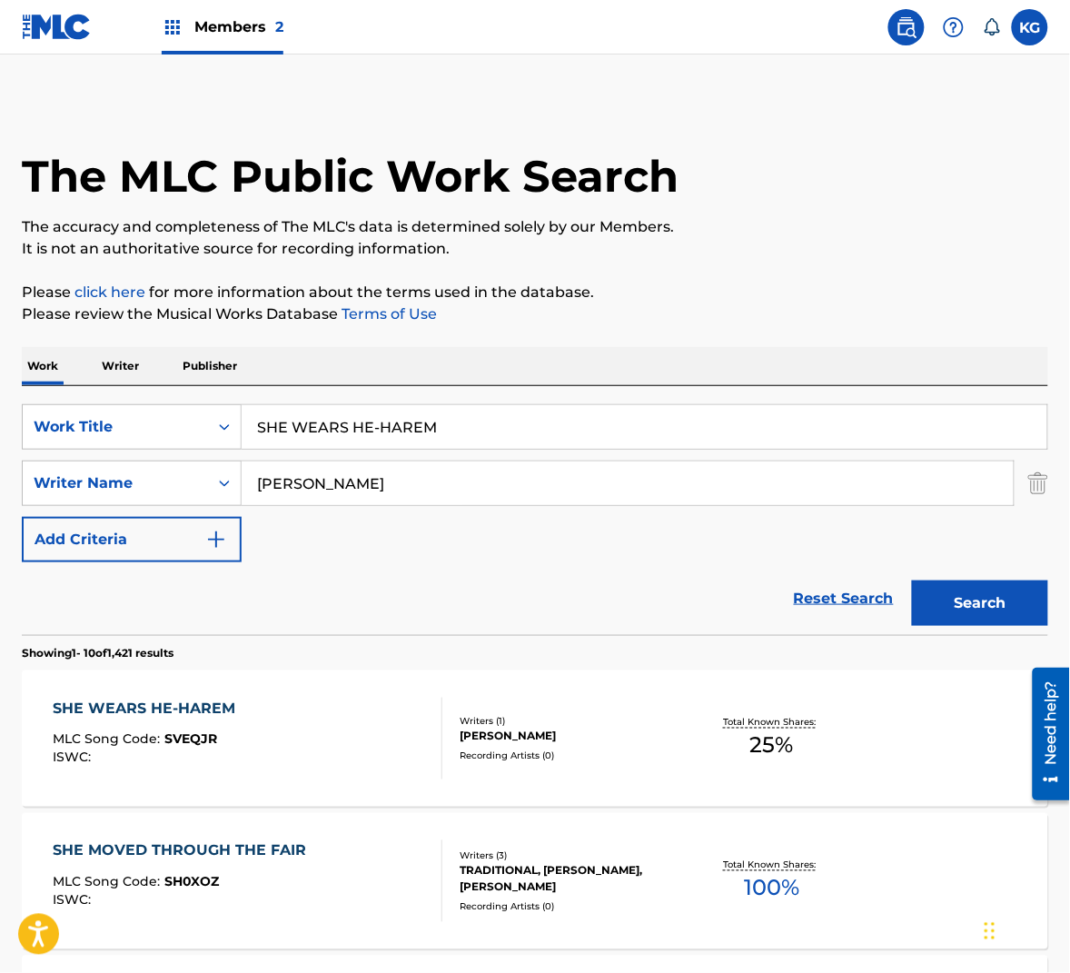
click at [1004, 607] on button "Search" at bounding box center [980, 602] width 136 height 45
click at [333, 709] on div "SHE WEARS HE-HAREM MLC Song Code : SVEQJQ ISWC :" at bounding box center [248, 739] width 390 height 82
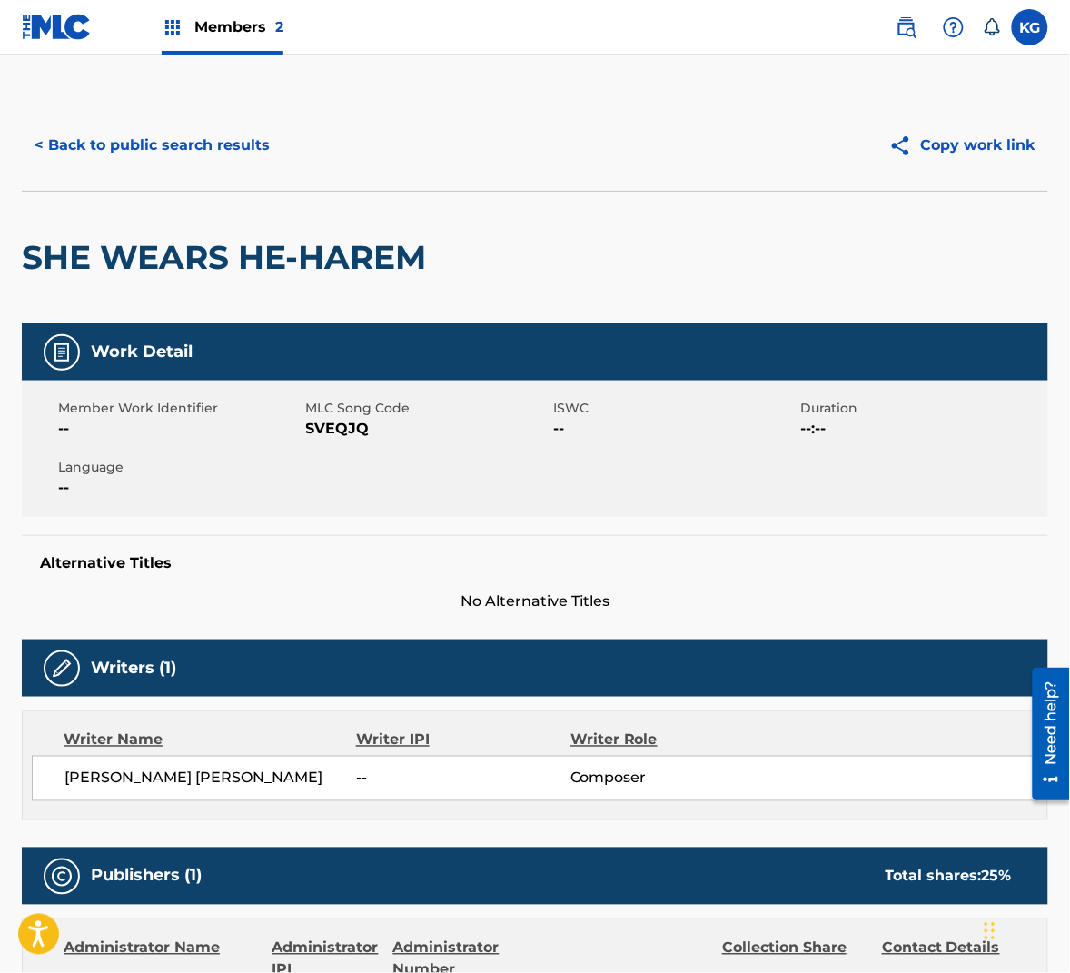
click at [337, 433] on span "SVEQJQ" at bounding box center [427, 429] width 243 height 22
click at [175, 144] on button "< Back to public search results" at bounding box center [152, 145] width 261 height 45
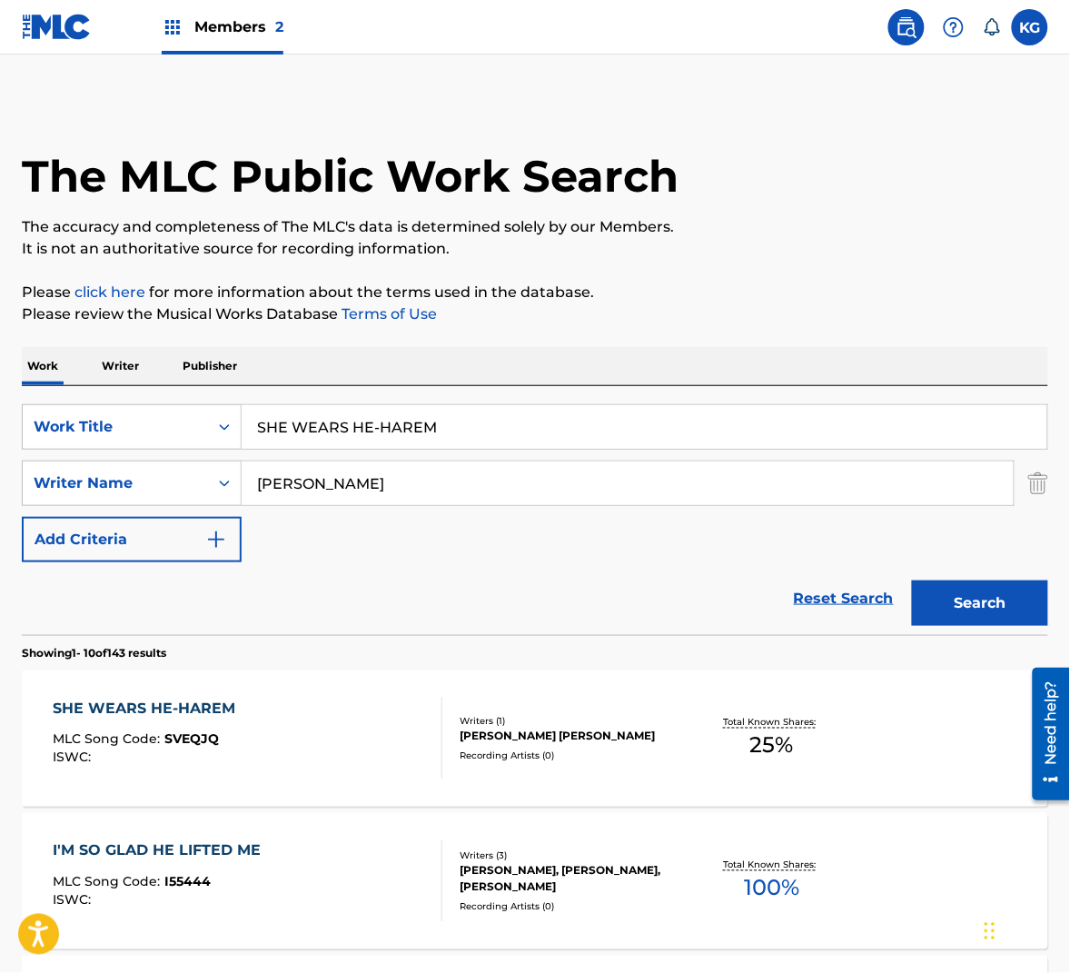
click at [362, 414] on input "SHE WEARS HE-HAREM" at bounding box center [645, 427] width 806 height 44
paste input "ISTERS"
type input "brothers and sisters"
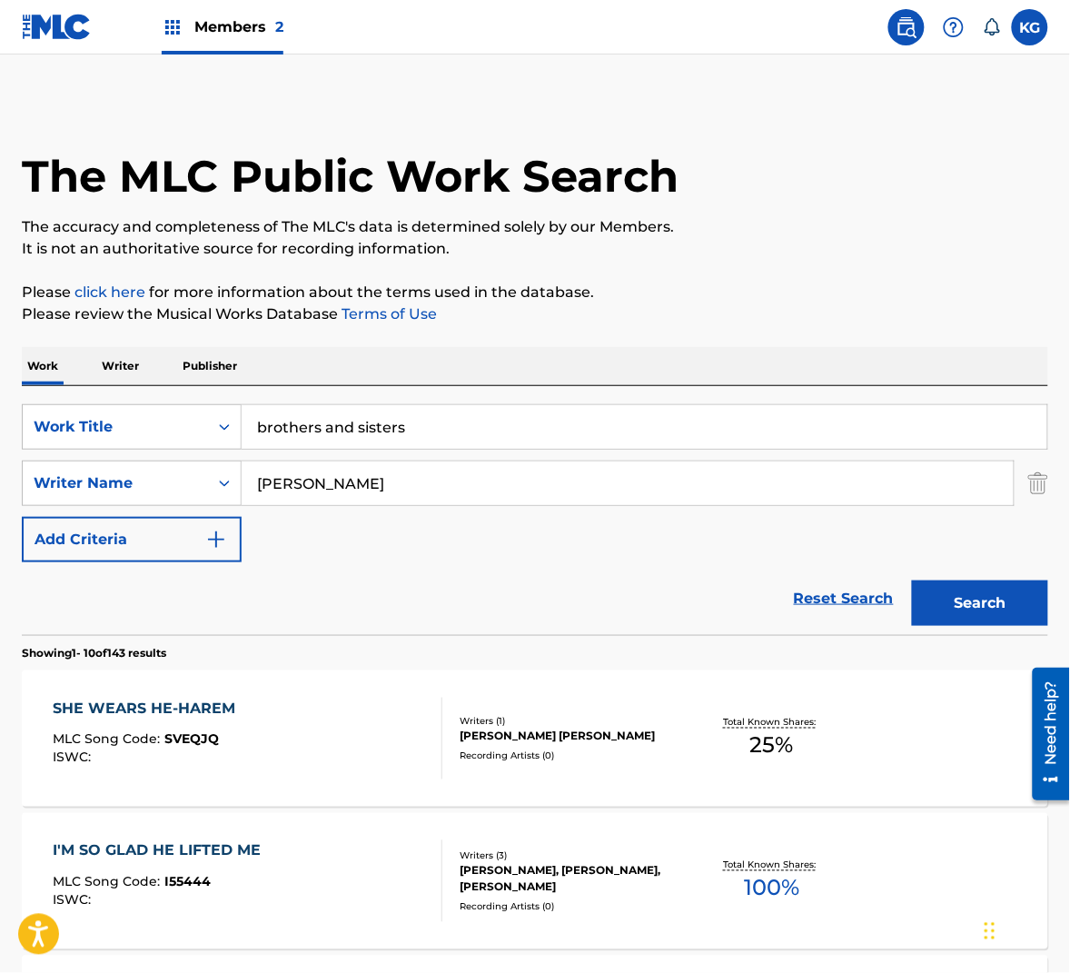
click at [437, 486] on input "[PERSON_NAME]" at bounding box center [628, 483] width 772 height 44
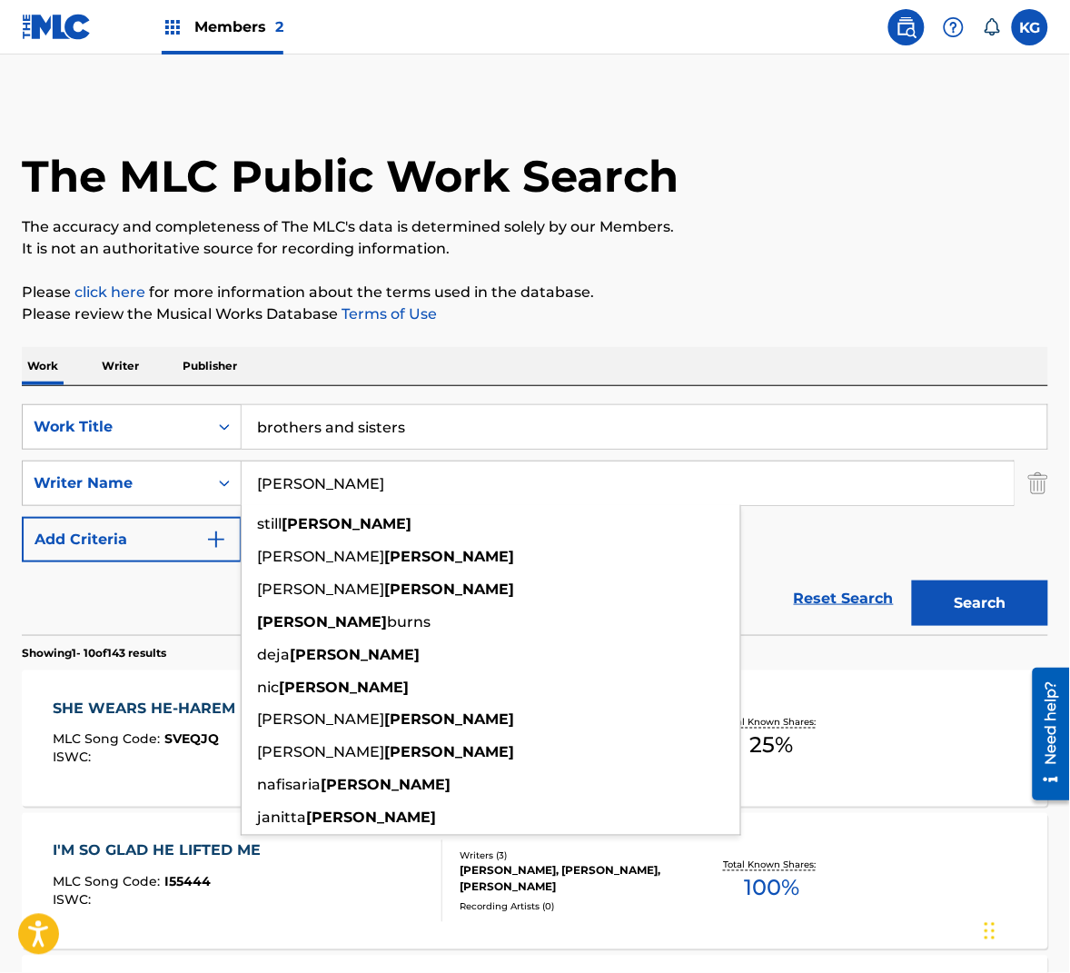
paste input "Hill"
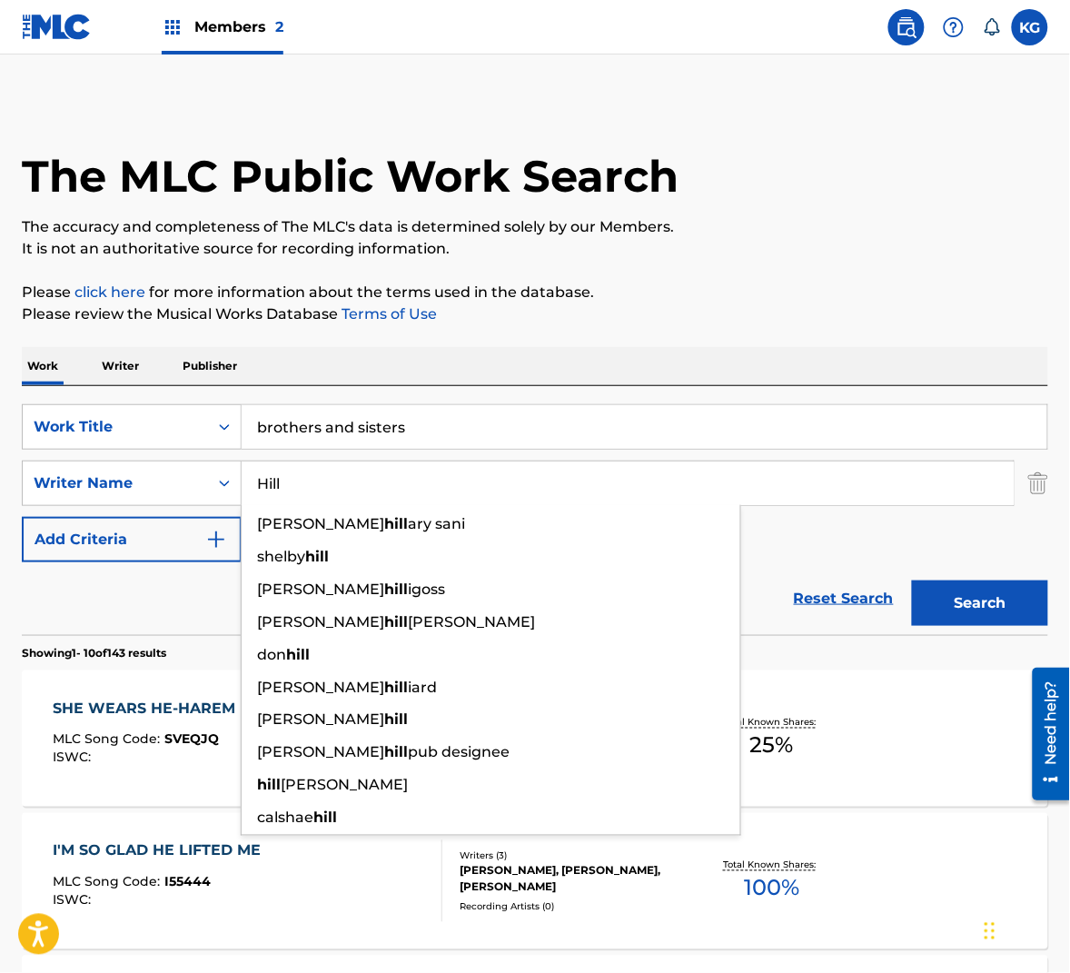
type input "Hill"
drag, startPoint x: 479, startPoint y: 427, endPoint x: 148, endPoint y: 389, distance: 332.9
click at [148, 389] on div "SearchWithCriteriae7b2727b-74ec-4b20-a0d4-b74a31ec9f10 Work Title brothers and …" at bounding box center [535, 510] width 1026 height 249
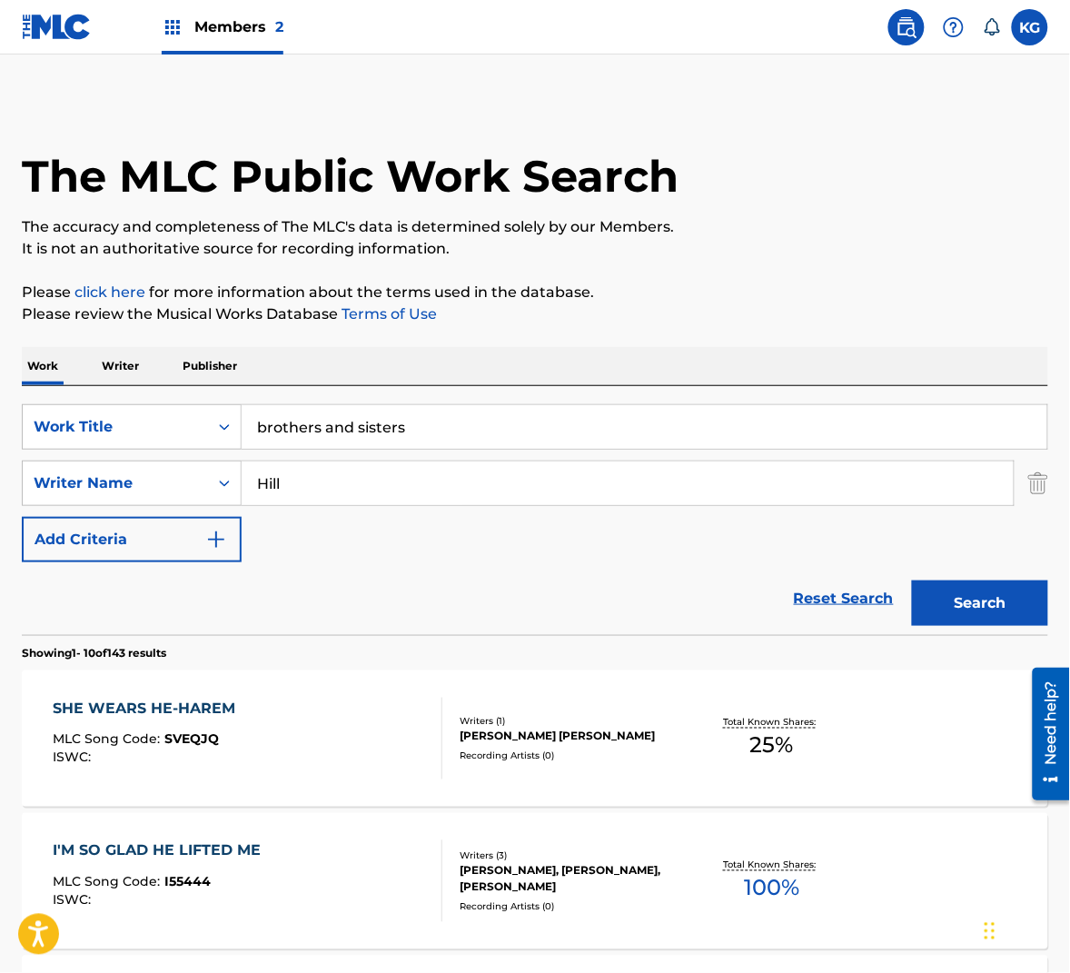
paste input "SISTERS"
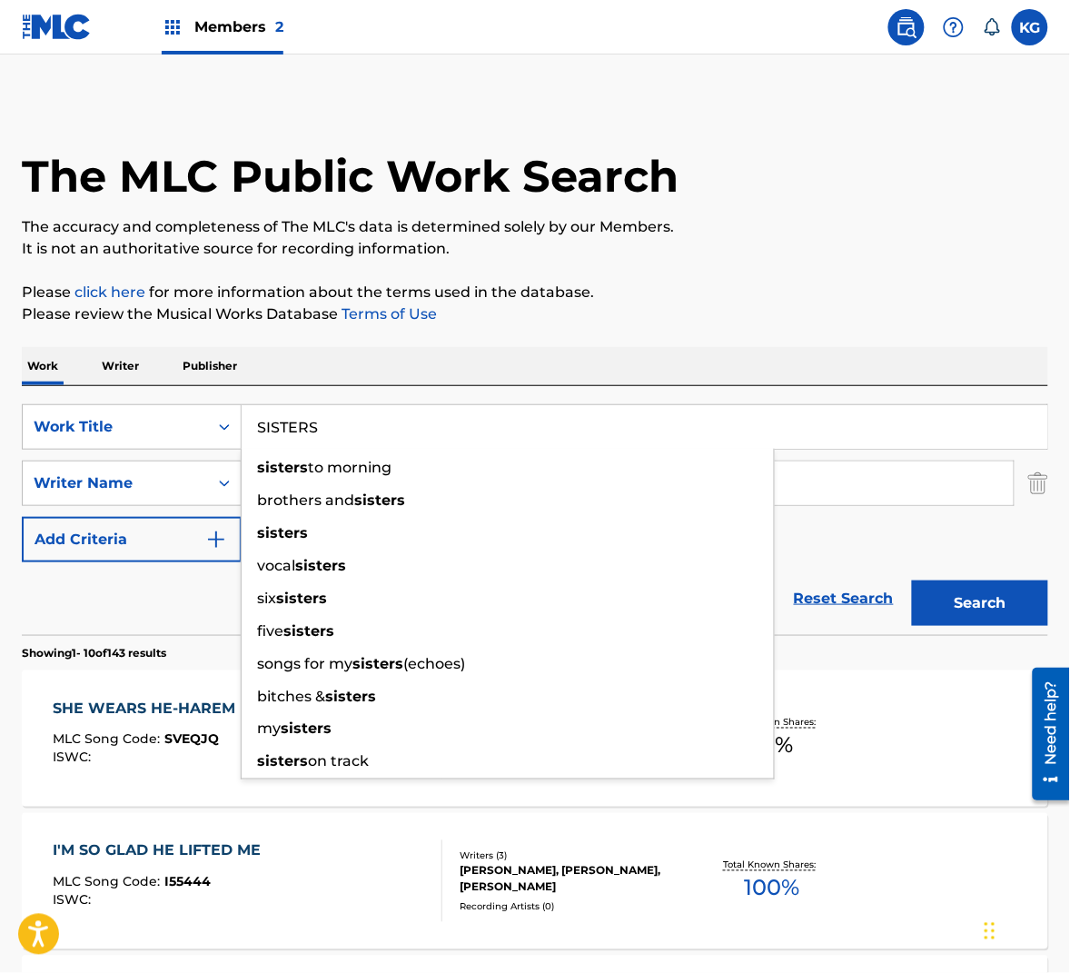
type input "SISTERS"
click at [964, 605] on button "Search" at bounding box center [980, 602] width 136 height 45
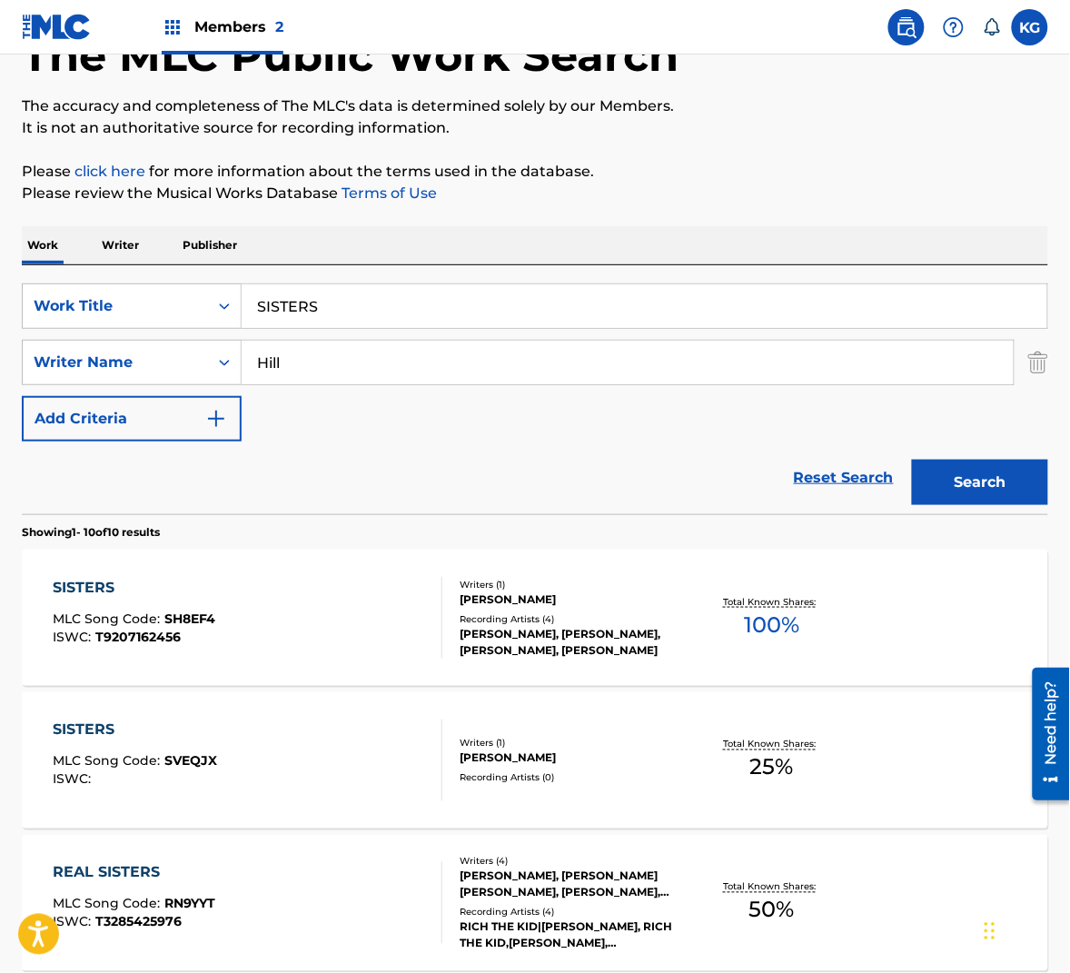
scroll to position [139, 0]
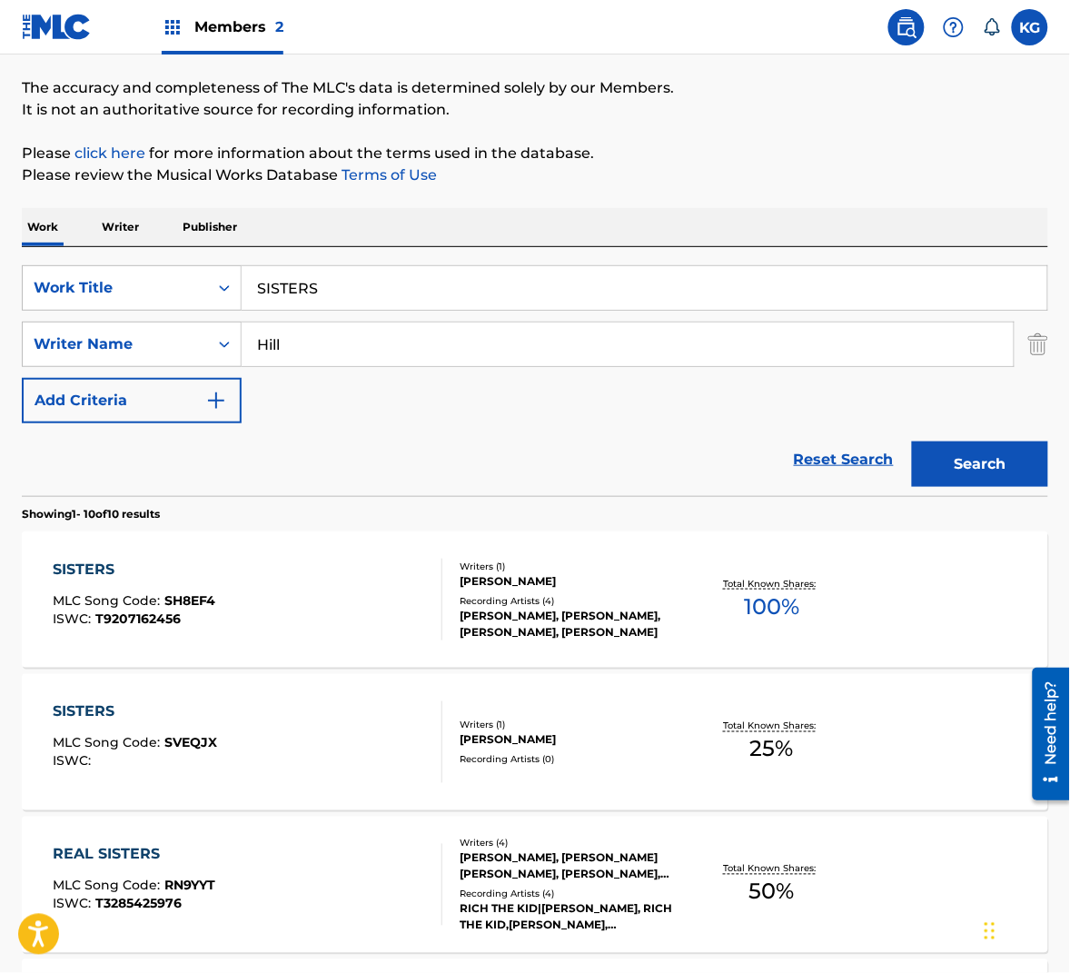
click at [384, 759] on div "SISTERS MLC Song Code : SVEQJX ISWC :" at bounding box center [248, 742] width 390 height 82
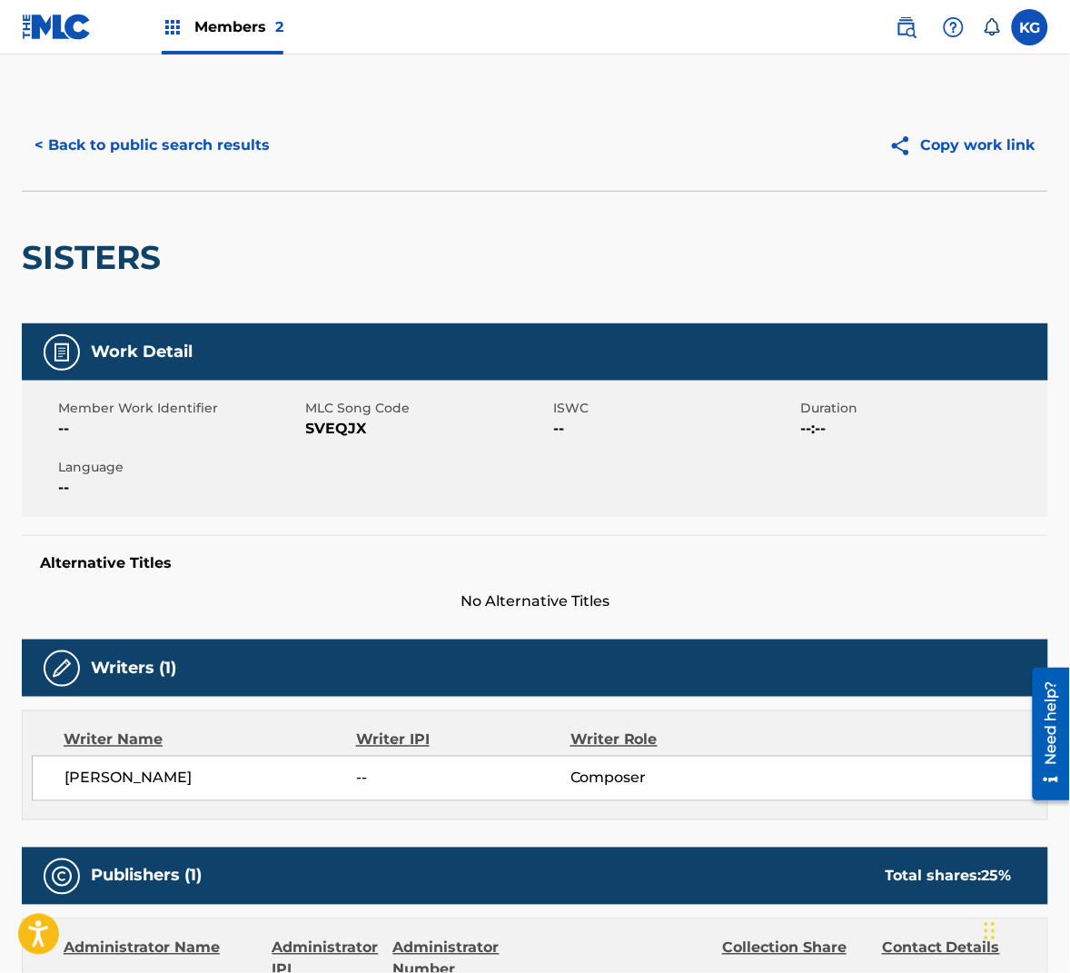
click at [356, 430] on span "SVEQJX" at bounding box center [427, 429] width 243 height 22
click at [209, 163] on button "< Back to public search results" at bounding box center [152, 145] width 261 height 45
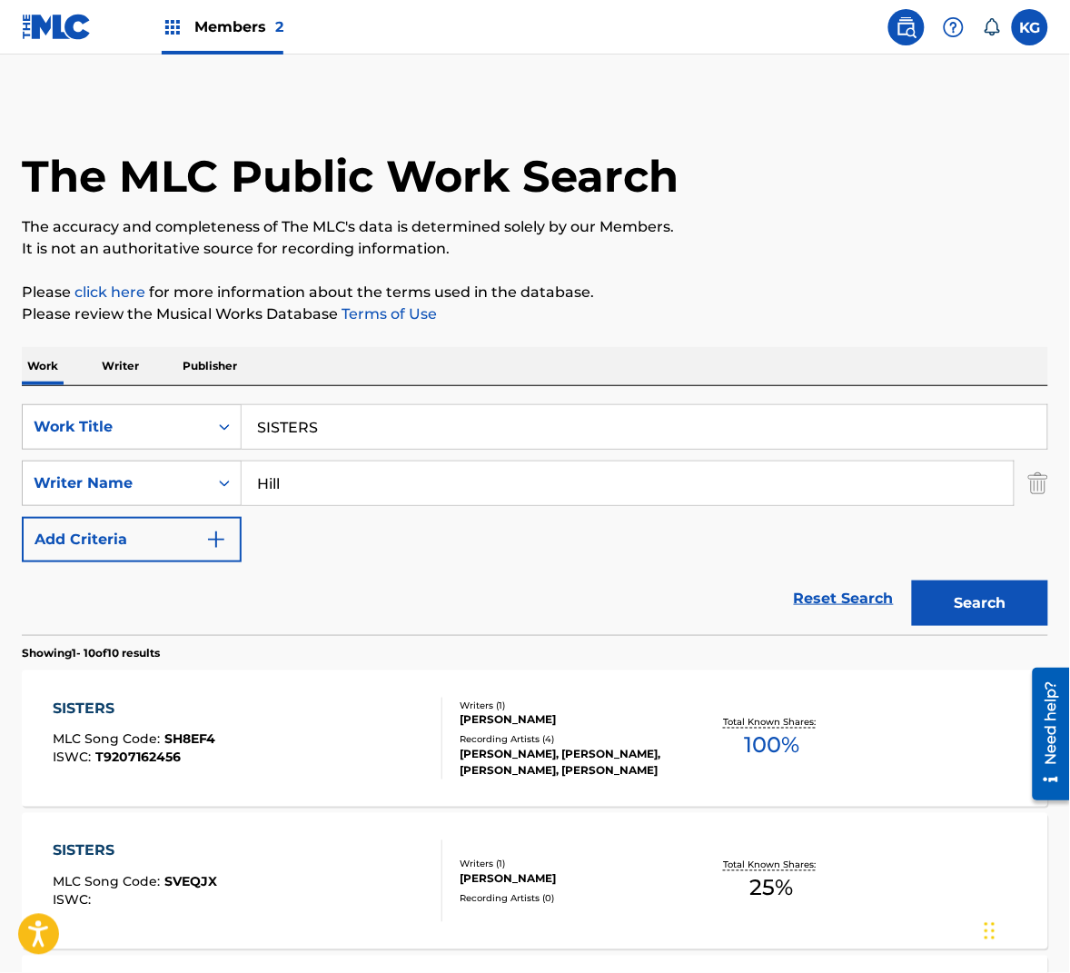
scroll to position [139, 0]
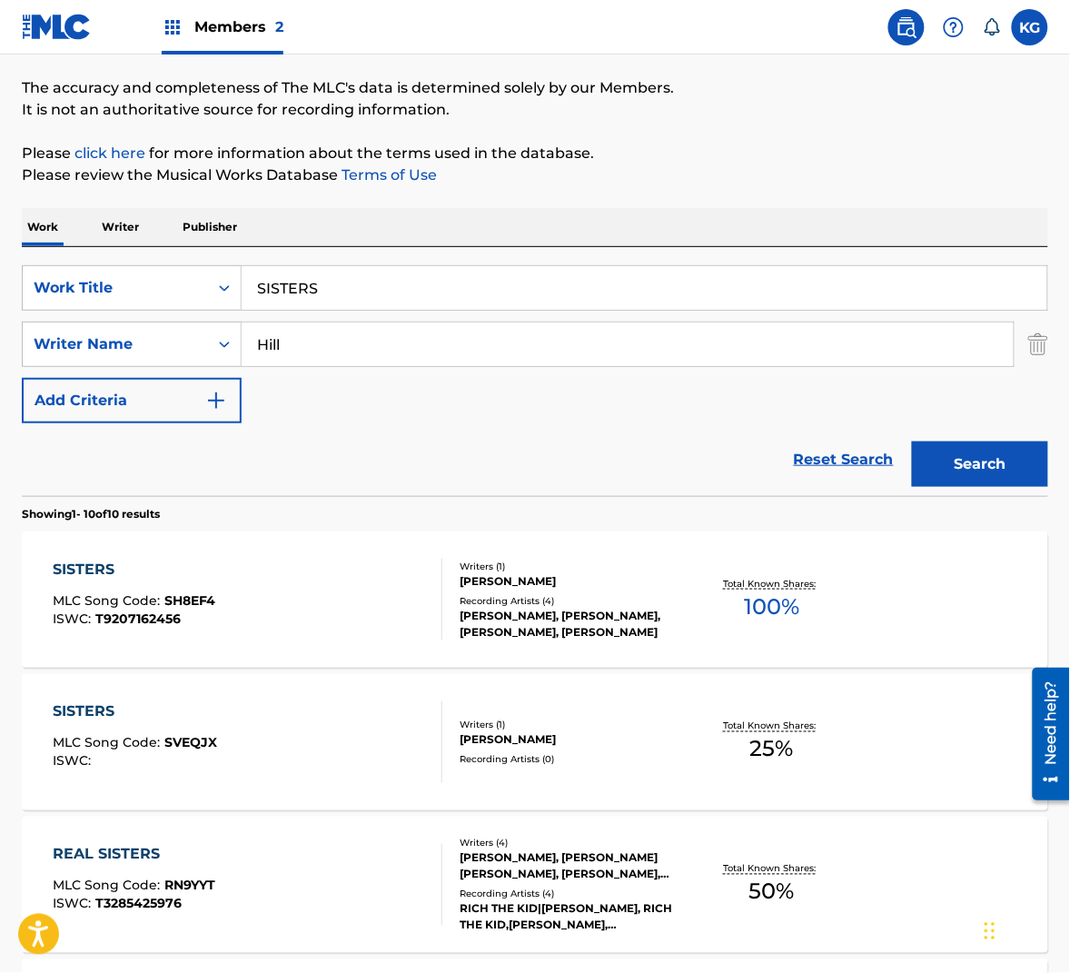
click at [313, 334] on input "Hill" at bounding box center [628, 344] width 772 height 44
paste input "[PERSON_NAME]"
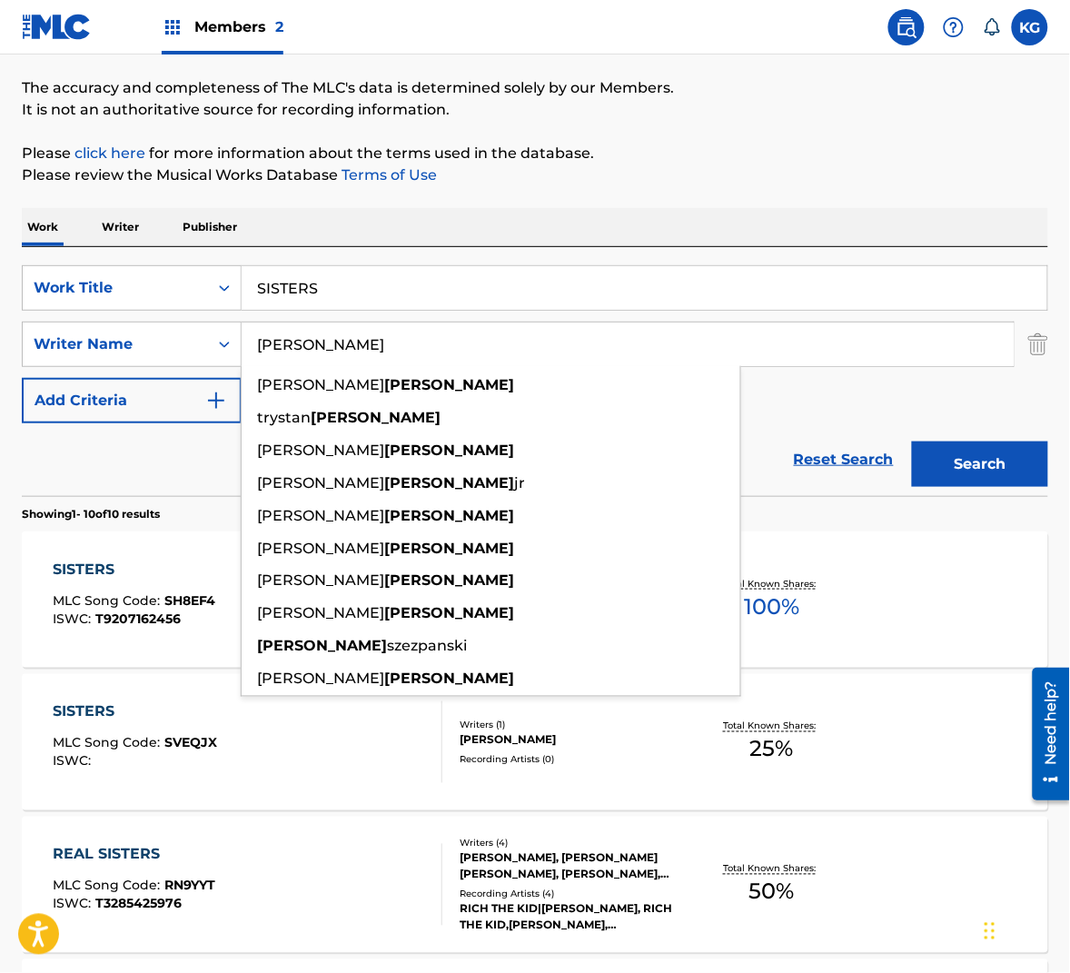
type input "[PERSON_NAME]"
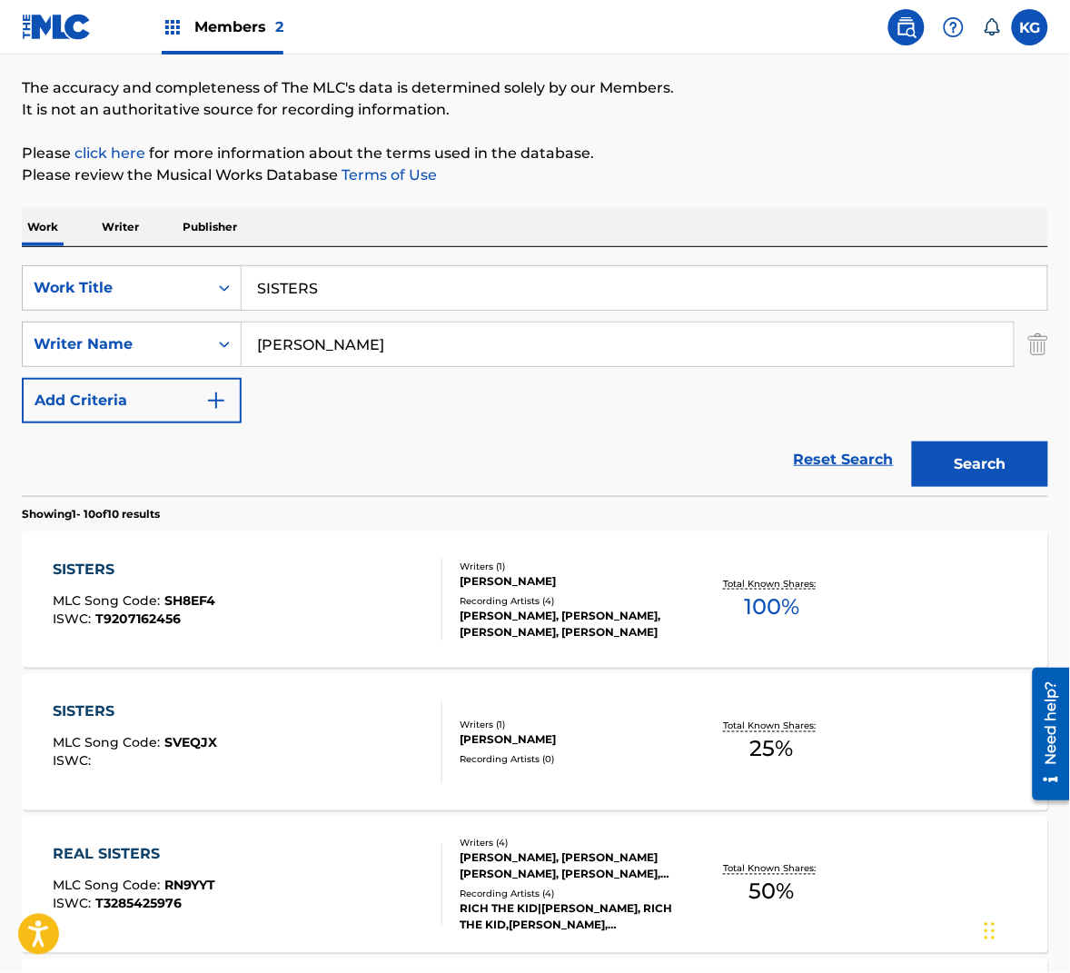
click at [949, 452] on button "Search" at bounding box center [980, 463] width 136 height 45
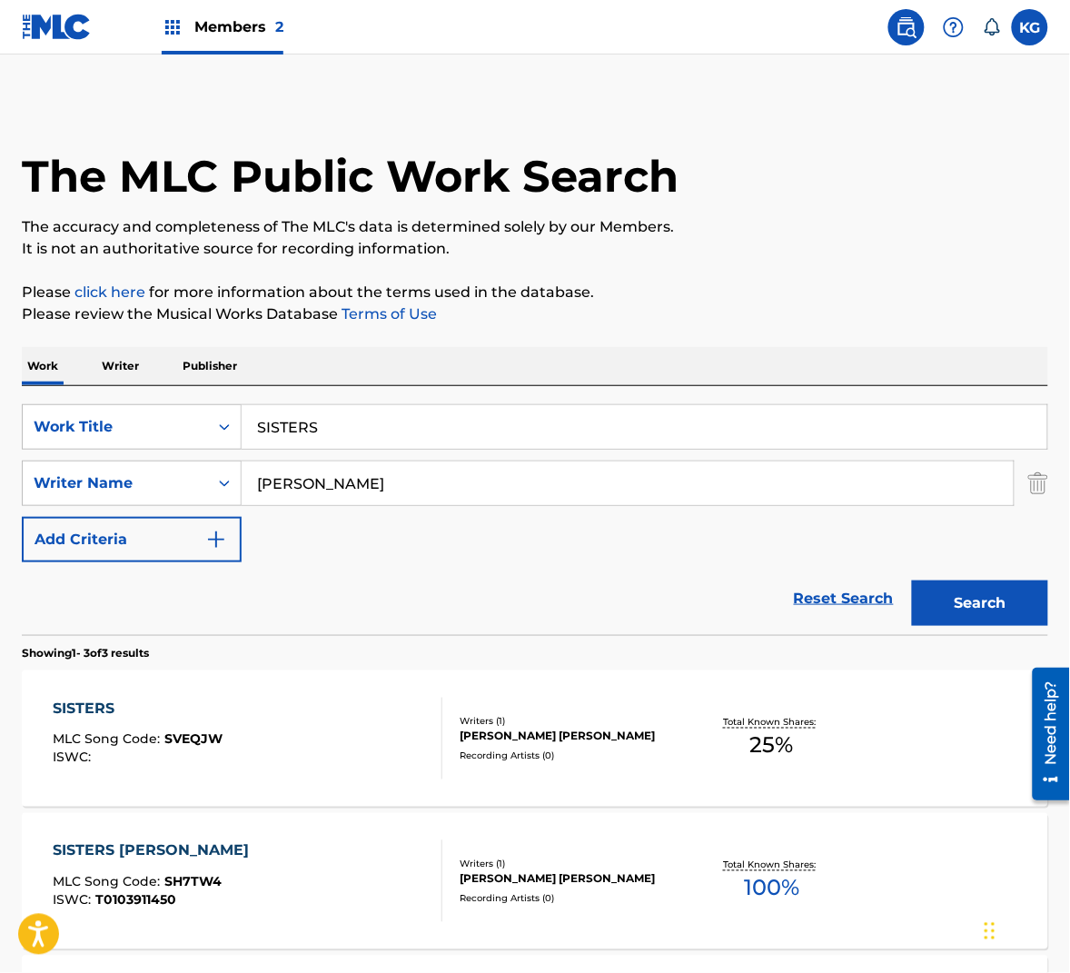
click at [371, 727] on div "SISTERS MLC Song Code : SVEQJW ISWC :" at bounding box center [248, 739] width 390 height 82
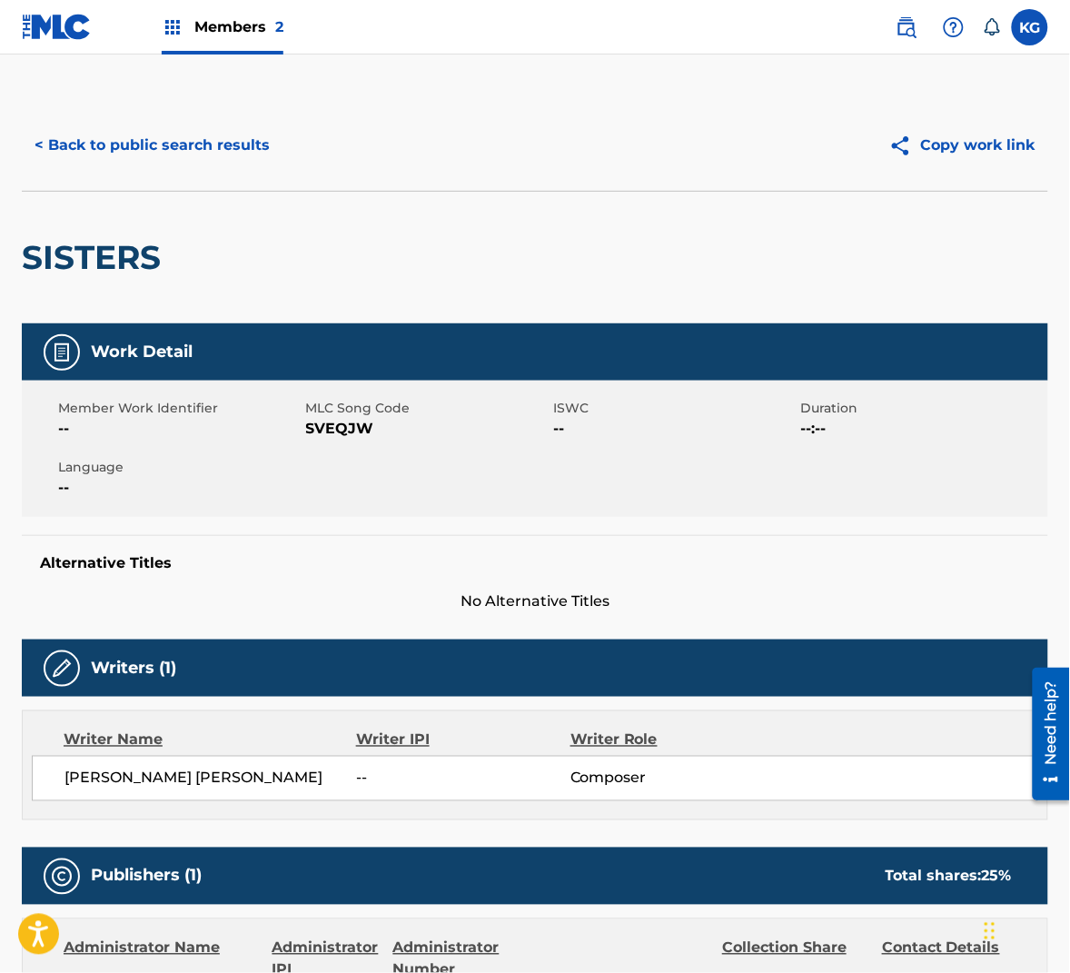
click at [352, 436] on span "SVEQJW" at bounding box center [427, 429] width 243 height 22
click at [136, 154] on button "< Back to public search results" at bounding box center [152, 145] width 261 height 45
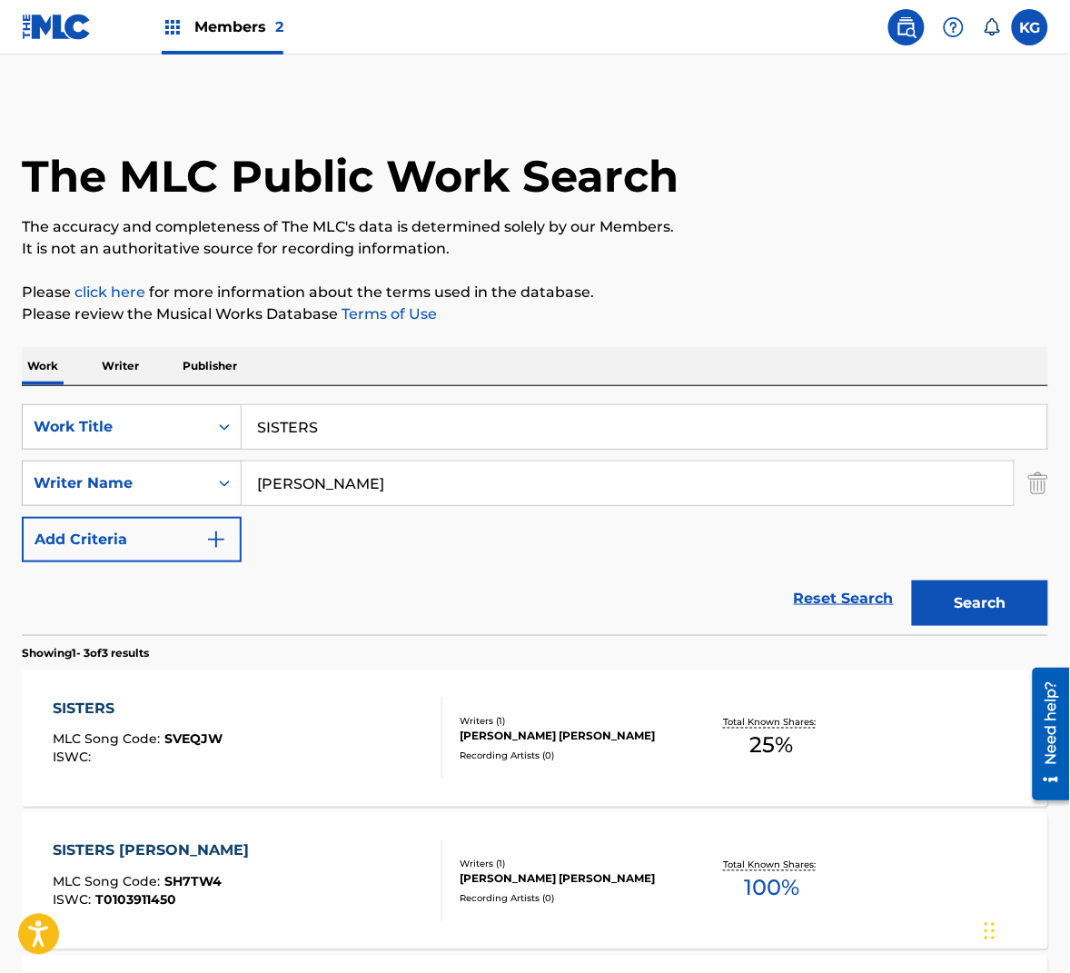
click at [325, 481] on input "[PERSON_NAME]" at bounding box center [628, 483] width 772 height 44
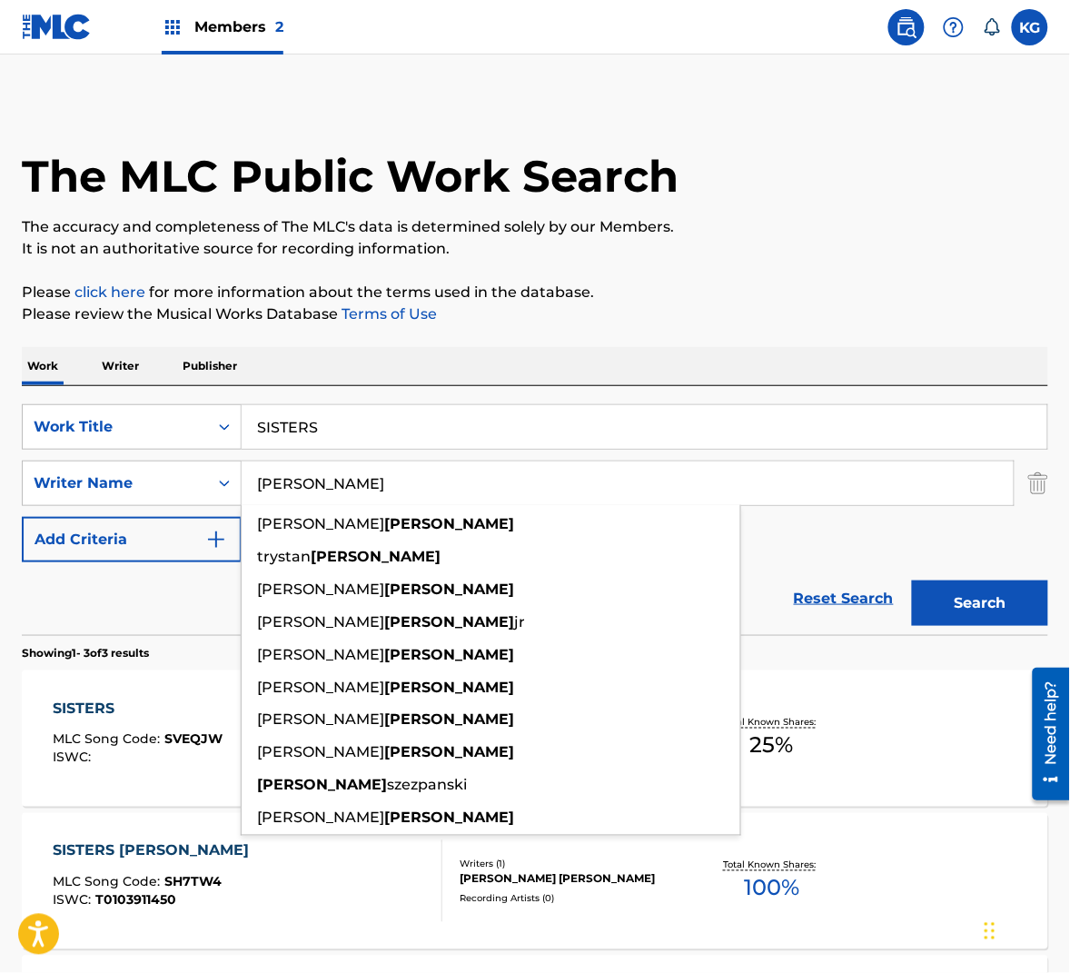
click at [325, 481] on input "[PERSON_NAME]" at bounding box center [628, 483] width 772 height 44
paste input "Wedren"
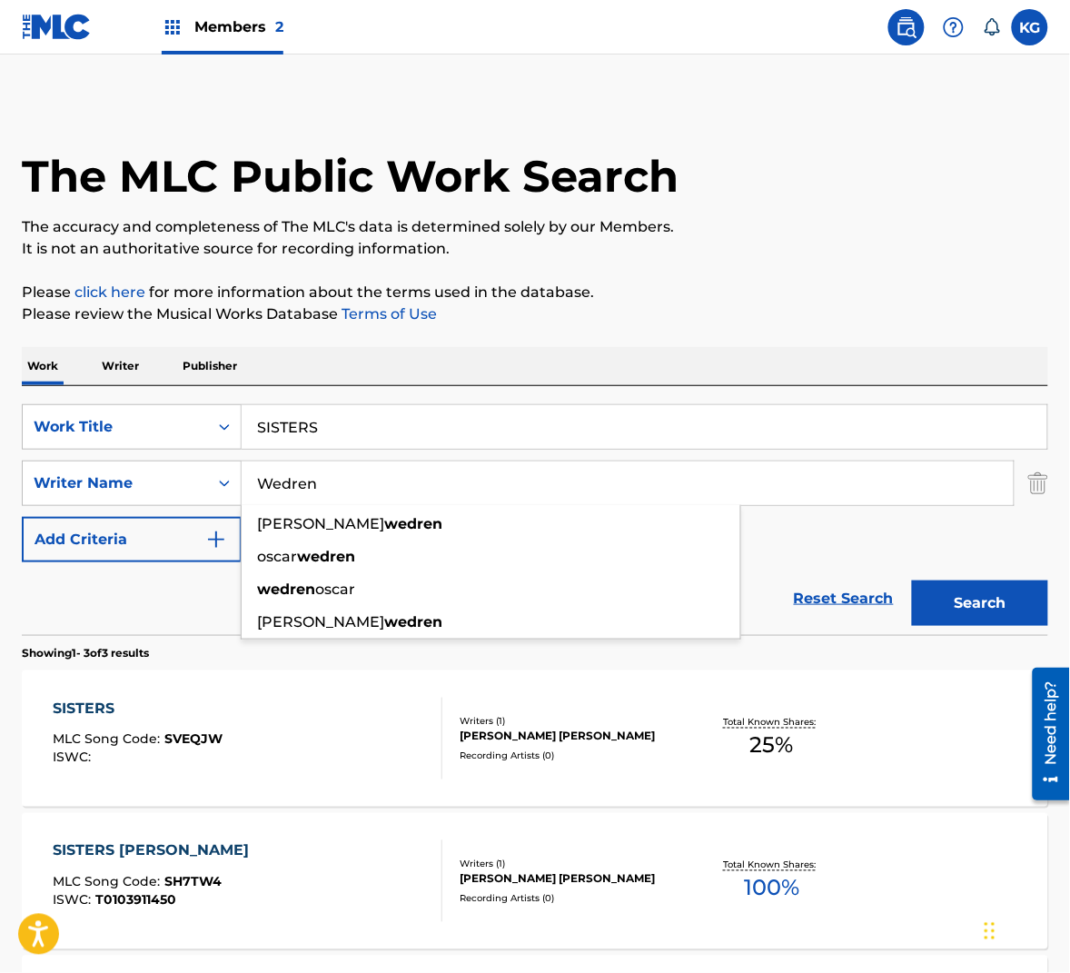
type input "Wedren"
click at [956, 586] on button "Search" at bounding box center [980, 602] width 136 height 45
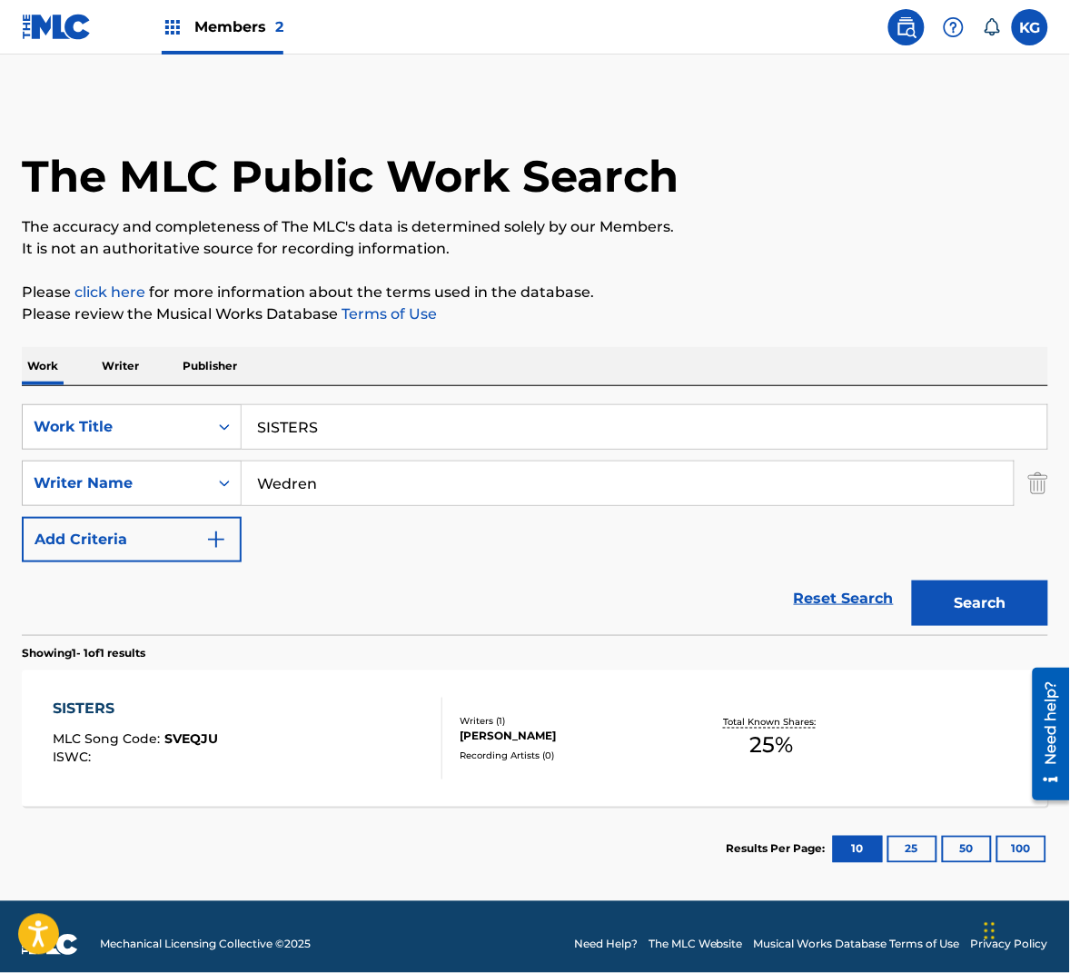
click at [332, 729] on div "SISTERS MLC Song Code : SVEQJU ISWC :" at bounding box center [248, 739] width 390 height 82
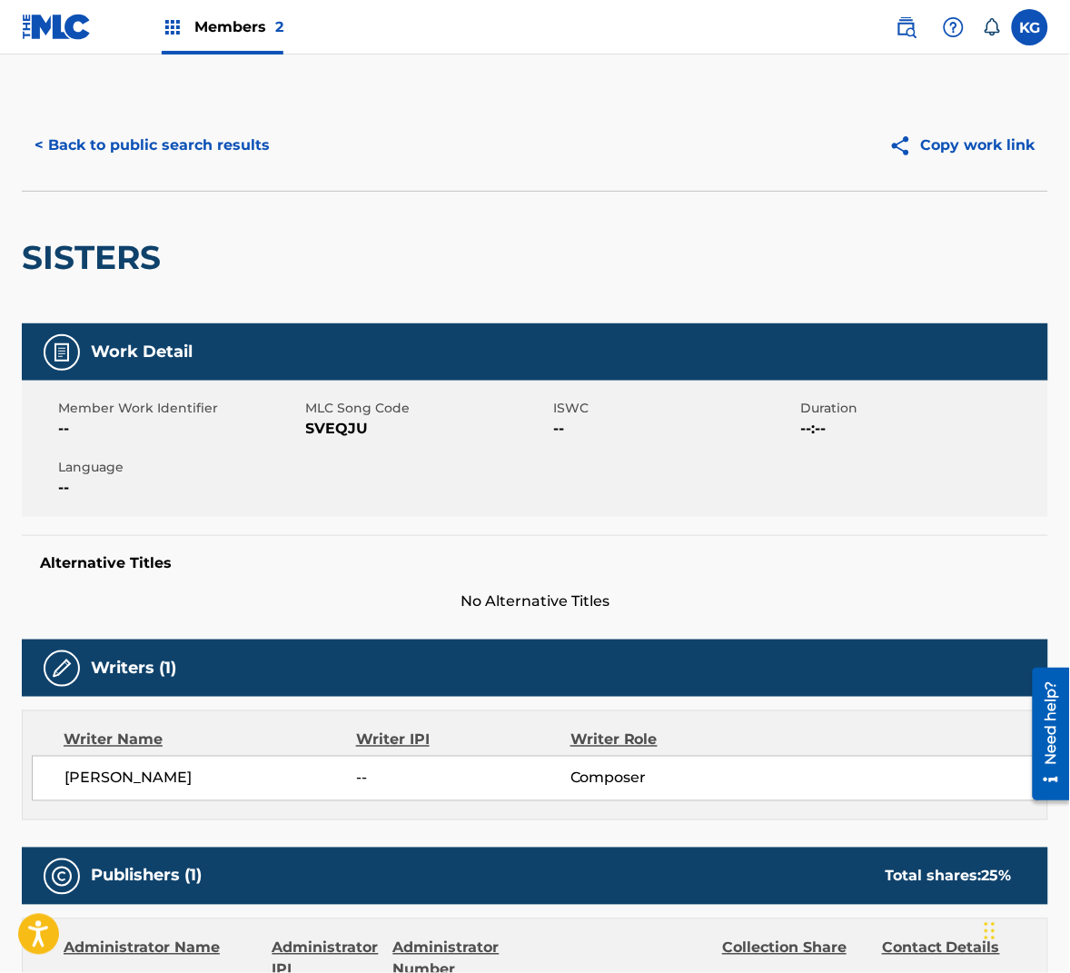
click at [338, 423] on span "SVEQJU" at bounding box center [427, 429] width 243 height 22
click at [249, 149] on button "< Back to public search results" at bounding box center [152, 145] width 261 height 45
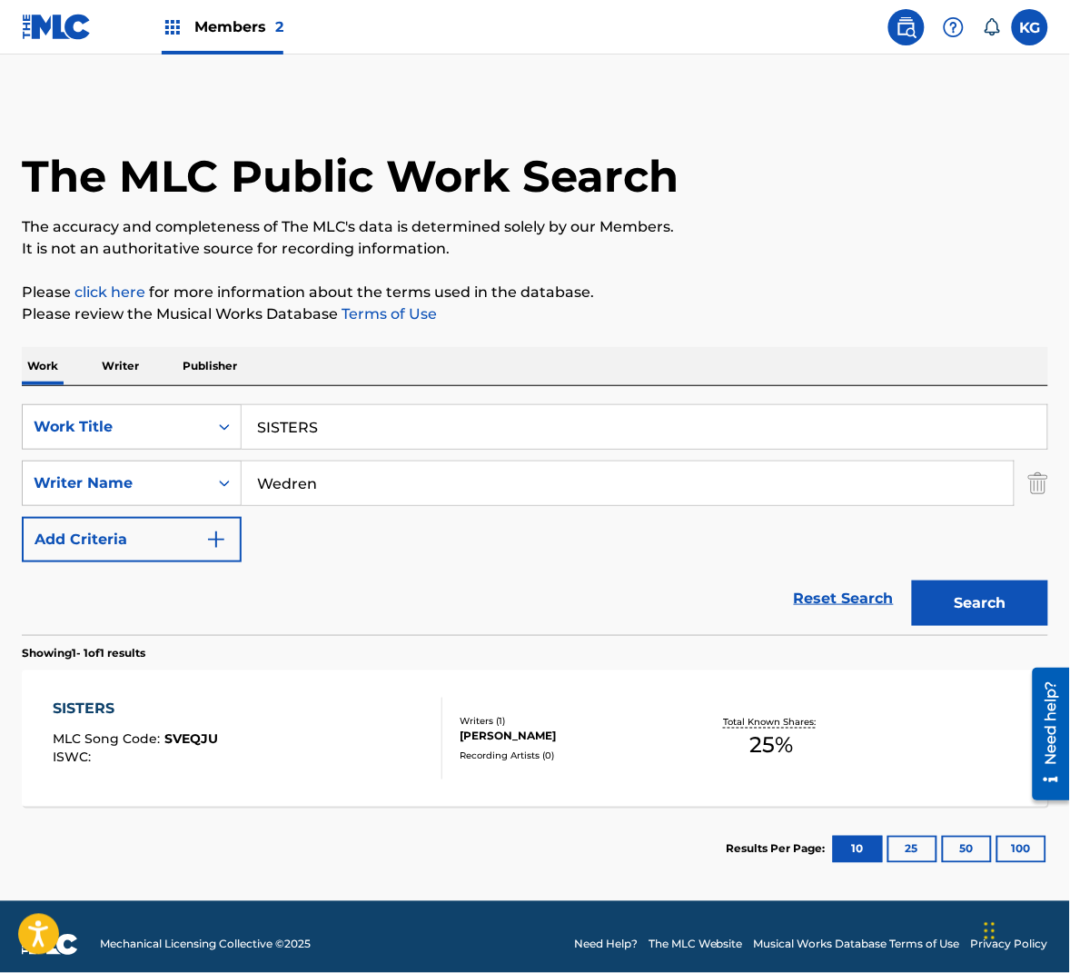
click at [379, 478] on input "Wedren" at bounding box center [628, 483] width 772 height 44
click at [374, 423] on input "SISTERS" at bounding box center [645, 427] width 806 height 44
click at [690, 274] on div "The MLC Public Work Search The accuracy and completeness of The MLC's data is d…" at bounding box center [535, 496] width 1070 height 792
click at [466, 511] on div "SearchWithCriteriae7b2727b-74ec-4b20-a0d4-b74a31ec9f10 Work Title SISTERS Searc…" at bounding box center [535, 483] width 1026 height 158
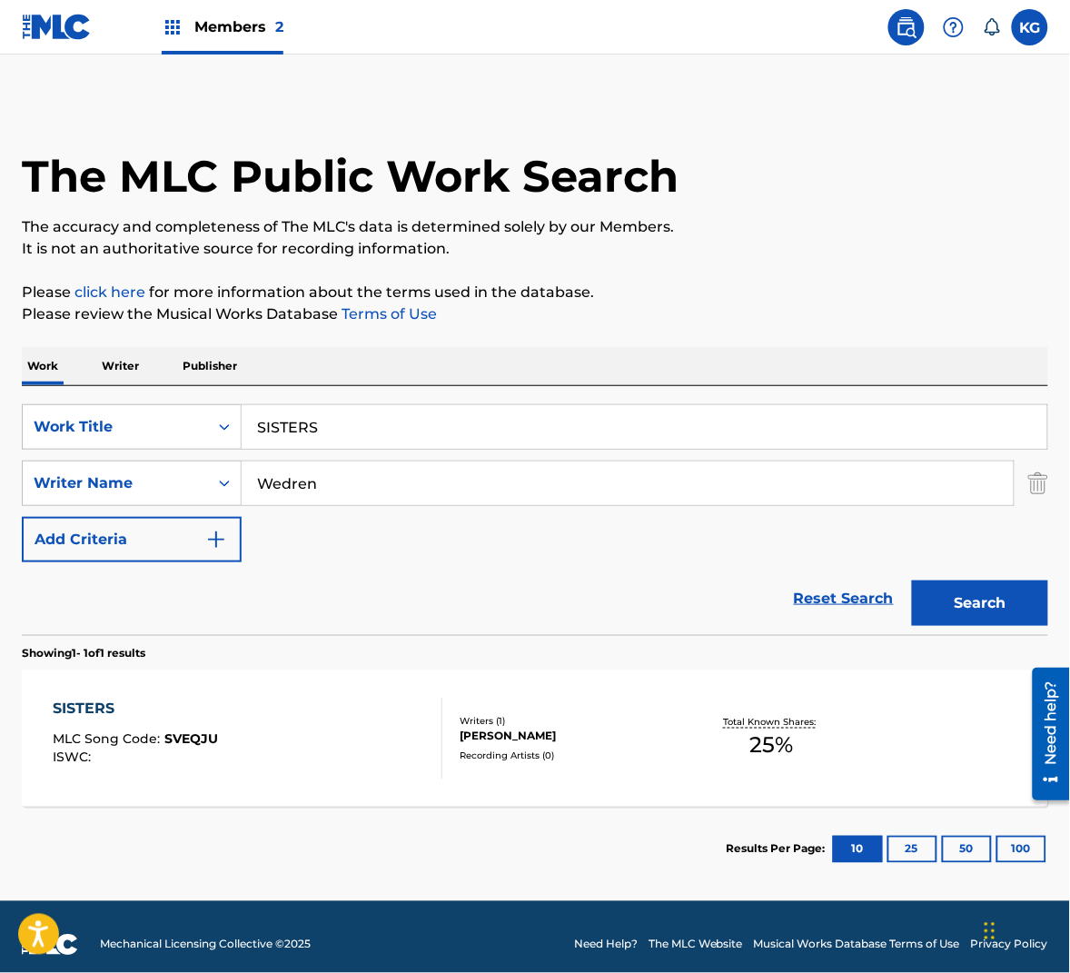
click at [468, 486] on input "Wedren" at bounding box center [628, 483] width 772 height 44
paste input "[PERSON_NAME]"
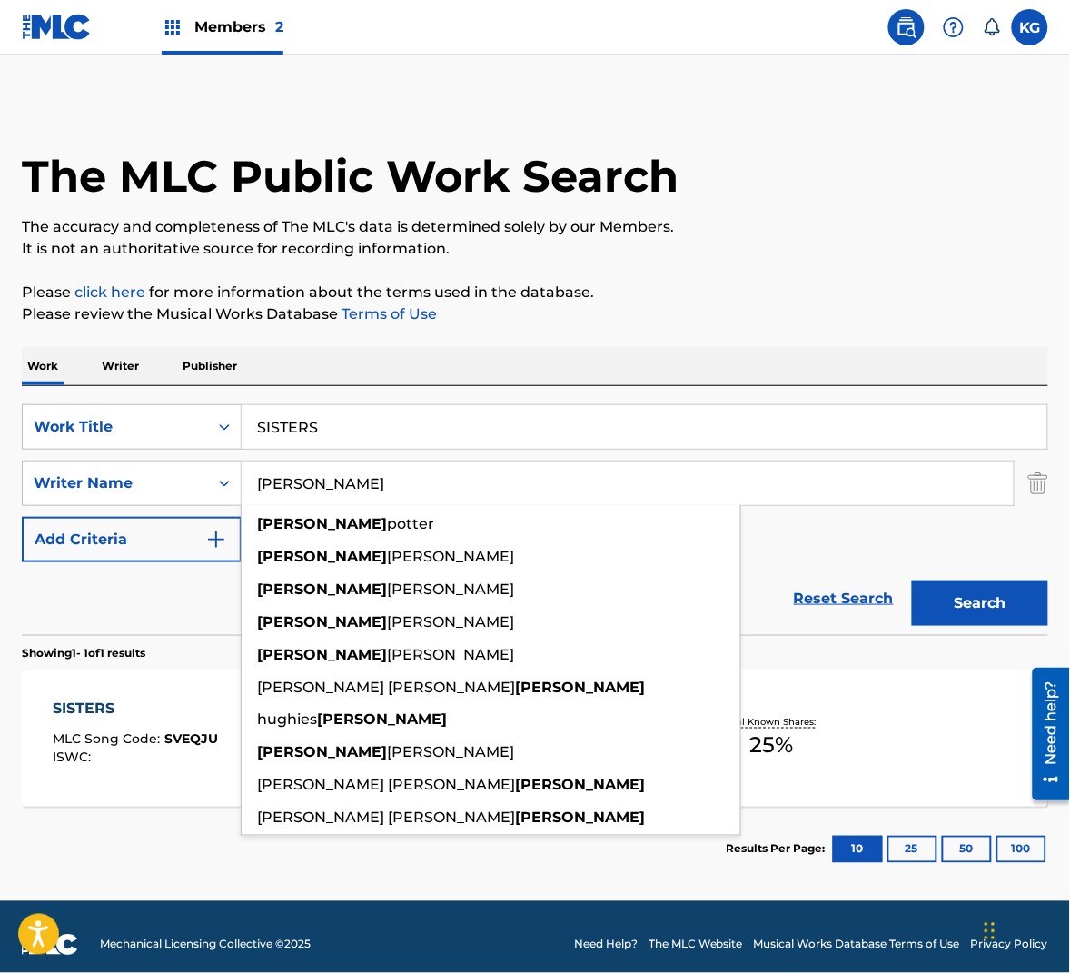
type input "[PERSON_NAME]"
click at [985, 602] on button "Search" at bounding box center [980, 602] width 136 height 45
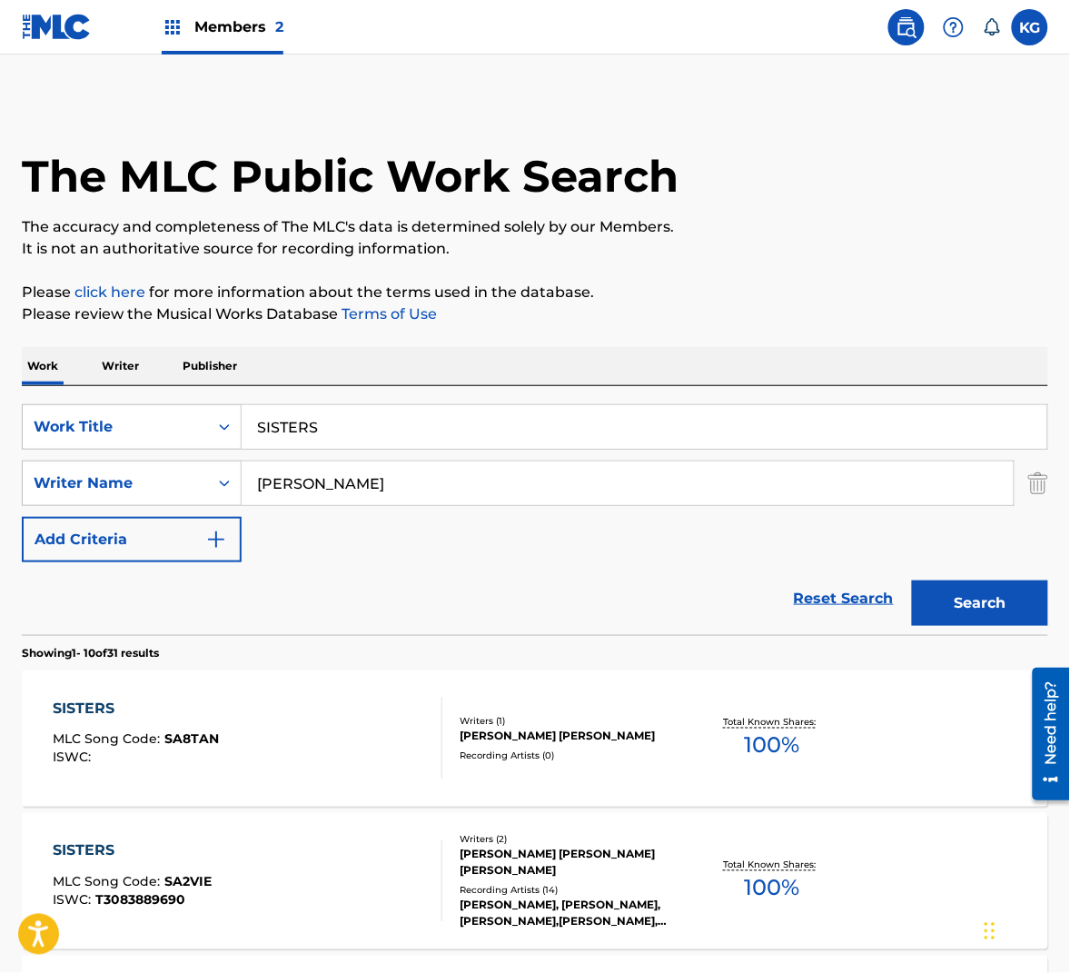
click at [367, 757] on div "SISTERS MLC Song Code : SA8TAN ISWC :" at bounding box center [248, 739] width 390 height 82
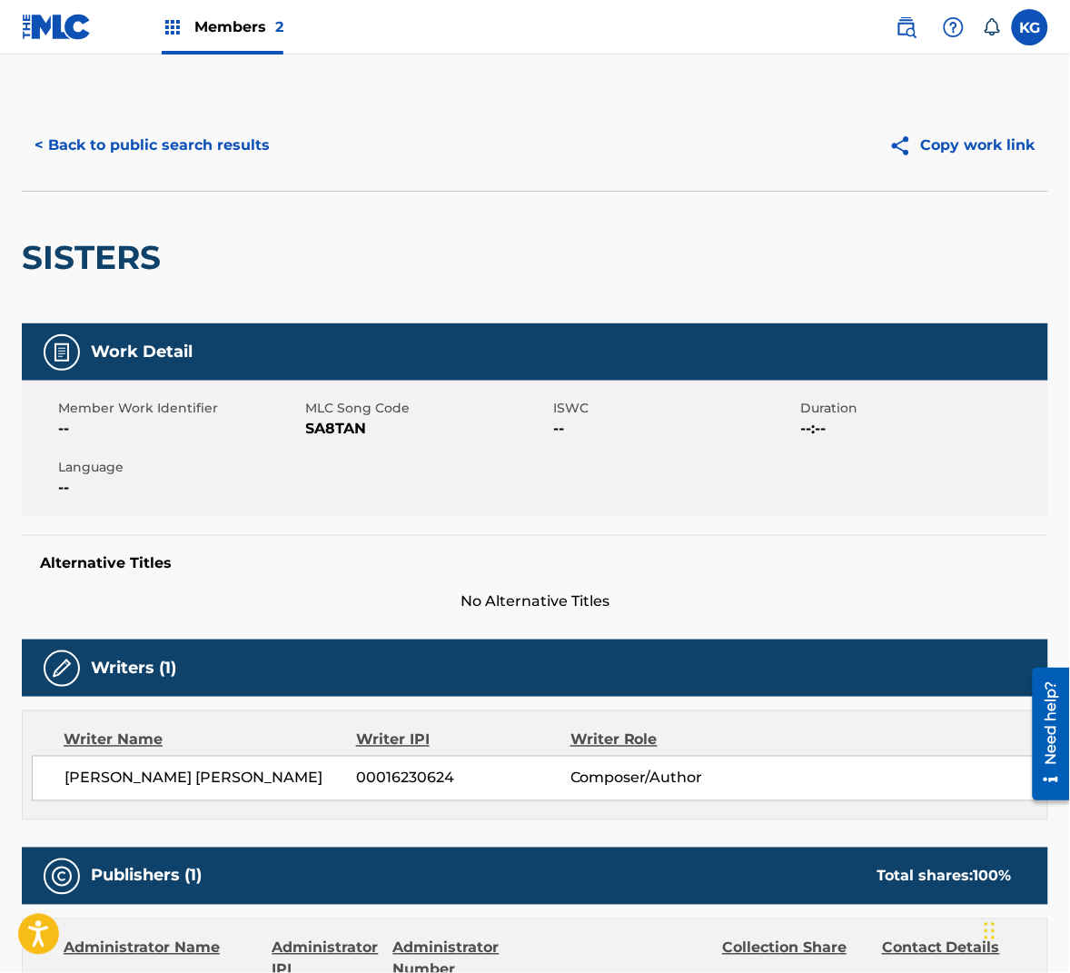
click at [345, 426] on span "SA8TAN" at bounding box center [427, 429] width 243 height 22
click at [127, 150] on button "< Back to public search results" at bounding box center [152, 145] width 261 height 45
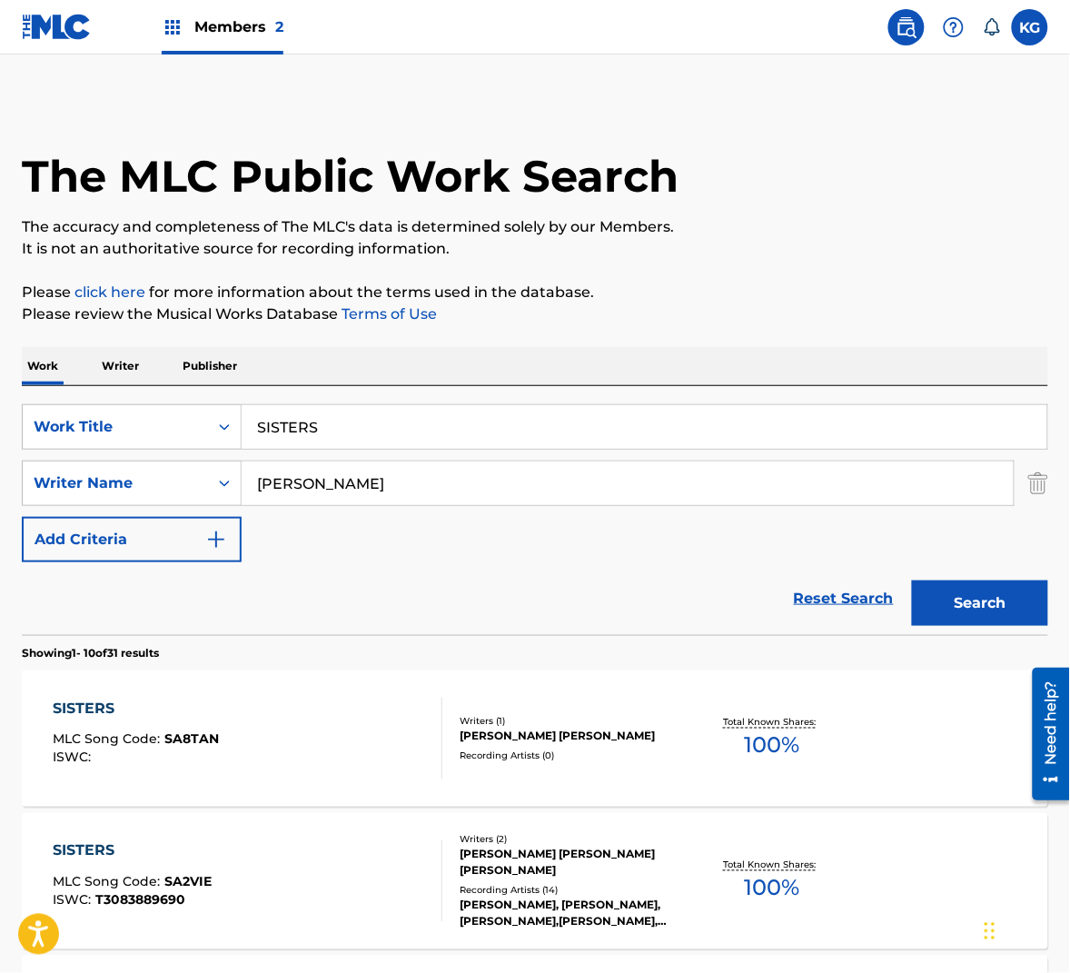
click at [352, 500] on input "[PERSON_NAME]" at bounding box center [628, 483] width 772 height 44
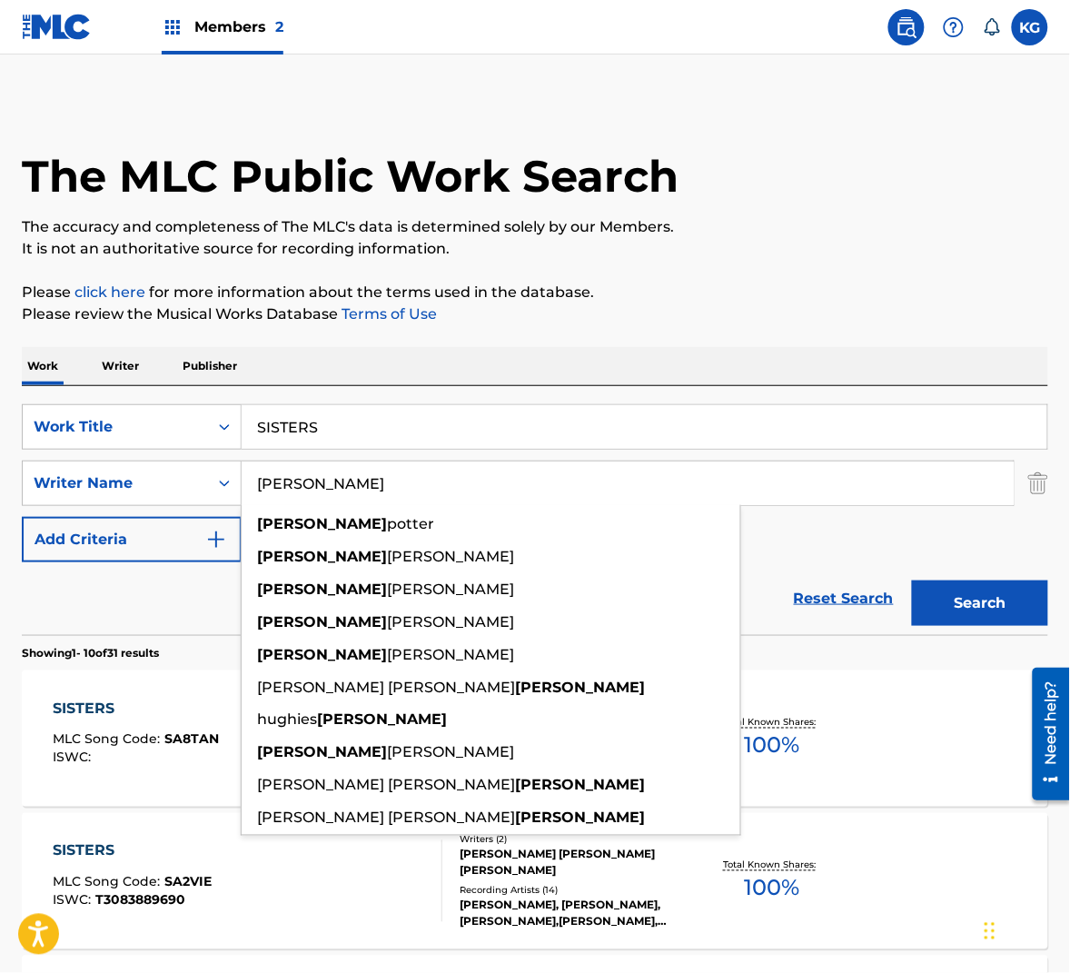
click at [982, 598] on button "Search" at bounding box center [980, 602] width 136 height 45
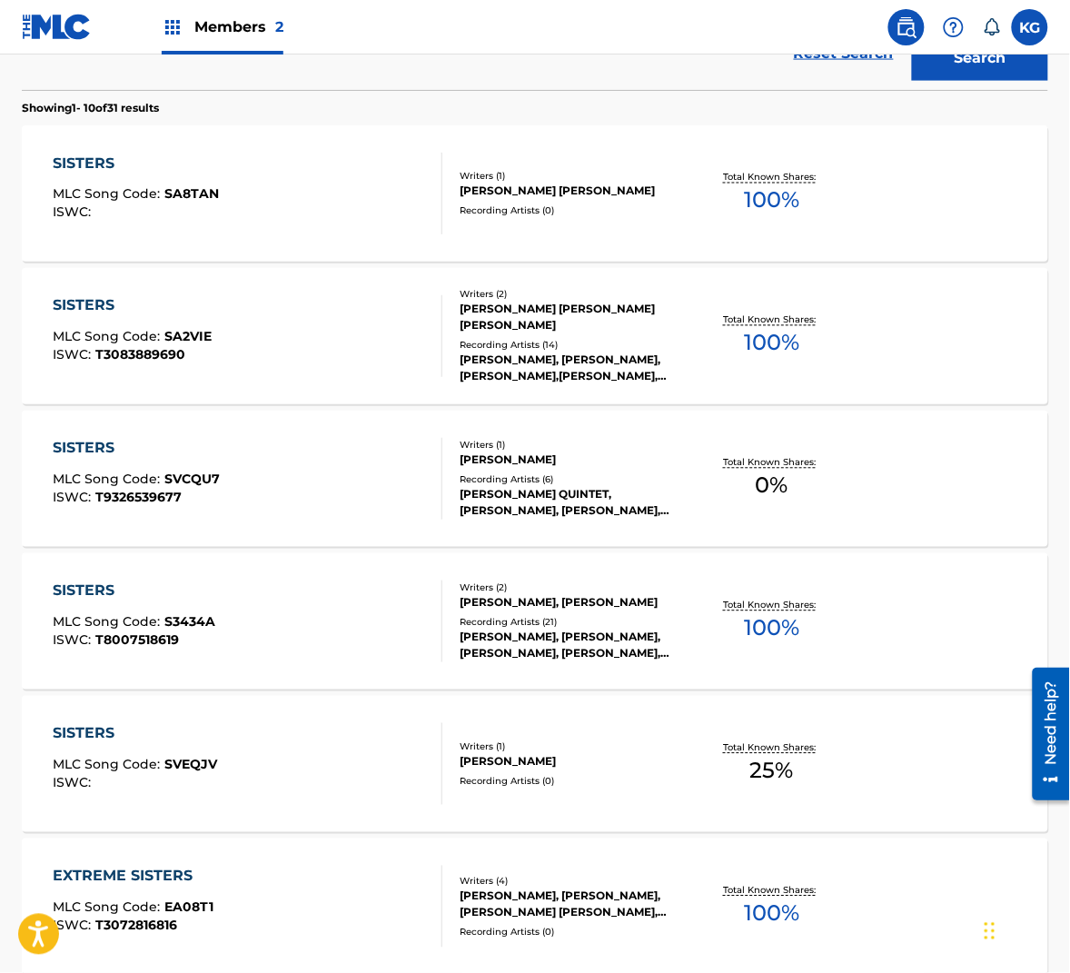
scroll to position [552, 0]
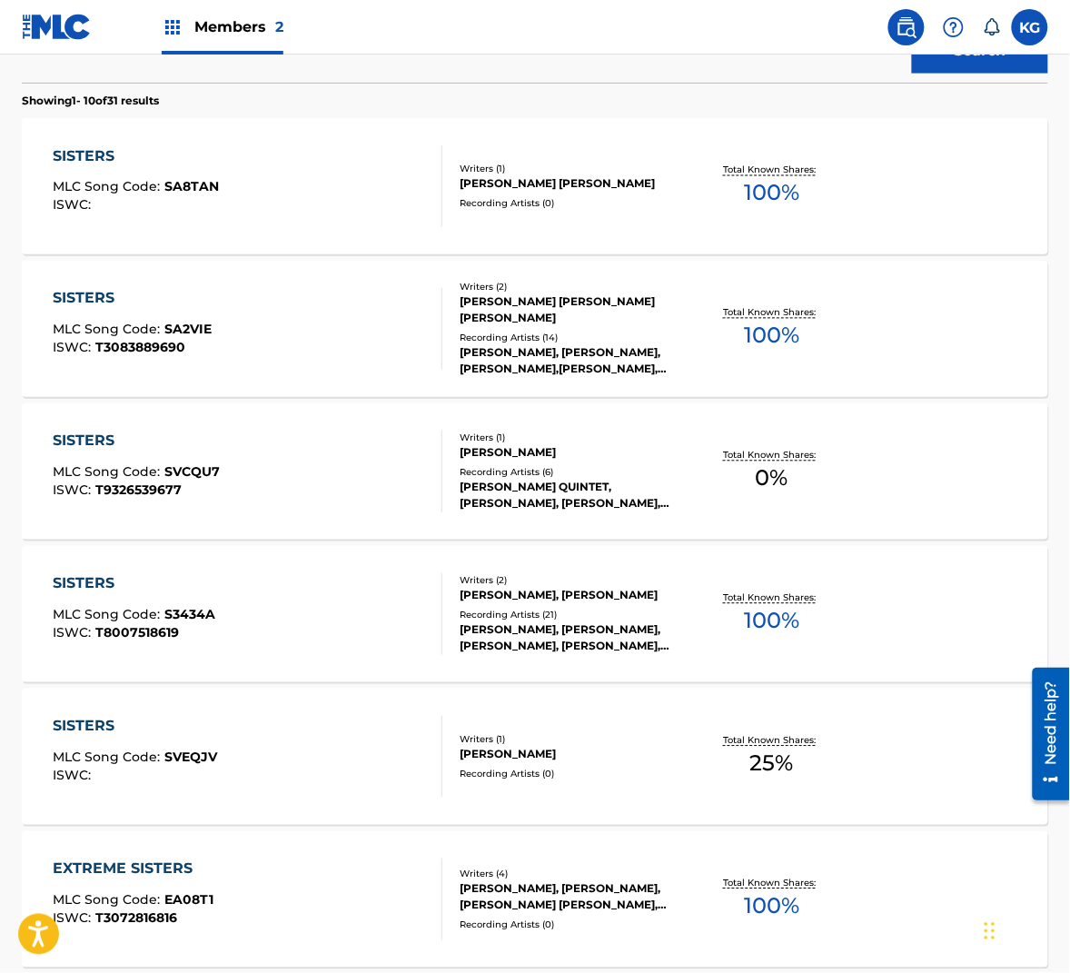
click at [368, 774] on div "SISTERS MLC Song Code : [PERSON_NAME] ISWC :" at bounding box center [248, 757] width 390 height 82
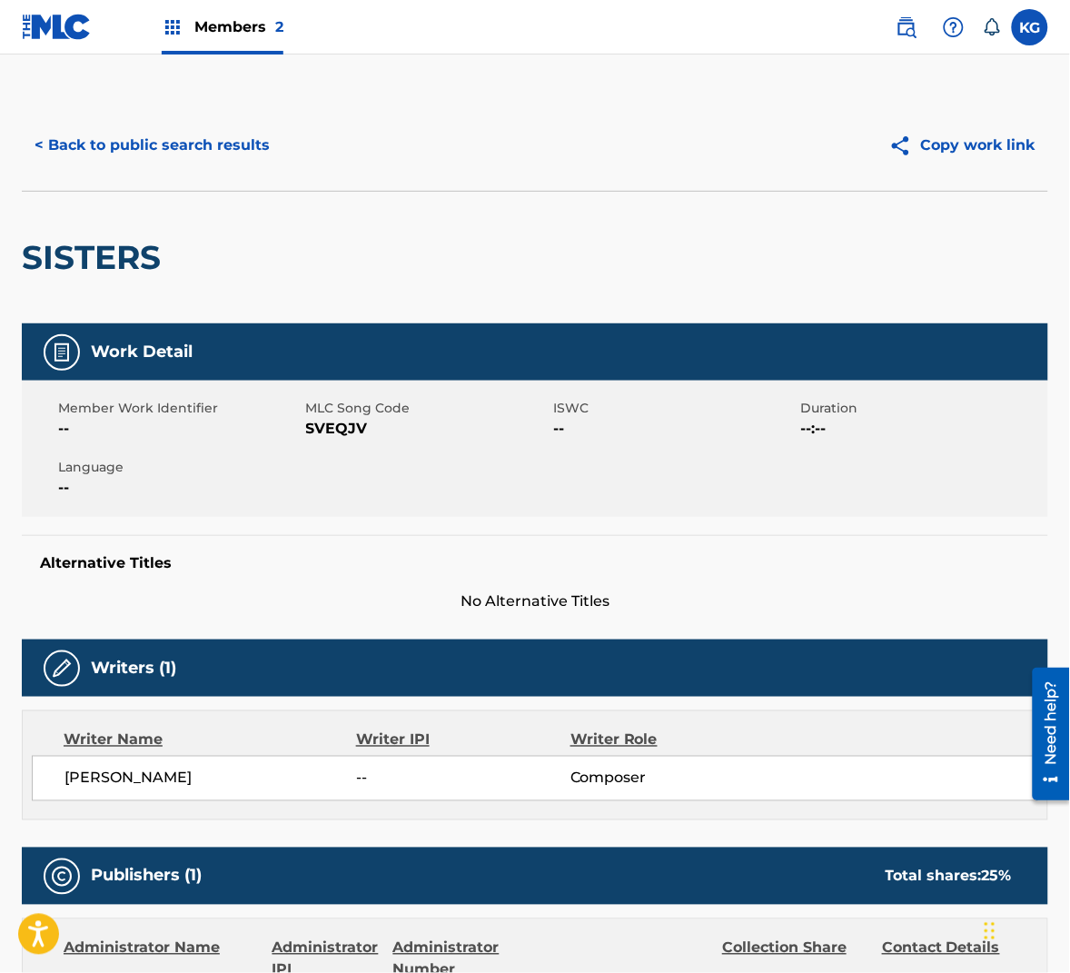
click at [348, 422] on span "SVEQJV" at bounding box center [427, 429] width 243 height 22
click at [186, 136] on button "< Back to public search results" at bounding box center [152, 145] width 261 height 45
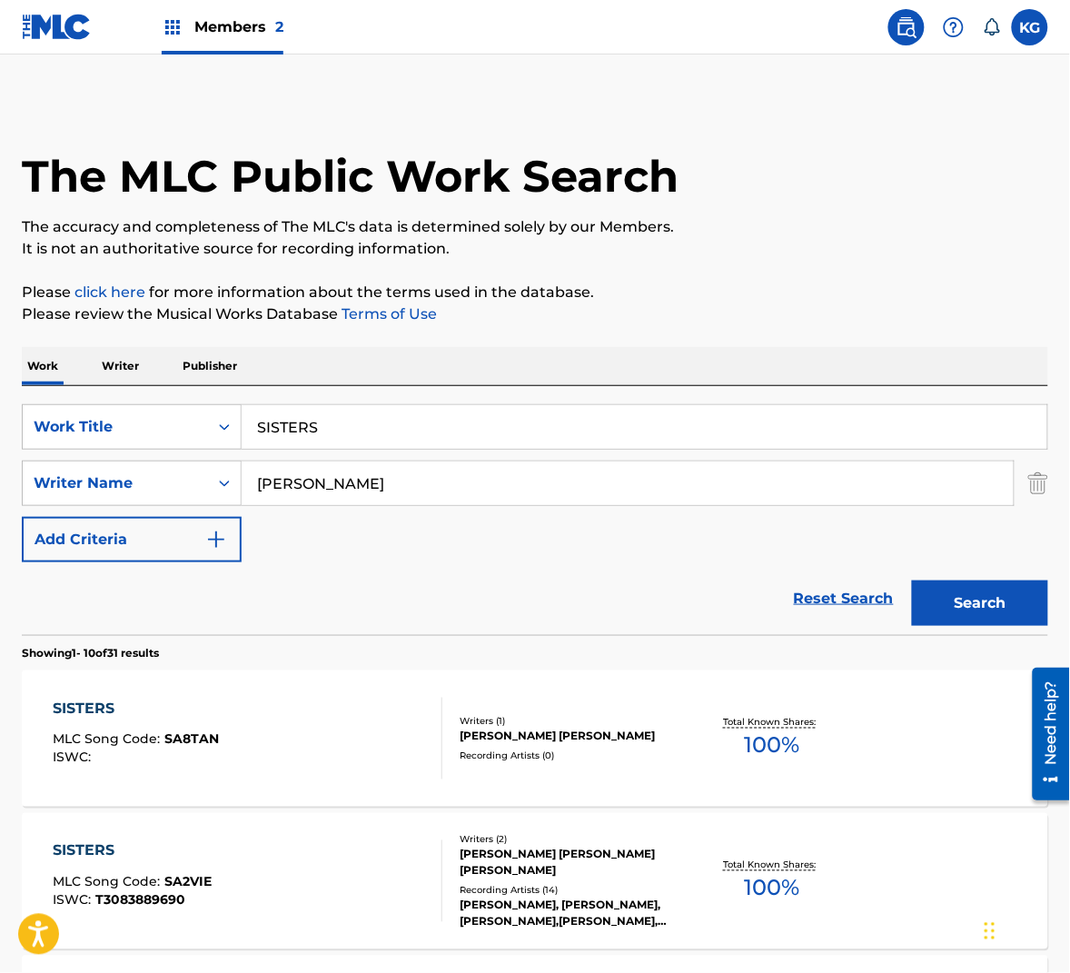
click at [316, 434] on input "SISTERS" at bounding box center [645, 427] width 806 height 44
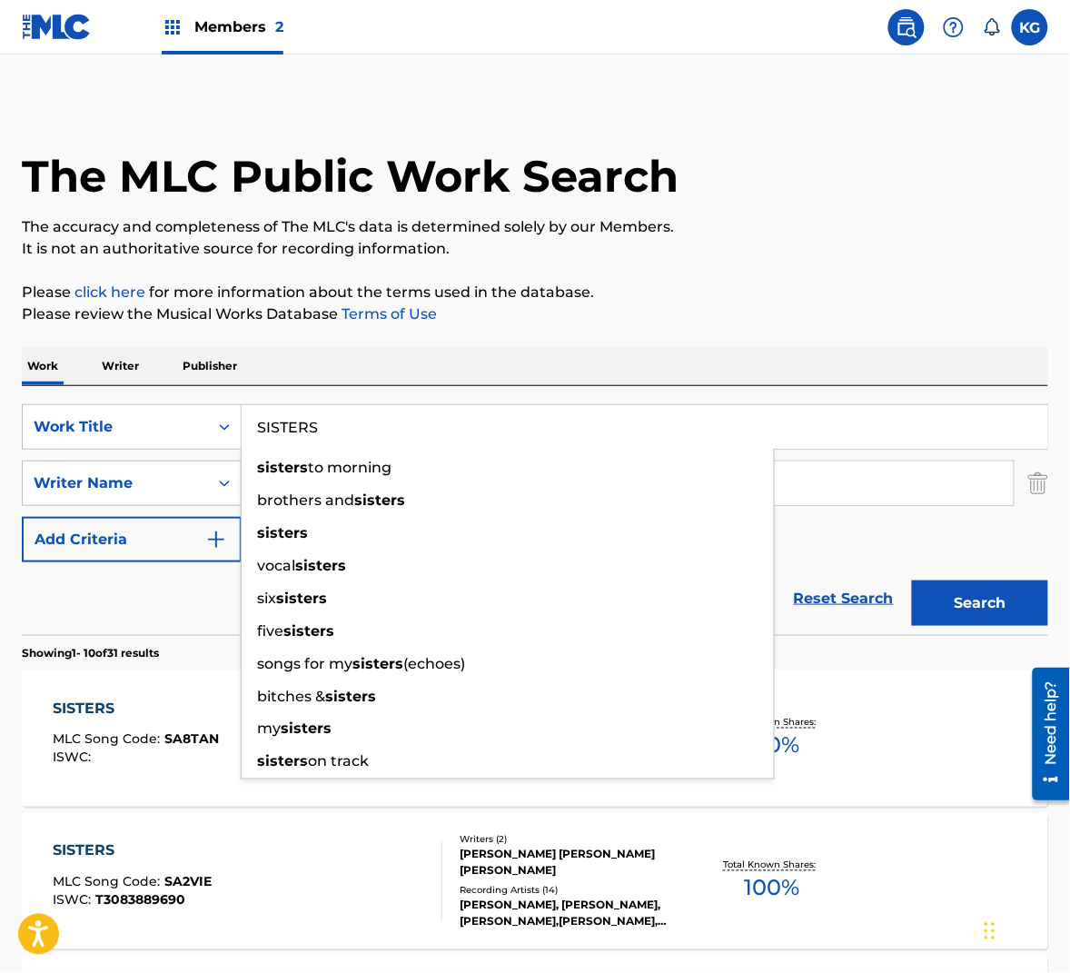
paste input "PEAK"
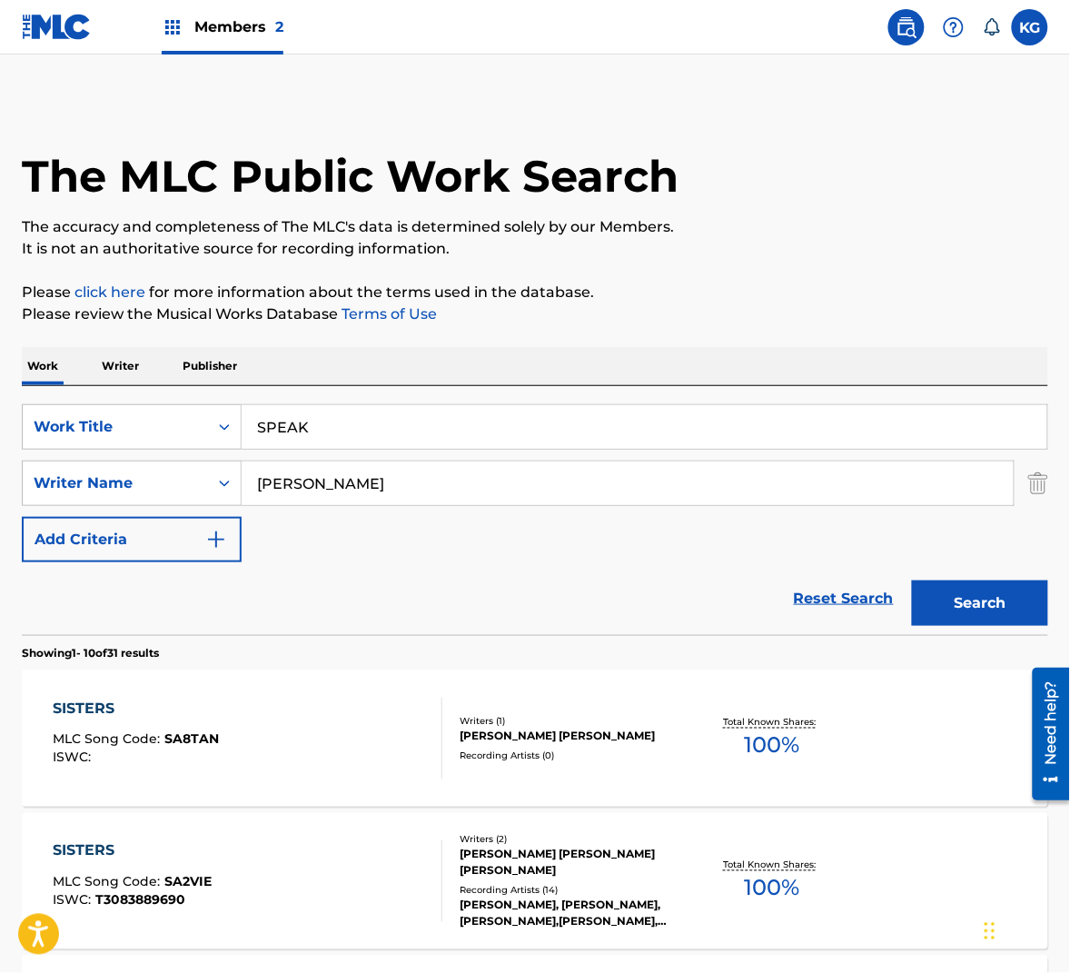
type input "blow your speakers"
click at [391, 484] on input "[PERSON_NAME]" at bounding box center [628, 483] width 772 height 44
paste input "Wedren"
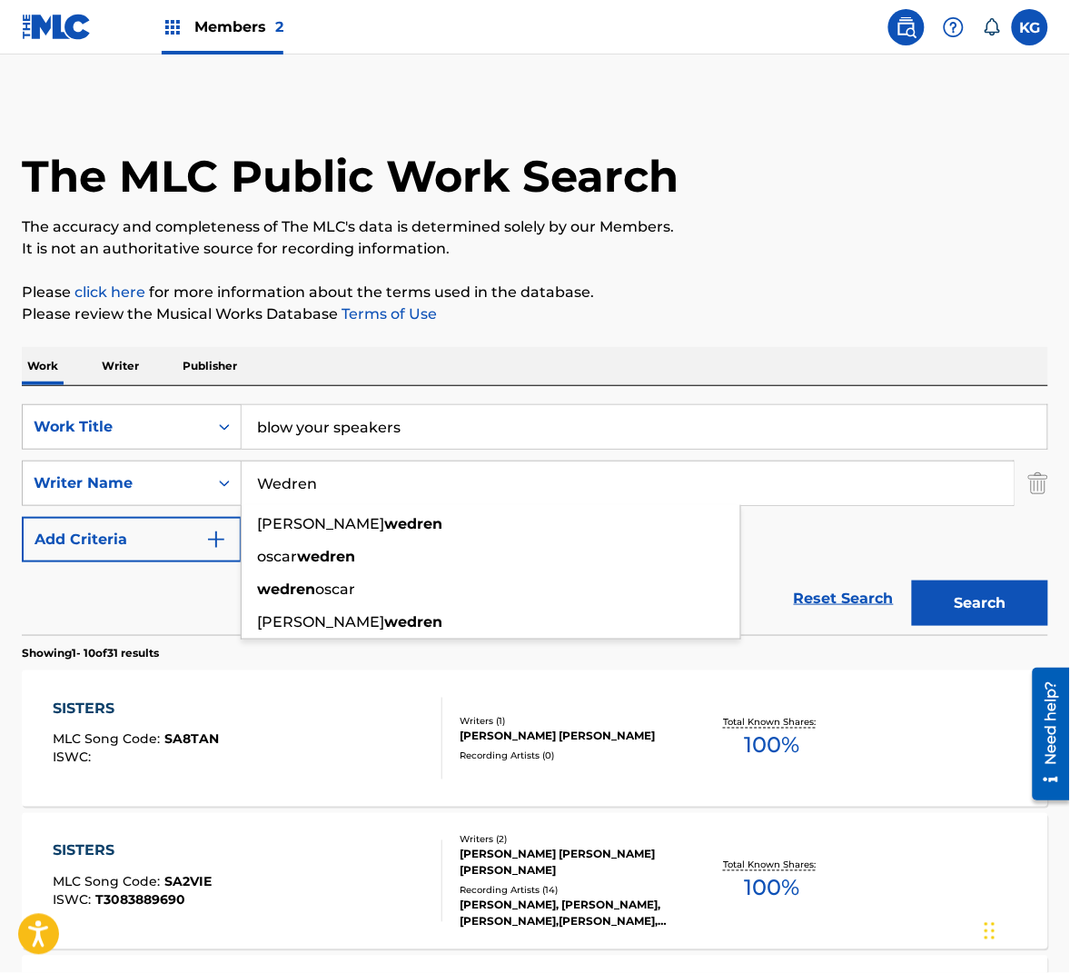
type input "Wedren"
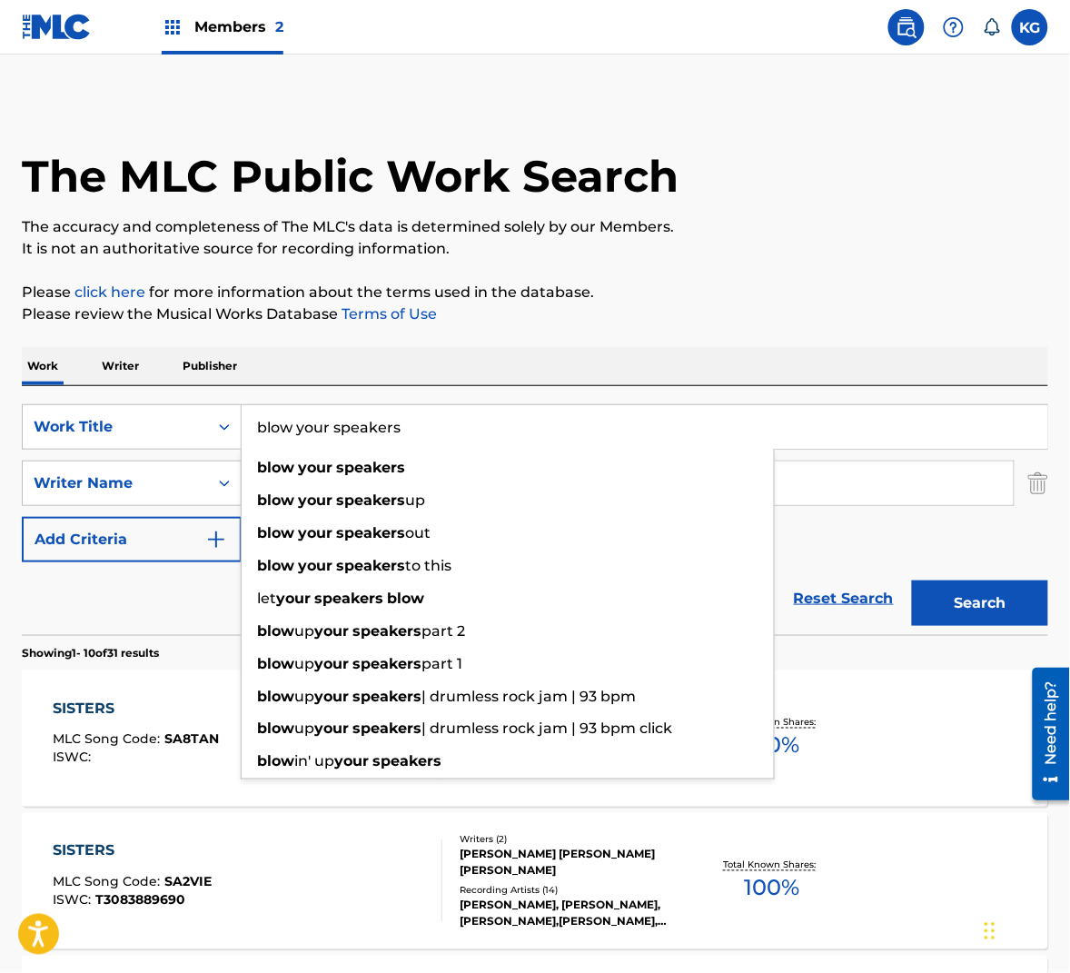
drag, startPoint x: 450, startPoint y: 425, endPoint x: 144, endPoint y: 395, distance: 307.6
click at [144, 405] on div "SearchWithCriteriae7b2727b-74ec-4b20-a0d4-b74a31ec9f10 Work Title blow your spe…" at bounding box center [535, 426] width 1026 height 45
paste input "SPEAK"
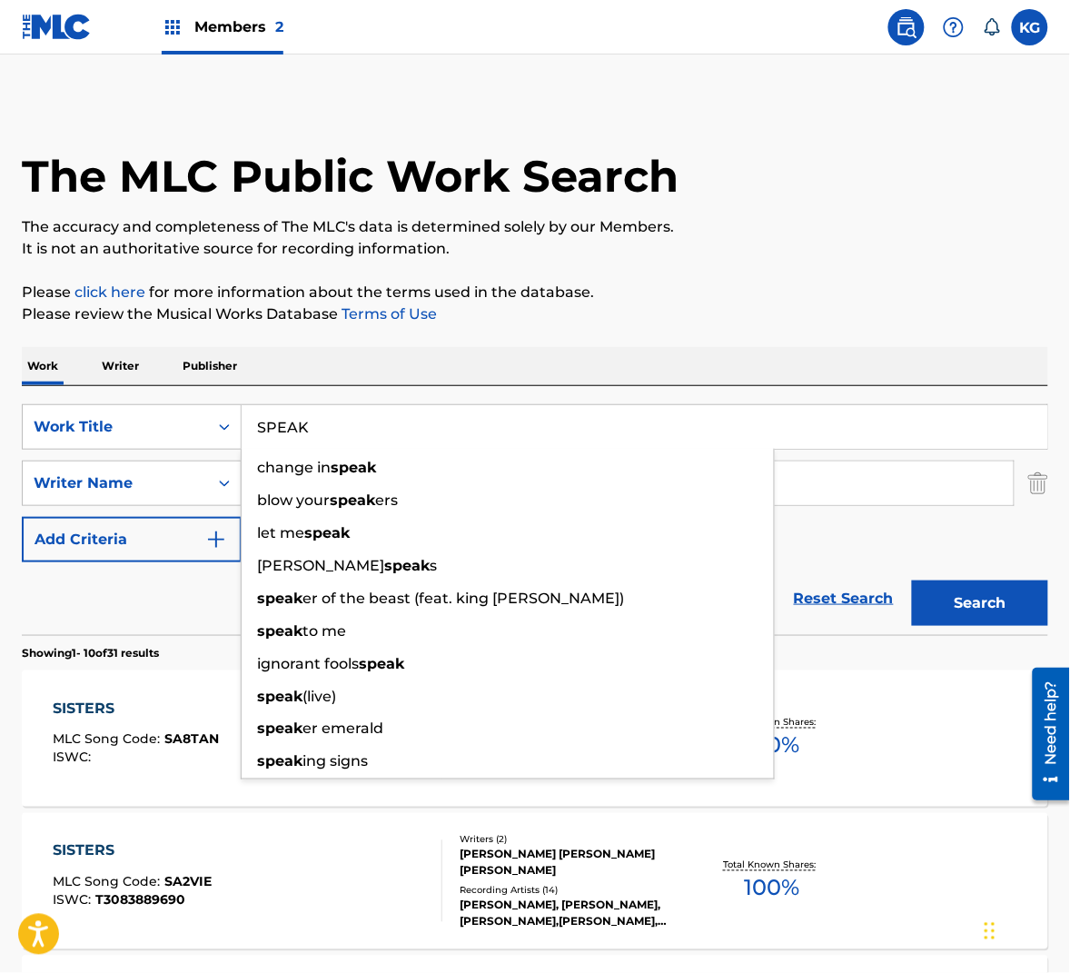
type input "SPEAK"
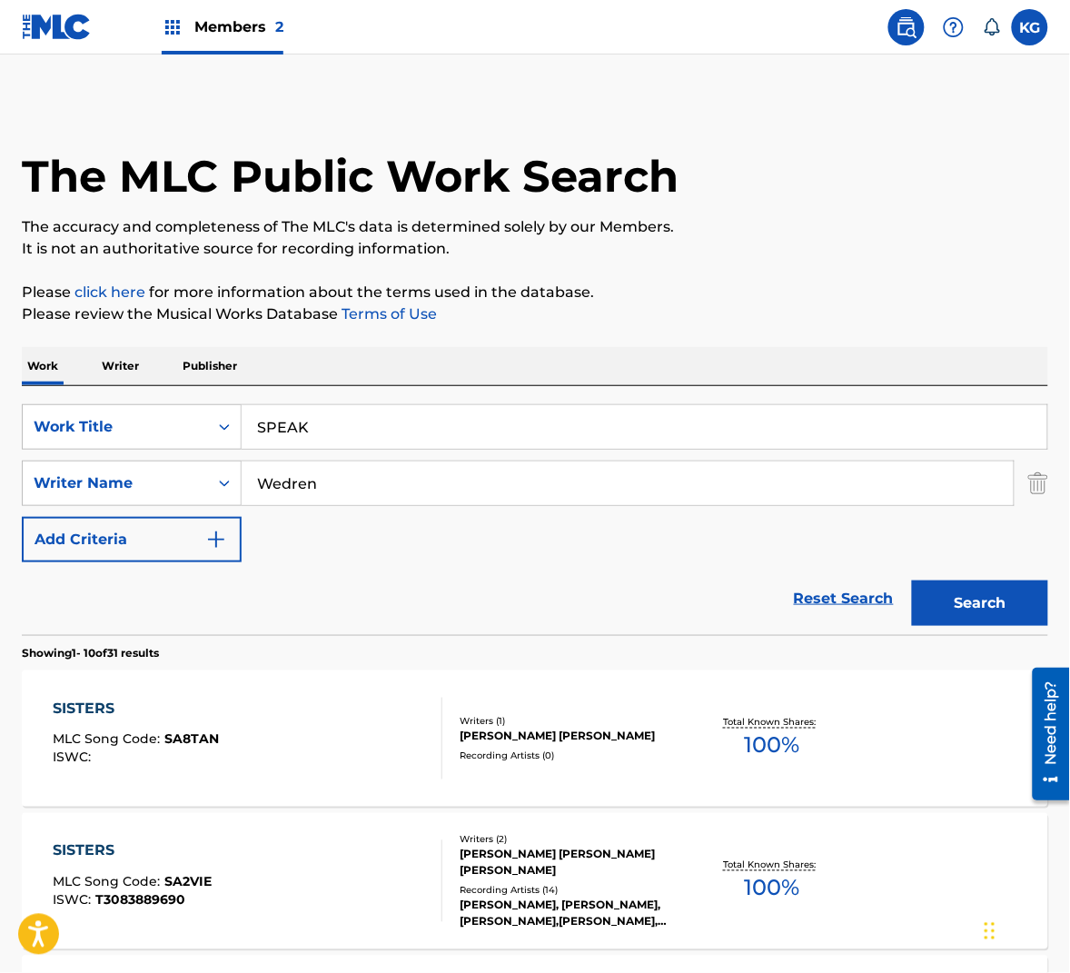
click at [862, 216] on p "The accuracy and completeness of The MLC's data is determined solely by our Mem…" at bounding box center [535, 227] width 1026 height 22
click at [977, 610] on button "Search" at bounding box center [980, 602] width 136 height 45
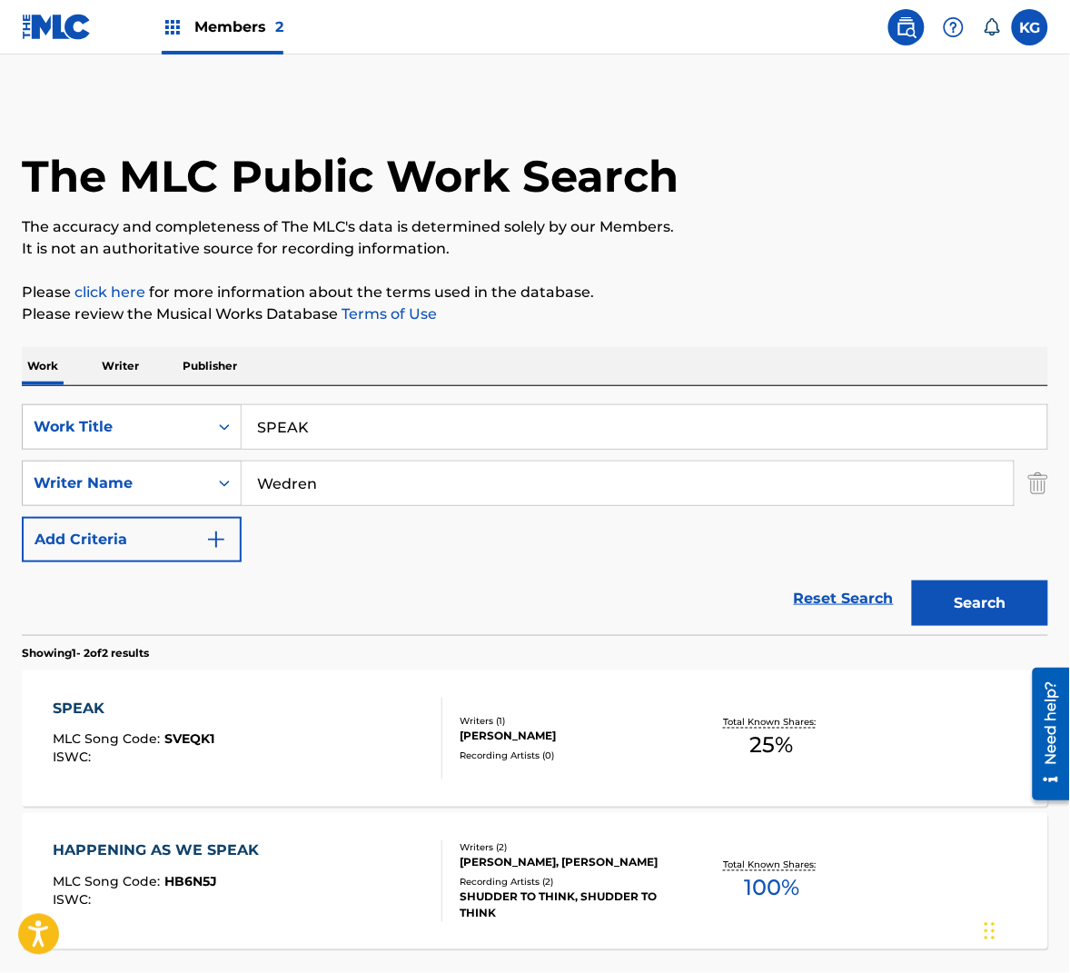
click at [315, 709] on div "SPEAK MLC Song Code : SVEQK1 ISWC :" at bounding box center [248, 739] width 390 height 82
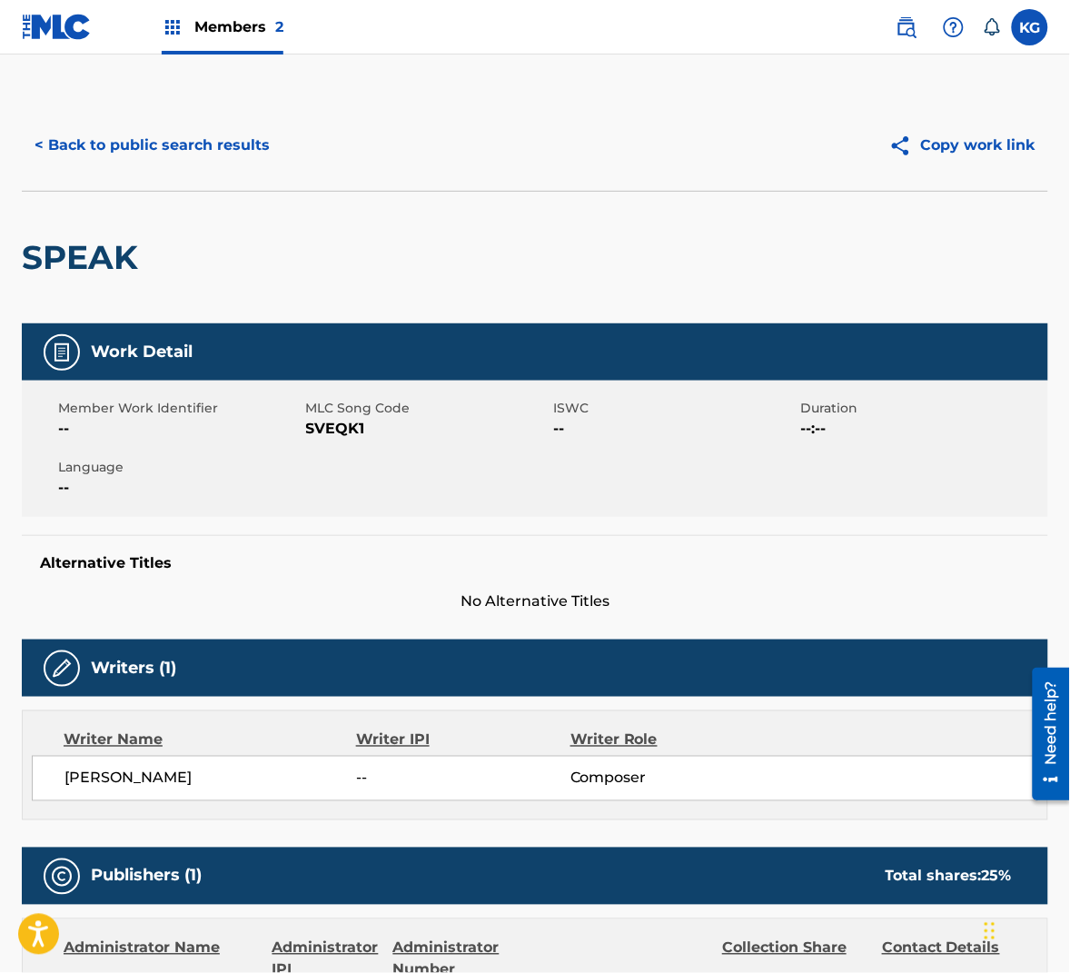
click at [342, 426] on span "SVEQK1" at bounding box center [427, 429] width 243 height 22
click at [153, 135] on button "< Back to public search results" at bounding box center [152, 145] width 261 height 45
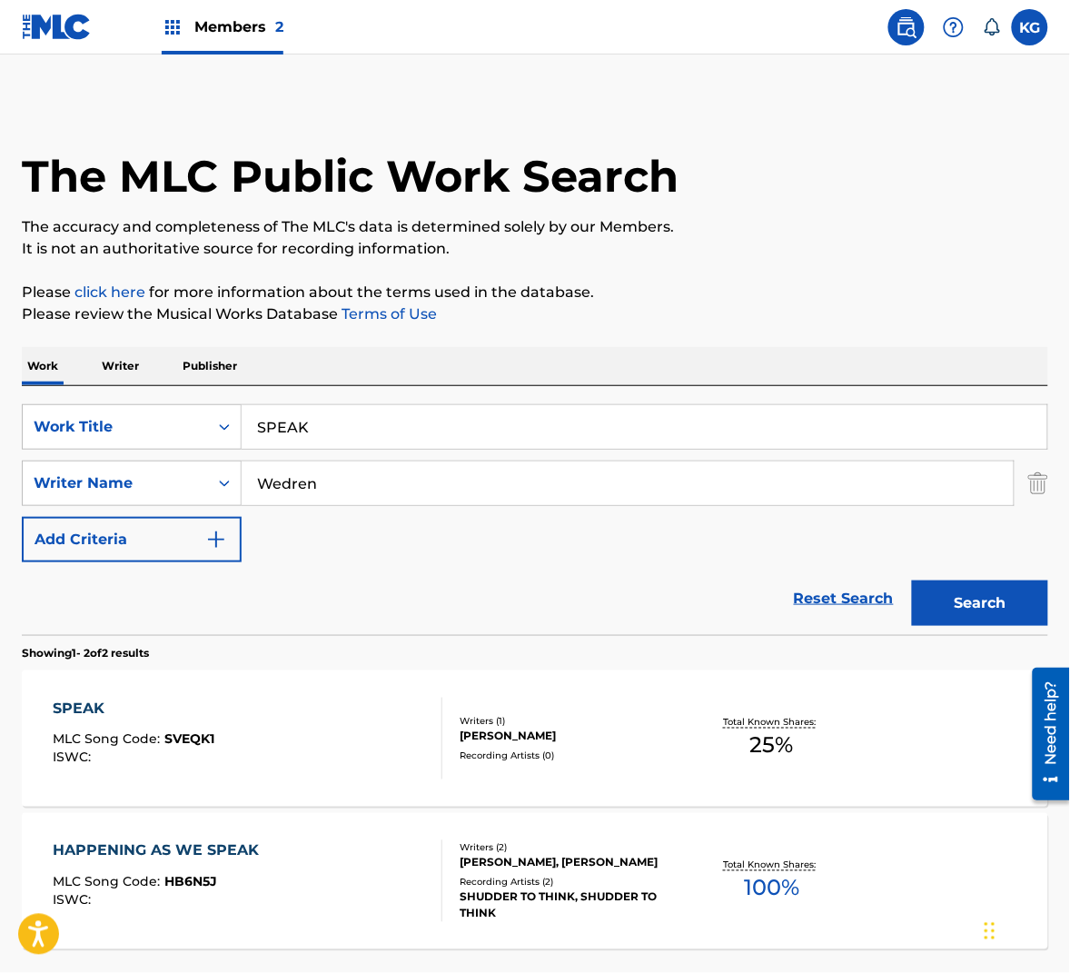
click at [348, 484] on input "Wedren" at bounding box center [628, 483] width 772 height 44
paste input "Hill"
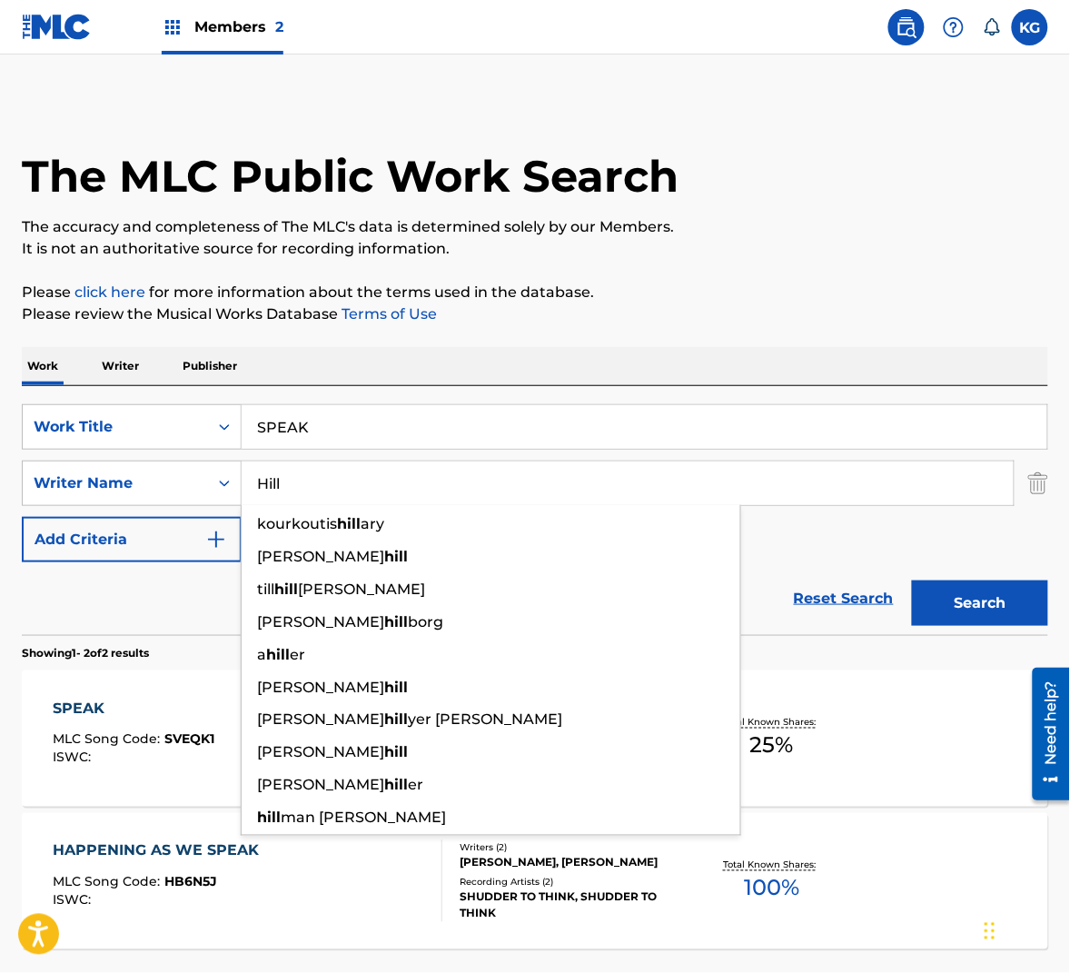
type input "Hill"
click at [990, 605] on button "Search" at bounding box center [980, 602] width 136 height 45
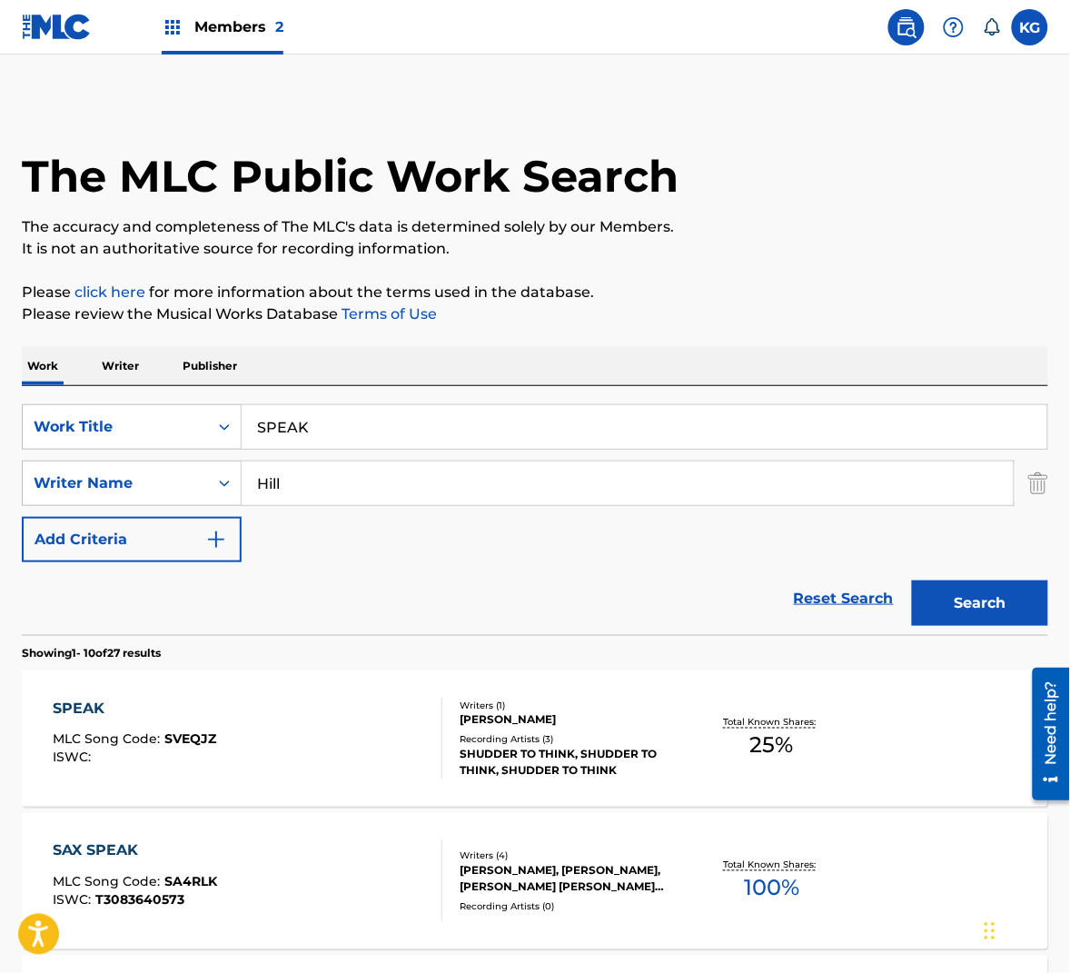
click at [588, 720] on div "[PERSON_NAME]" at bounding box center [573, 720] width 226 height 16
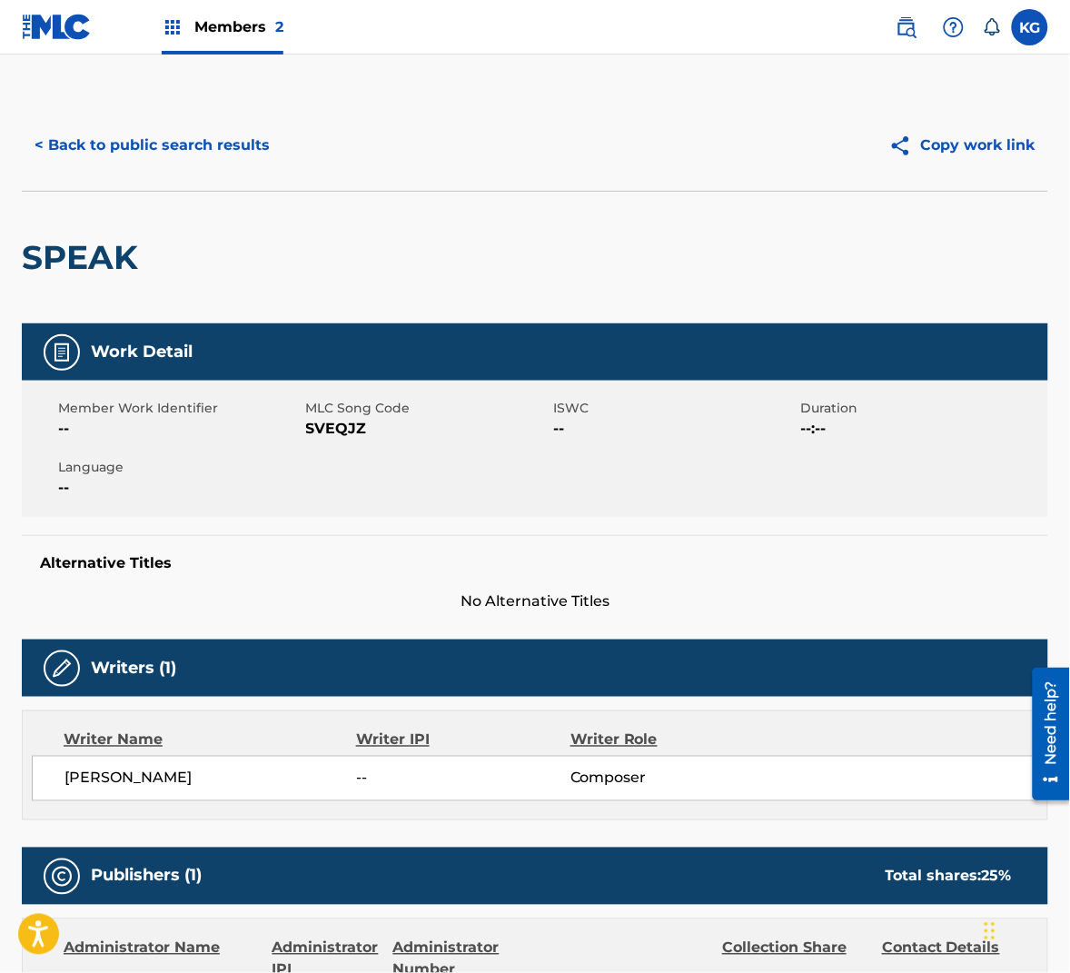
click at [353, 427] on span "SVEQJZ" at bounding box center [427, 429] width 243 height 22
click at [186, 146] on button "< Back to public search results" at bounding box center [152, 145] width 261 height 45
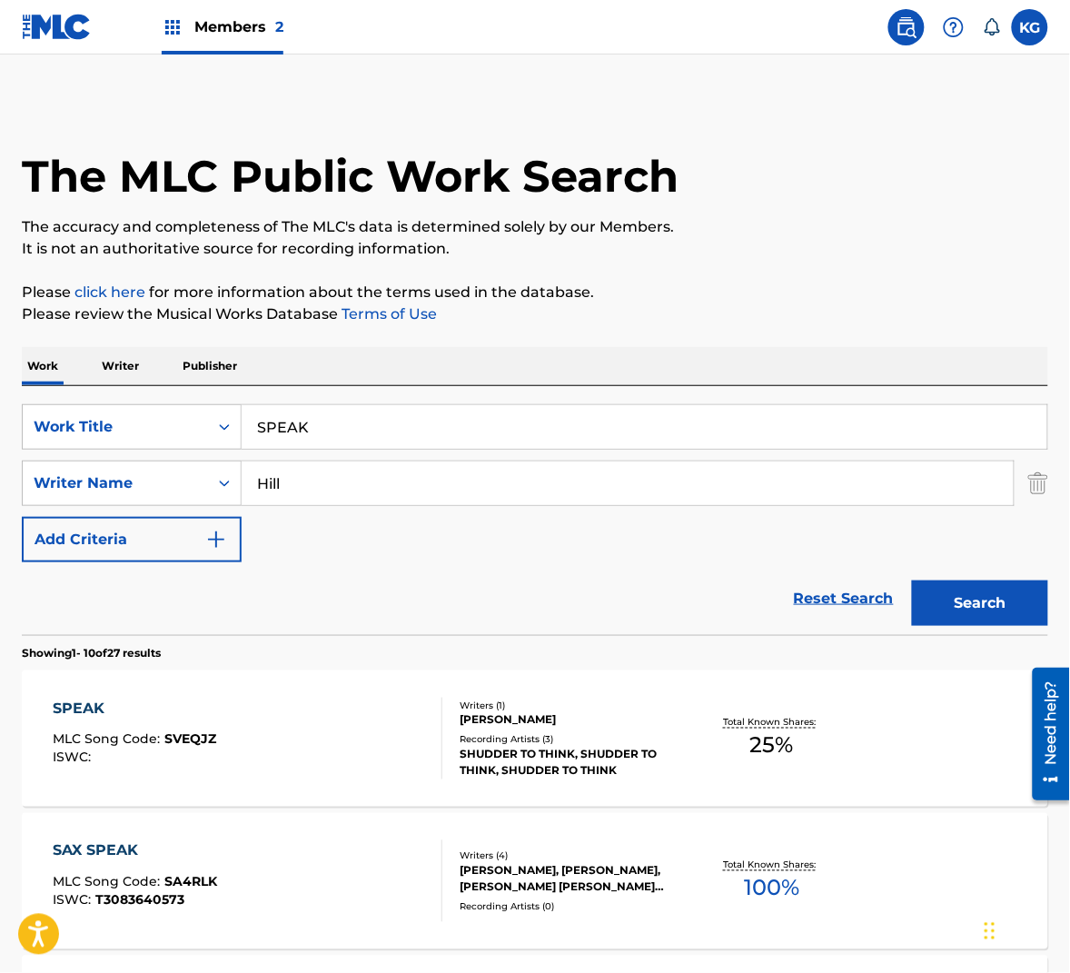
click at [371, 484] on input "Hill" at bounding box center [628, 483] width 772 height 44
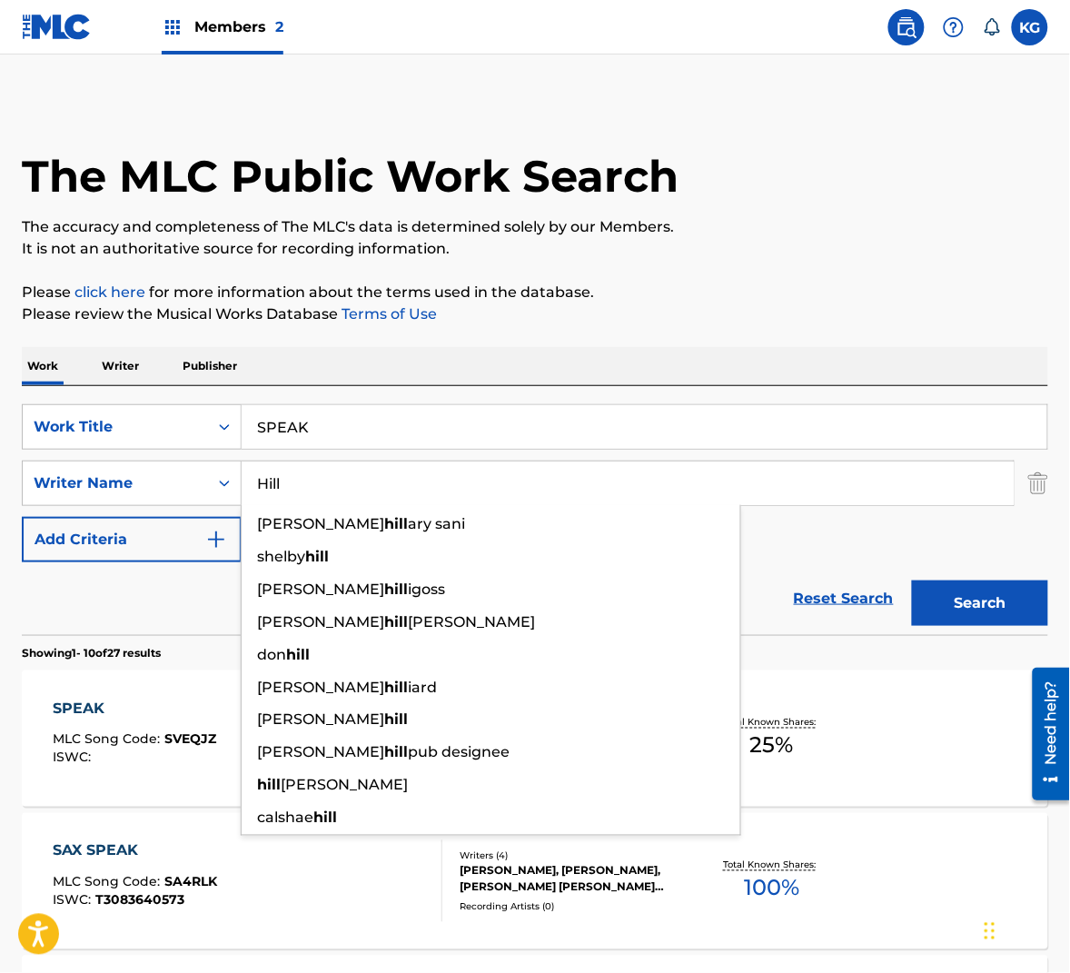
click at [371, 484] on input "Hill" at bounding box center [628, 483] width 772 height 44
paste input "Russe"
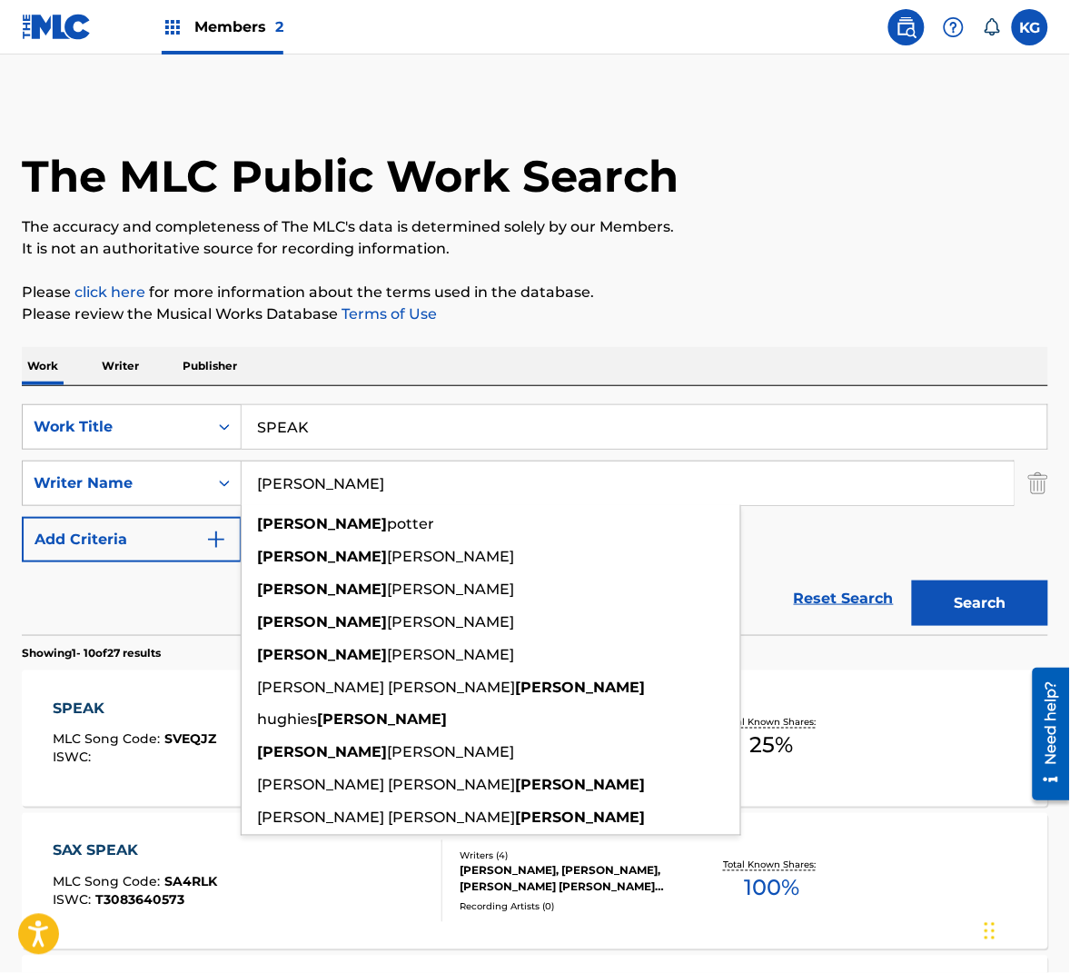
type input "[PERSON_NAME]"
click at [1031, 601] on button "Search" at bounding box center [980, 602] width 136 height 45
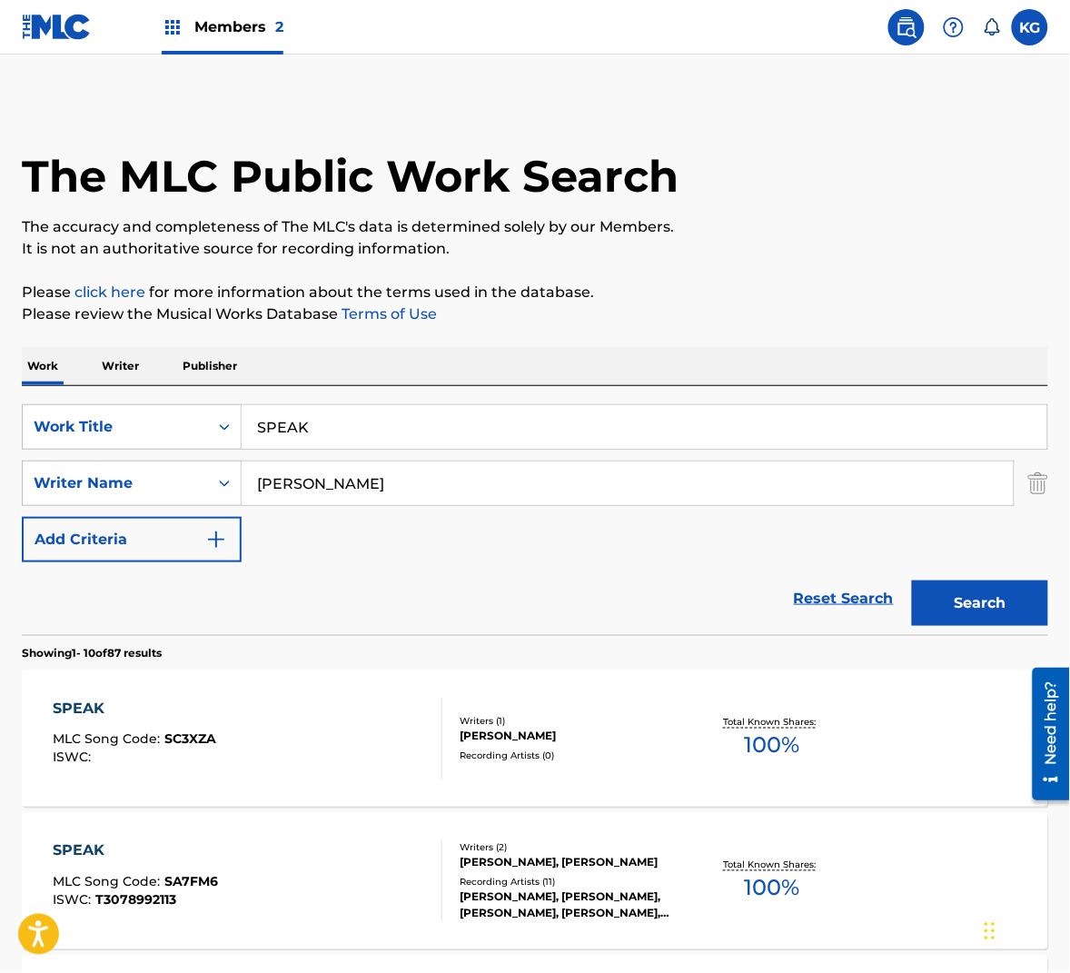
click at [351, 719] on div "SPEAK MLC Song Code : SC3XZA ISWC :" at bounding box center [248, 739] width 390 height 82
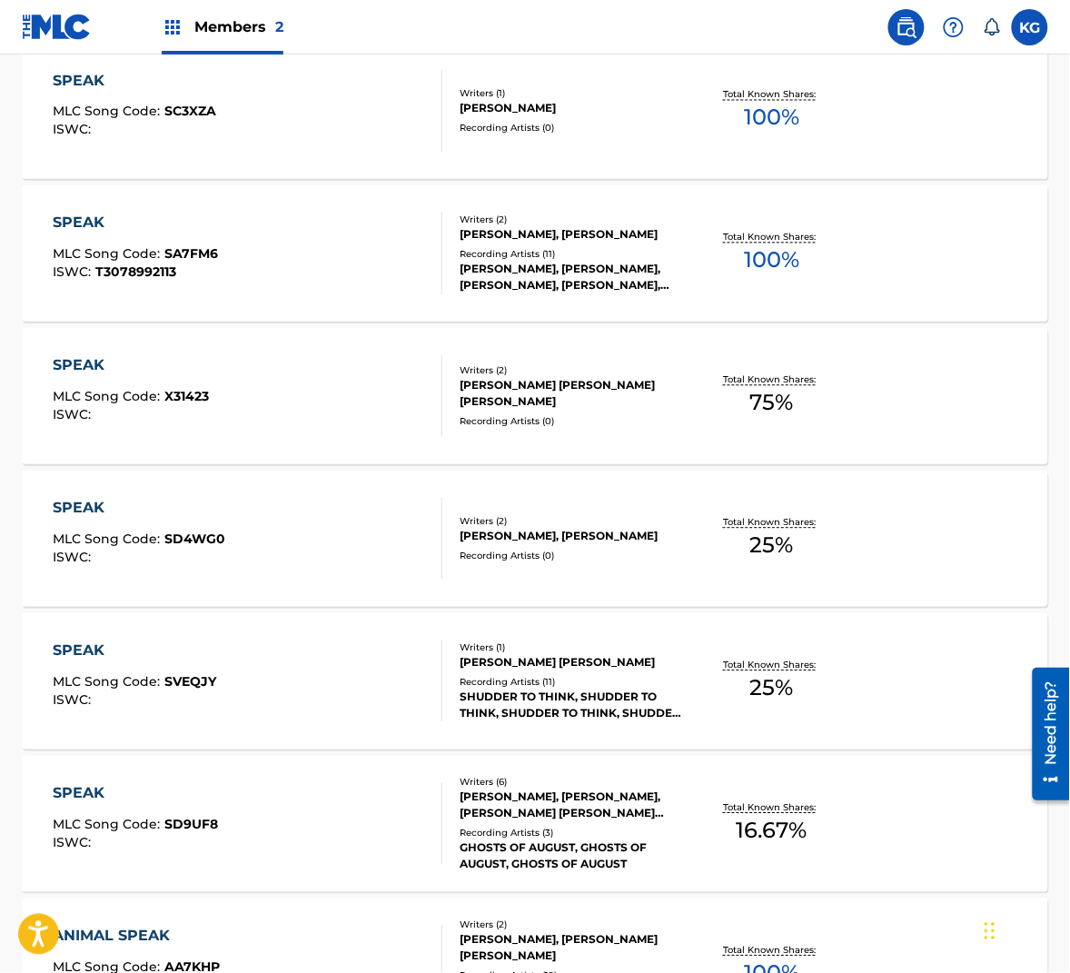
scroll to position [642, 0]
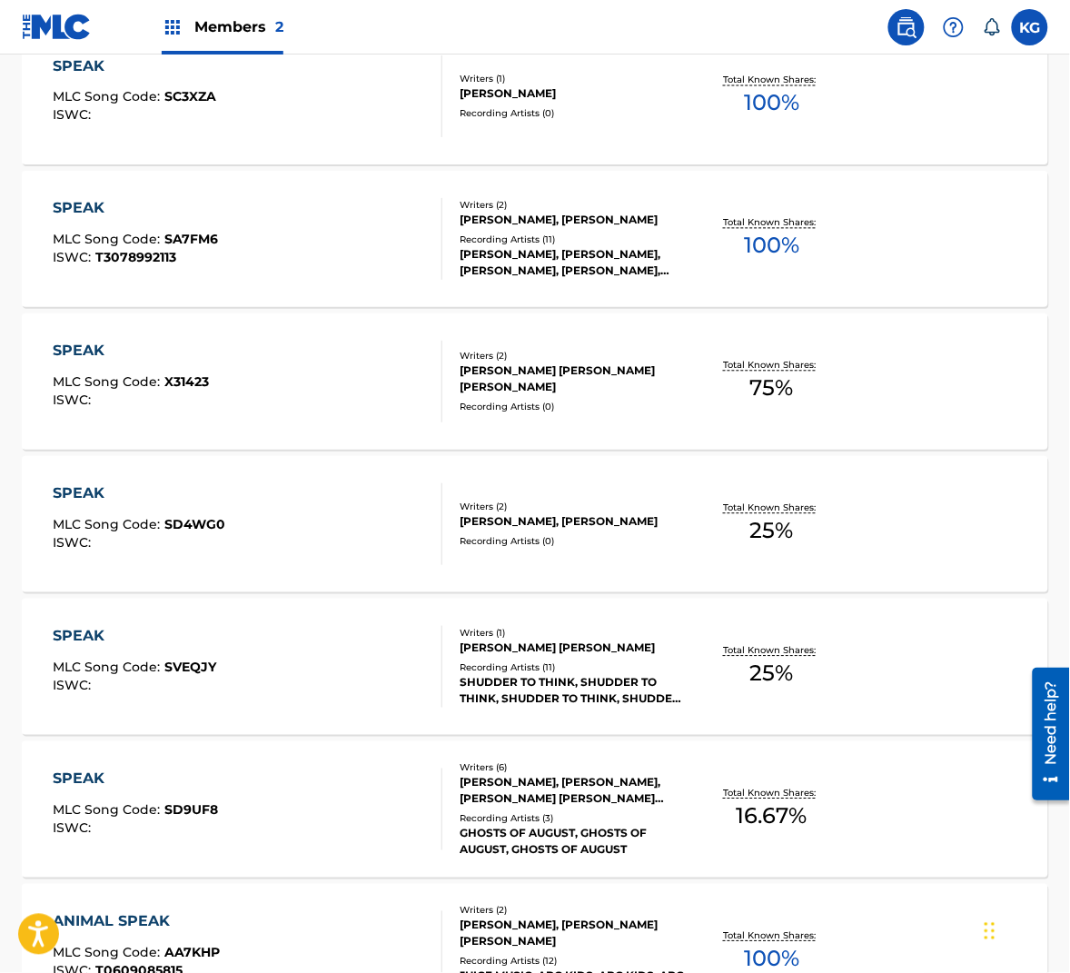
click at [382, 670] on div "SPEAK MLC Song Code : [PERSON_NAME] ISWC :" at bounding box center [248, 667] width 390 height 82
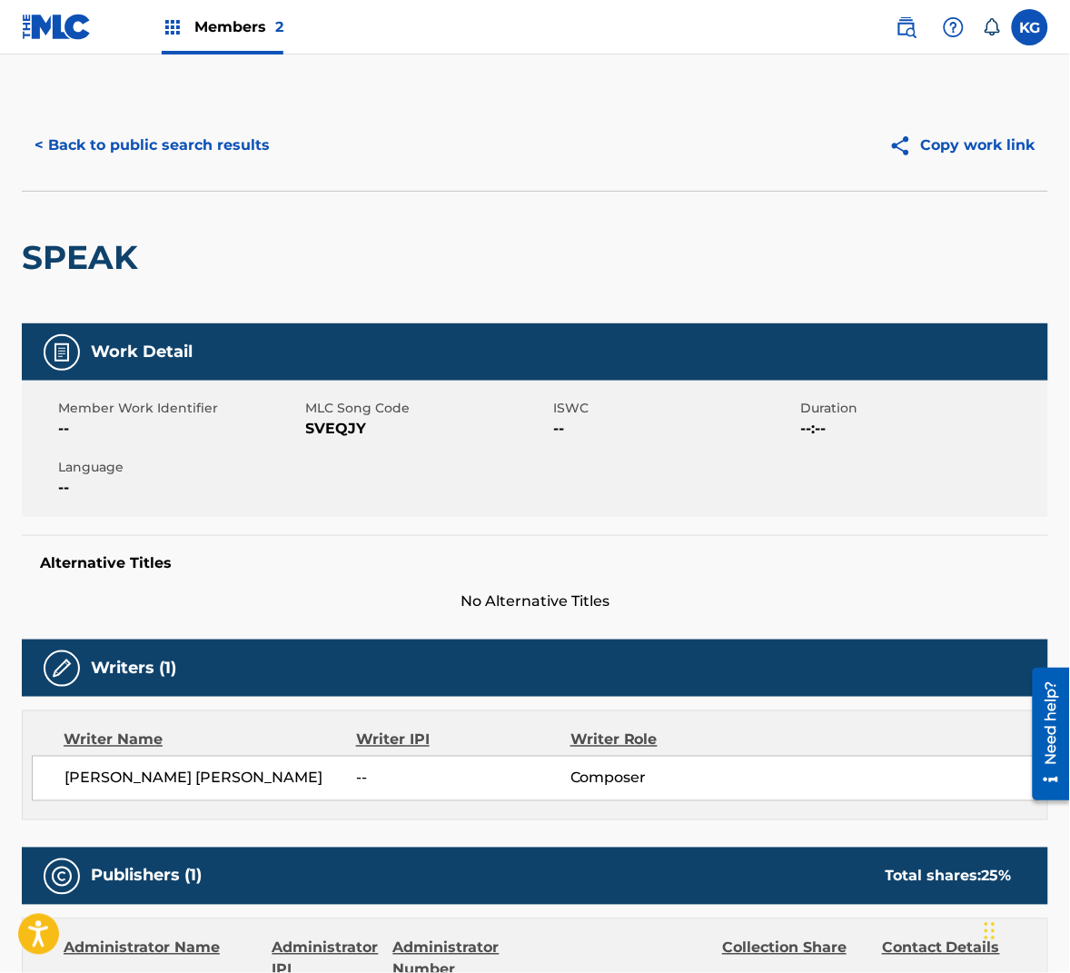
click at [352, 428] on span "SVEQJY" at bounding box center [427, 429] width 243 height 22
click at [177, 151] on button "< Back to public search results" at bounding box center [152, 145] width 261 height 45
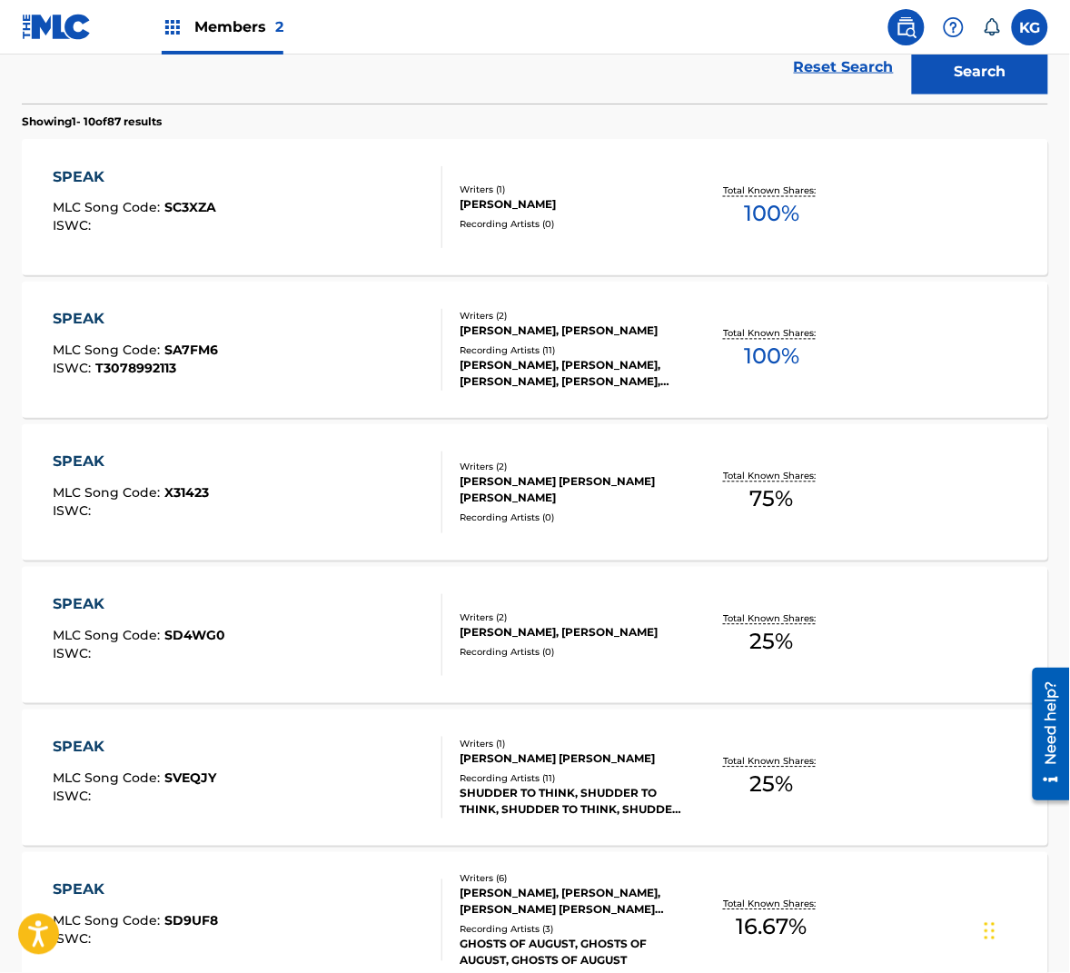
scroll to position [12, 0]
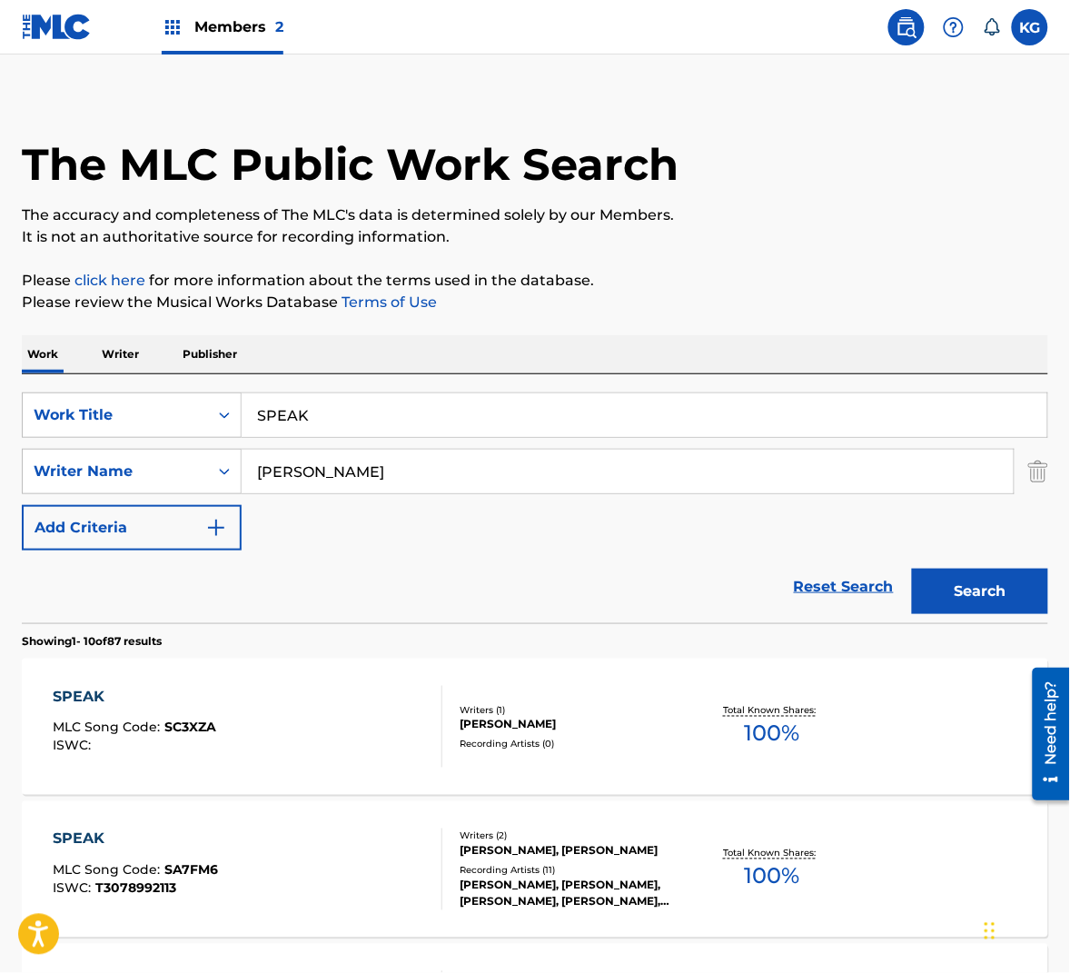
click at [386, 472] on input "[PERSON_NAME]" at bounding box center [628, 472] width 772 height 44
paste input "[PERSON_NAME]"
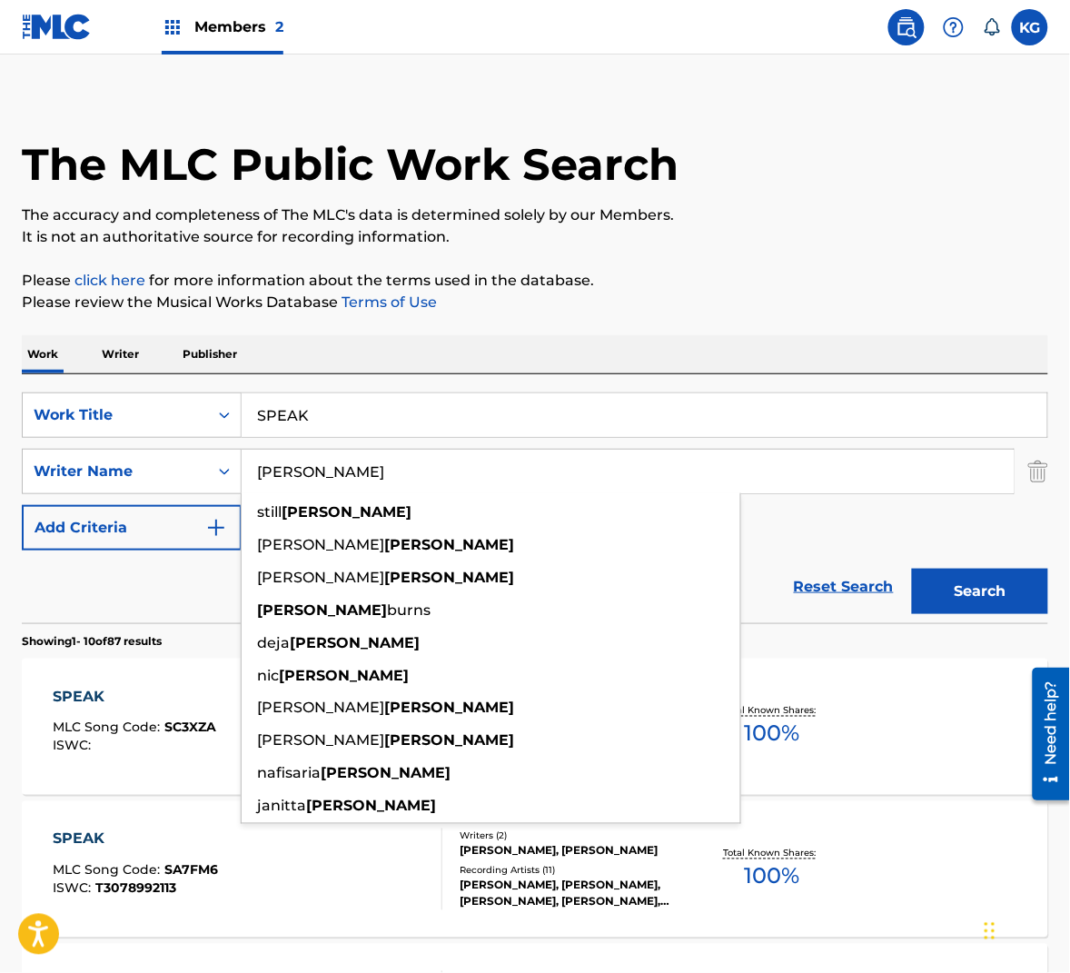
type input "[PERSON_NAME]"
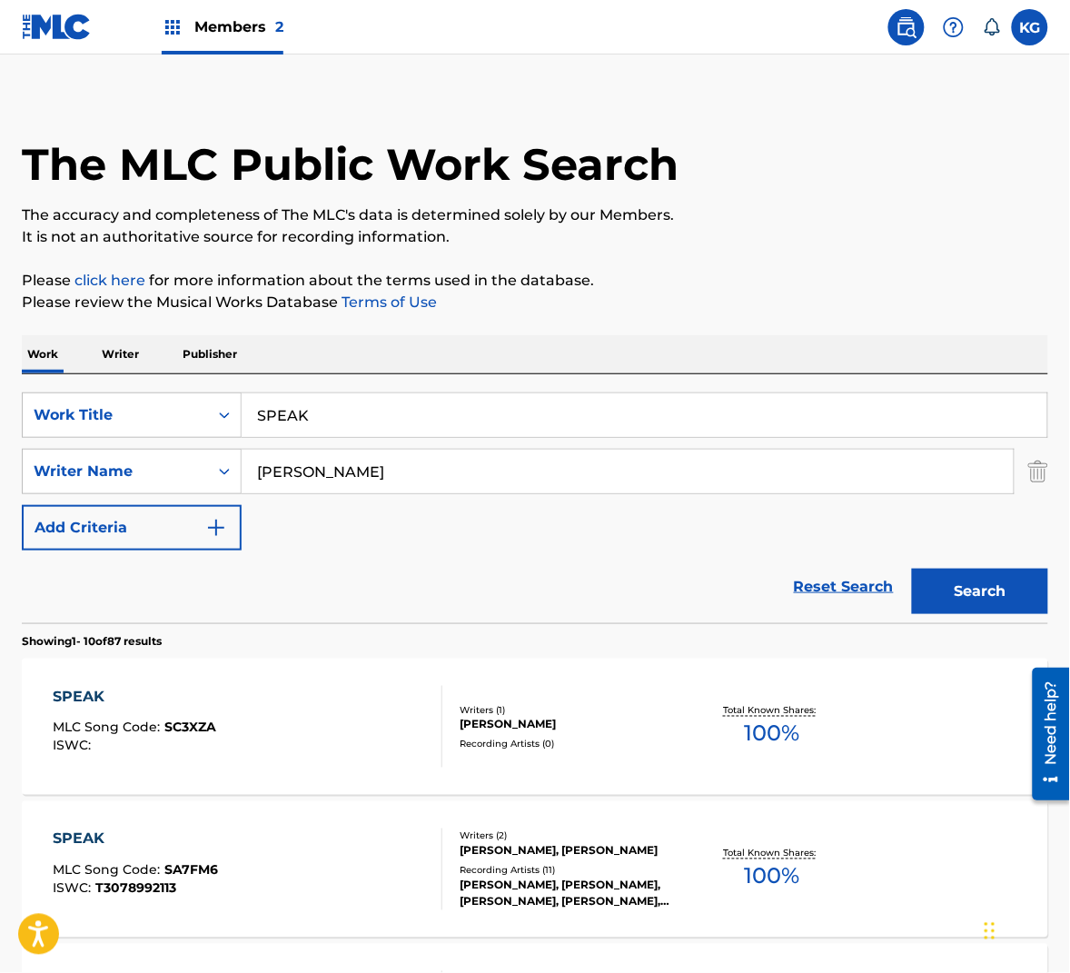
click at [977, 572] on button "Search" at bounding box center [980, 591] width 136 height 45
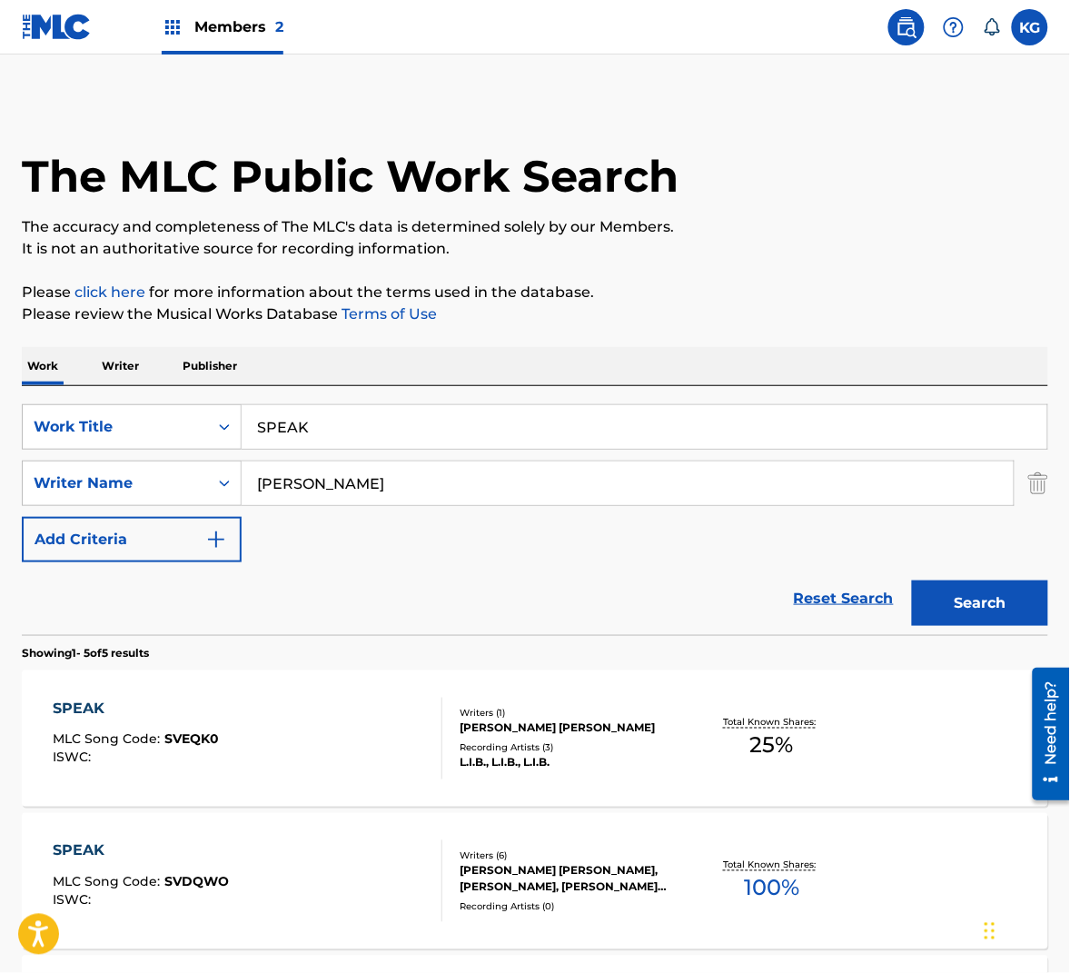
click at [350, 715] on div "SPEAK MLC Song Code : SVEQK0 ISWC :" at bounding box center [248, 739] width 390 height 82
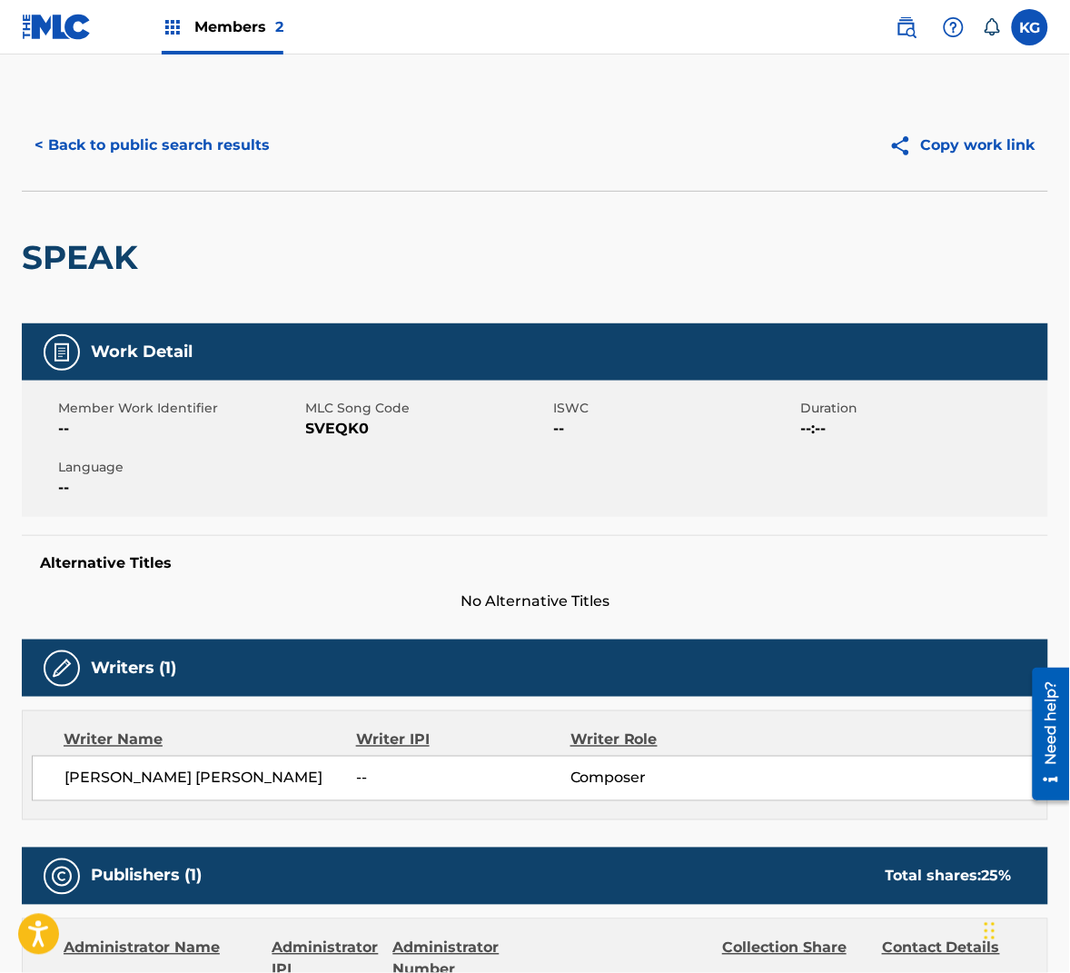
click at [342, 435] on span "SVEQK0" at bounding box center [427, 429] width 243 height 22
click at [210, 143] on button "< Back to public search results" at bounding box center [152, 145] width 261 height 45
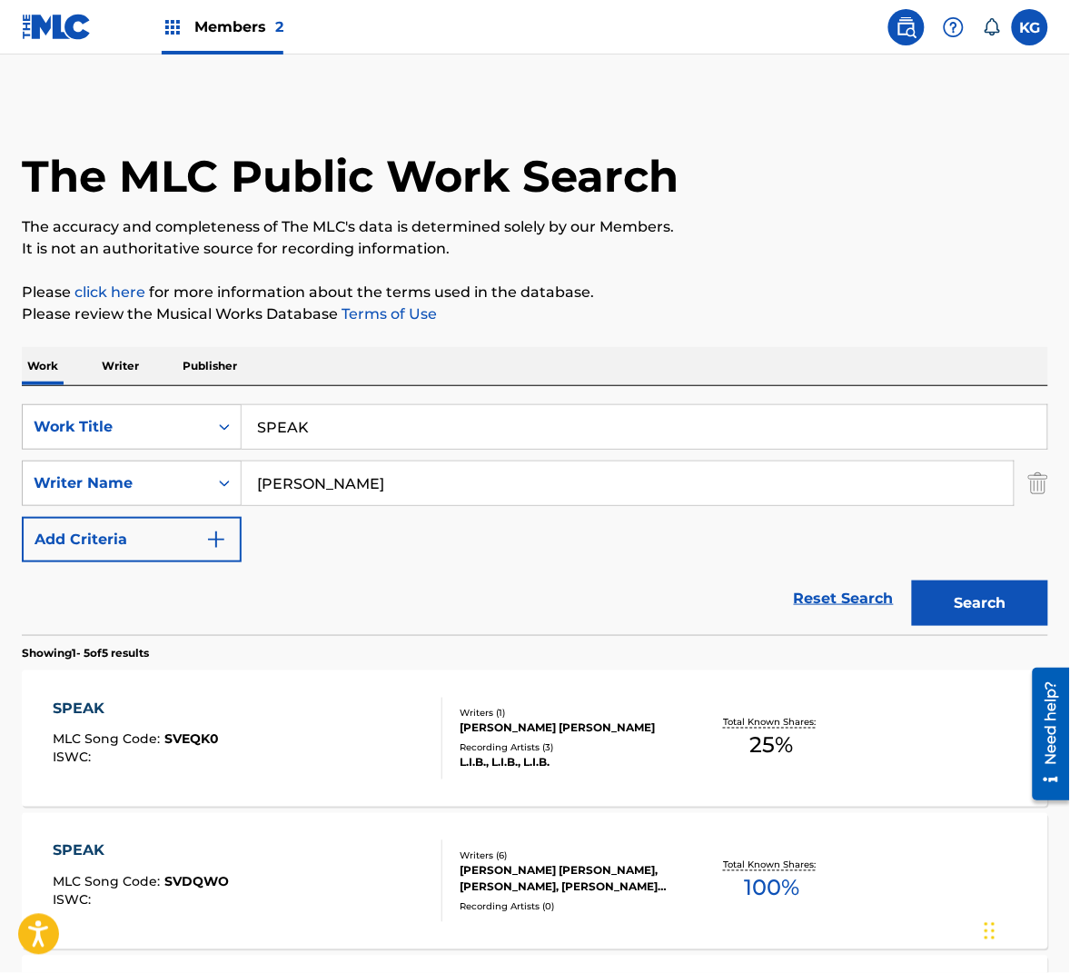
click at [359, 430] on input "SPEAK" at bounding box center [645, 427] width 806 height 44
paste input "UMMERTIME TRAIN"
type input "SUMMERTIME TRAIN"
click at [381, 490] on input "[PERSON_NAME]" at bounding box center [628, 483] width 772 height 44
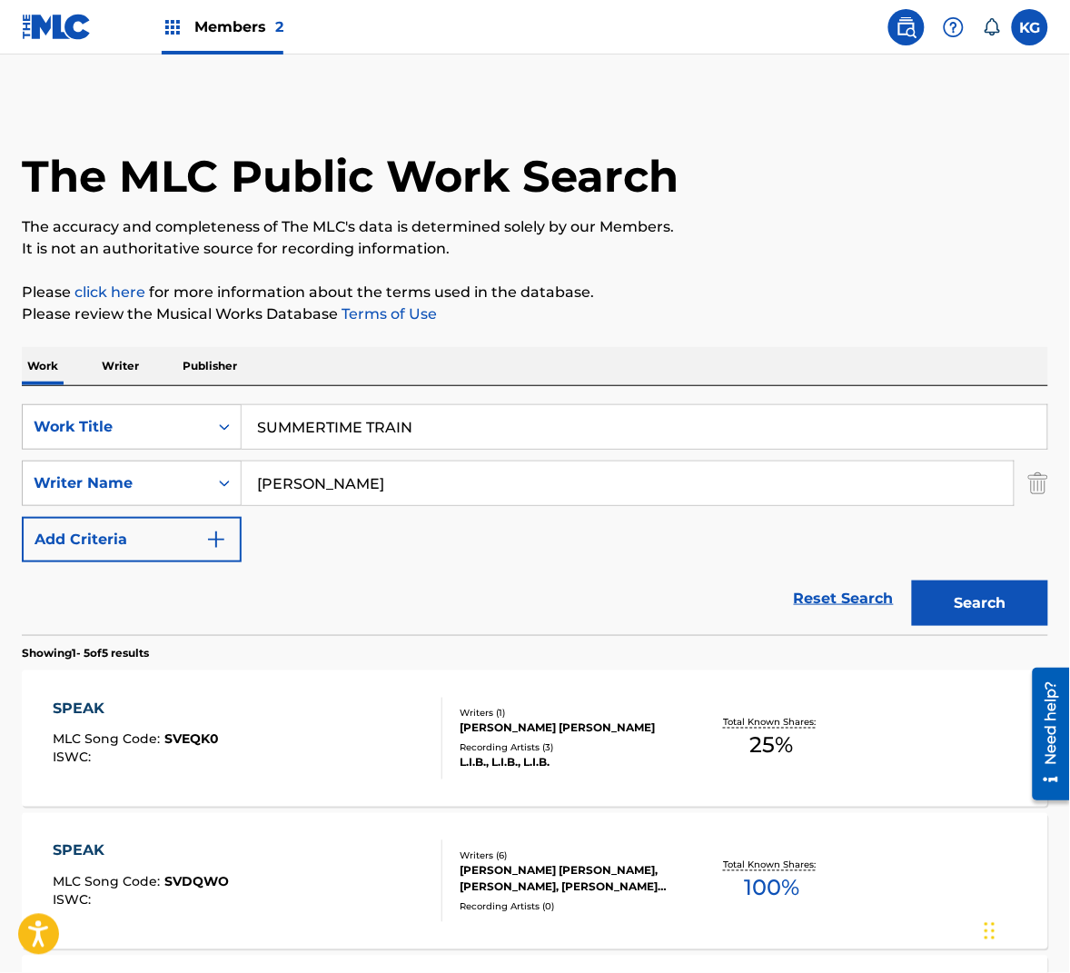
click at [381, 490] on input "[PERSON_NAME]" at bounding box center [628, 483] width 772 height 44
paste input "Wedren"
type input "Wedren"
click at [976, 604] on button "Search" at bounding box center [980, 602] width 136 height 45
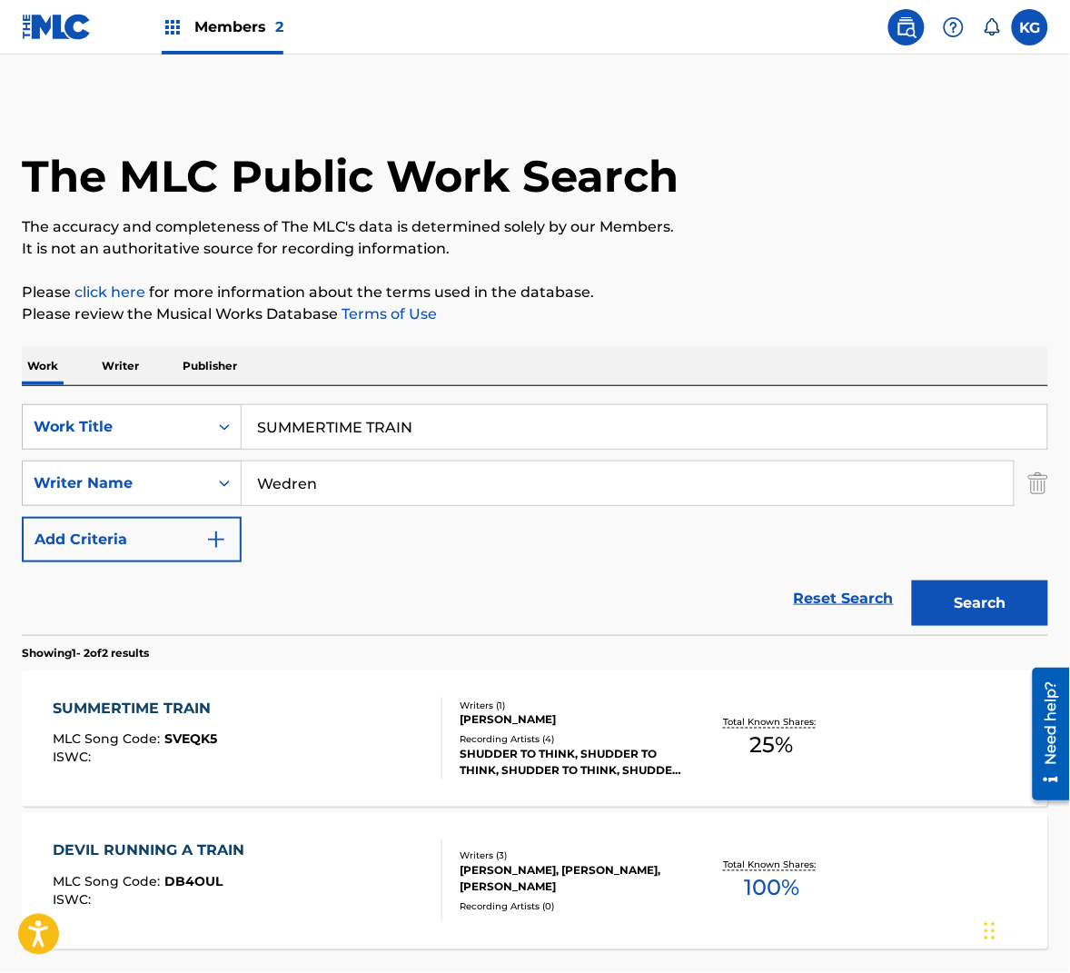
click at [302, 736] on div "SUMMERTIME TRAIN MLC Song Code : SVEQK5 ISWC :" at bounding box center [248, 739] width 390 height 82
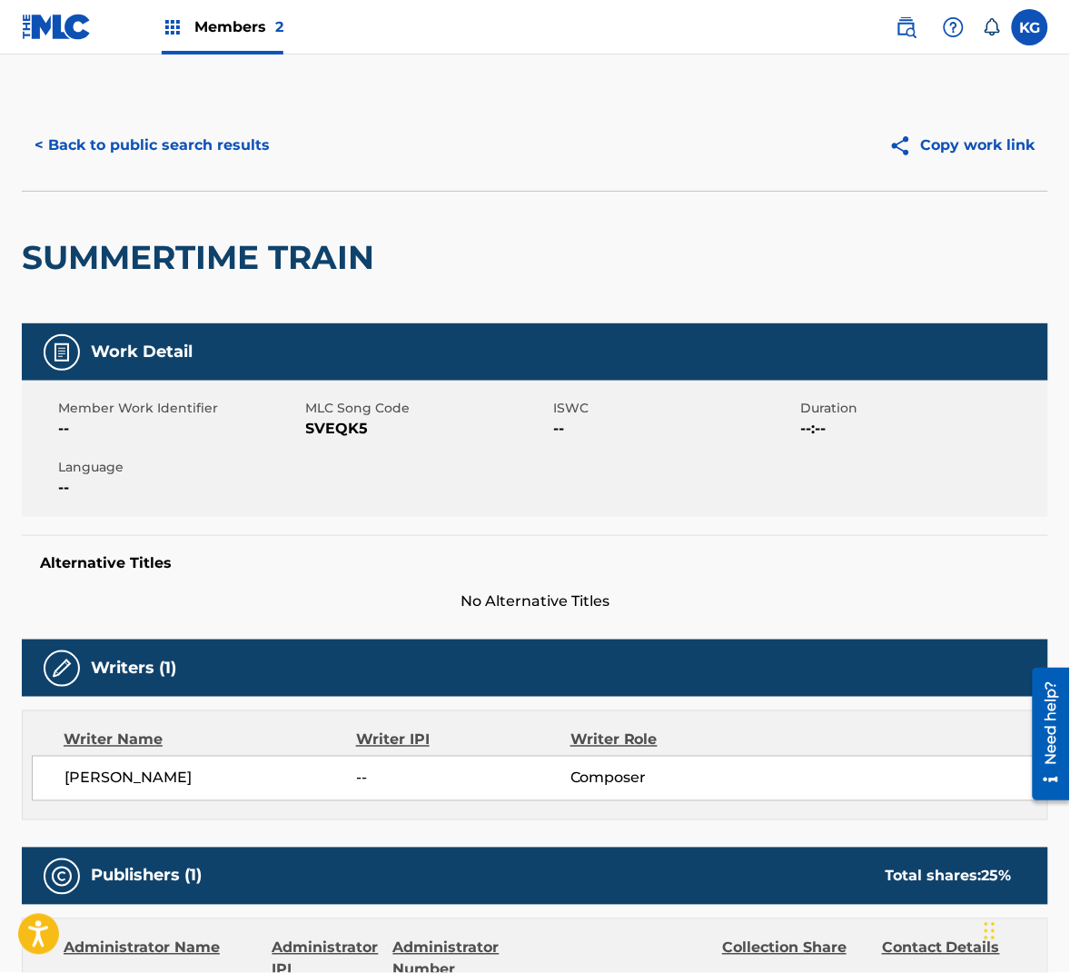
click at [332, 430] on span "SVEQK5" at bounding box center [427, 429] width 243 height 22
click at [149, 130] on button "< Back to public search results" at bounding box center [152, 145] width 261 height 45
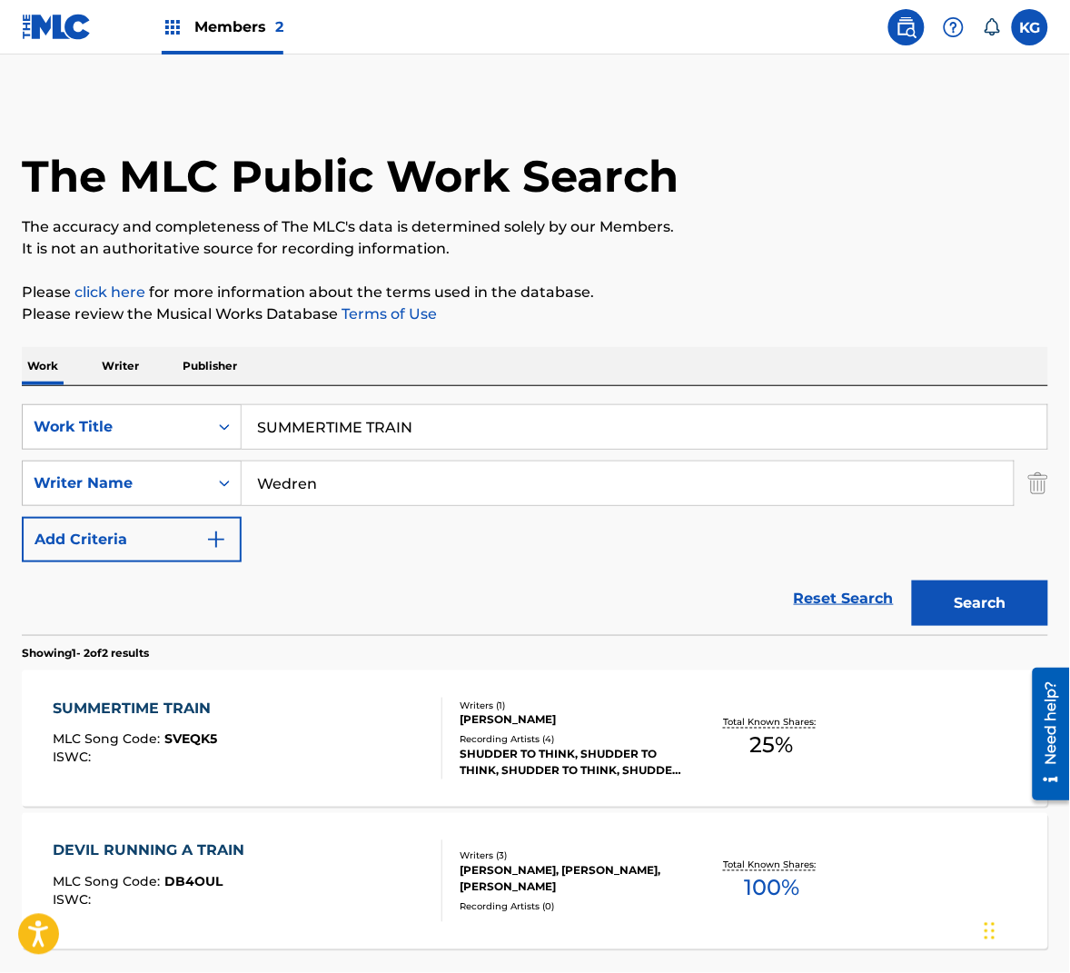
click at [335, 481] on input "Wedren" at bounding box center [628, 483] width 772 height 44
paste input "Hill"
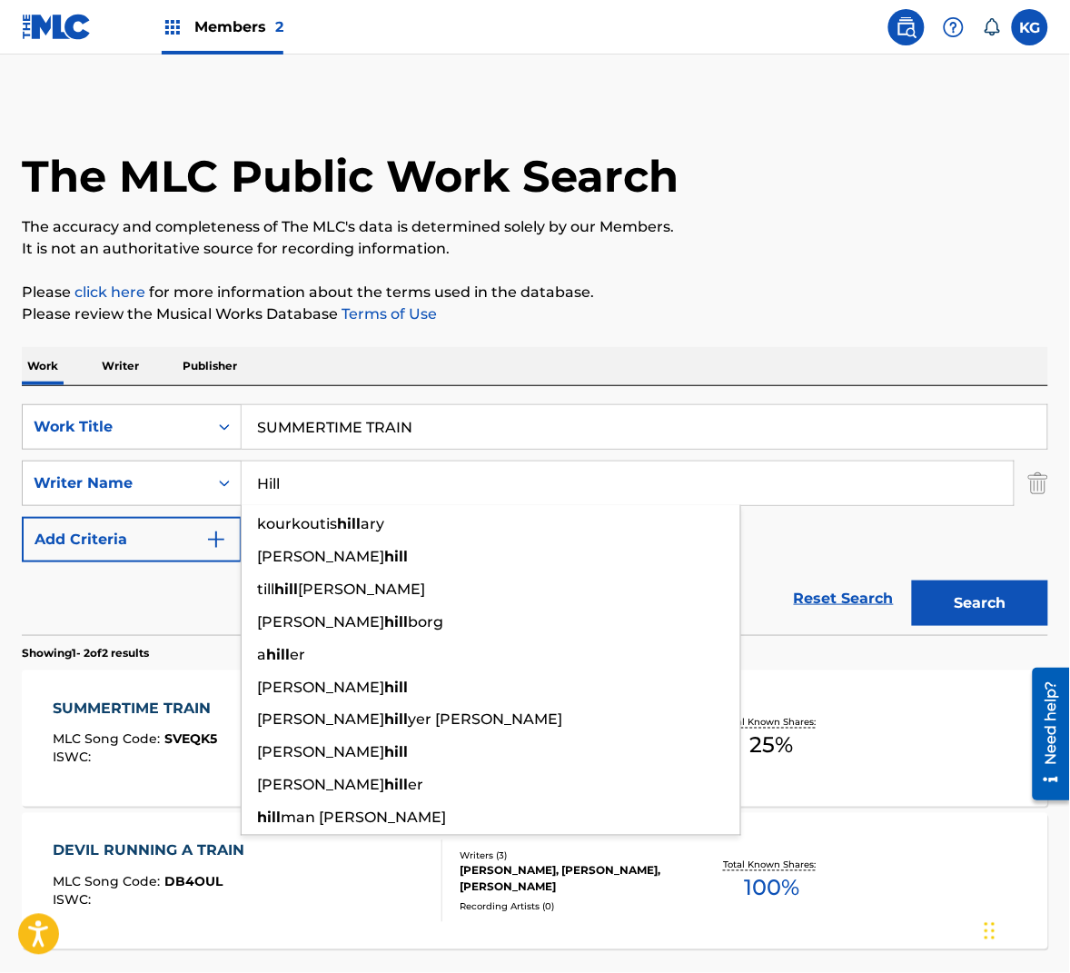
type input "Hill"
click at [979, 604] on button "Search" at bounding box center [980, 602] width 136 height 45
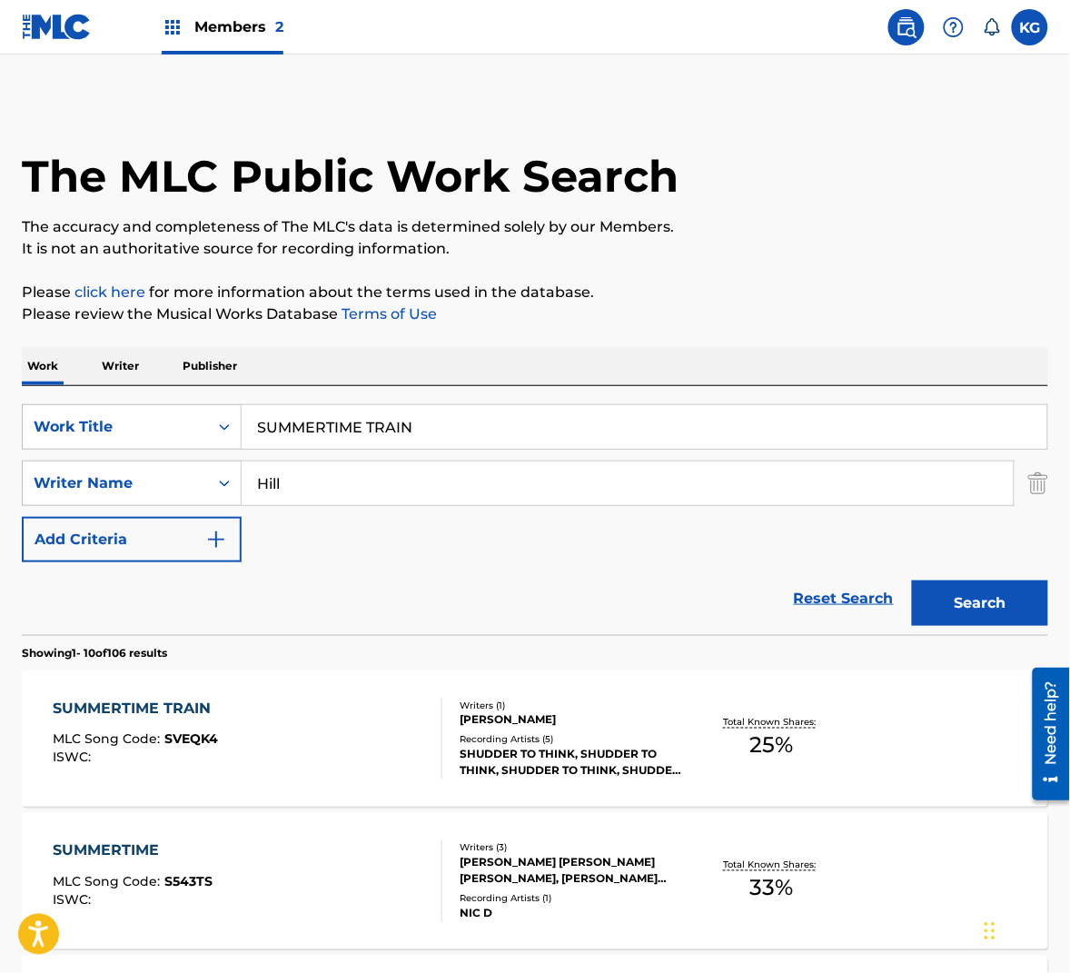
click at [399, 778] on div "SUMMERTIME TRAIN MLC Song Code : SVEQK4 ISWC :" at bounding box center [248, 739] width 390 height 82
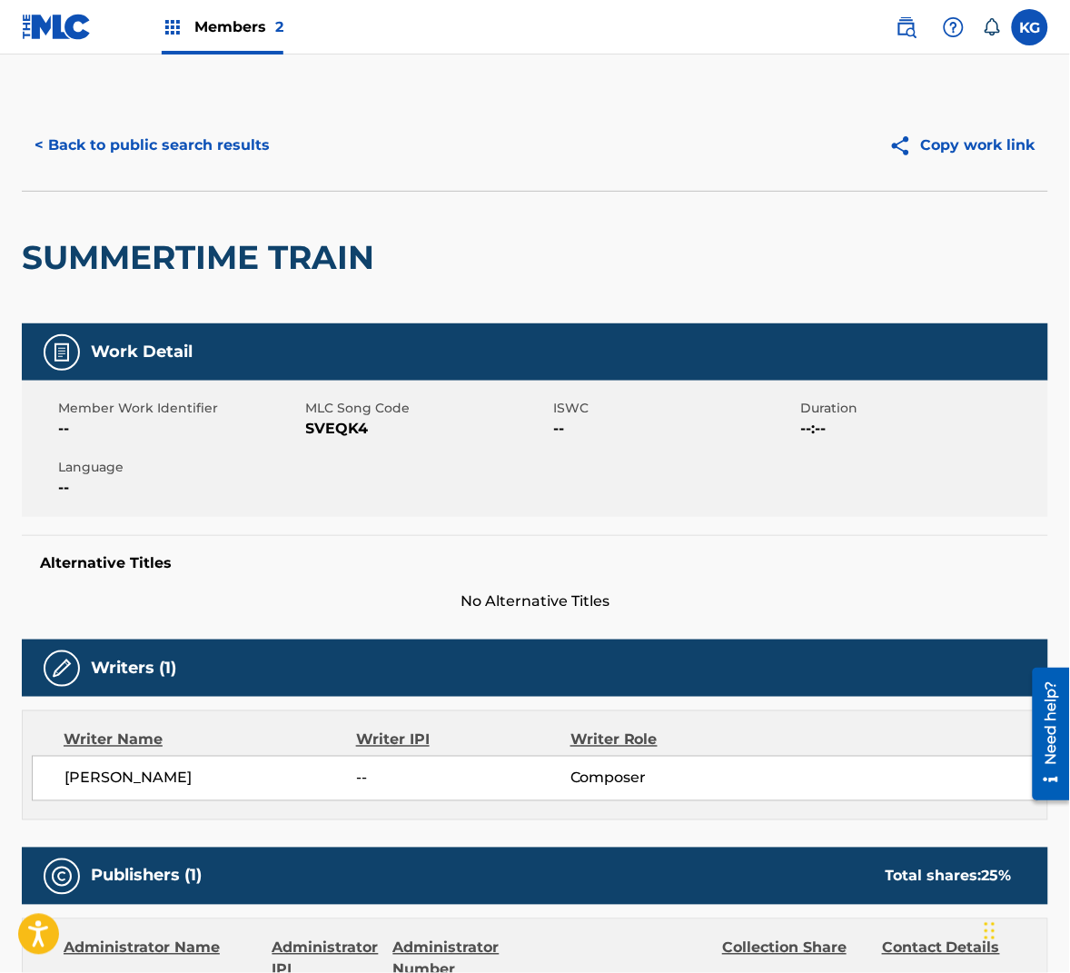
click at [320, 424] on span "SVEQK4" at bounding box center [427, 429] width 243 height 22
click at [217, 136] on button "< Back to public search results" at bounding box center [152, 145] width 261 height 45
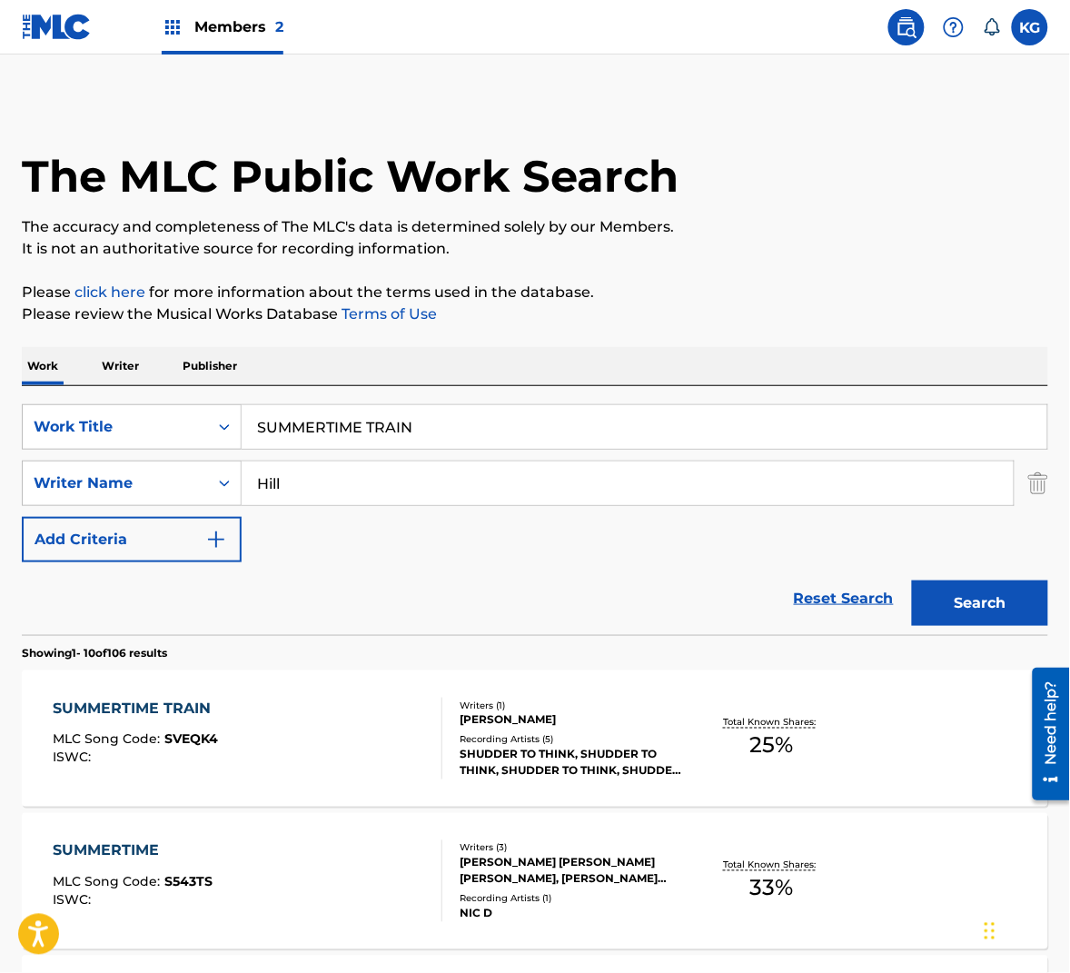
click at [343, 488] on input "Hill" at bounding box center [628, 483] width 772 height 44
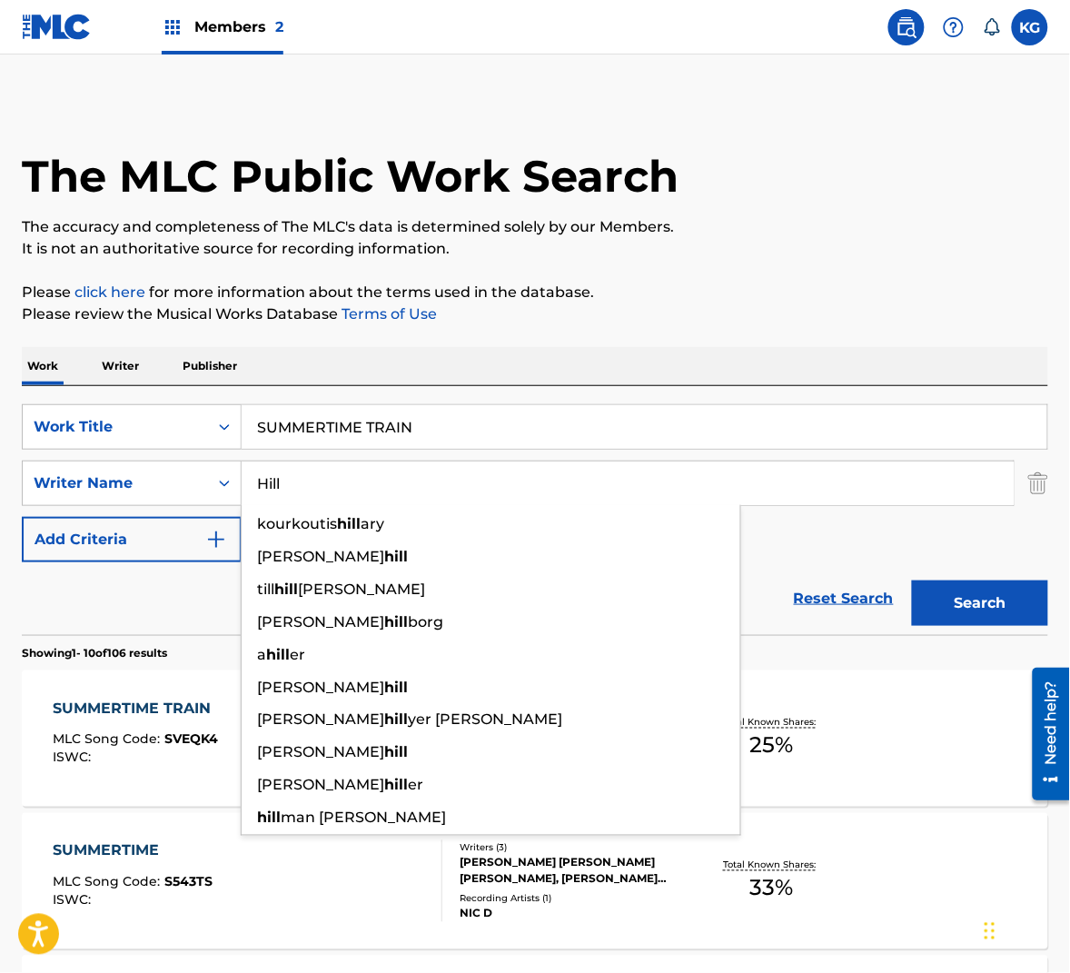
click at [343, 488] on input "Hill" at bounding box center [628, 483] width 772 height 44
paste input "Russe"
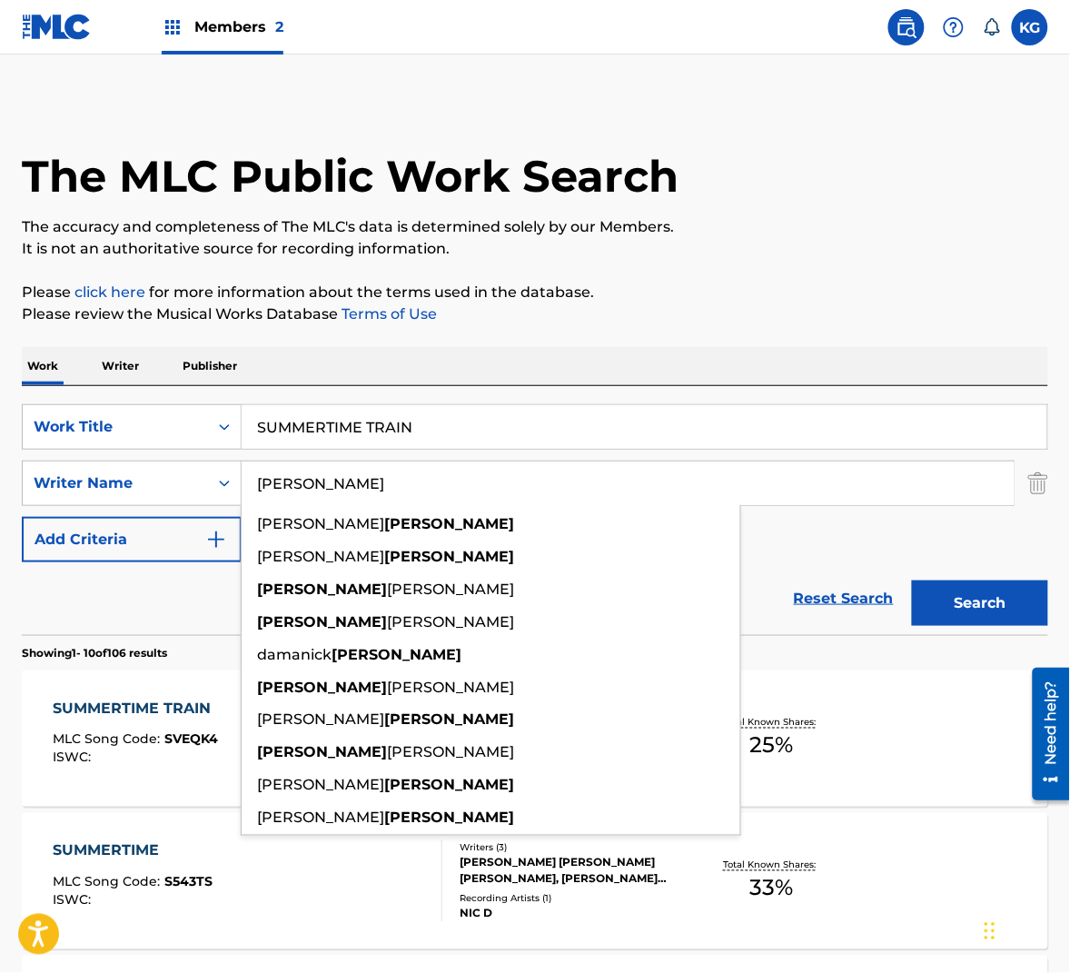
type input "[PERSON_NAME]"
click at [973, 588] on button "Search" at bounding box center [980, 602] width 136 height 45
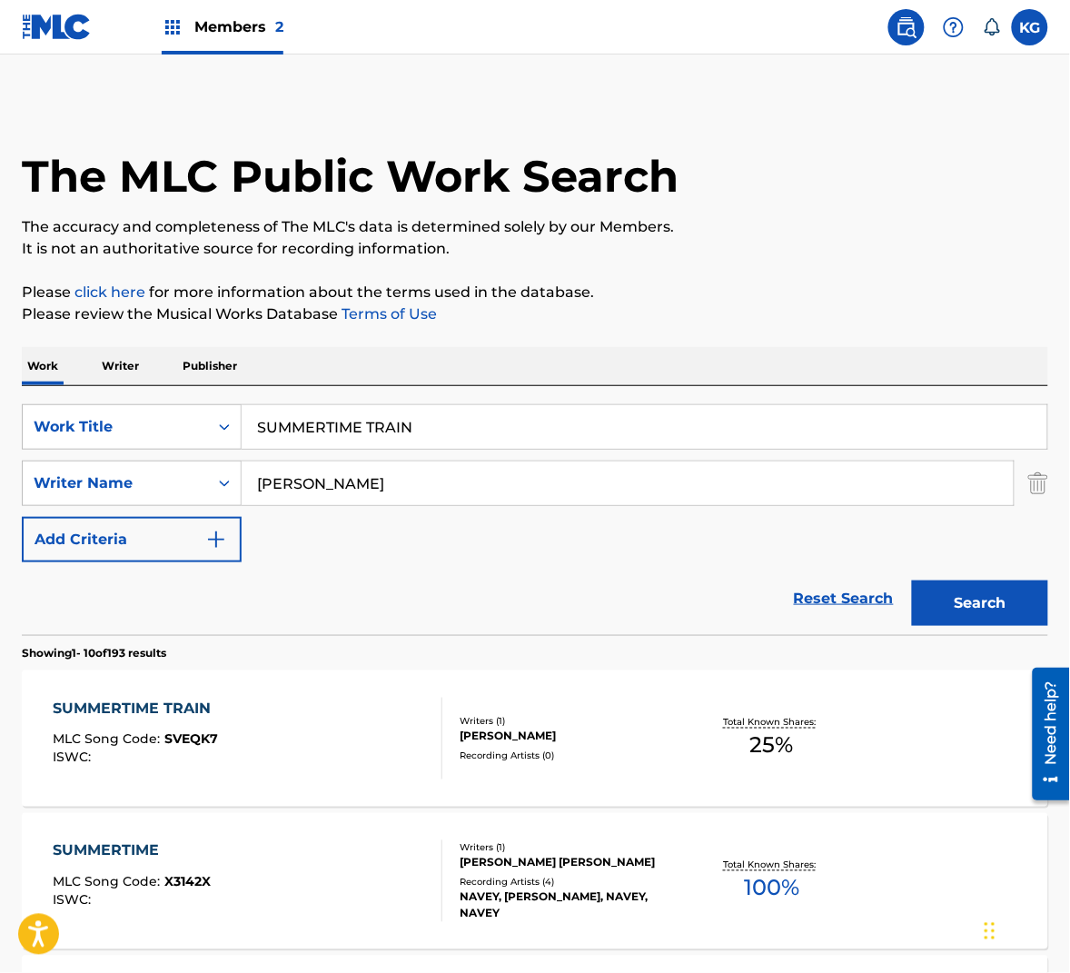
click at [406, 705] on div "SUMMERTIME TRAIN MLC Song Code : SVEQK7 ISWC :" at bounding box center [248, 739] width 390 height 82
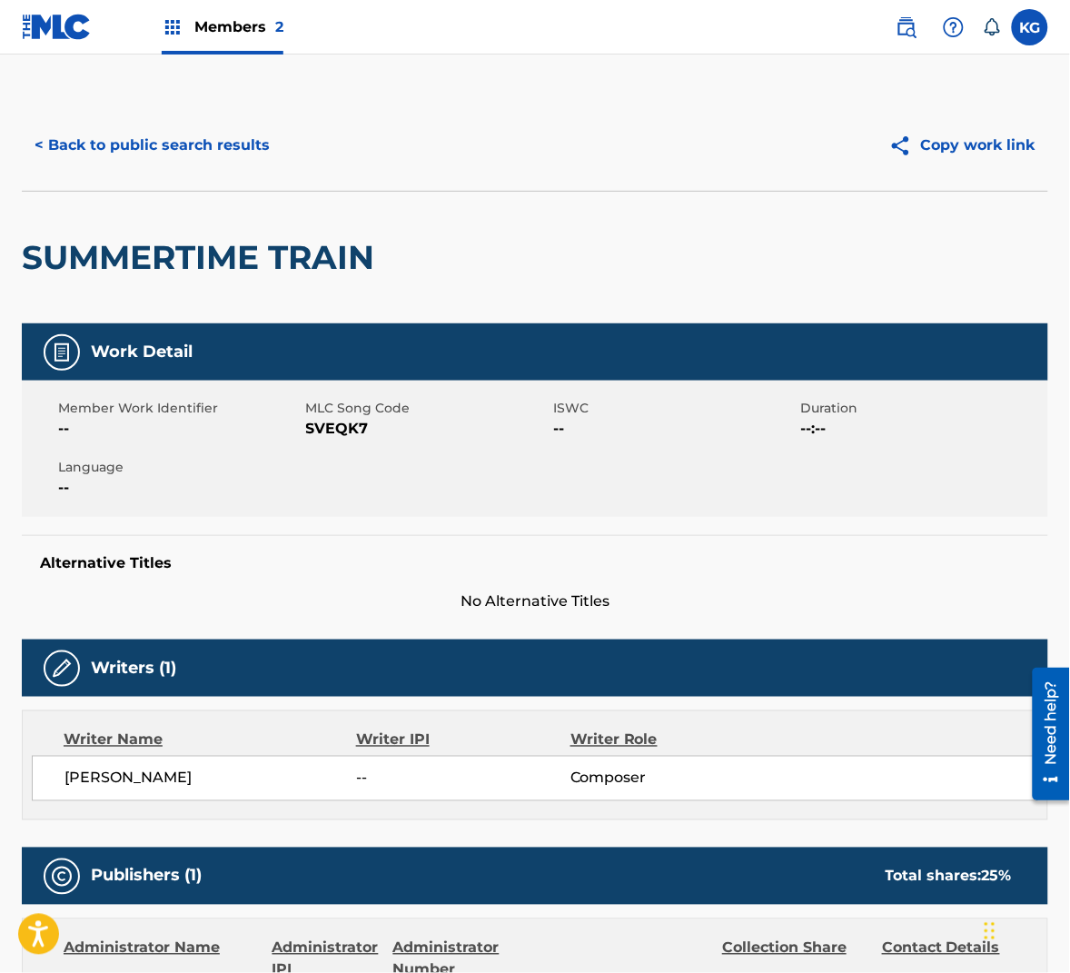
click at [333, 423] on span "SVEQK7" at bounding box center [427, 429] width 243 height 22
click at [213, 138] on button "< Back to public search results" at bounding box center [152, 145] width 261 height 45
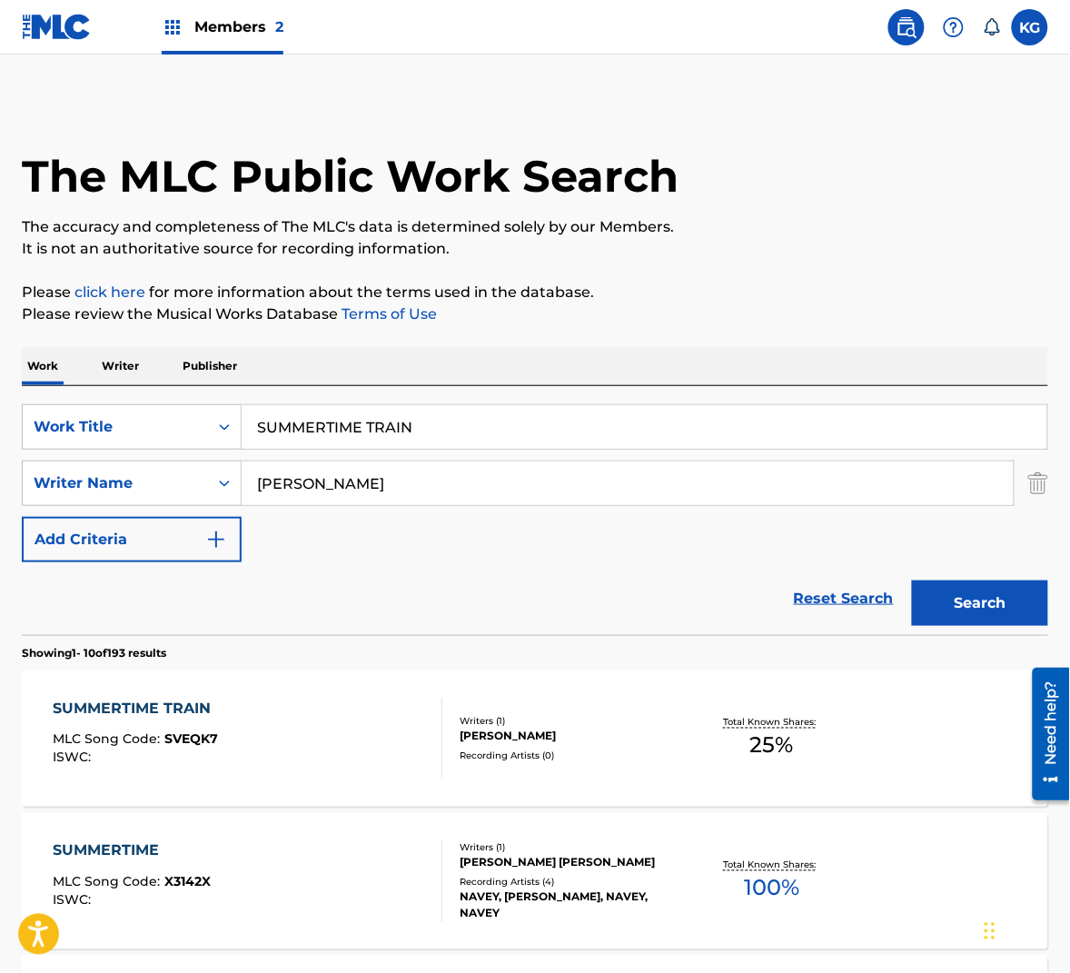
click at [379, 481] on input "[PERSON_NAME]" at bounding box center [628, 483] width 772 height 44
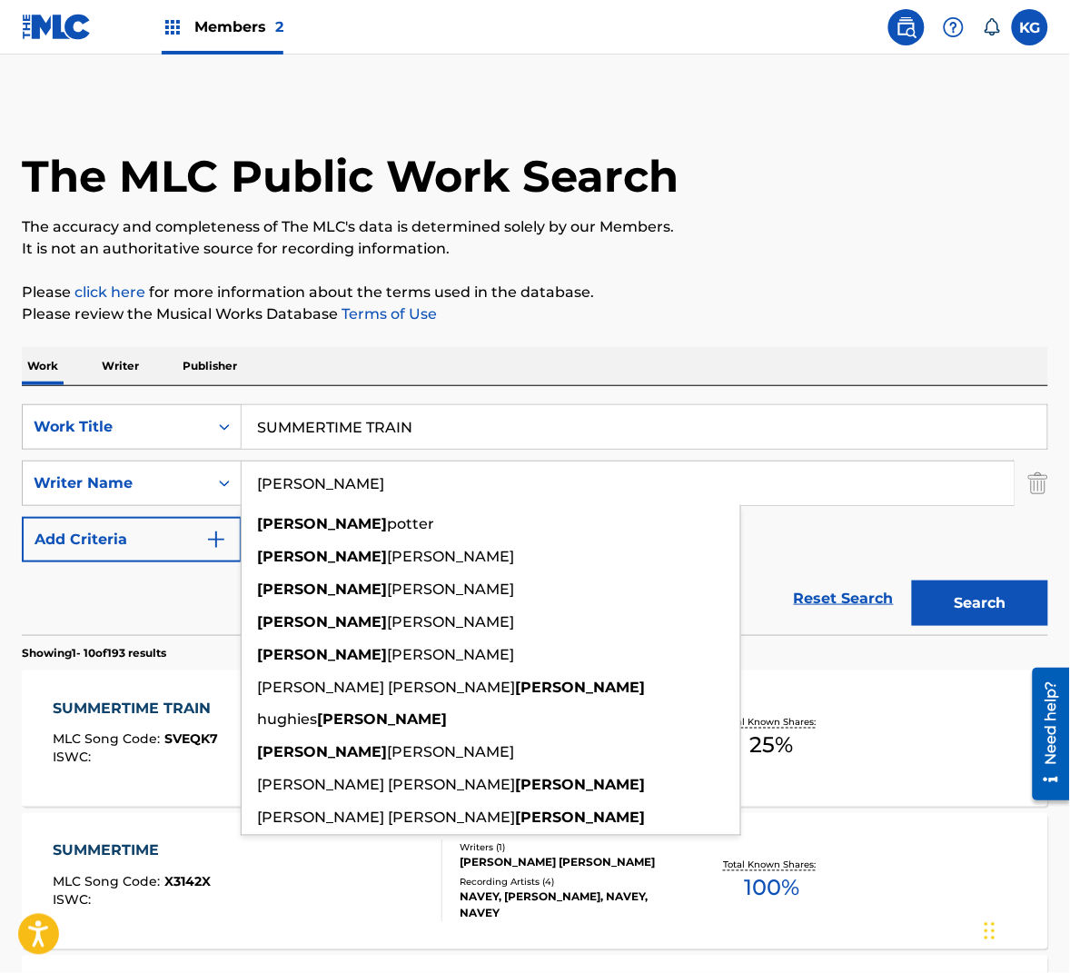
click at [379, 481] on input "[PERSON_NAME]" at bounding box center [628, 483] width 772 height 44
paste input "[PERSON_NAME]"
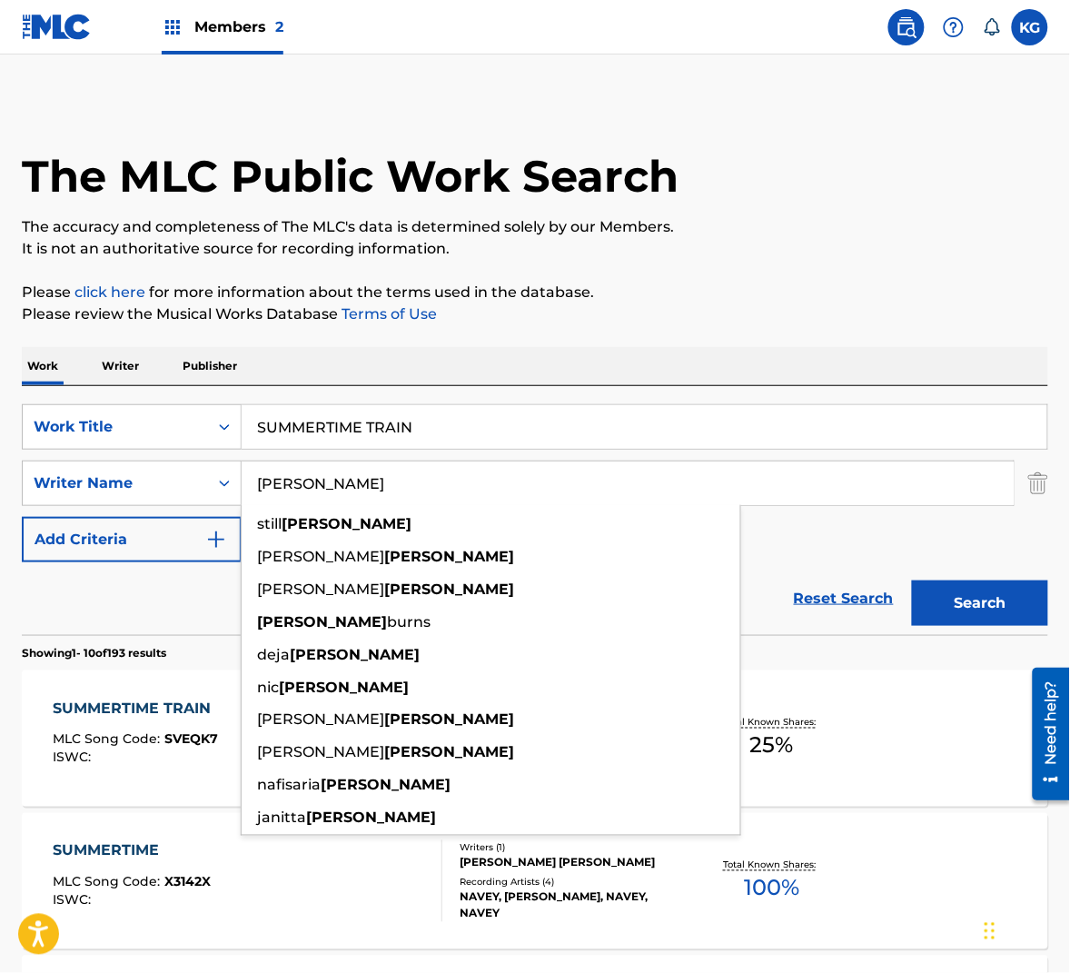
type input "[PERSON_NAME]"
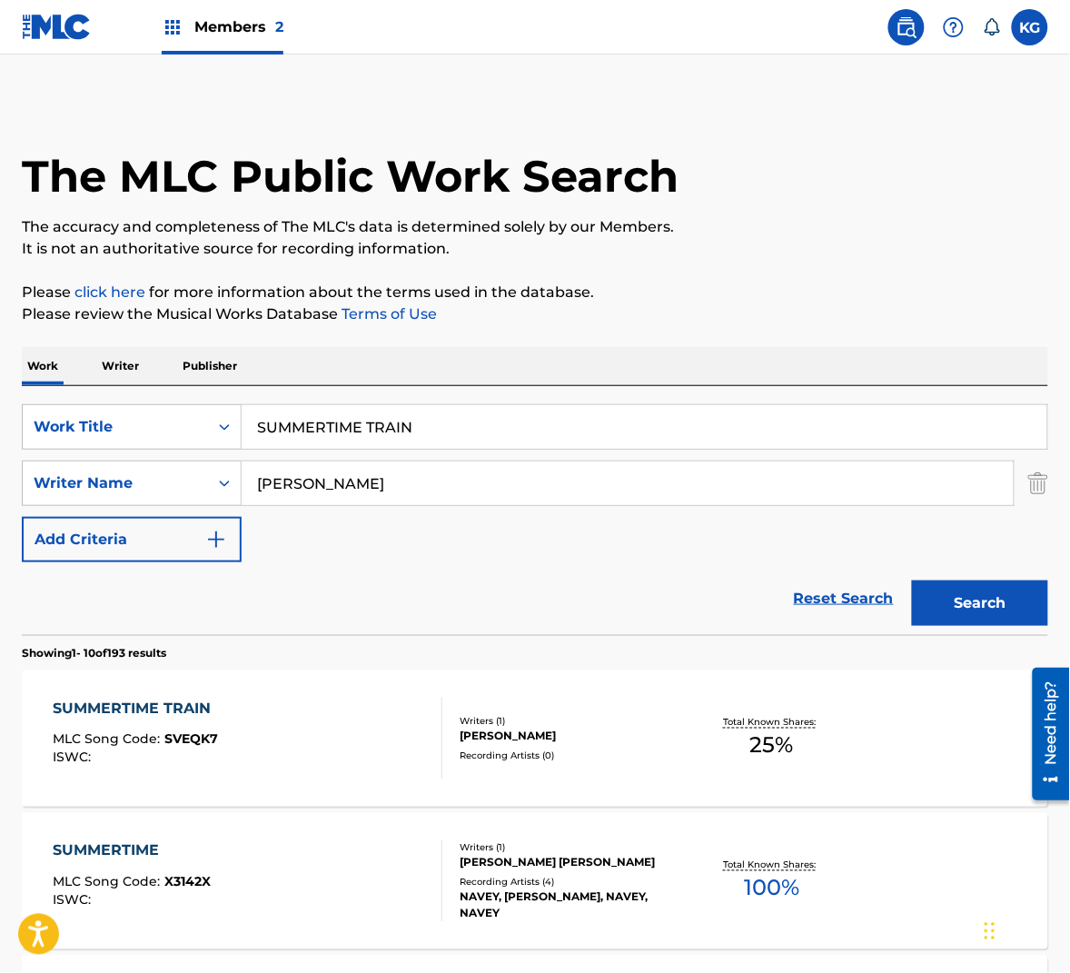
click at [972, 613] on button "Search" at bounding box center [980, 602] width 136 height 45
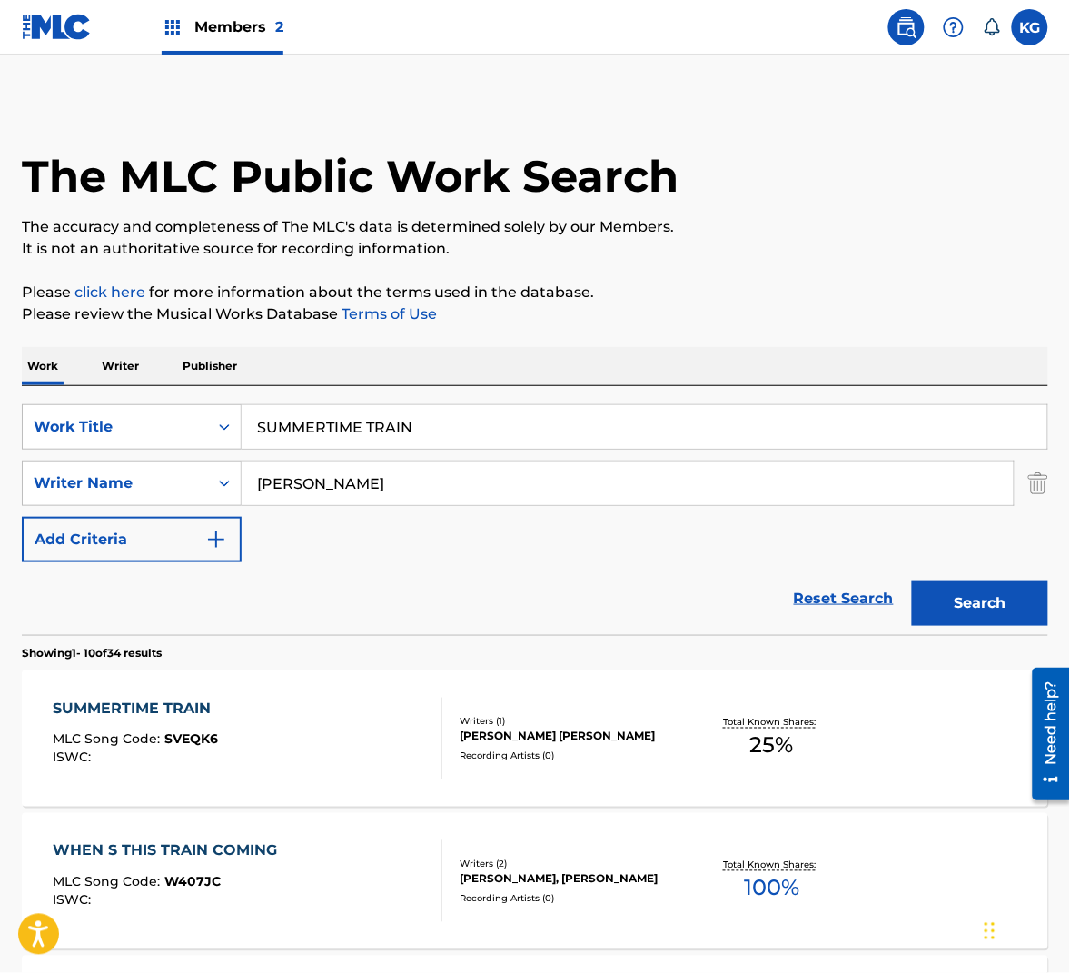
click at [357, 721] on div "SUMMERTIME TRAIN MLC Song Code : SVEQK6 ISWC :" at bounding box center [248, 739] width 390 height 82
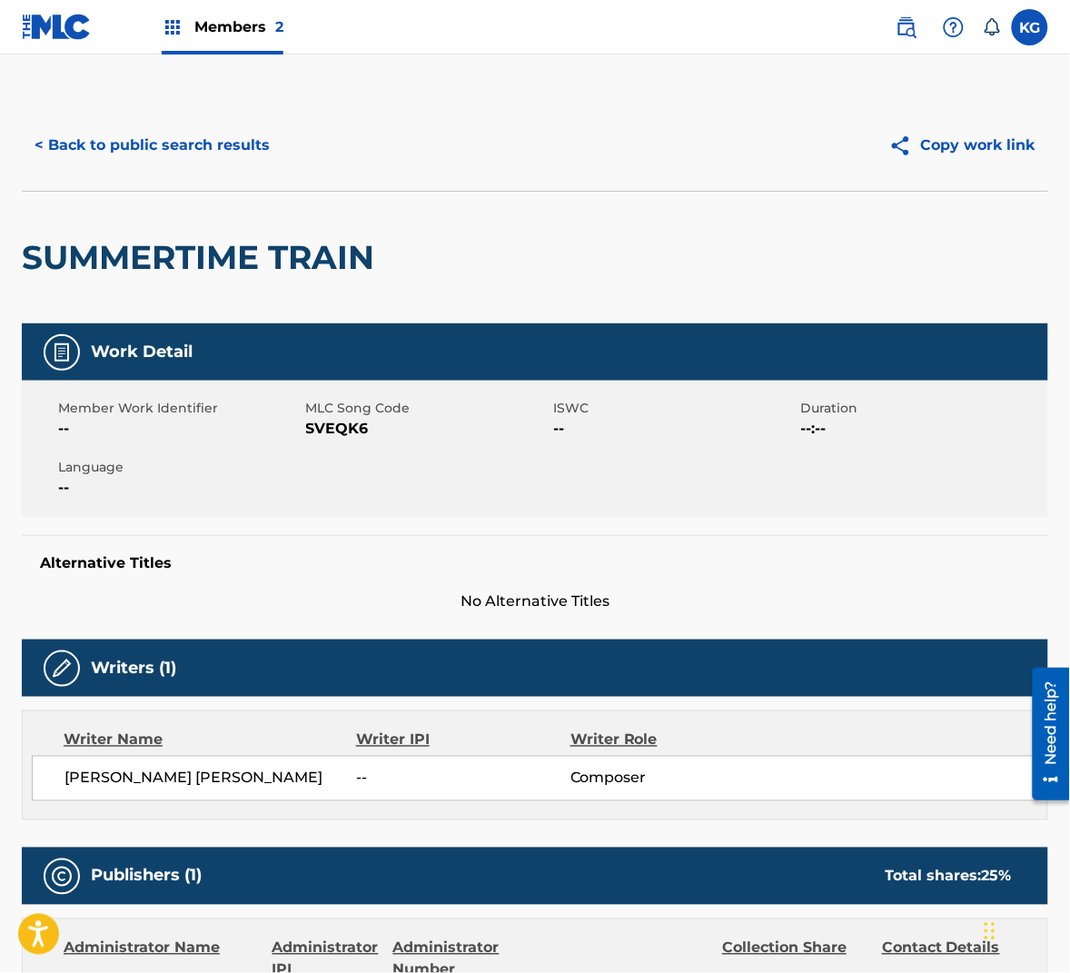
click at [353, 431] on span "SVEQK6" at bounding box center [427, 429] width 243 height 22
click at [236, 115] on div "< Back to public search results Copy work link" at bounding box center [535, 145] width 1026 height 91
click at [223, 132] on button "< Back to public search results" at bounding box center [152, 145] width 261 height 45
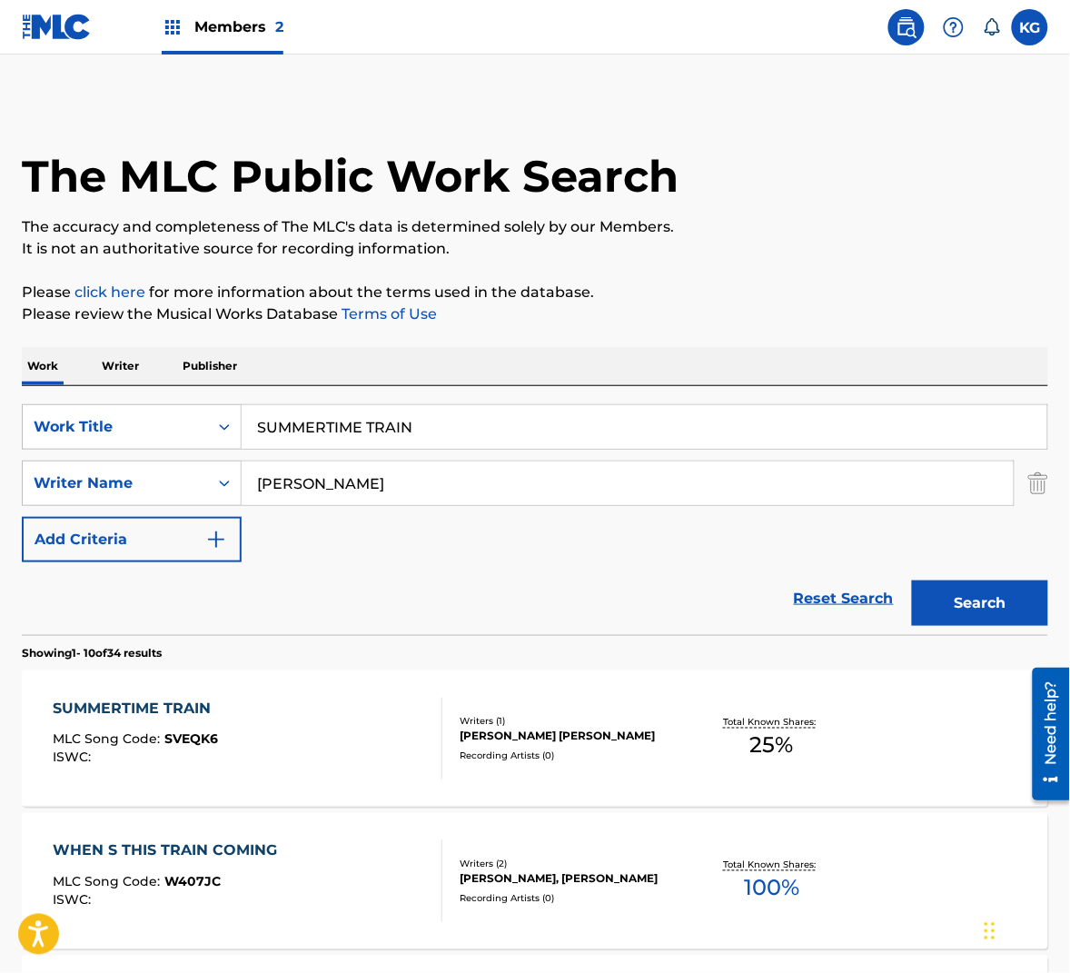
click at [353, 420] on input "SUMMERTIME TRAIN" at bounding box center [645, 427] width 806 height 44
paste input "TAKE THE CHIL"
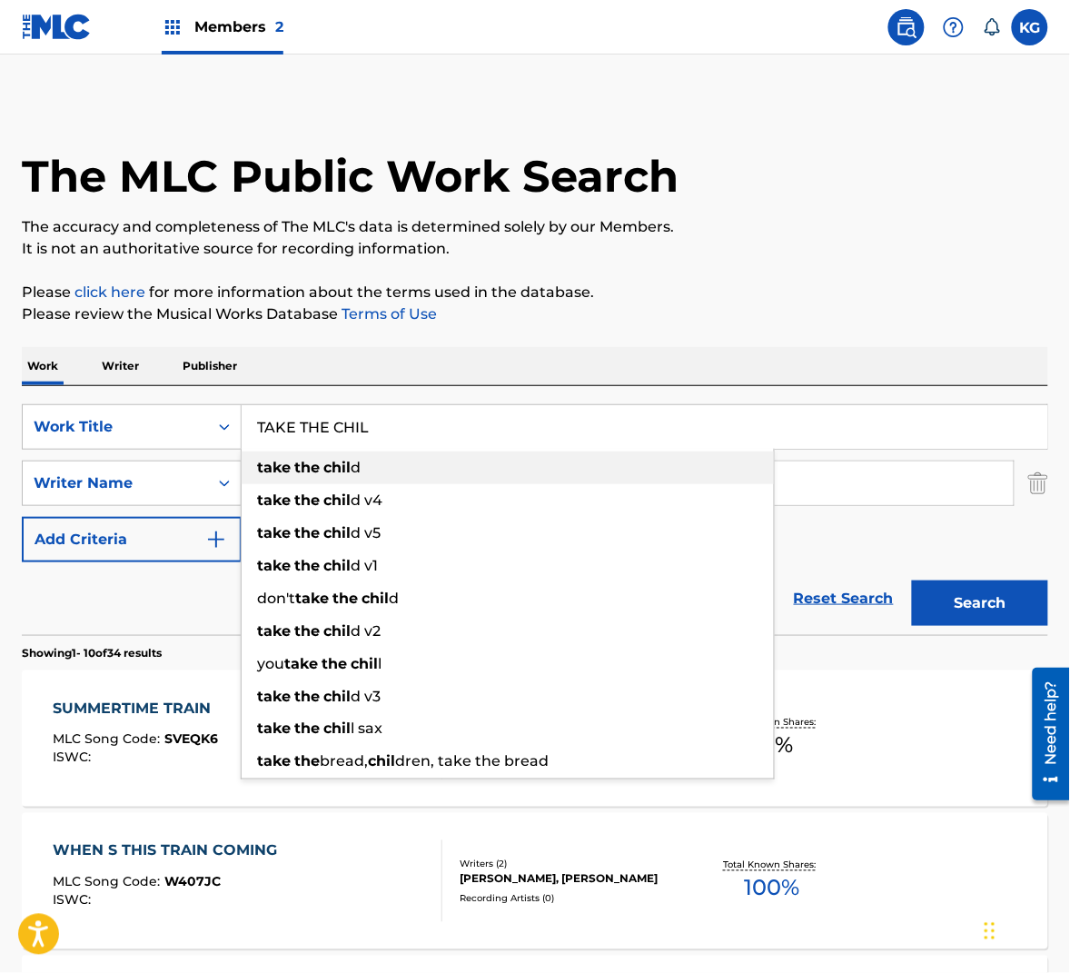
click at [389, 470] on div "take the chil d" at bounding box center [508, 467] width 532 height 33
type input "take the child"
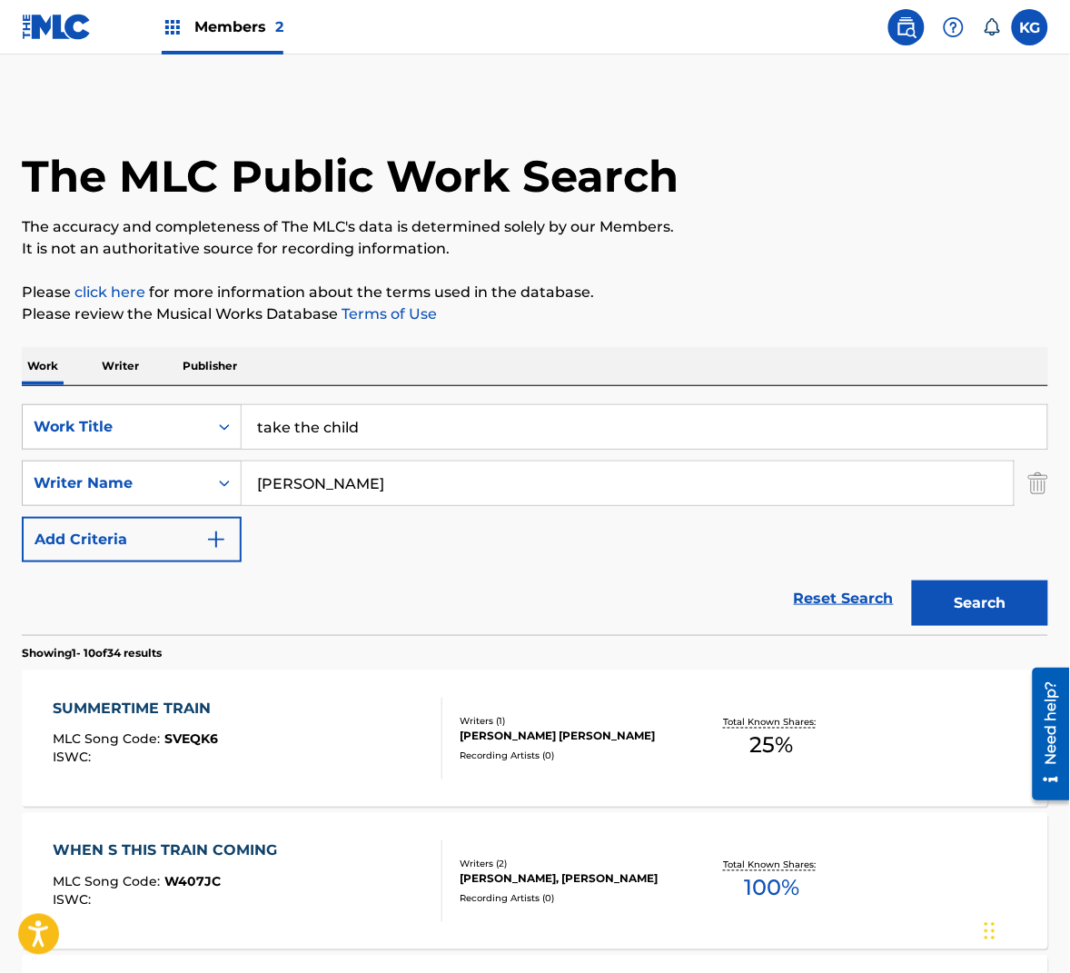
click at [361, 494] on input "[PERSON_NAME]" at bounding box center [628, 483] width 772 height 44
paste input "Wedren"
type input "Wedren"
click at [981, 625] on button "Search" at bounding box center [980, 602] width 136 height 45
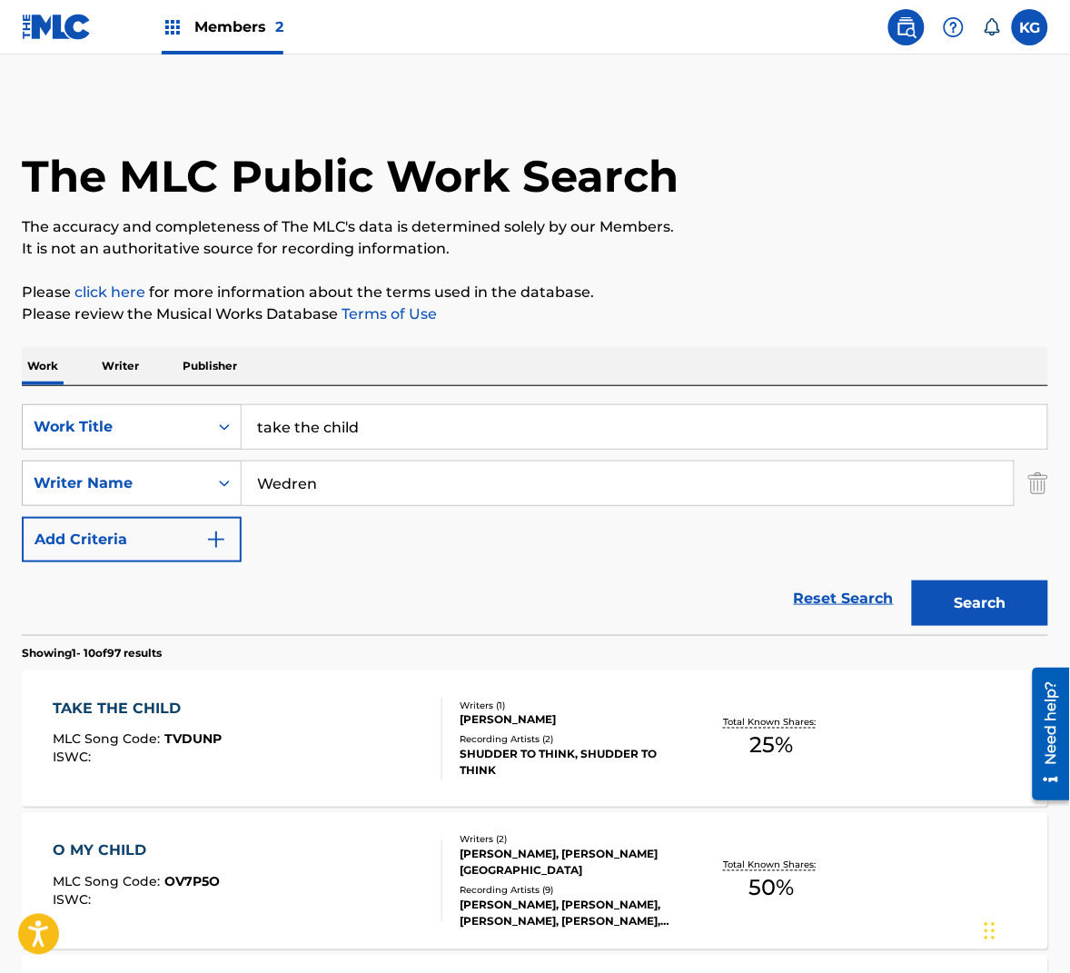
click at [287, 732] on div "TAKE THE CHILD MLC Song Code : TVDUNP ISWC :" at bounding box center [248, 739] width 390 height 82
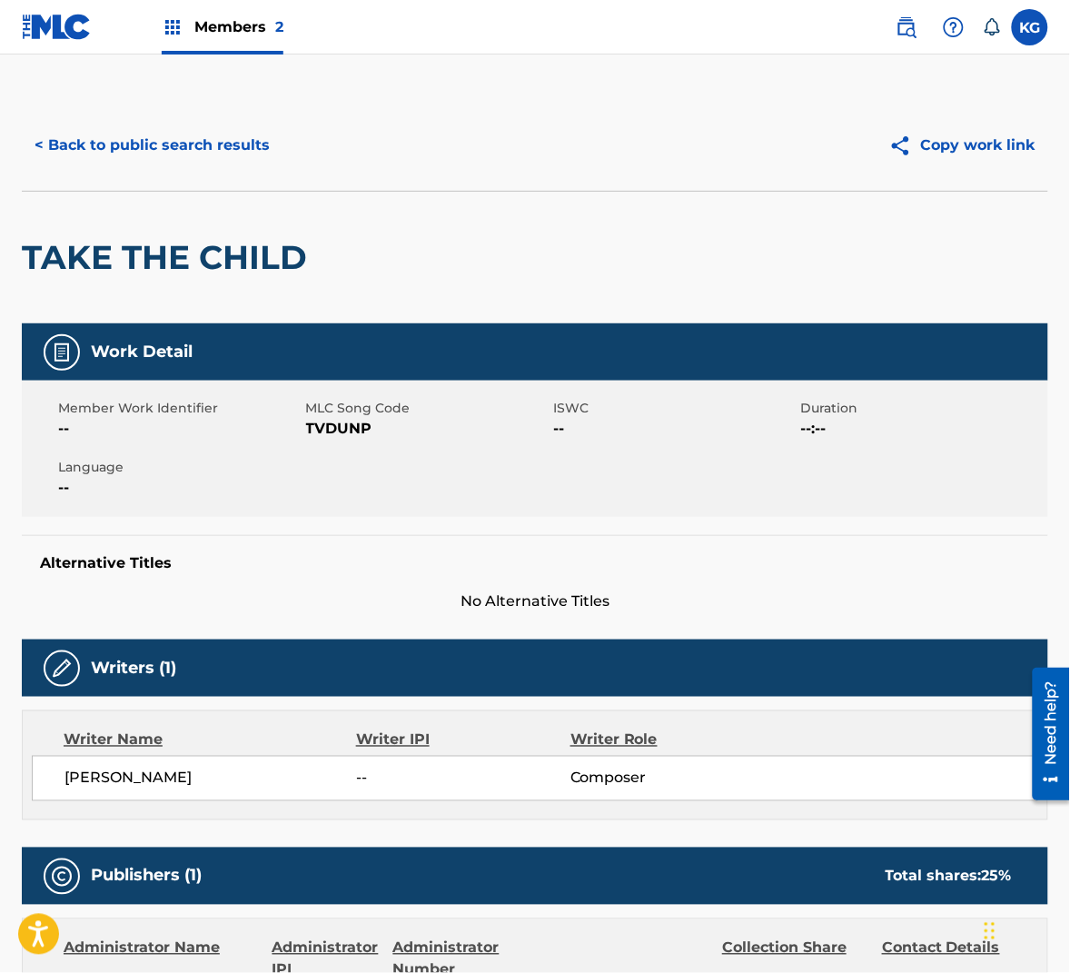
click at [342, 429] on span "TVDUNP" at bounding box center [427, 429] width 243 height 22
click at [210, 144] on button "< Back to public search results" at bounding box center [152, 145] width 261 height 45
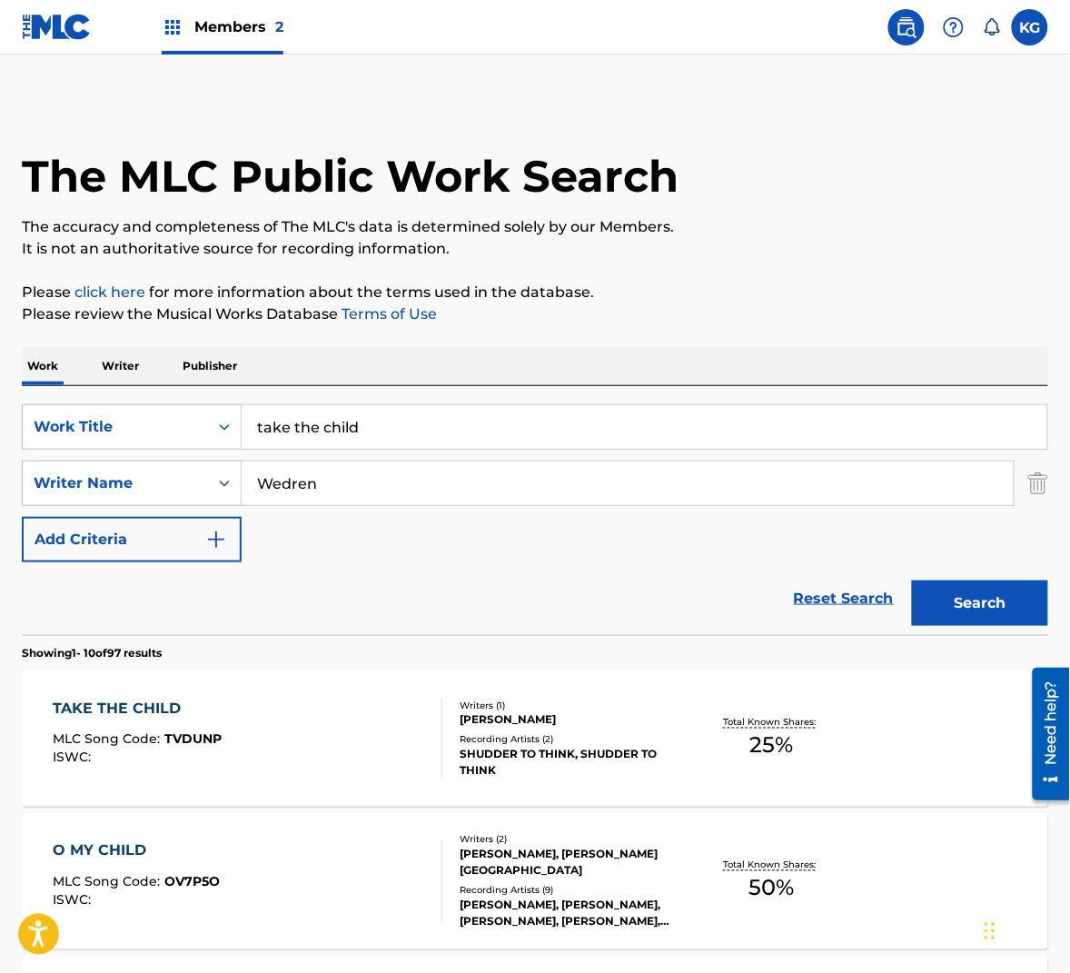
click at [336, 490] on input "Wedren" at bounding box center [628, 483] width 772 height 44
paste input "Hill"
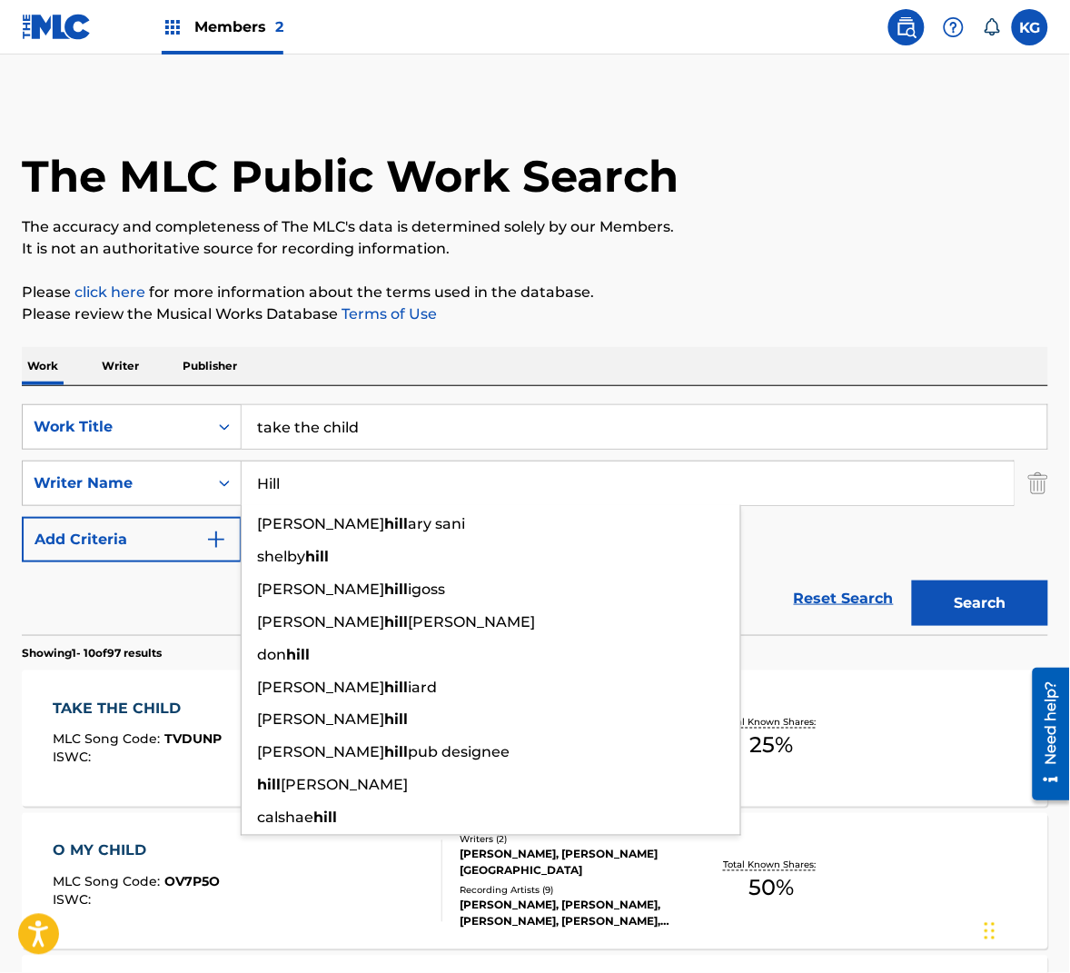
type input "Hill"
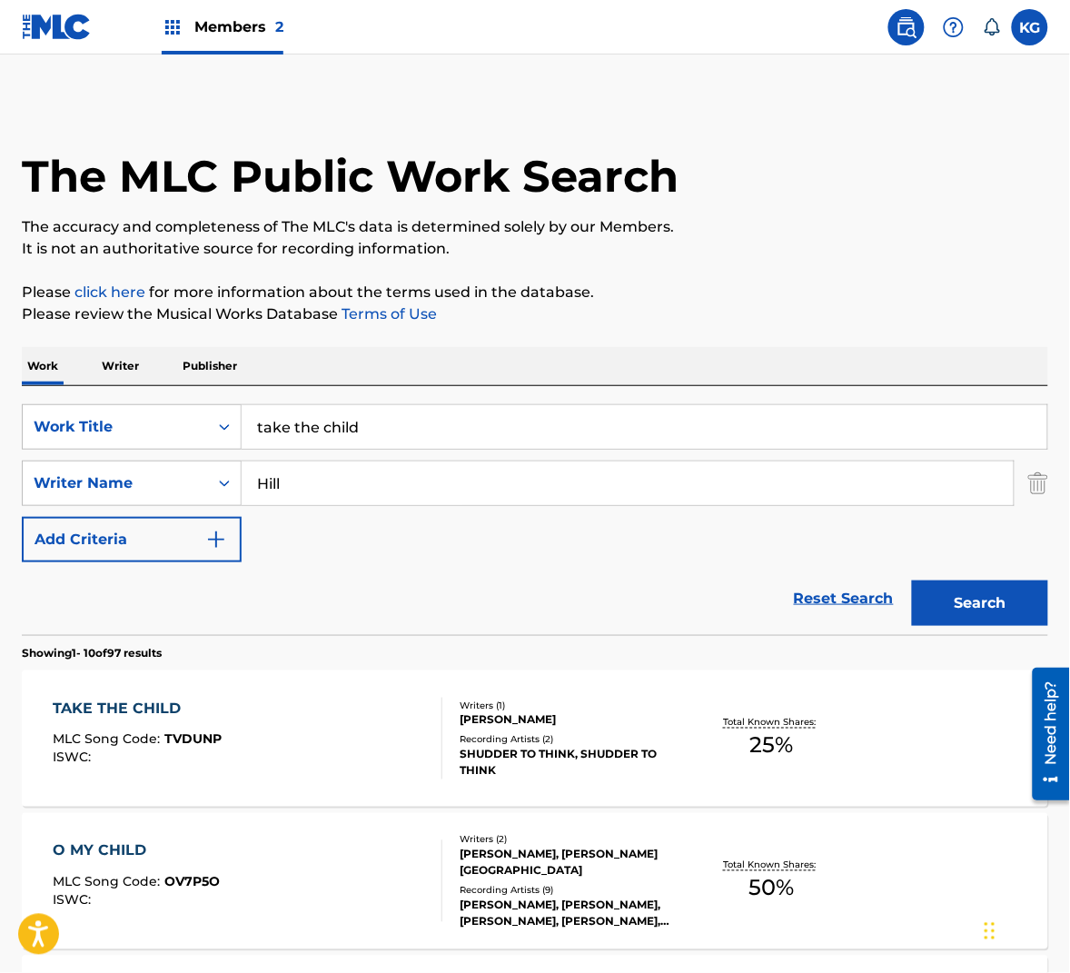
click at [931, 581] on button "Search" at bounding box center [980, 602] width 136 height 45
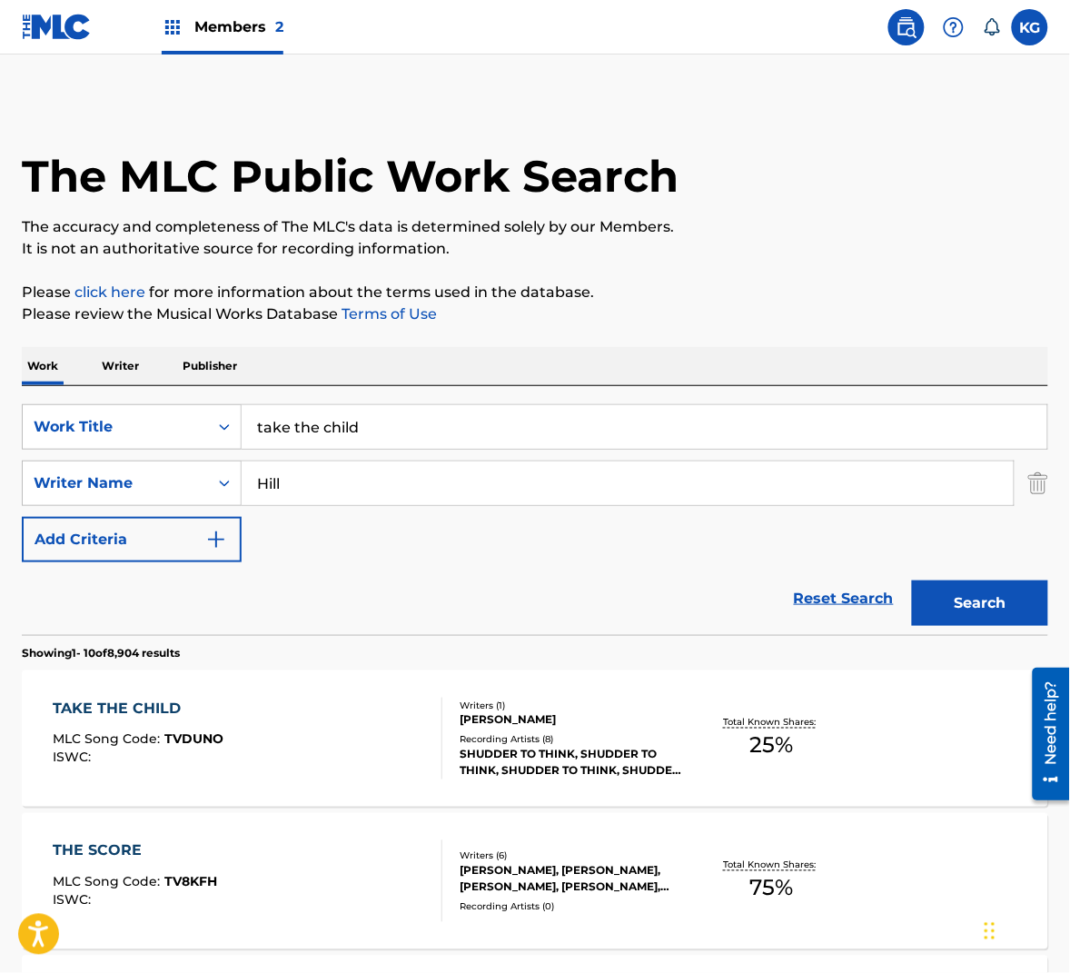
click at [292, 712] on div "TAKE THE CHILD MLC Song Code : TVDUNO ISWC :" at bounding box center [248, 739] width 390 height 82
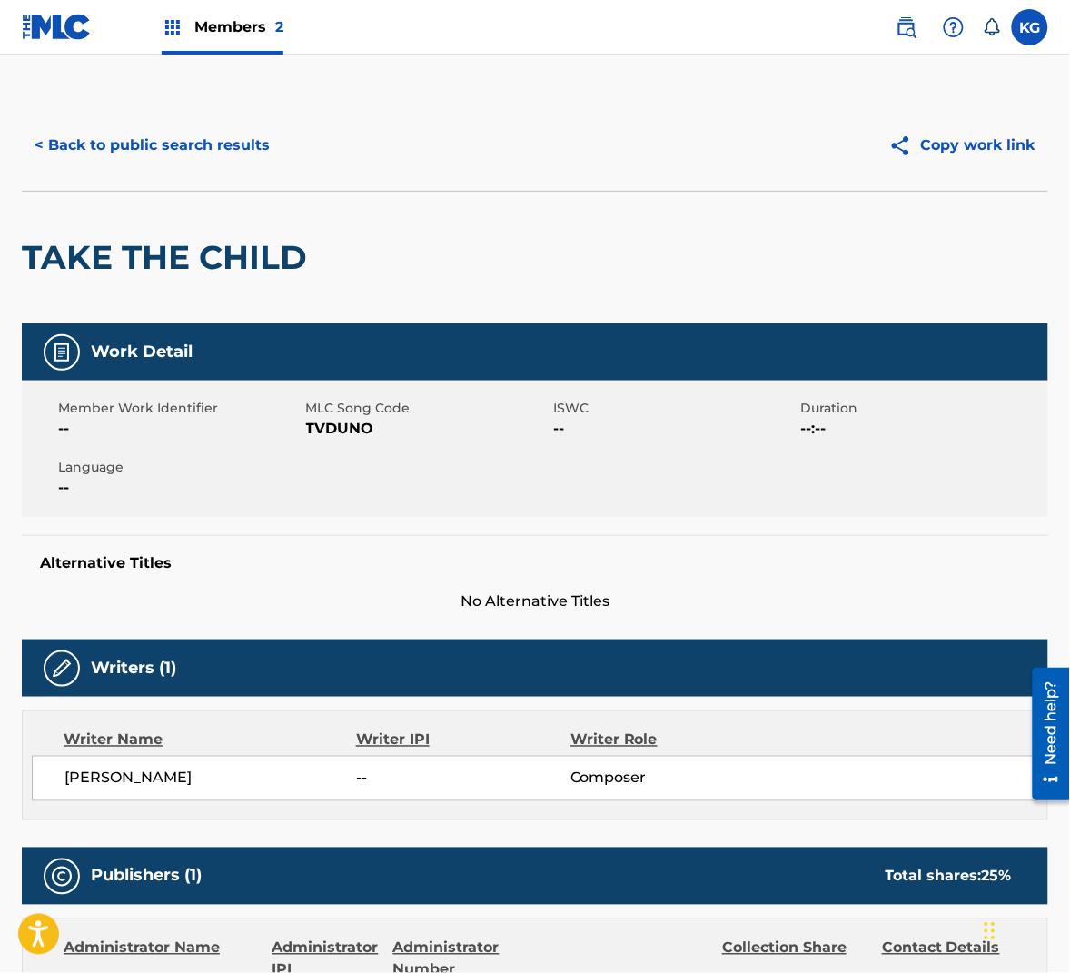
click at [337, 425] on span "TVDUNO" at bounding box center [427, 429] width 243 height 22
click at [97, 154] on button "< Back to public search results" at bounding box center [152, 145] width 261 height 45
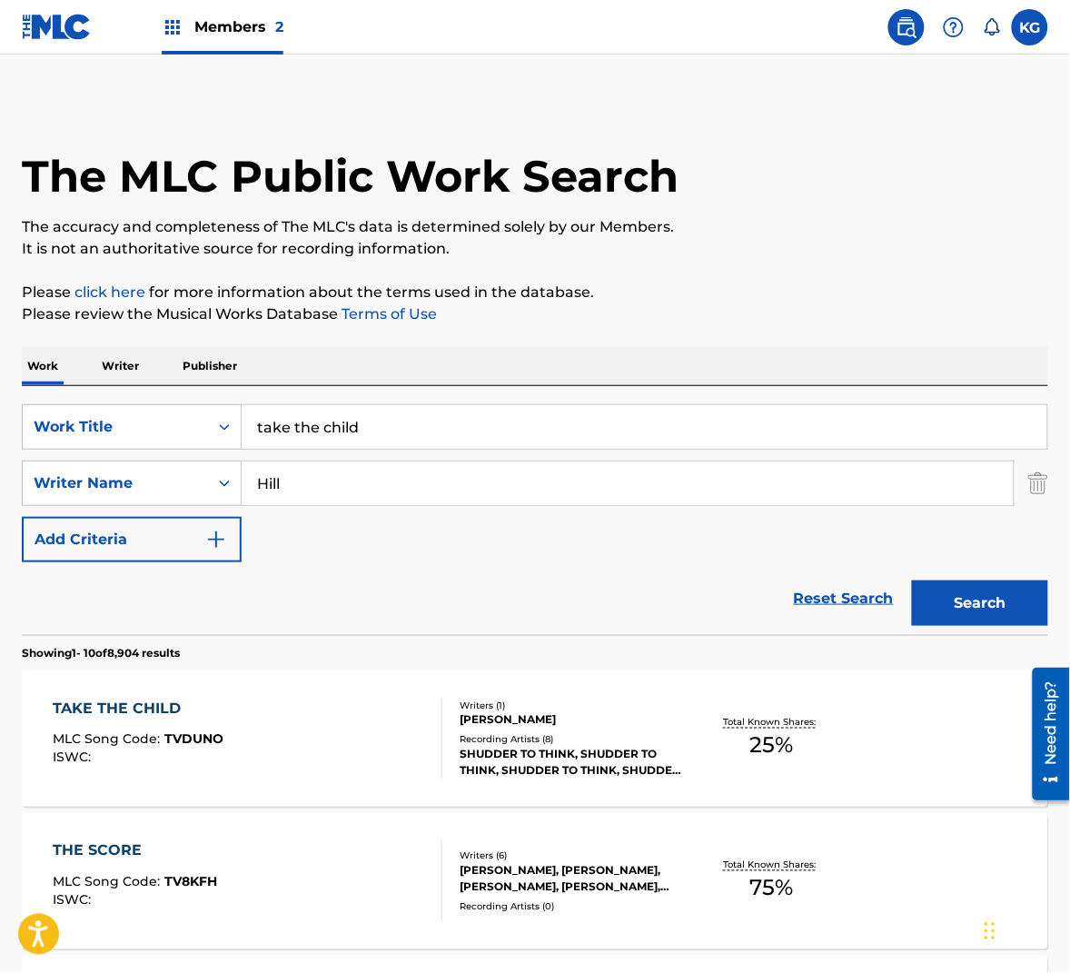
click at [338, 489] on input "Hill" at bounding box center [628, 483] width 772 height 44
paste input "Russe"
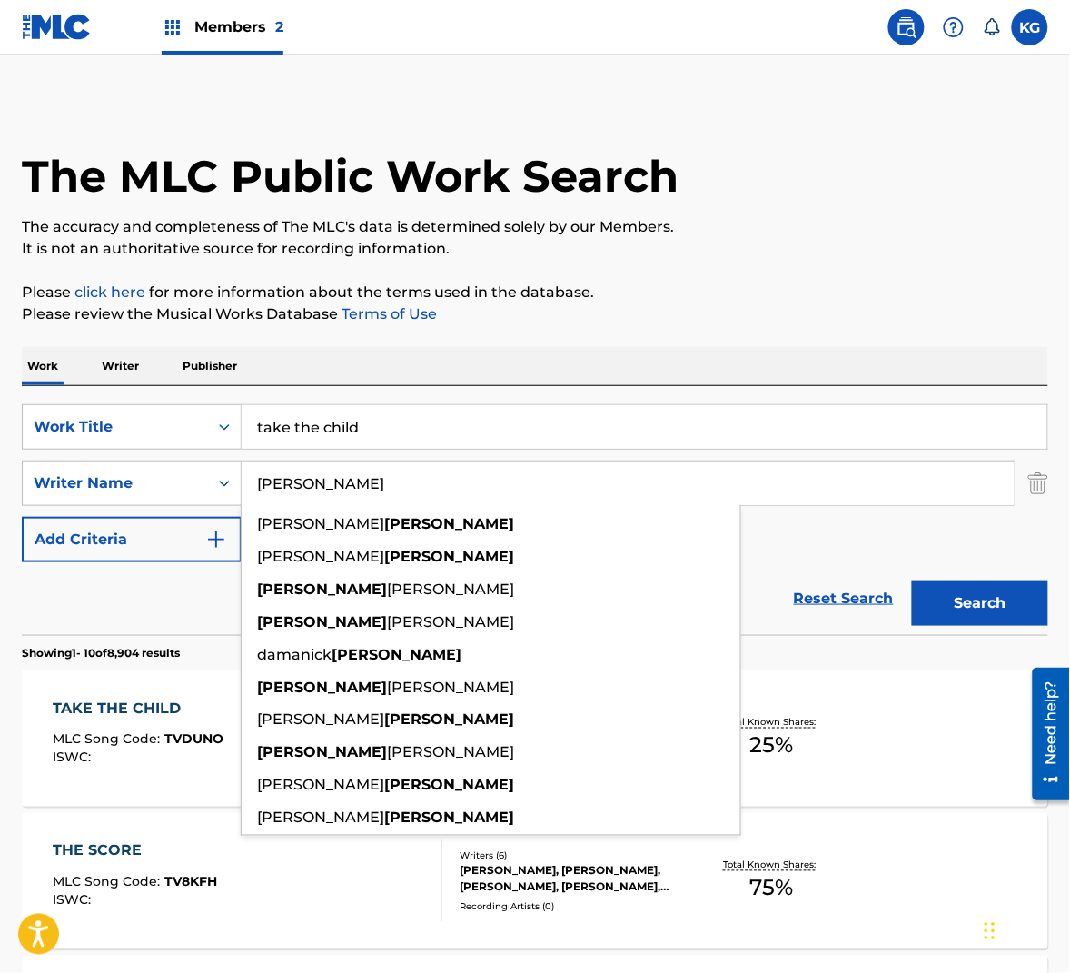
type input "[PERSON_NAME]"
click at [989, 602] on button "Search" at bounding box center [980, 602] width 136 height 45
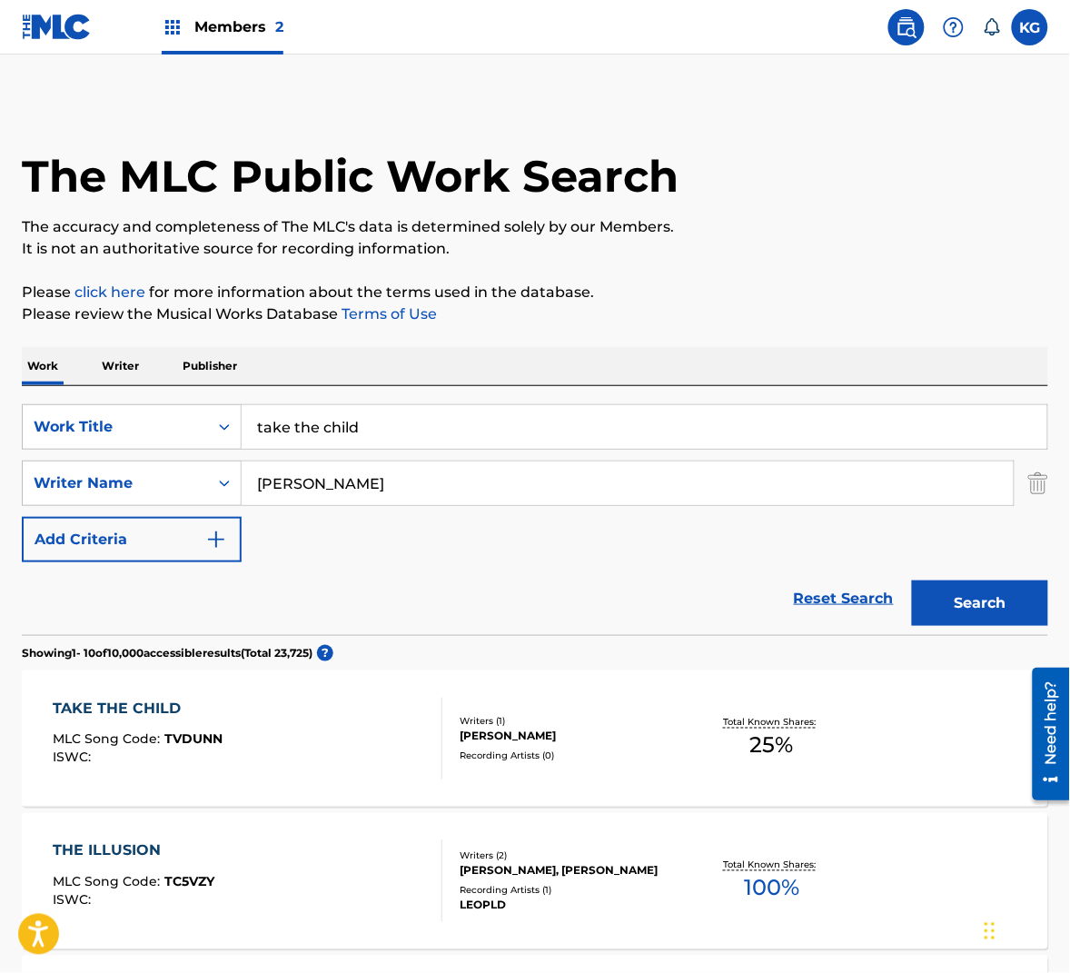
click at [385, 702] on div "TAKE THE CHILD MLC Song Code : TVDUNN ISWC :" at bounding box center [248, 739] width 390 height 82
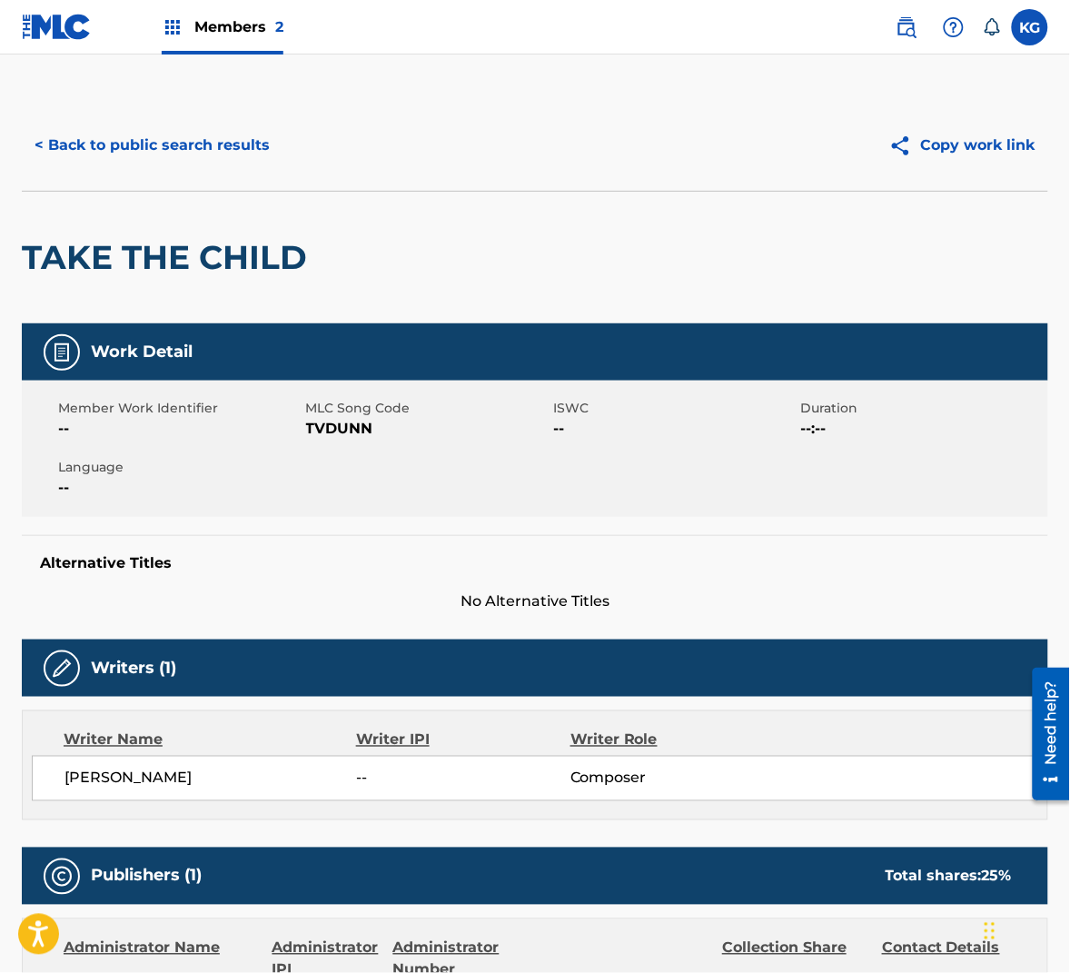
click at [344, 434] on span "TVDUNN" at bounding box center [427, 429] width 243 height 22
click at [154, 145] on button "< Back to public search results" at bounding box center [152, 145] width 261 height 45
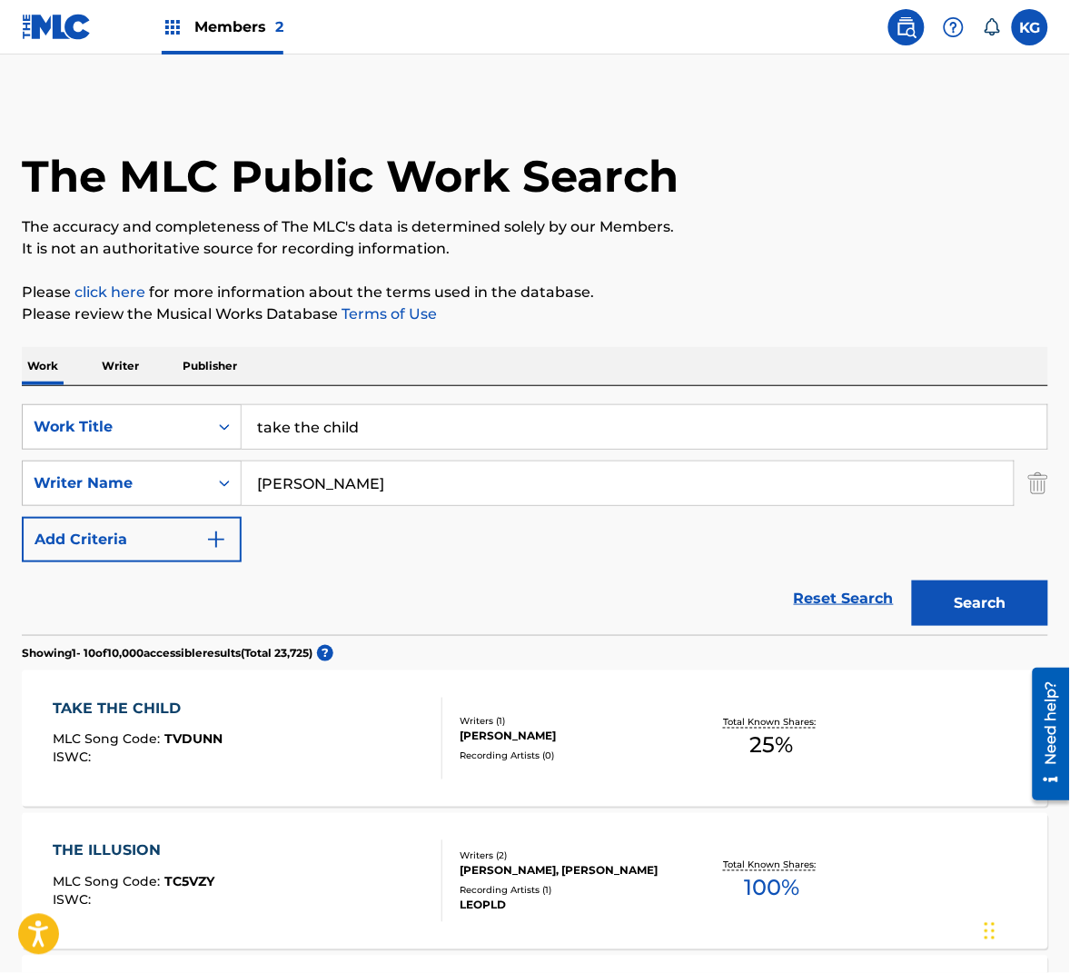
click at [354, 467] on input "[PERSON_NAME]" at bounding box center [628, 483] width 772 height 44
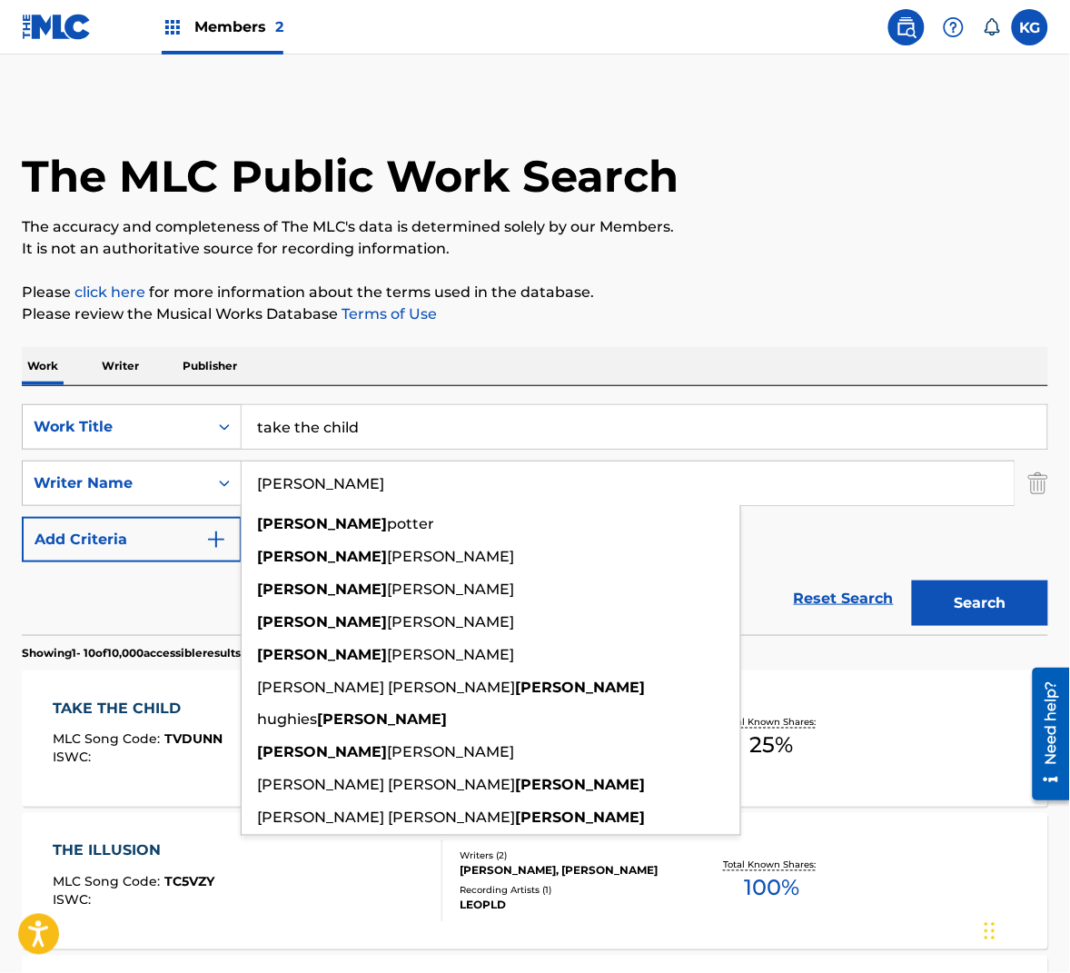
click at [354, 467] on input "[PERSON_NAME]" at bounding box center [628, 483] width 772 height 44
paste input "[PERSON_NAME]"
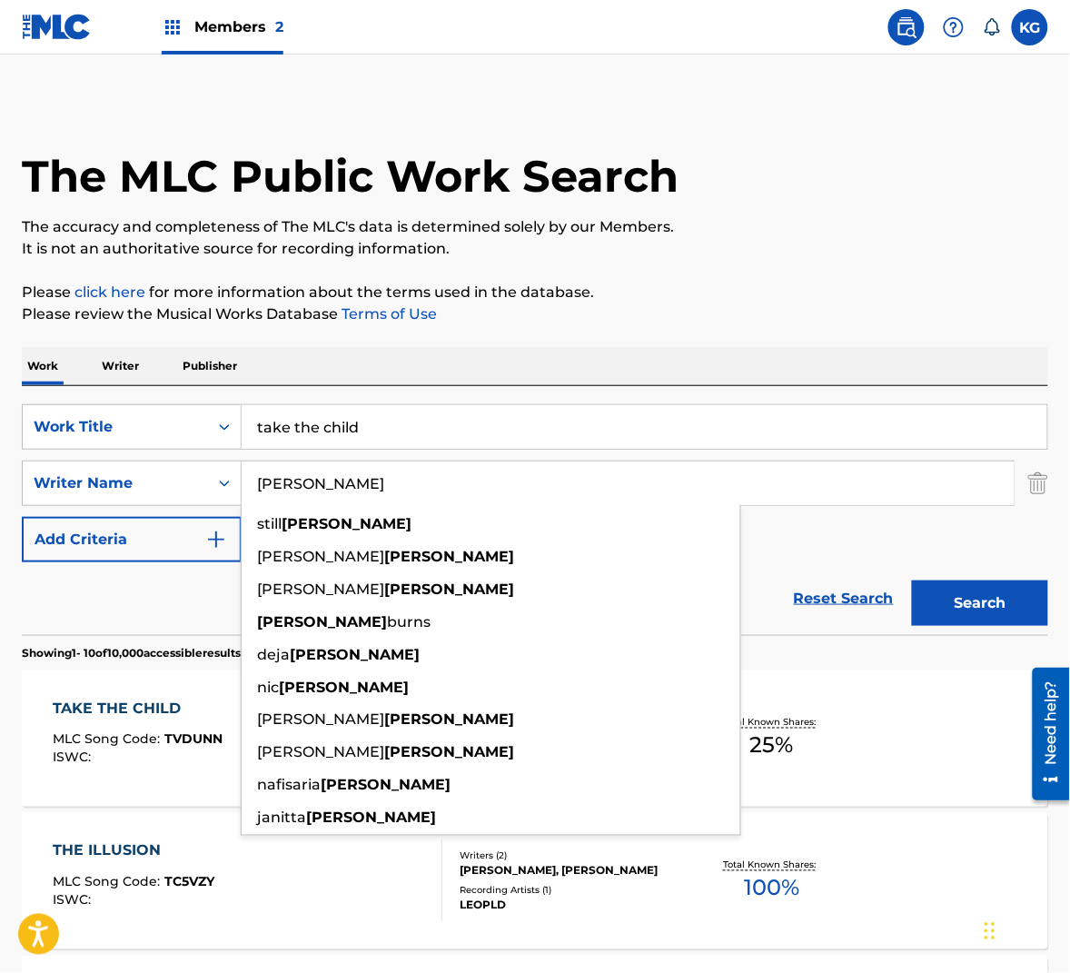
type input "[PERSON_NAME]"
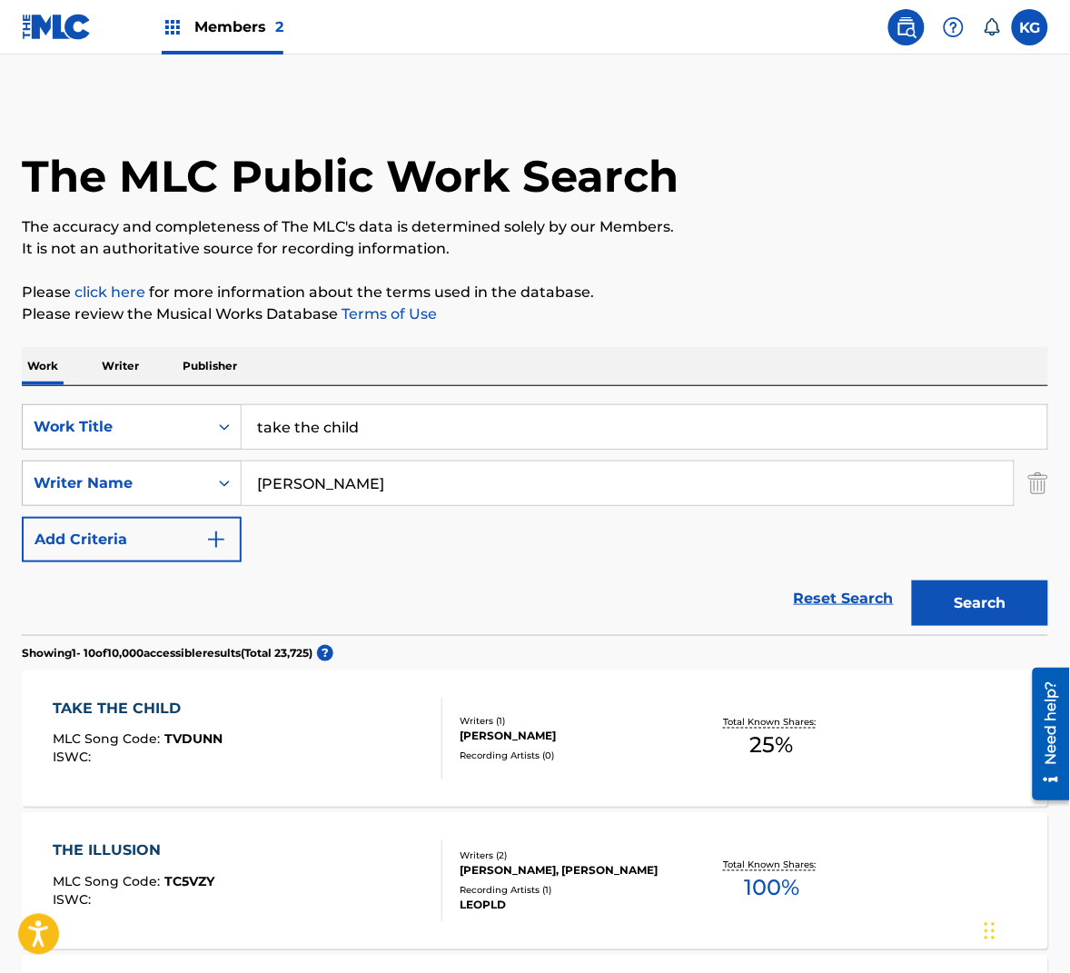
click at [954, 616] on button "Search" at bounding box center [980, 602] width 136 height 45
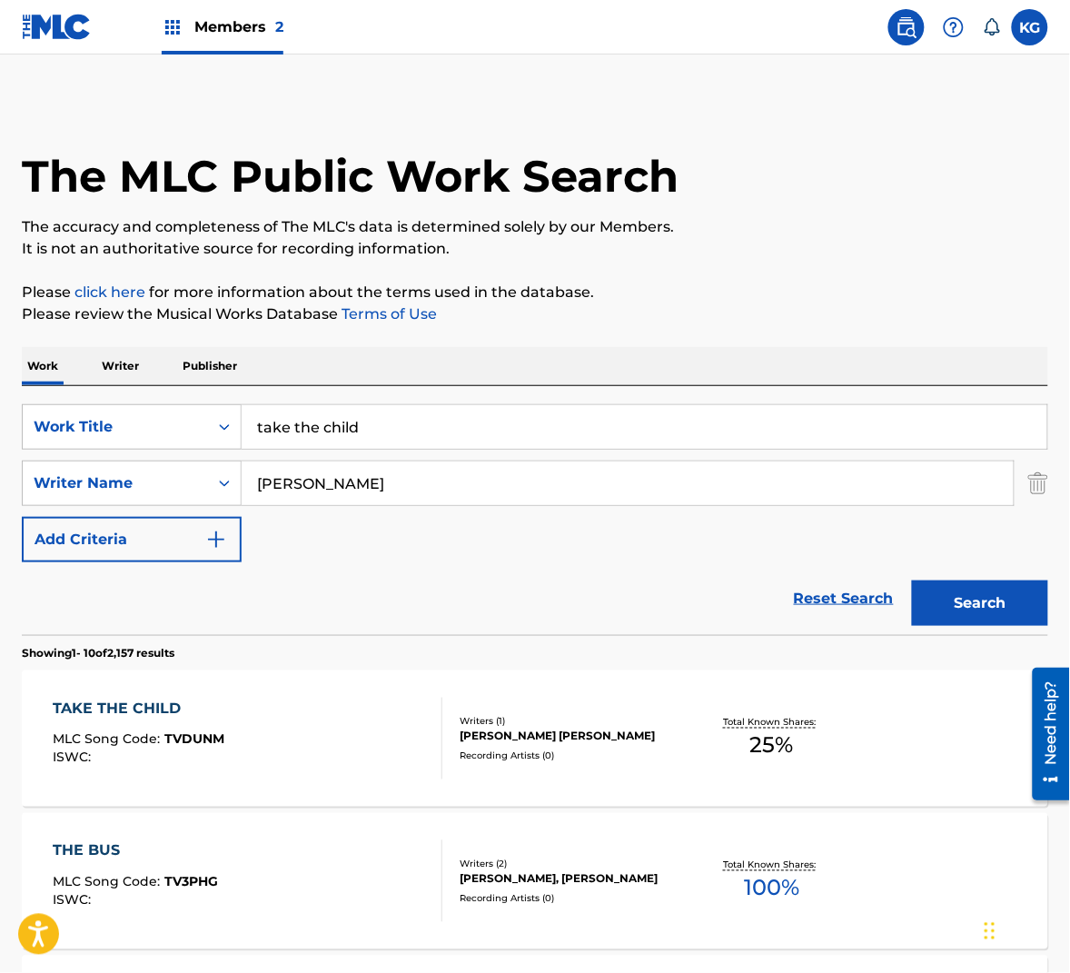
click at [346, 733] on div "TAKE THE CHILD MLC Song Code : TVDUNM ISWC :" at bounding box center [248, 739] width 390 height 82
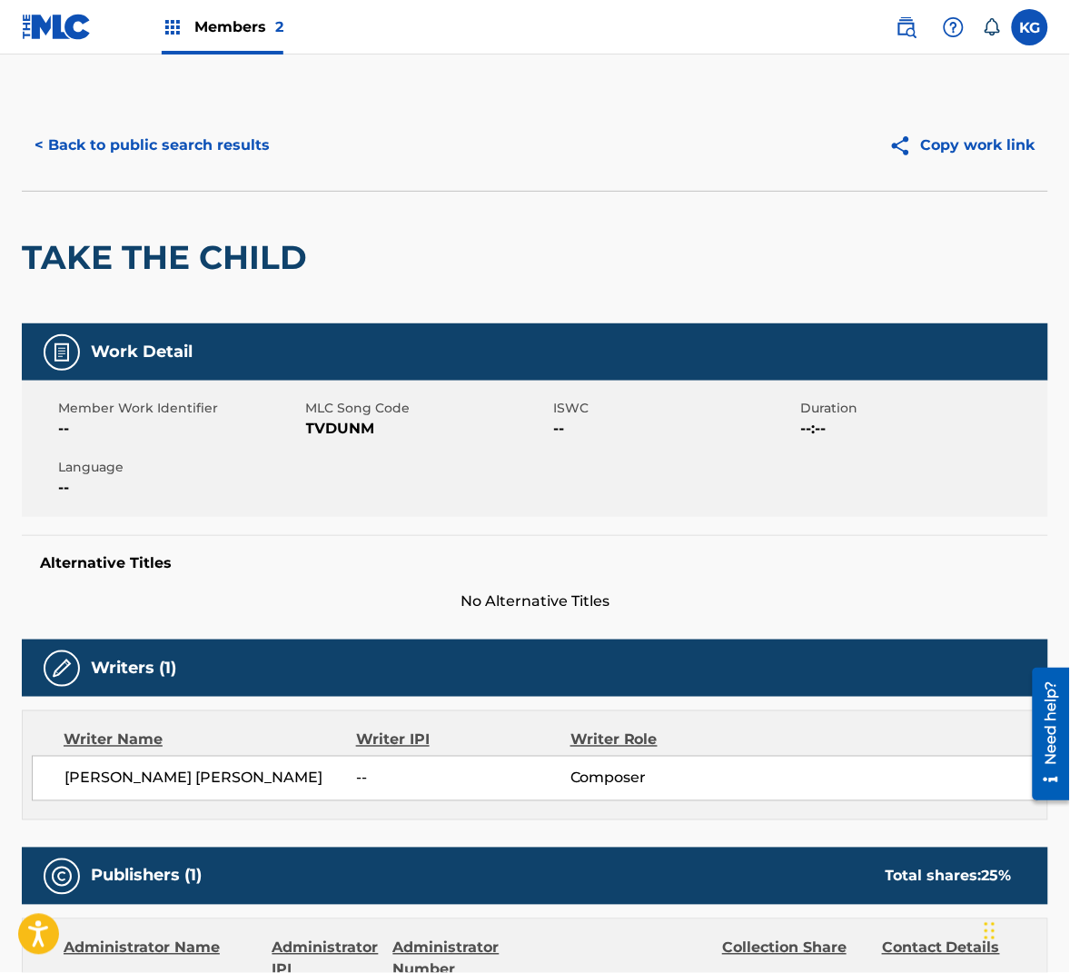
click at [356, 434] on span "TVDUNM" at bounding box center [427, 429] width 243 height 22
click at [204, 148] on button "< Back to public search results" at bounding box center [152, 145] width 261 height 45
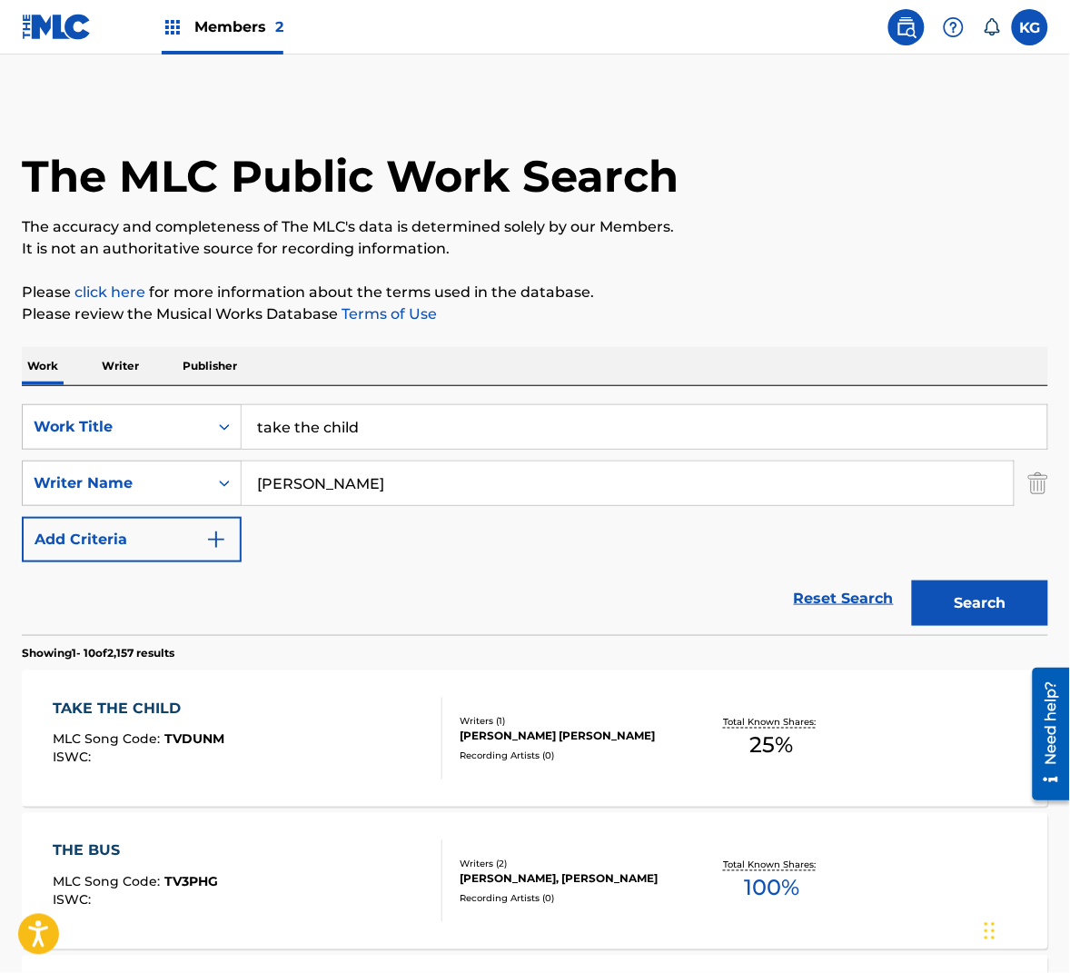
click at [366, 423] on input "take the child" at bounding box center [645, 427] width 806 height 44
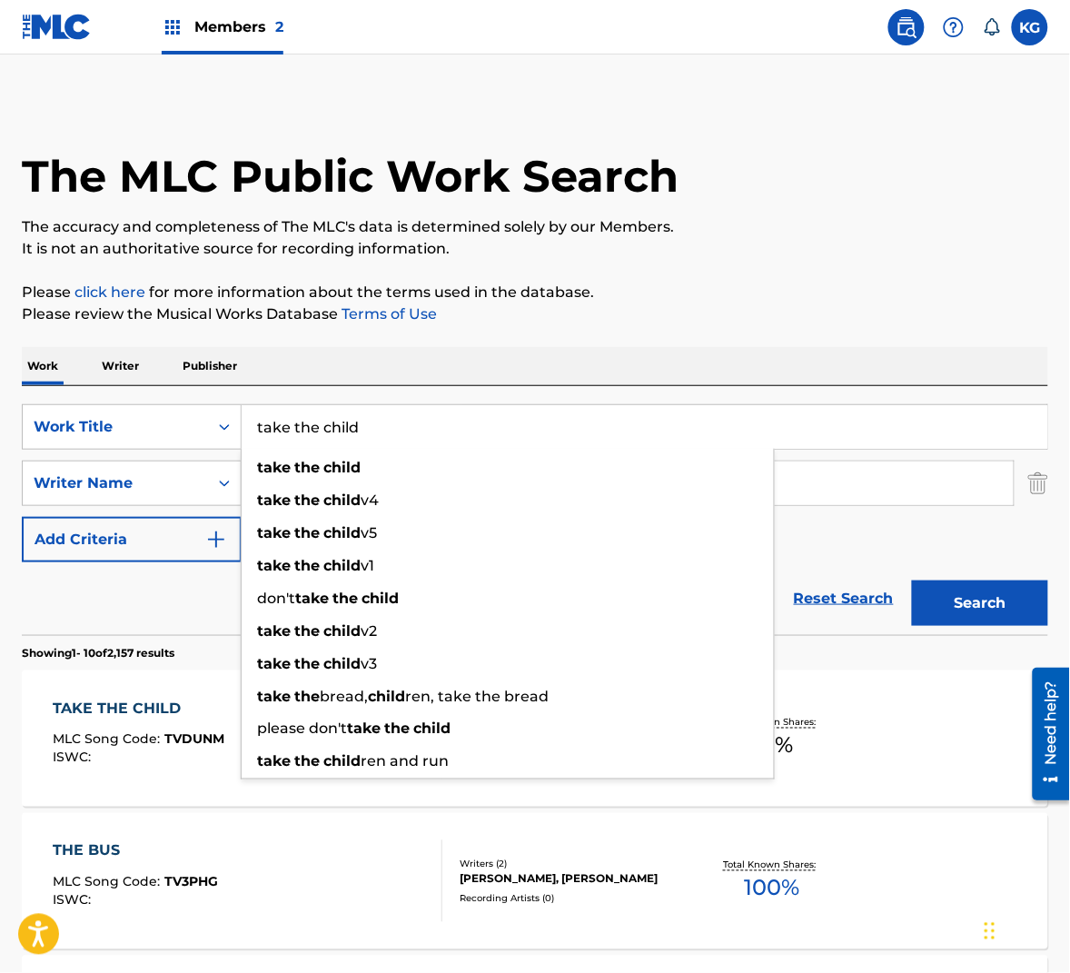
paste input "THE HAIR PILLOW"
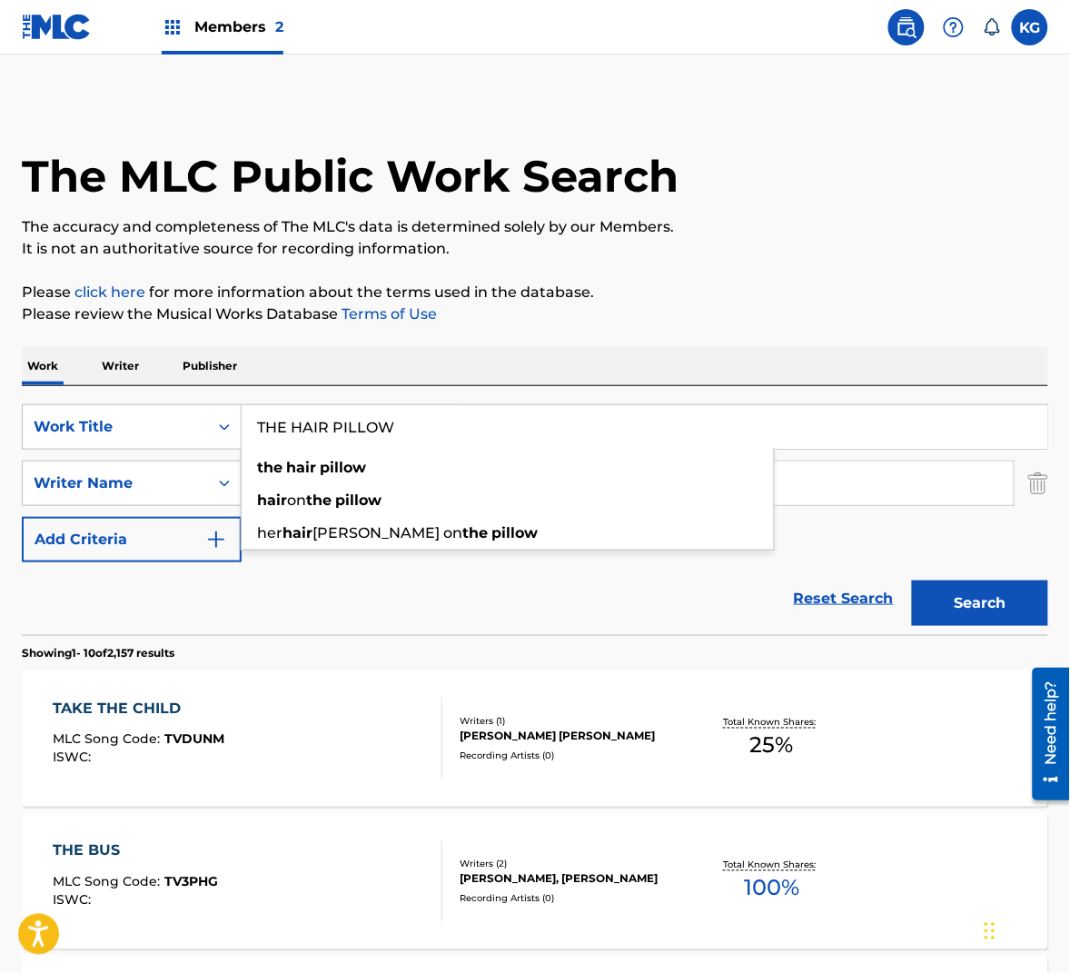
type input "THE HAIR PILLOW"
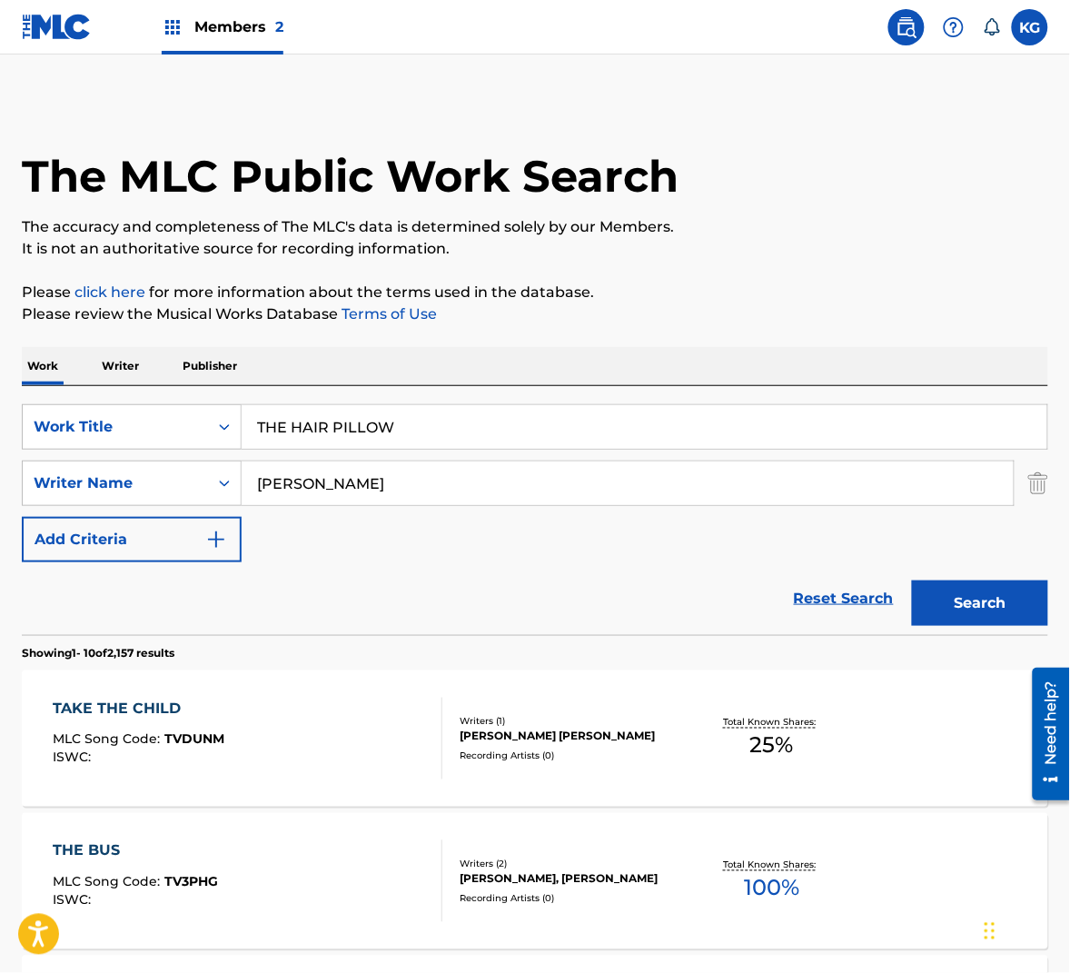
click at [349, 496] on input "[PERSON_NAME]" at bounding box center [628, 483] width 772 height 44
paste input "Wedren"
type input "Wedren"
click at [957, 615] on button "Search" at bounding box center [980, 602] width 136 height 45
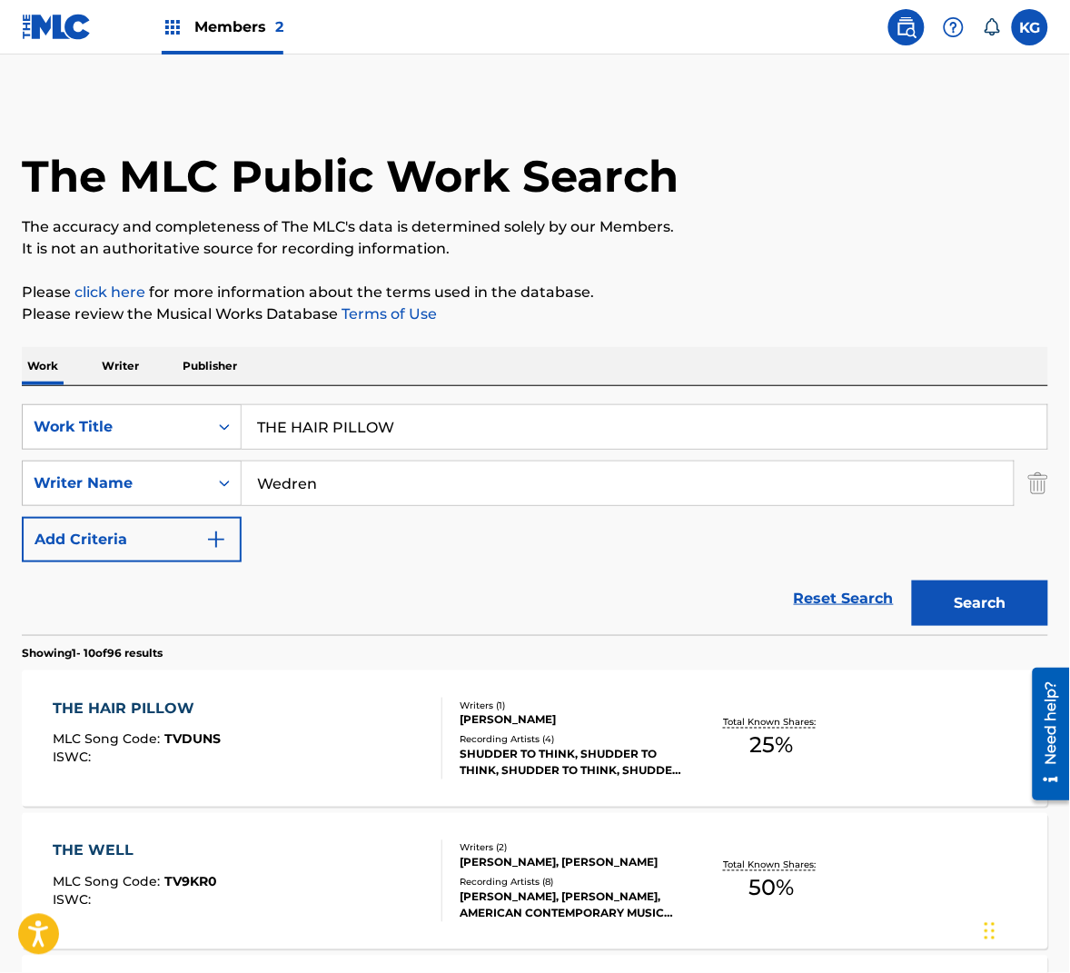
click at [383, 765] on div "THE HAIR PILLOW MLC Song Code : TVDUNS ISWC :" at bounding box center [248, 739] width 390 height 82
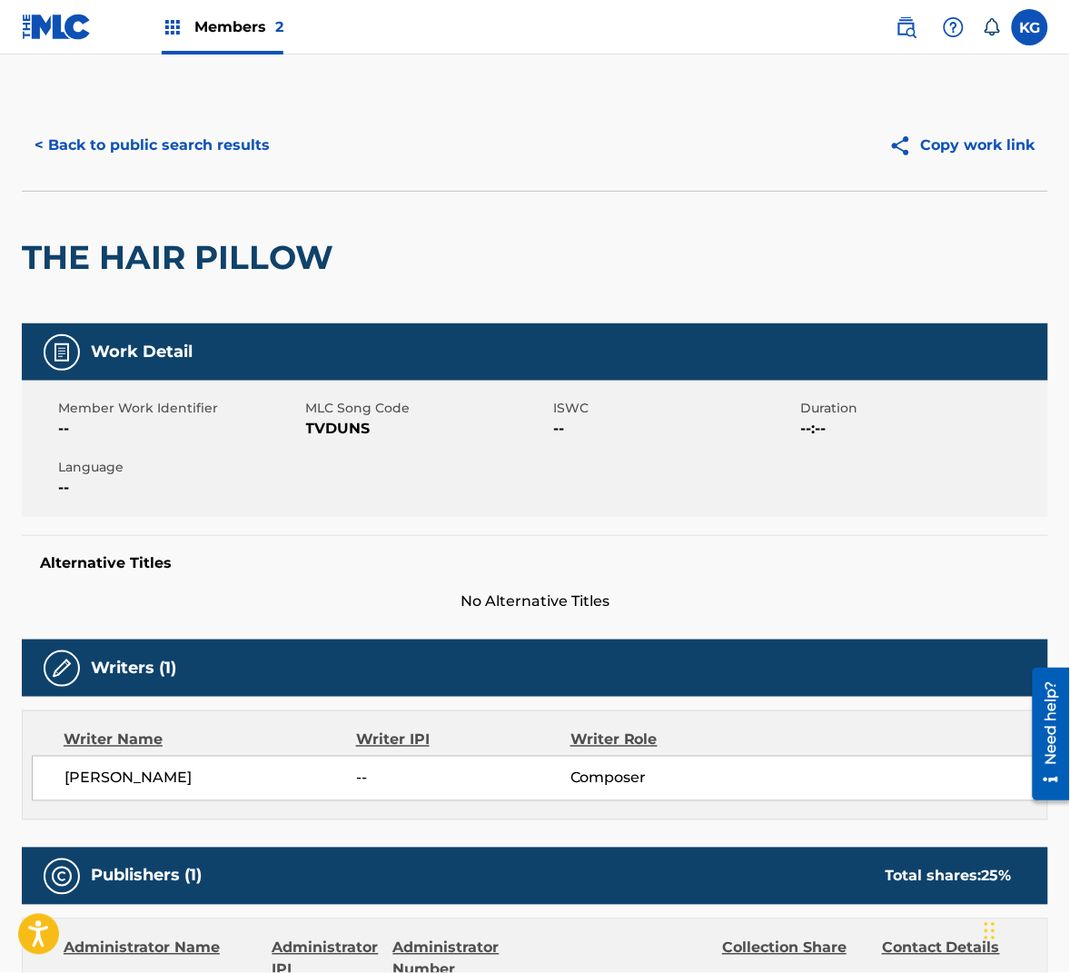
click at [342, 431] on span "TVDUNS" at bounding box center [427, 429] width 243 height 22
click at [202, 145] on button "< Back to public search results" at bounding box center [152, 145] width 261 height 45
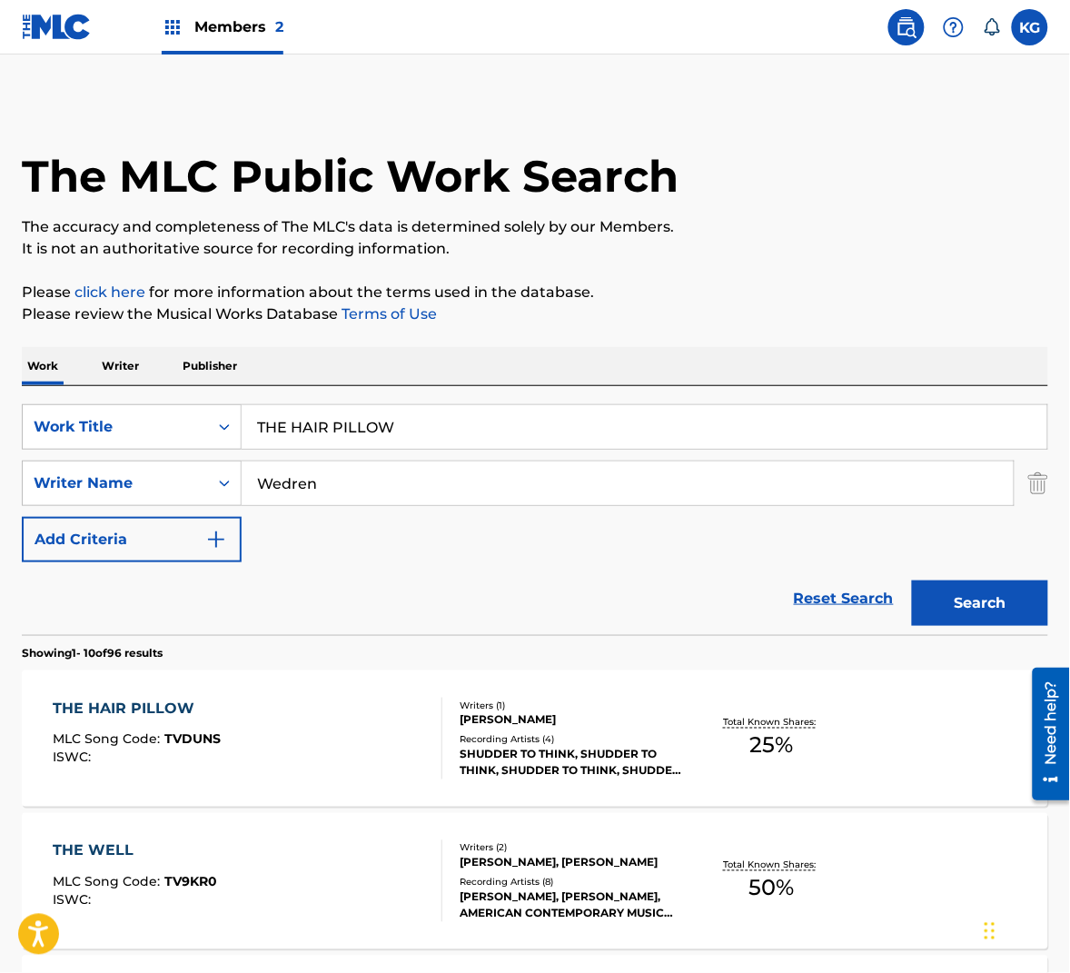
click at [366, 497] on input "Wedren" at bounding box center [628, 483] width 772 height 44
click at [366, 496] on input "Wedren" at bounding box center [628, 483] width 772 height 44
paste input "Hill"
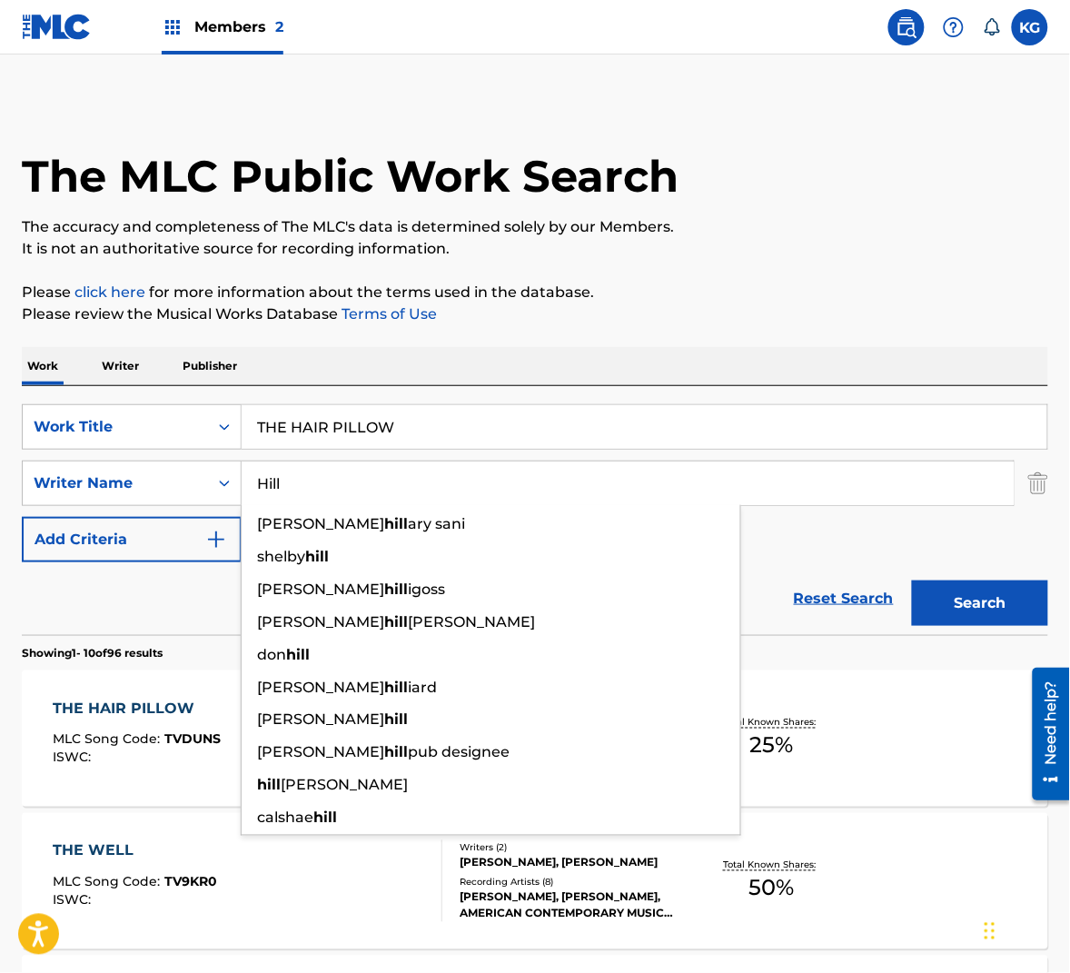
type input "Hill"
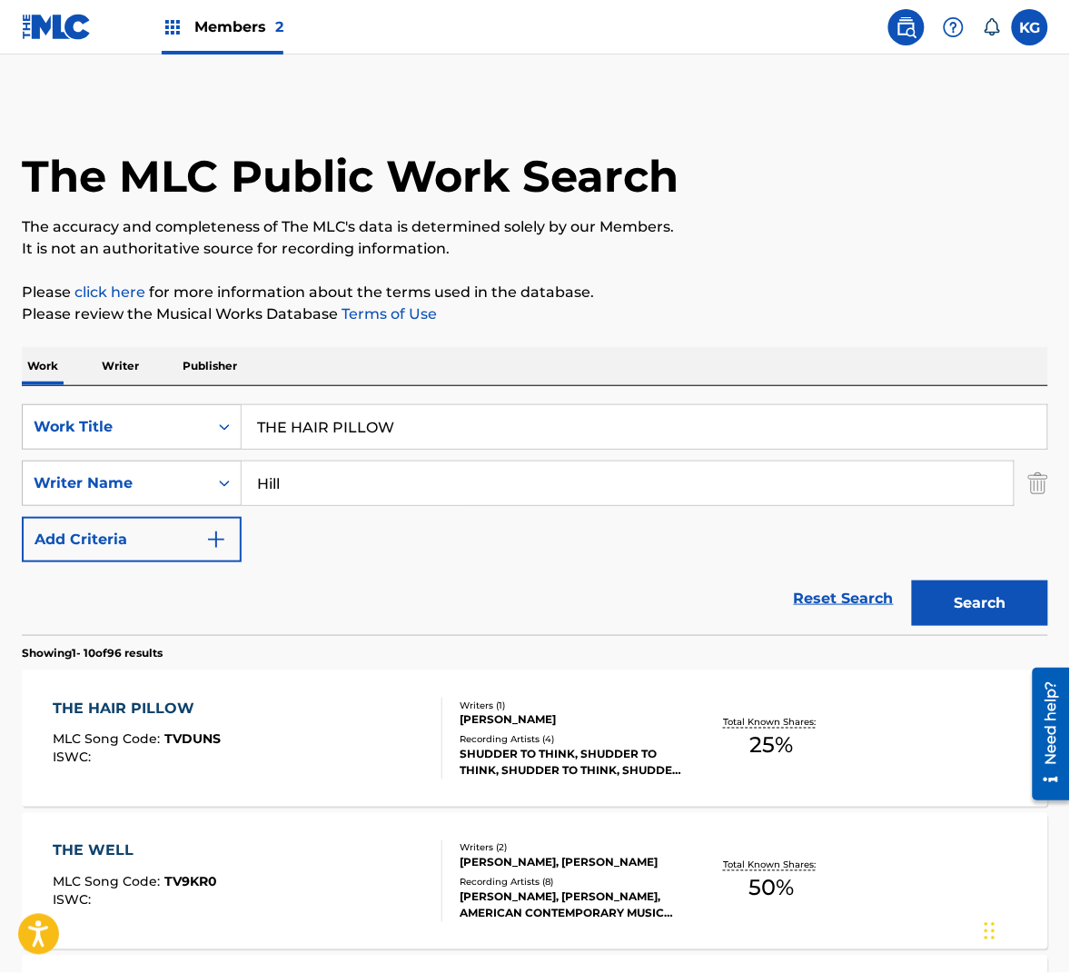
click at [974, 595] on button "Search" at bounding box center [980, 602] width 136 height 45
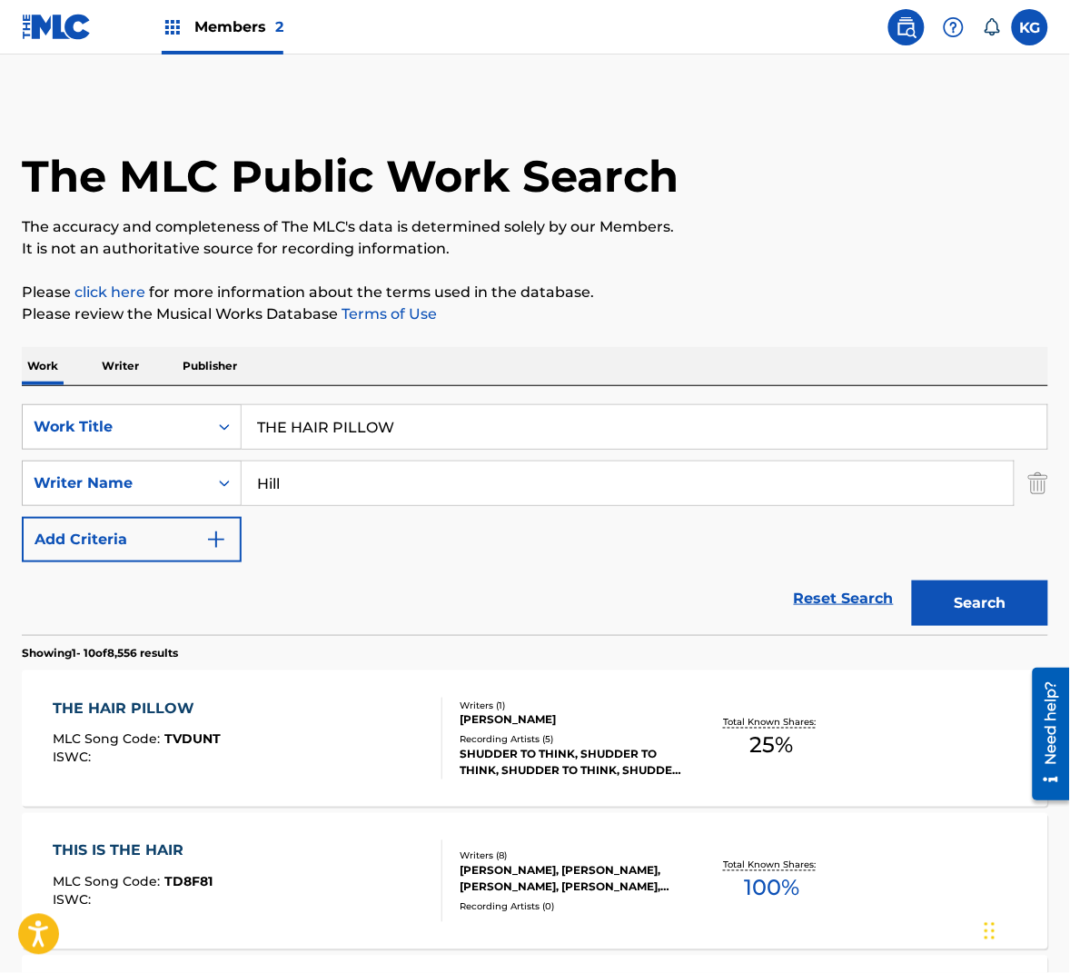
click at [363, 718] on div "THE HAIR PILLOW MLC Song Code : TVDUNT ISWC :" at bounding box center [248, 739] width 390 height 82
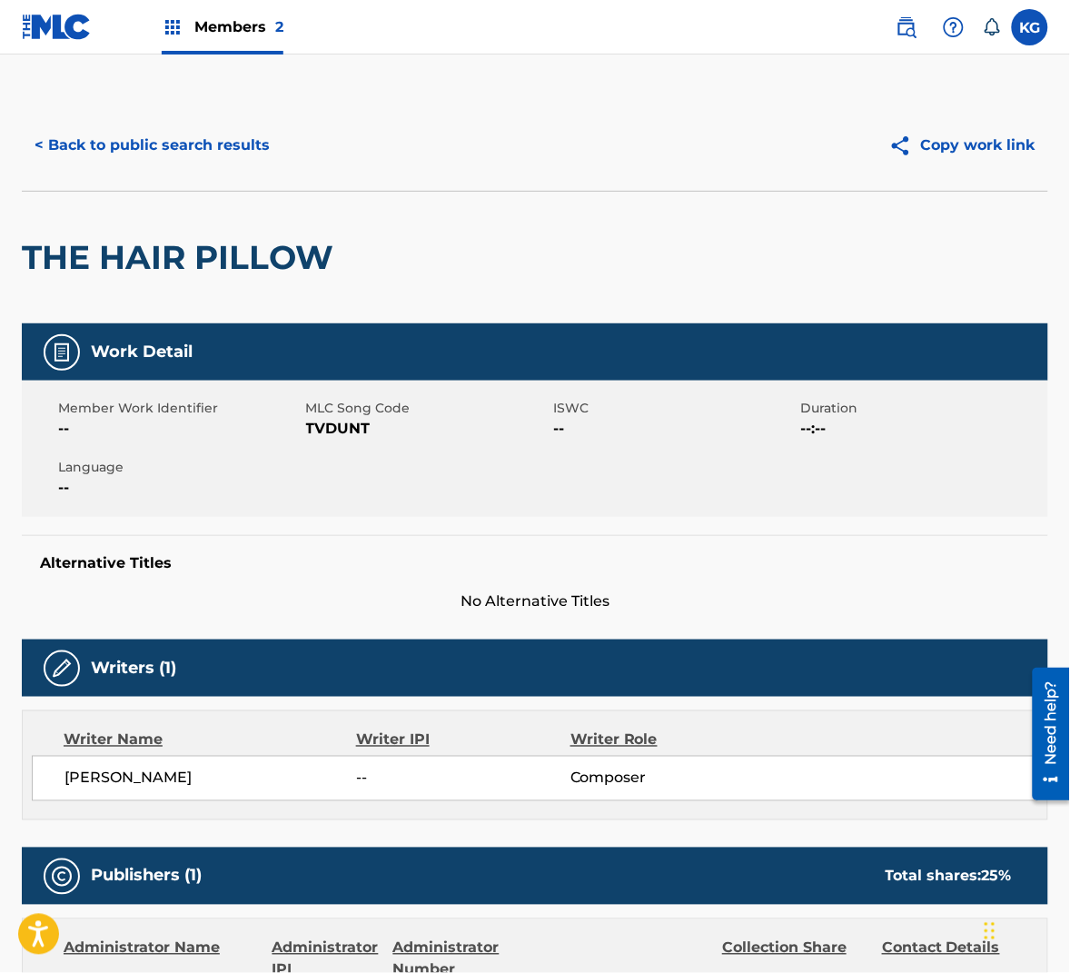
click at [332, 427] on span "TVDUNT" at bounding box center [427, 429] width 243 height 22
click at [234, 151] on button "< Back to public search results" at bounding box center [152, 145] width 261 height 45
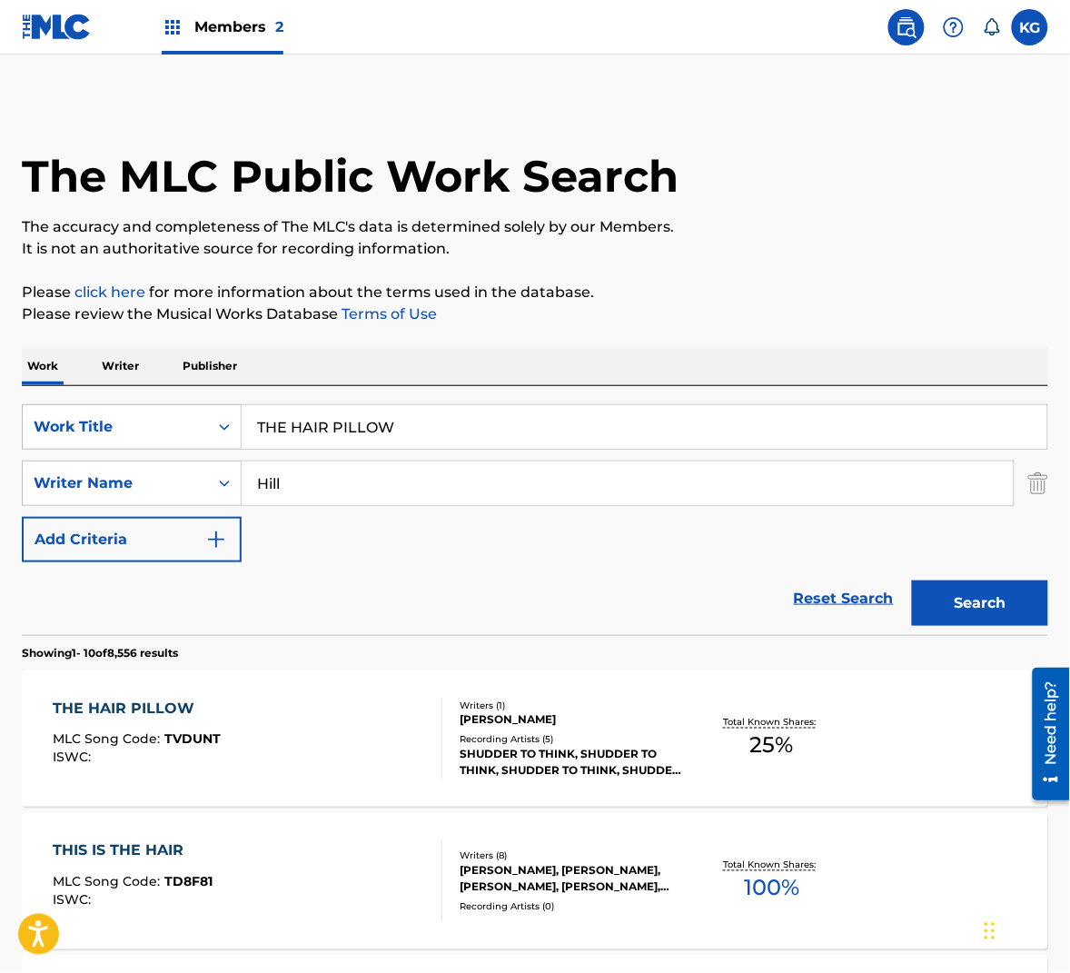
click at [436, 488] on input "Hill" at bounding box center [628, 483] width 772 height 44
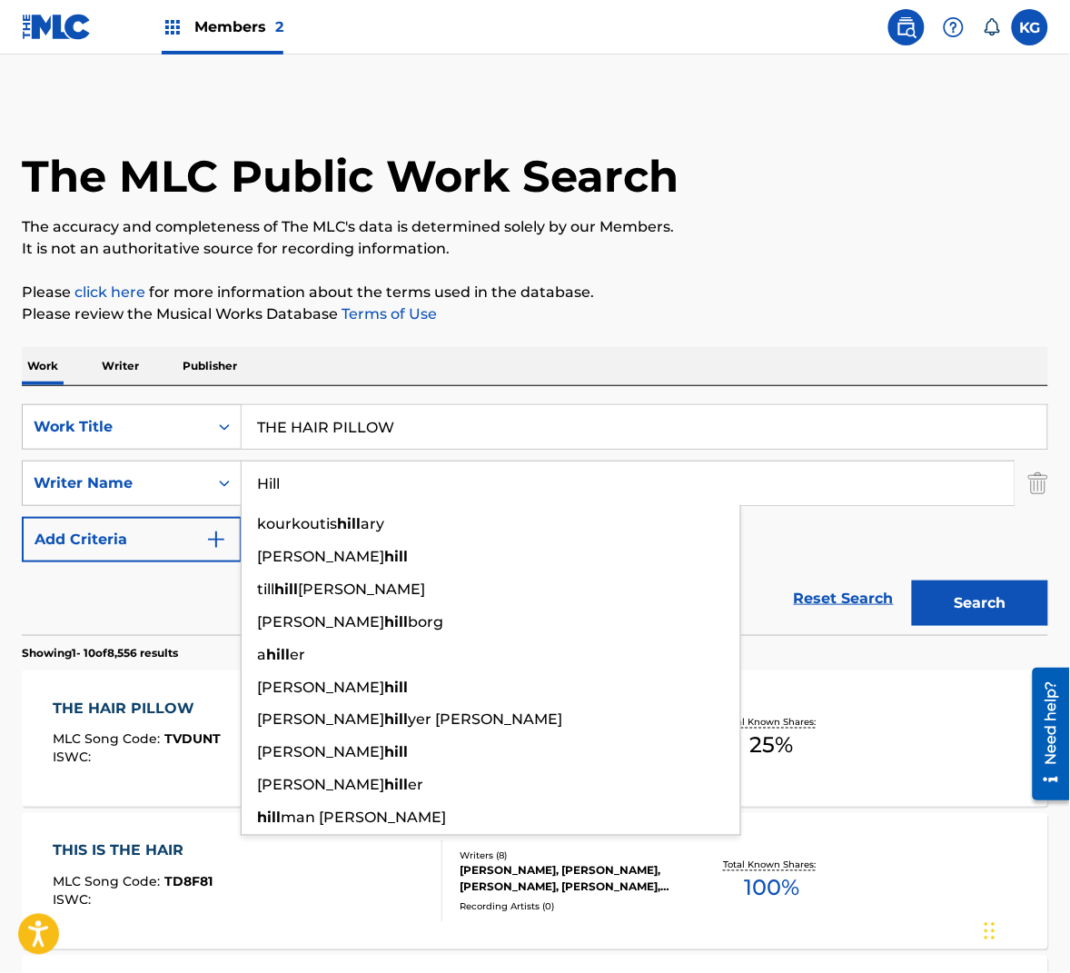
click at [436, 488] on input "Hill" at bounding box center [628, 483] width 772 height 44
paste input "Russe"
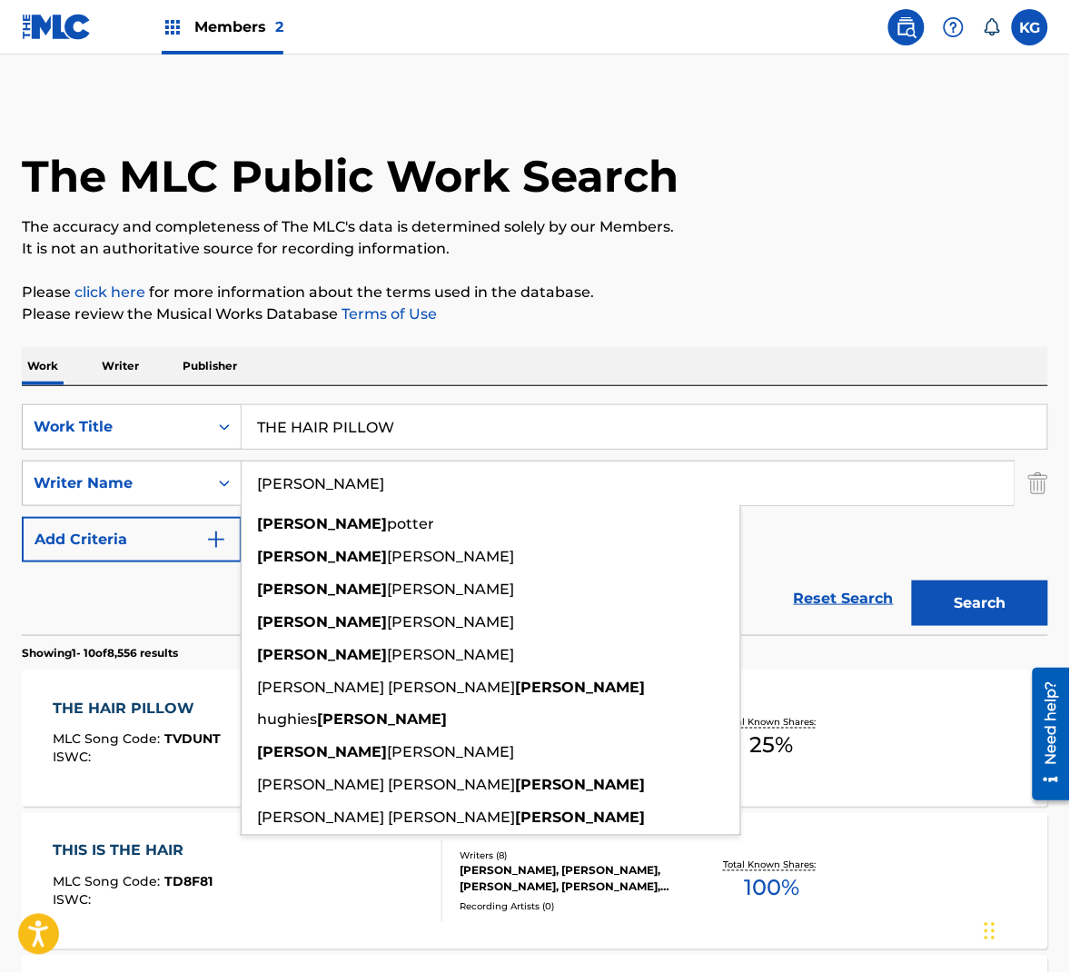
type input "[PERSON_NAME]"
click at [988, 600] on button "Search" at bounding box center [980, 602] width 136 height 45
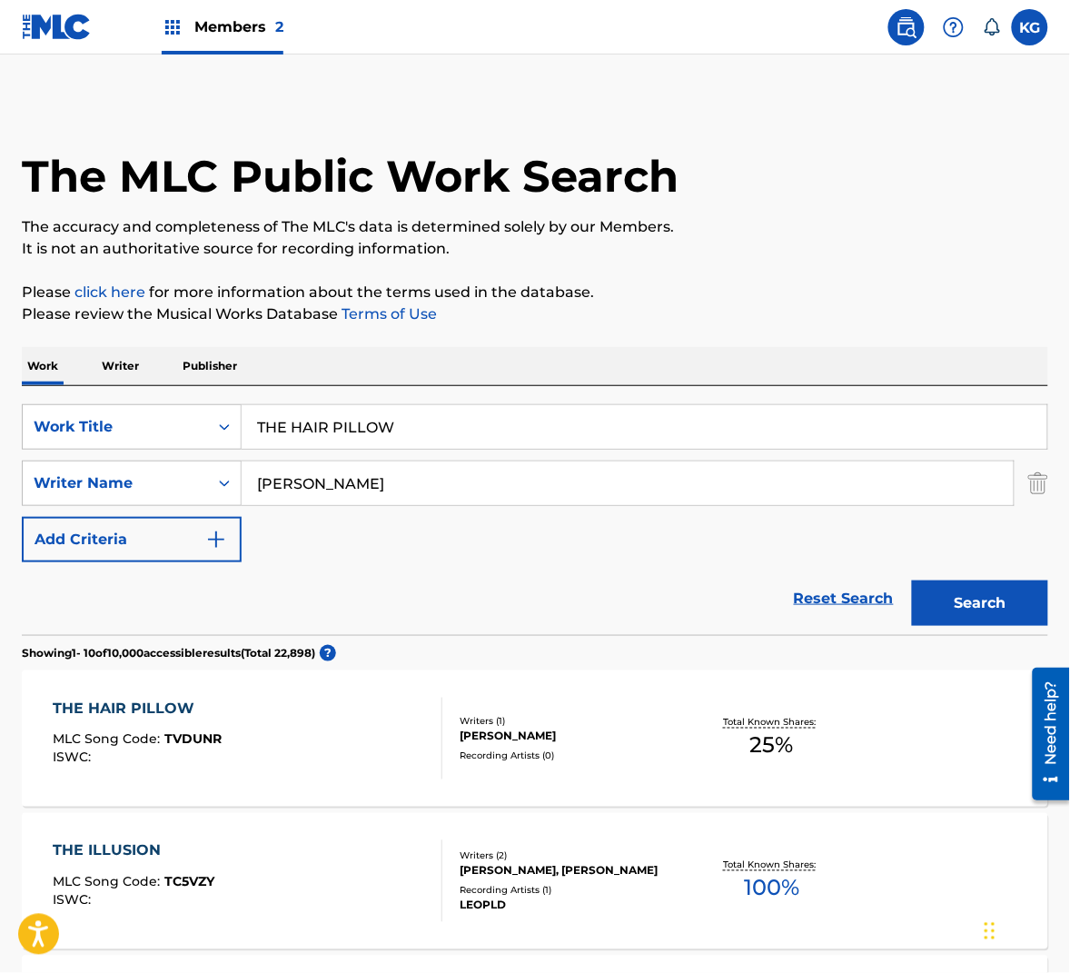
click at [363, 727] on div "THE HAIR PILLOW MLC Song Code : TVDUNR ISWC :" at bounding box center [248, 739] width 390 height 82
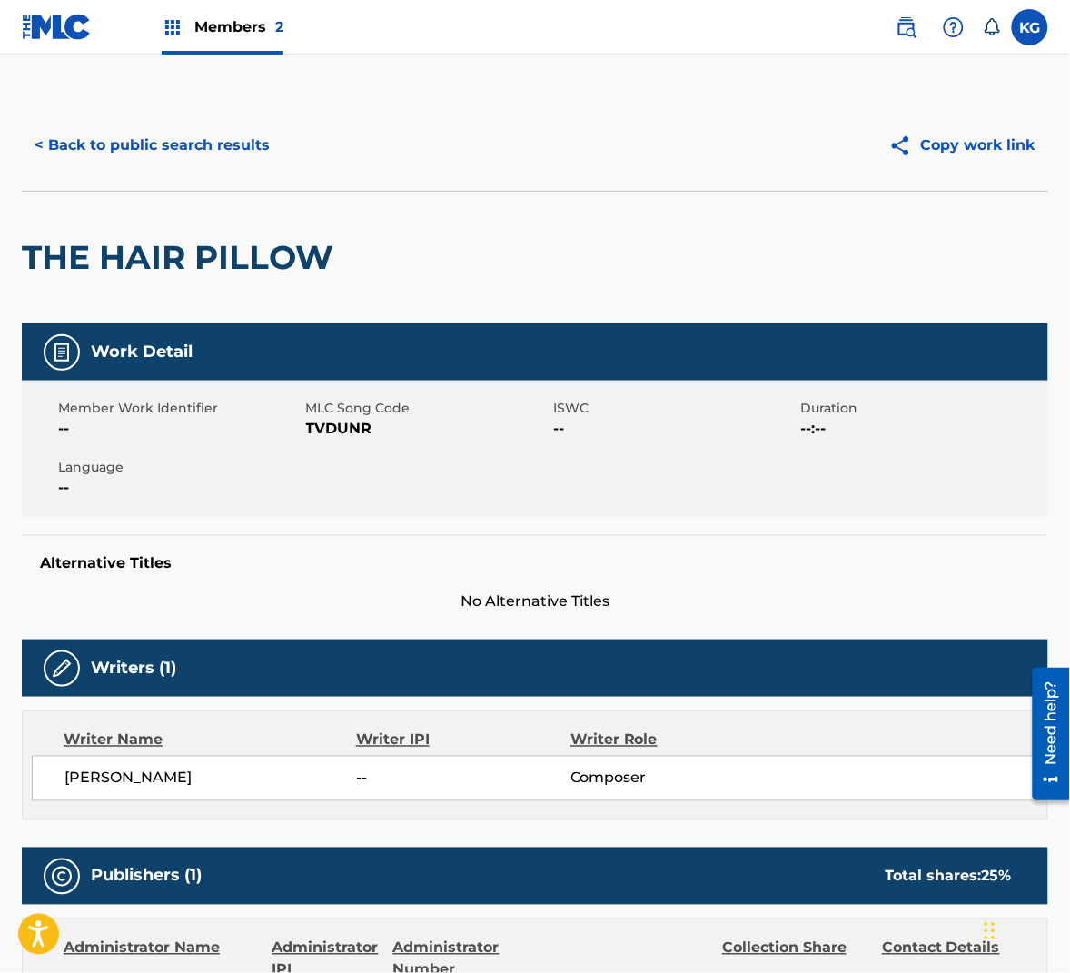
click at [349, 429] on span "TVDUNR" at bounding box center [427, 429] width 243 height 22
click at [238, 145] on button "< Back to public search results" at bounding box center [152, 145] width 261 height 45
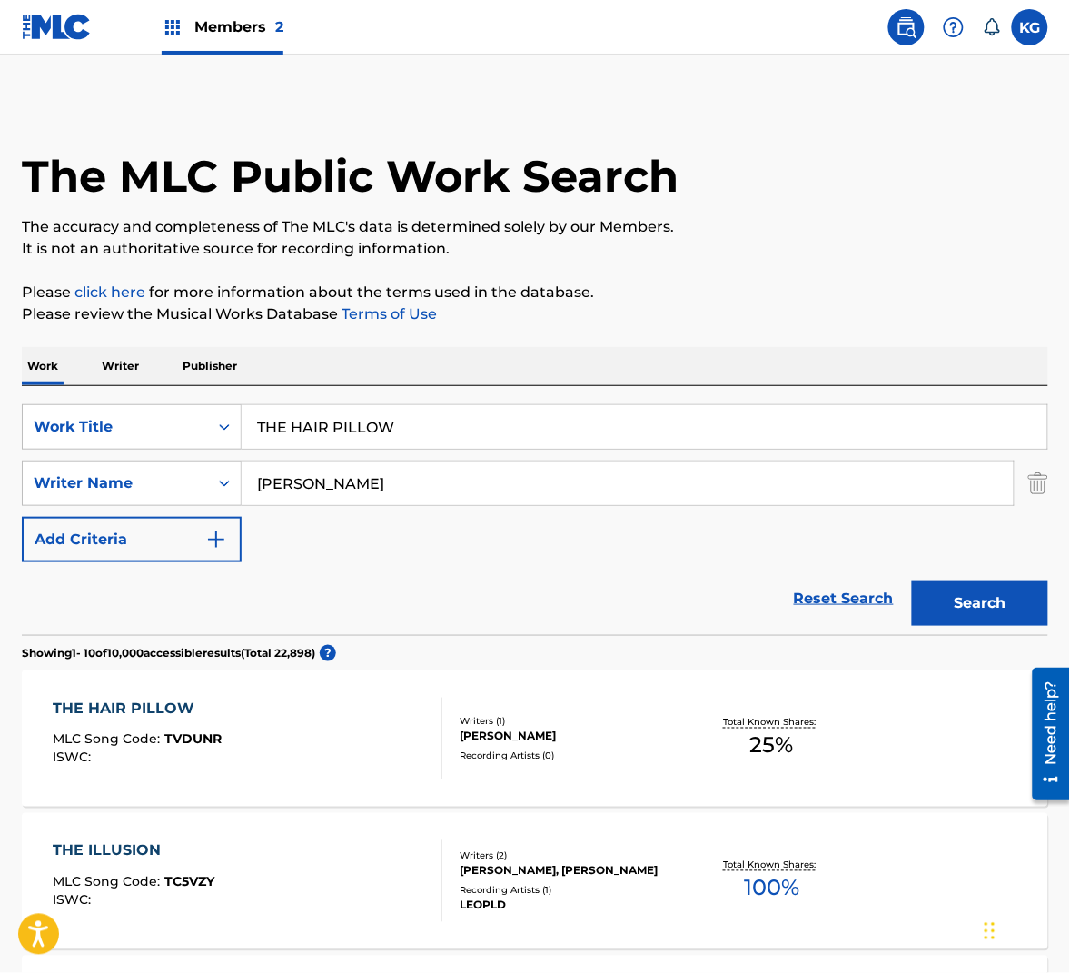
click at [327, 491] on input "[PERSON_NAME]" at bounding box center [628, 483] width 772 height 44
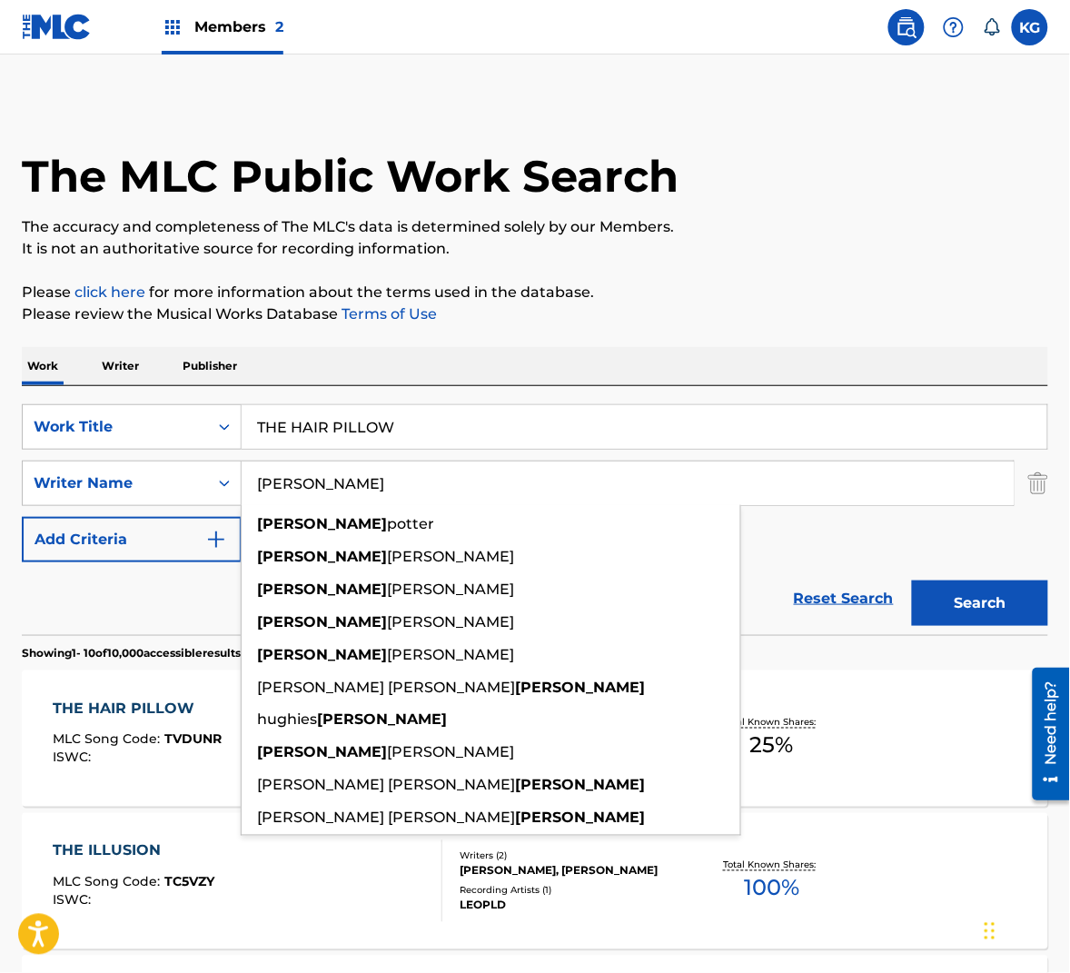
drag, startPoint x: 327, startPoint y: 491, endPoint x: 643, endPoint y: 540, distance: 319.9
click at [327, 491] on input "[PERSON_NAME]" at bounding box center [628, 483] width 772 height 44
paste input "[PERSON_NAME]"
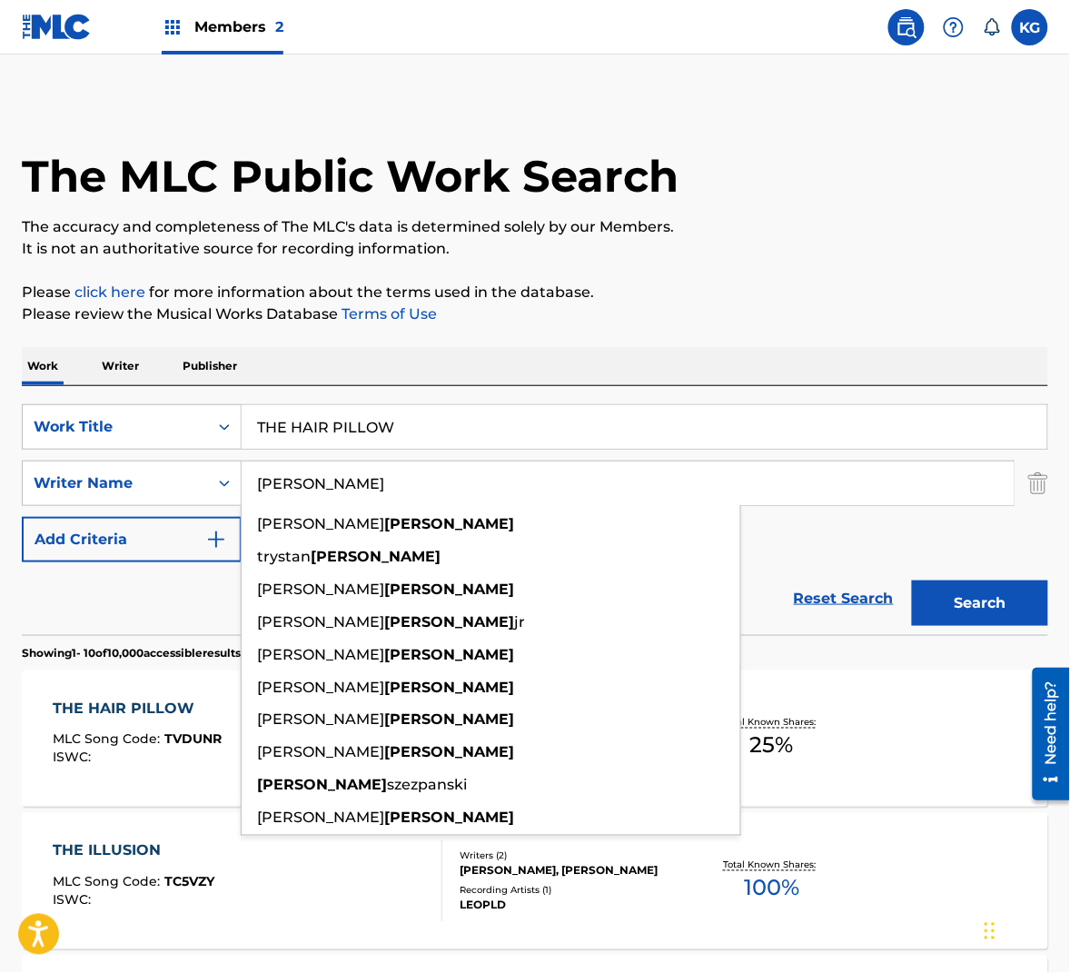
type input "[PERSON_NAME]"
click at [973, 601] on button "Search" at bounding box center [980, 602] width 136 height 45
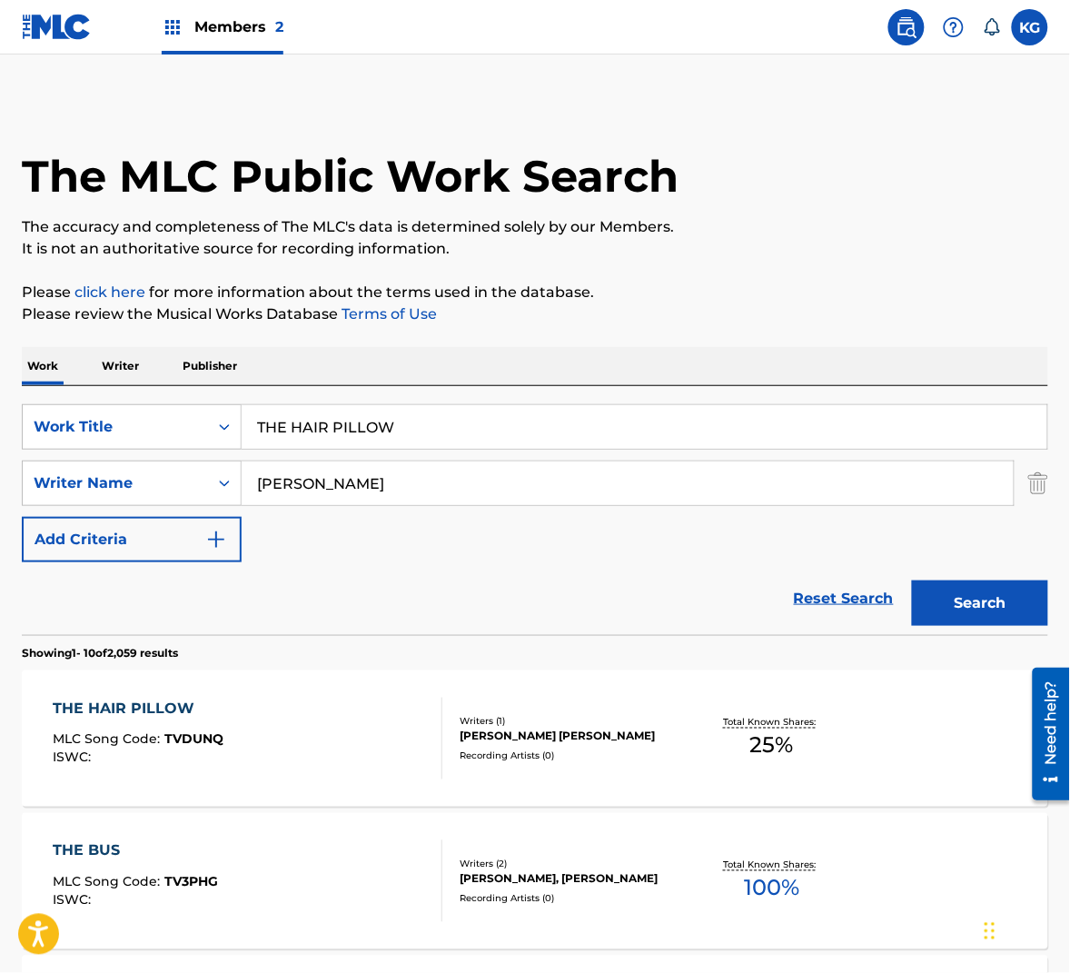
click at [396, 709] on div "THE HAIR PILLOW MLC Song Code : TVDUNQ ISWC :" at bounding box center [248, 739] width 390 height 82
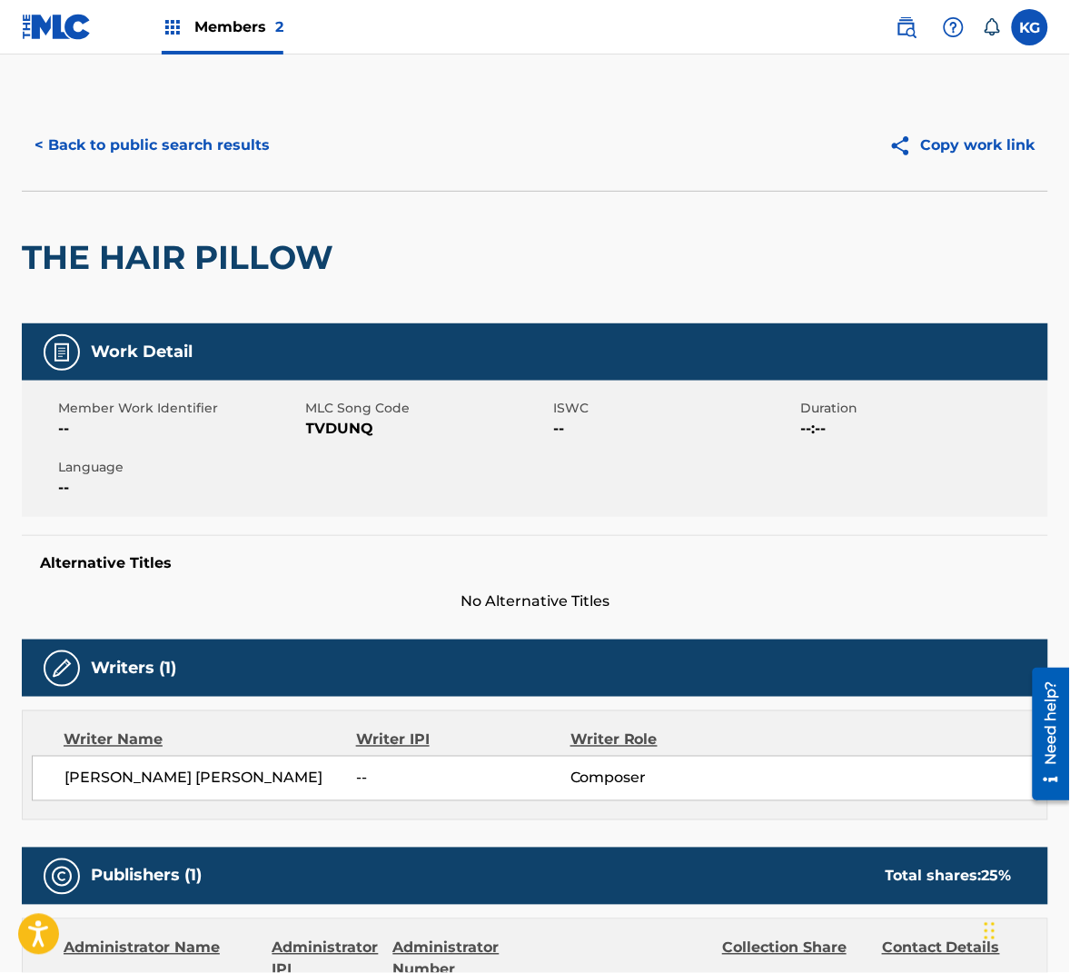
click at [366, 433] on span "TVDUNQ" at bounding box center [427, 429] width 243 height 22
click at [195, 138] on button "< Back to public search results" at bounding box center [152, 145] width 261 height 45
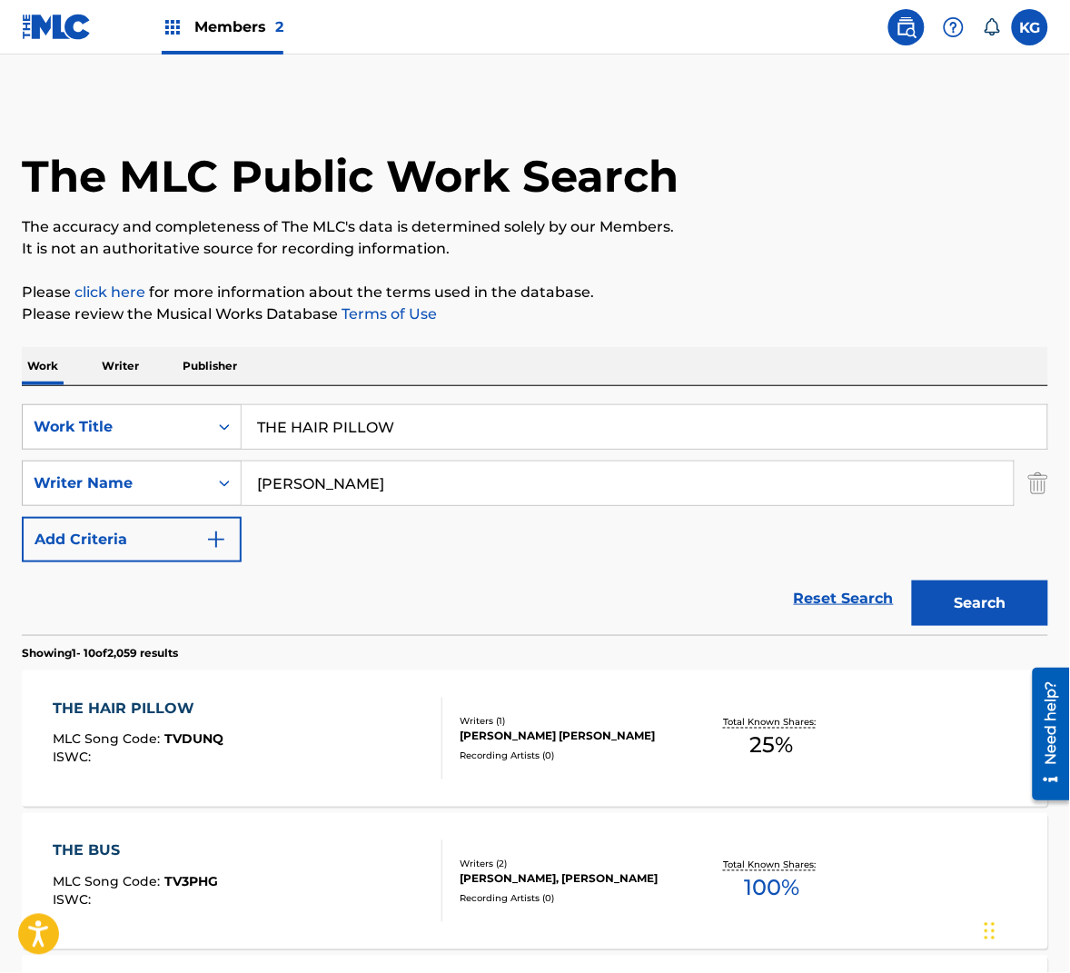
click at [289, 437] on input "THE HAIR PILLOW" at bounding box center [645, 427] width 806 height 44
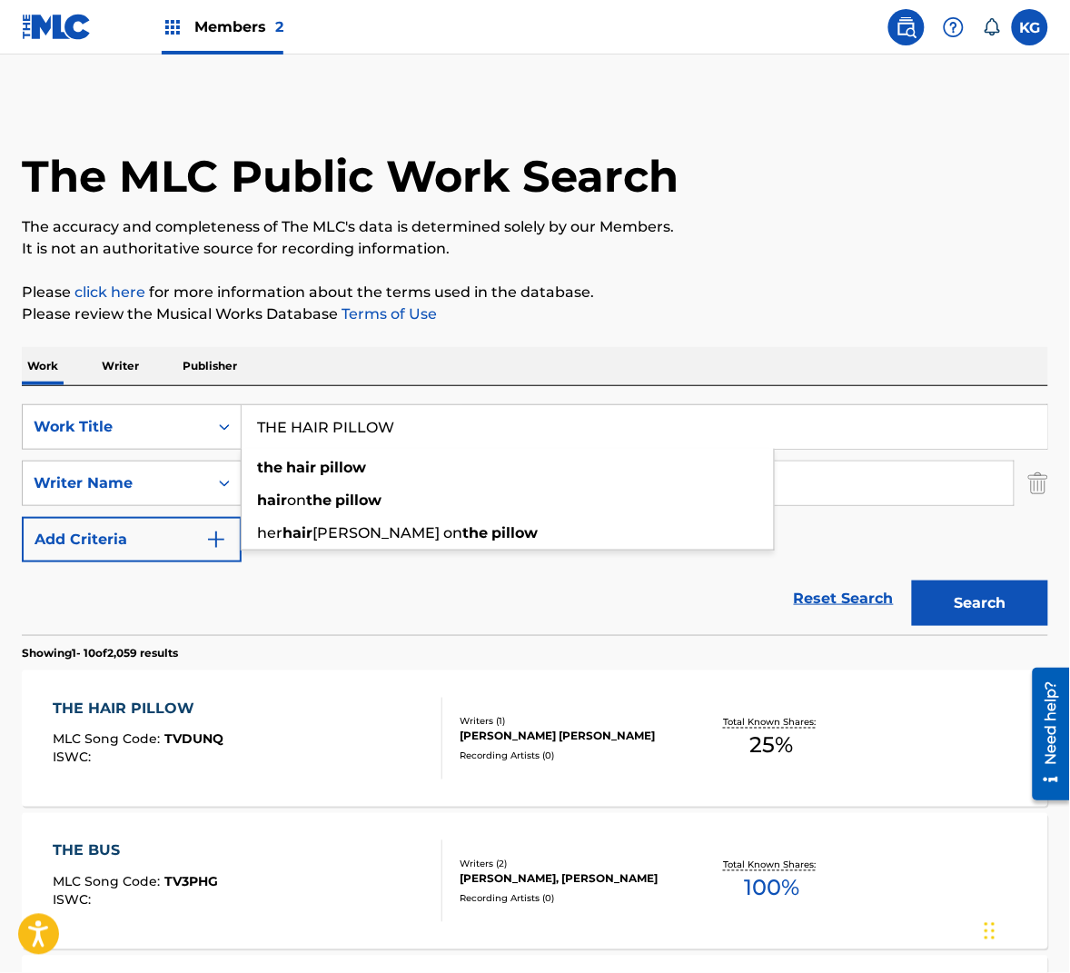
click at [289, 437] on input "THE HAIR PILLOW" at bounding box center [645, 427] width 806 height 44
paste input "ONY TOLD ME"
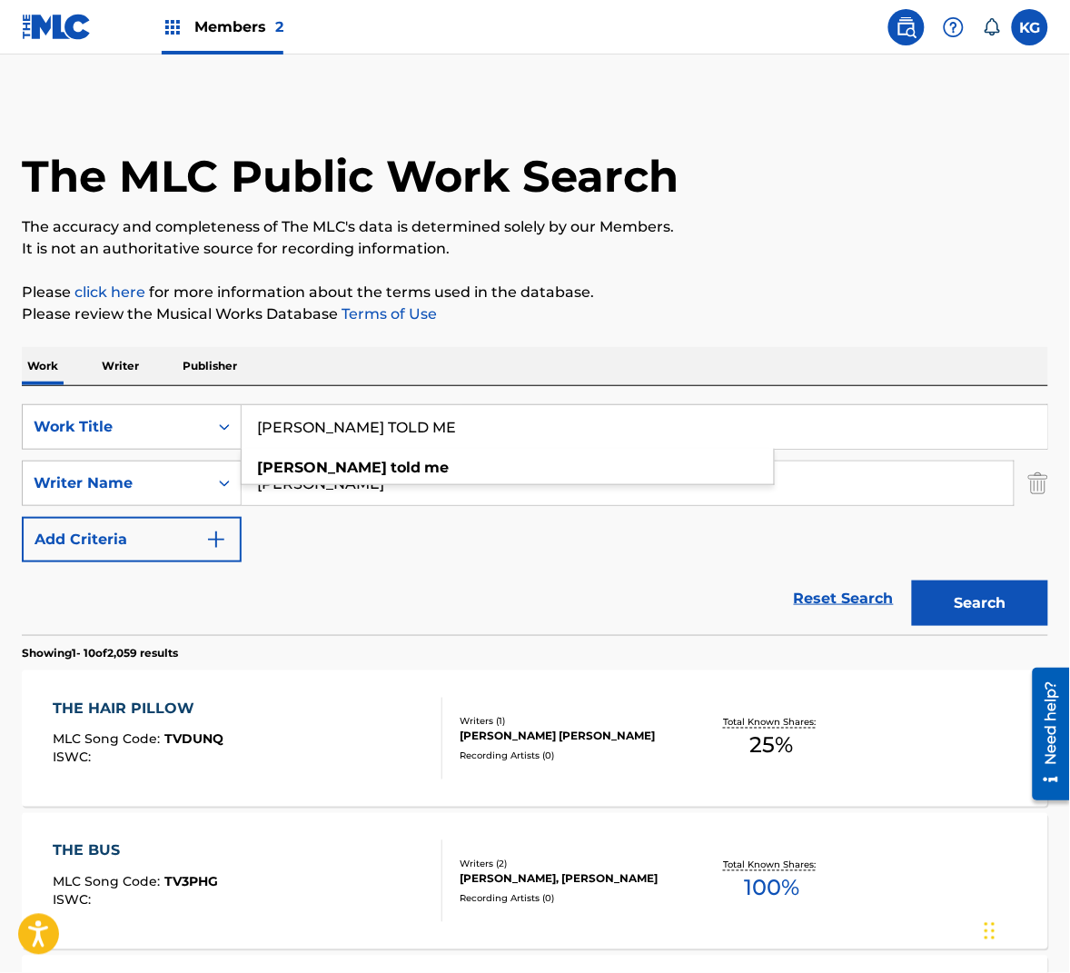
type input "[PERSON_NAME] TOLD ME"
click at [473, 488] on input "[PERSON_NAME]" at bounding box center [628, 483] width 772 height 44
paste input "Wedren"
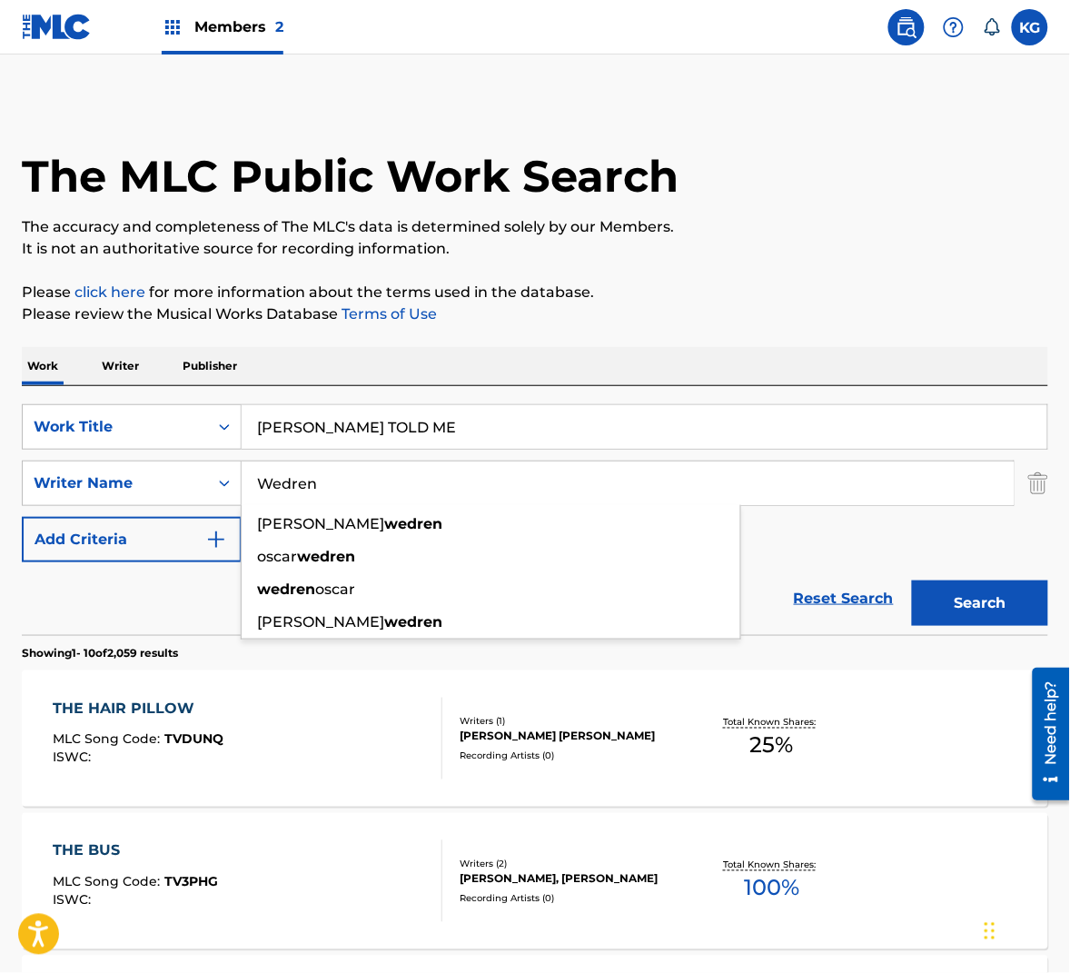
type input "Wedren"
click at [992, 603] on button "Search" at bounding box center [980, 602] width 136 height 45
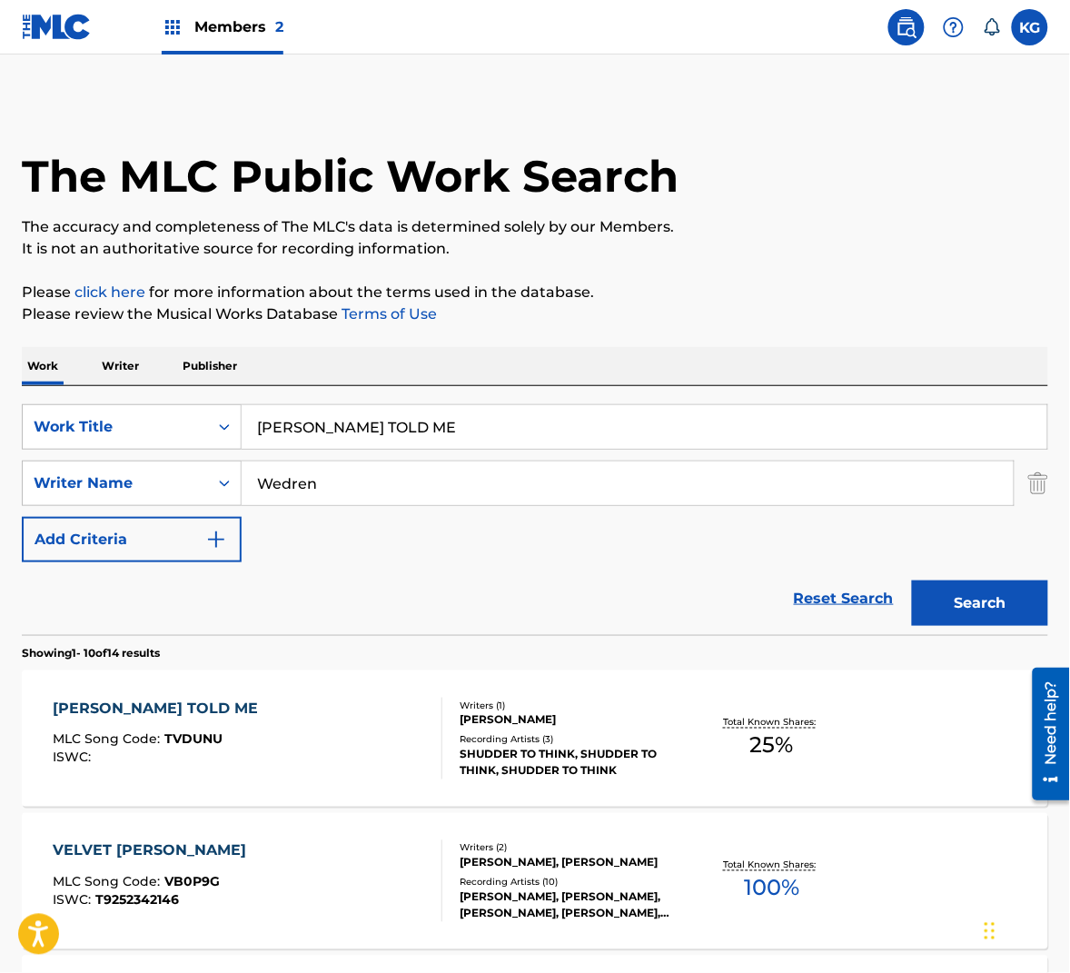
click at [401, 731] on div "[PERSON_NAME] TOLD ME MLC Song Code : TVDUNU ISWC :" at bounding box center [248, 739] width 390 height 82
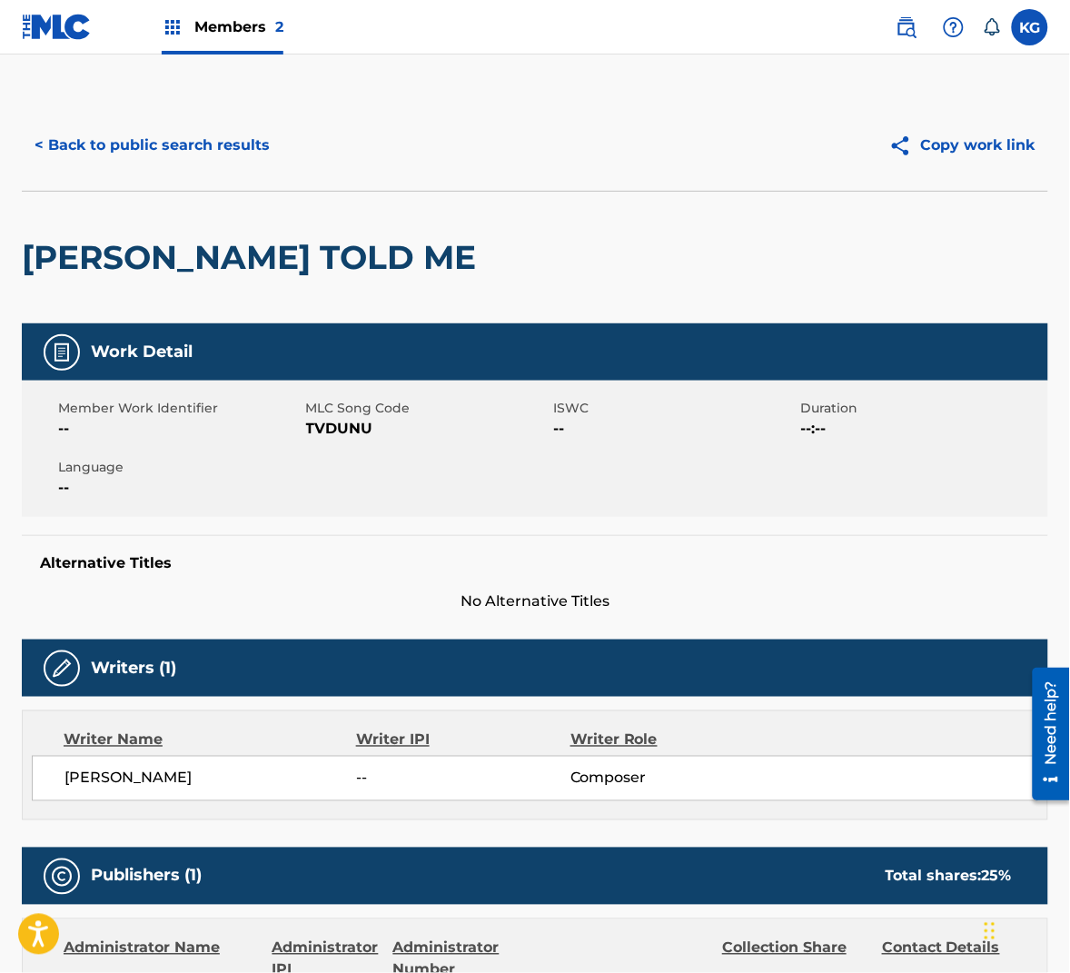
click at [349, 413] on span "MLC Song Code" at bounding box center [427, 408] width 243 height 19
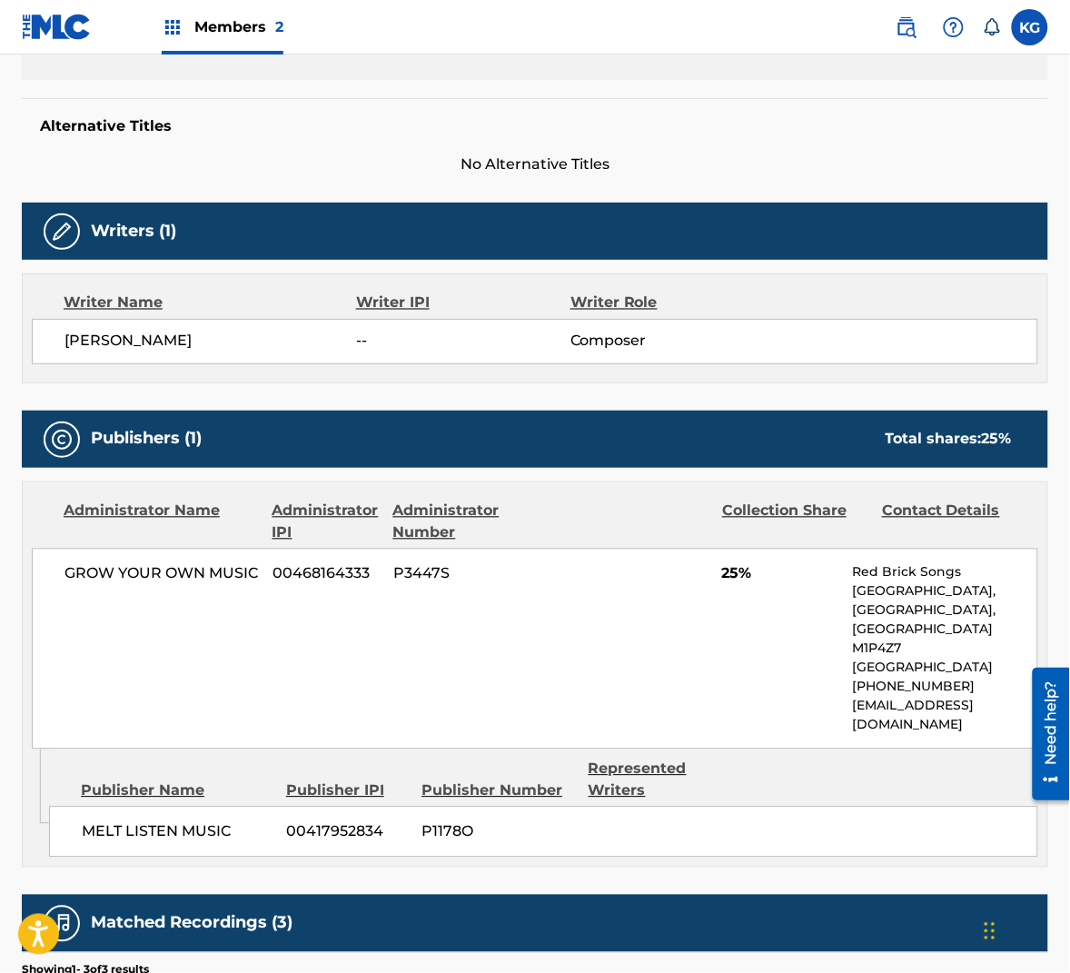
scroll to position [198, 0]
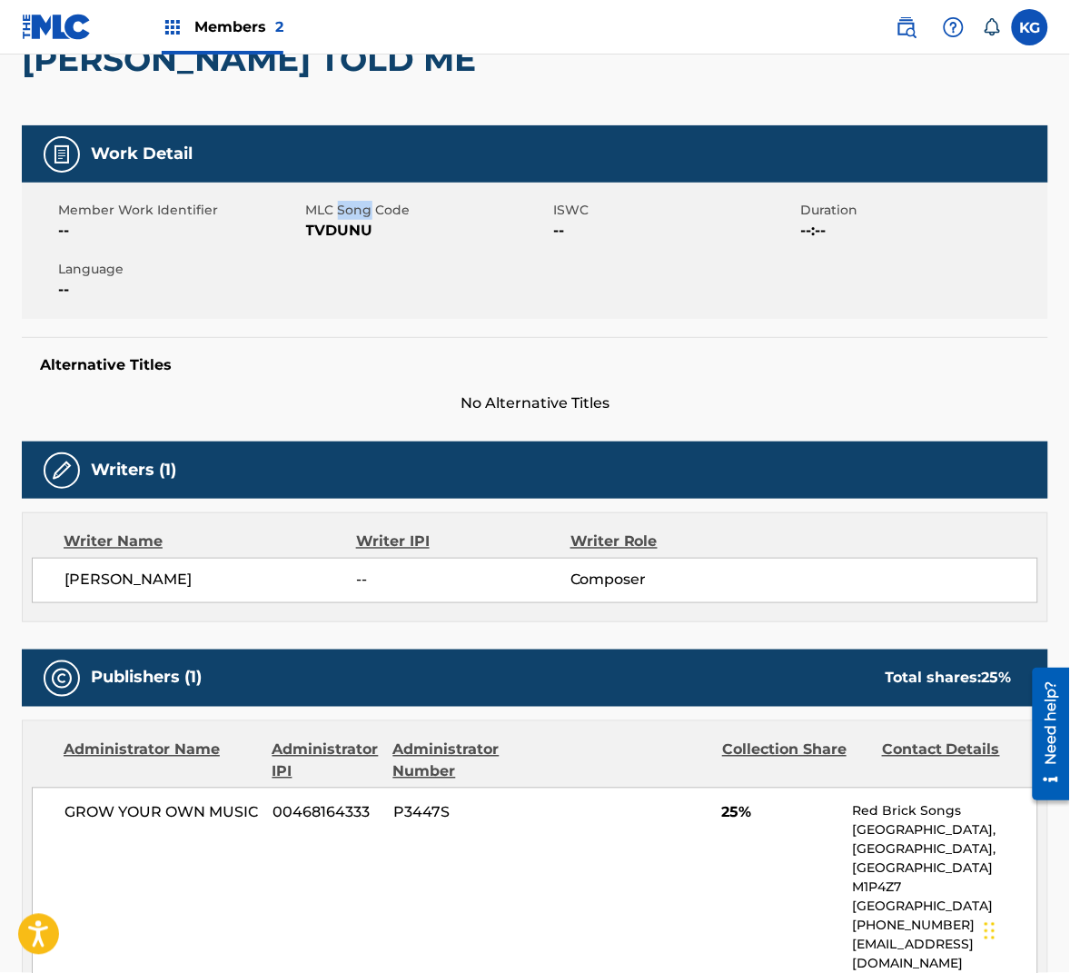
click at [341, 231] on span "TVDUNU" at bounding box center [427, 231] width 243 height 22
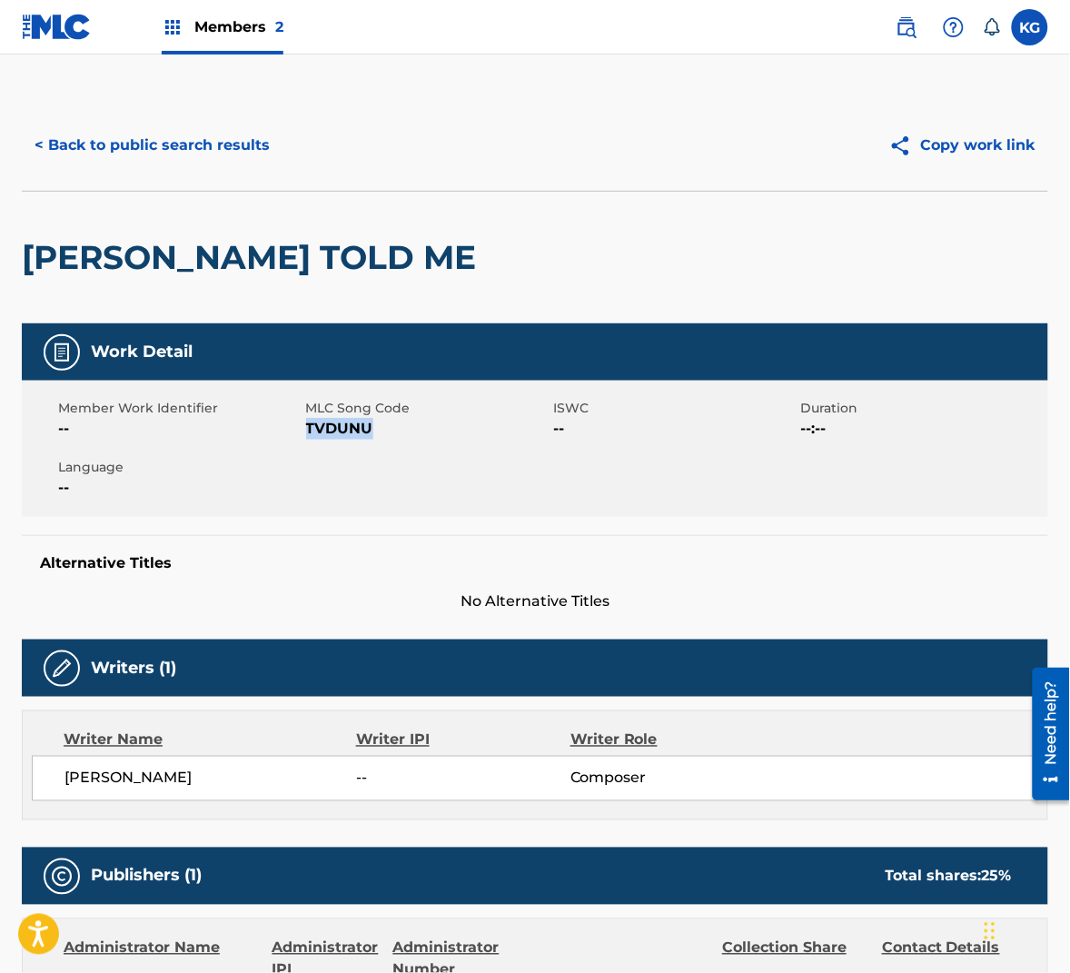
click at [198, 154] on button "< Back to public search results" at bounding box center [152, 145] width 261 height 45
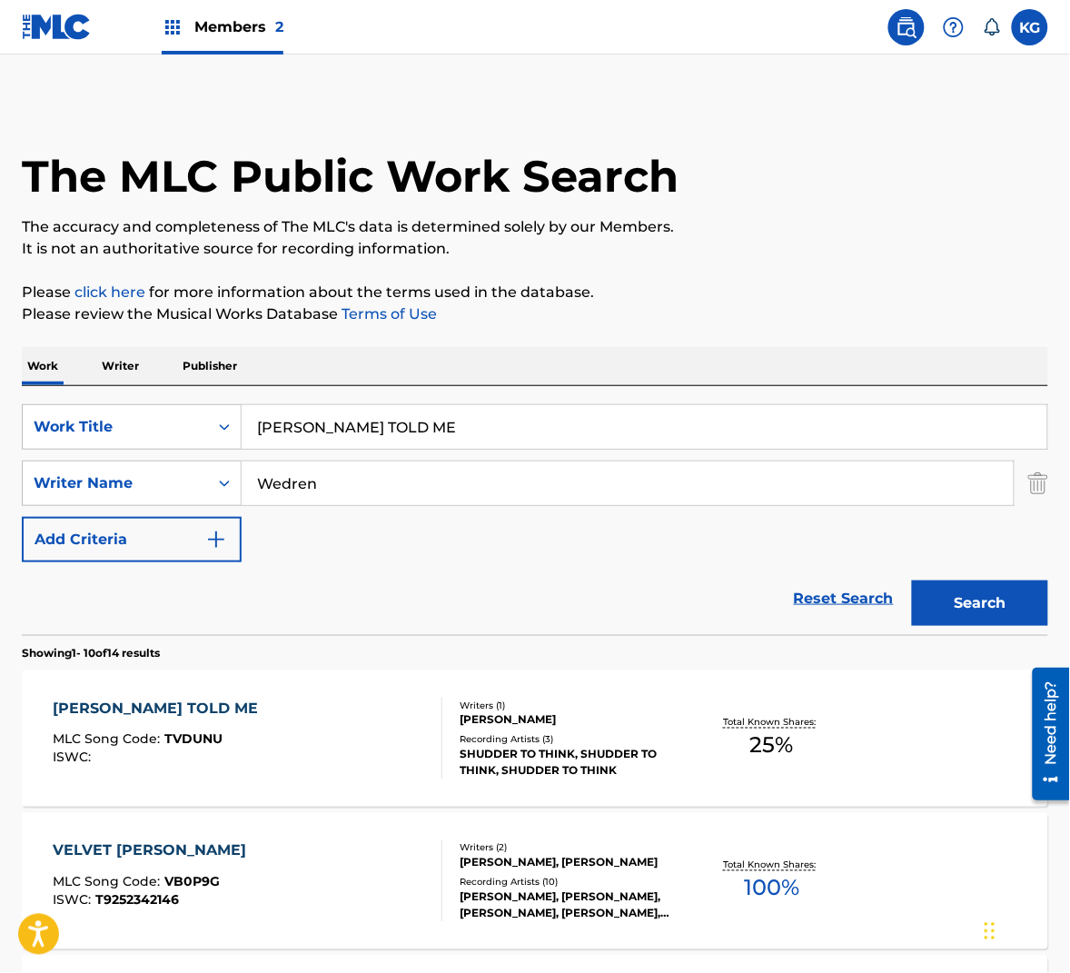
click at [319, 434] on input "[PERSON_NAME] TOLD ME" at bounding box center [645, 427] width 806 height 44
click at [302, 480] on input "Wedren" at bounding box center [628, 483] width 772 height 44
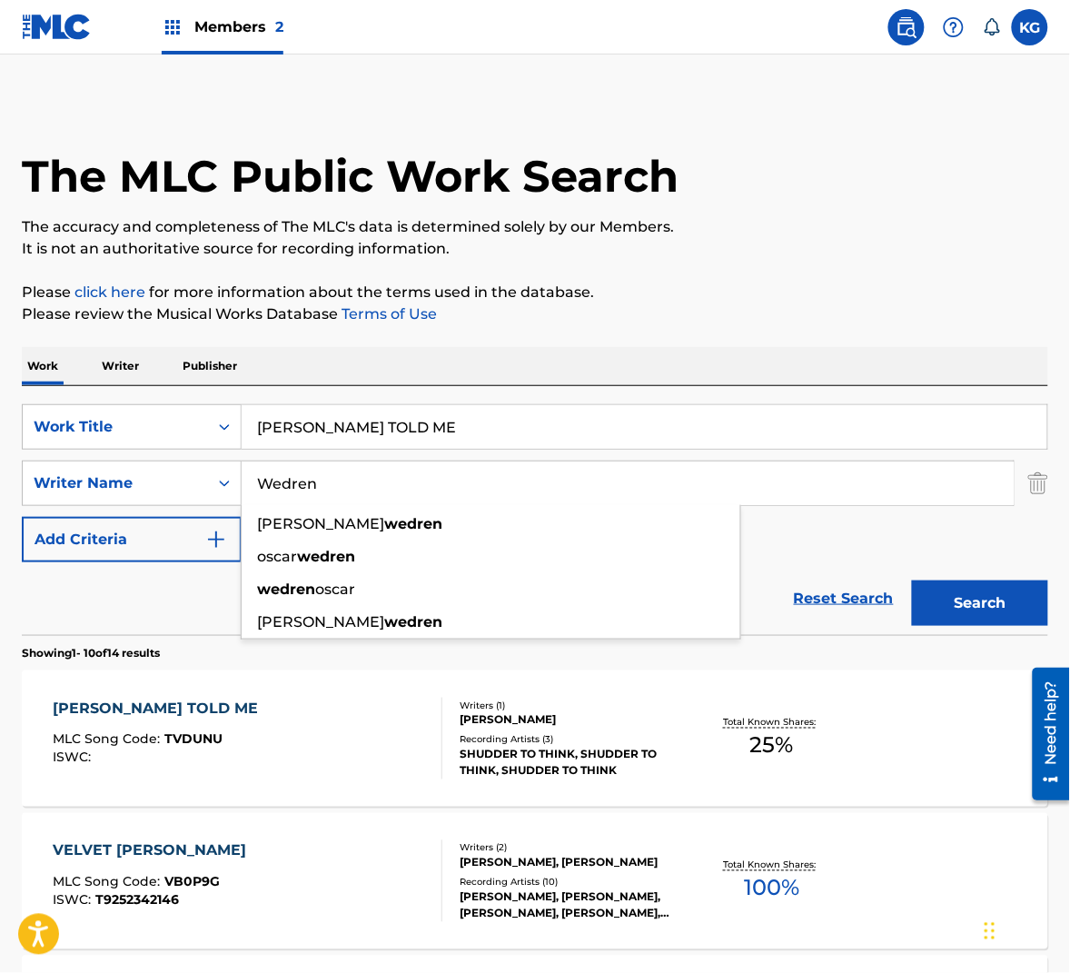
click at [302, 480] on input "Wedren" at bounding box center [628, 483] width 772 height 44
paste input "Hill"
click at [978, 612] on button "Search" at bounding box center [980, 602] width 136 height 45
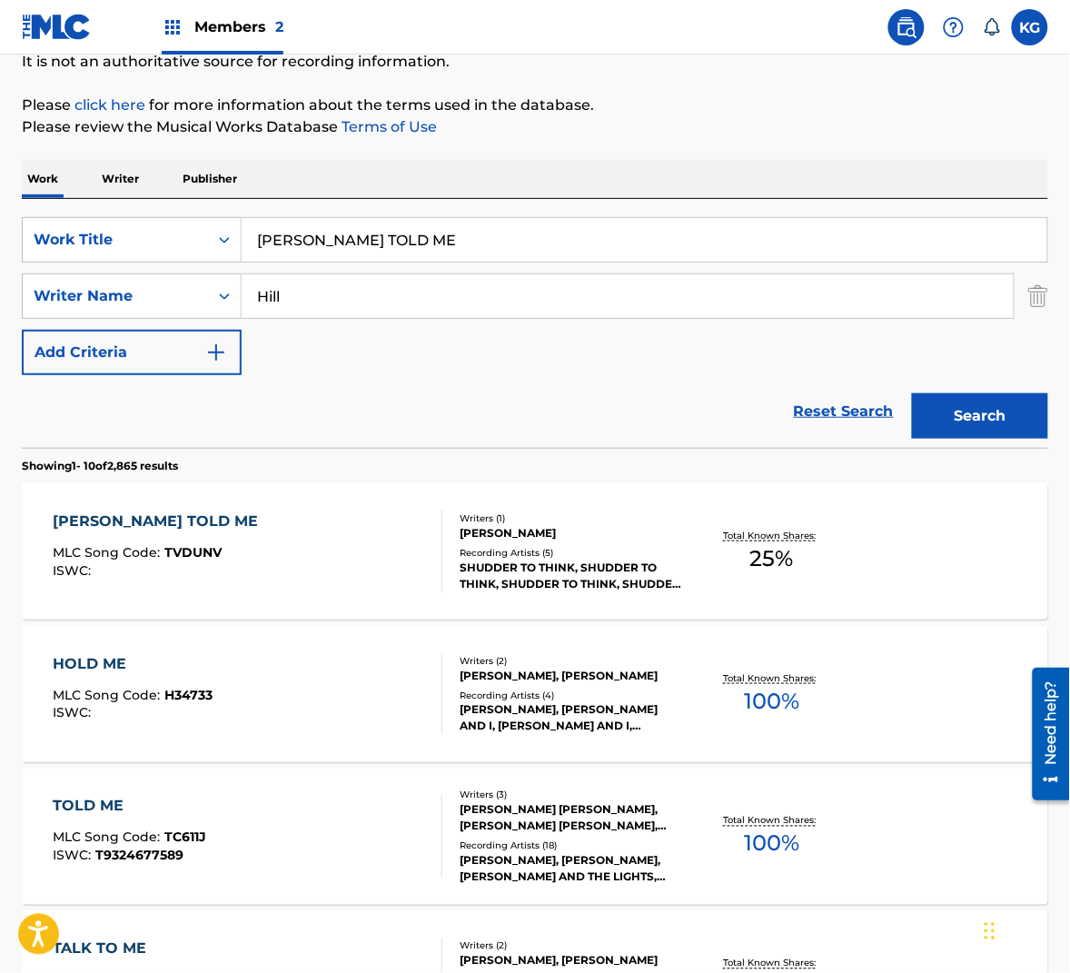
scroll to position [161, 0]
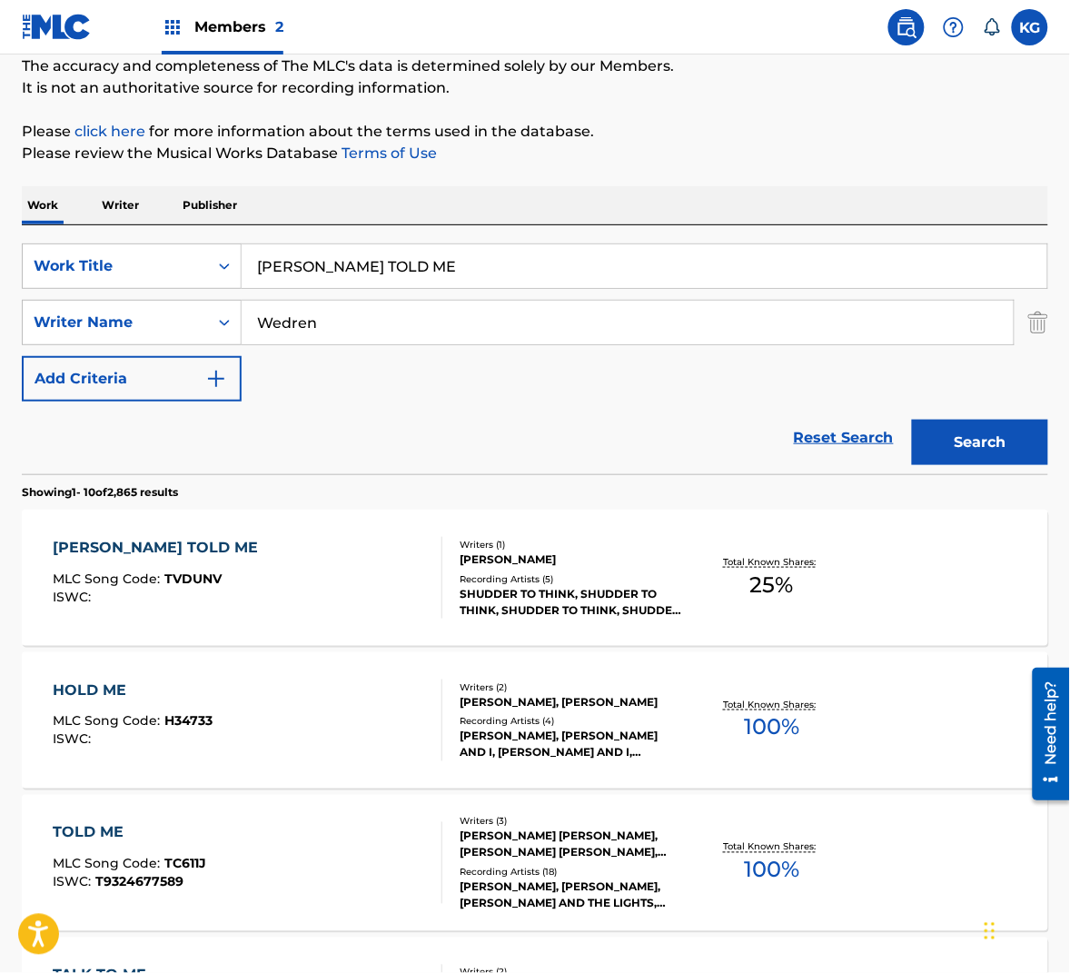
click at [415, 327] on input "Wedren" at bounding box center [628, 323] width 772 height 44
paste input "Hill"
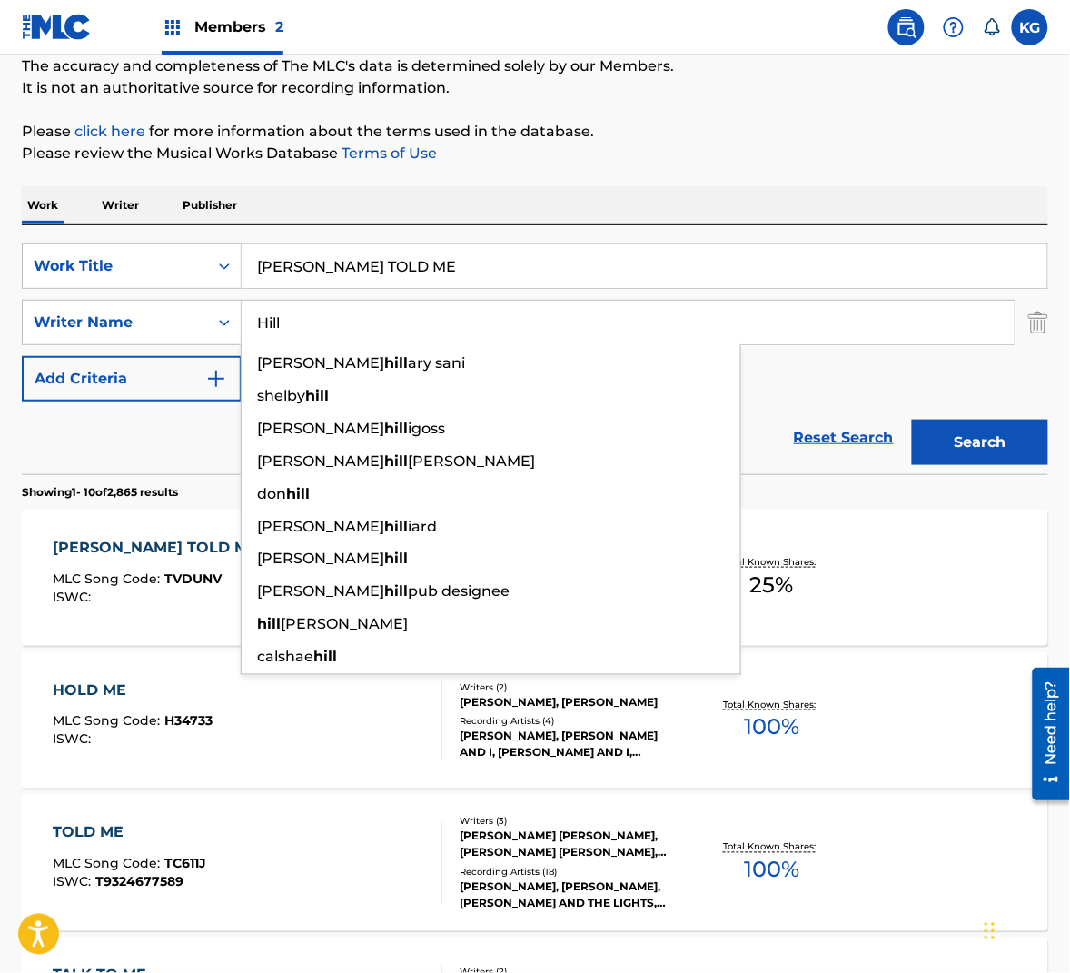
type input "Hill"
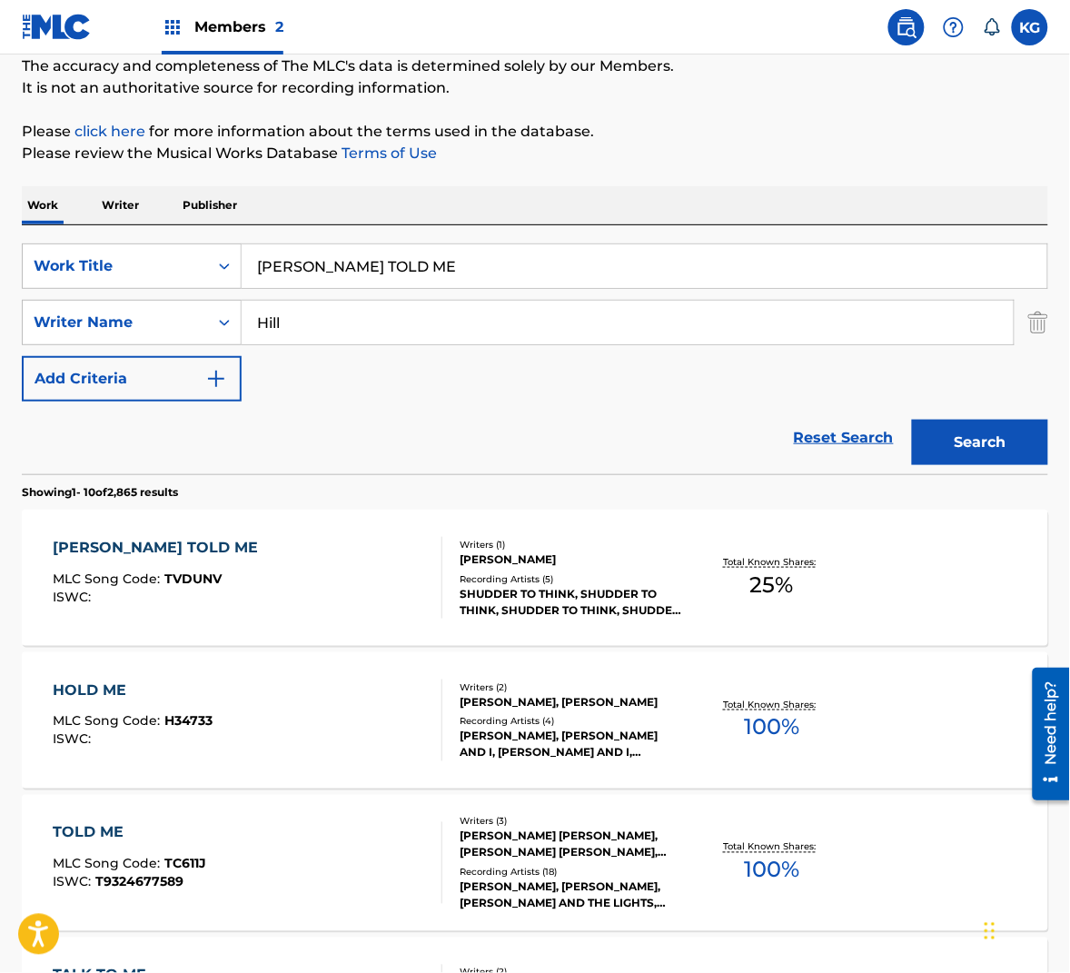
click at [978, 428] on button "Search" at bounding box center [980, 442] width 136 height 45
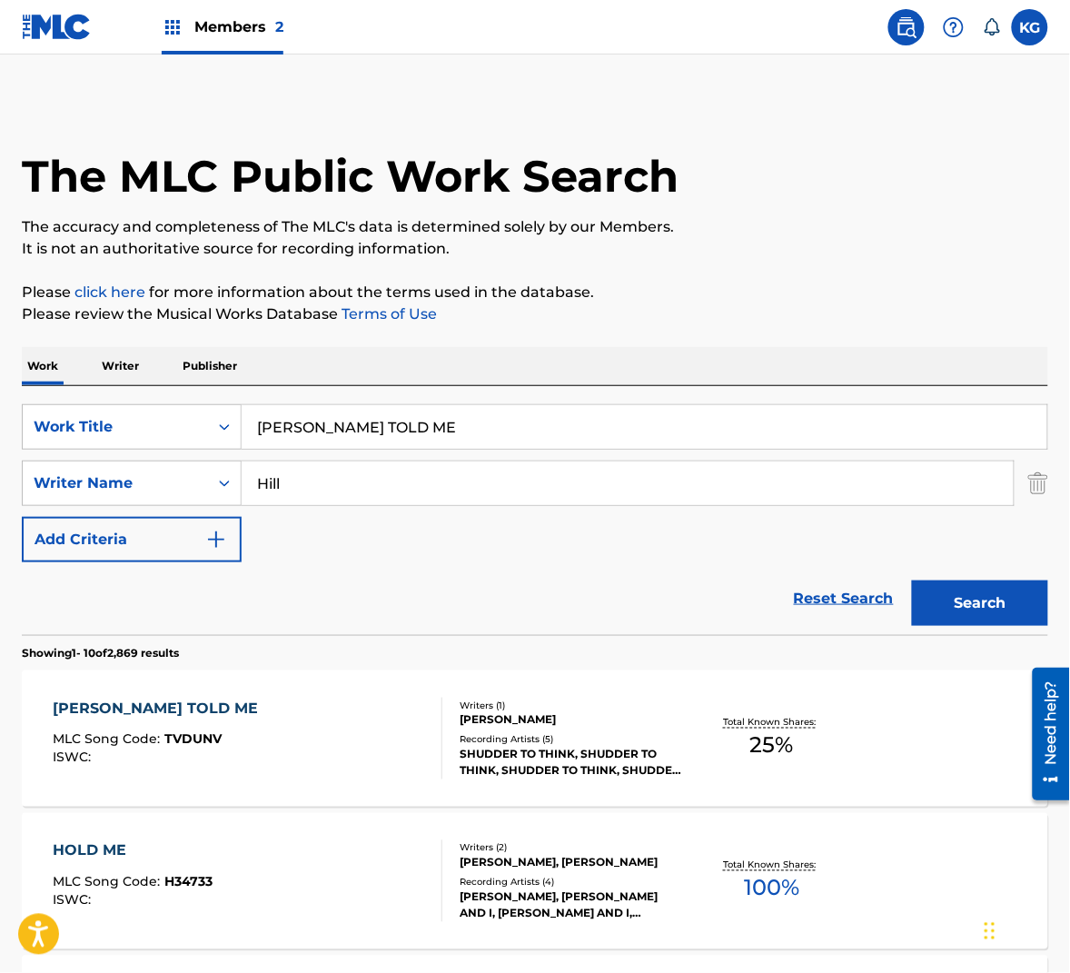
click at [392, 746] on div "[PERSON_NAME] TOLD ME MLC Song Code : TVDUNV ISWC :" at bounding box center [248, 739] width 390 height 82
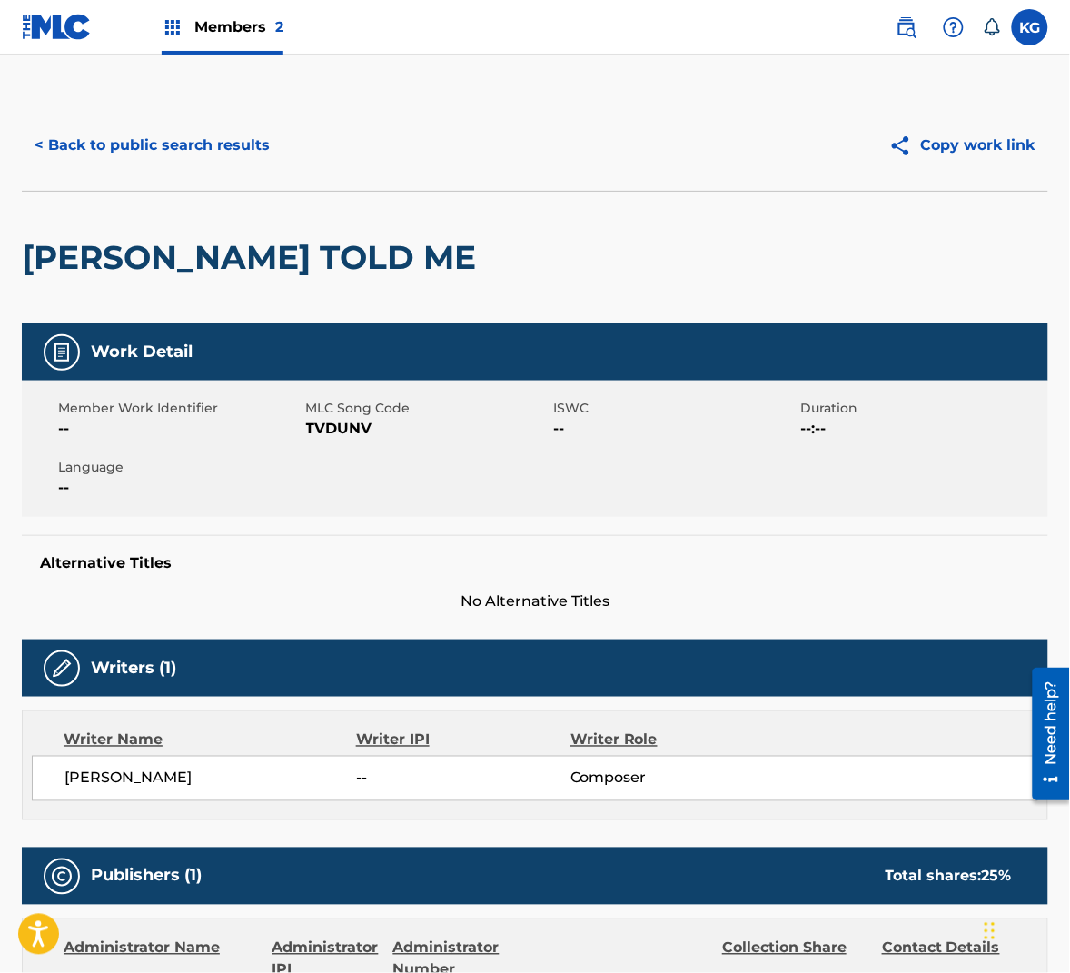
click at [335, 440] on span "TVDUNV" at bounding box center [427, 429] width 243 height 22
click at [242, 147] on button "< Back to public search results" at bounding box center [152, 145] width 261 height 45
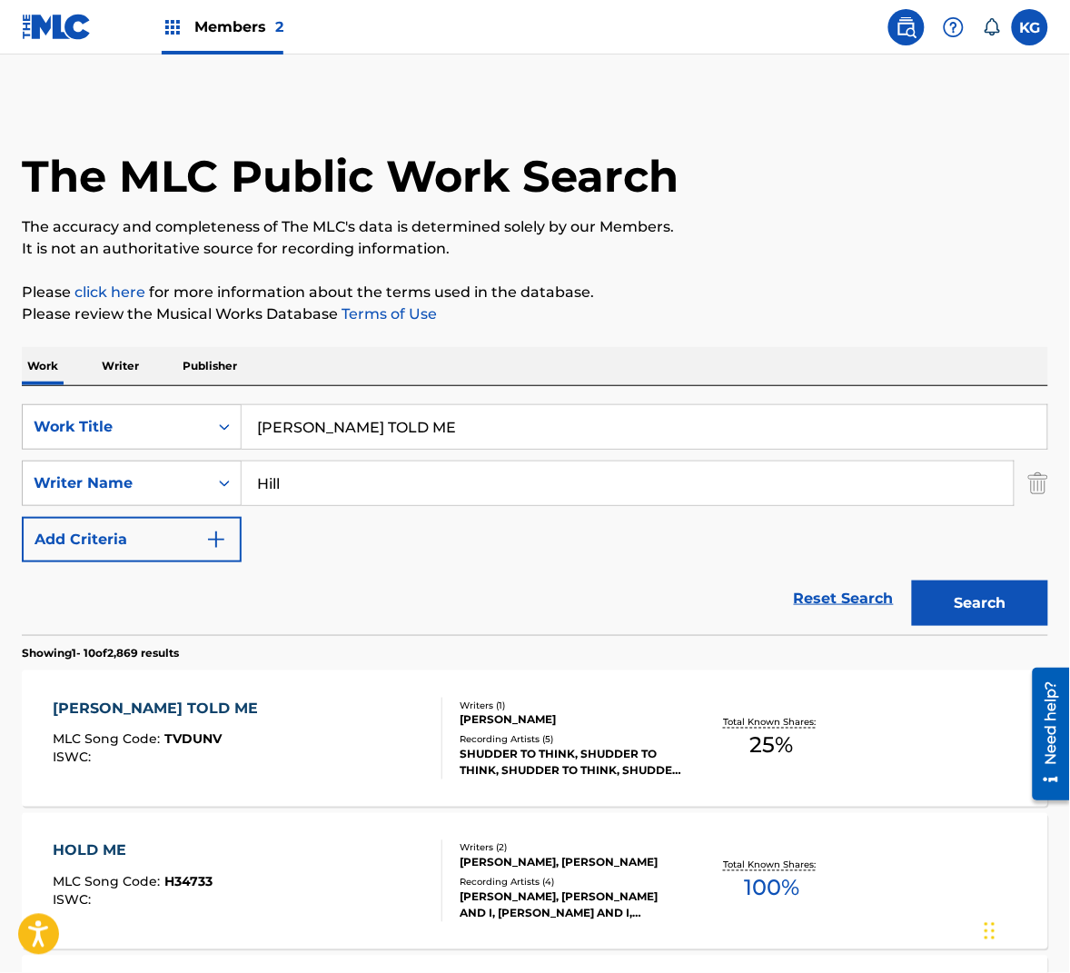
click at [311, 486] on input "Hill" at bounding box center [628, 483] width 772 height 44
paste input "Russe"
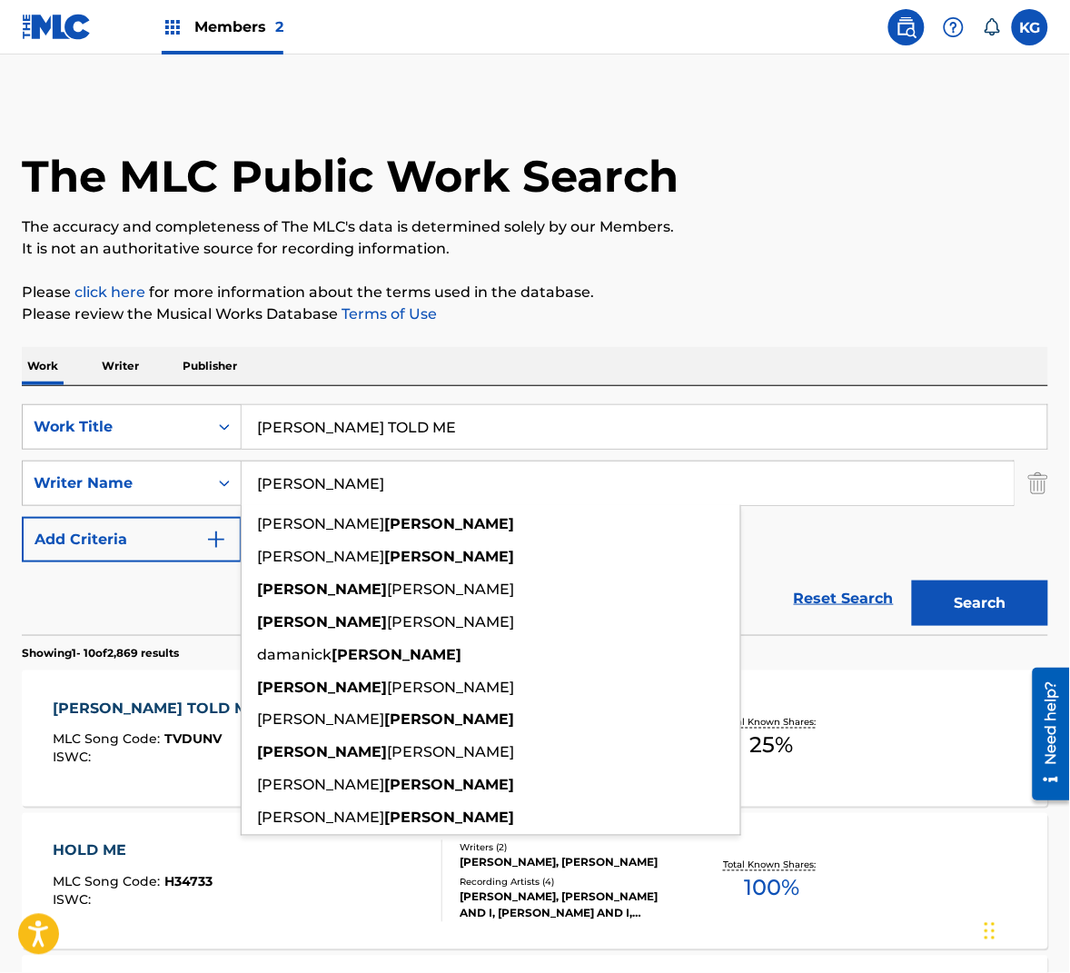
type input "[PERSON_NAME]"
click at [1012, 600] on button "Search" at bounding box center [980, 602] width 136 height 45
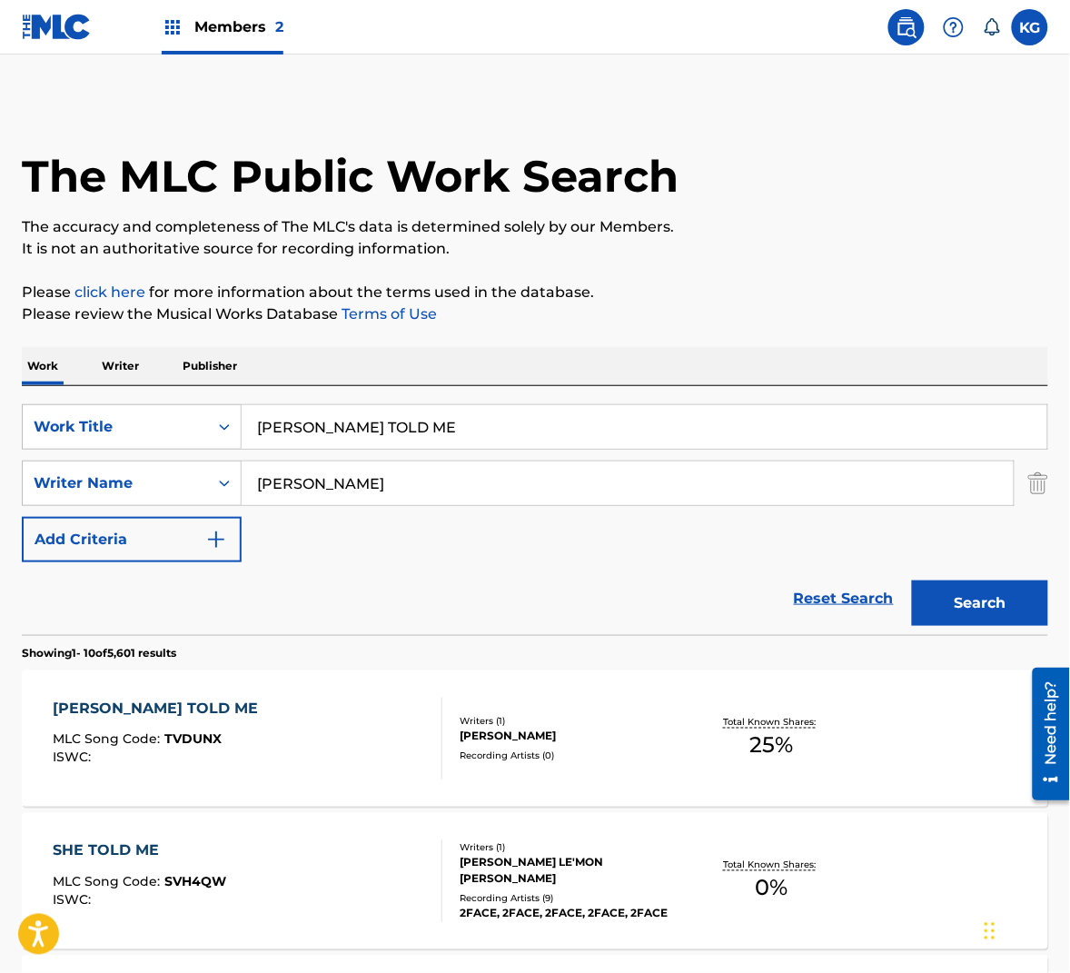
click at [315, 718] on div "[PERSON_NAME] TOLD ME MLC Song Code : TVDUNX ISWC :" at bounding box center [248, 739] width 390 height 82
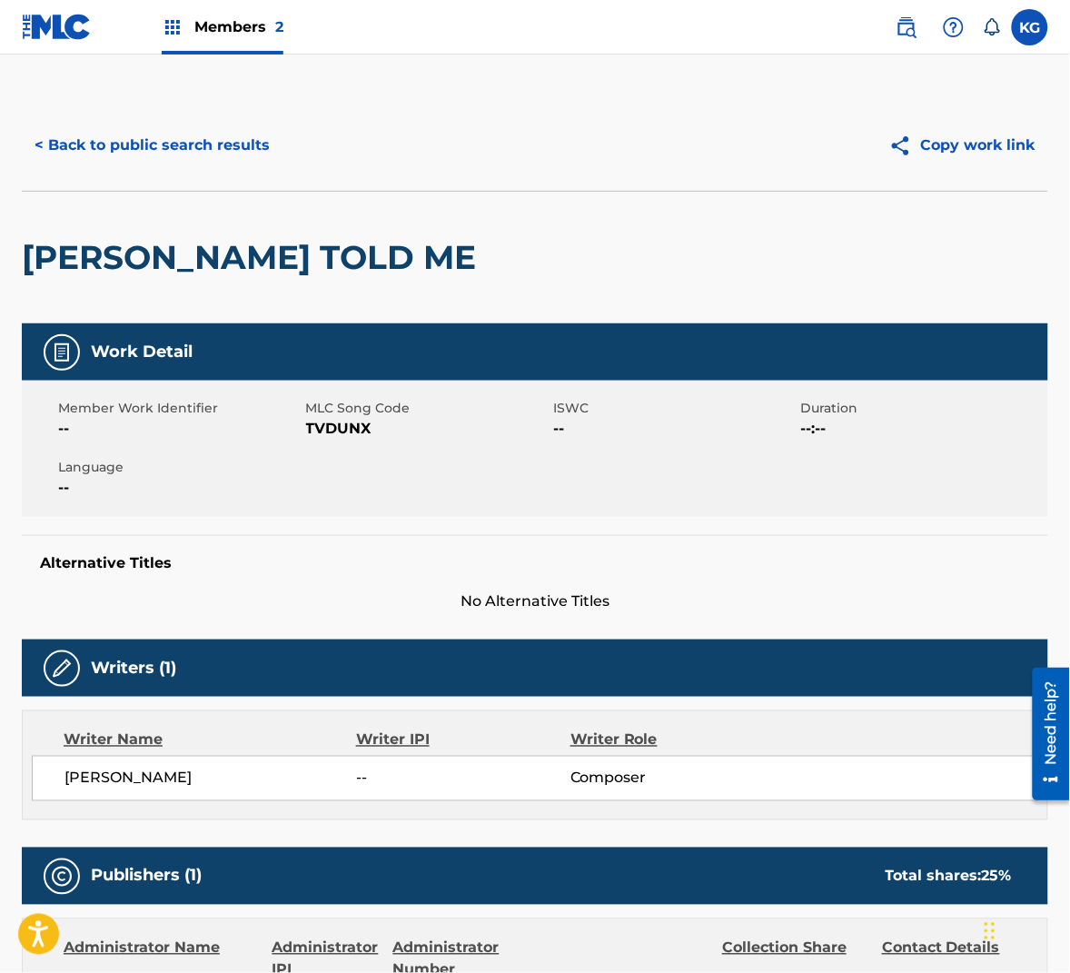
click at [349, 429] on span "TVDUNX" at bounding box center [427, 429] width 243 height 22
click at [220, 164] on button "< Back to public search results" at bounding box center [152, 145] width 261 height 45
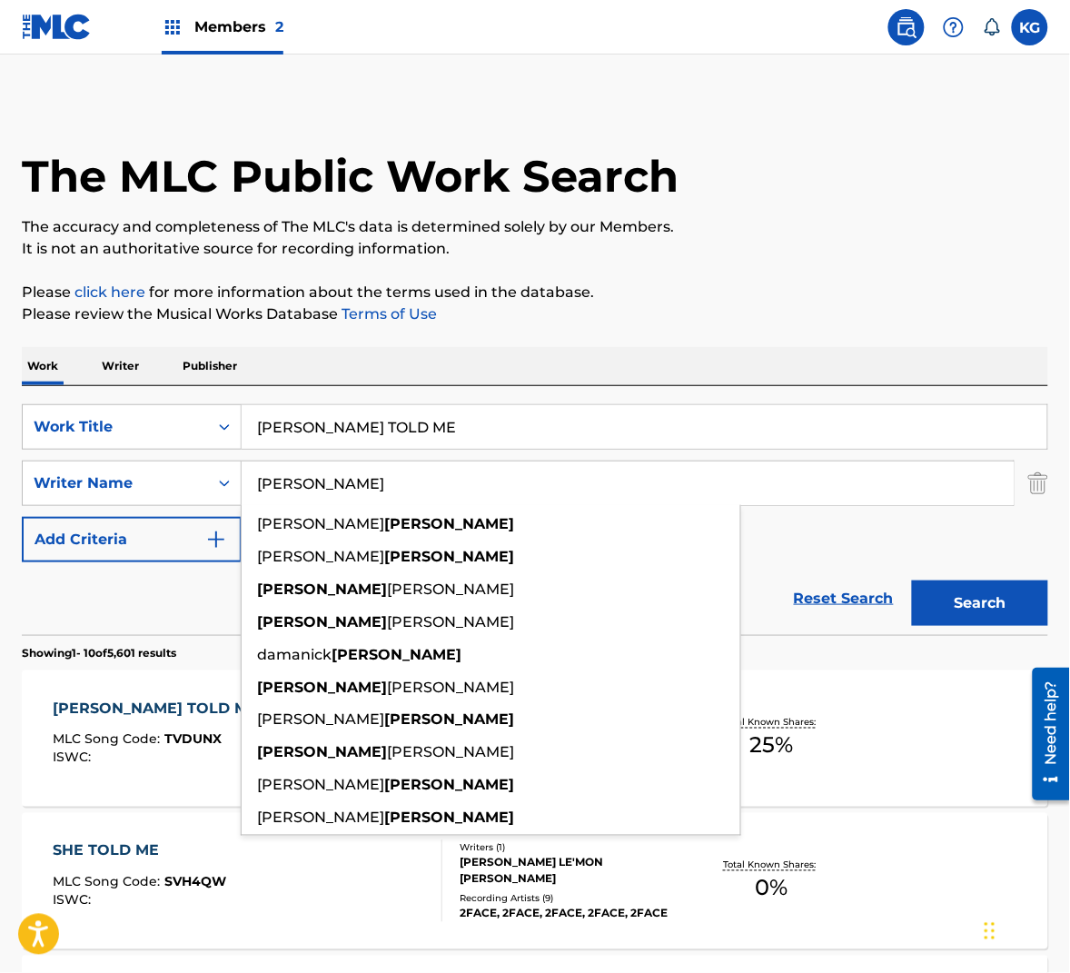
click at [392, 480] on input "[PERSON_NAME]" at bounding box center [628, 483] width 772 height 44
paste input "[PERSON_NAME]"
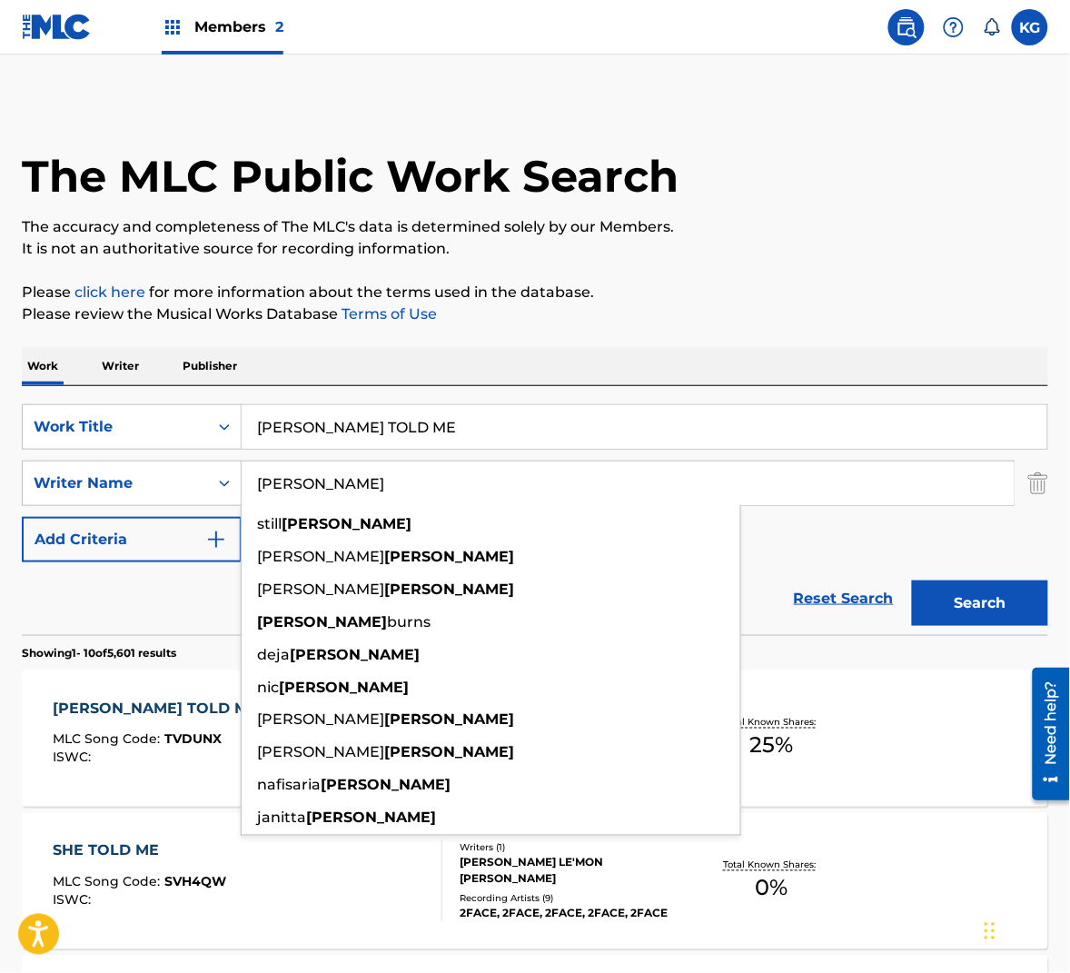
type input "[PERSON_NAME]"
click at [1004, 618] on button "Search" at bounding box center [980, 602] width 136 height 45
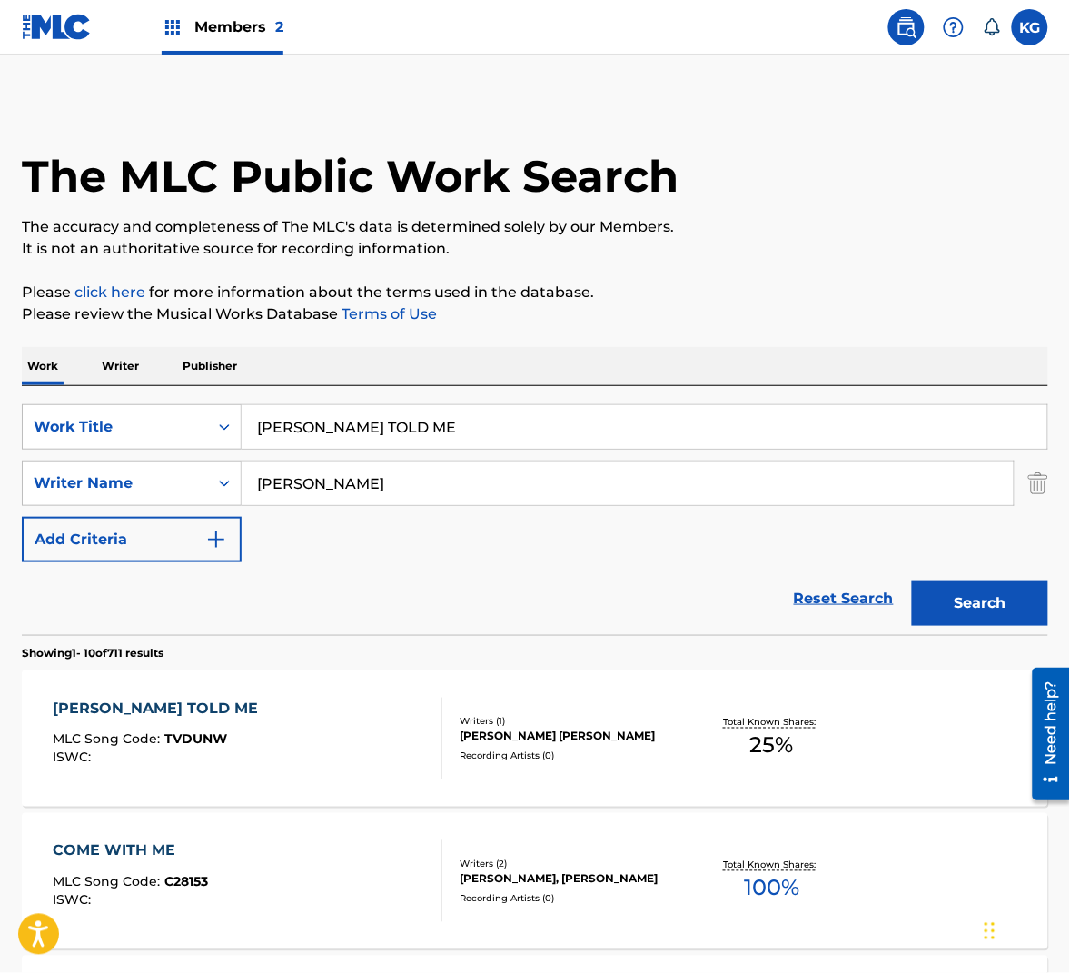
click at [280, 743] on div "[PERSON_NAME] TOLD ME MLC Song Code : TVDUNW ISWC :" at bounding box center [248, 739] width 390 height 82
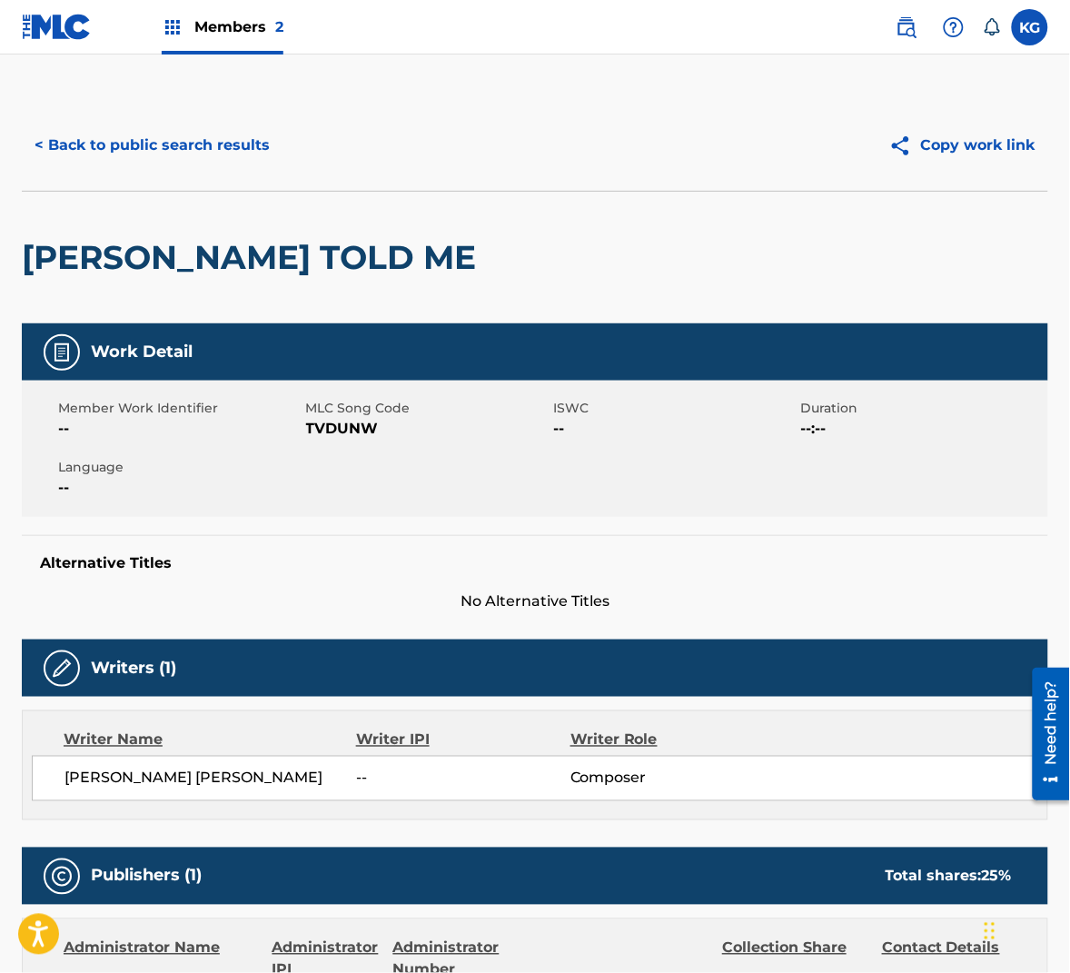
click at [344, 415] on span "MLC Song Code" at bounding box center [427, 408] width 243 height 19
click at [344, 426] on span "TVDUNW" at bounding box center [427, 429] width 243 height 22
click at [230, 144] on button "< Back to public search results" at bounding box center [152, 145] width 261 height 45
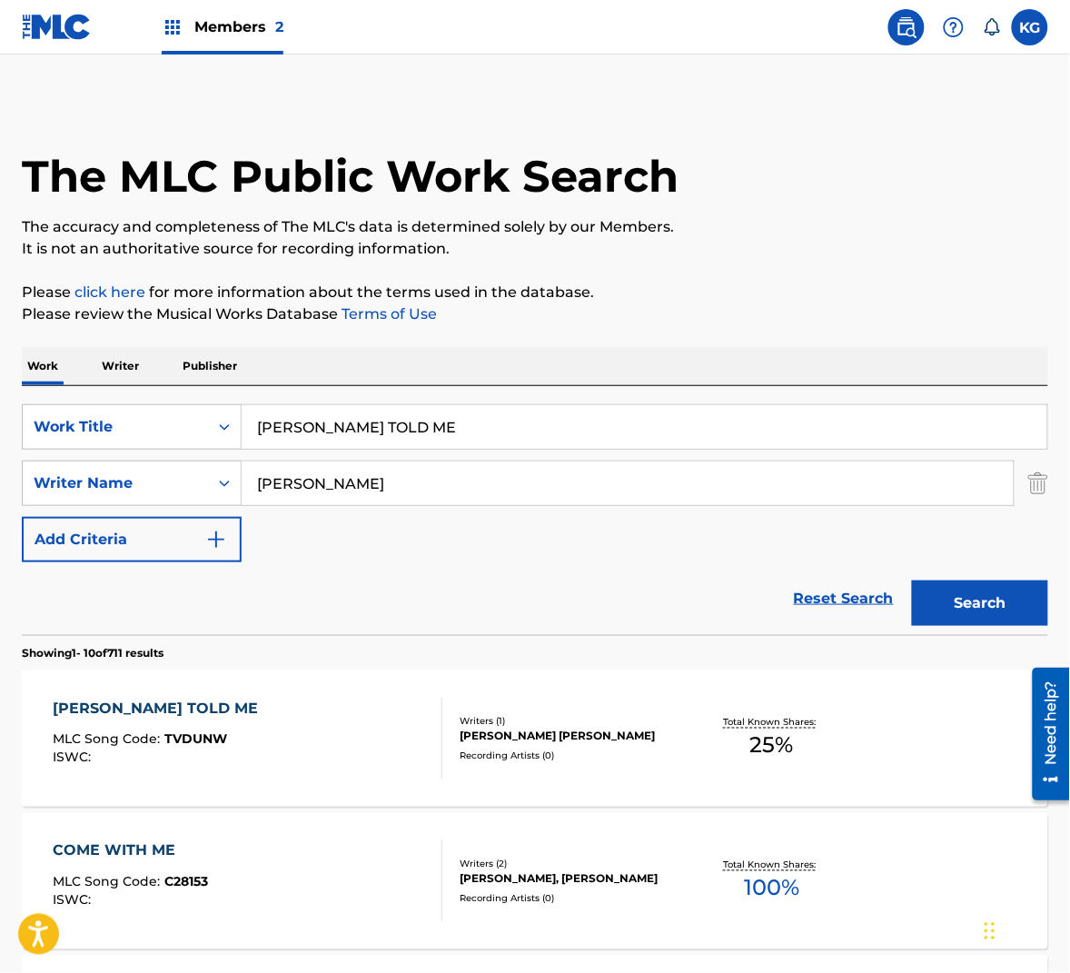
click at [456, 420] on input "[PERSON_NAME] TOLD ME" at bounding box center [645, 427] width 806 height 44
paste input "UCH"
type input "touch down"
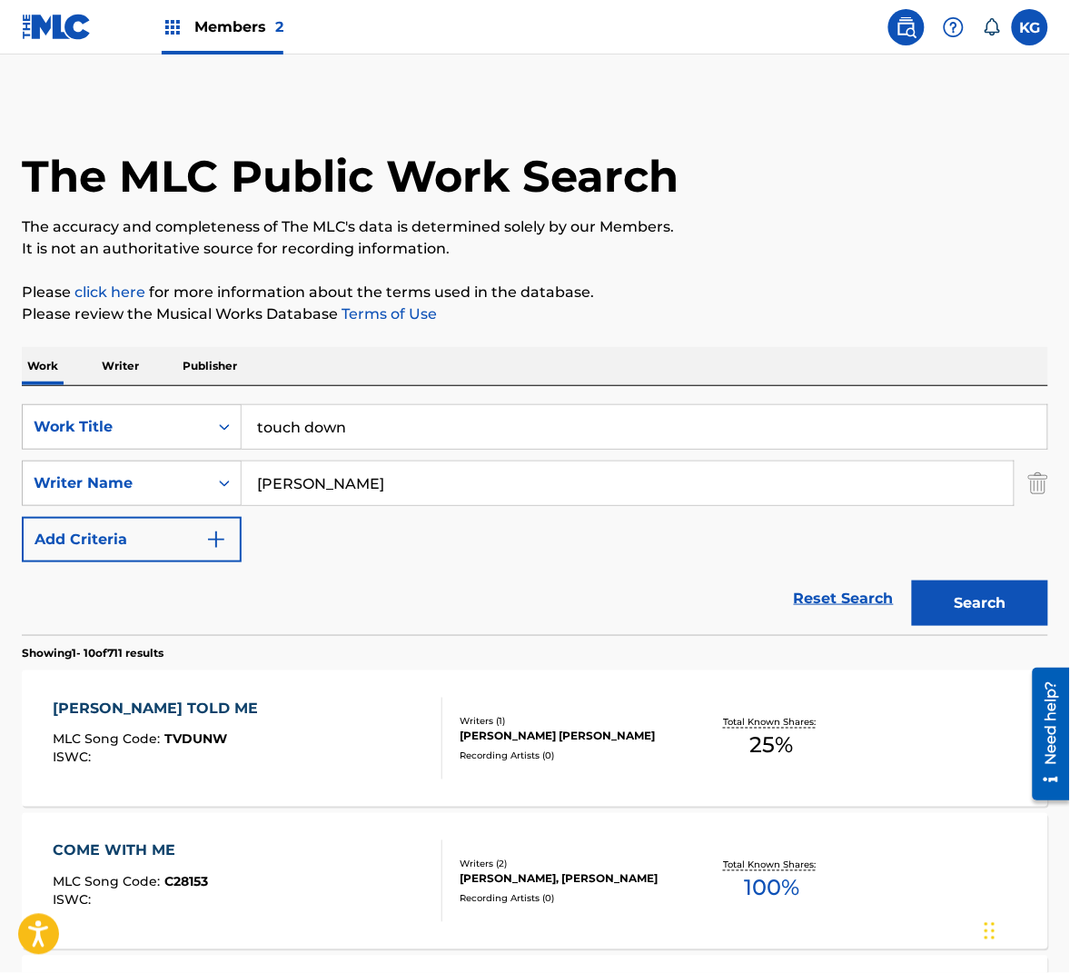
click at [417, 490] on input "[PERSON_NAME]" at bounding box center [628, 483] width 772 height 44
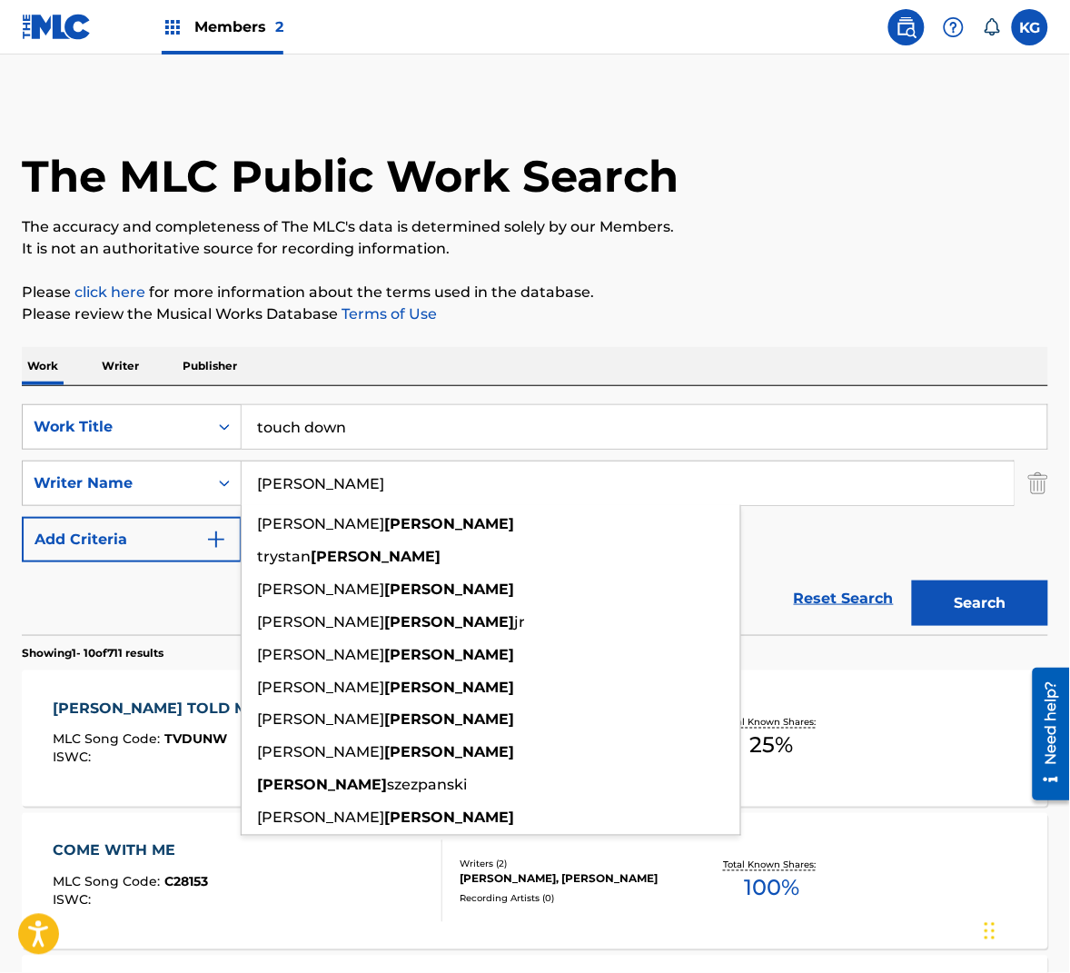
paste input "Wedren"
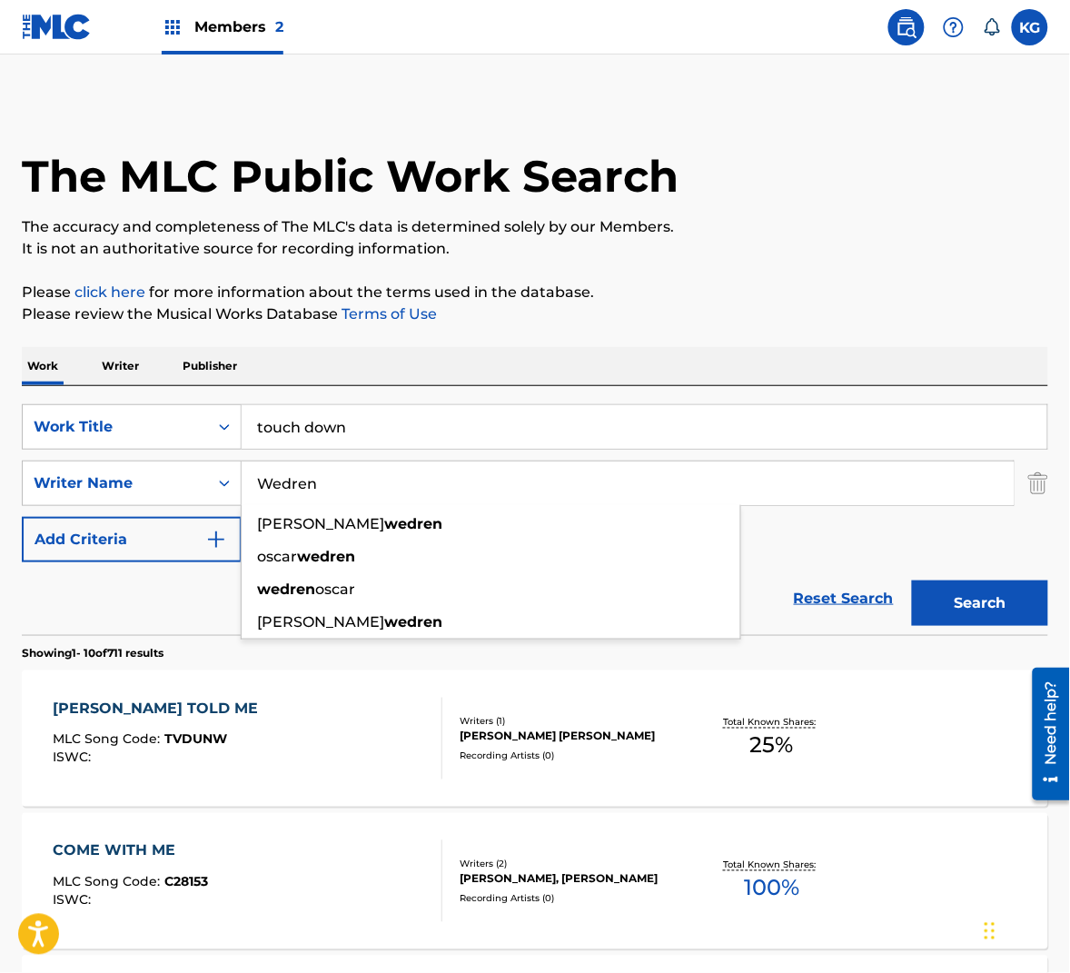
type input "Wedren"
click at [428, 441] on input "touch down" at bounding box center [645, 427] width 806 height 44
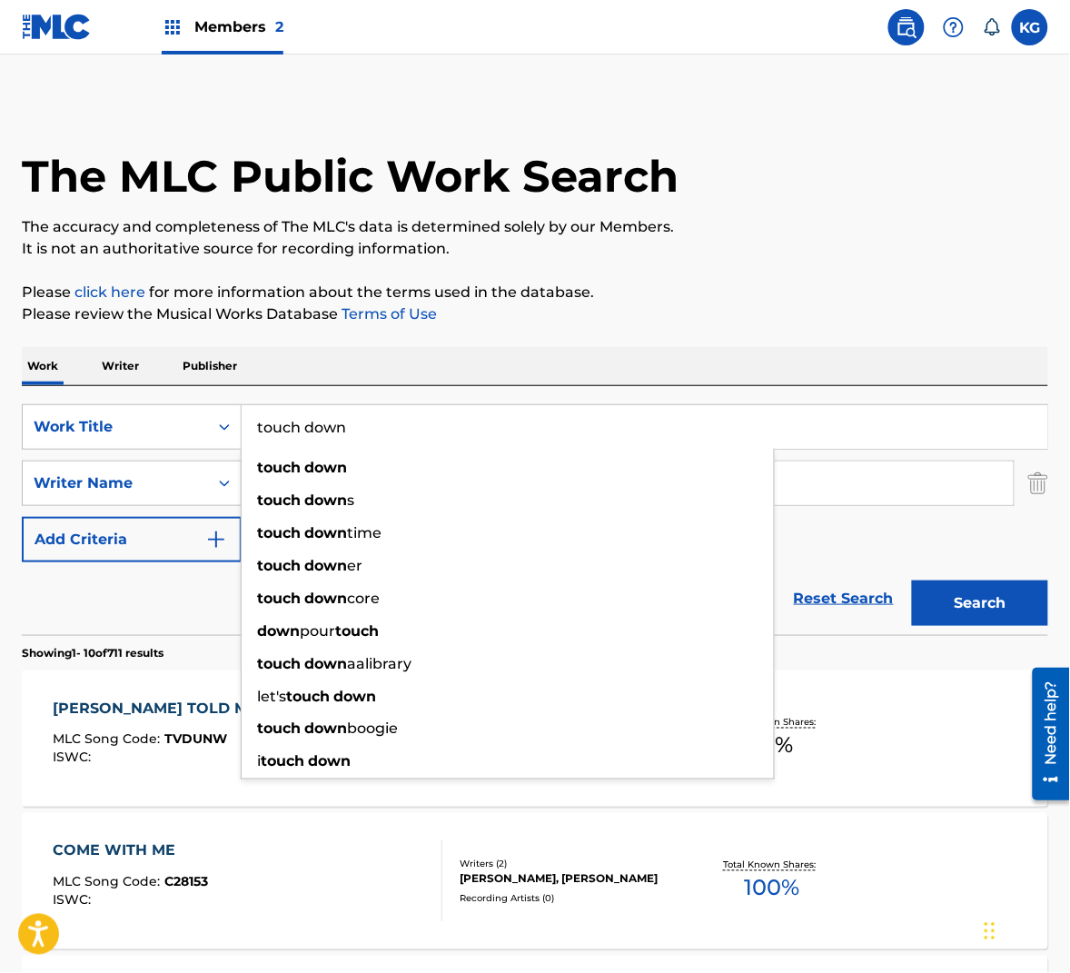
paste input "TOUCH"
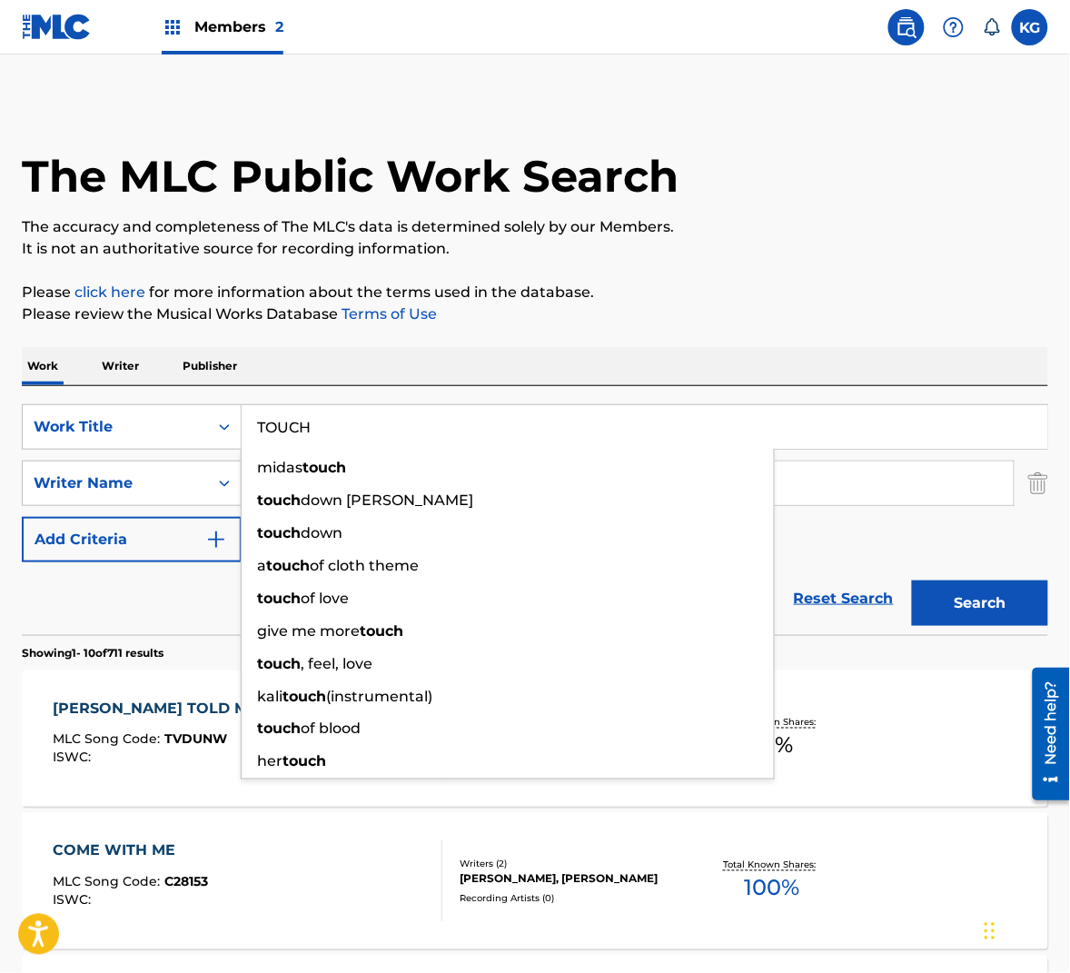
type input "TOUCH"
click at [456, 222] on p "The accuracy and completeness of The MLC's data is determined solely by our Mem…" at bounding box center [535, 227] width 1026 height 22
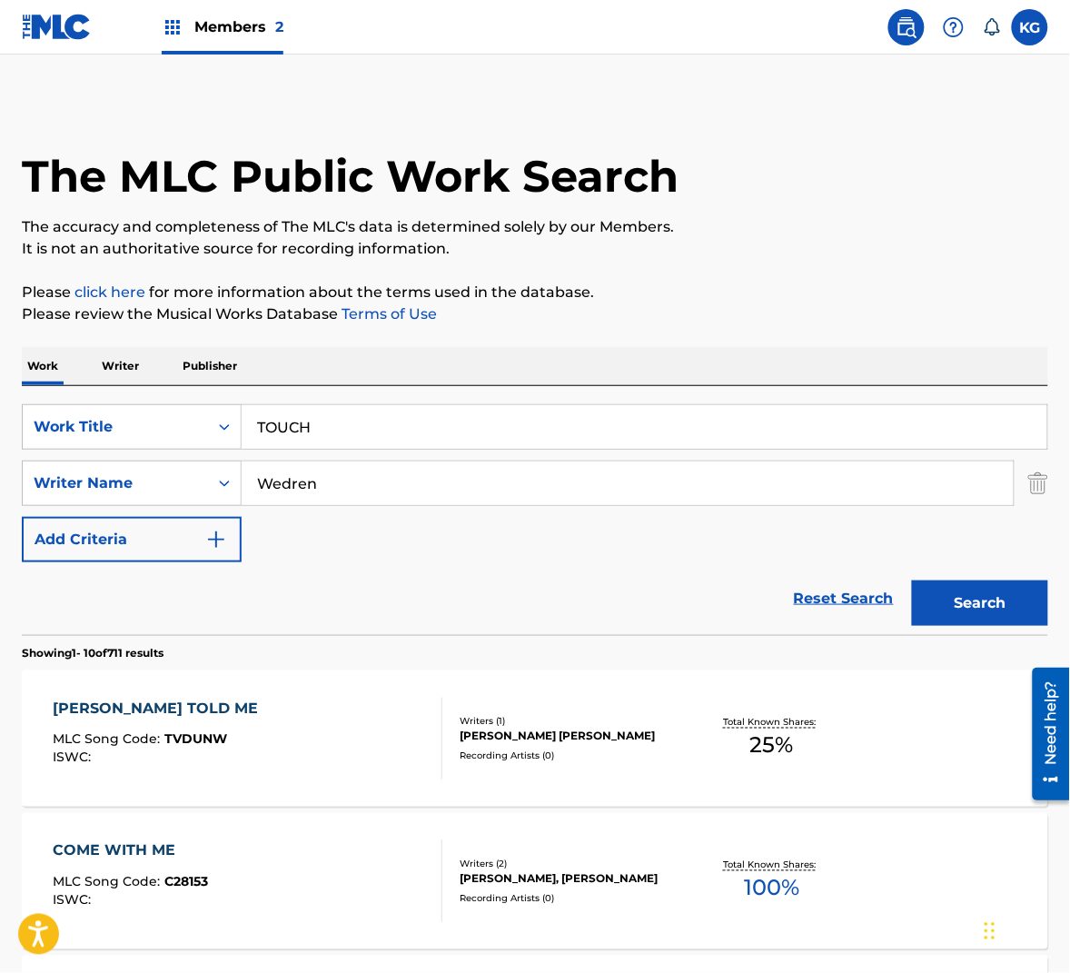
click at [991, 605] on button "Search" at bounding box center [980, 602] width 136 height 45
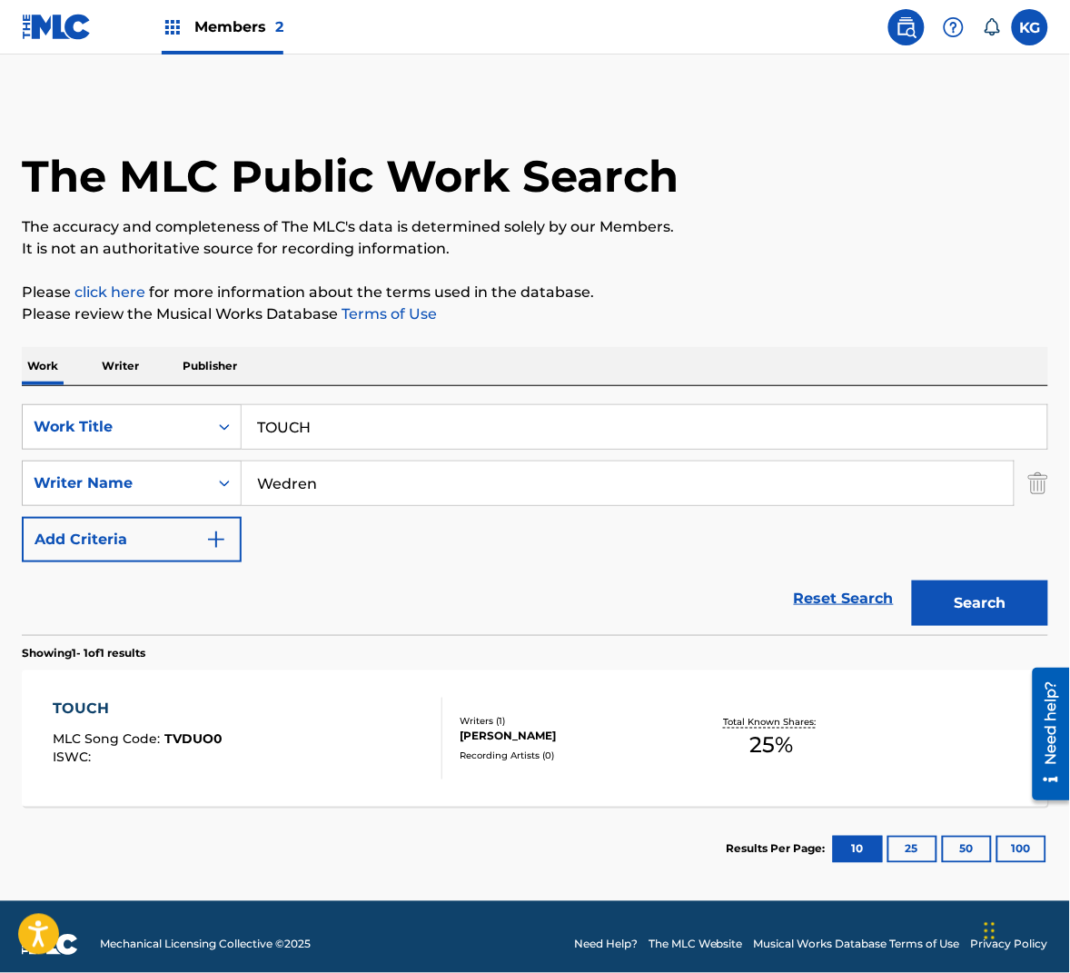
click at [306, 712] on div "TOUCH MLC Song Code : TVDUO0 ISWC :" at bounding box center [248, 739] width 390 height 82
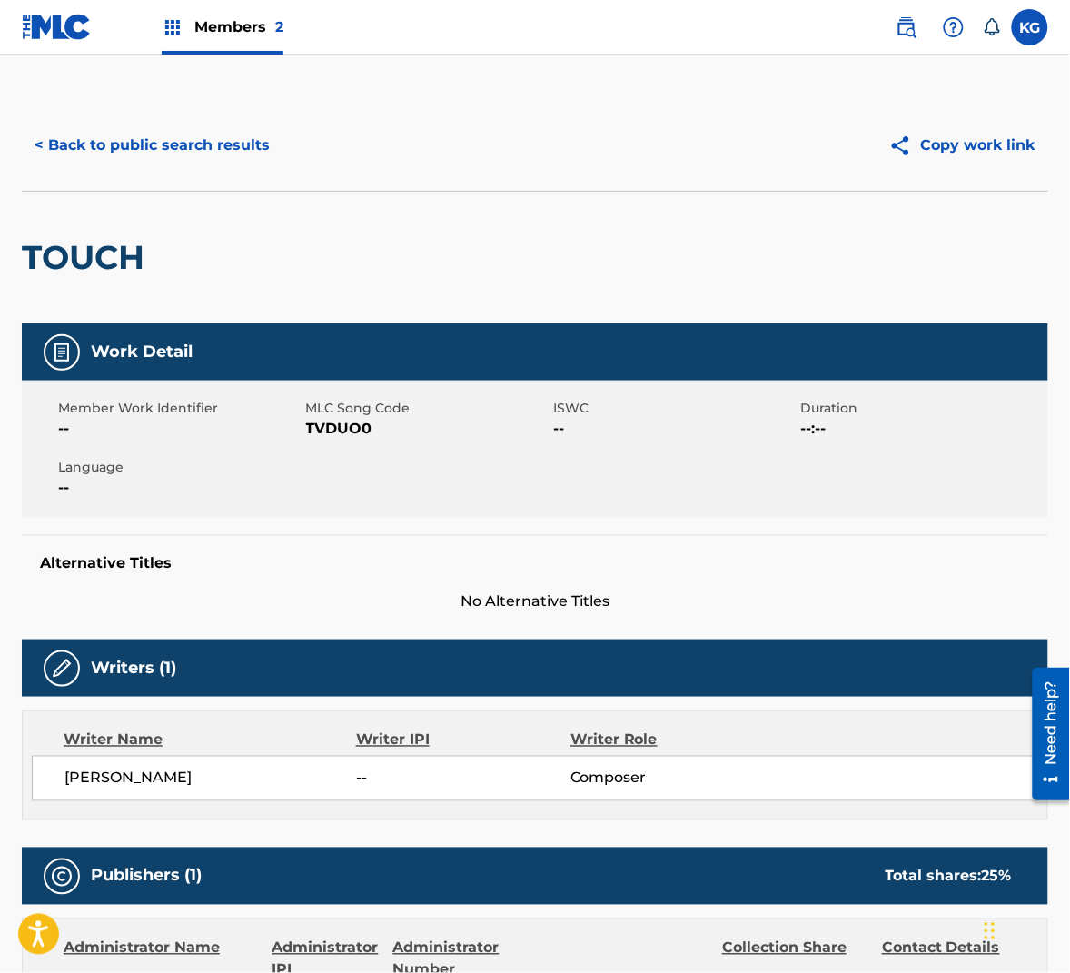
click at [339, 431] on span "TVDUO0" at bounding box center [427, 429] width 243 height 22
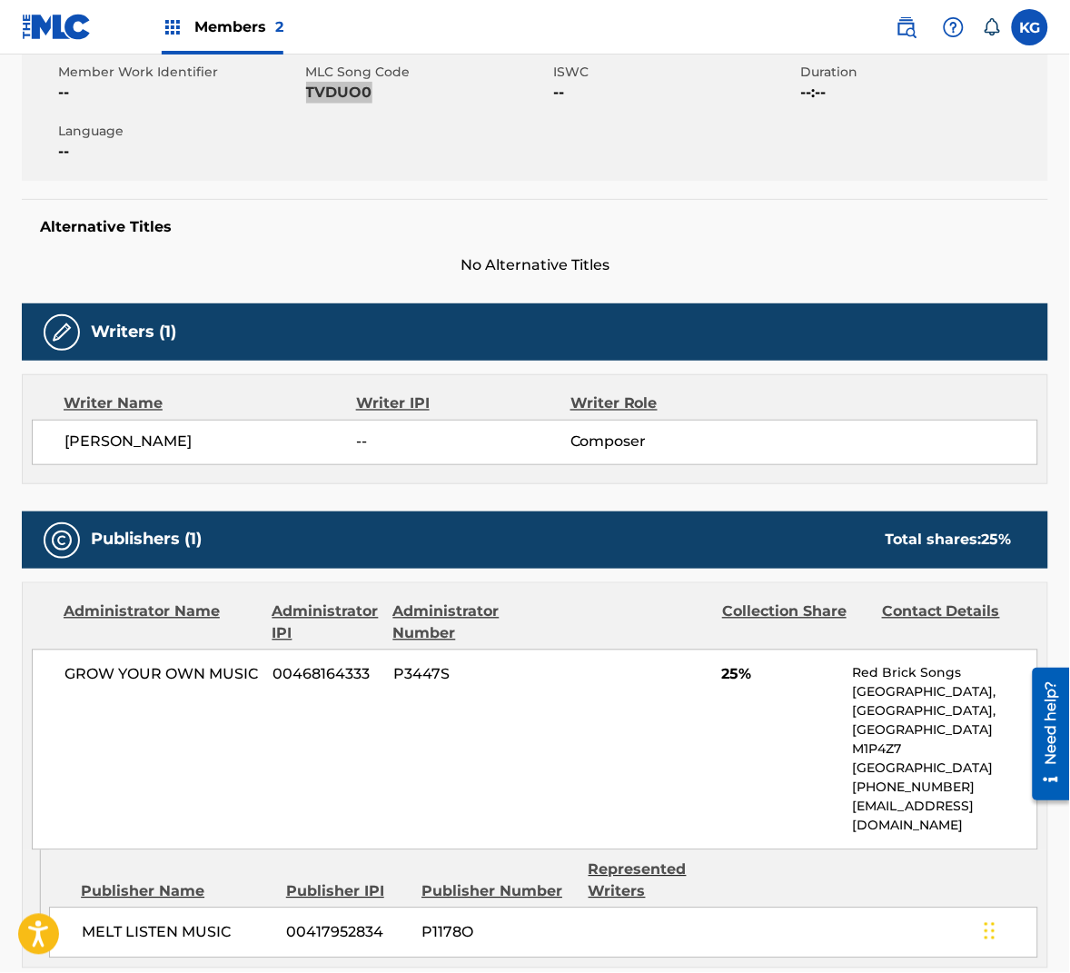
scroll to position [79, 0]
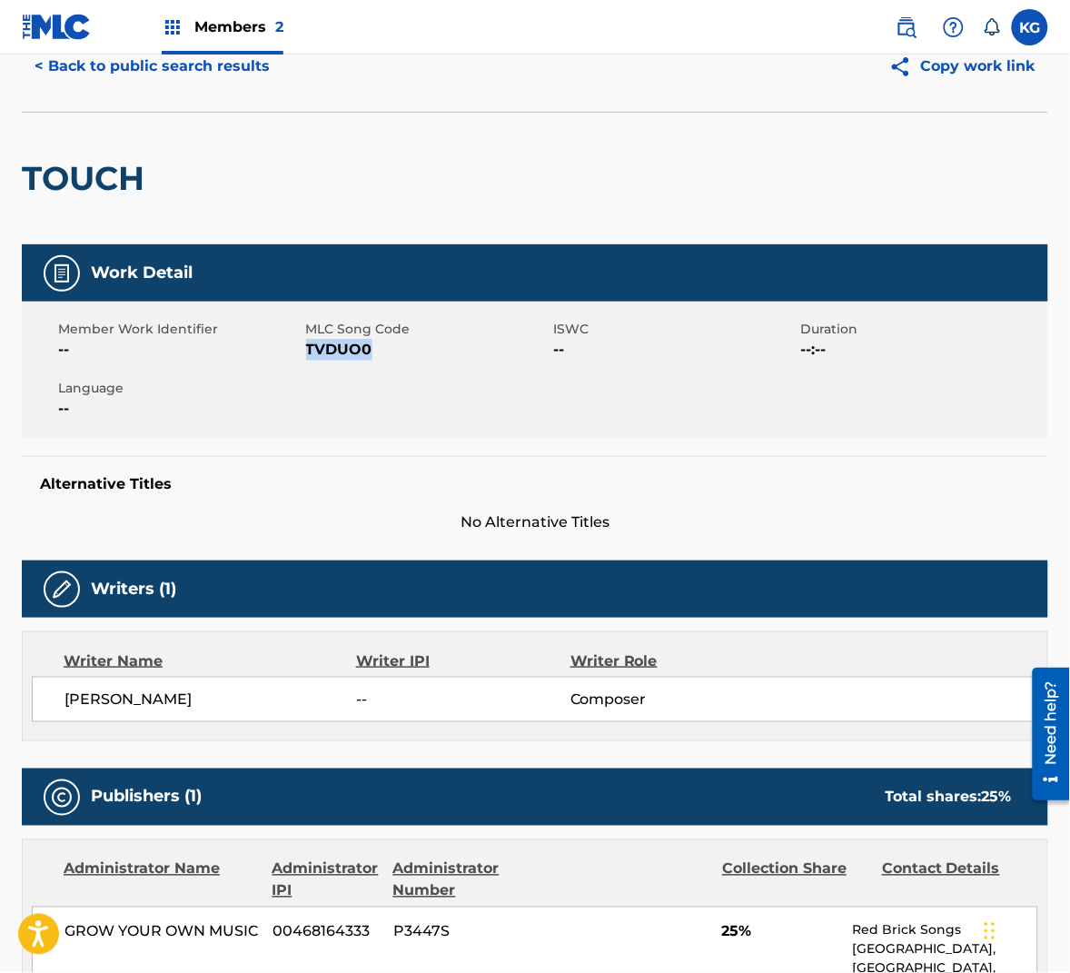
click at [207, 76] on button "< Back to public search results" at bounding box center [152, 66] width 261 height 45
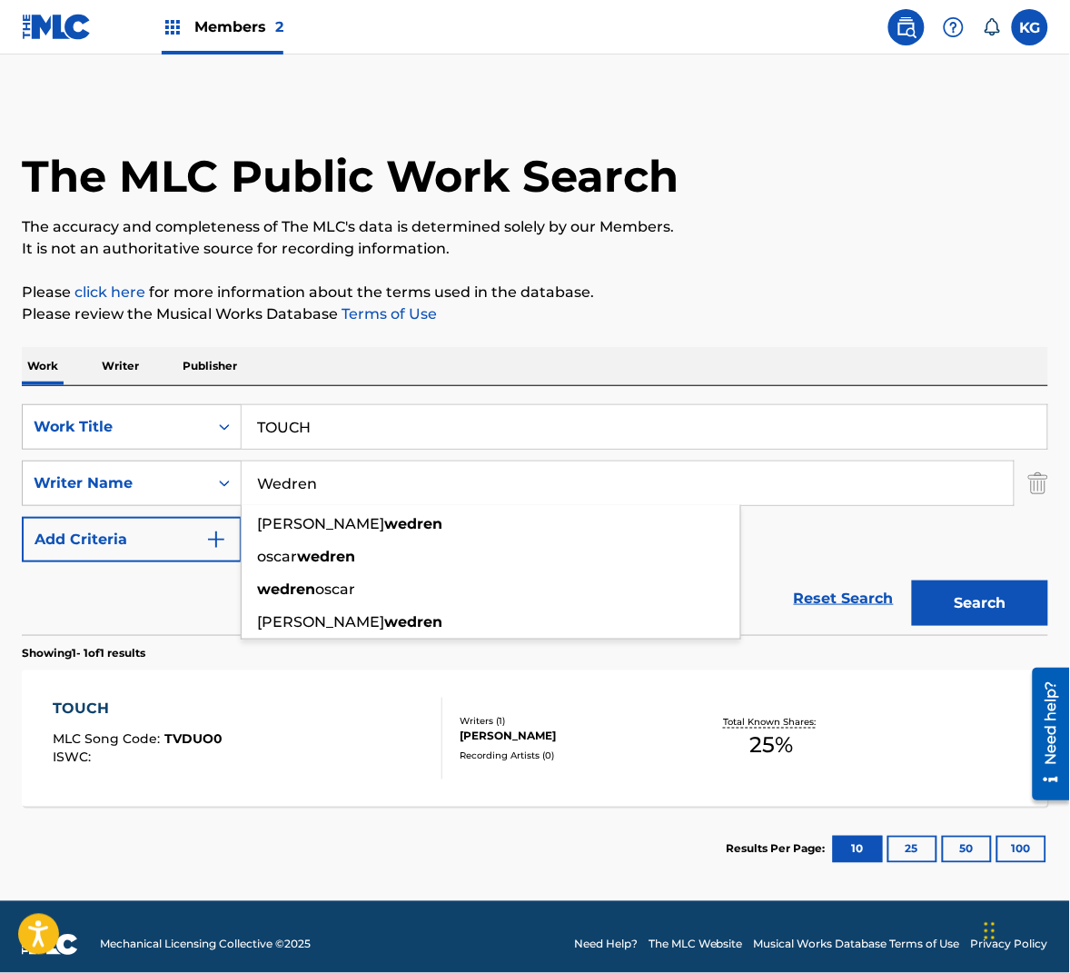
click at [352, 476] on input "Wedren" at bounding box center [628, 483] width 772 height 44
paste input "Hill"
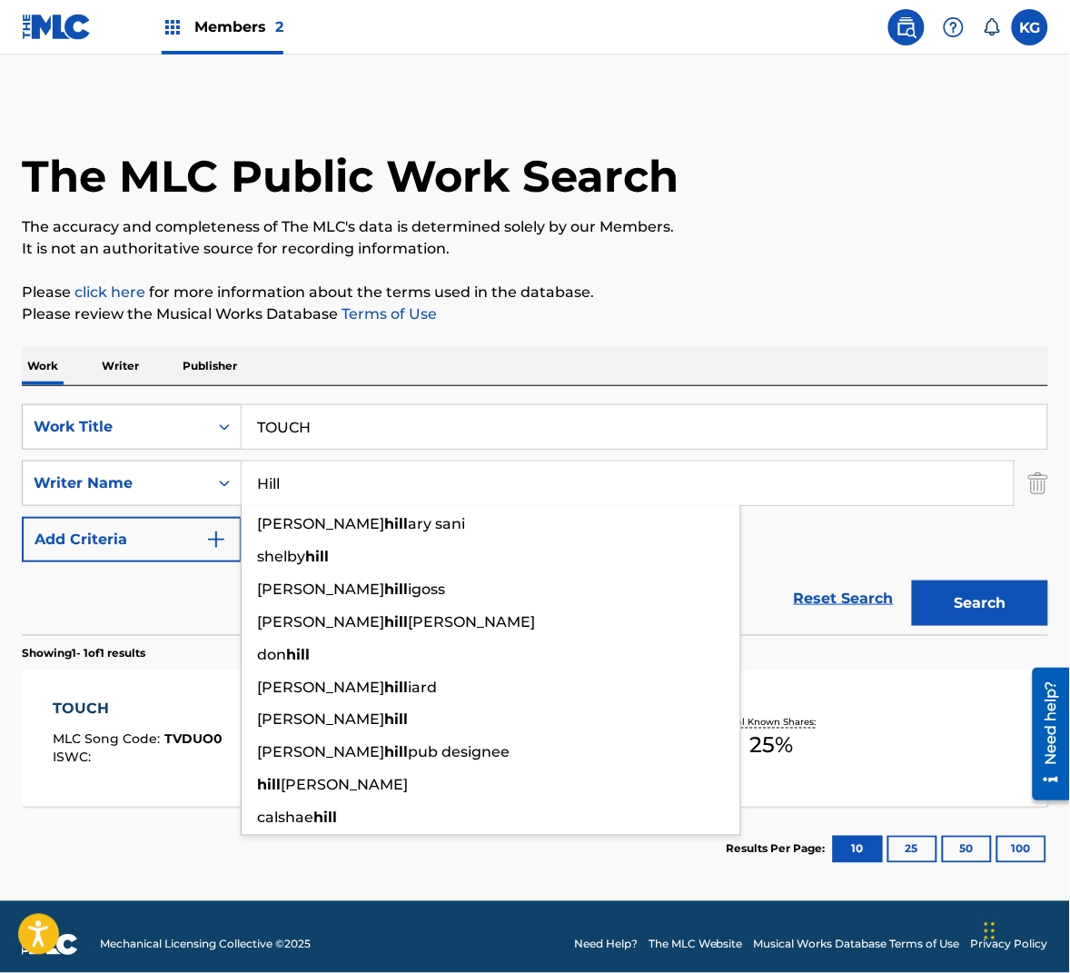
type input "Hill"
click at [965, 617] on button "Search" at bounding box center [980, 602] width 136 height 45
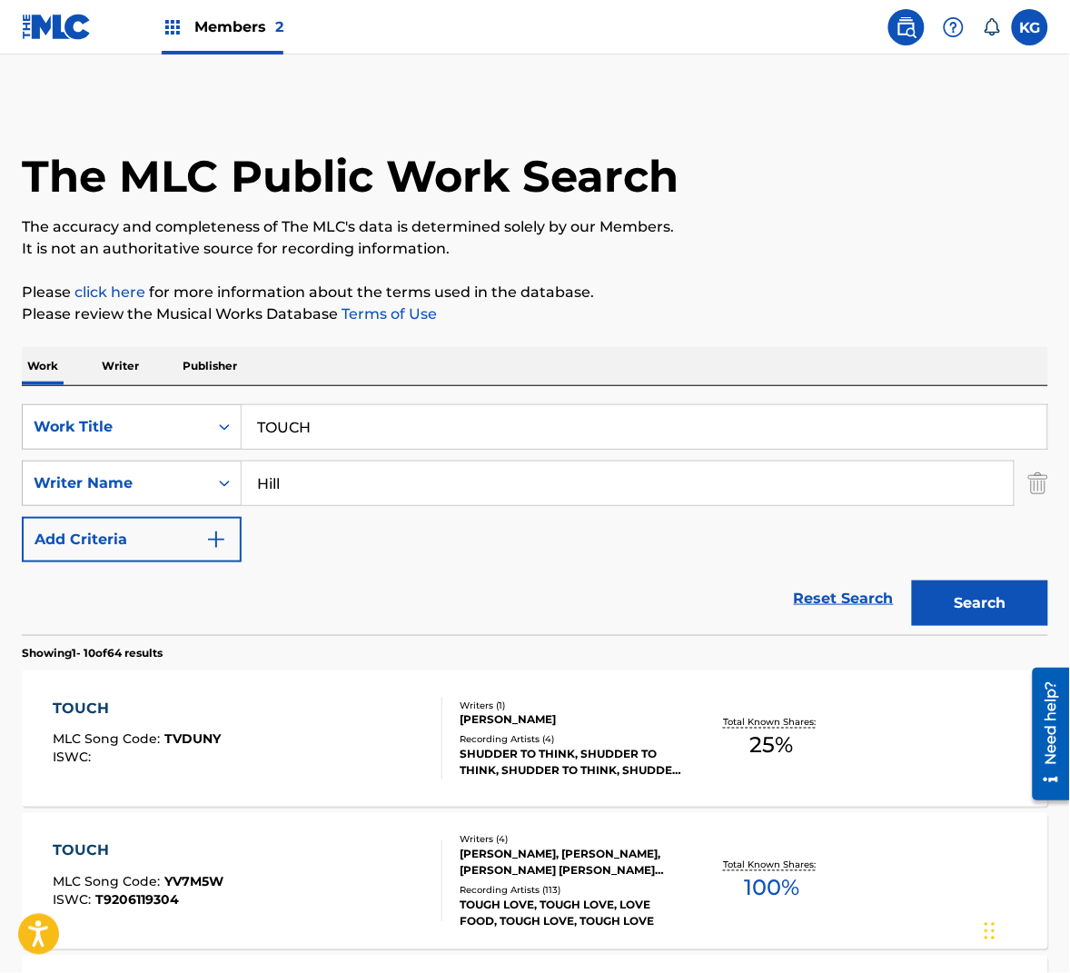
click at [332, 726] on div "TOUCH MLC Song Code : TVDUNY ISWC :" at bounding box center [248, 739] width 390 height 82
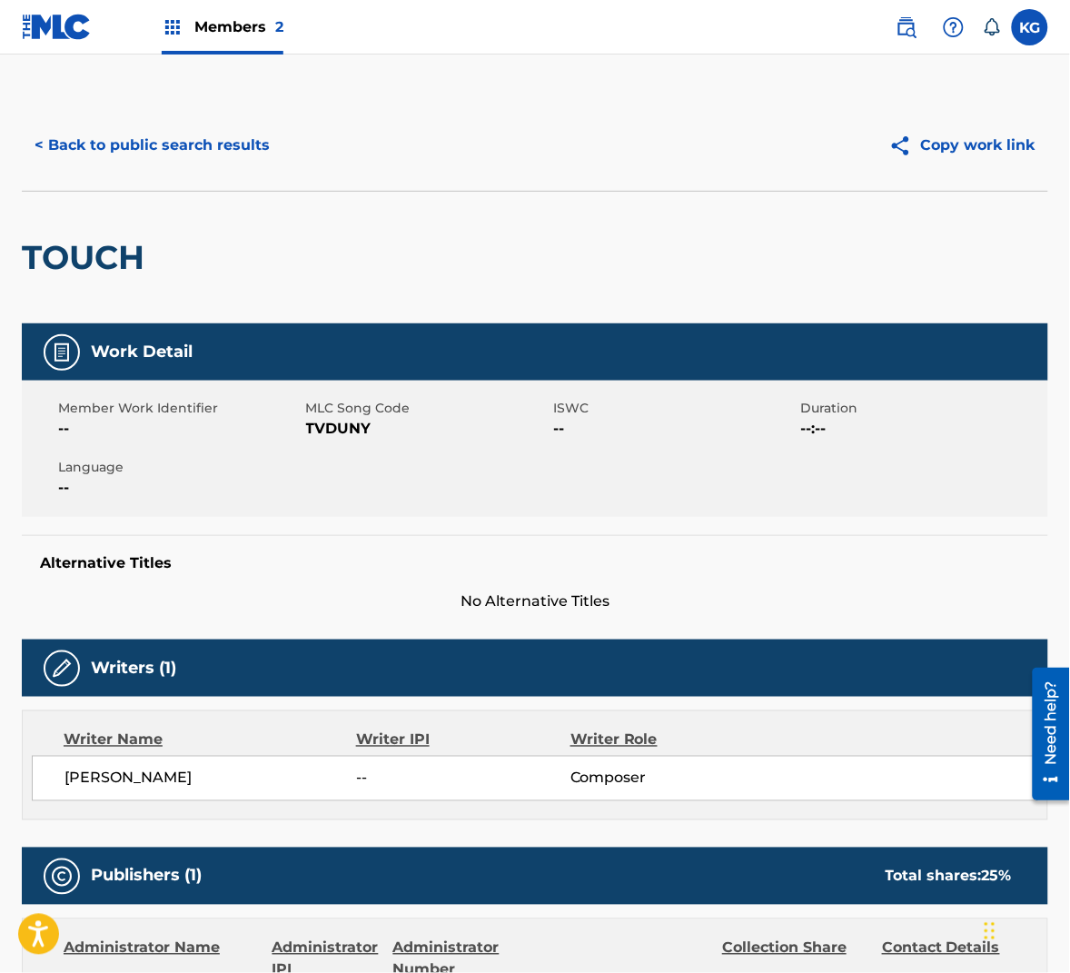
click at [338, 431] on span "TVDUNY" at bounding box center [427, 429] width 243 height 22
click at [235, 157] on button "< Back to public search results" at bounding box center [152, 145] width 261 height 45
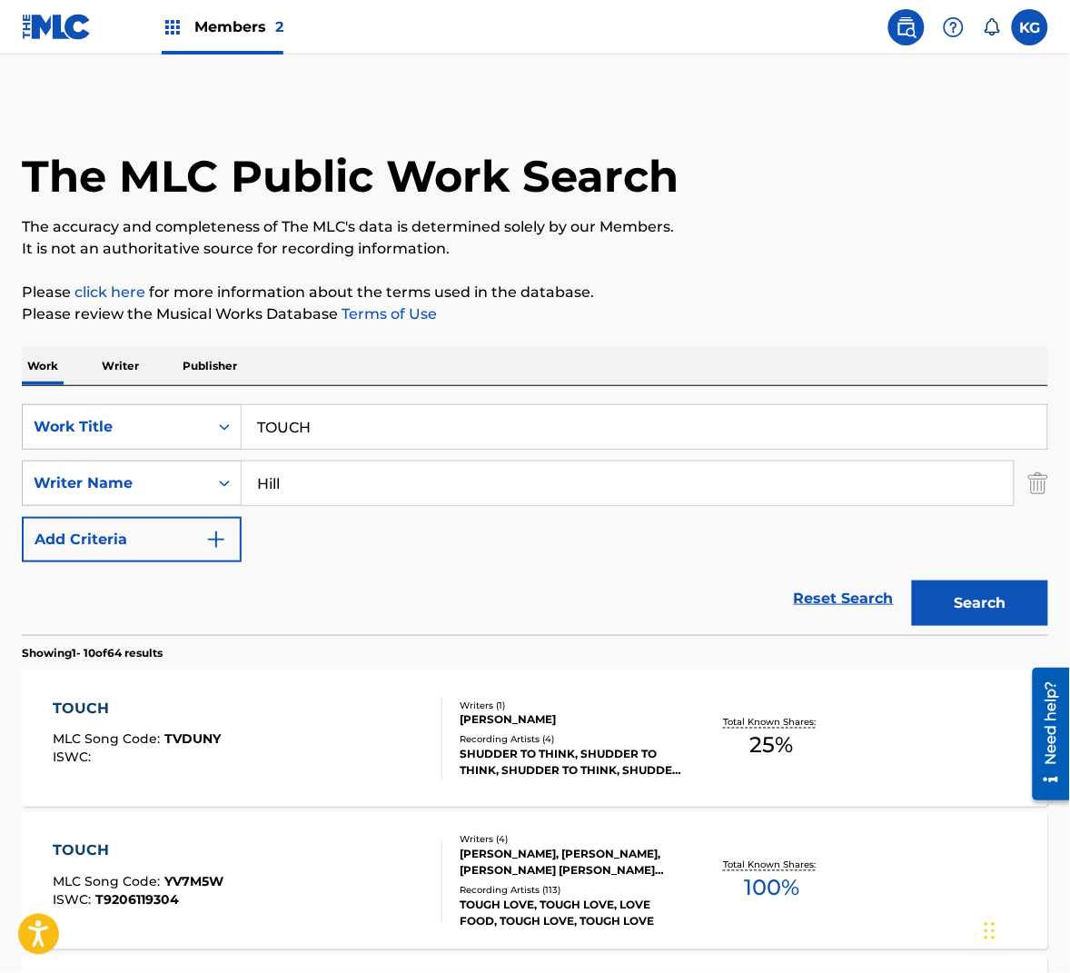
click at [339, 478] on input "Hill" at bounding box center [628, 483] width 772 height 44
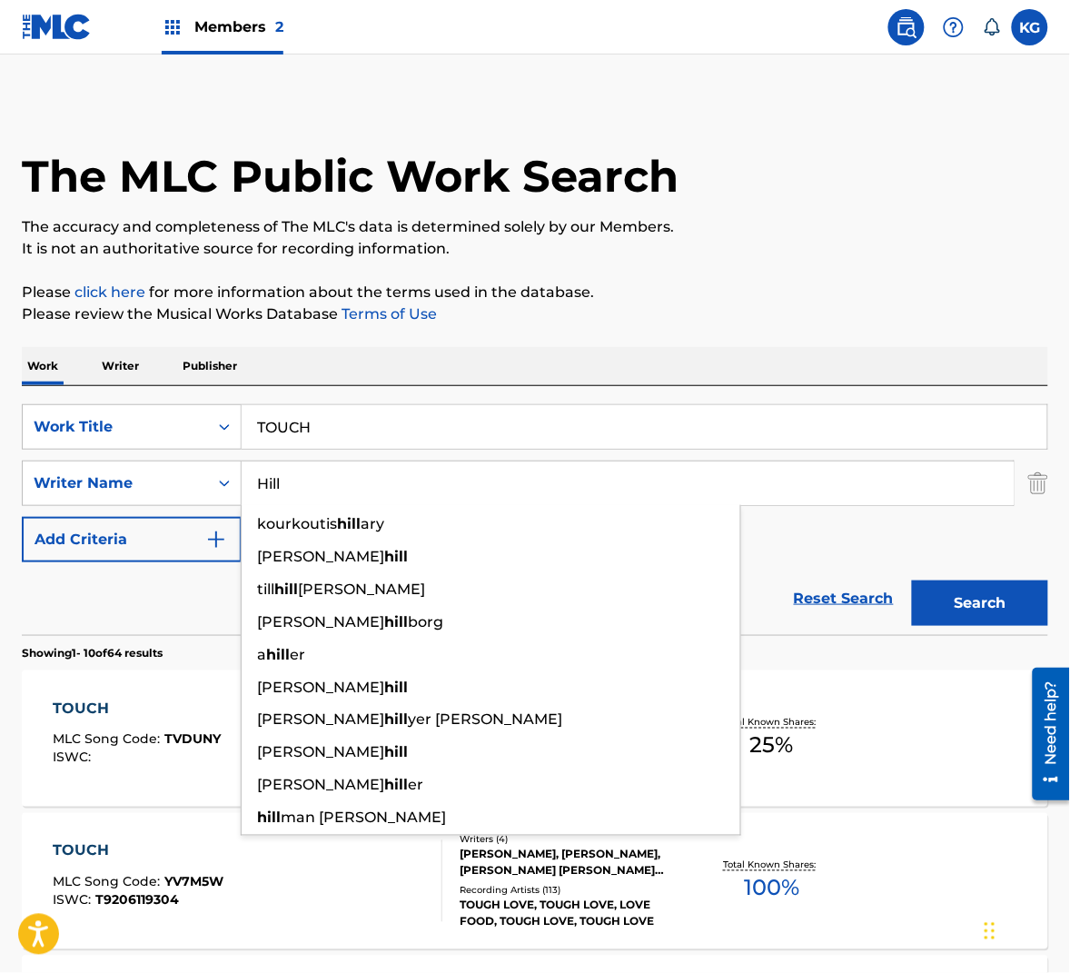
paste input "Russe"
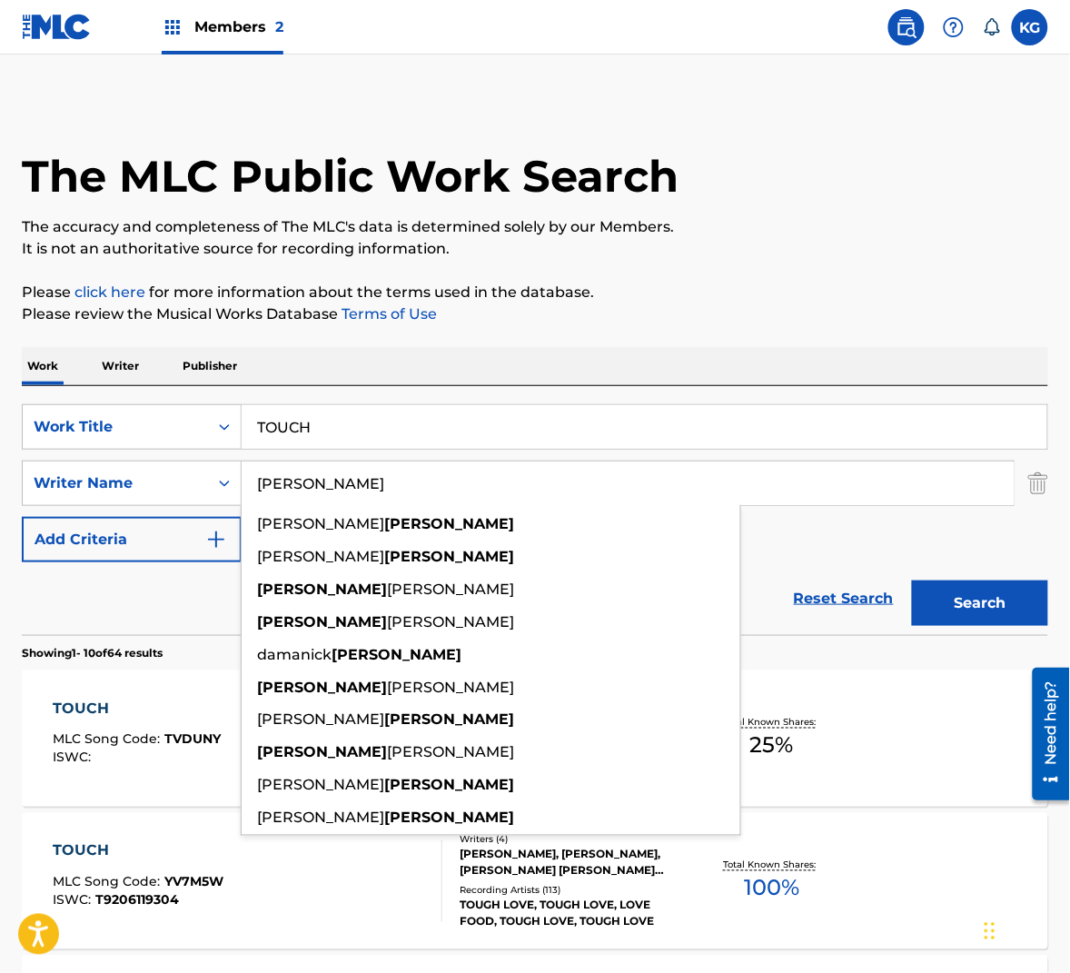
type input "[PERSON_NAME]"
click at [954, 597] on button "Search" at bounding box center [980, 602] width 136 height 45
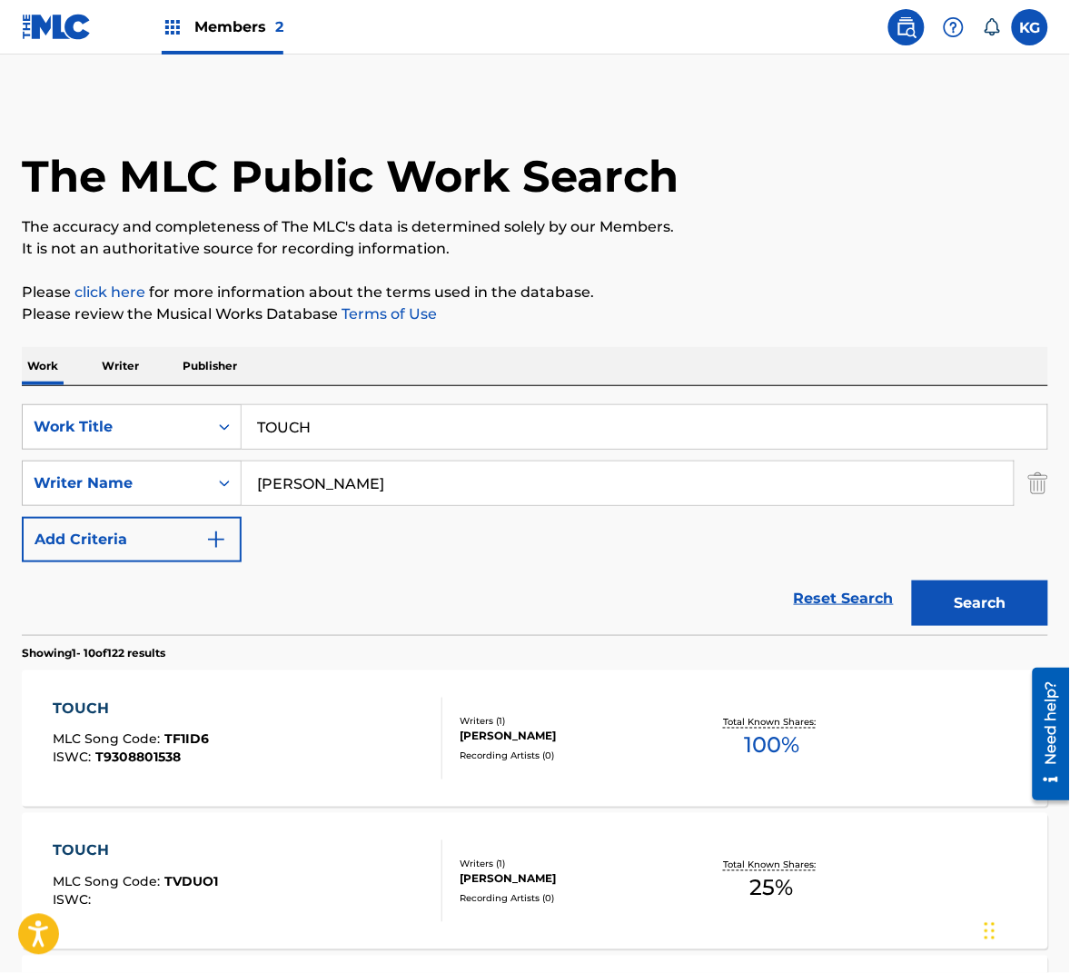
click at [326, 712] on div "TOUCH MLC Song Code : TF1ID6 ISWC : T9308801538" at bounding box center [248, 739] width 390 height 82
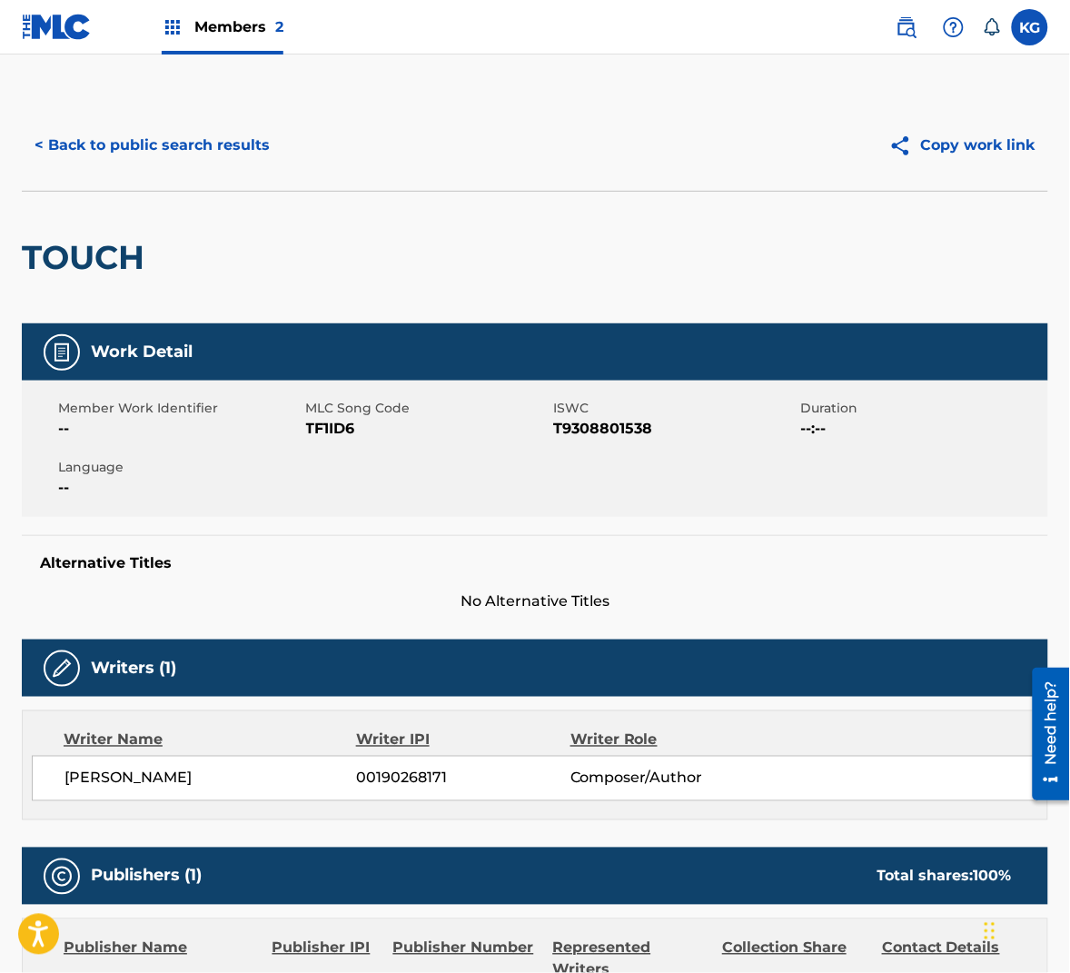
click at [114, 149] on button "< Back to public search results" at bounding box center [152, 145] width 261 height 45
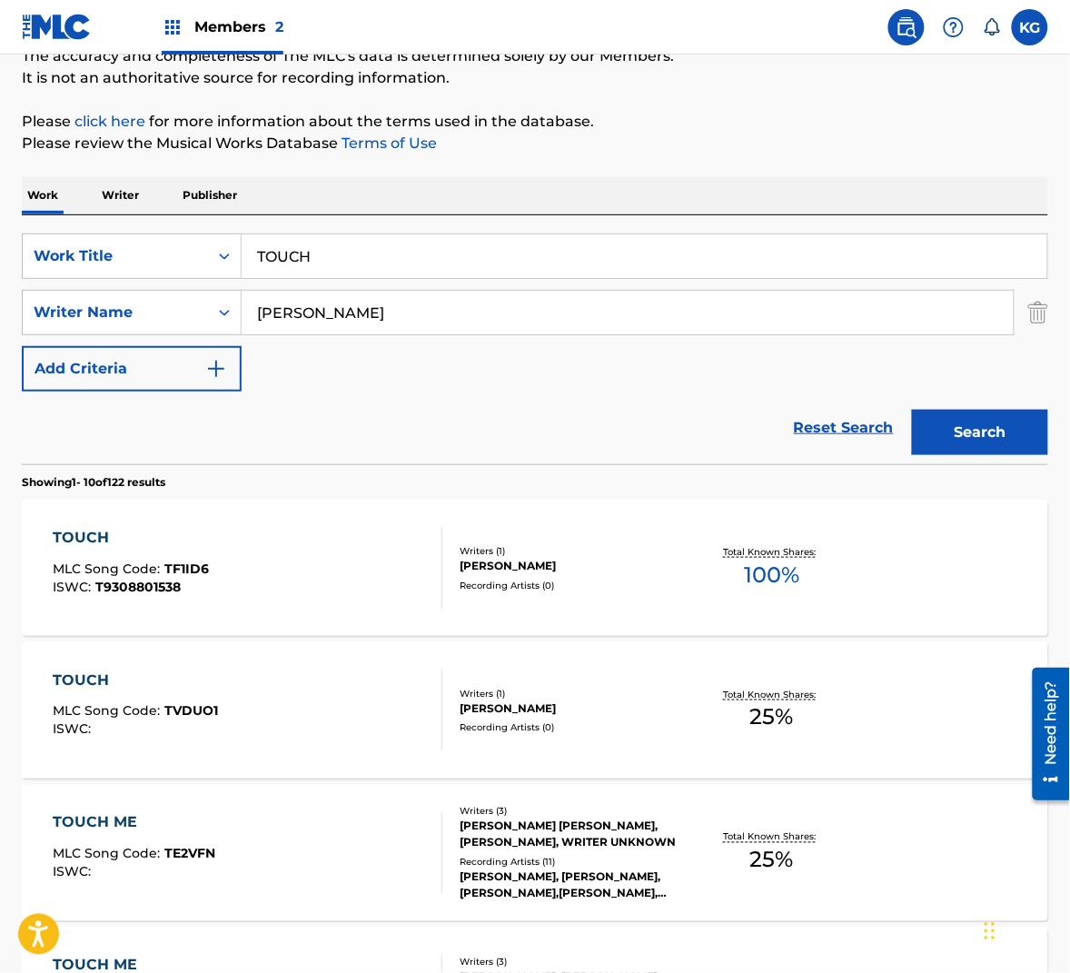
scroll to position [173, 0]
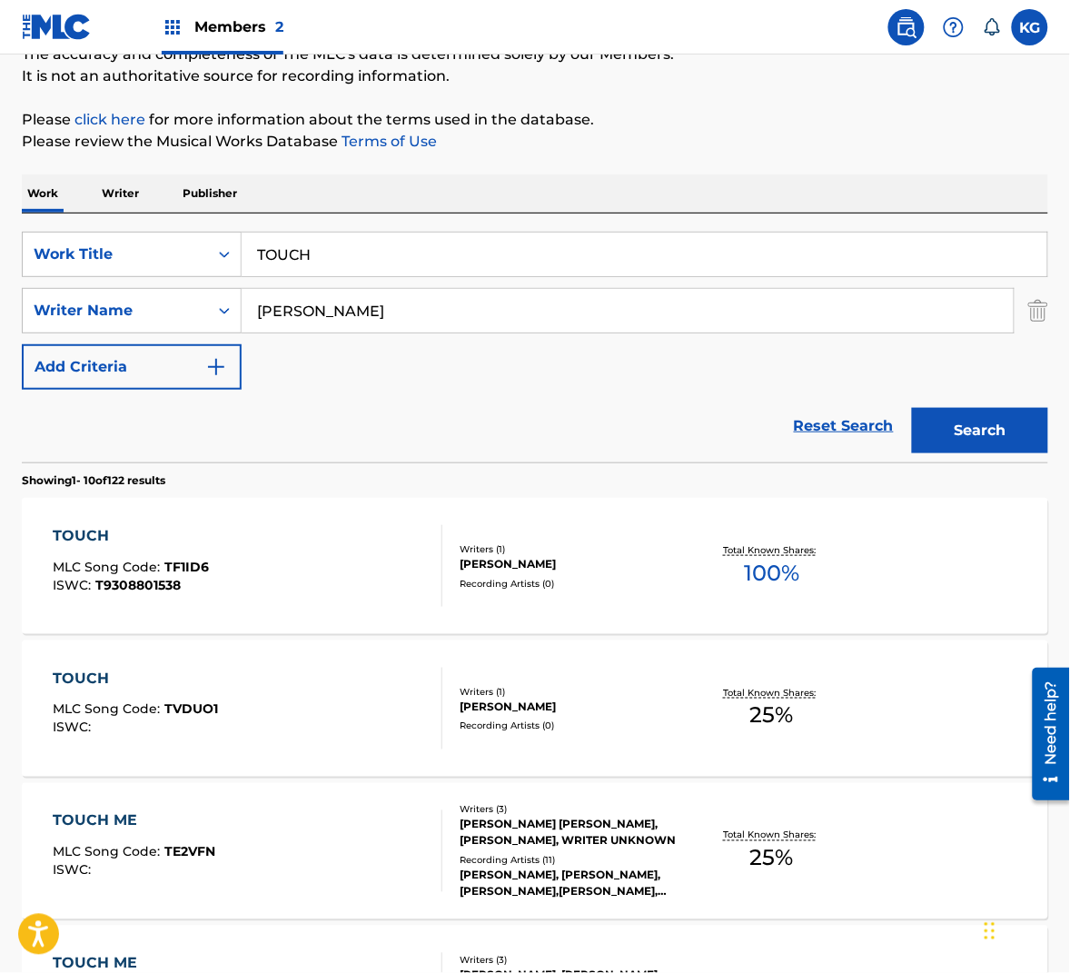
click at [670, 705] on div "[PERSON_NAME]" at bounding box center [573, 707] width 226 height 16
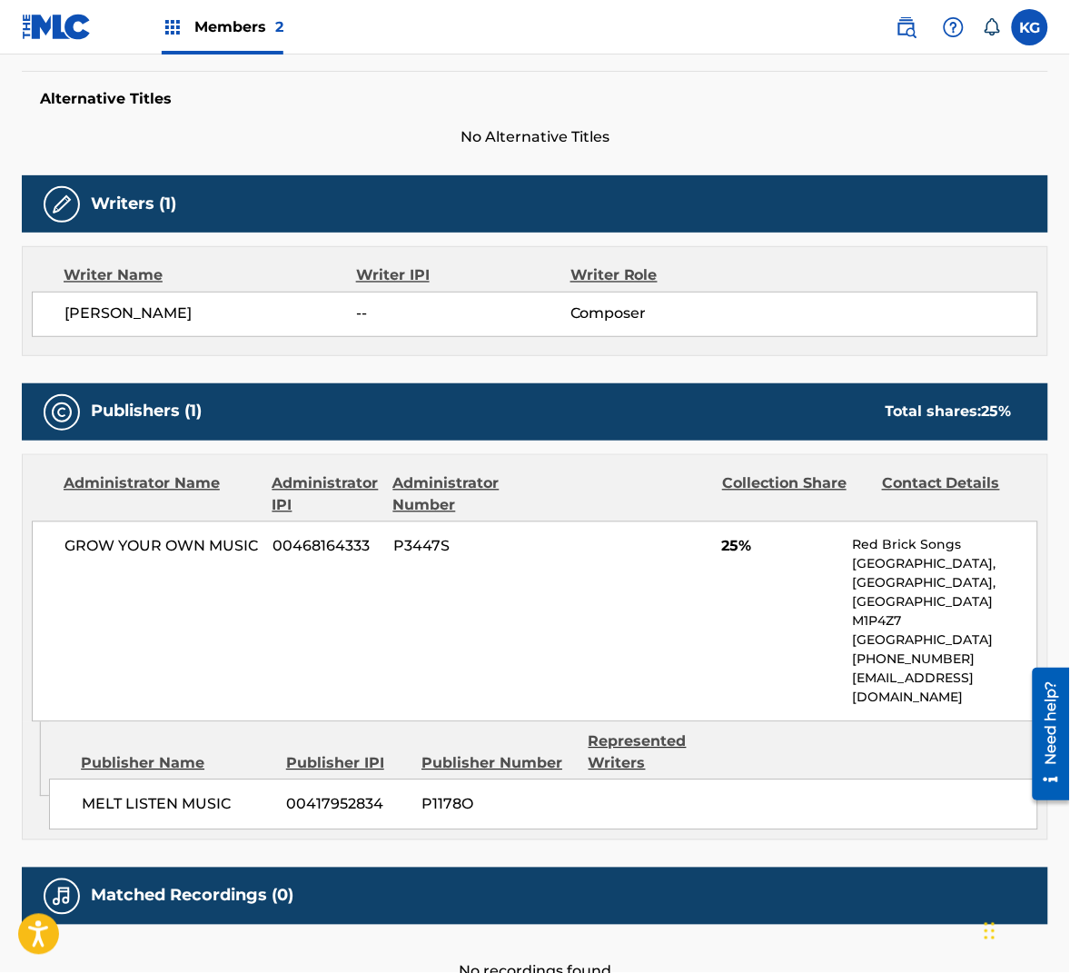
scroll to position [280, 0]
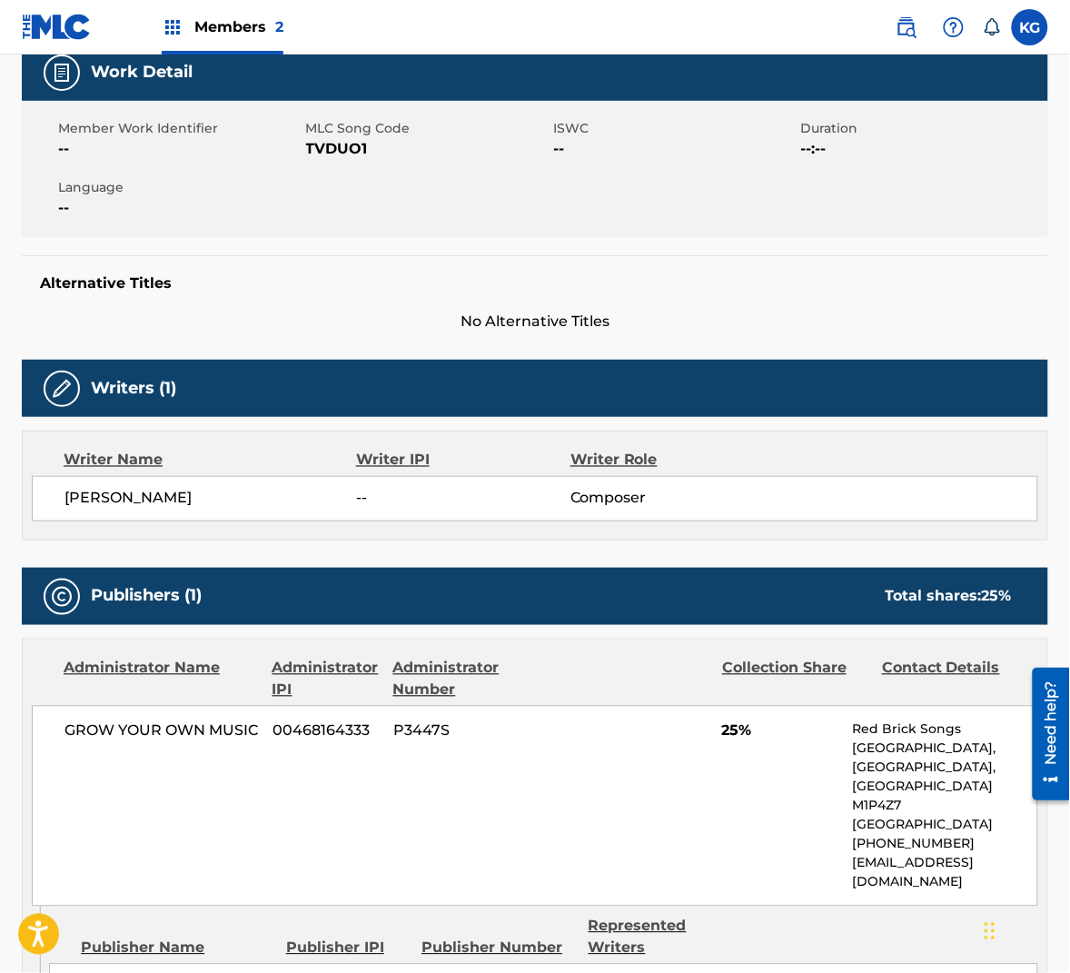
click at [329, 139] on span "TVDUO1" at bounding box center [427, 149] width 243 height 22
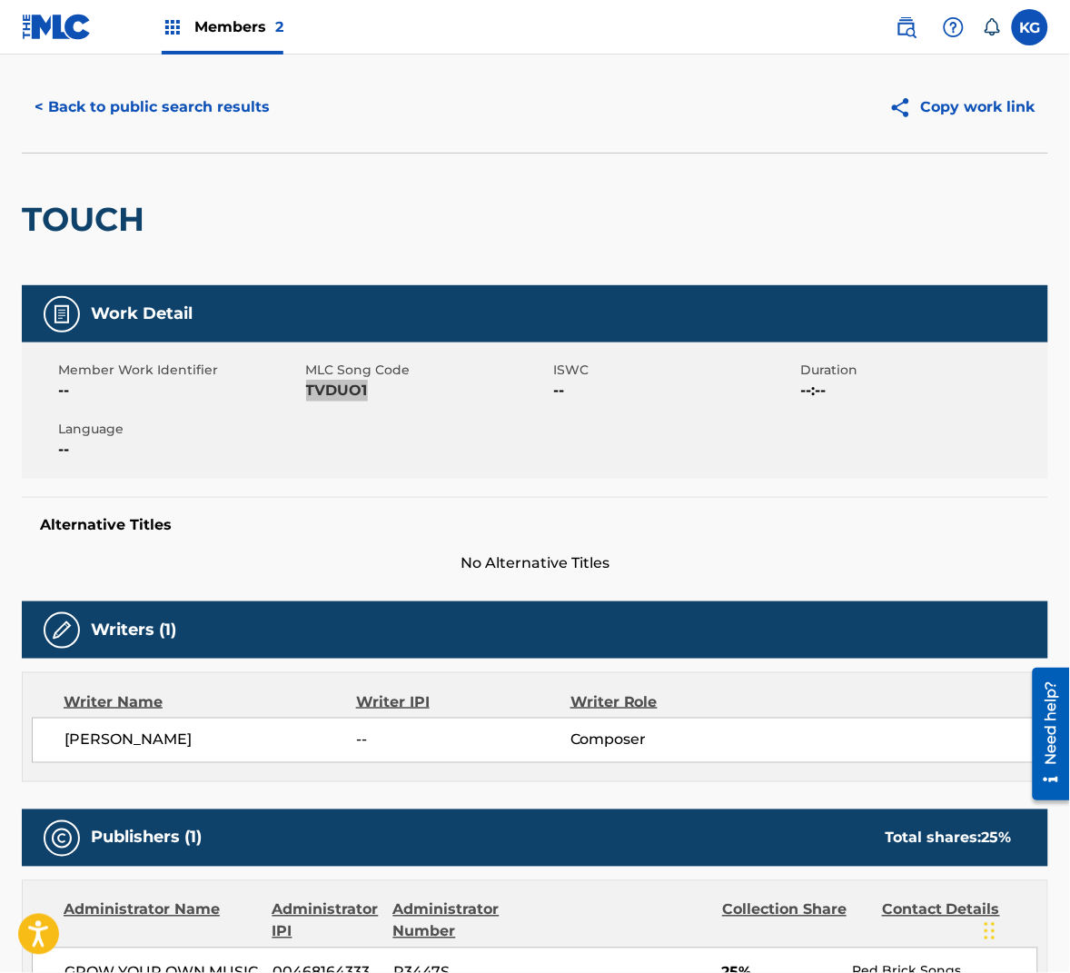
scroll to position [0, 0]
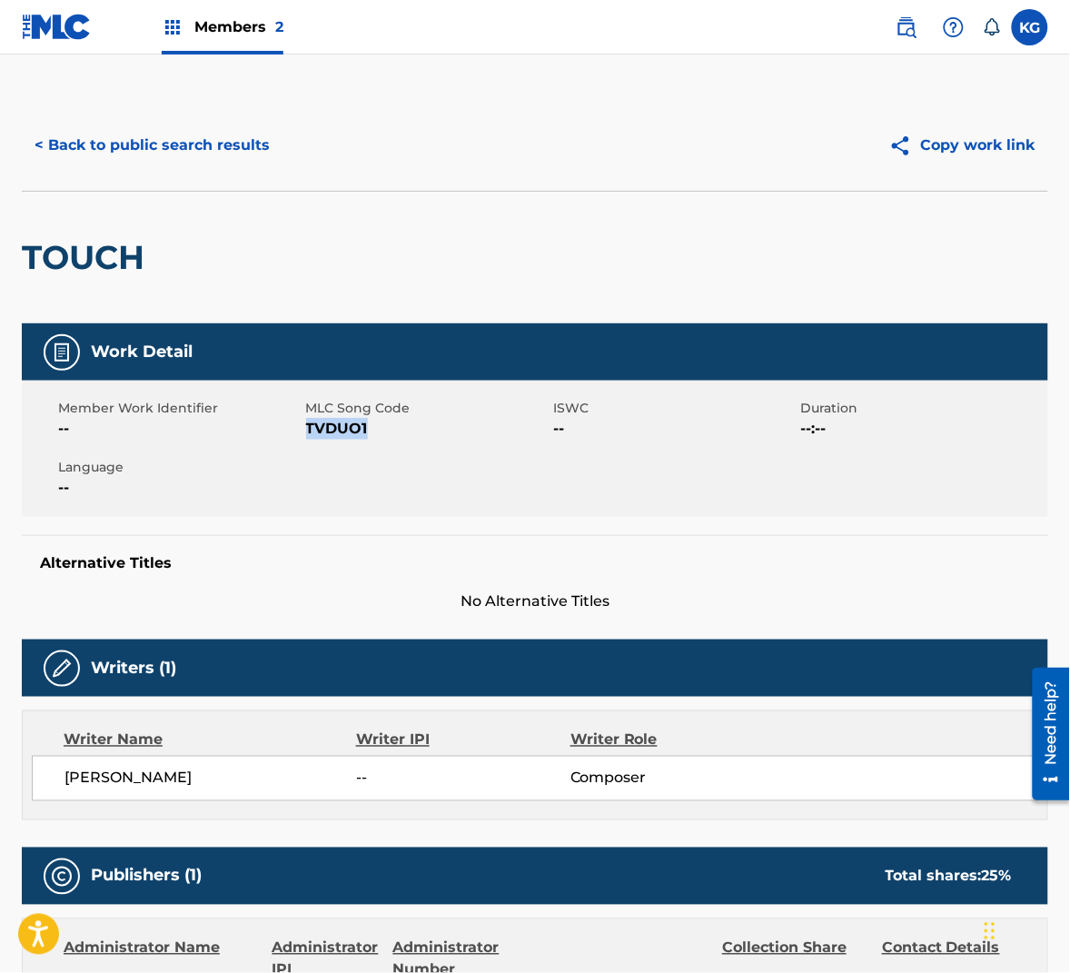
click at [147, 156] on button "< Back to public search results" at bounding box center [152, 145] width 261 height 45
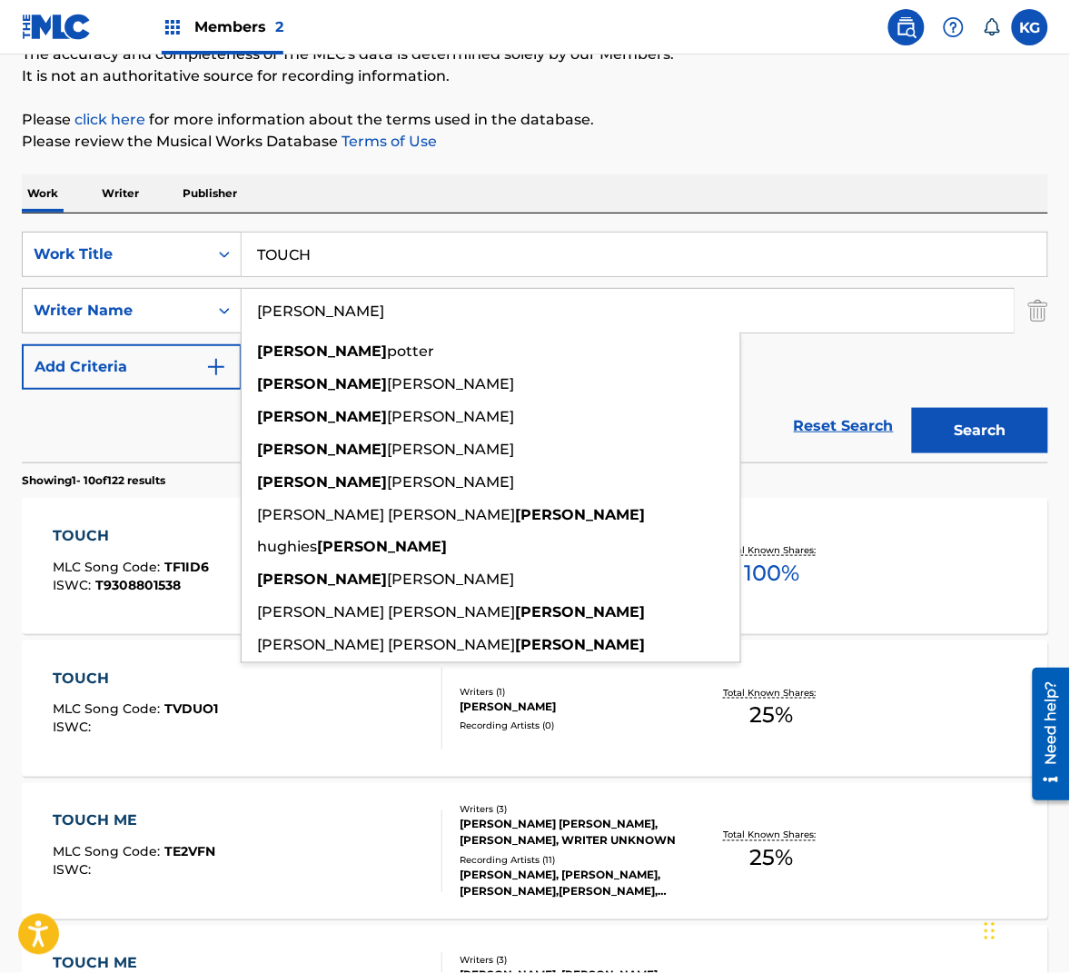
click at [326, 300] on input "[PERSON_NAME]" at bounding box center [628, 311] width 772 height 44
click at [323, 305] on input "[PERSON_NAME]" at bounding box center [628, 311] width 772 height 44
paste input "[PERSON_NAME]"
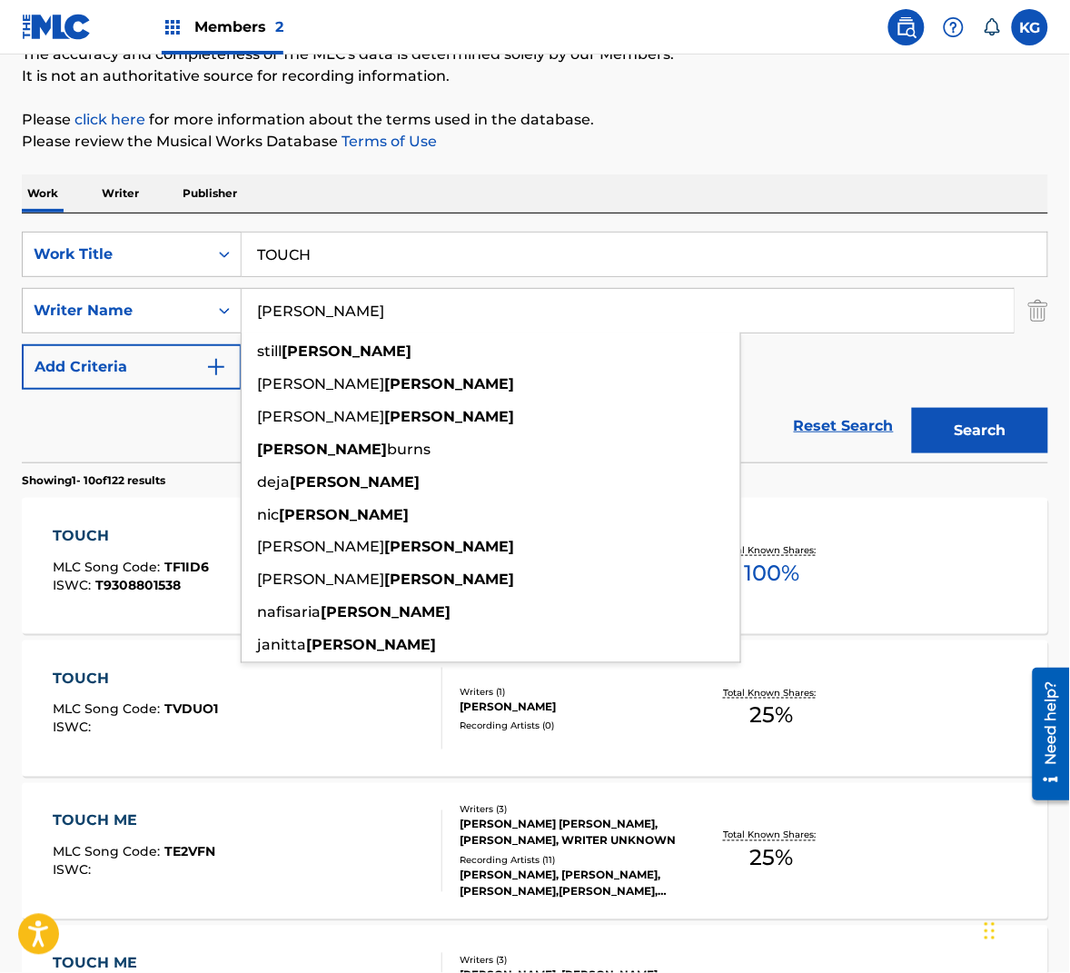
type input "[PERSON_NAME]"
click at [966, 433] on button "Search" at bounding box center [980, 430] width 136 height 45
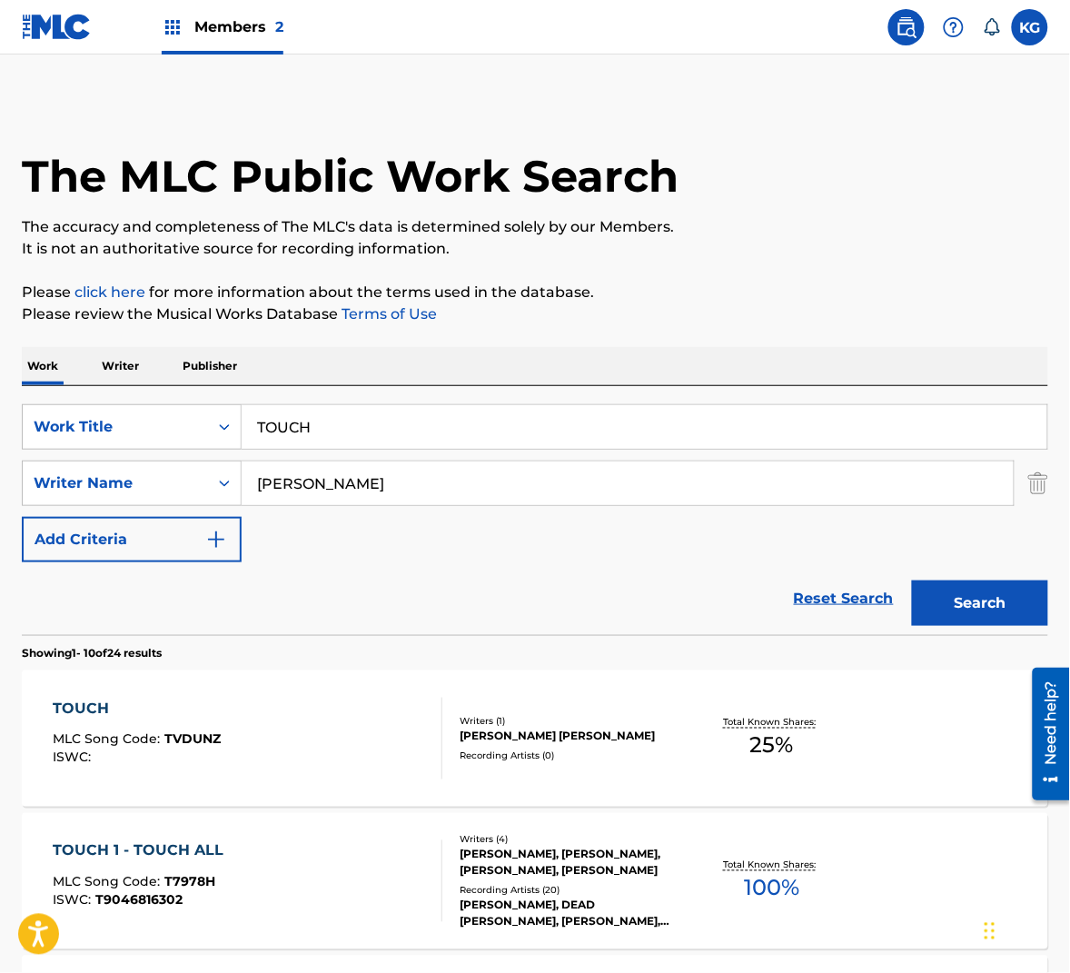
click at [337, 741] on div "TOUCH MLC Song Code : TVDUNZ ISWC :" at bounding box center [248, 739] width 390 height 82
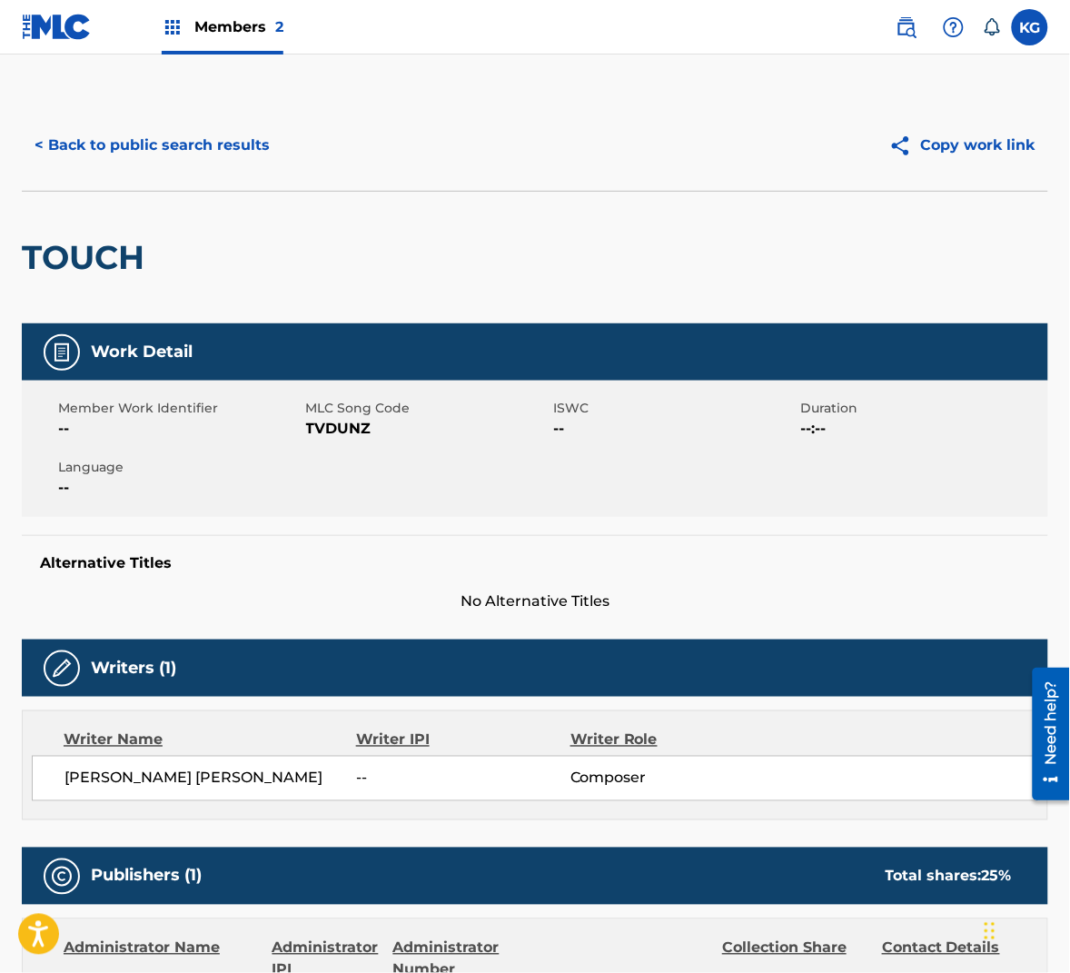
click at [340, 424] on span "TVDUNZ" at bounding box center [427, 429] width 243 height 22
click at [202, 137] on button "< Back to public search results" at bounding box center [152, 145] width 261 height 45
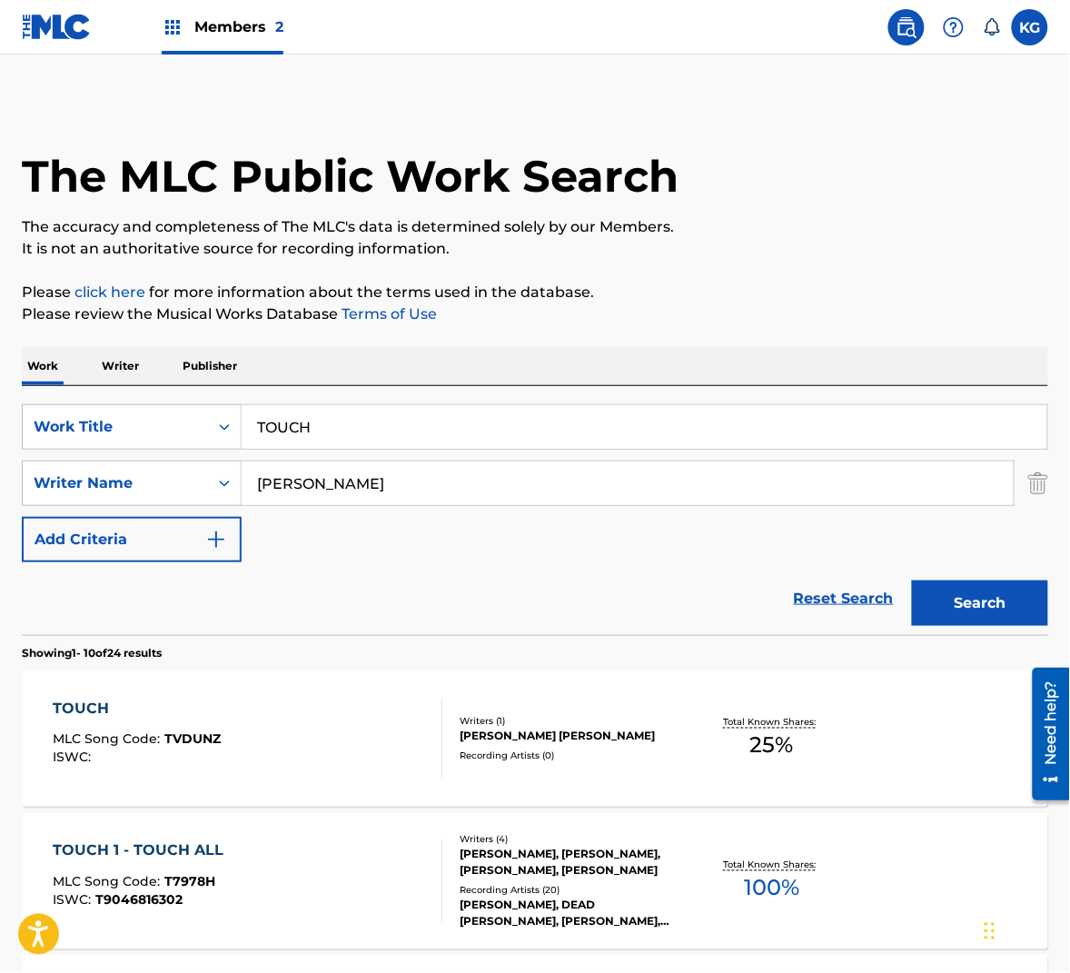
click at [382, 415] on input "TOUCH" at bounding box center [645, 427] width 806 height 44
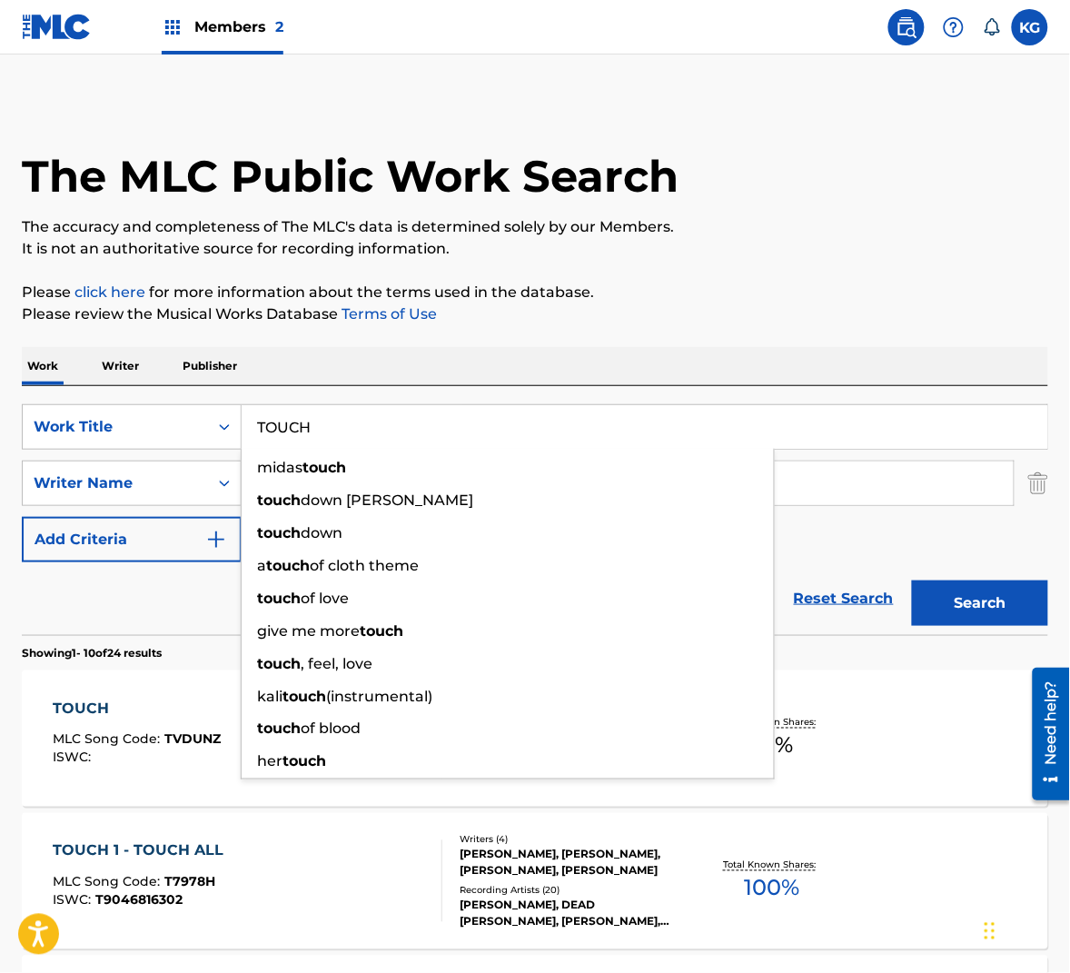
paste input "VACATION BRAIN"
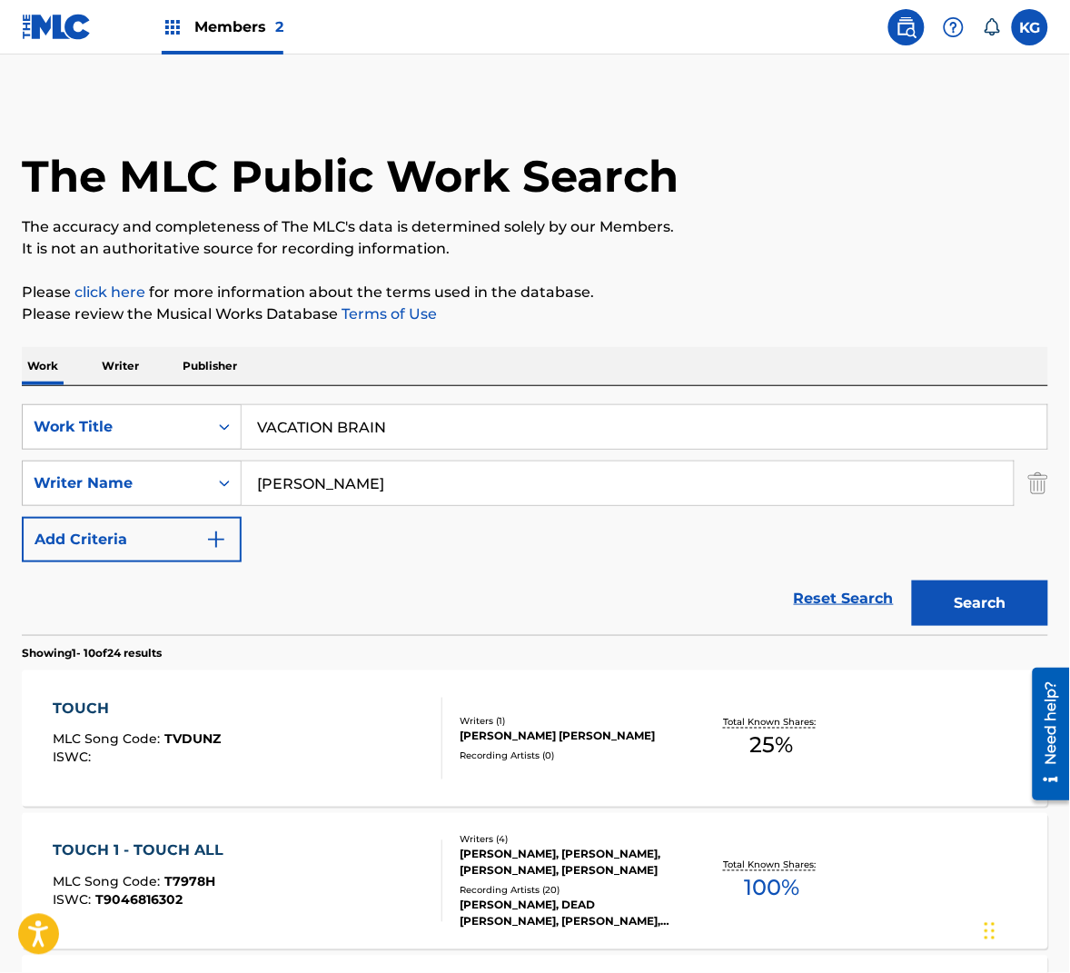
type input "vacation brain"
click at [461, 481] on input "[PERSON_NAME]" at bounding box center [628, 483] width 772 height 44
paste input "Hill"
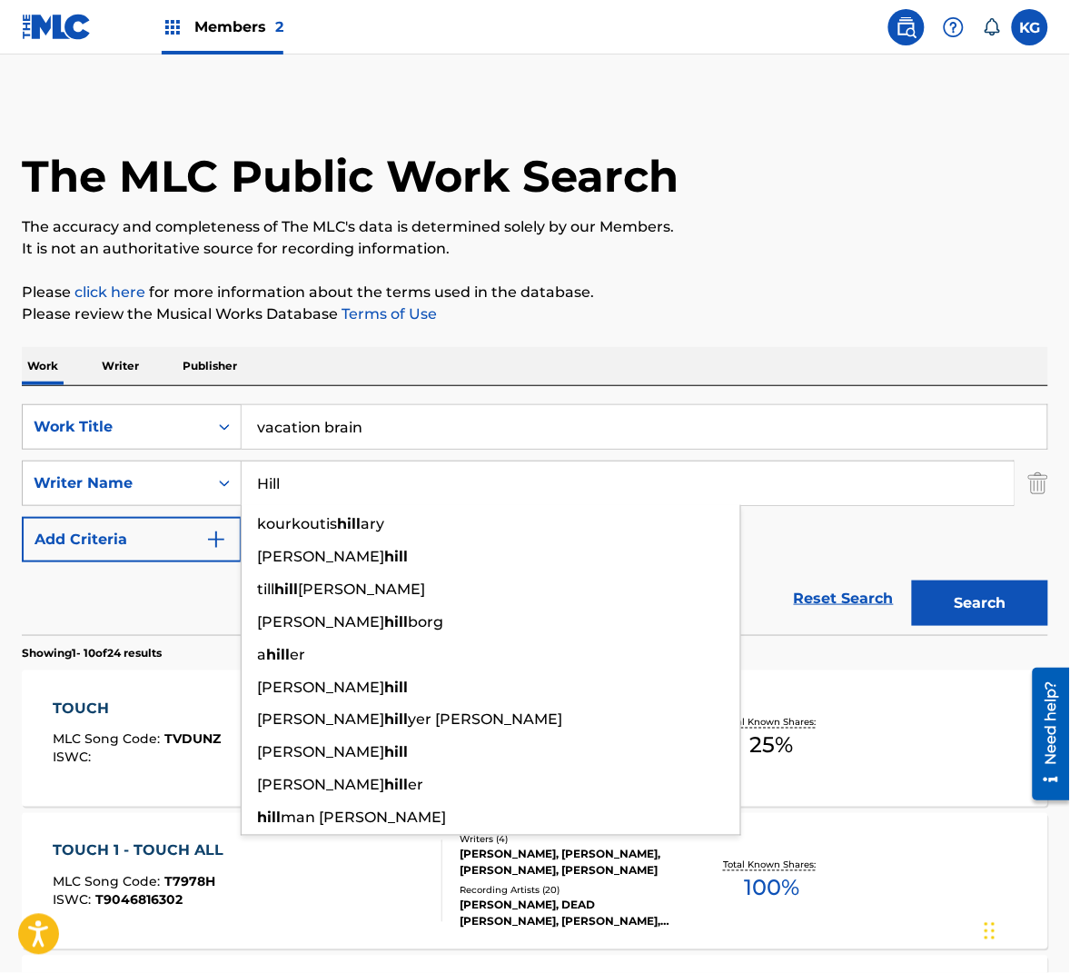
type input "Hill"
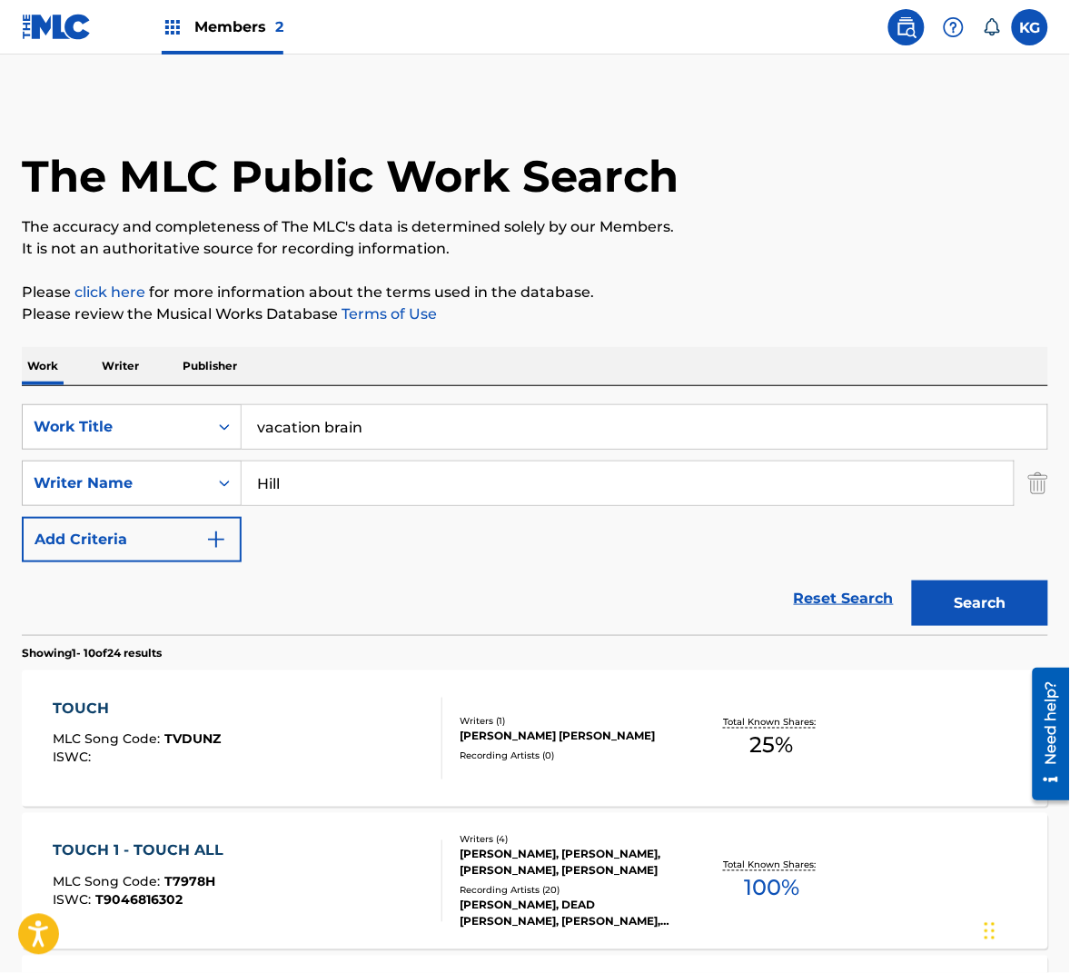
click at [978, 587] on button "Search" at bounding box center [980, 602] width 136 height 45
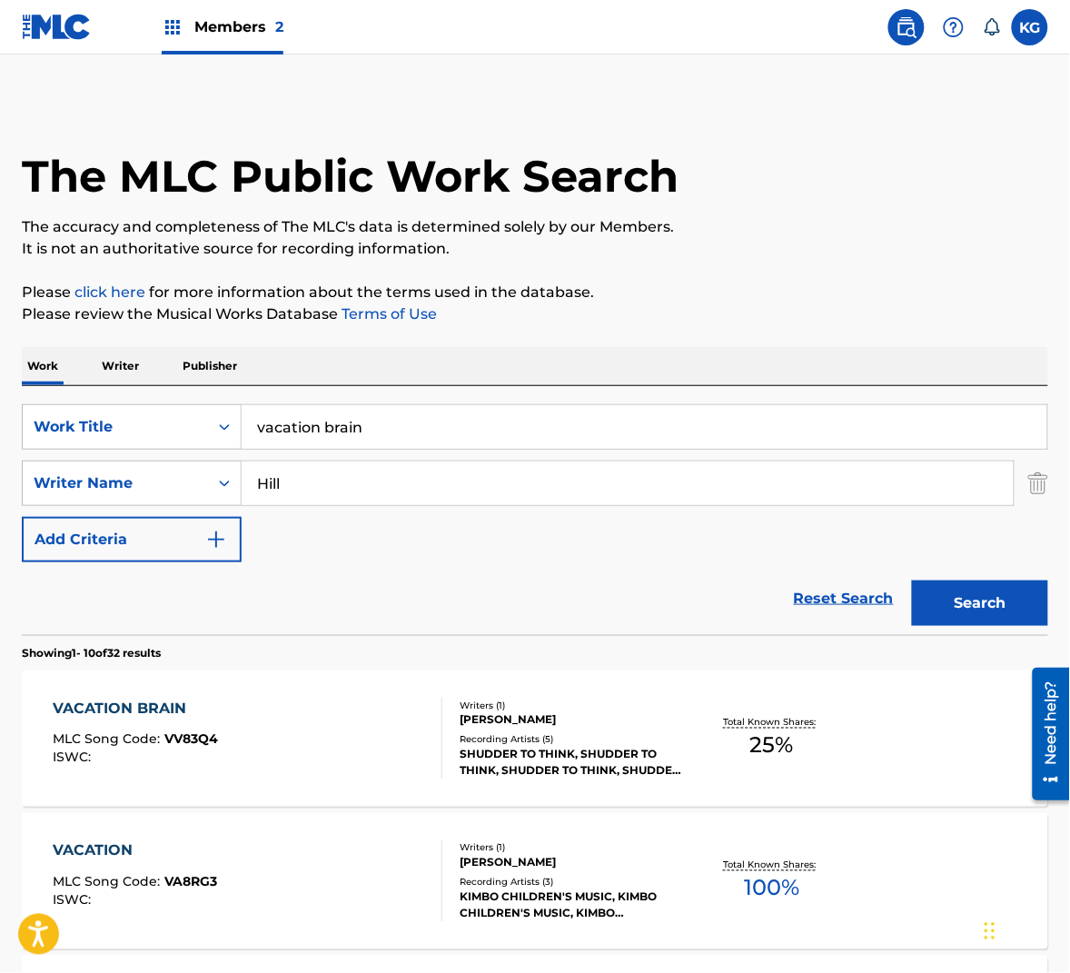
click at [379, 728] on div "VACATION BRAIN MLC Song Code : VV83Q4 ISWC :" at bounding box center [248, 739] width 390 height 82
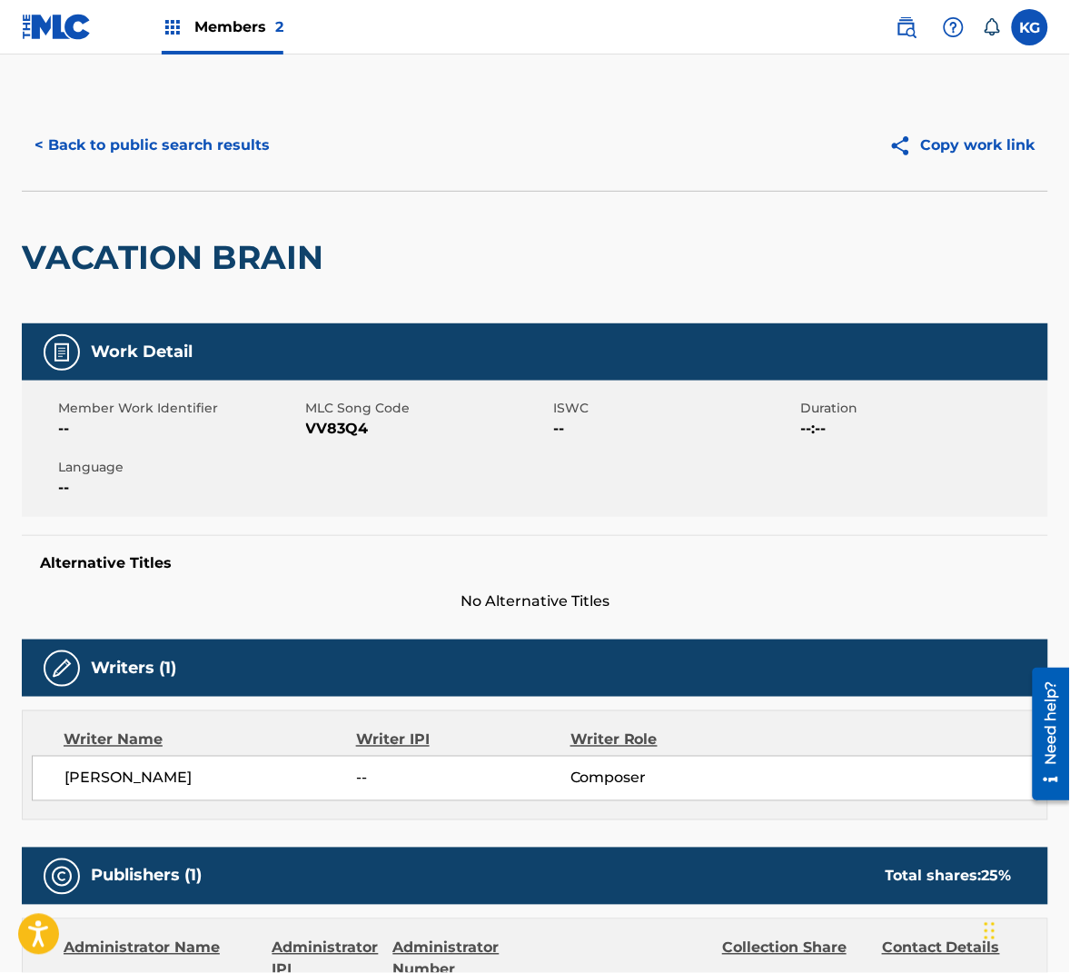
click at [325, 435] on span "VV83Q4" at bounding box center [427, 429] width 243 height 22
click at [169, 152] on button "< Back to public search results" at bounding box center [152, 145] width 261 height 45
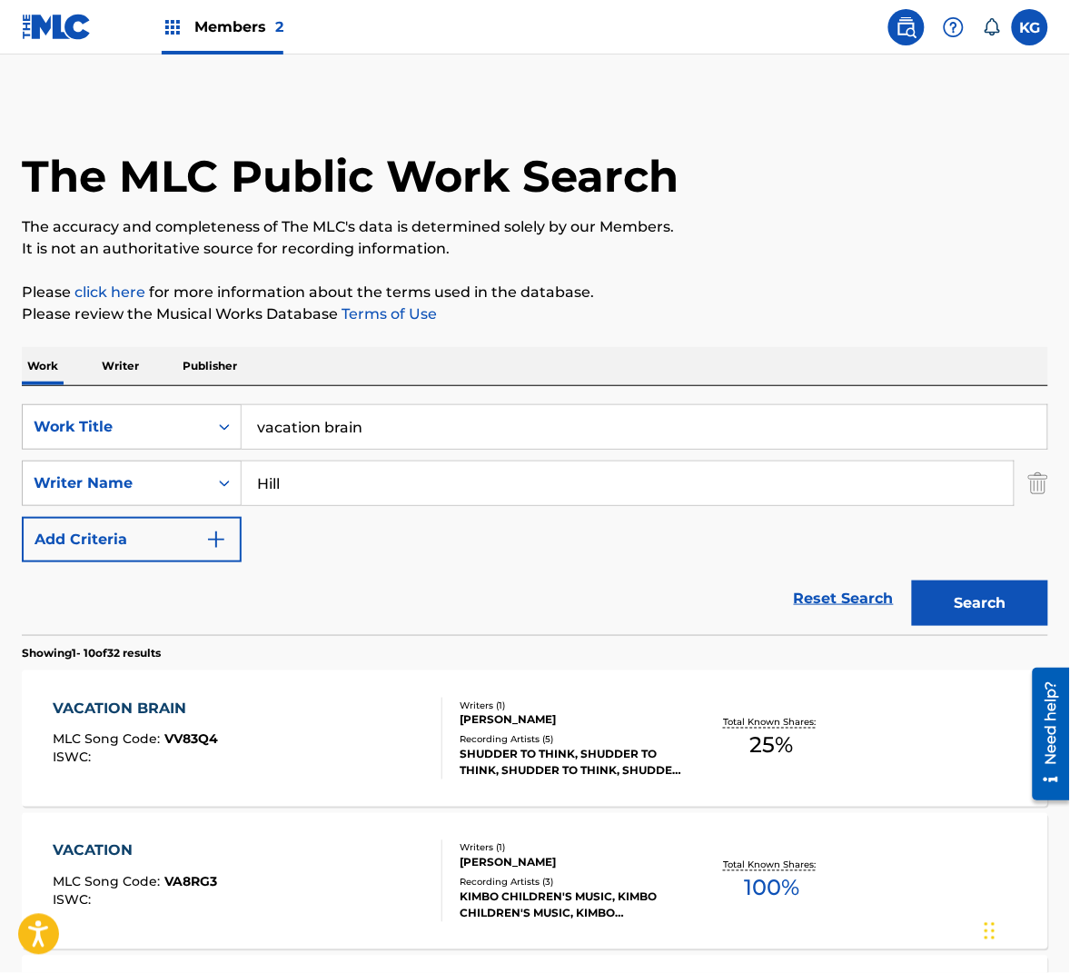
click at [346, 496] on input "Hill" at bounding box center [628, 483] width 772 height 44
click at [344, 494] on input "Hill" at bounding box center [628, 483] width 772 height 44
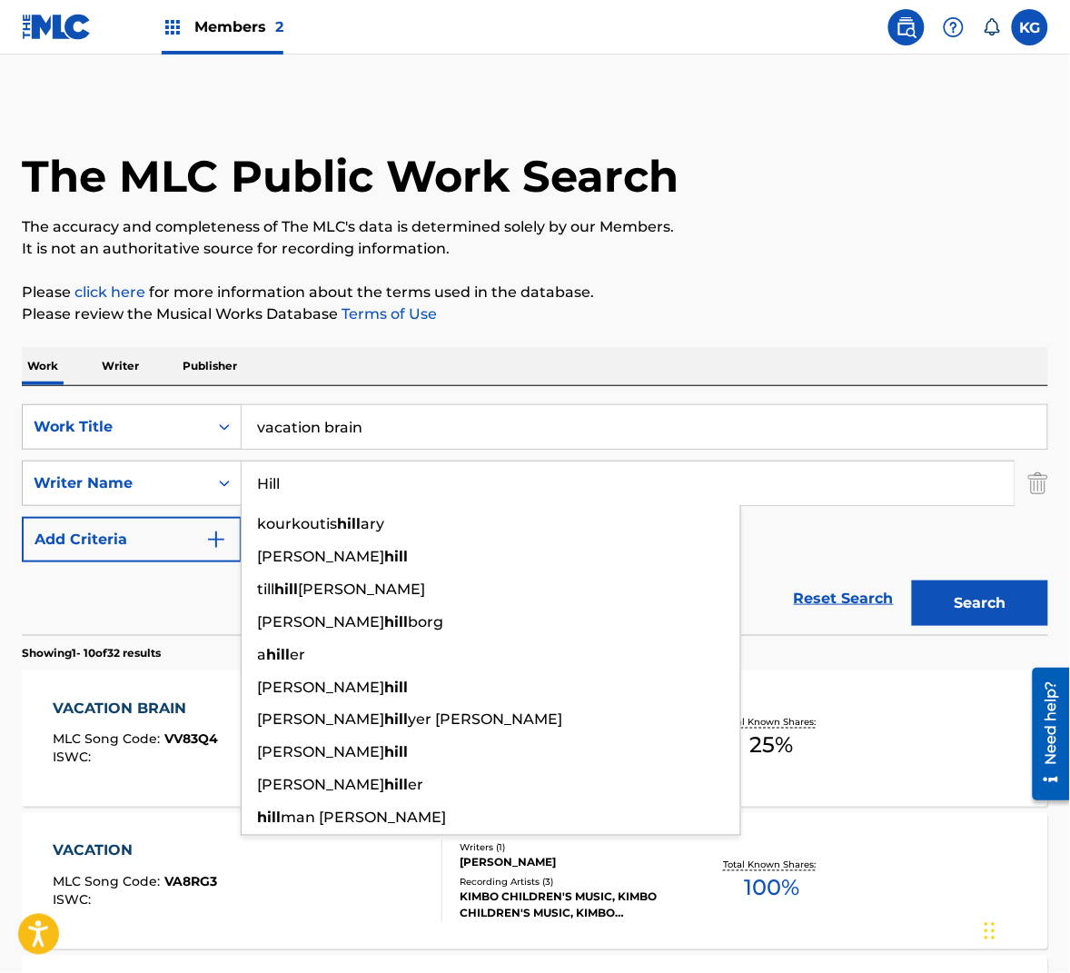
paste input "[PERSON_NAME]"
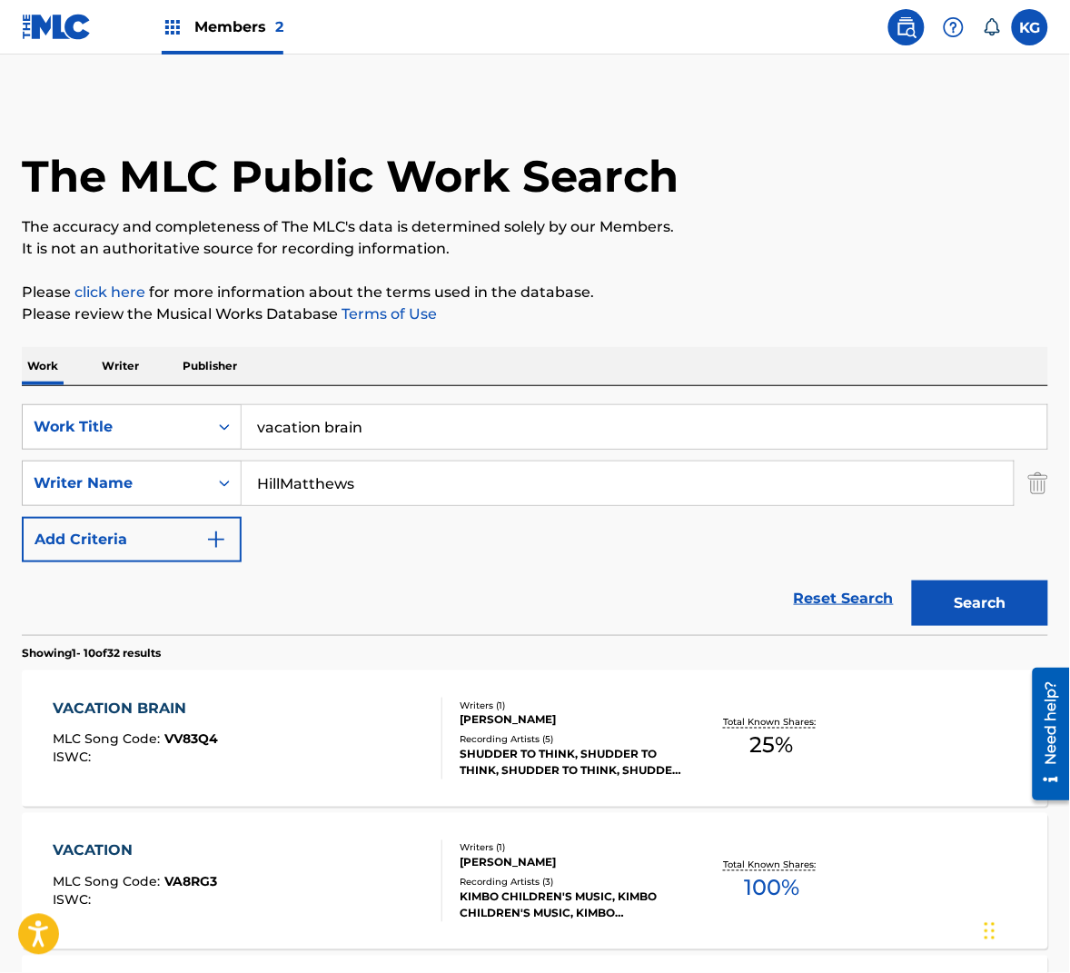
click at [627, 484] on input "HillMatthews" at bounding box center [628, 483] width 772 height 44
paste input "Search Form"
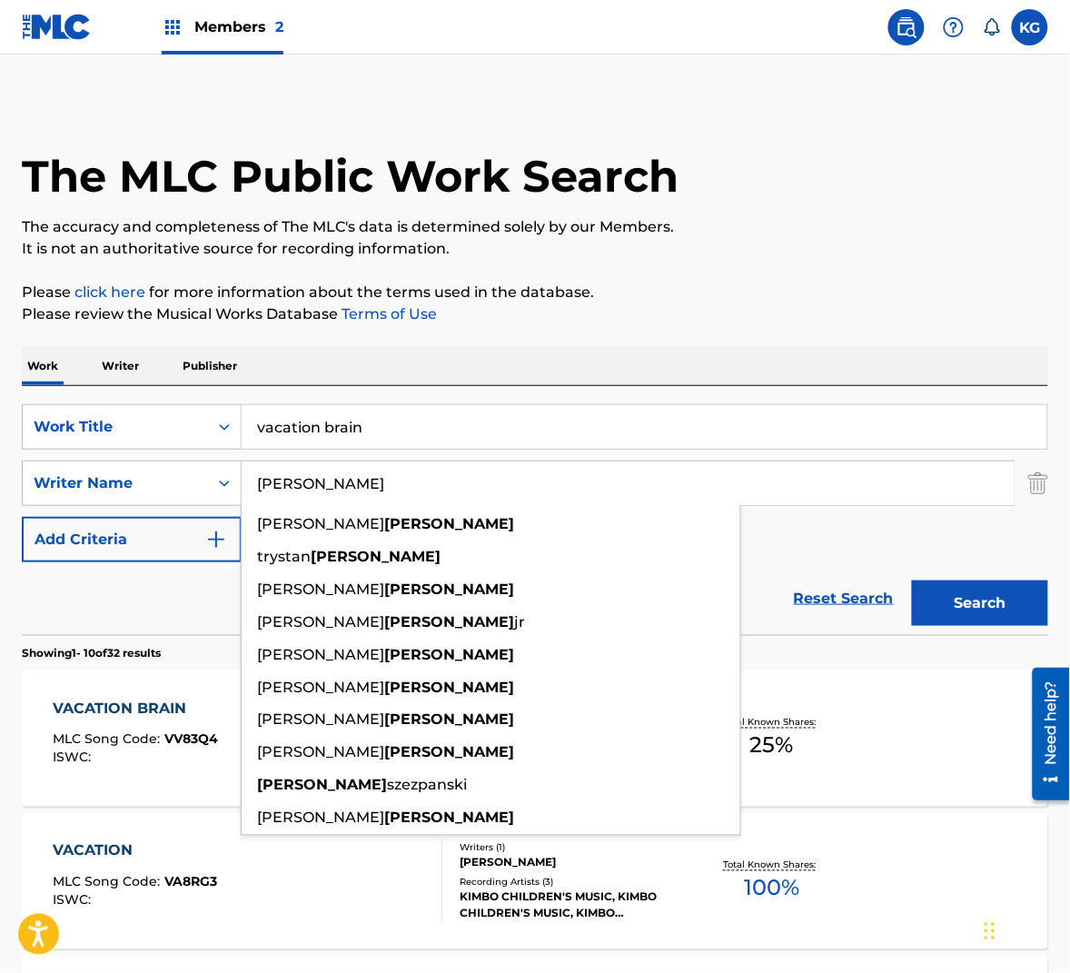
type input "[PERSON_NAME]"
click at [974, 598] on button "Search" at bounding box center [980, 602] width 136 height 45
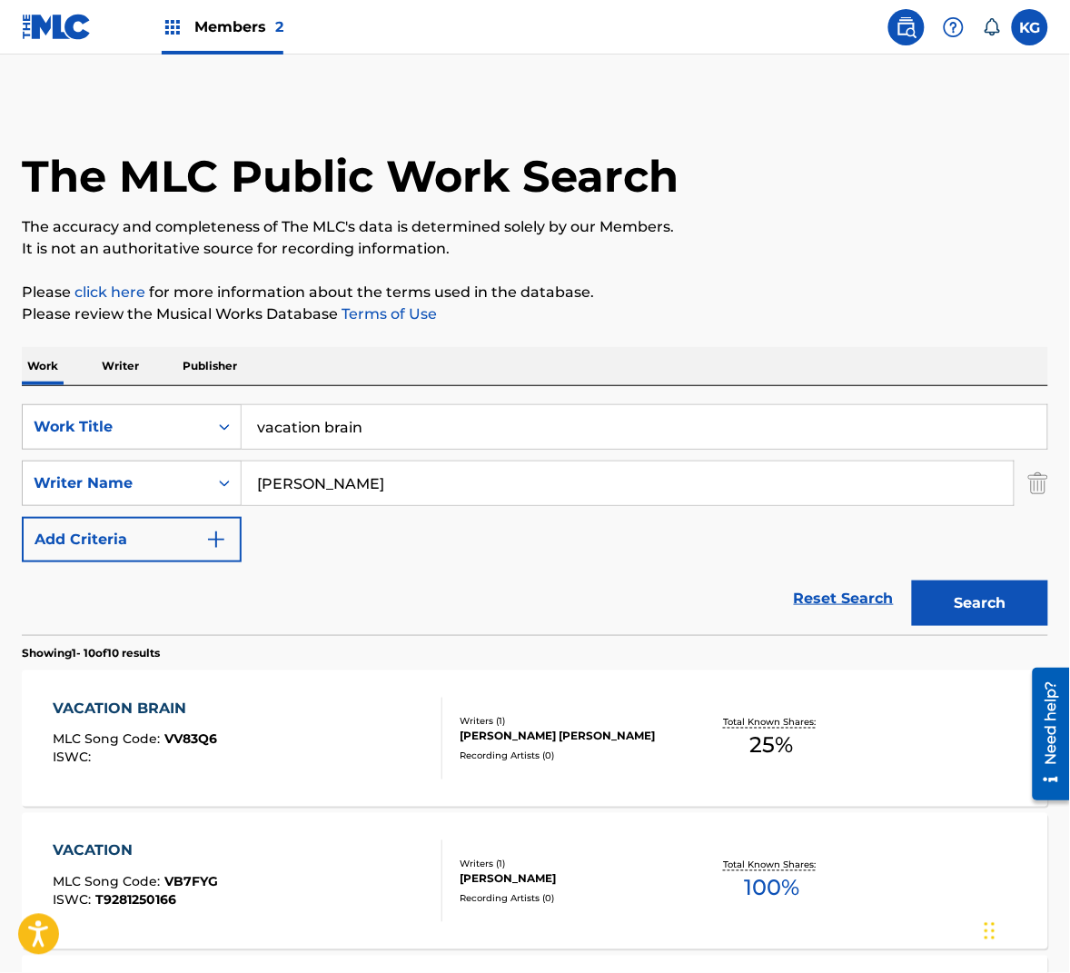
click at [336, 754] on div "VACATION BRAIN MLC Song Code : VV83Q6 ISWC :" at bounding box center [248, 739] width 390 height 82
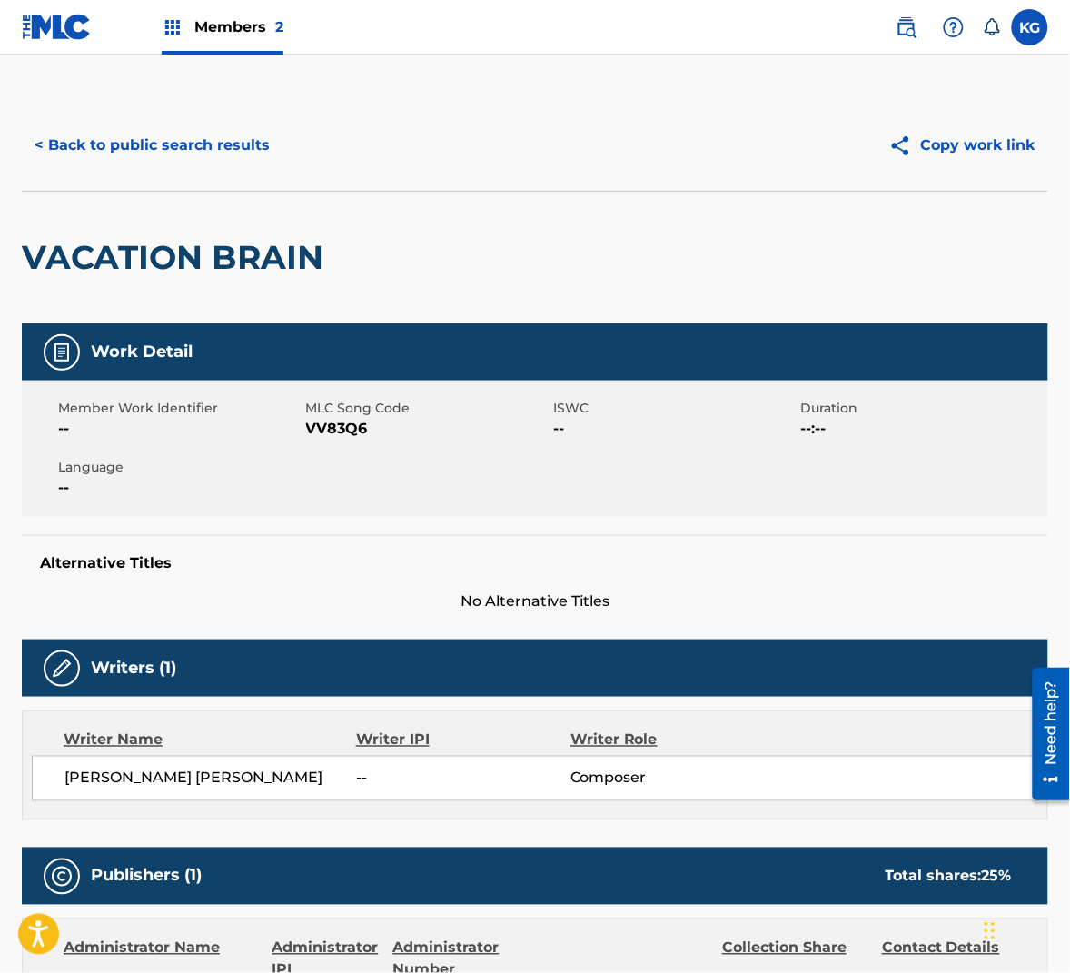
click at [329, 432] on span "VV83Q6" at bounding box center [427, 429] width 243 height 22
click at [241, 139] on button "< Back to public search results" at bounding box center [152, 145] width 261 height 45
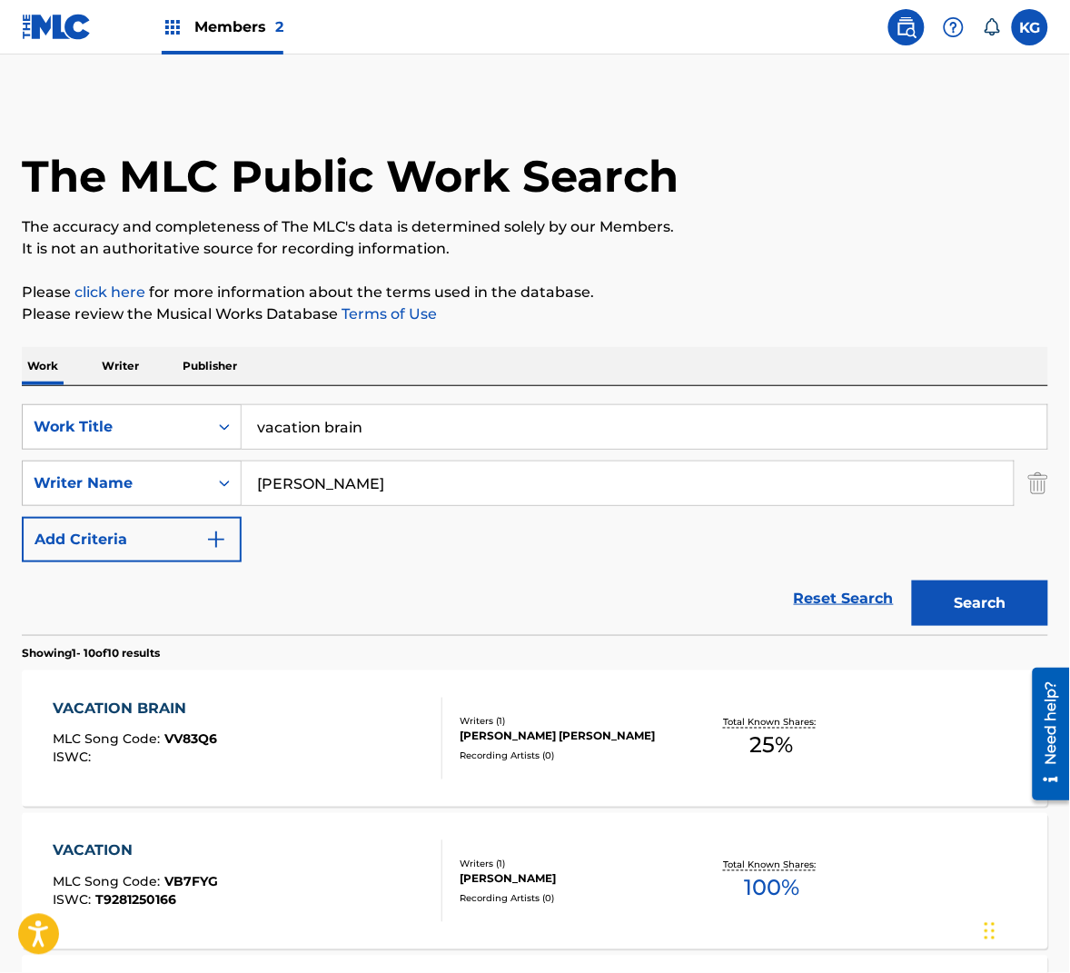
click at [366, 487] on input "[PERSON_NAME]" at bounding box center [628, 483] width 772 height 44
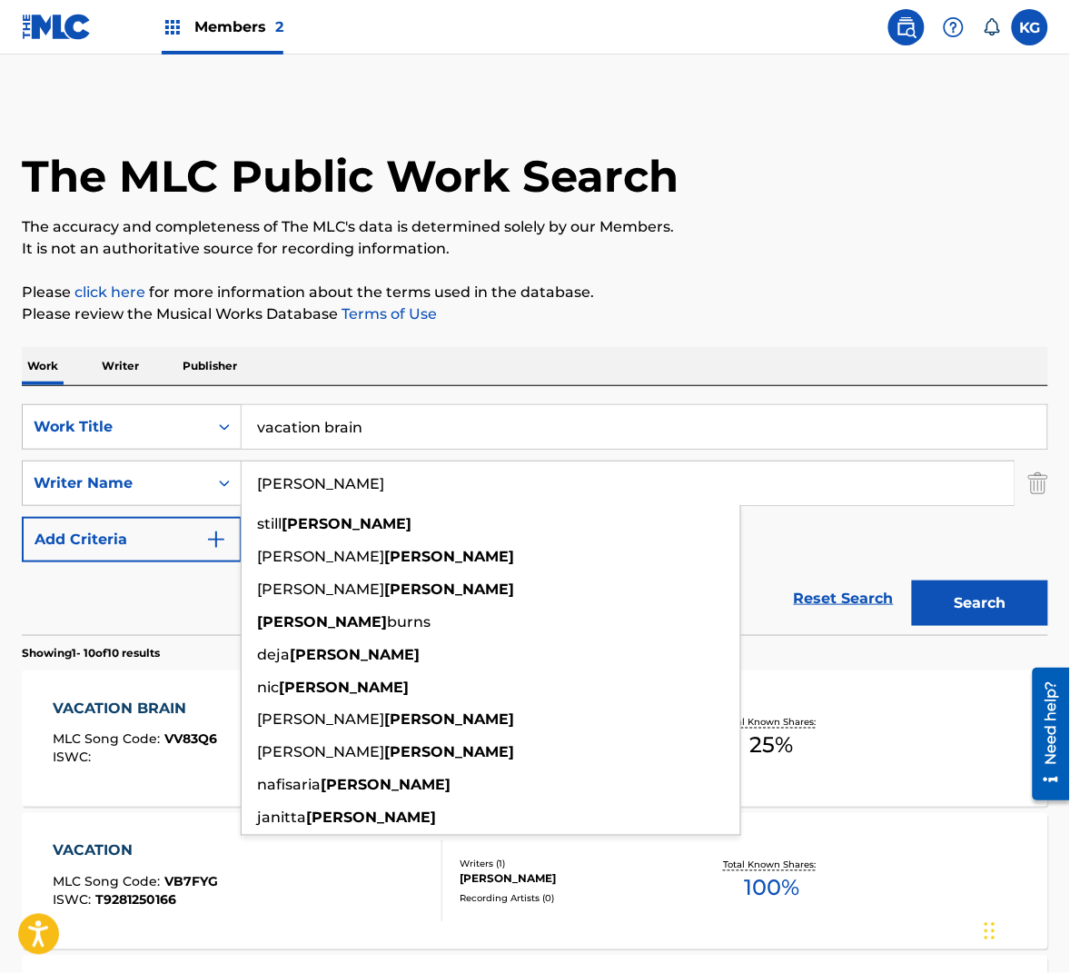
click at [366, 487] on input "[PERSON_NAME]" at bounding box center [628, 483] width 772 height 44
paste input "Wedren"
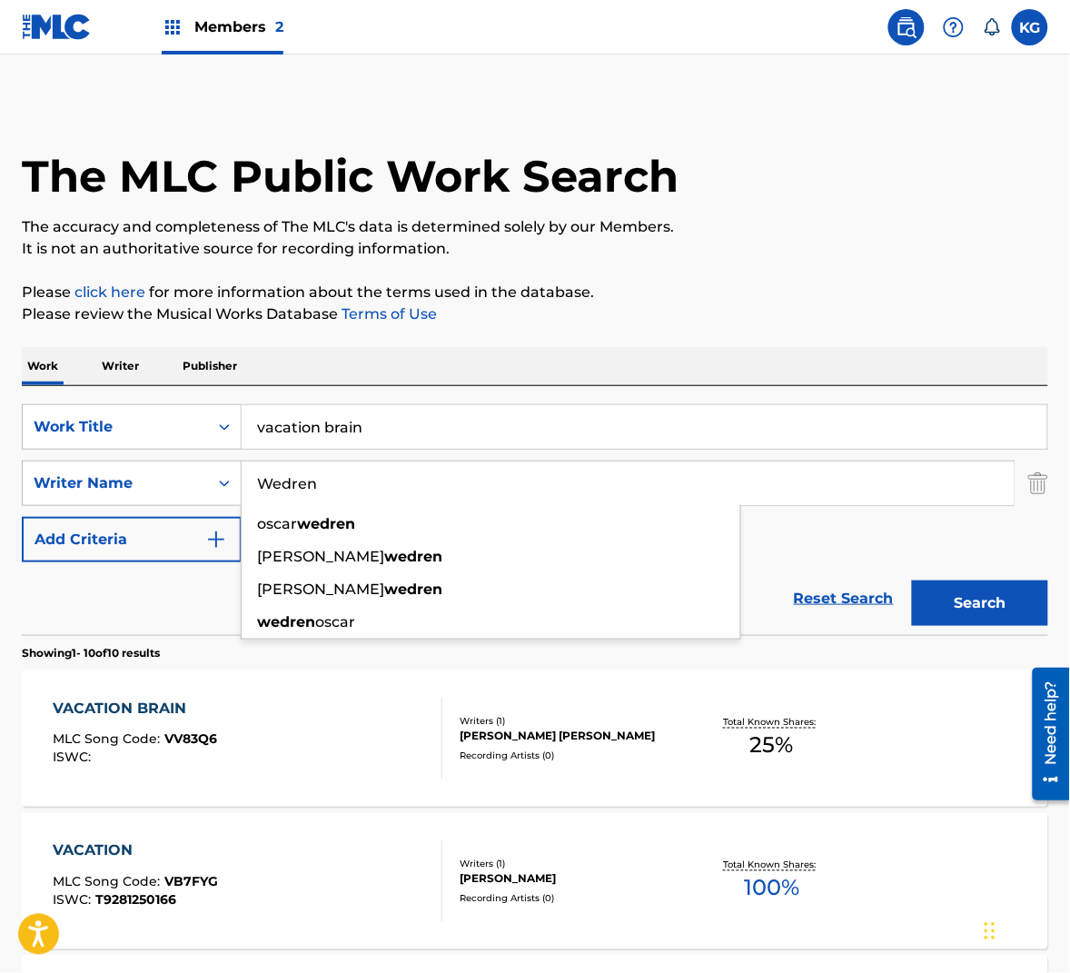
type input "Wedren"
click at [989, 627] on div "Search" at bounding box center [975, 598] width 145 height 73
click at [991, 610] on button "Search" at bounding box center [980, 602] width 136 height 45
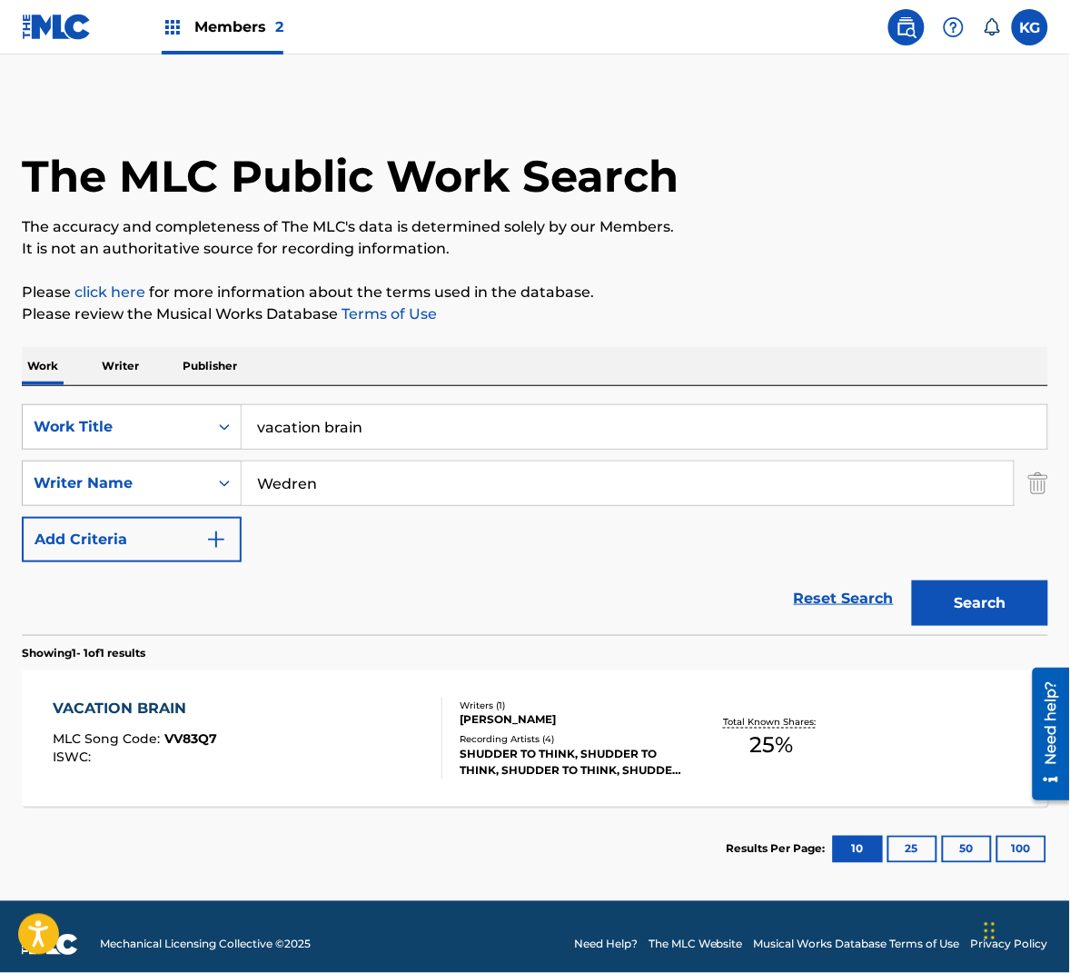
click at [442, 713] on div "Writers ( 1 ) [PERSON_NAME] Recording Artists ( 4 ) SHUDDER TO THINK, SHUDDER T…" at bounding box center [563, 739] width 243 height 81
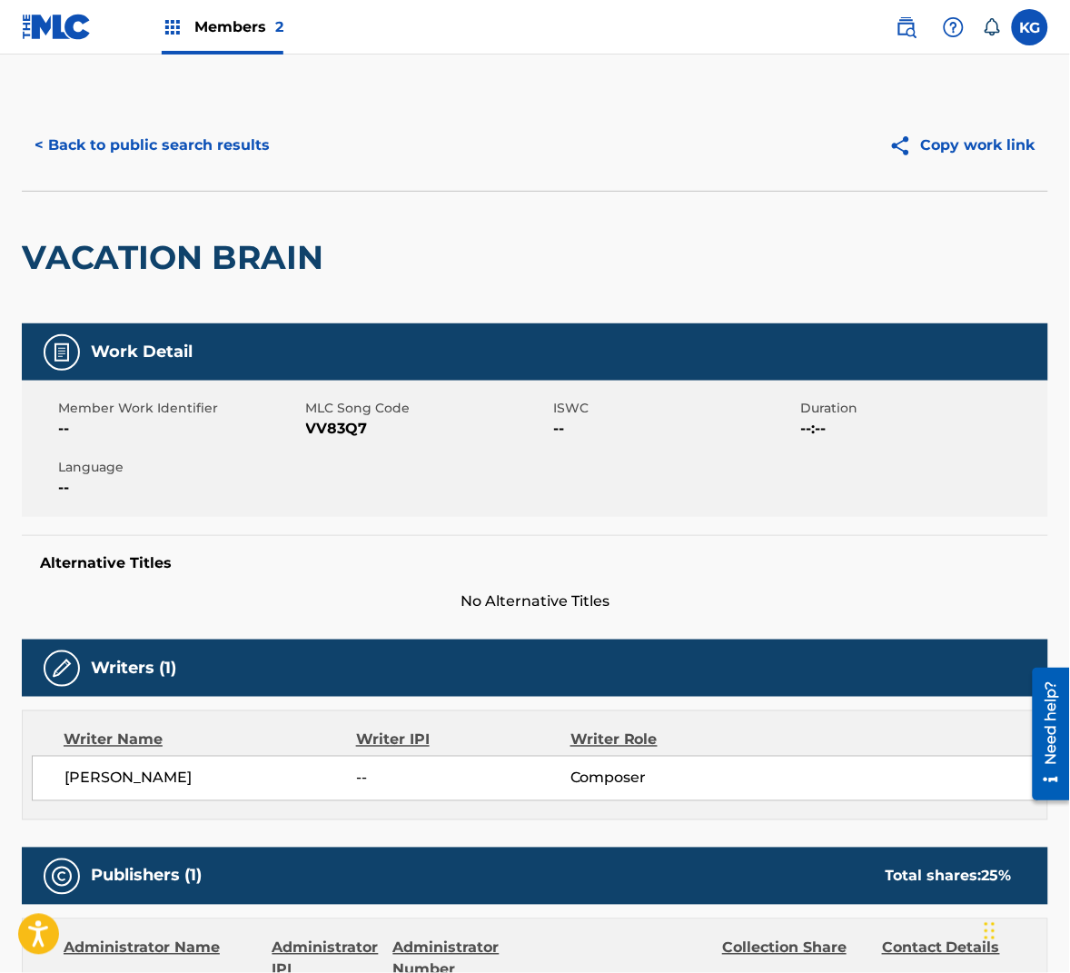
click at [339, 437] on span "VV83Q7" at bounding box center [427, 429] width 243 height 22
click at [235, 144] on button "< Back to public search results" at bounding box center [152, 145] width 261 height 45
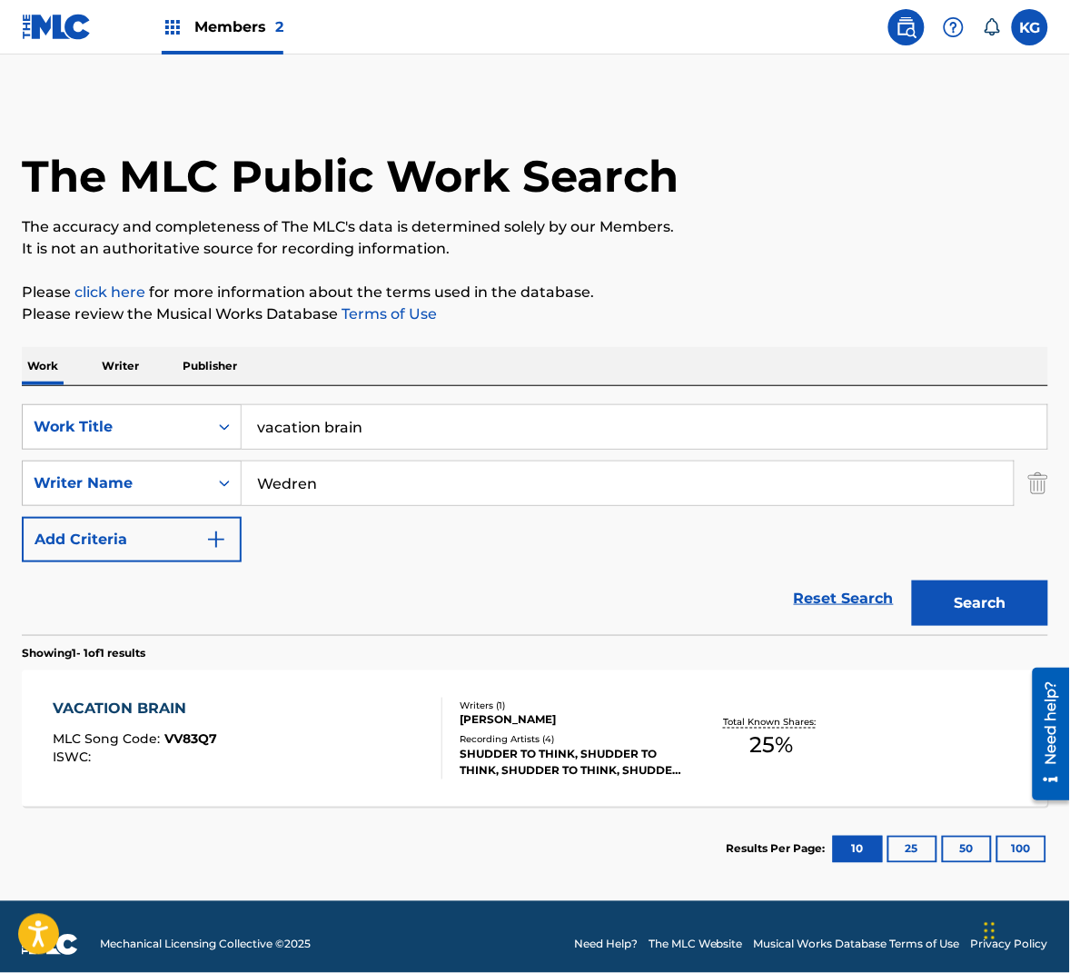
click at [355, 480] on input "Wedren" at bounding box center [628, 483] width 772 height 44
paste
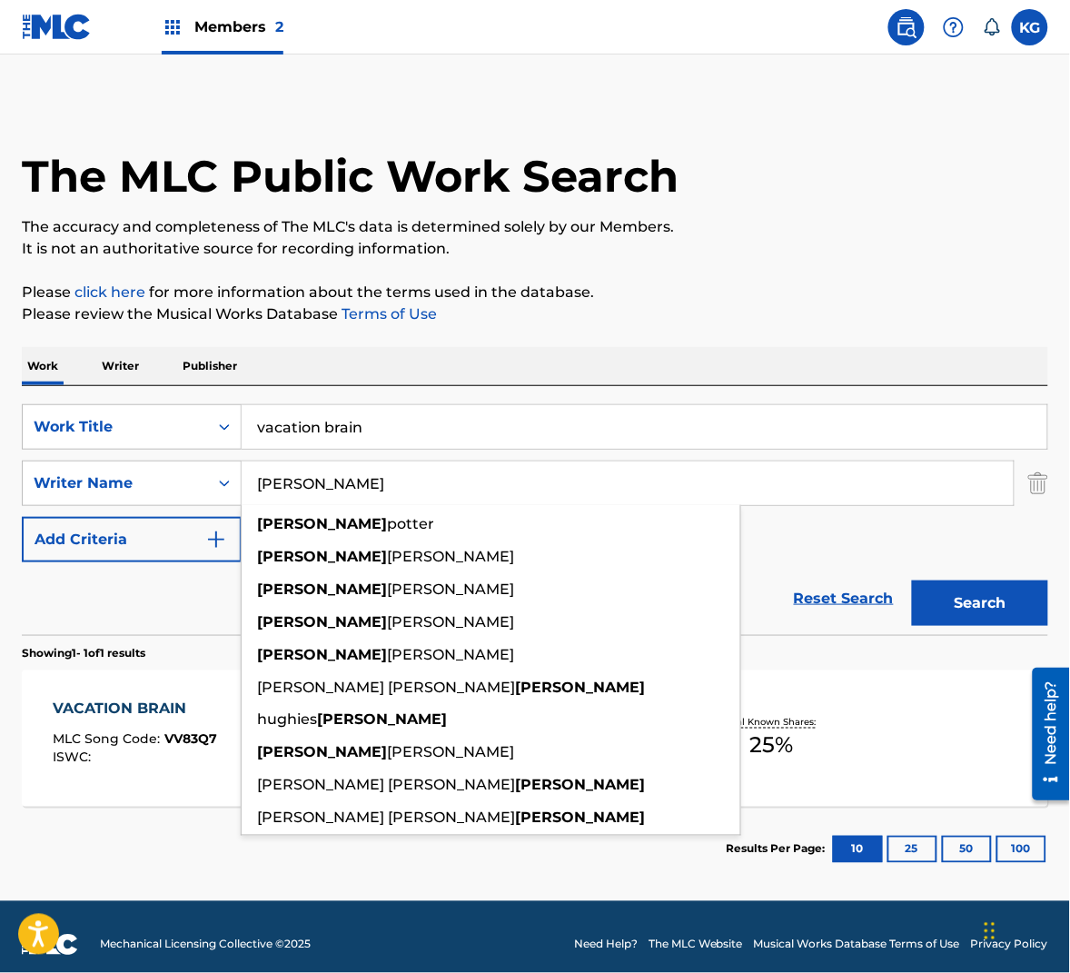
type input "[PERSON_NAME]"
click at [969, 604] on button "Search" at bounding box center [980, 602] width 136 height 45
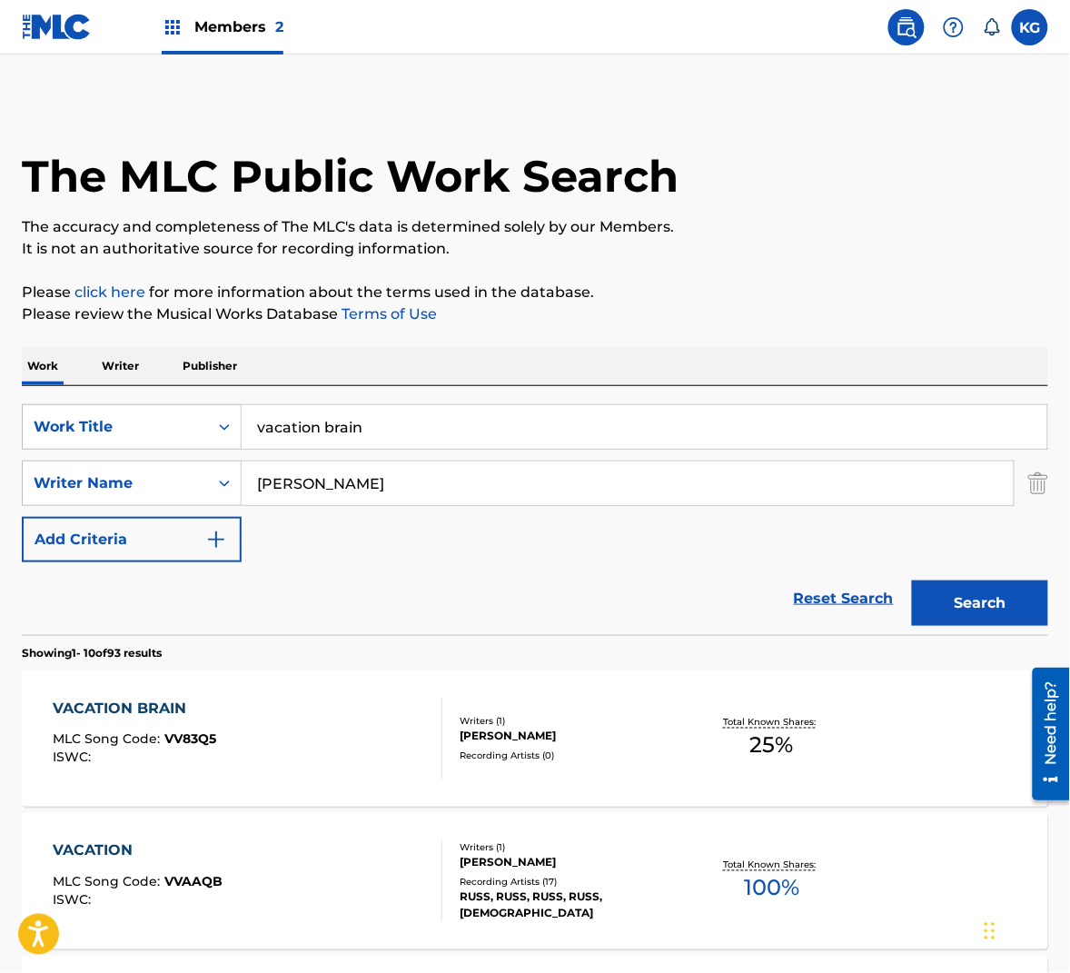
click at [351, 723] on div "VACATION BRAIN MLC Song Code : VV83Q5 ISWC :" at bounding box center [248, 739] width 390 height 82
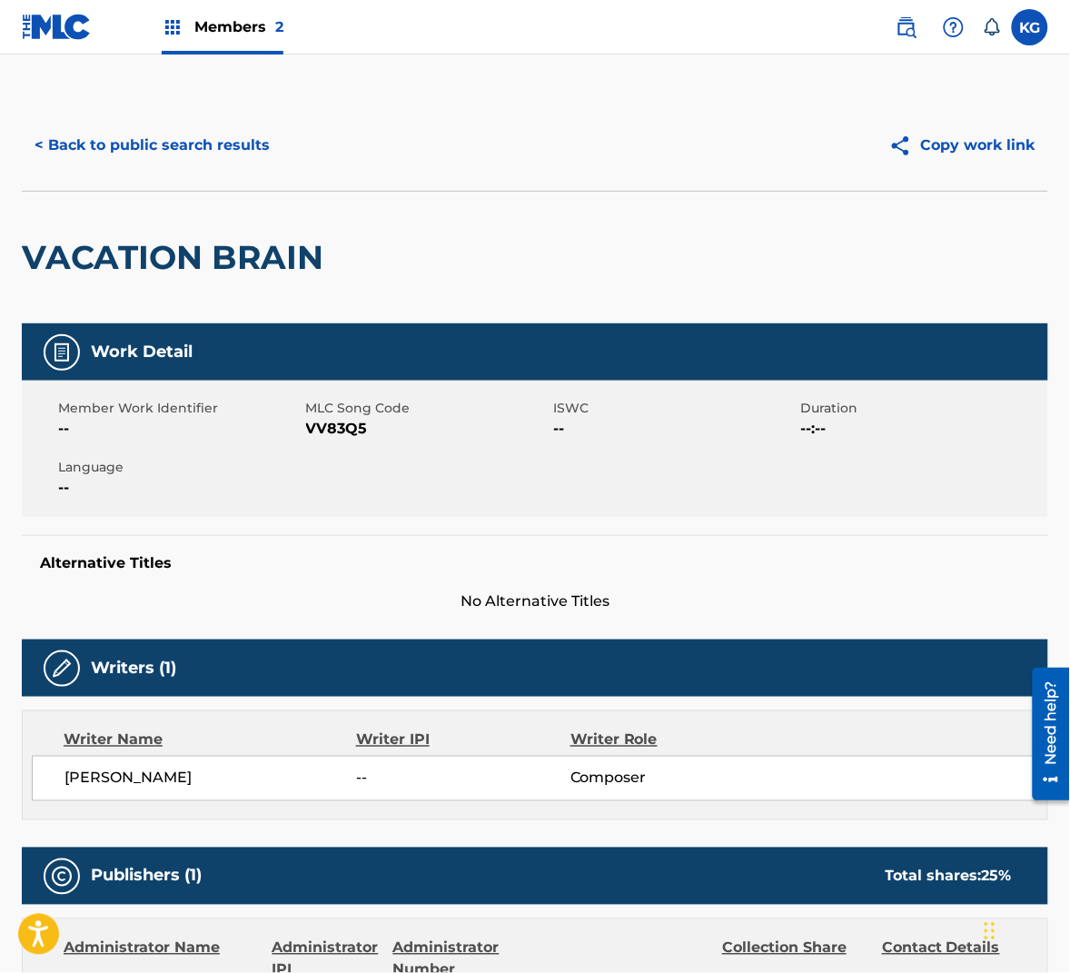
click at [340, 433] on span "VV83Q5" at bounding box center [427, 429] width 243 height 22
click at [203, 162] on button "< Back to public search results" at bounding box center [152, 145] width 261 height 45
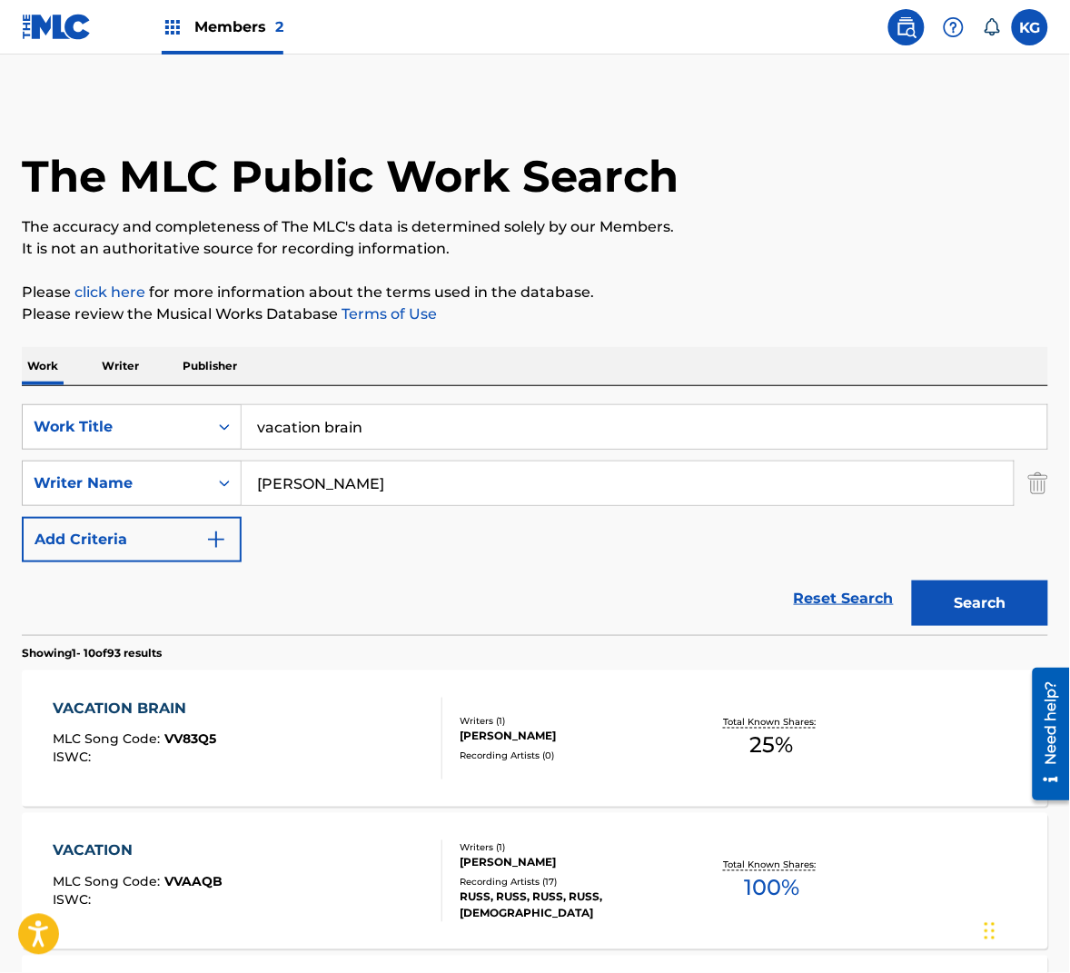
click at [293, 425] on input "vacation brain" at bounding box center [645, 427] width 806 height 44
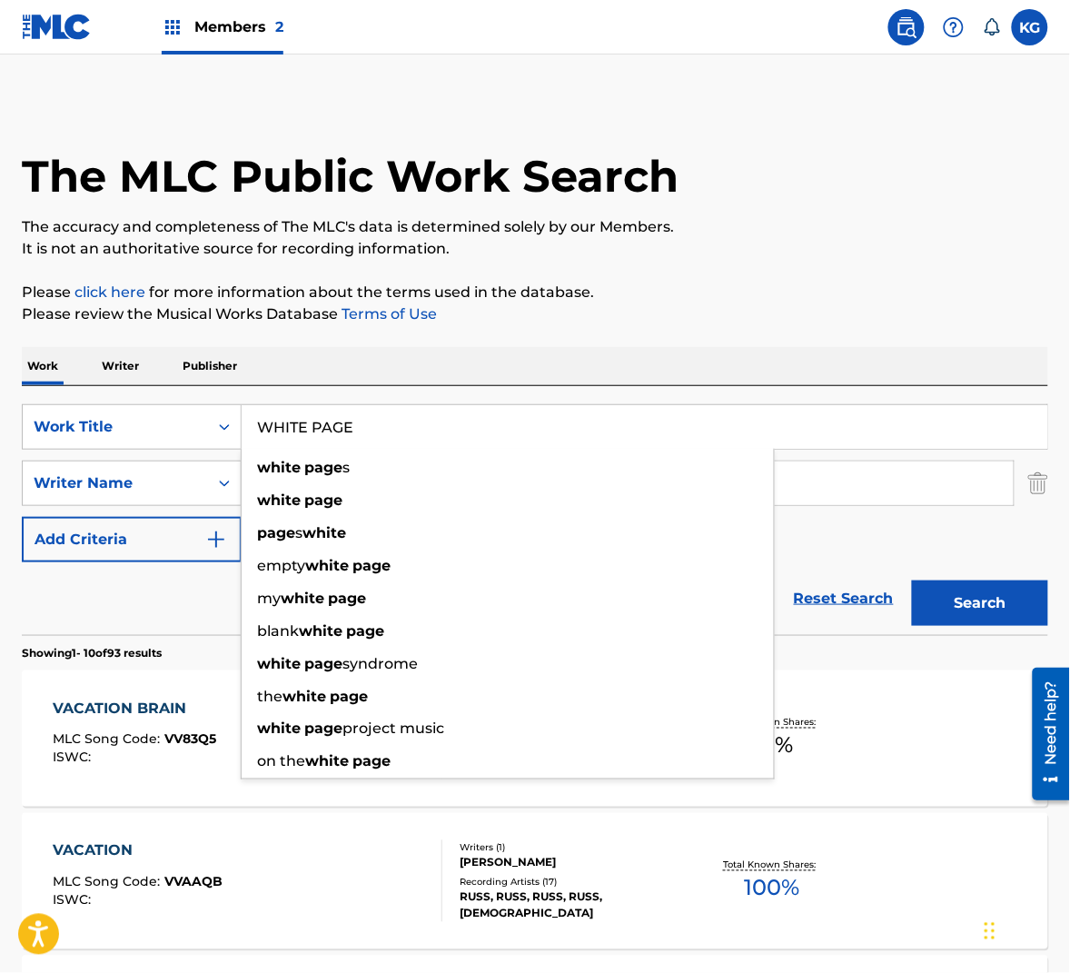
type input "WHITE PAGE"
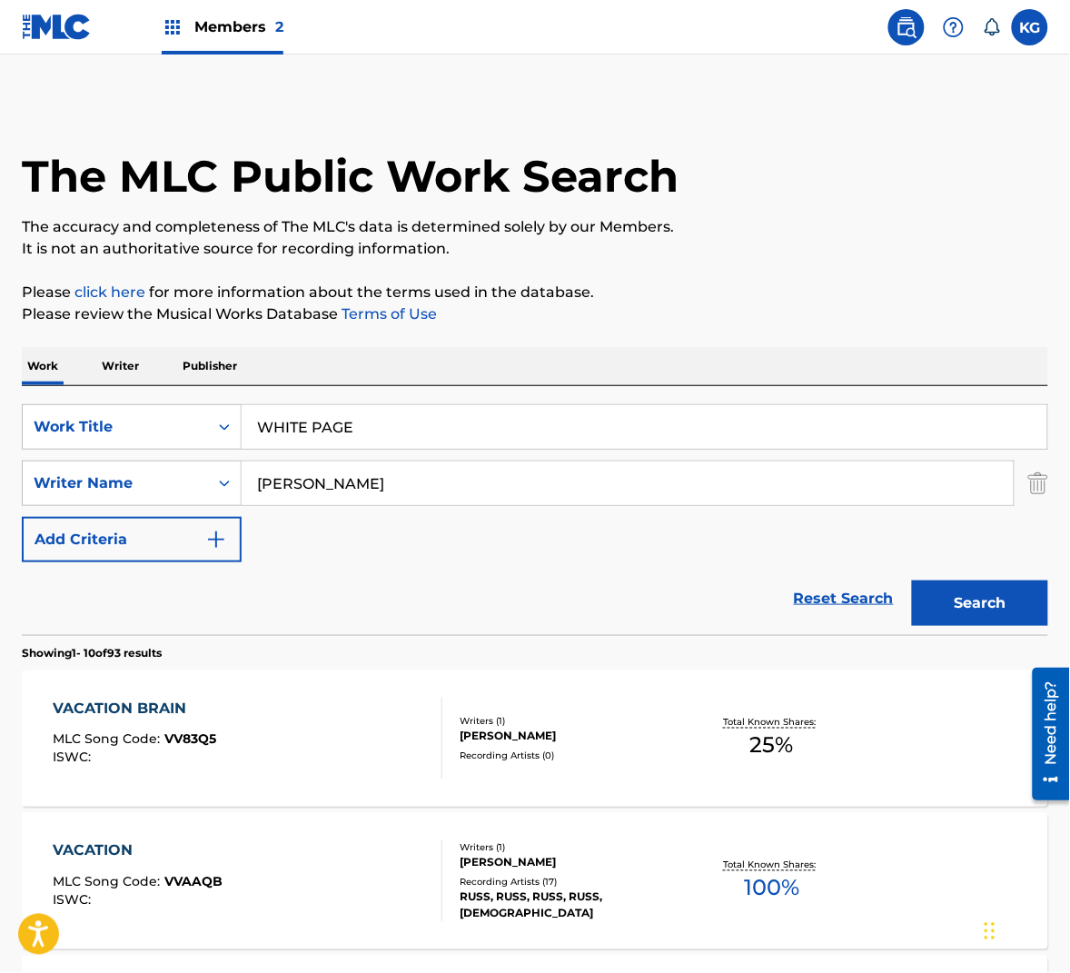
click at [427, 502] on input "[PERSON_NAME]" at bounding box center [628, 483] width 772 height 44
type input "Wedren"
click at [966, 591] on button "Search" at bounding box center [980, 602] width 136 height 45
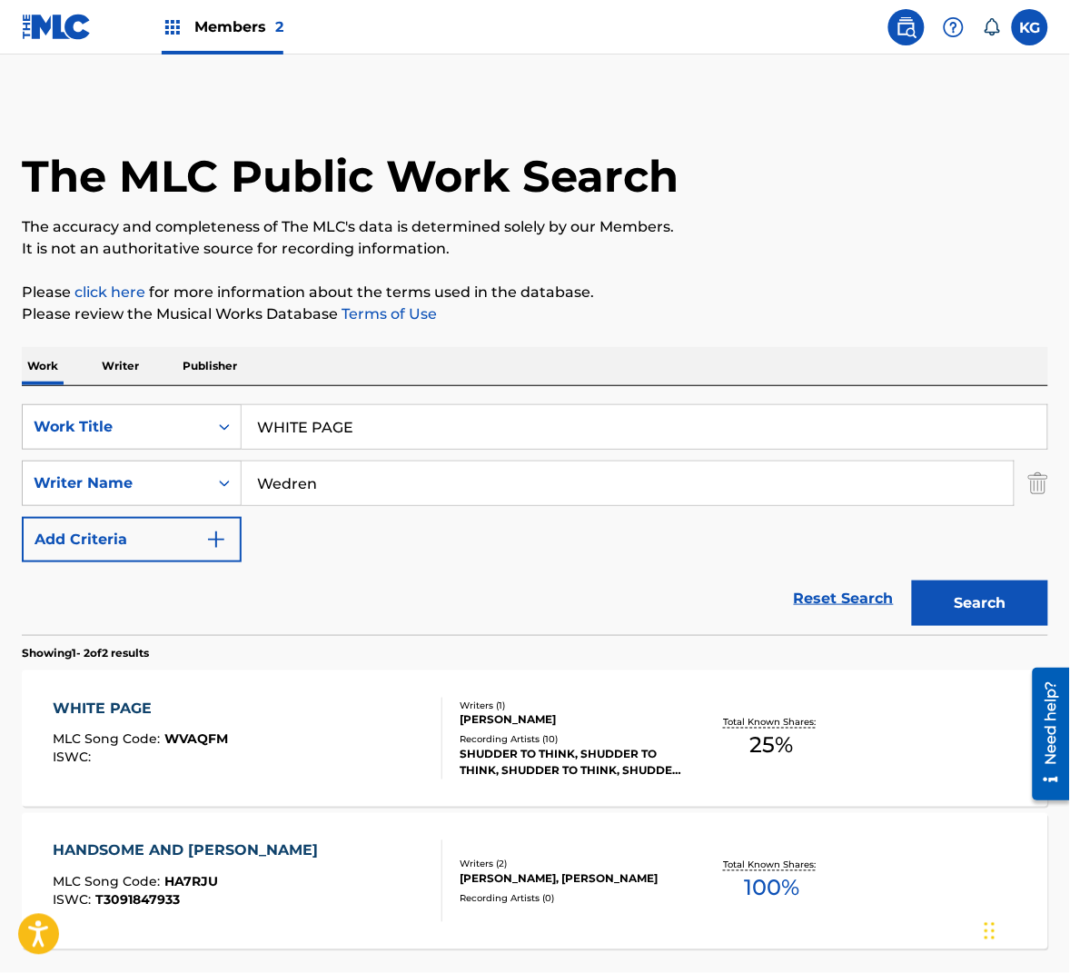
click at [350, 746] on div "WHITE PAGE MLC Song Code : WVAQFM ISWC :" at bounding box center [248, 739] width 390 height 82
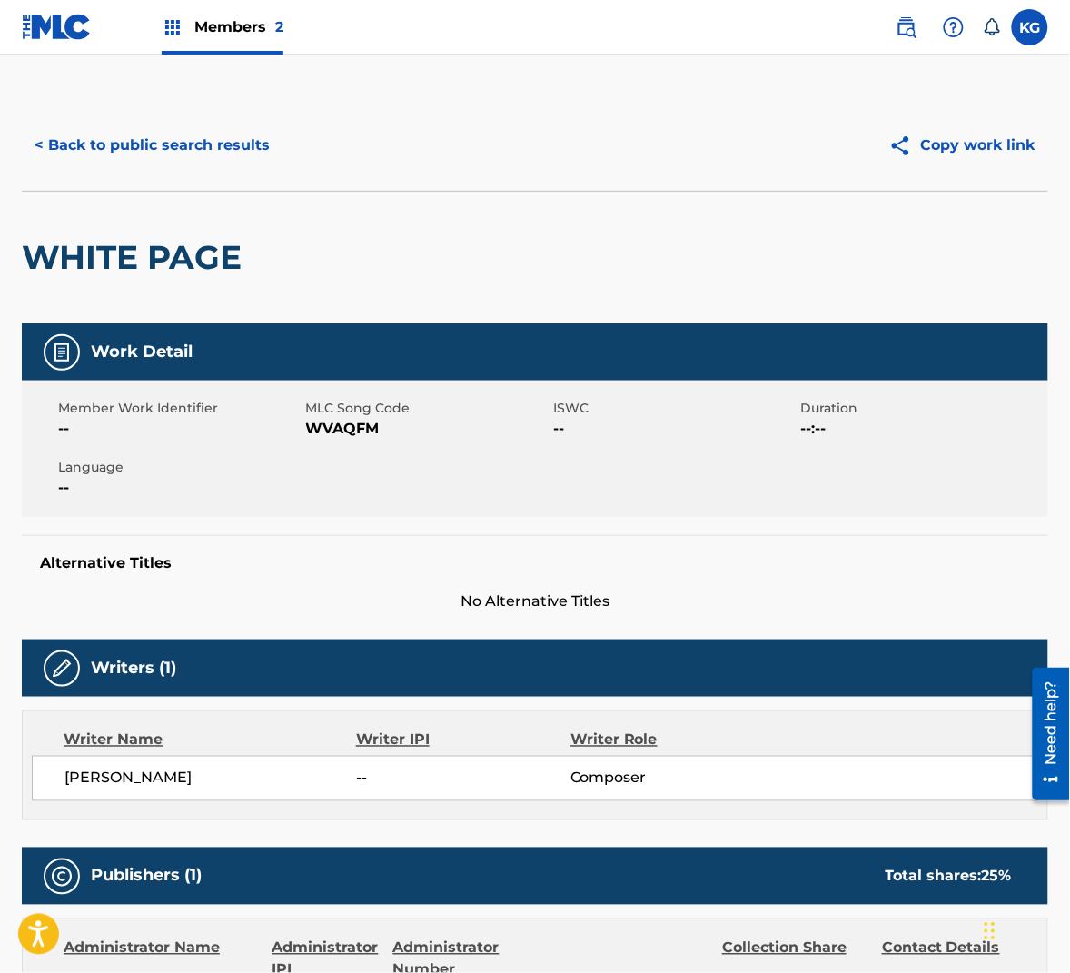
click at [344, 429] on span "WVAQFM" at bounding box center [427, 429] width 243 height 22
click at [149, 145] on button "< Back to public search results" at bounding box center [152, 145] width 261 height 45
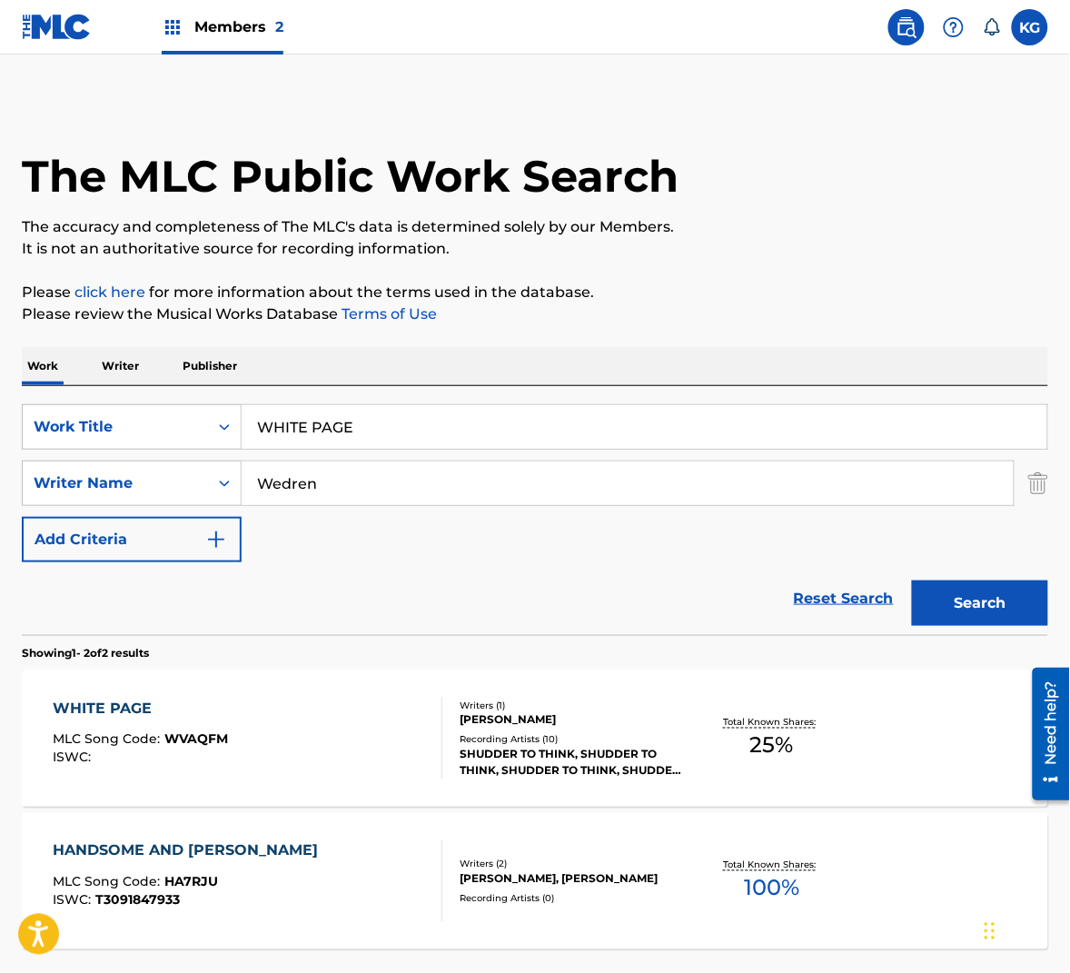
click at [366, 485] on input "Wedren" at bounding box center [628, 483] width 772 height 44
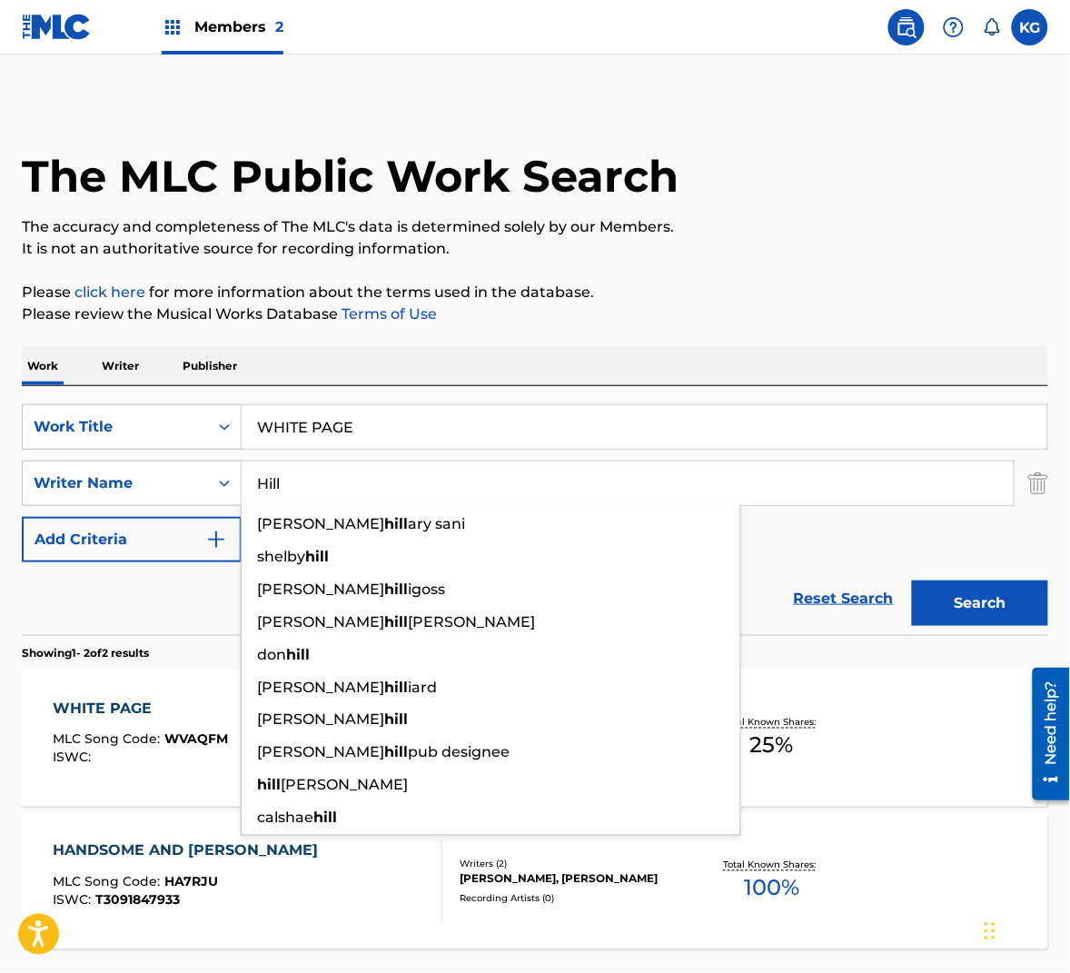
type input "Hill"
click at [1034, 602] on button "Search" at bounding box center [980, 602] width 136 height 45
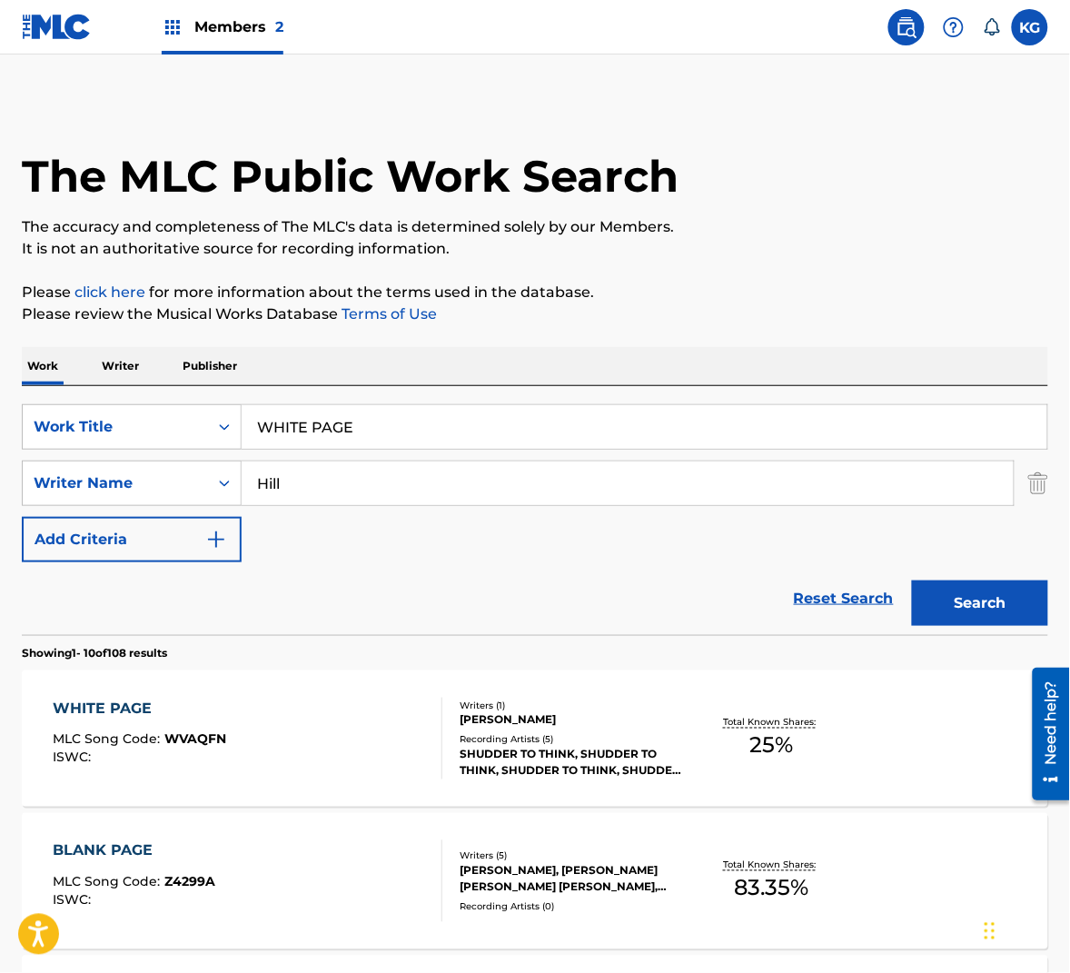
click at [973, 608] on button "Search" at bounding box center [980, 602] width 136 height 45
click at [332, 785] on div "WHITE PAGE MLC Song Code : WVAQFN ISWC : Writers ( 1 ) [PERSON_NAME] Recording …" at bounding box center [535, 738] width 1026 height 136
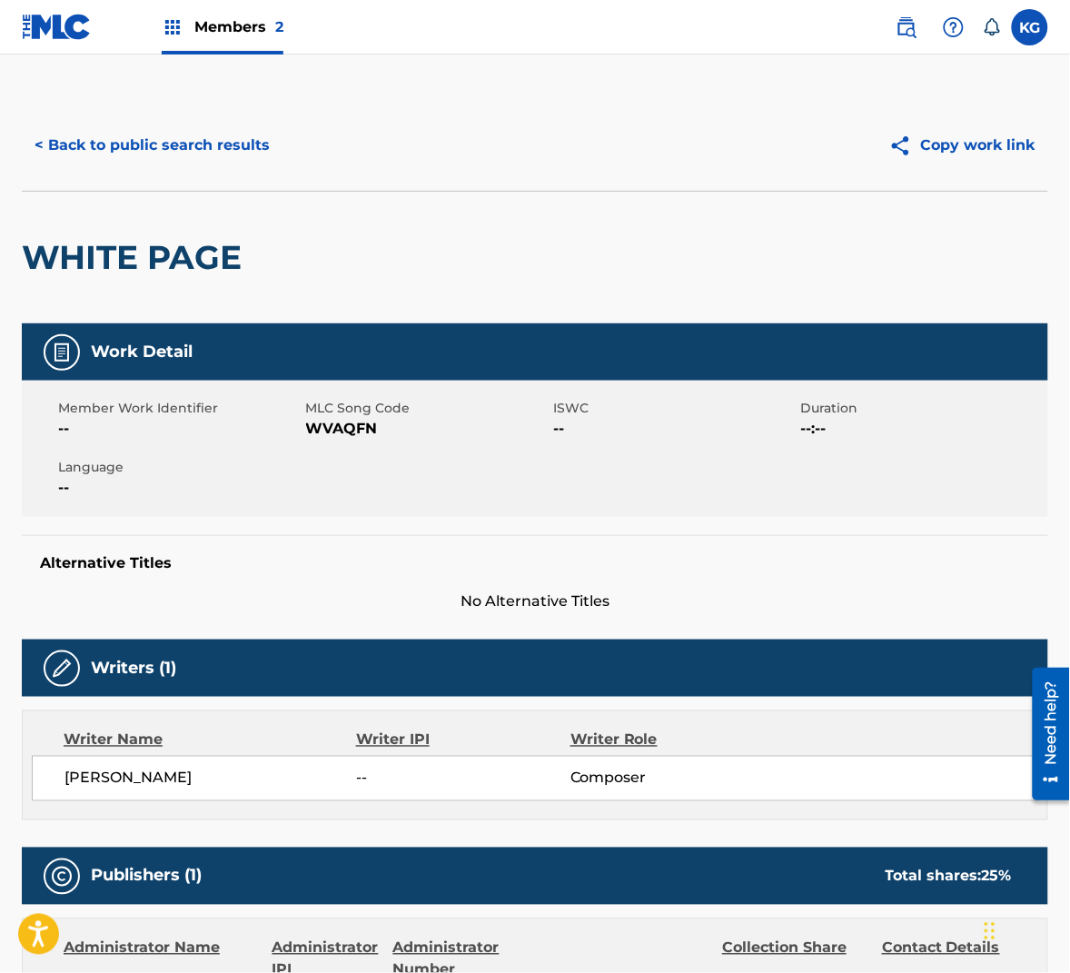
click at [332, 434] on span "WVAQFN" at bounding box center [427, 429] width 243 height 22
click at [161, 150] on button "< Back to public search results" at bounding box center [152, 145] width 261 height 45
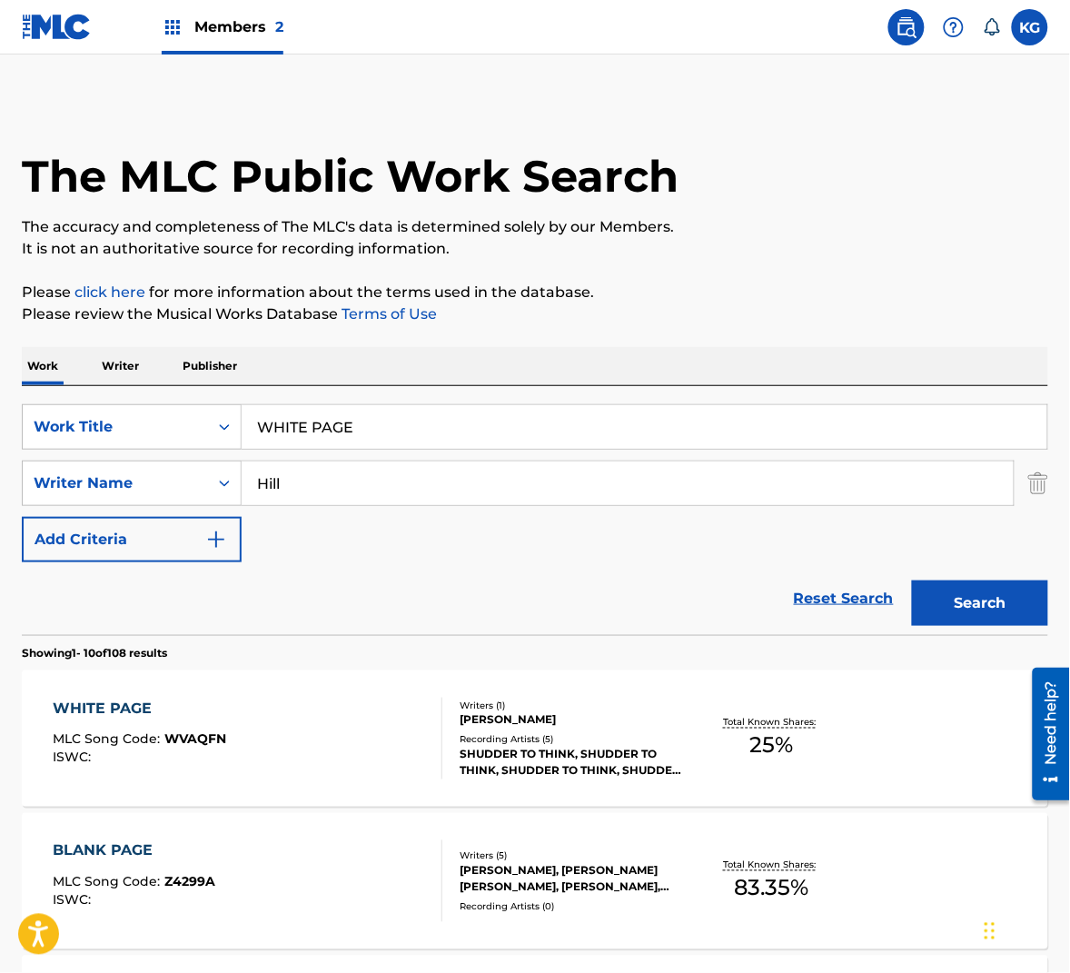
click at [319, 491] on input "Hill" at bounding box center [628, 483] width 772 height 44
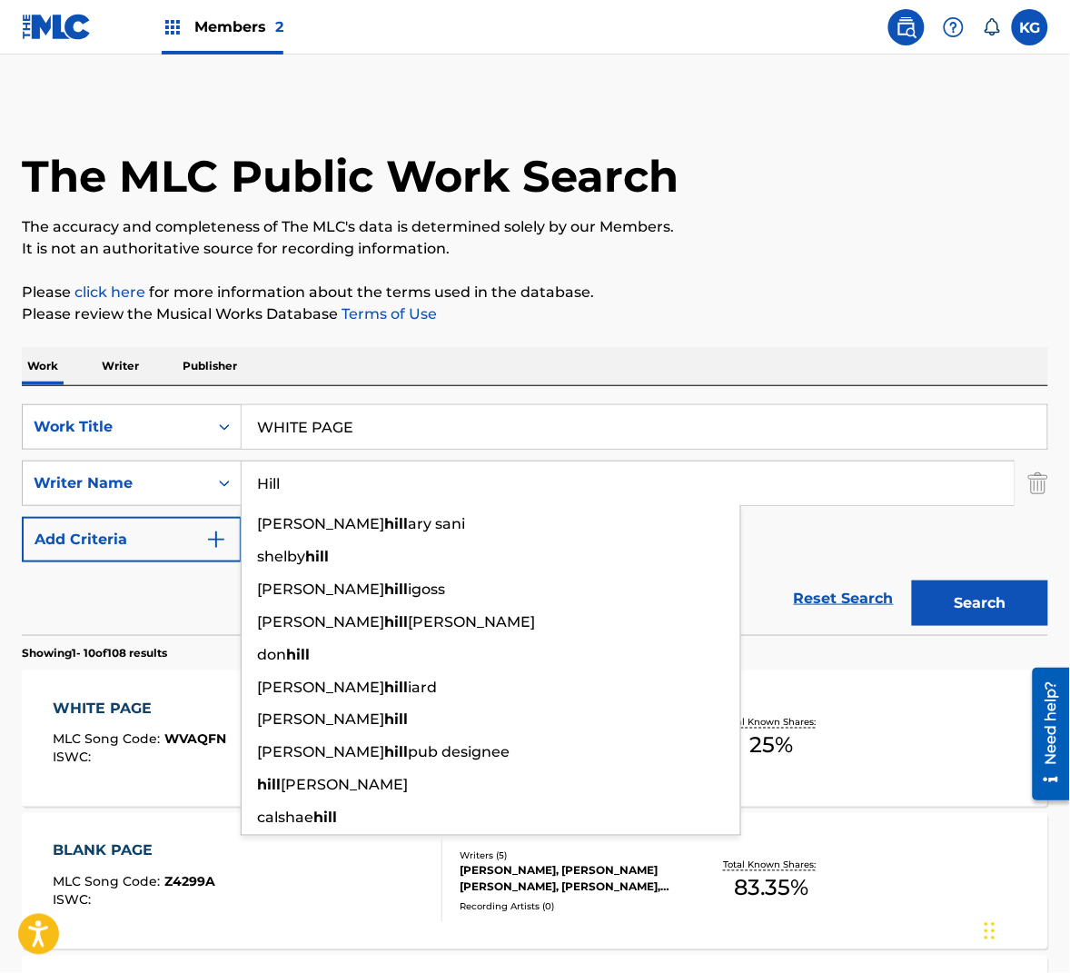
click at [319, 491] on input "Hill" at bounding box center [628, 483] width 772 height 44
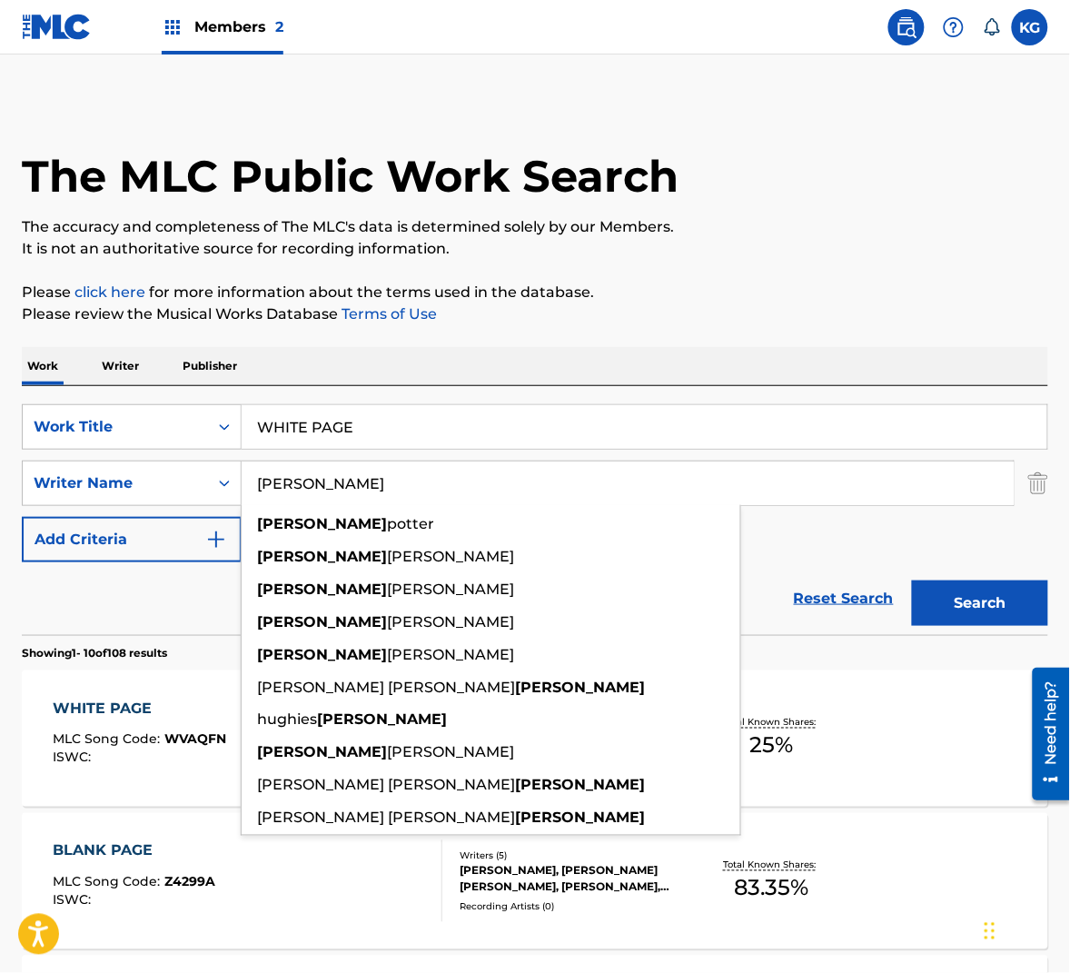
type input "[PERSON_NAME]"
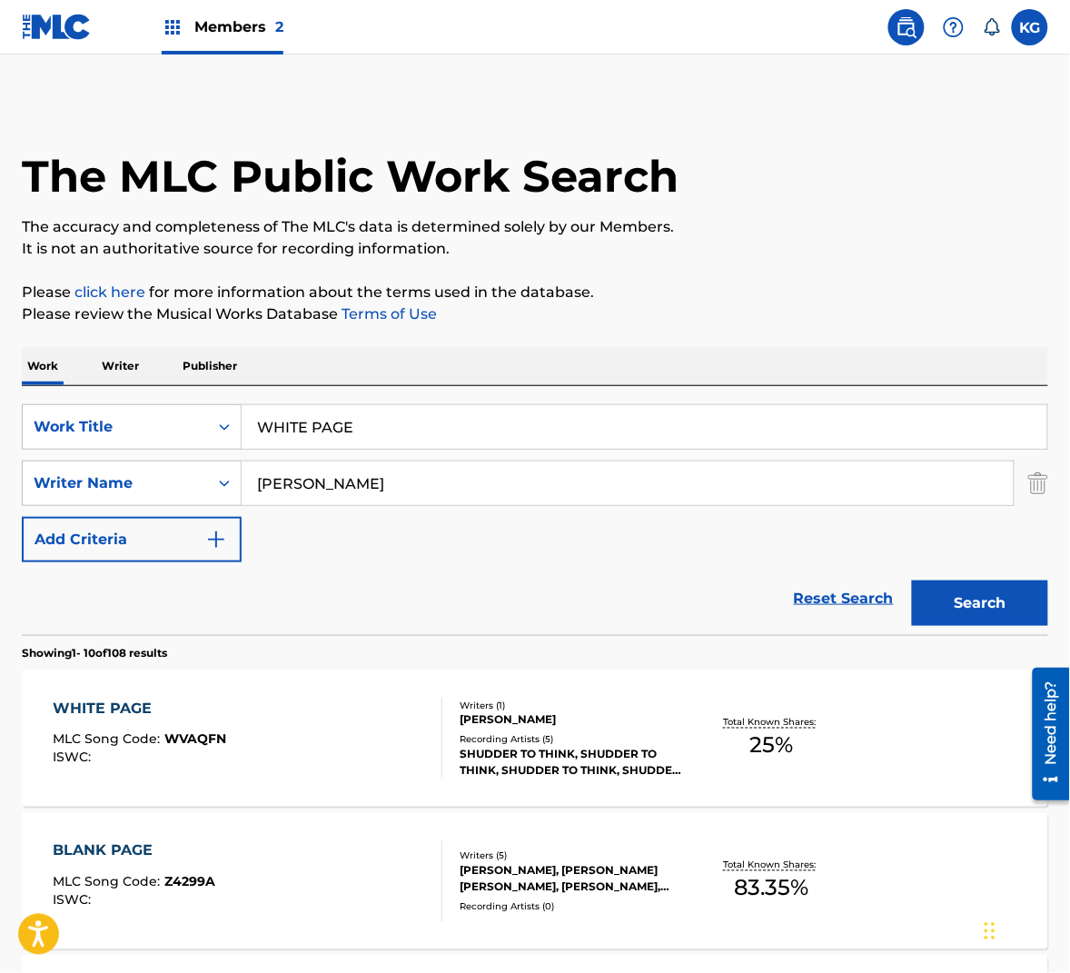
click at [948, 598] on button "Search" at bounding box center [980, 602] width 136 height 45
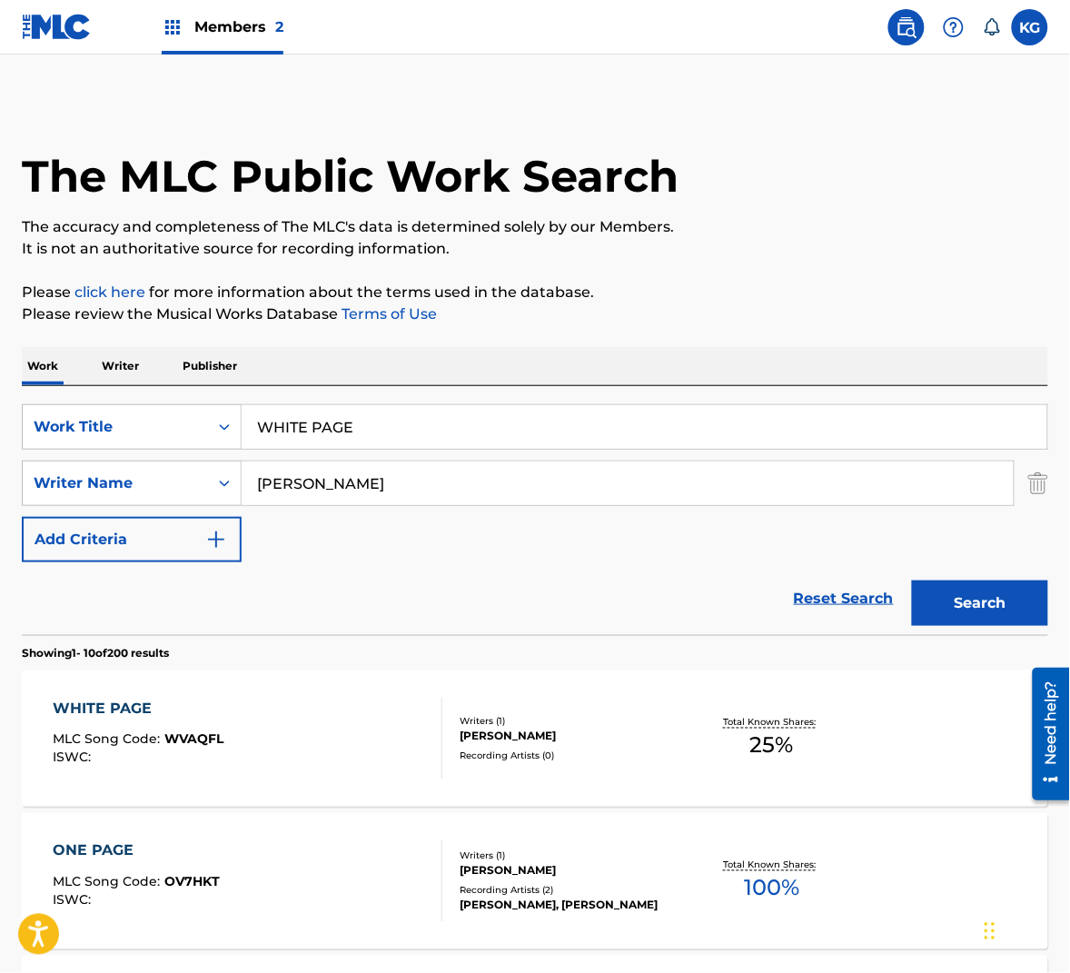
click at [339, 729] on div "WHITE PAGE MLC Song Code : WVAQFL ISWC :" at bounding box center [248, 739] width 390 height 82
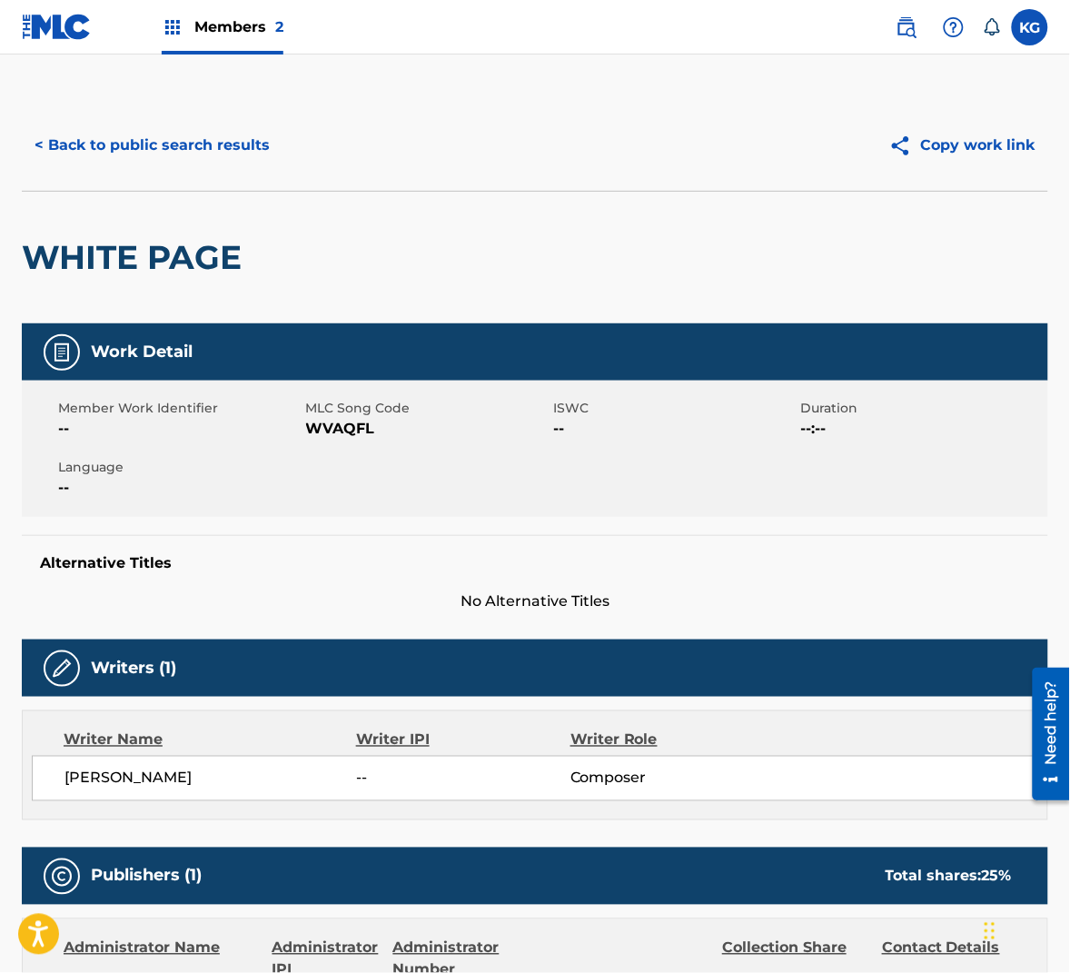
click at [342, 436] on span "WVAQFL" at bounding box center [427, 429] width 243 height 22
click at [219, 143] on button "< Back to public search results" at bounding box center [152, 145] width 261 height 45
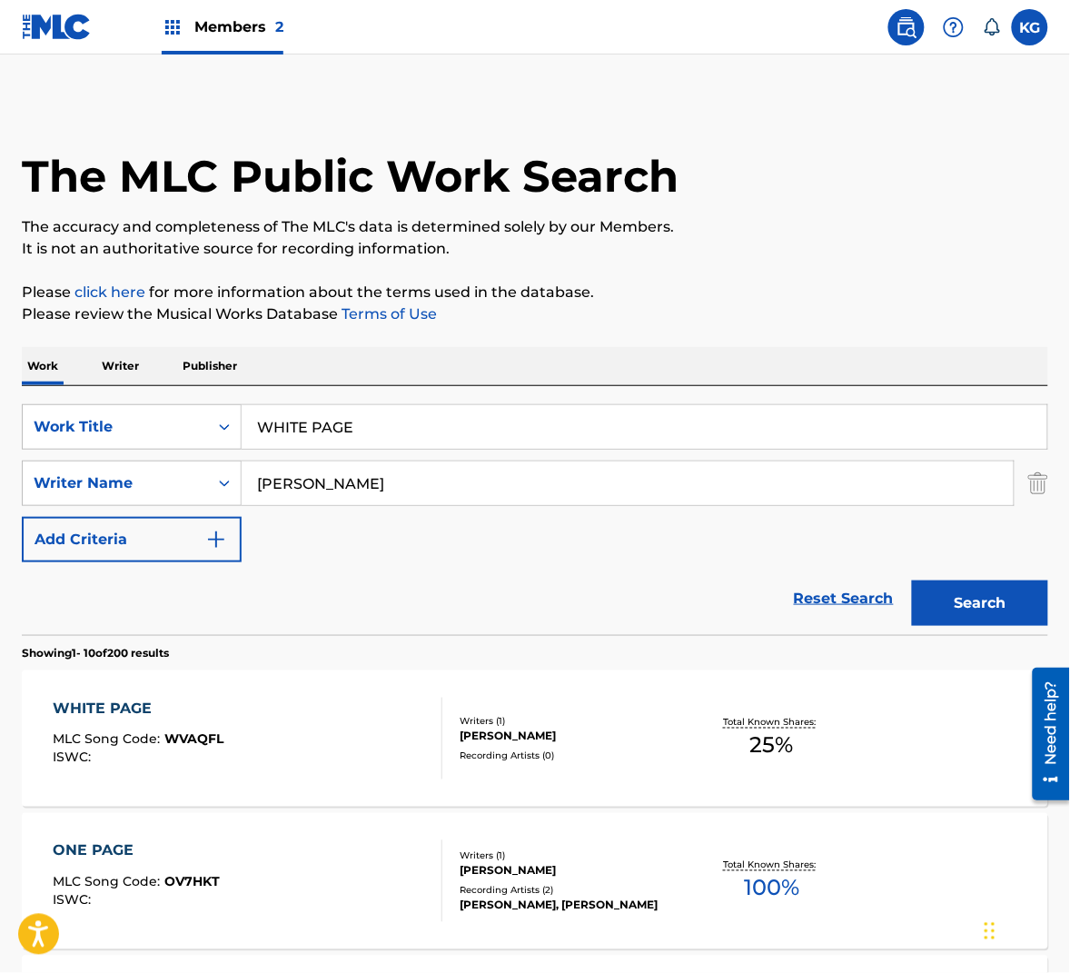
click at [324, 483] on input "[PERSON_NAME]" at bounding box center [628, 483] width 772 height 44
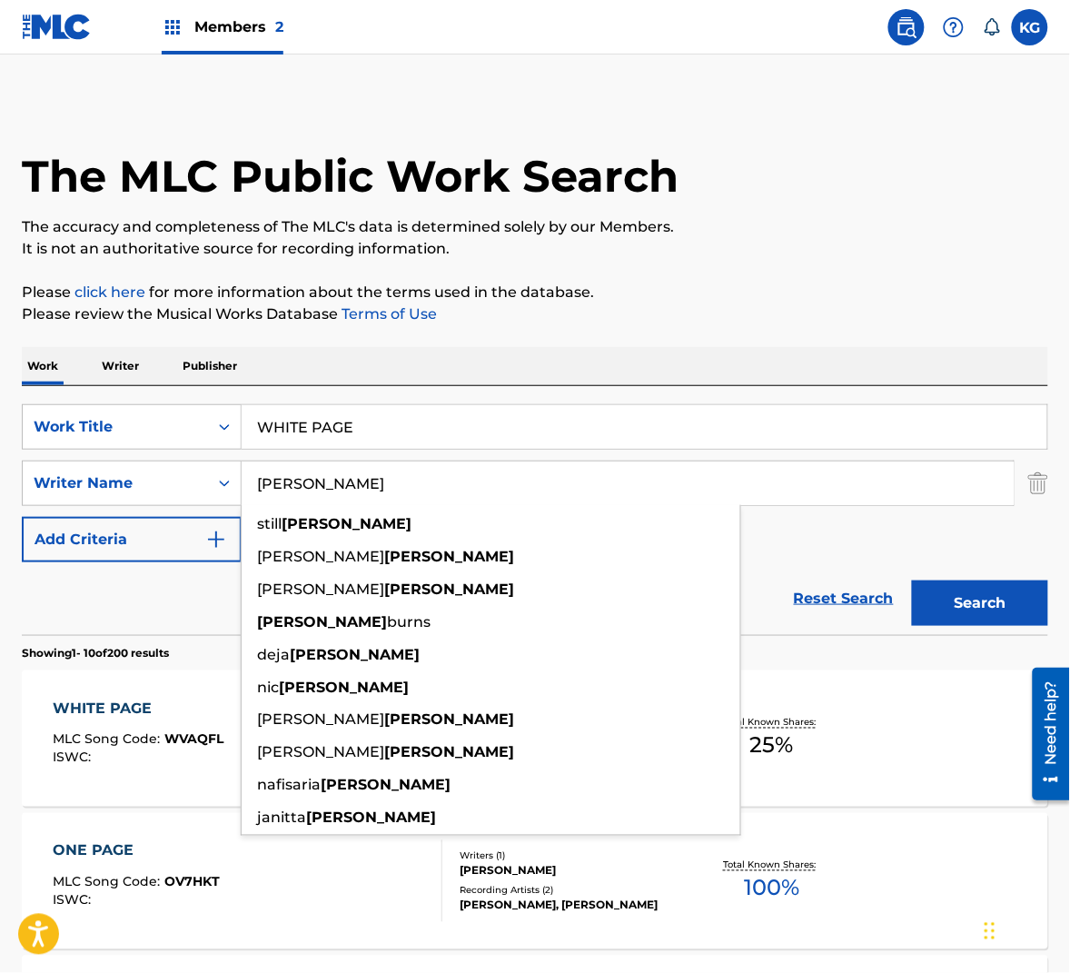
type input "[PERSON_NAME]"
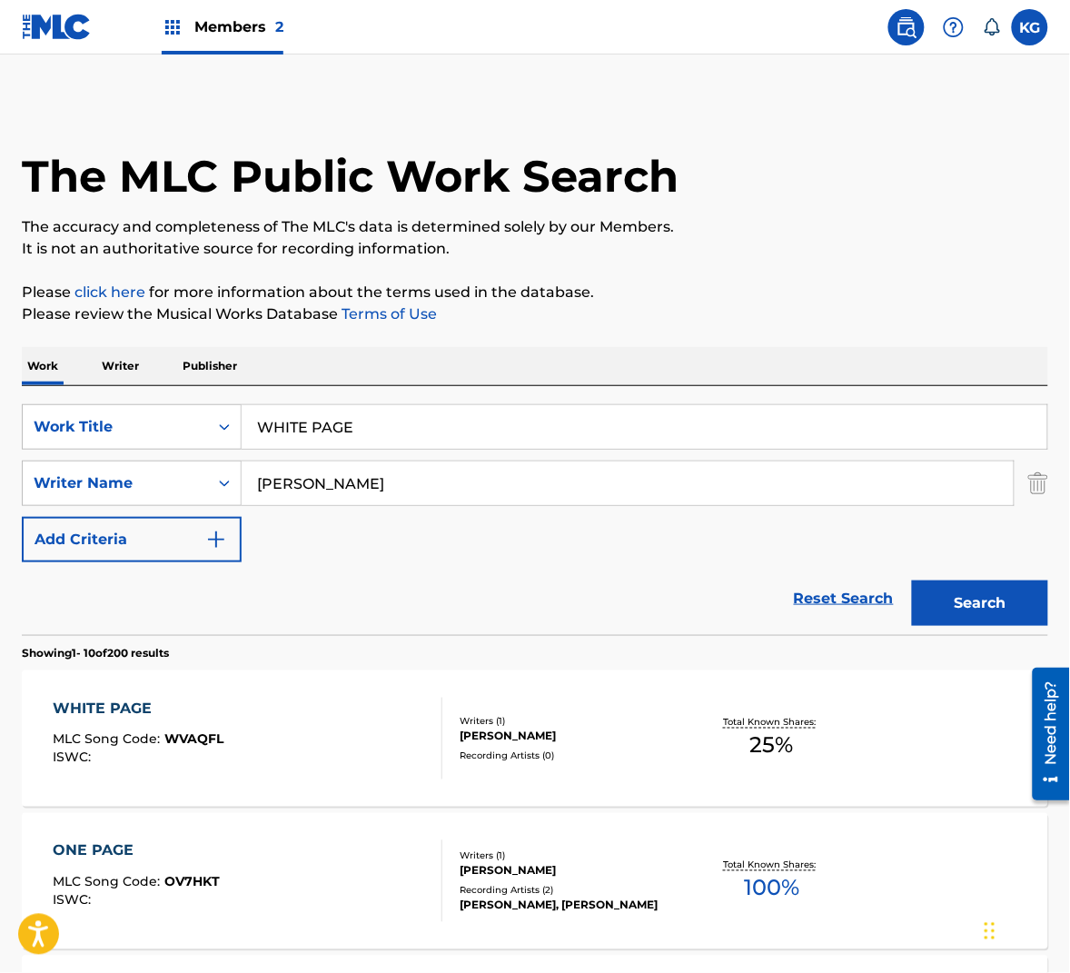
click at [969, 604] on button "Search" at bounding box center [980, 602] width 136 height 45
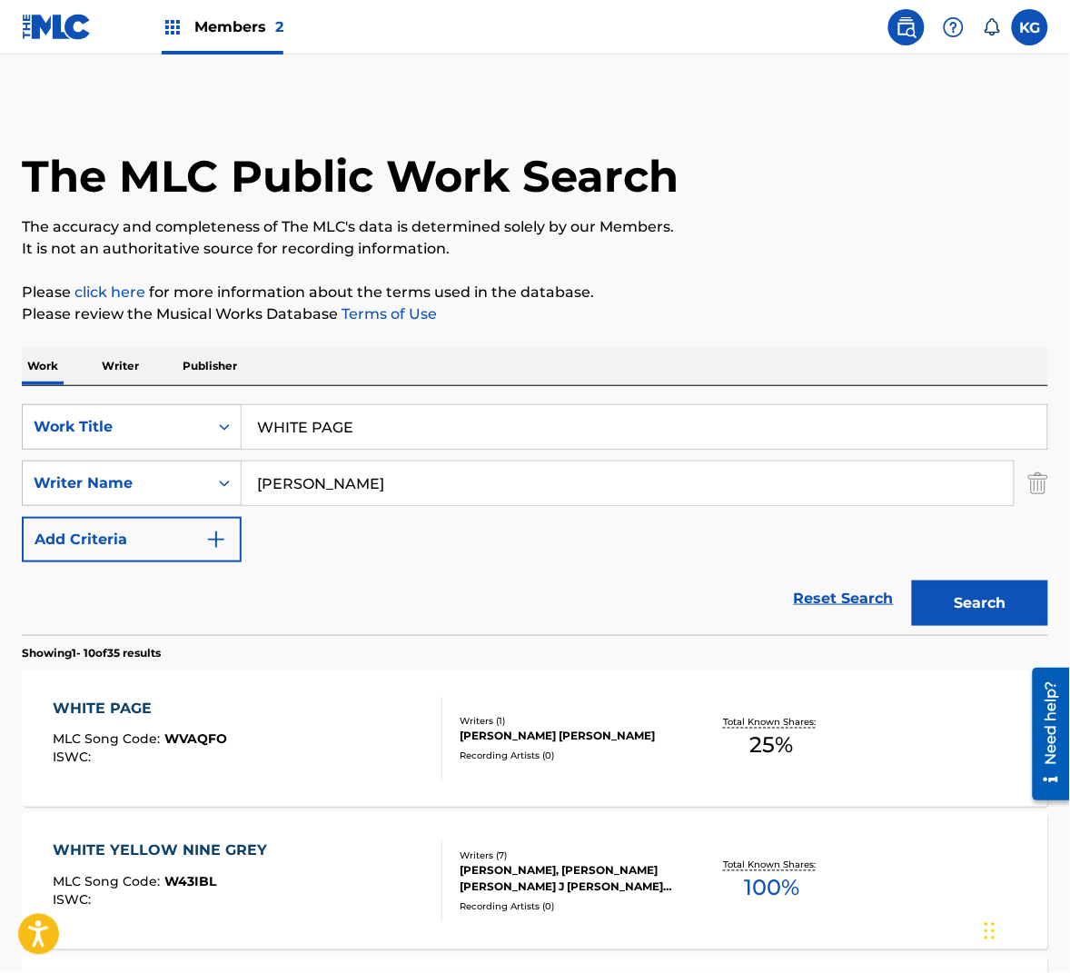
click at [330, 738] on div "WHITE PAGE MLC Song Code : WVAQFO ISWC :" at bounding box center [248, 739] width 390 height 82
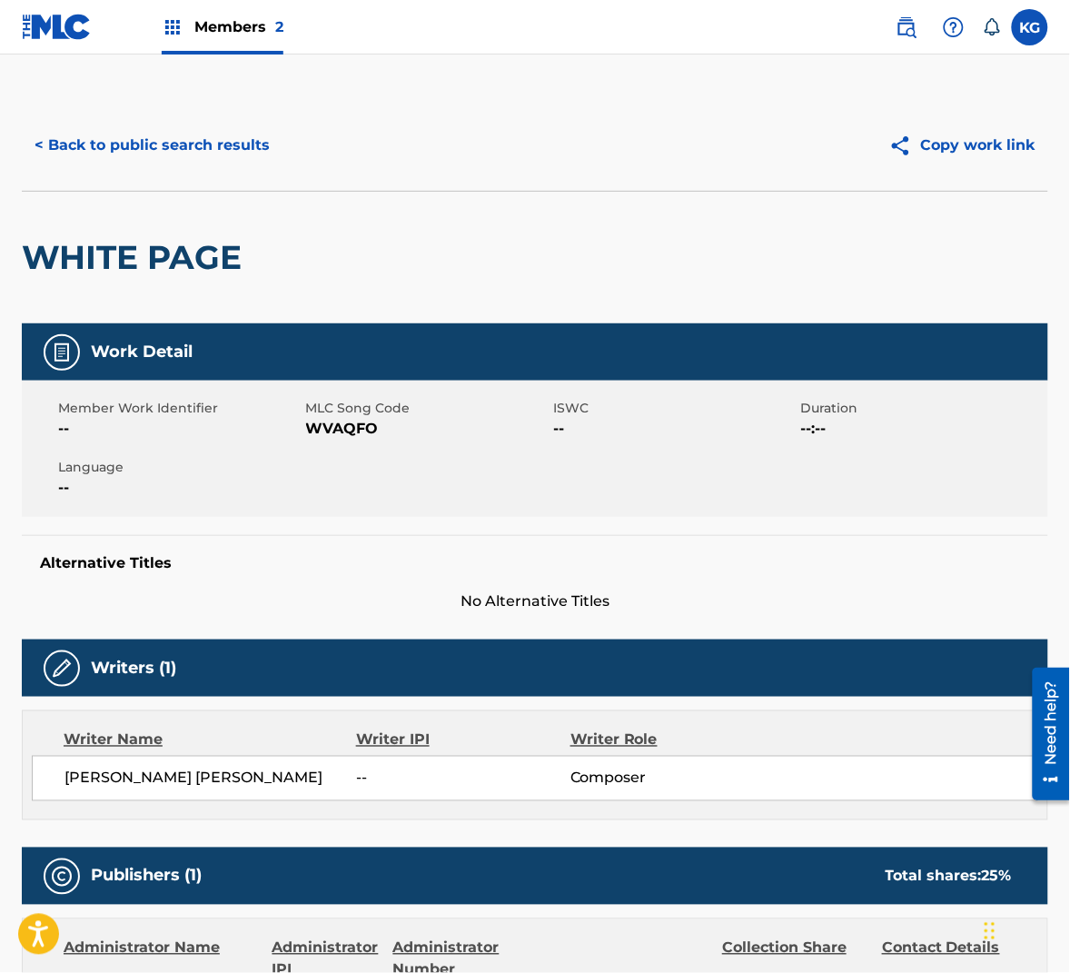
click at [332, 426] on span "WVAQFO" at bounding box center [427, 429] width 243 height 22
click at [164, 148] on button "< Back to public search results" at bounding box center [152, 145] width 261 height 45
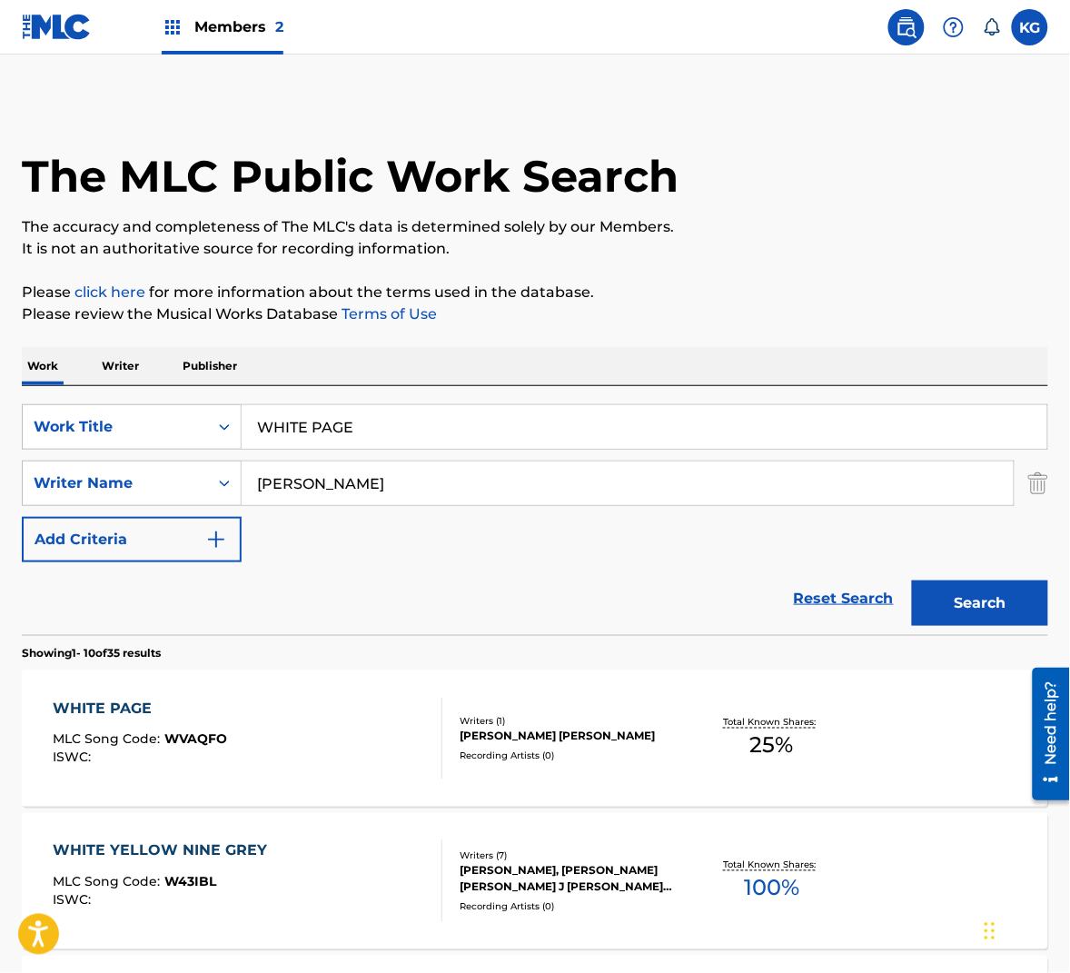
click at [284, 427] on input "WHITE PAGE" at bounding box center [645, 427] width 806 height 44
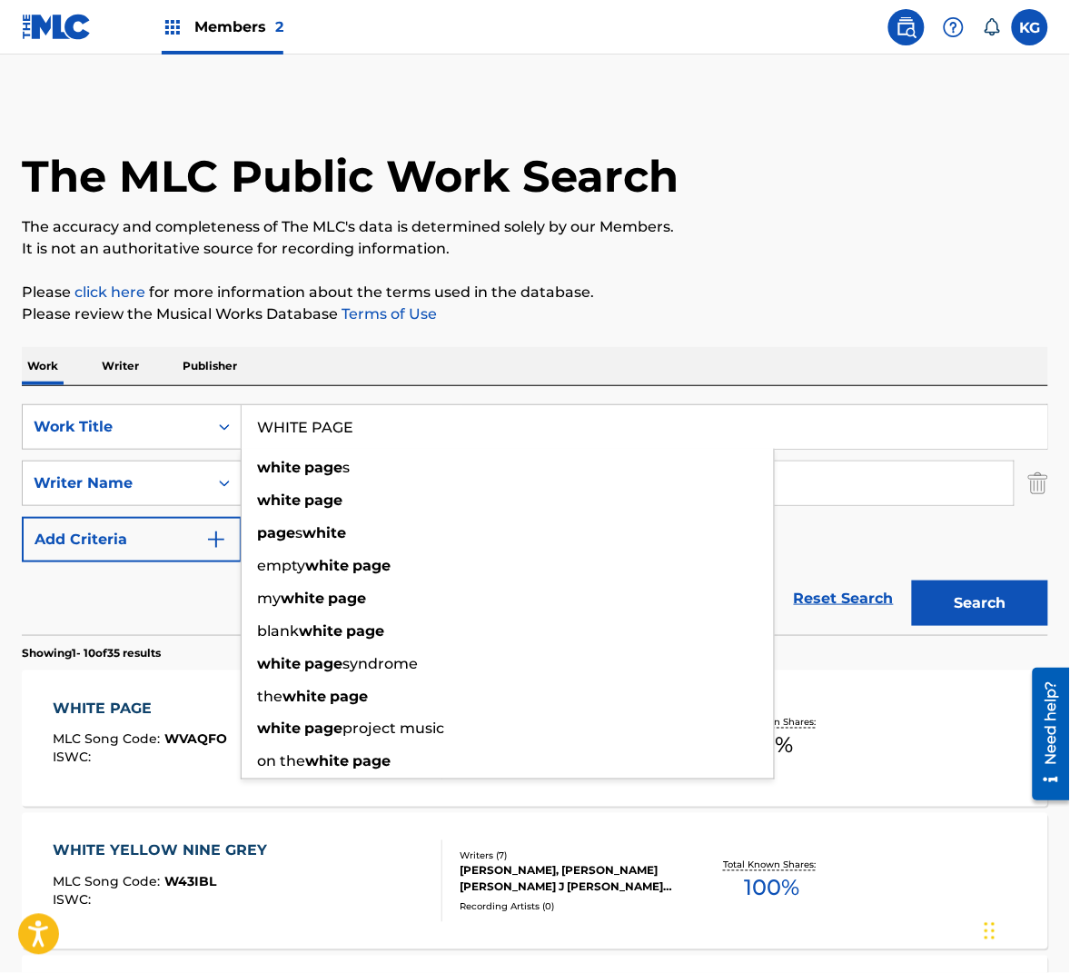
click at [284, 427] on input "WHITE PAGE" at bounding box center [645, 427] width 806 height 44
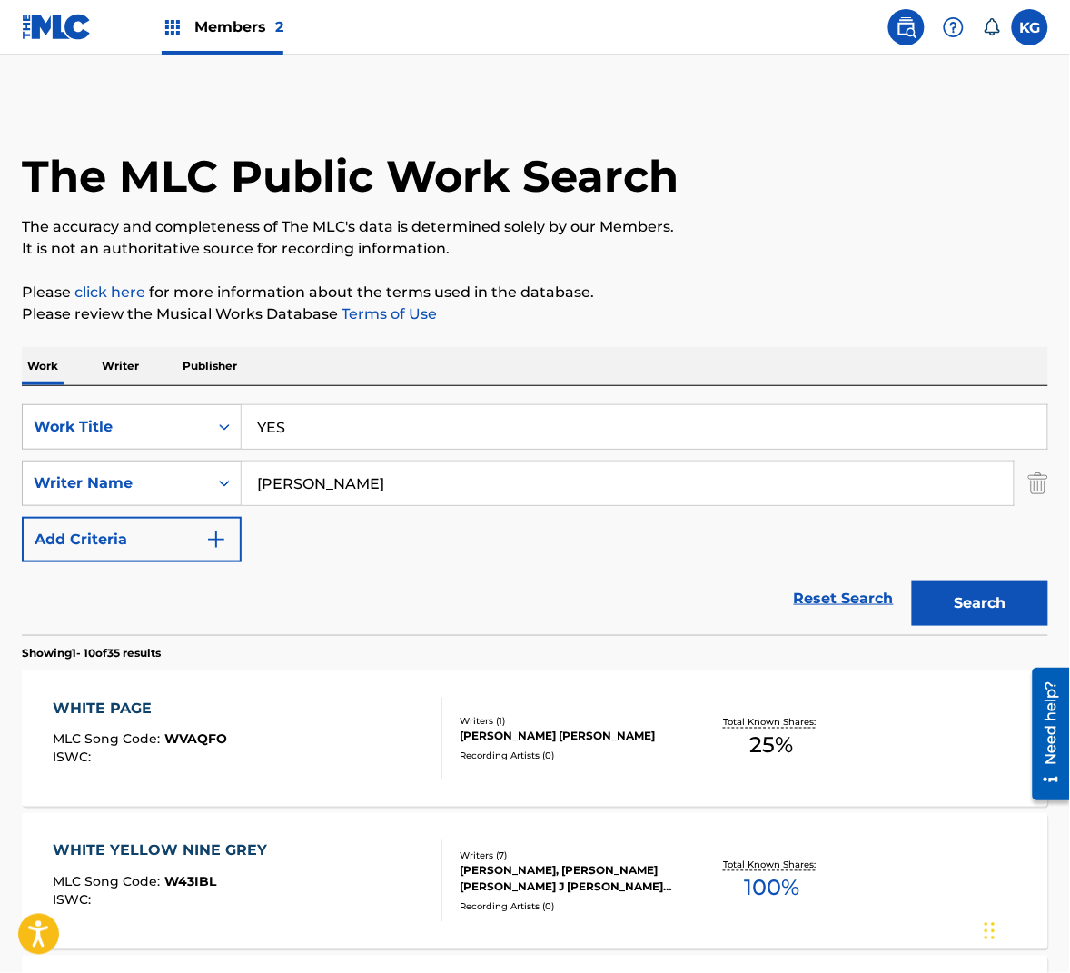
type input "soft refrain of [DATE]"
click at [447, 486] on input "[PERSON_NAME]" at bounding box center [628, 483] width 772 height 44
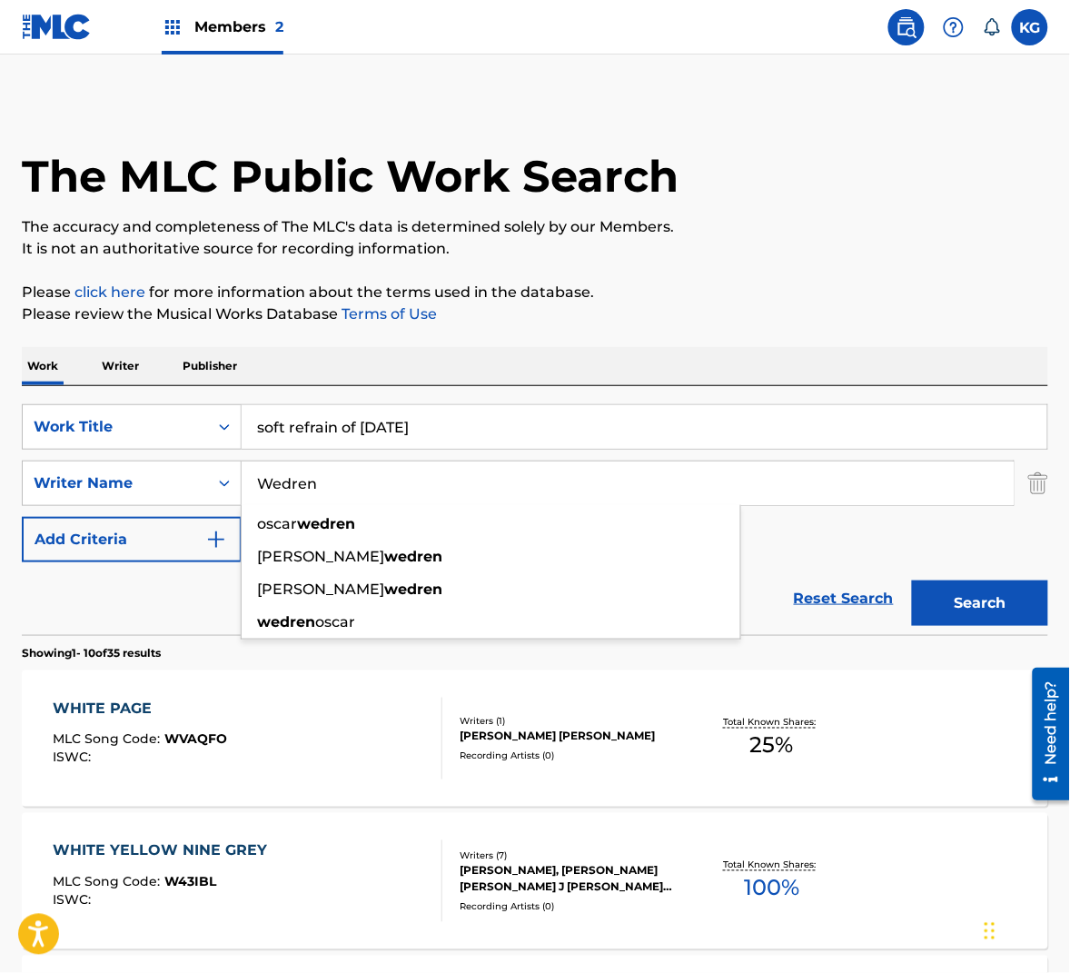
type input "Wedren"
click at [578, 430] on input "soft refrain of [DATE]" at bounding box center [645, 427] width 806 height 44
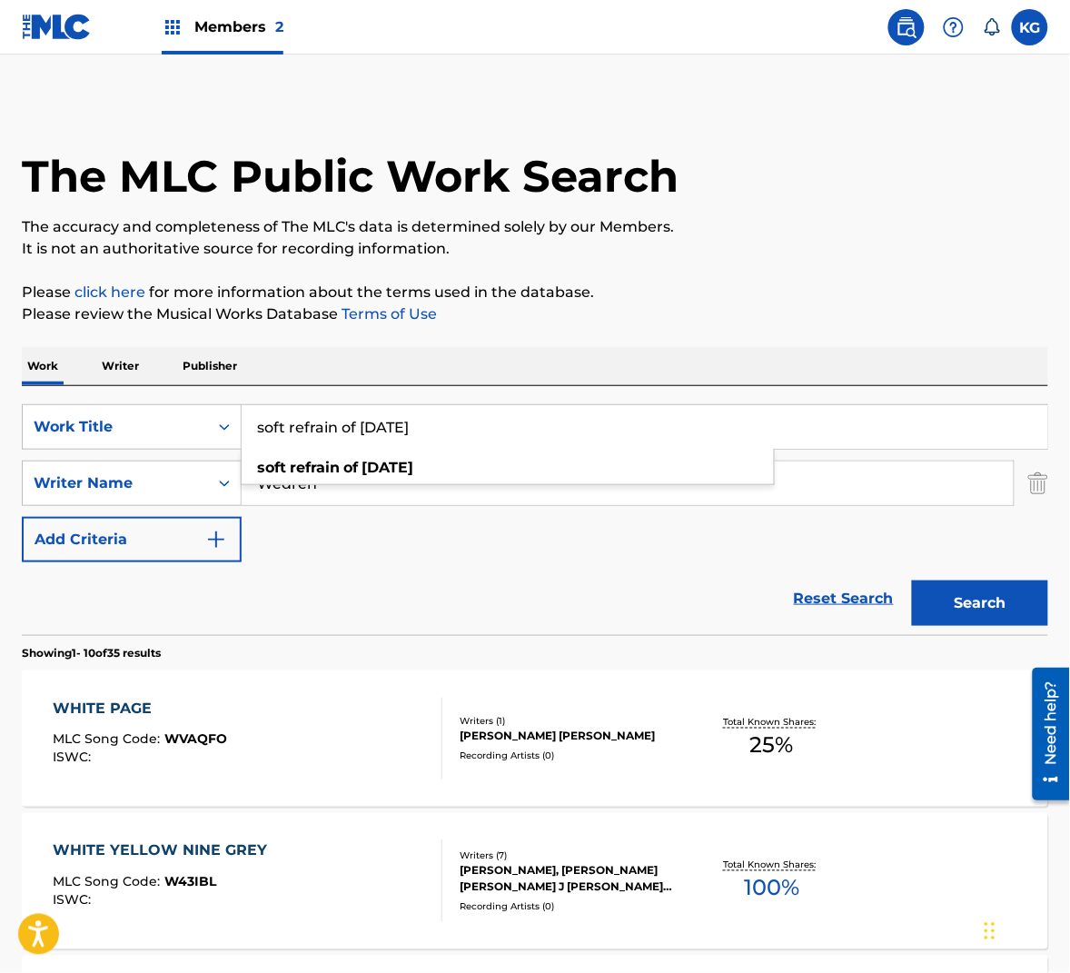
click at [578, 430] on input "soft refrain of [DATE]" at bounding box center [645, 427] width 806 height 44
type input "yes"
click at [912, 580] on button "Search" at bounding box center [980, 602] width 136 height 45
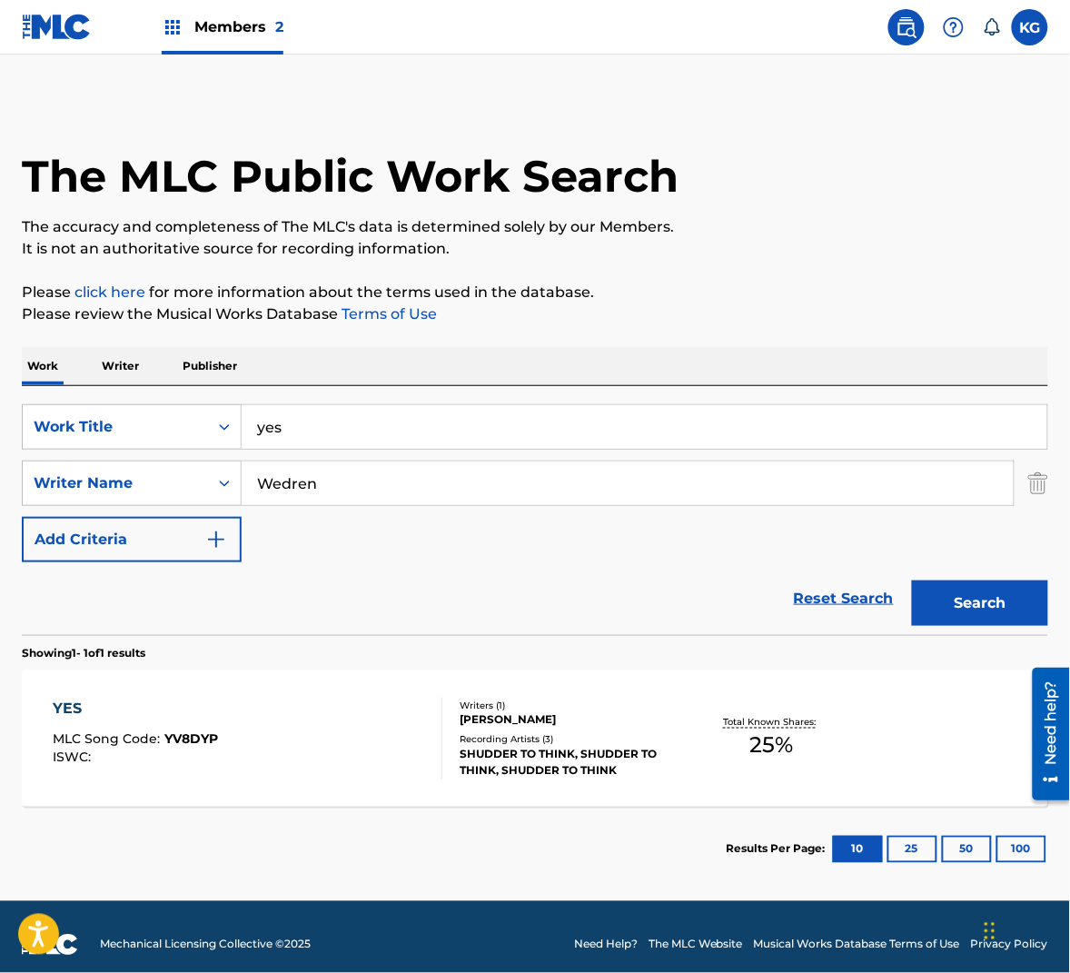
click at [372, 737] on div "YES MLC Song Code : YV8DYP ISWC :" at bounding box center [248, 739] width 390 height 82
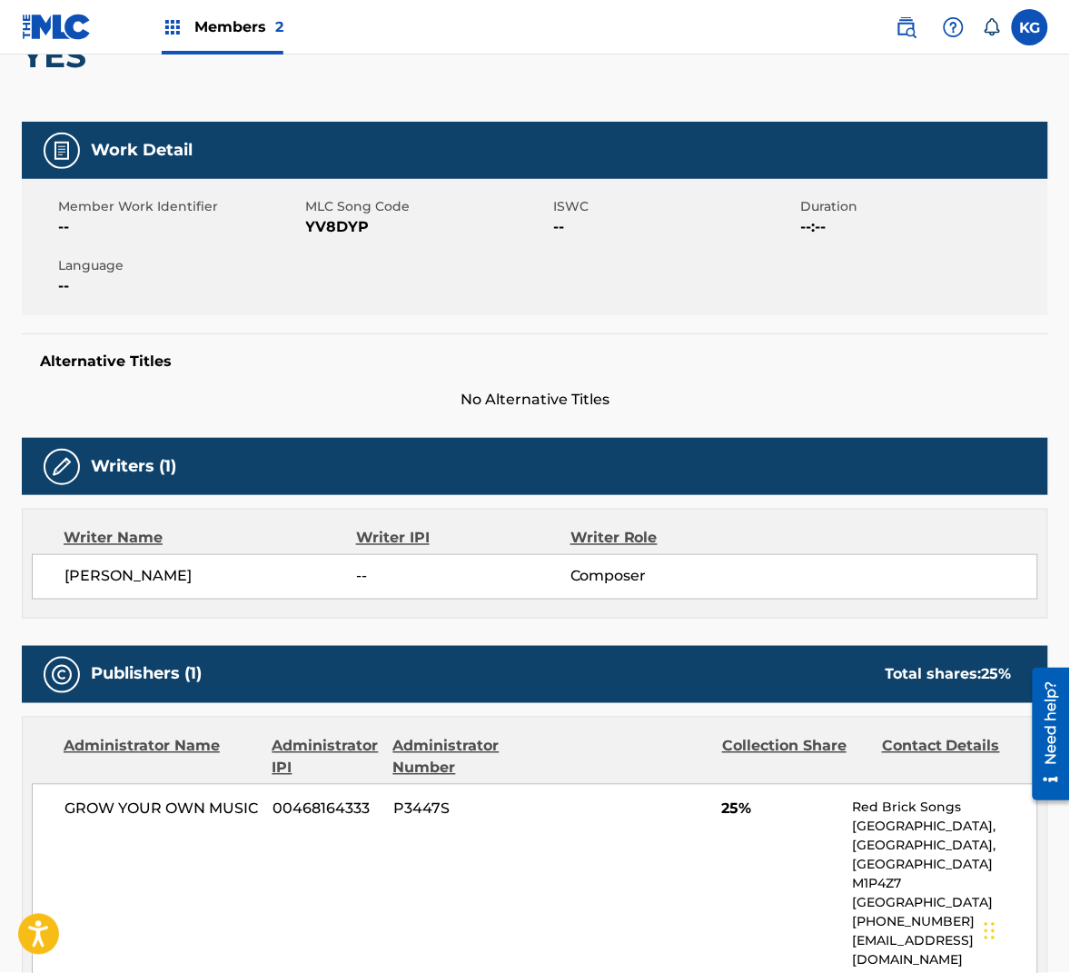
scroll to position [197, 0]
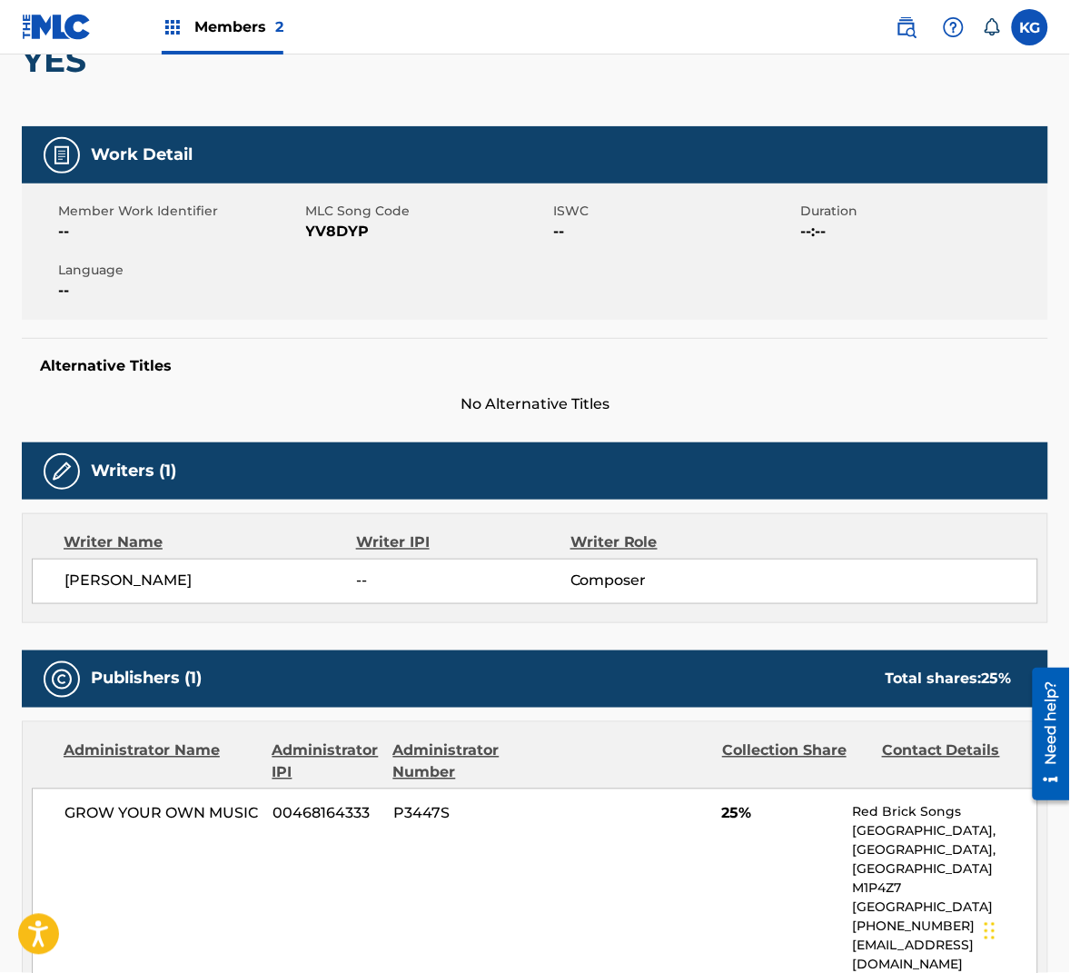
click at [345, 232] on span "YV8DYP" at bounding box center [427, 232] width 243 height 22
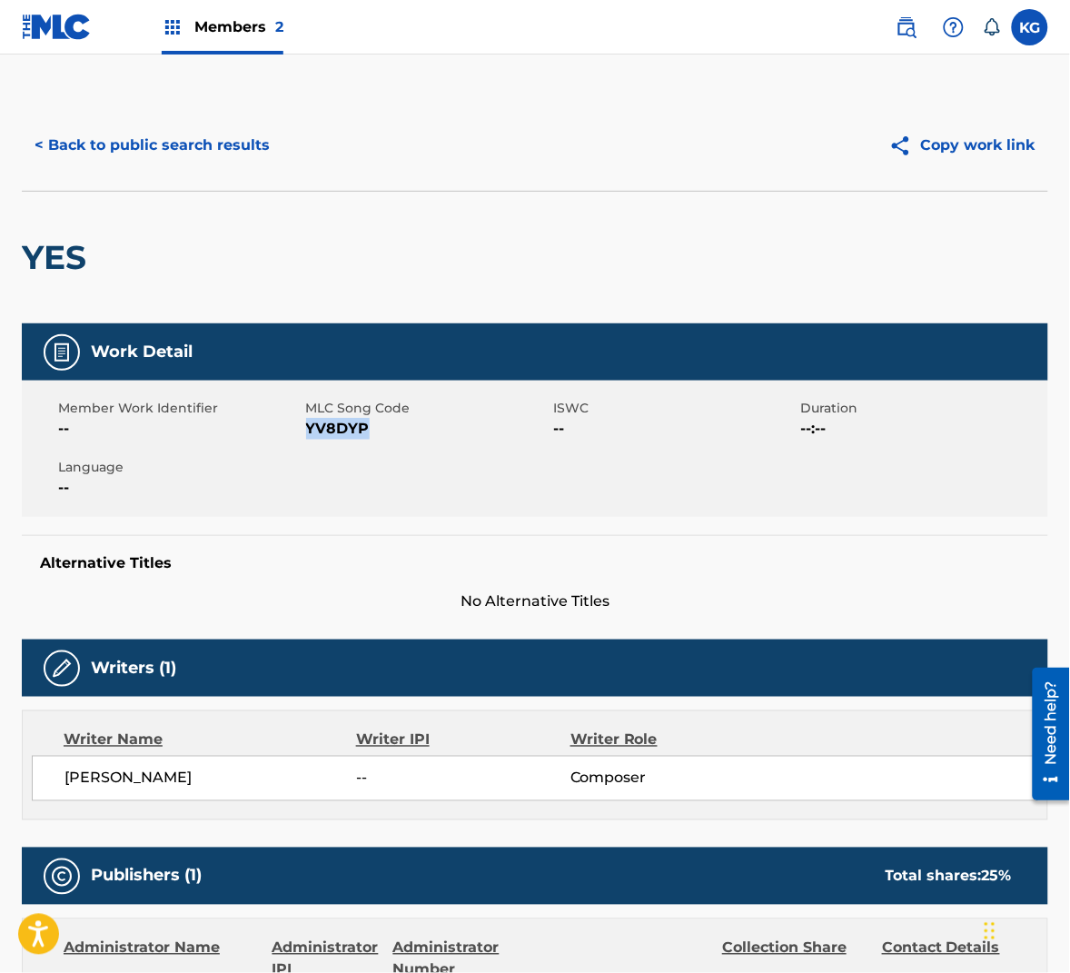
click at [144, 153] on button "< Back to public search results" at bounding box center [152, 145] width 261 height 45
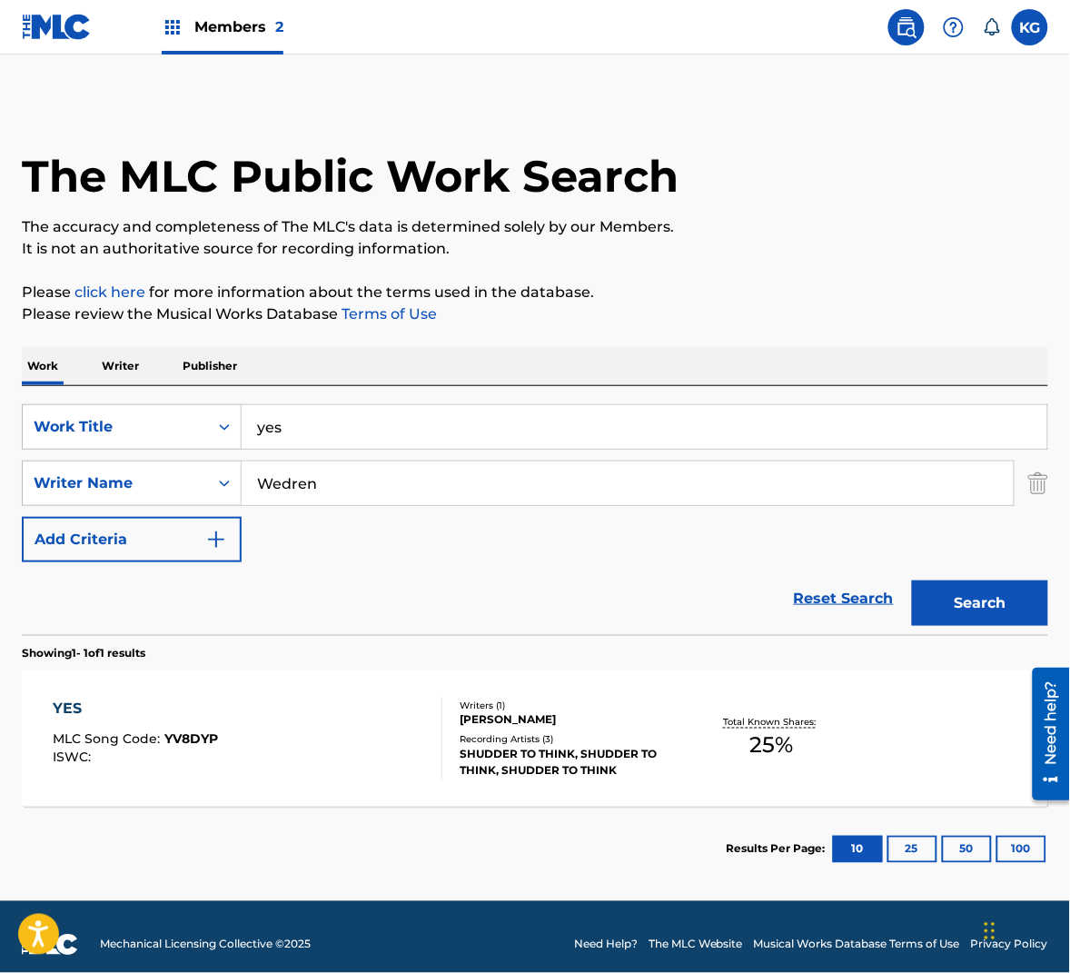
click at [409, 467] on input "Wedren" at bounding box center [628, 483] width 772 height 44
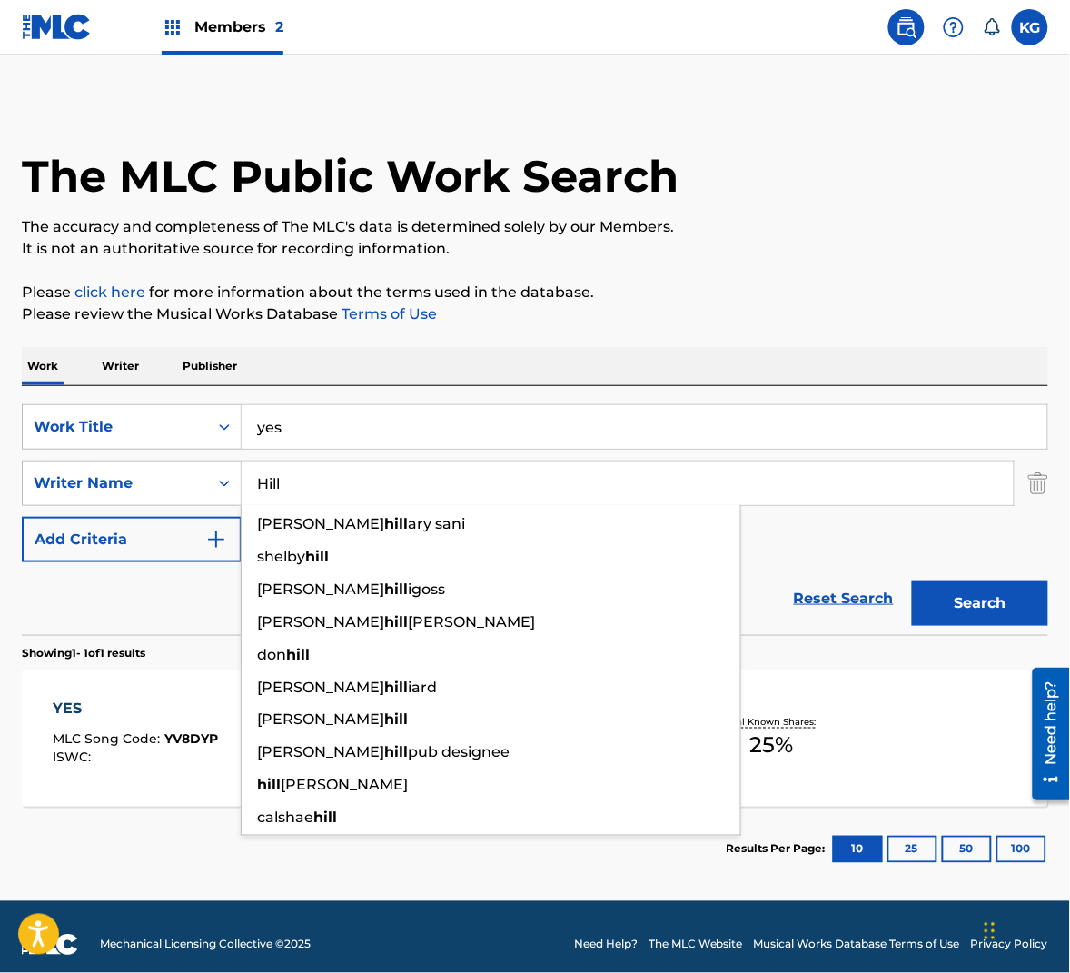
type input "Hill"
click at [974, 601] on button "Search" at bounding box center [980, 602] width 136 height 45
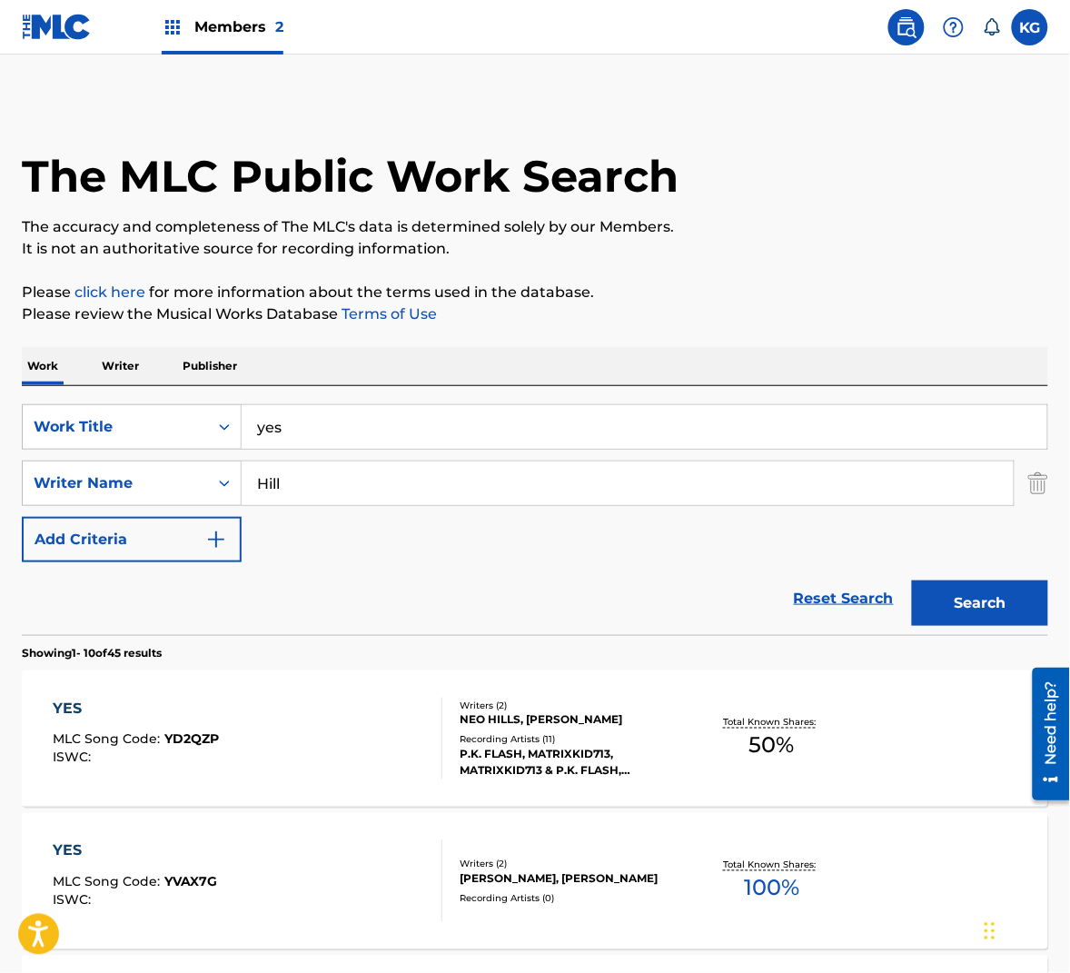
click at [305, 724] on div "YES MLC Song Code : YD2QZP ISWC :" at bounding box center [248, 739] width 390 height 82
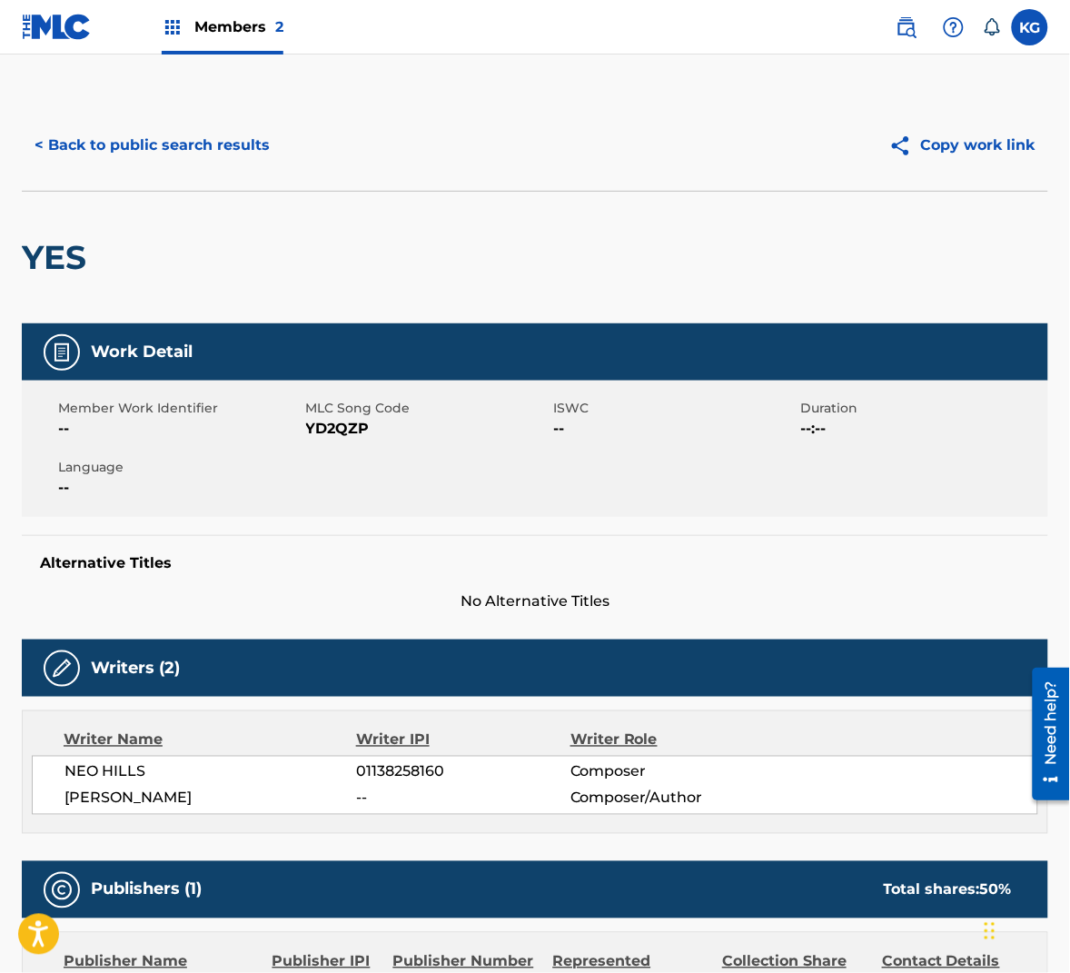
click at [340, 426] on span "YD2QZP" at bounding box center [427, 429] width 243 height 22
click at [216, 154] on button "< Back to public search results" at bounding box center [152, 145] width 261 height 45
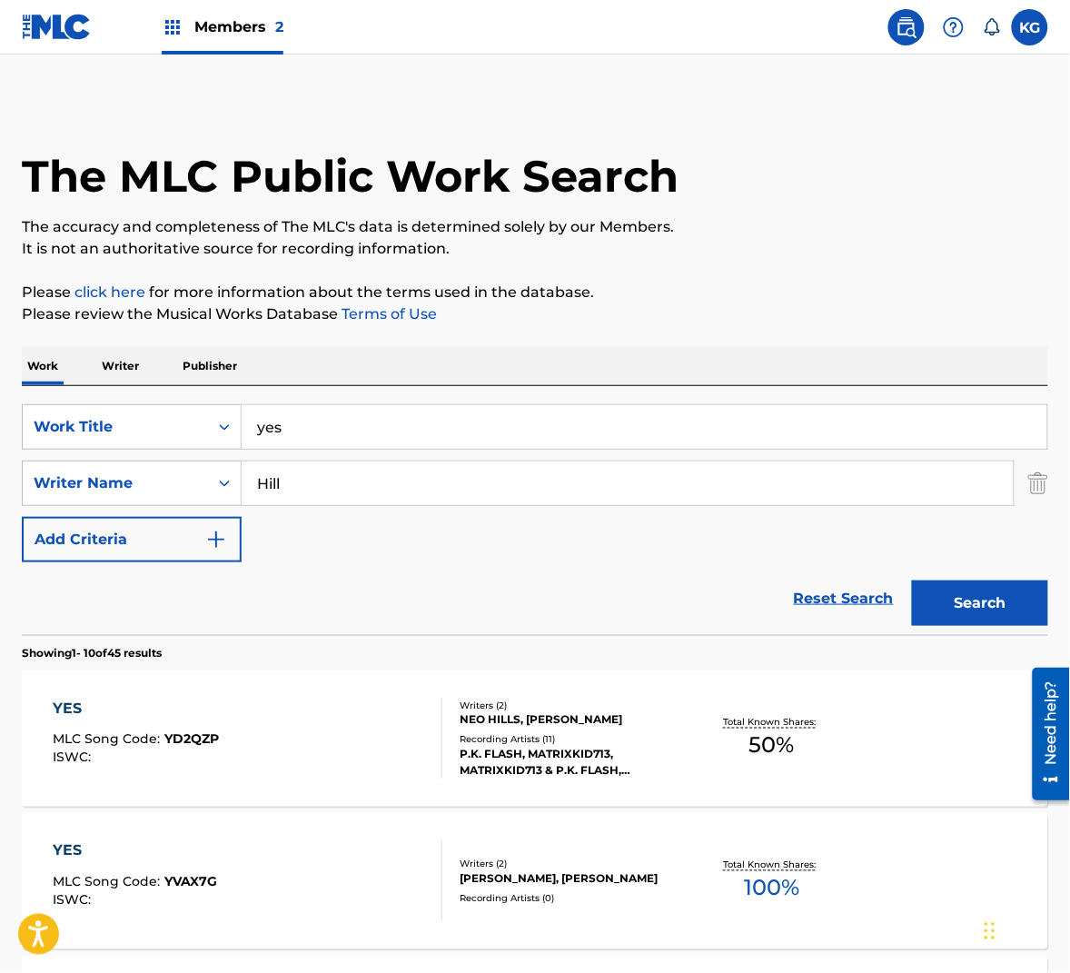
click at [299, 479] on input "Hill" at bounding box center [628, 483] width 772 height 44
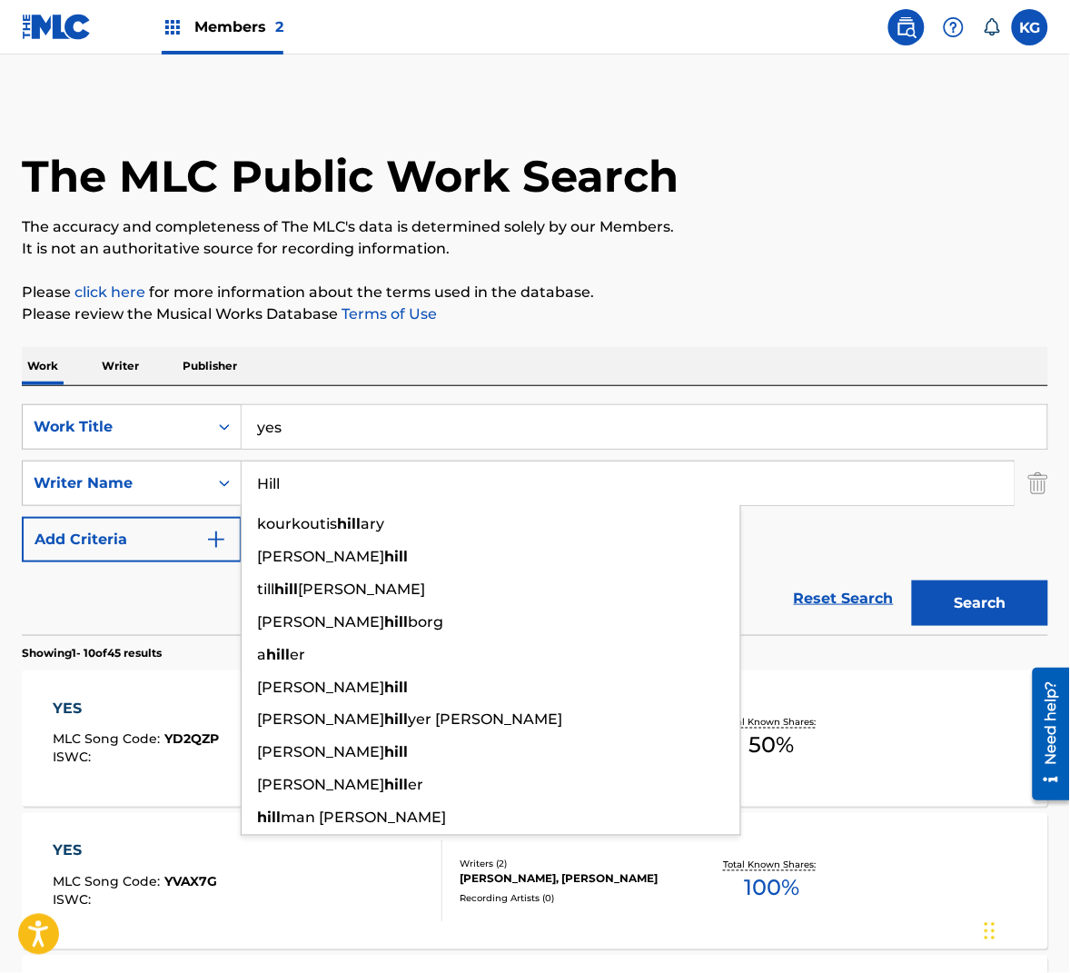
click at [299, 479] on input "Hill" at bounding box center [628, 483] width 772 height 44
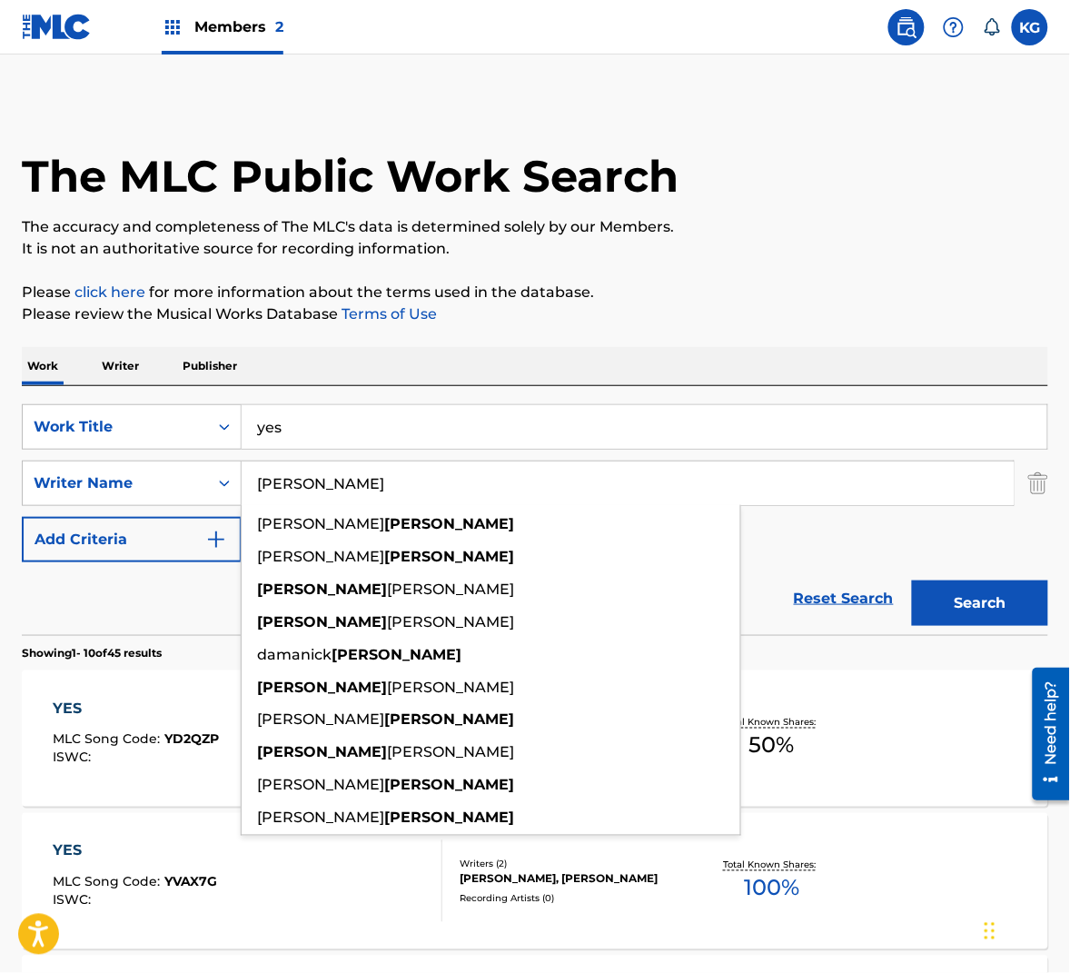
type input "[PERSON_NAME]"
click at [1026, 603] on button "Search" at bounding box center [980, 602] width 136 height 45
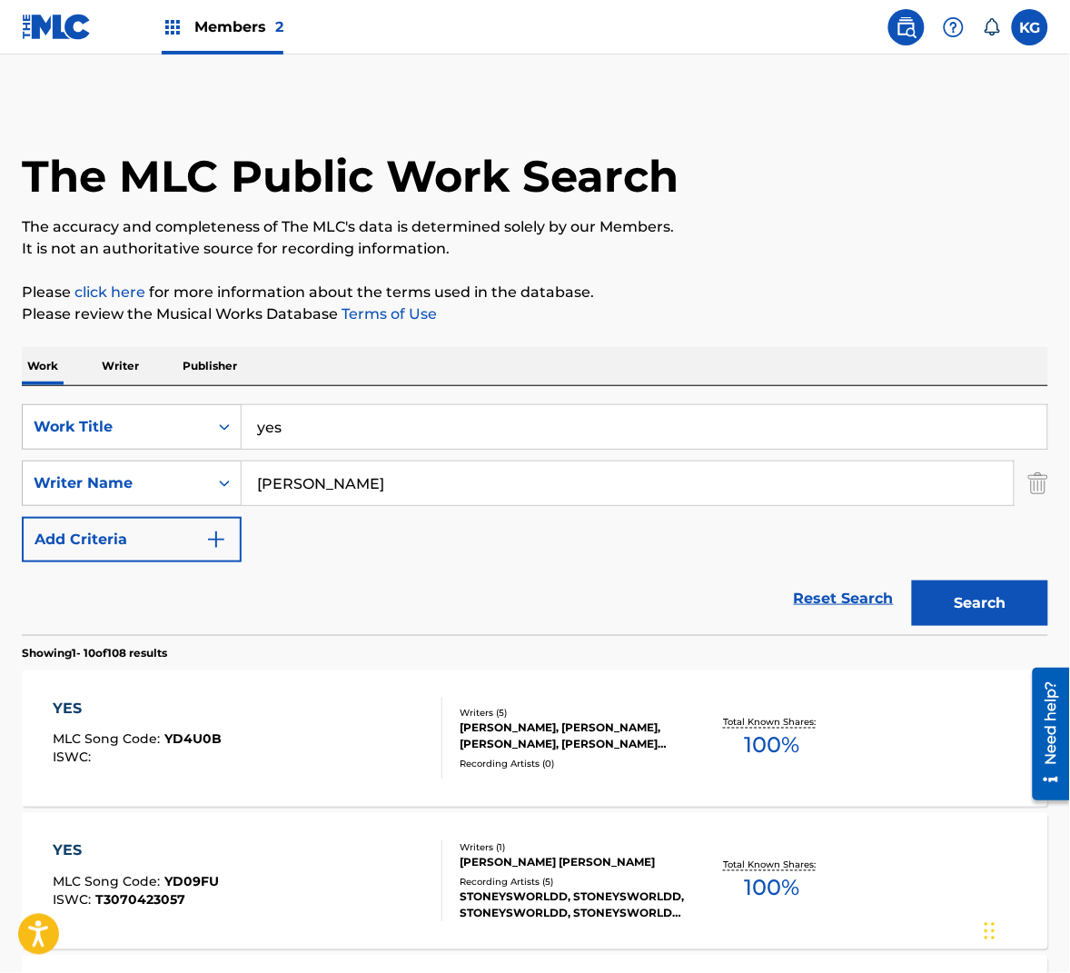
click at [296, 725] on div "YES MLC Song Code : YD4U0B ISWC :" at bounding box center [248, 739] width 390 height 82
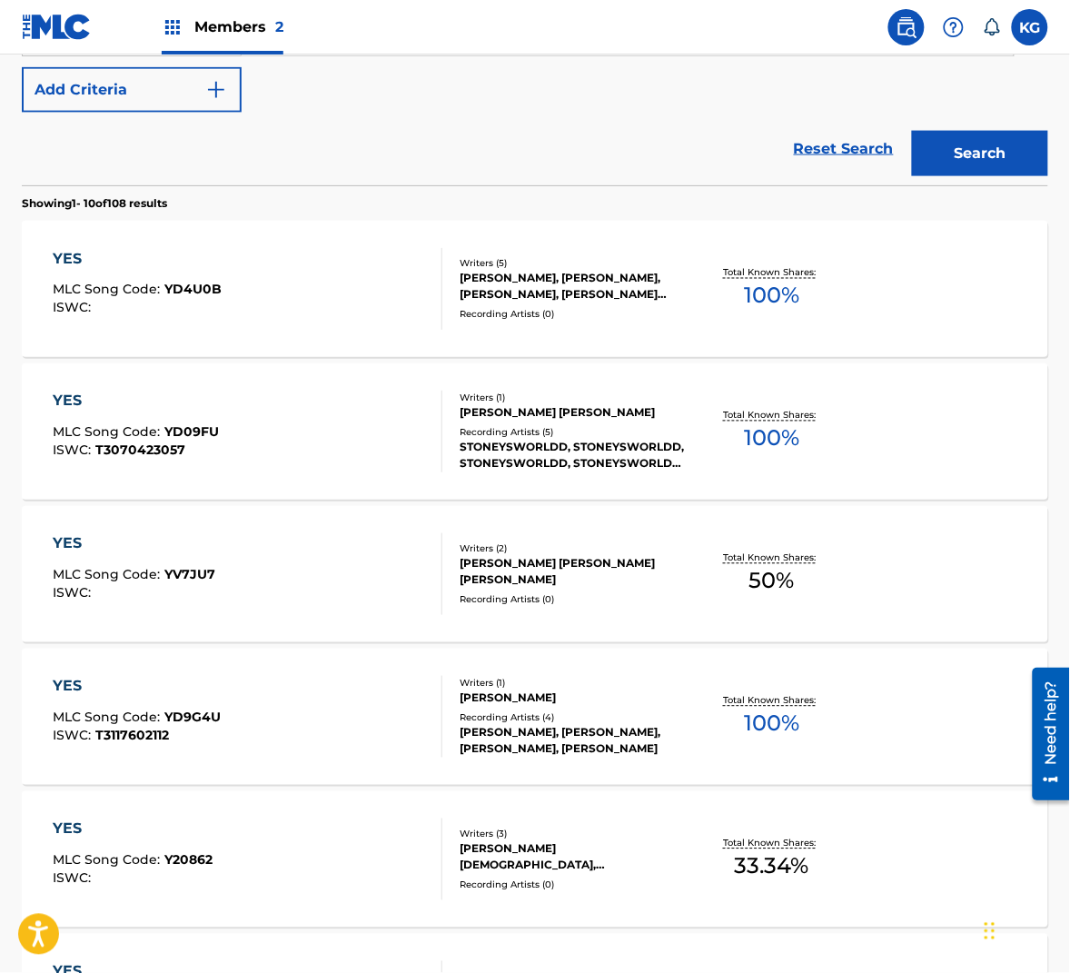
scroll to position [923, 0]
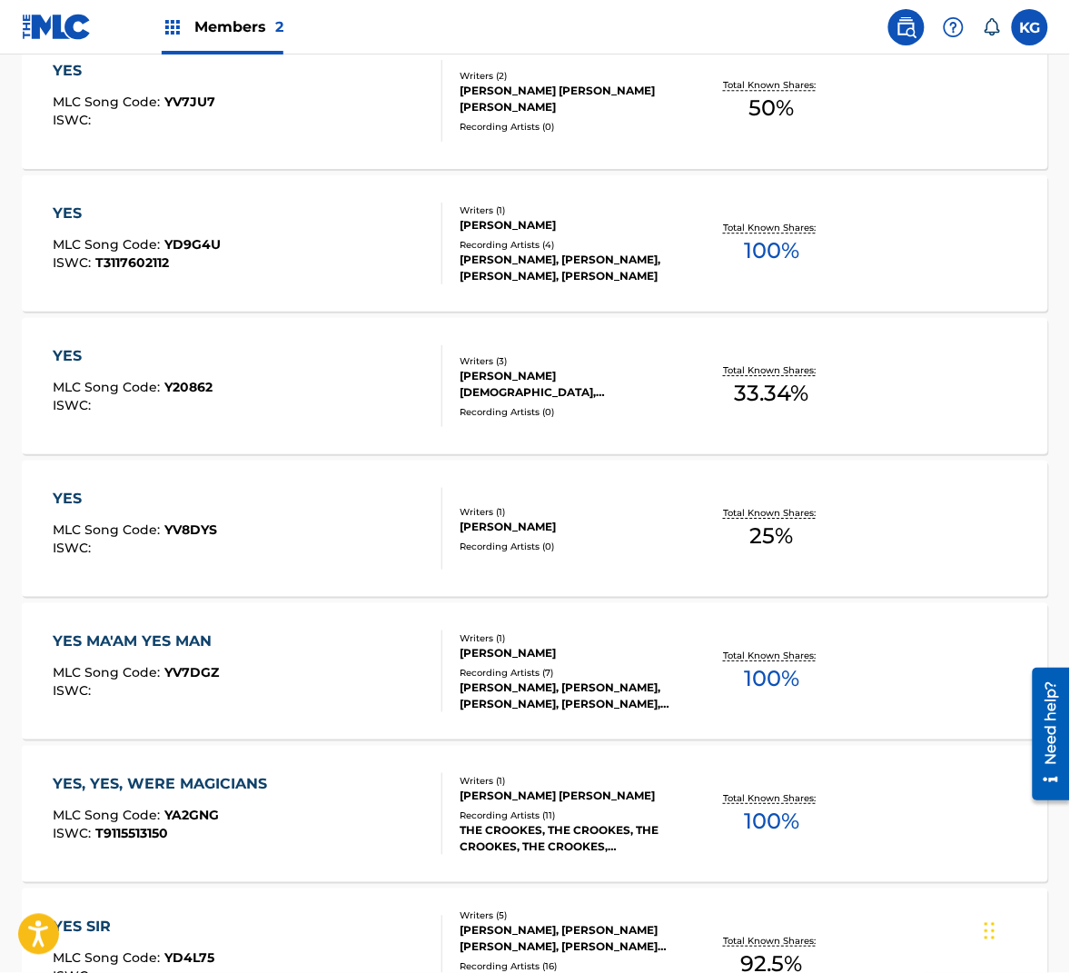
click at [555, 525] on div "[PERSON_NAME]" at bounding box center [573, 527] width 226 height 16
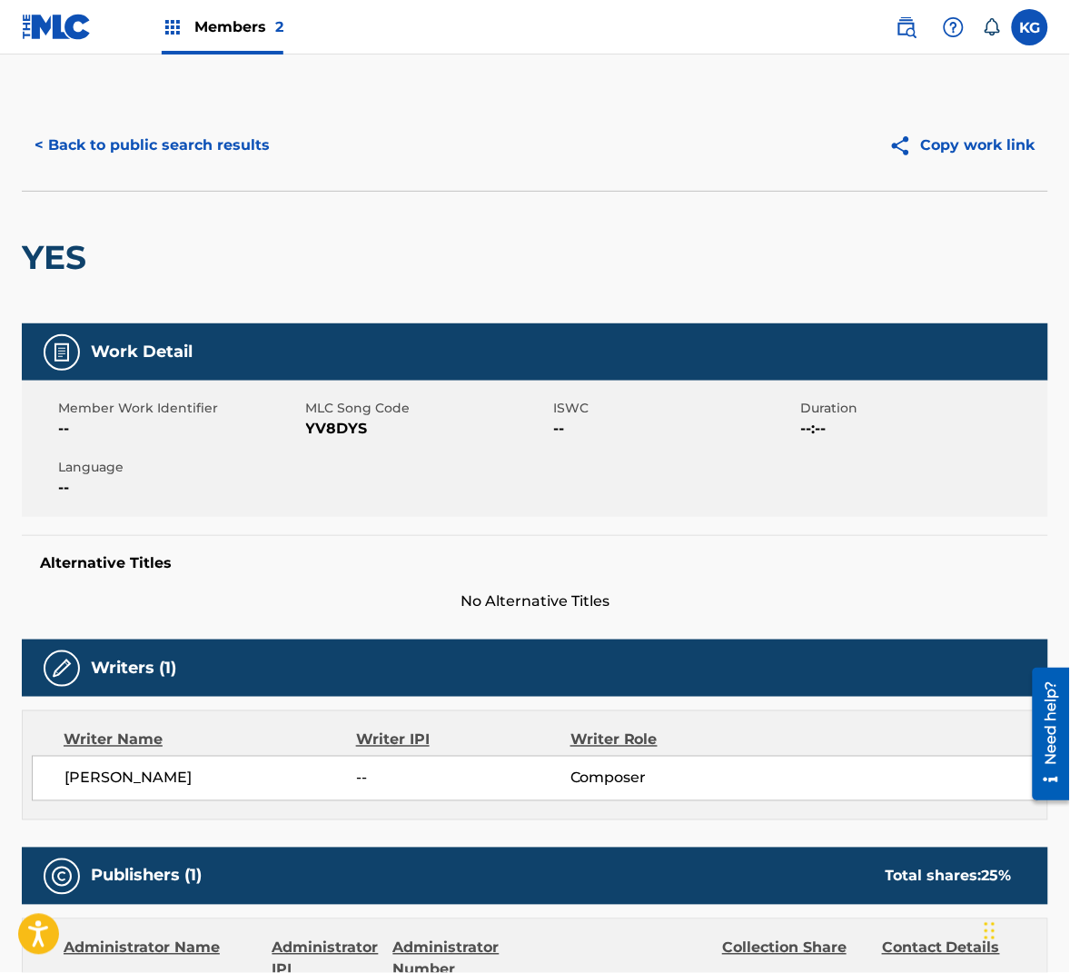
click at [338, 423] on span "YV8DYS" at bounding box center [427, 429] width 243 height 22
click at [190, 157] on button "< Back to public search results" at bounding box center [152, 145] width 261 height 45
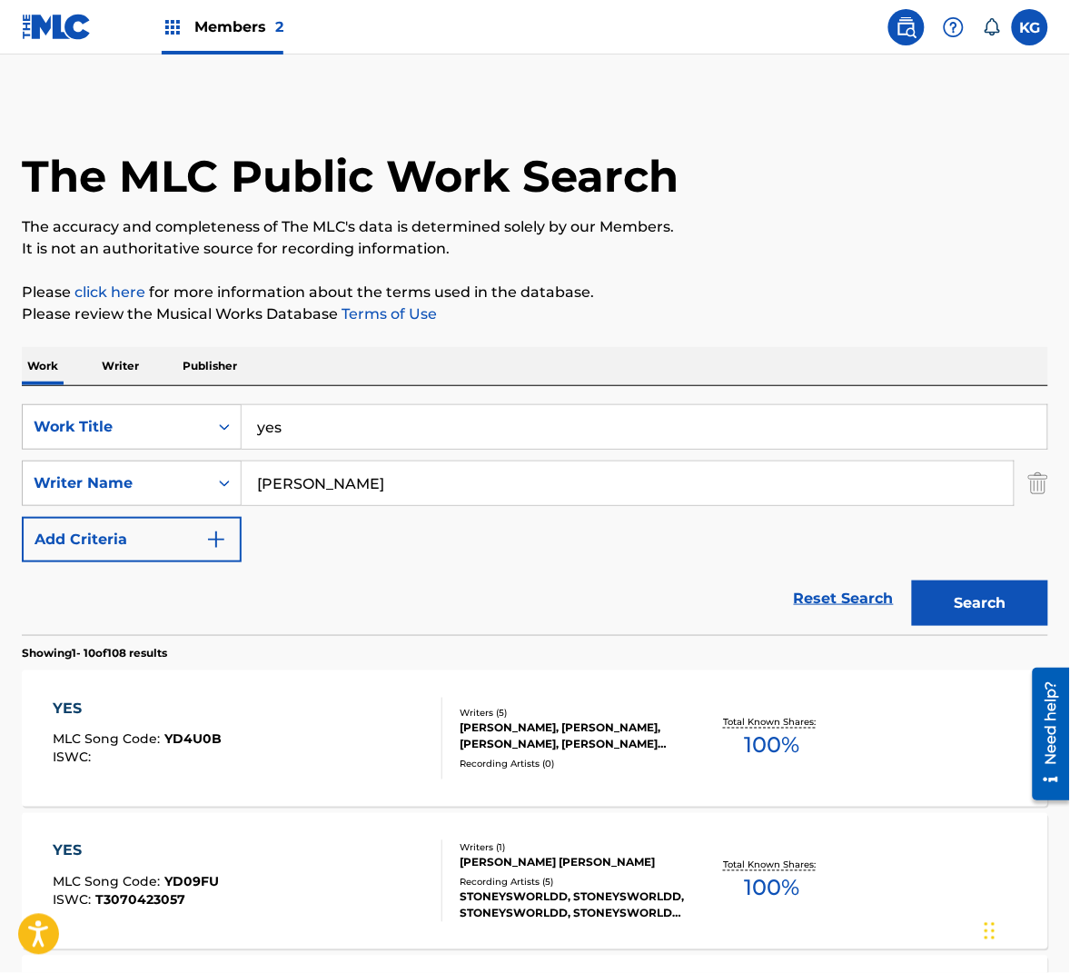
click at [332, 484] on input "[PERSON_NAME]" at bounding box center [628, 483] width 772 height 44
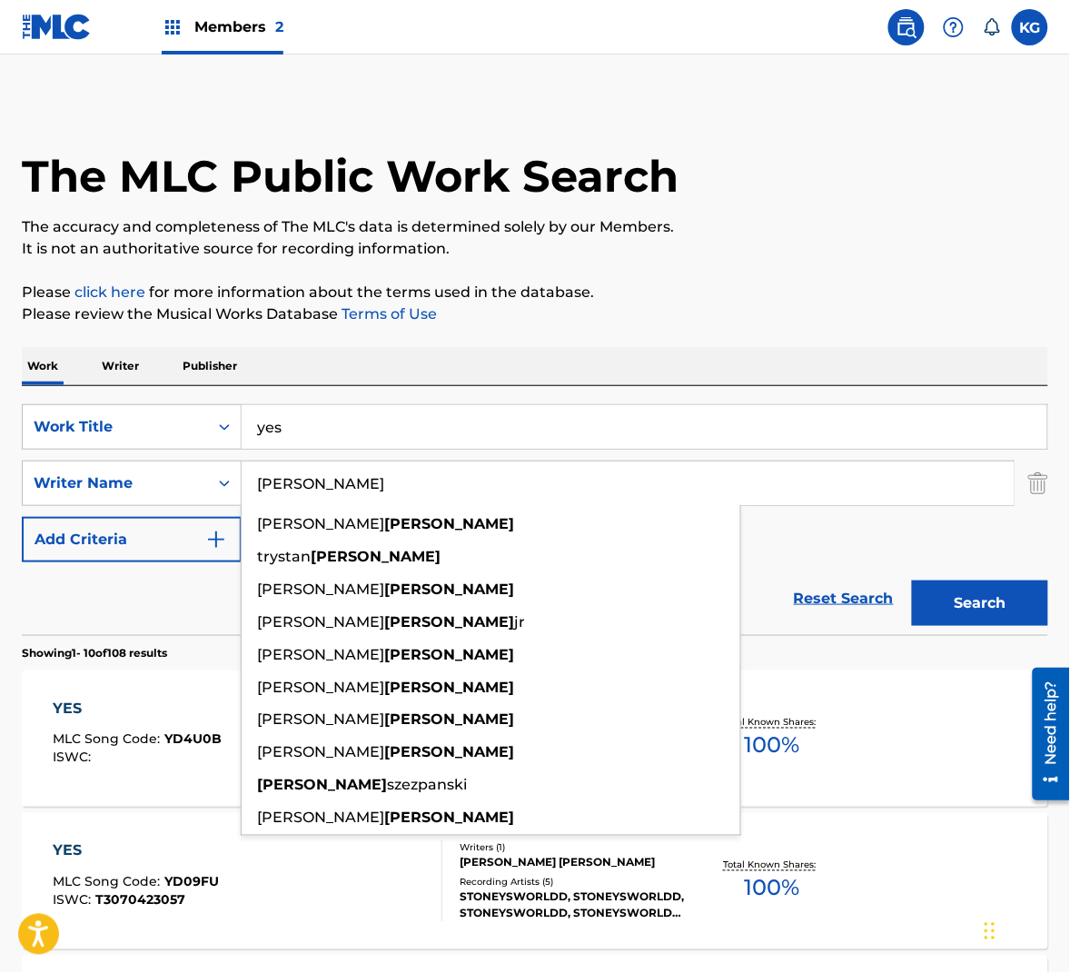
type input "[PERSON_NAME]"
click at [980, 595] on button "Search" at bounding box center [980, 602] width 136 height 45
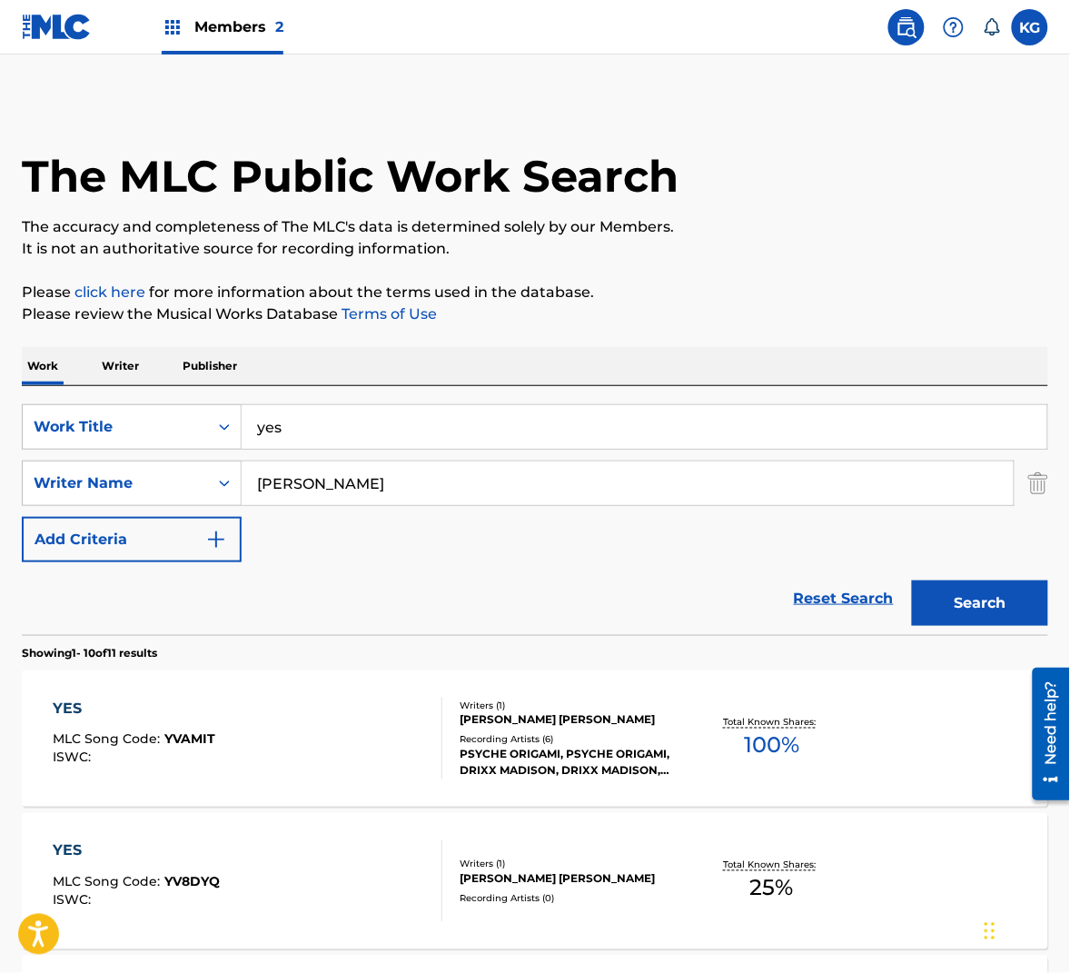
click at [351, 708] on div "YES MLC Song Code : YVAMIT ISWC :" at bounding box center [248, 739] width 390 height 82
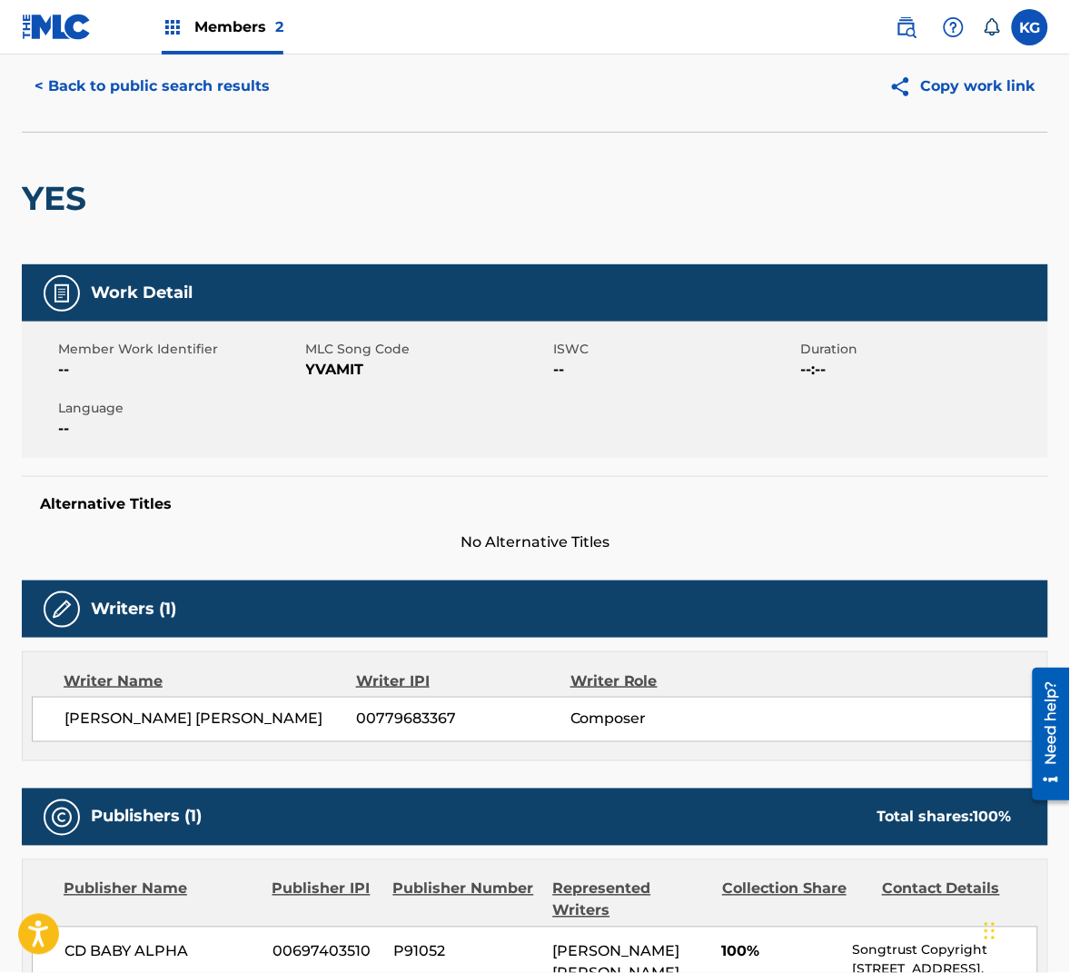
scroll to position [174, 0]
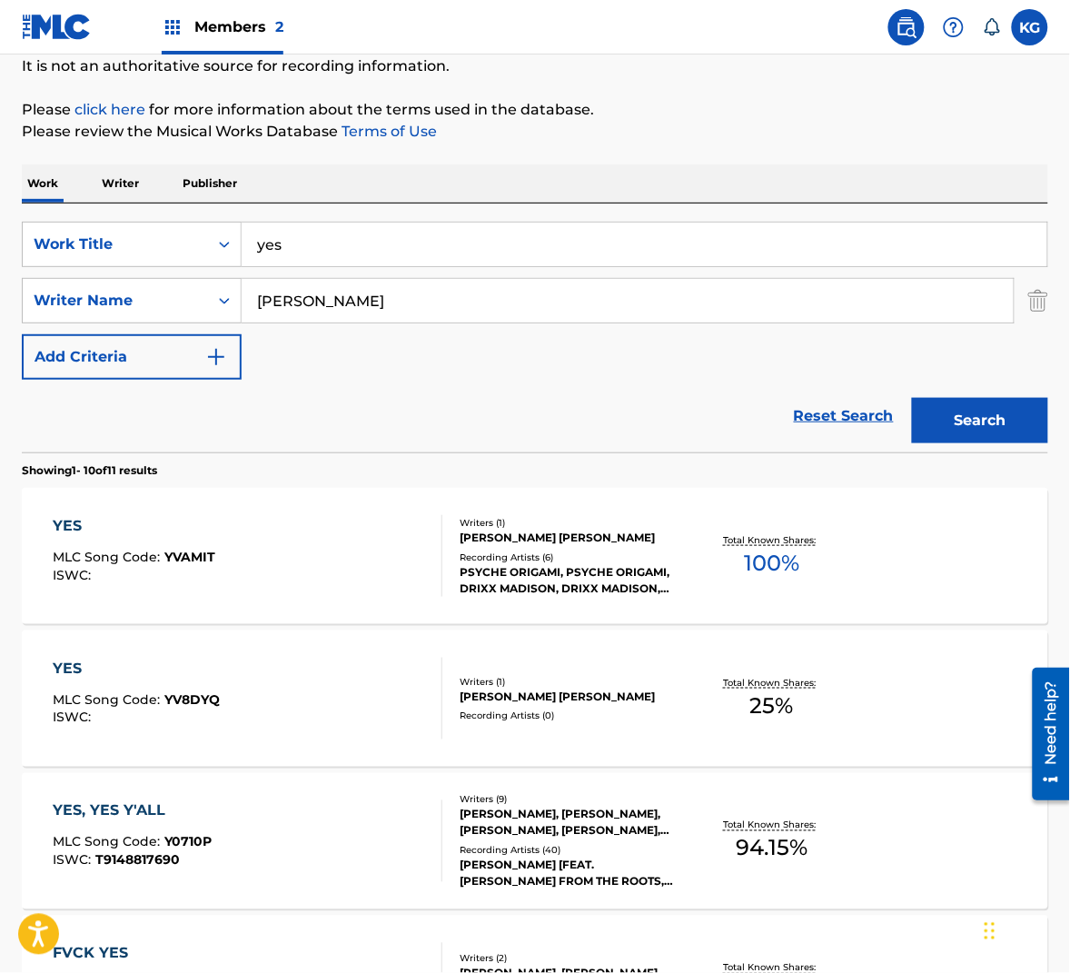
scroll to position [184, 0]
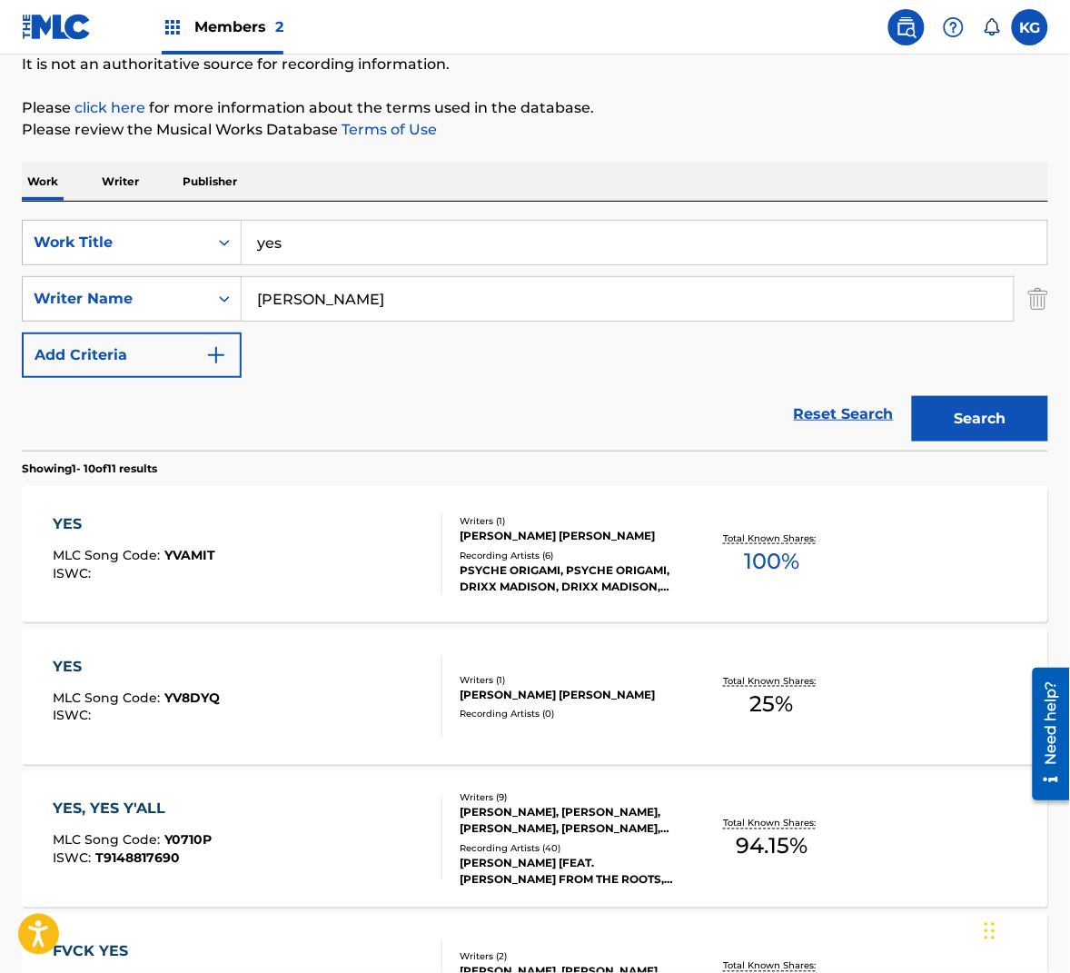
click at [272, 691] on div "YES MLC Song Code : YV8DYQ ISWC :" at bounding box center [248, 697] width 390 height 82
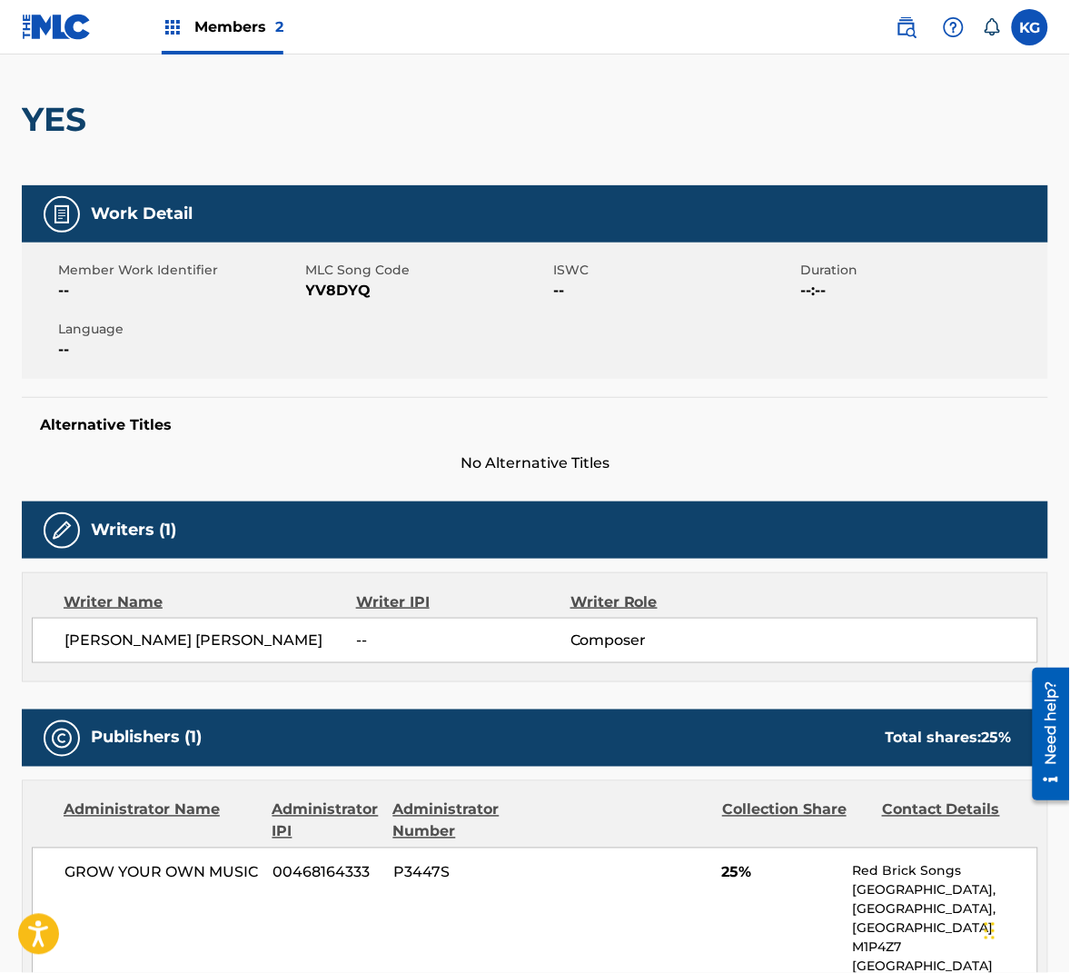
scroll to position [42, 0]
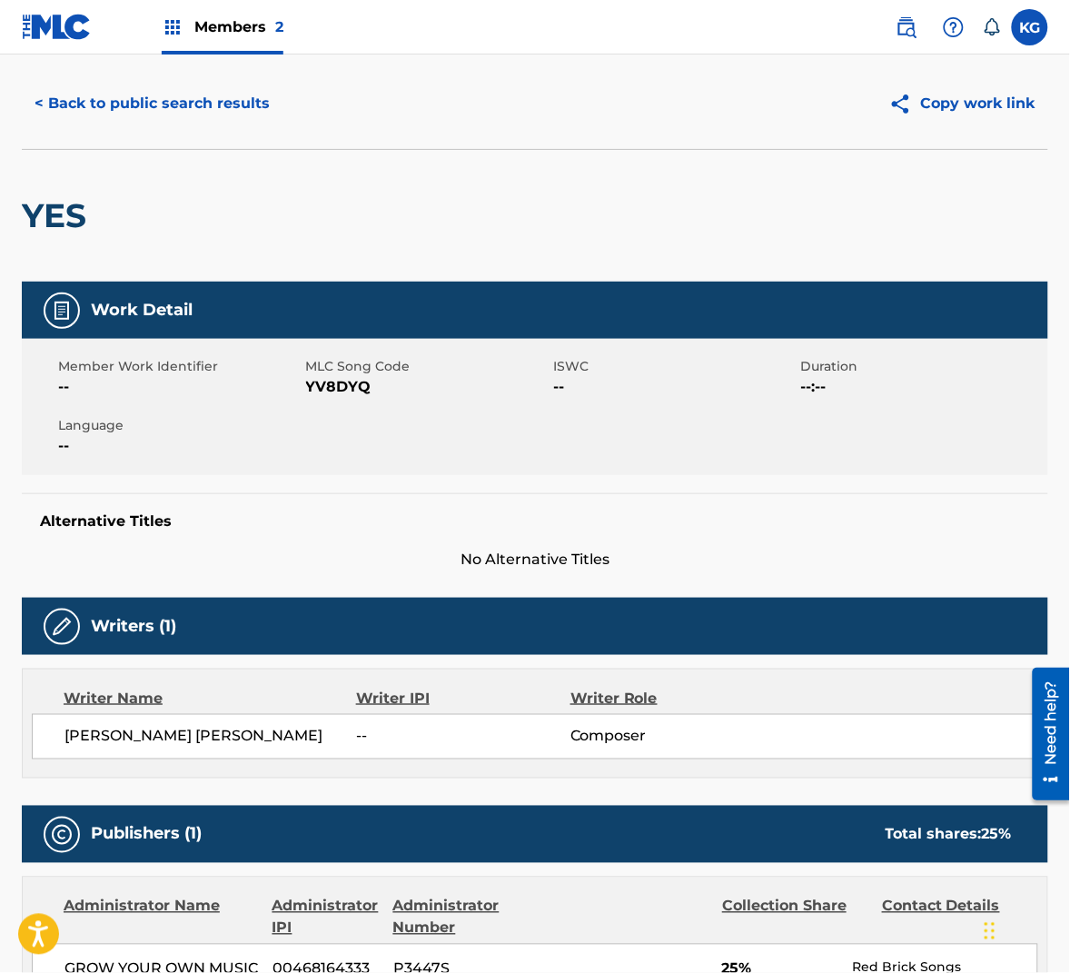
click at [350, 393] on span "YV8DYQ" at bounding box center [427, 387] width 243 height 22
